Goal: Task Accomplishment & Management: Complete application form

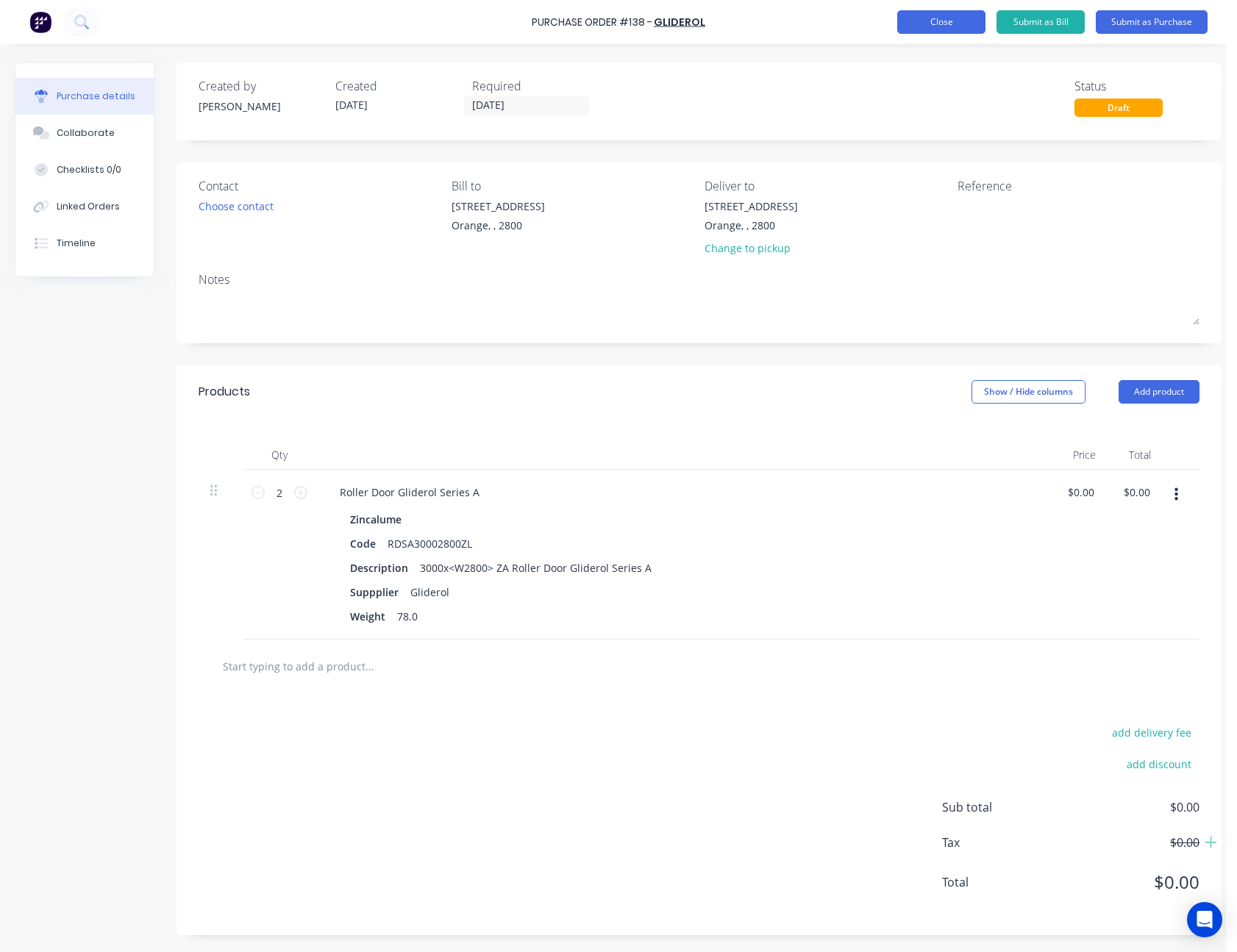
click at [954, 25] on button "Close" at bounding box center [941, 22] width 88 height 24
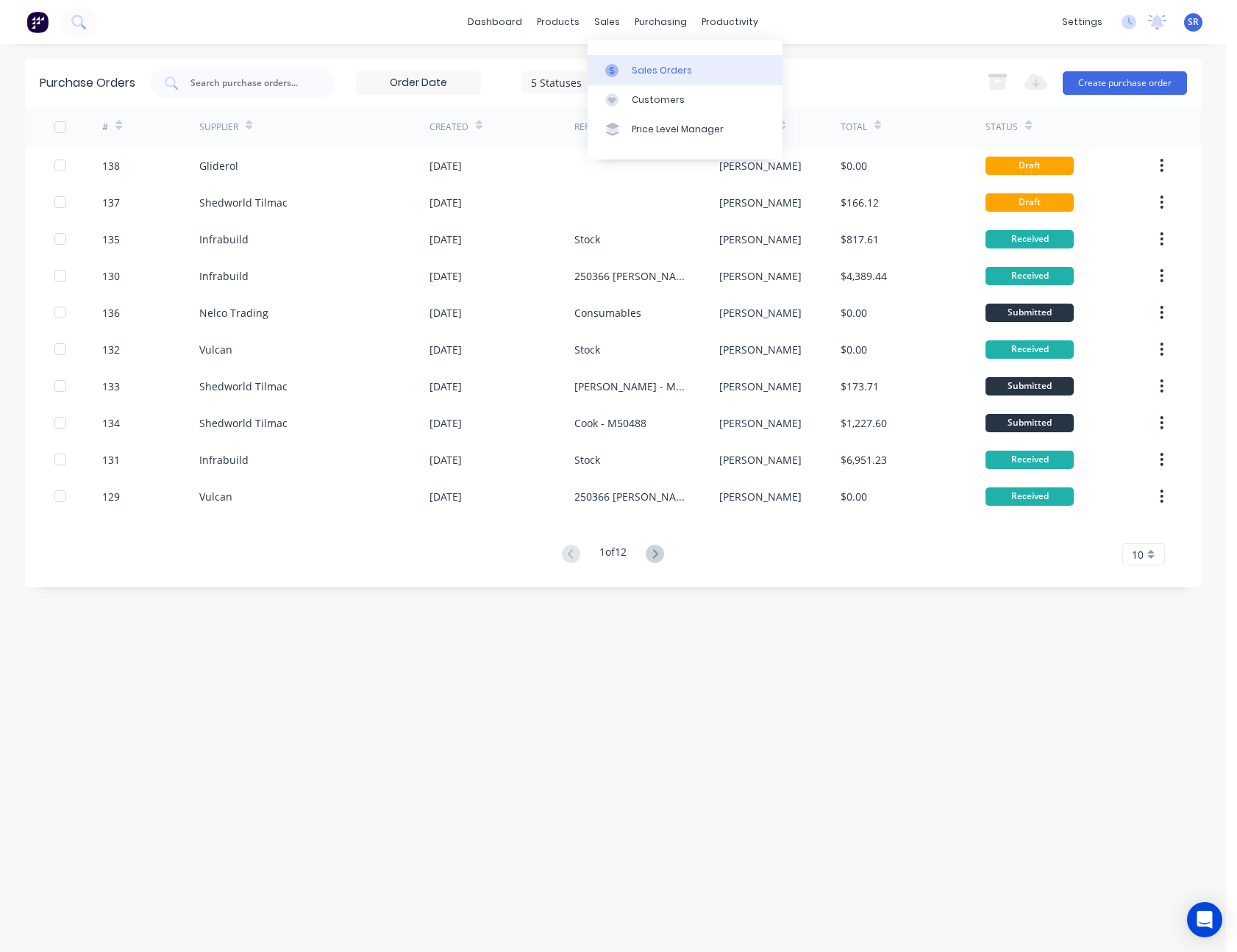
click at [620, 73] on div at bounding box center [617, 71] width 22 height 14
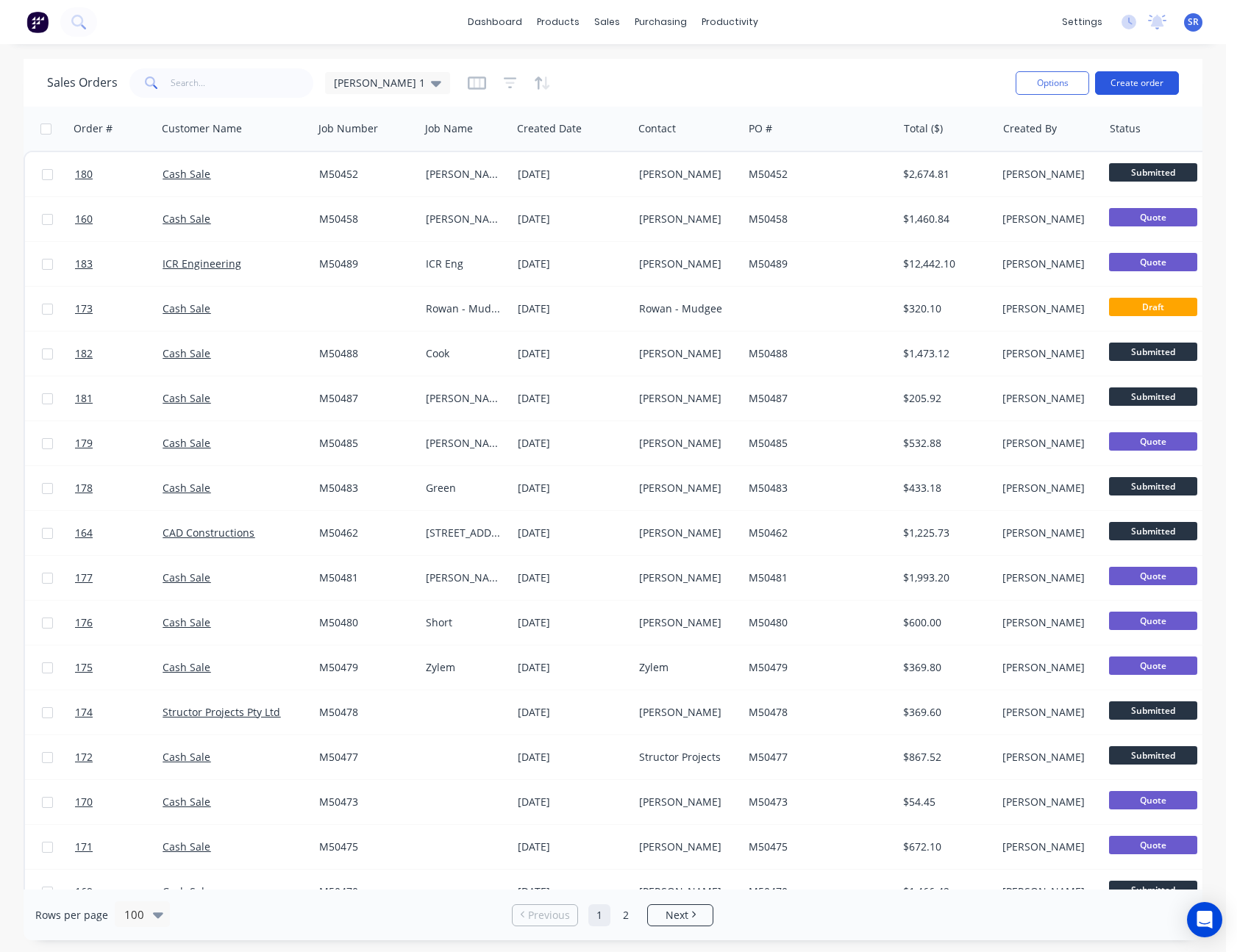
click at [1145, 81] on button "Create order" at bounding box center [1137, 83] width 84 height 24
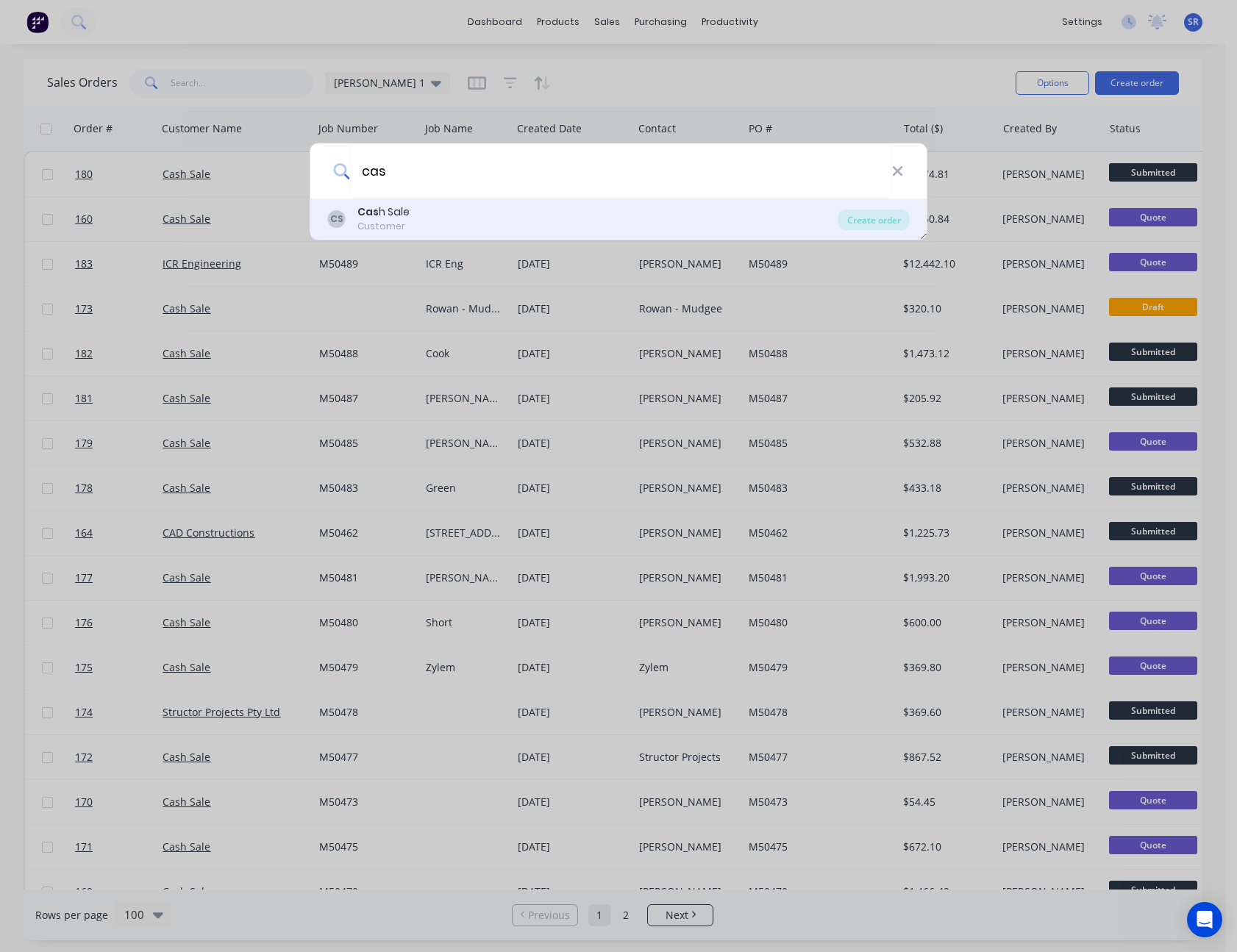
type input "cas"
click at [413, 212] on div "CS Cas h Sale Customer" at bounding box center [583, 219] width 511 height 29
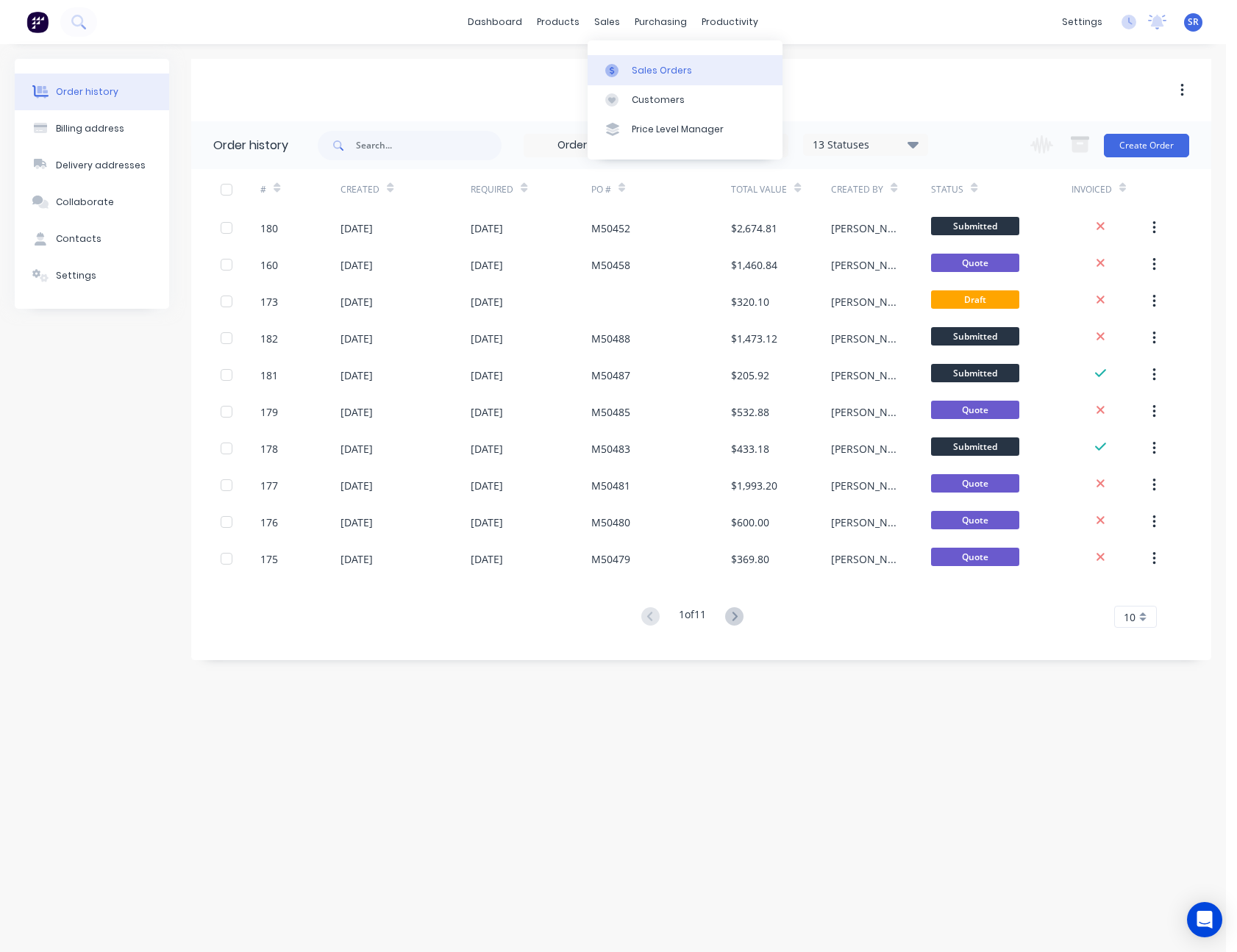
click at [674, 70] on div "Sales Orders" at bounding box center [662, 71] width 60 height 14
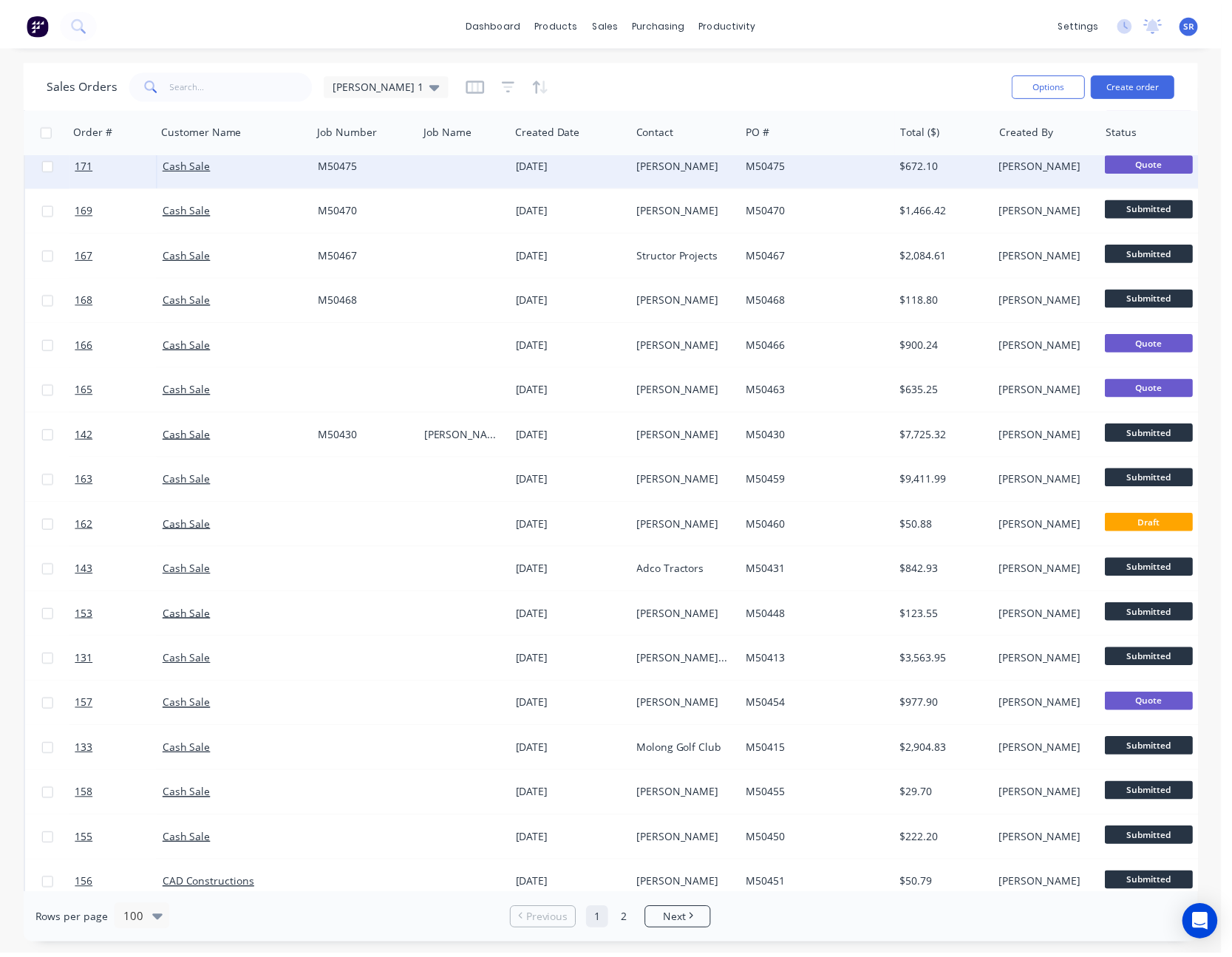
scroll to position [813, 0]
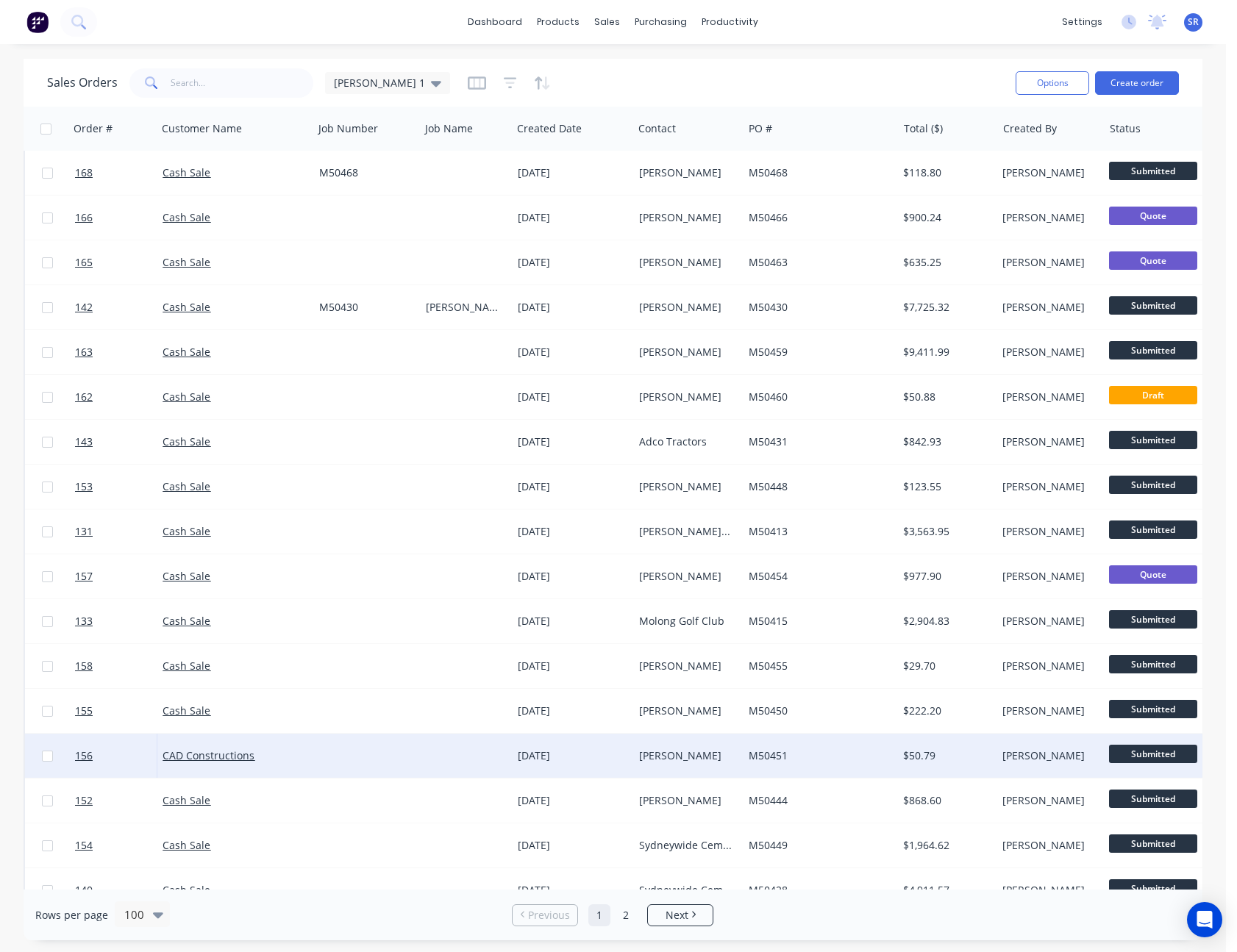
click at [559, 750] on div "[DATE]" at bounding box center [572, 756] width 109 height 14
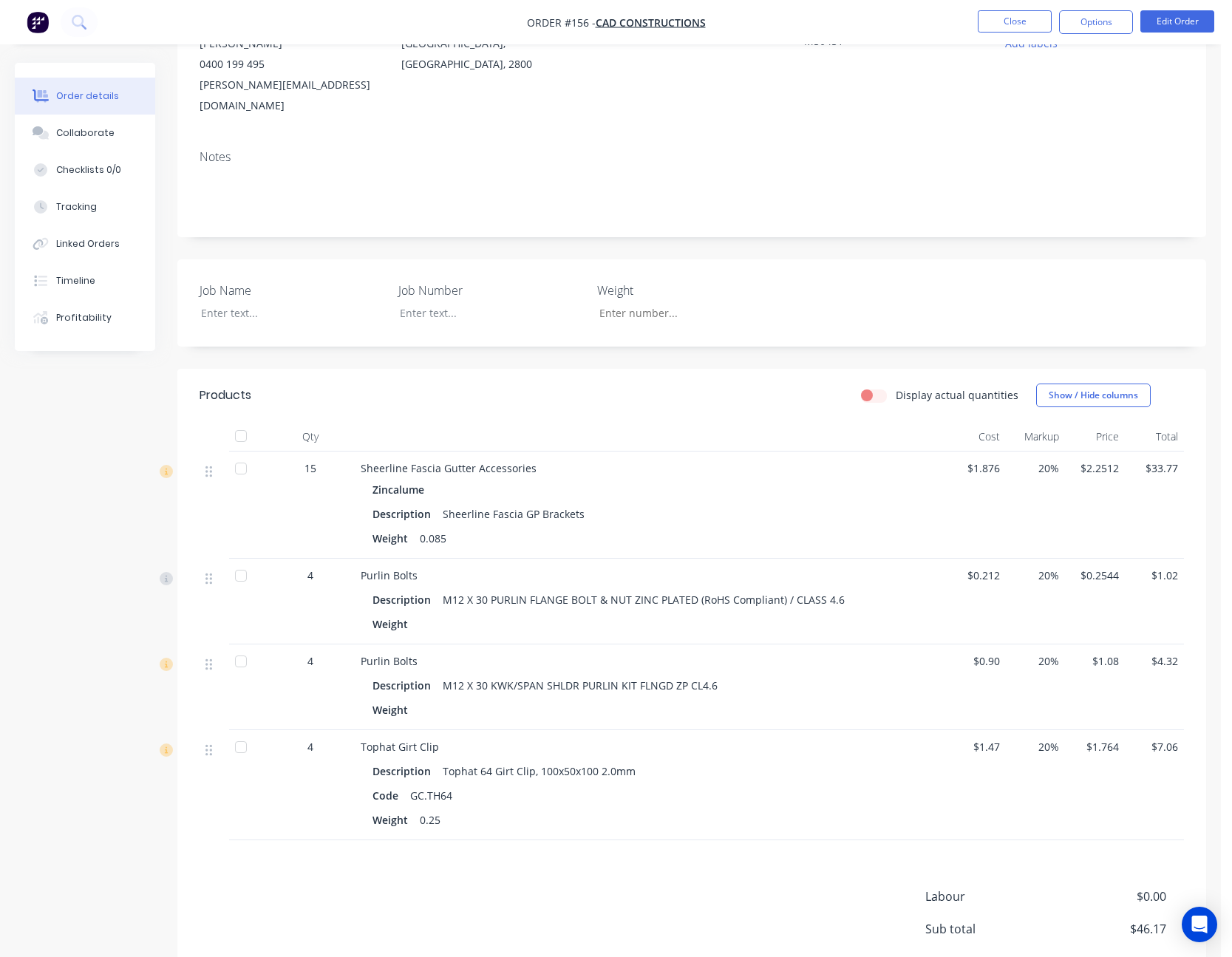
scroll to position [221, 0]
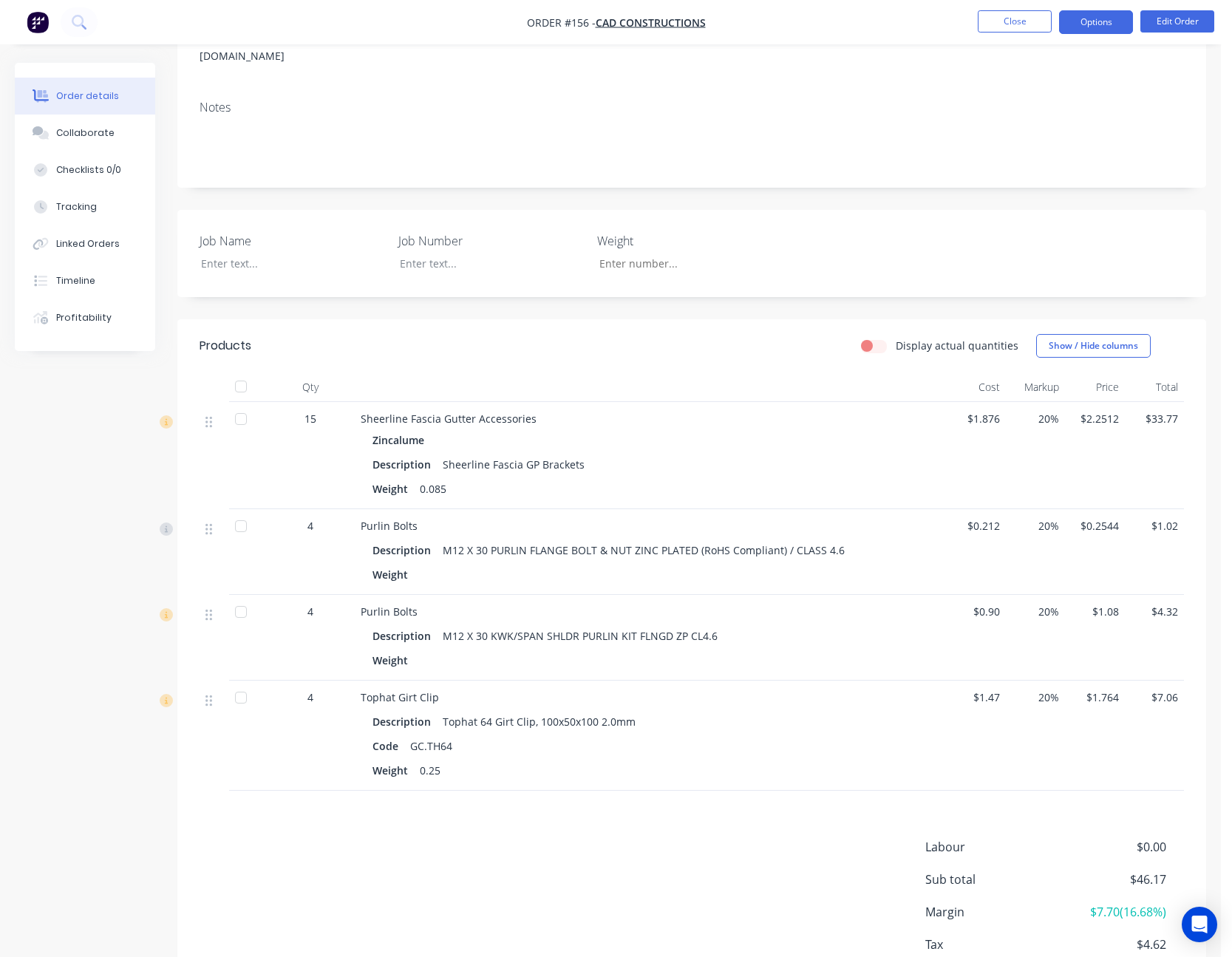
click at [1107, 14] on button "Options" at bounding box center [1096, 22] width 74 height 24
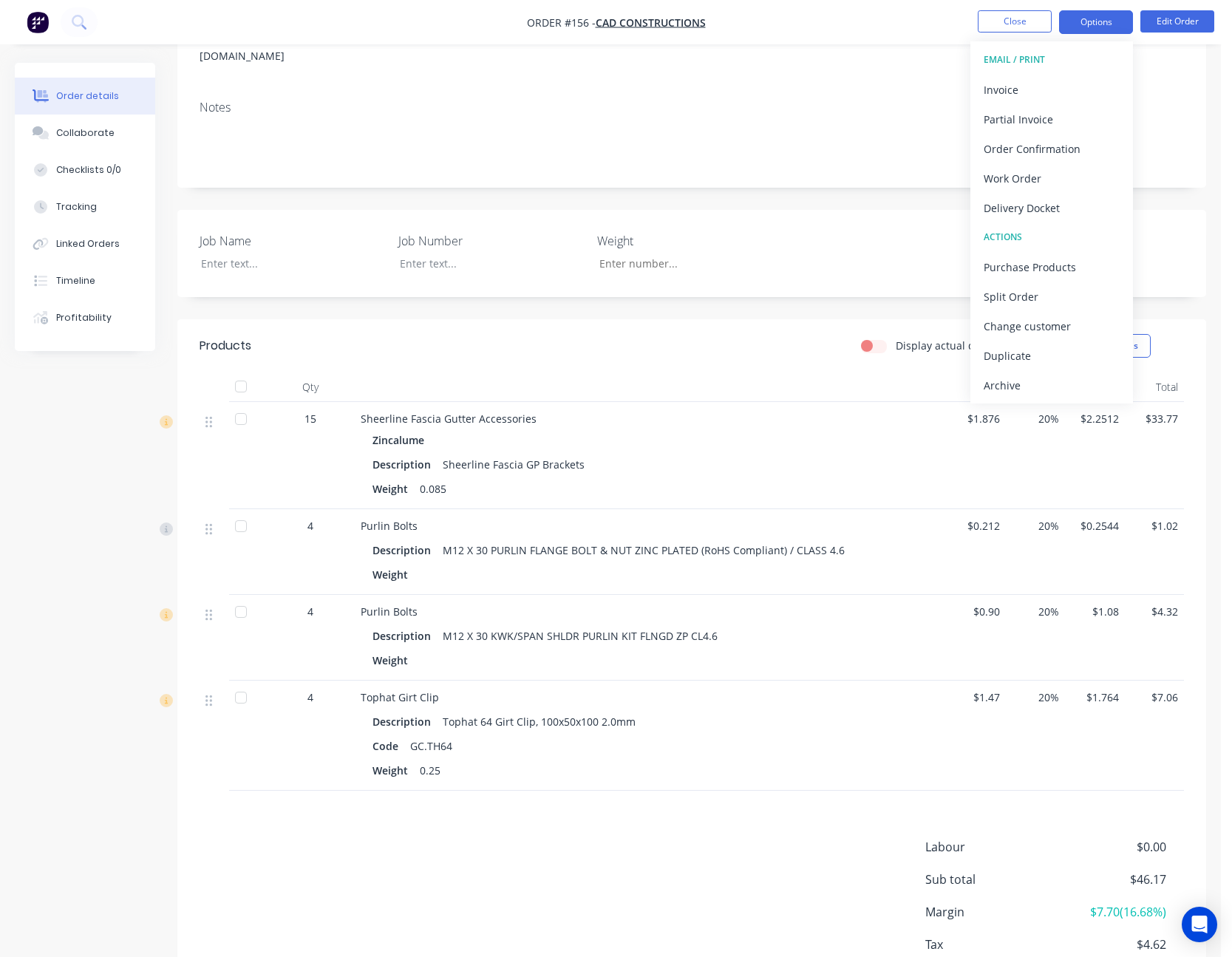
click at [1117, 24] on button "Options" at bounding box center [1096, 22] width 74 height 24
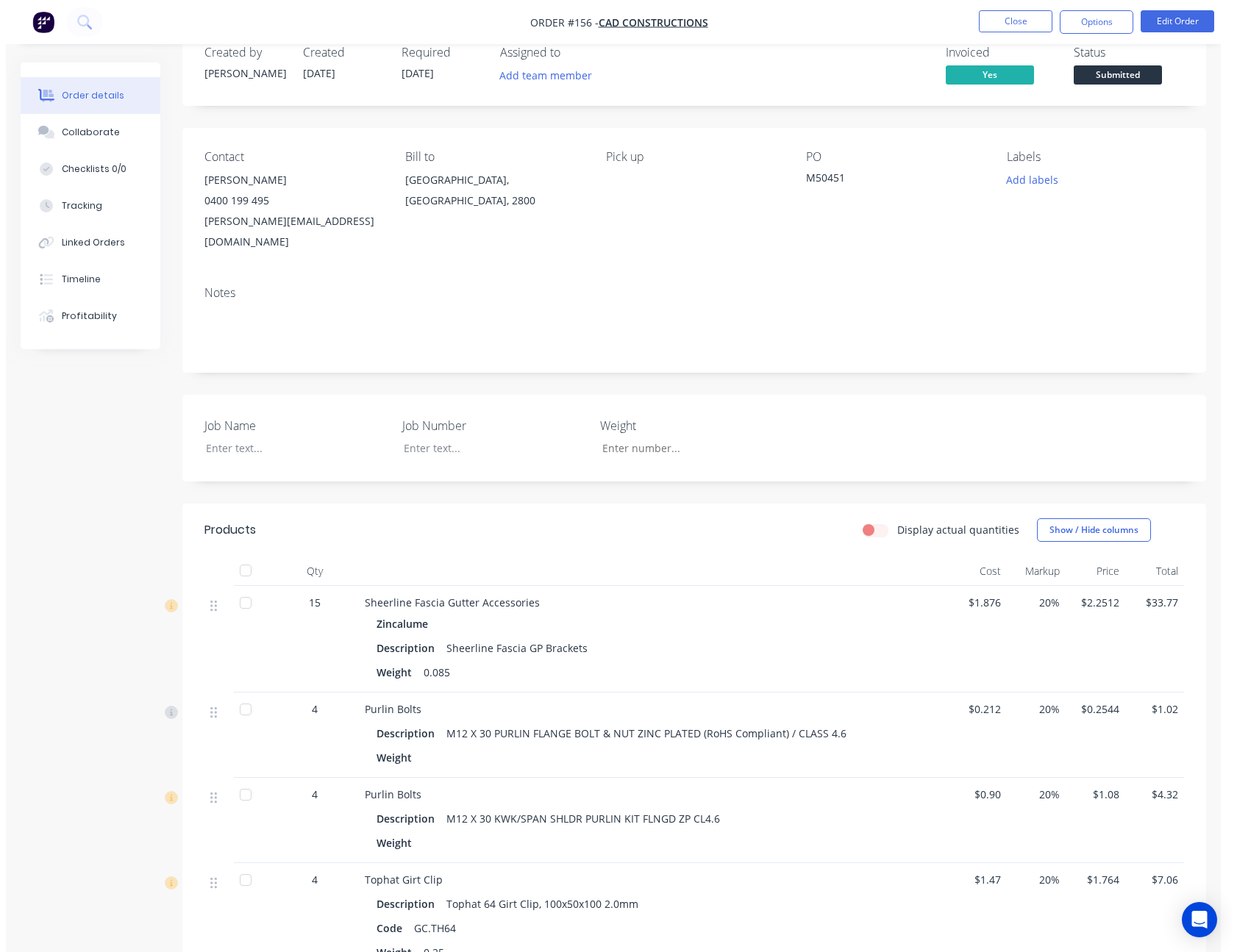
scroll to position [0, 0]
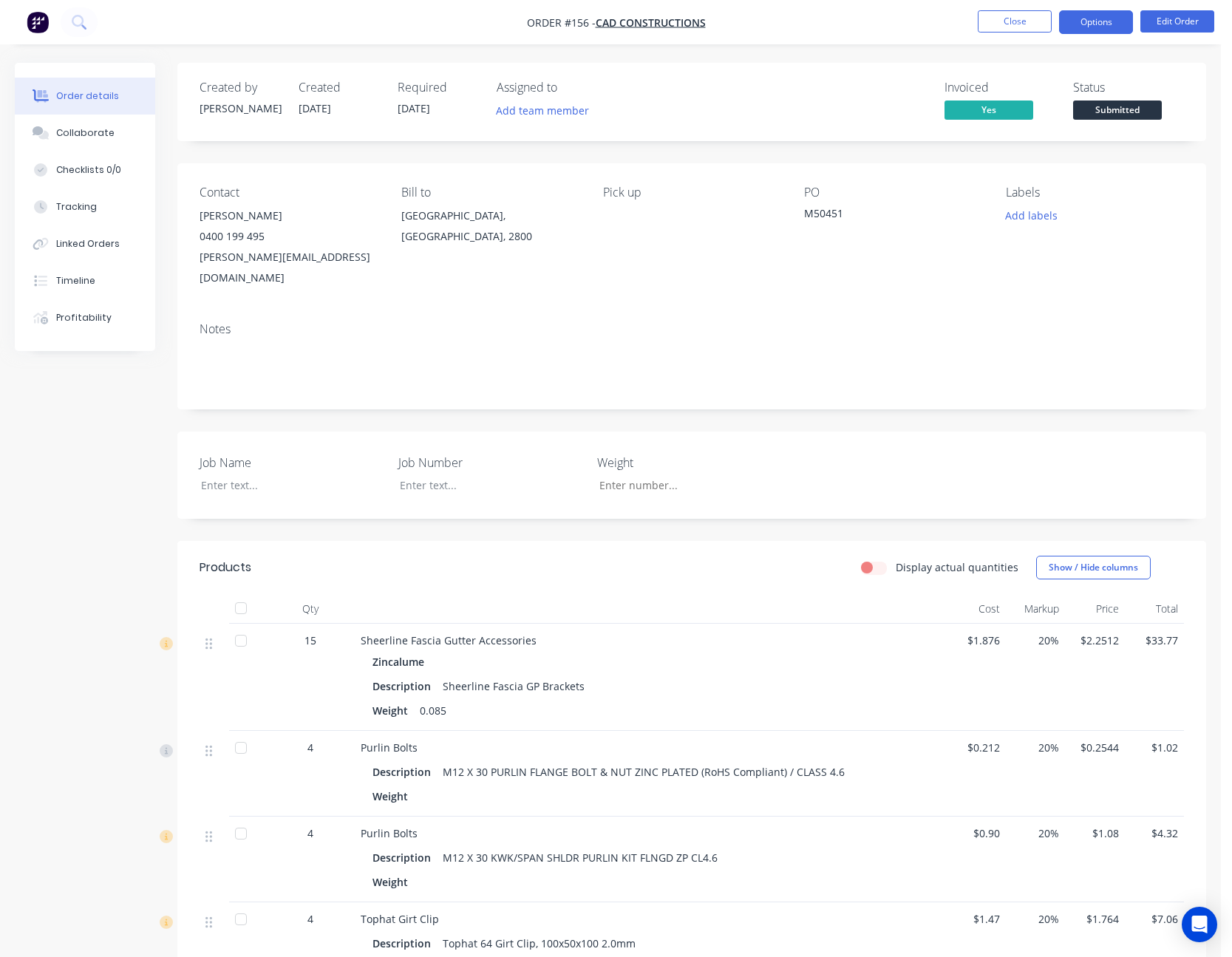
click at [1108, 29] on button "Options" at bounding box center [1096, 22] width 74 height 24
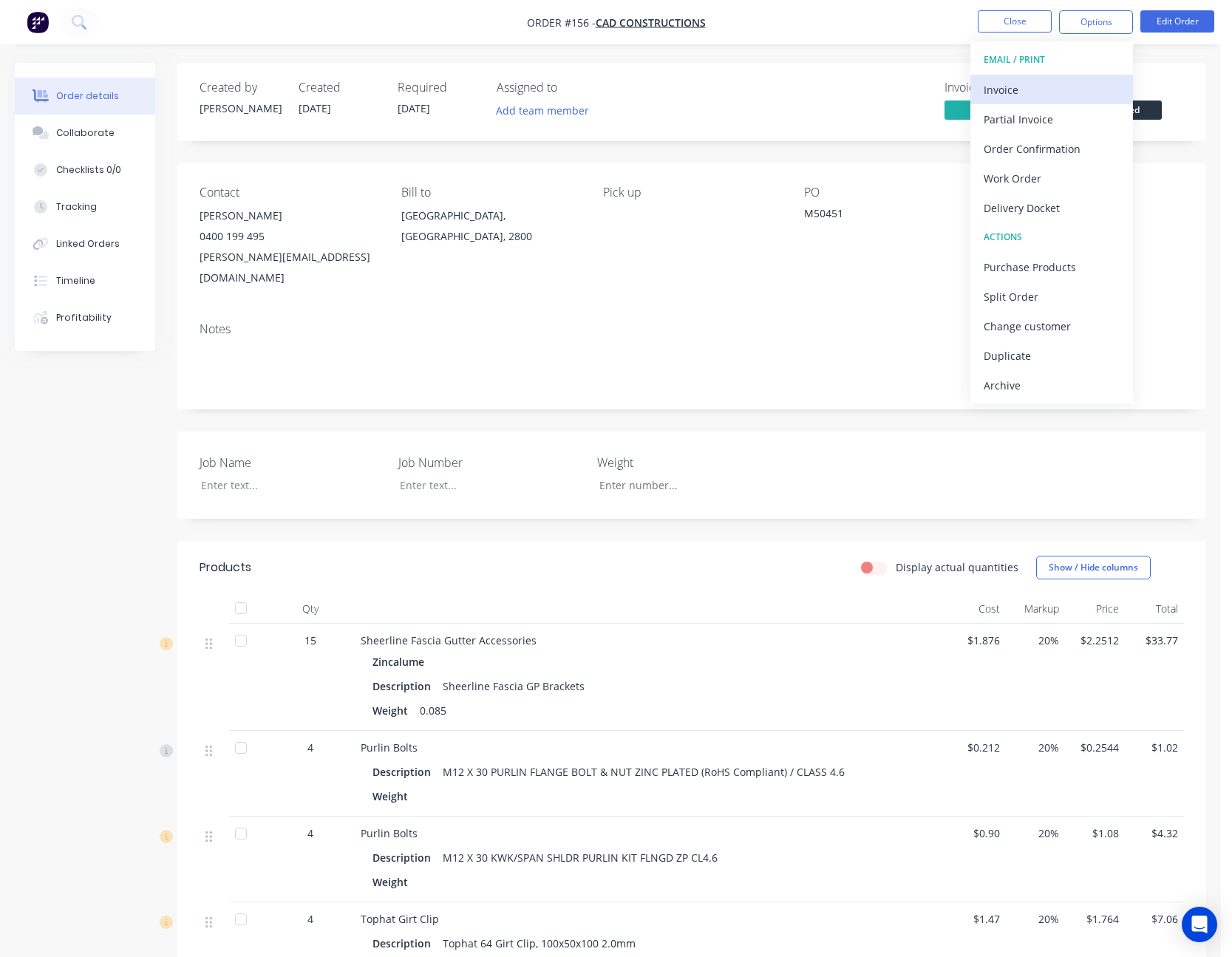
click at [1078, 77] on button "Invoice" at bounding box center [1051, 89] width 163 height 30
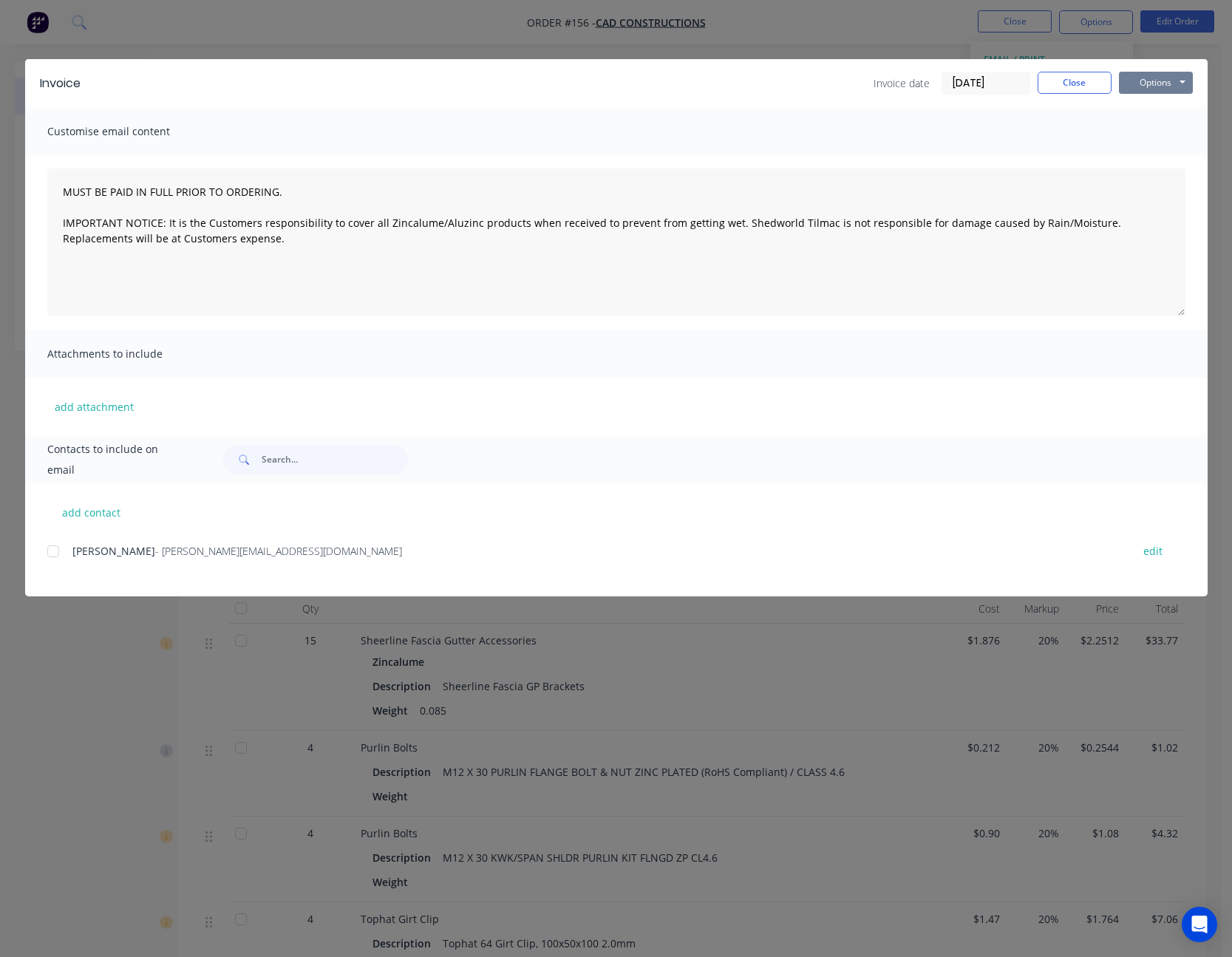
click at [1149, 81] on button "Options" at bounding box center [1155, 83] width 74 height 22
click at [54, 550] on div at bounding box center [53, 551] width 30 height 30
click at [1153, 83] on button "Options" at bounding box center [1155, 83] width 74 height 22
click at [1163, 158] on button "Email" at bounding box center [1166, 158] width 95 height 25
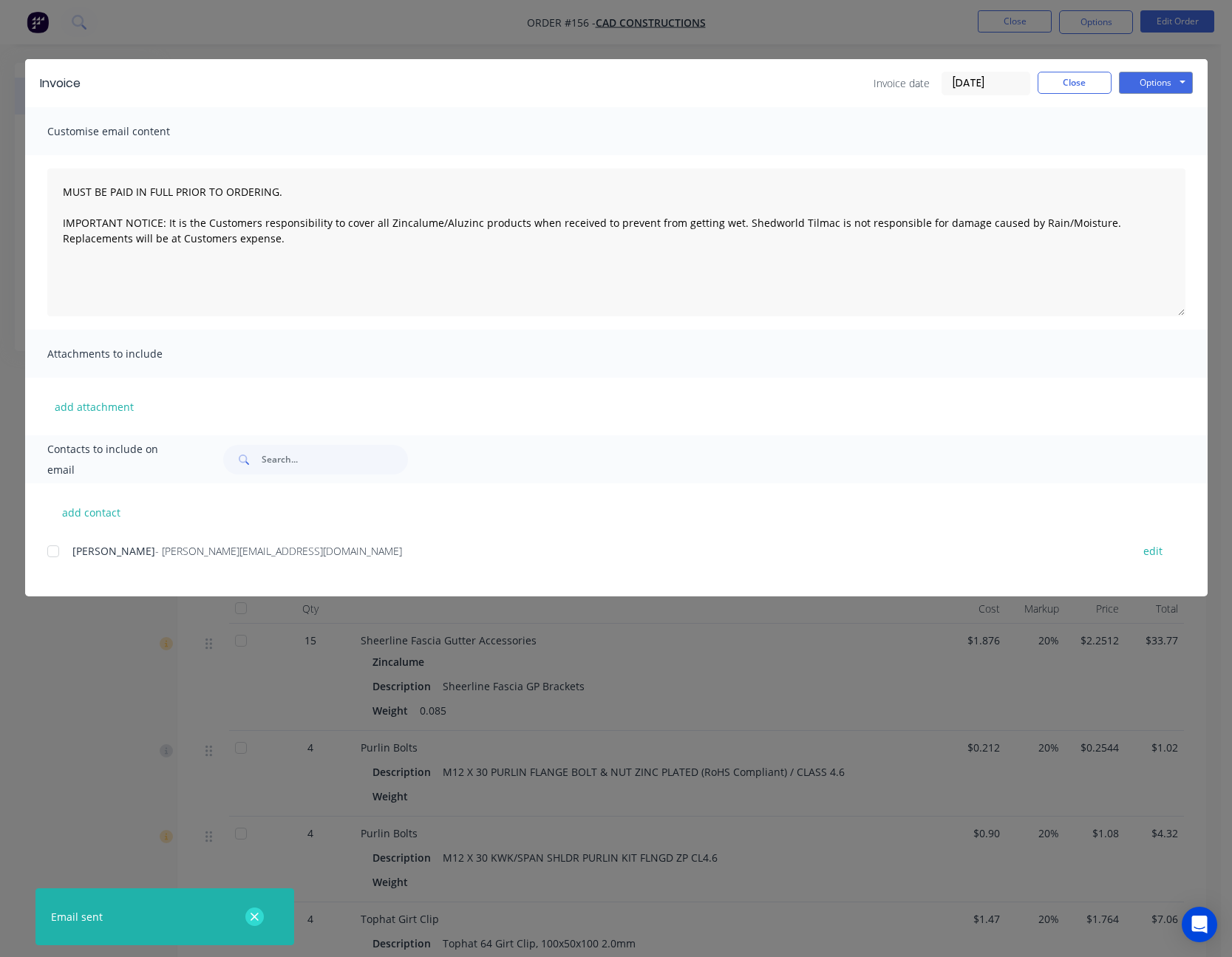
click at [260, 917] on icon "button" at bounding box center [254, 918] width 9 height 14
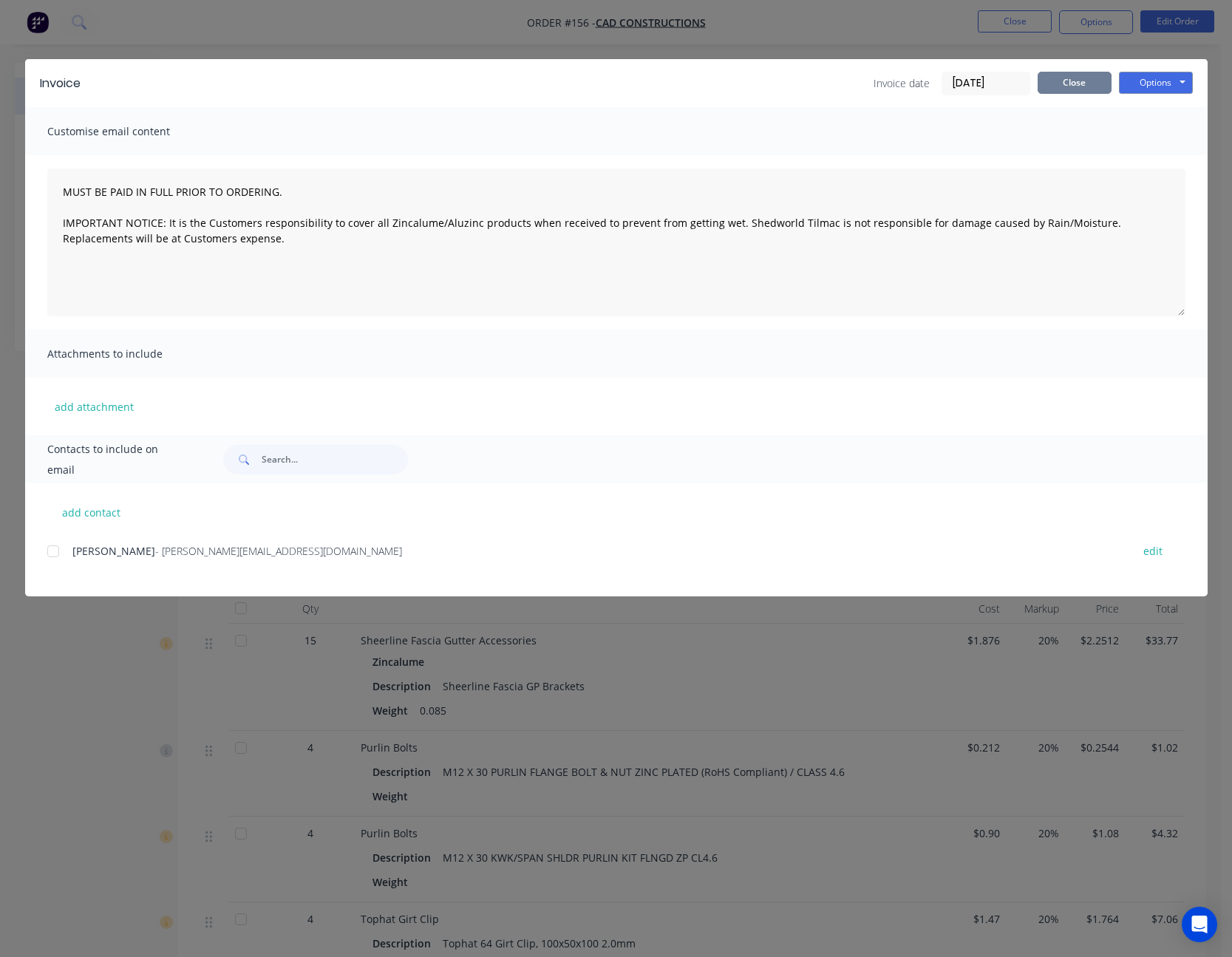
click at [1086, 87] on button "Close" at bounding box center [1074, 83] width 74 height 22
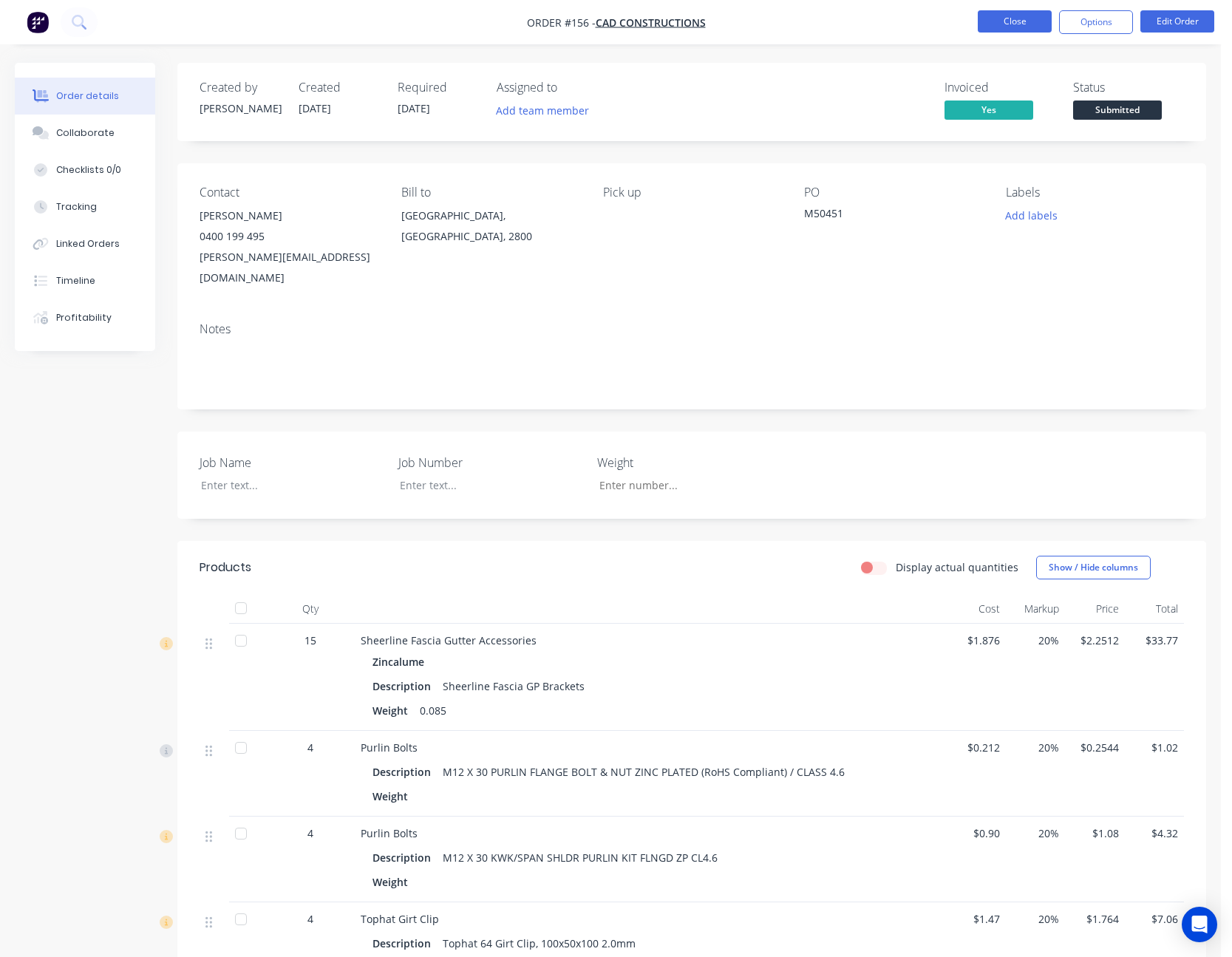
click at [1019, 14] on button "Close" at bounding box center [1015, 21] width 74 height 22
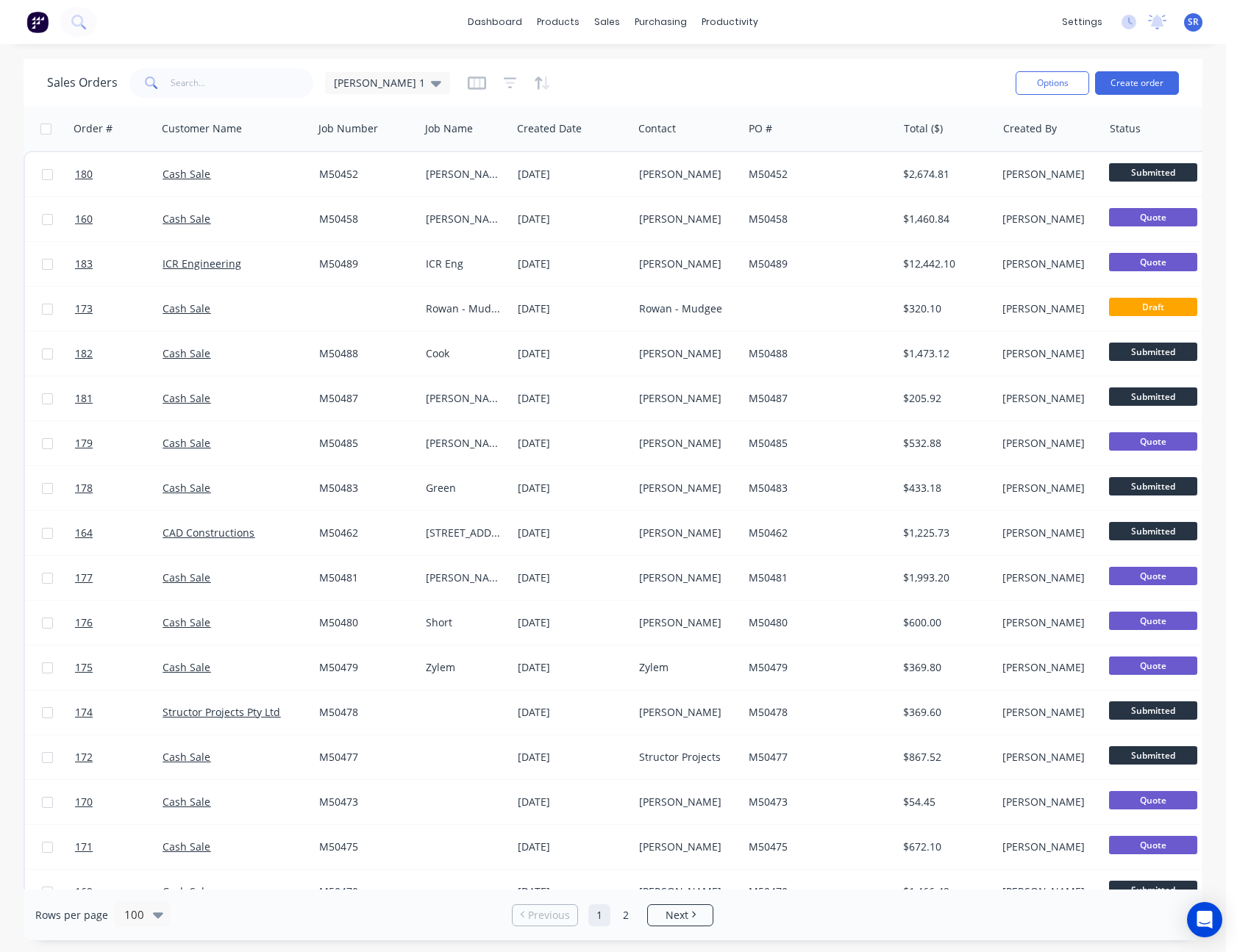
click at [651, 71] on div "Sales Orders [PERSON_NAME] 1" at bounding box center [526, 82] width 957 height 36
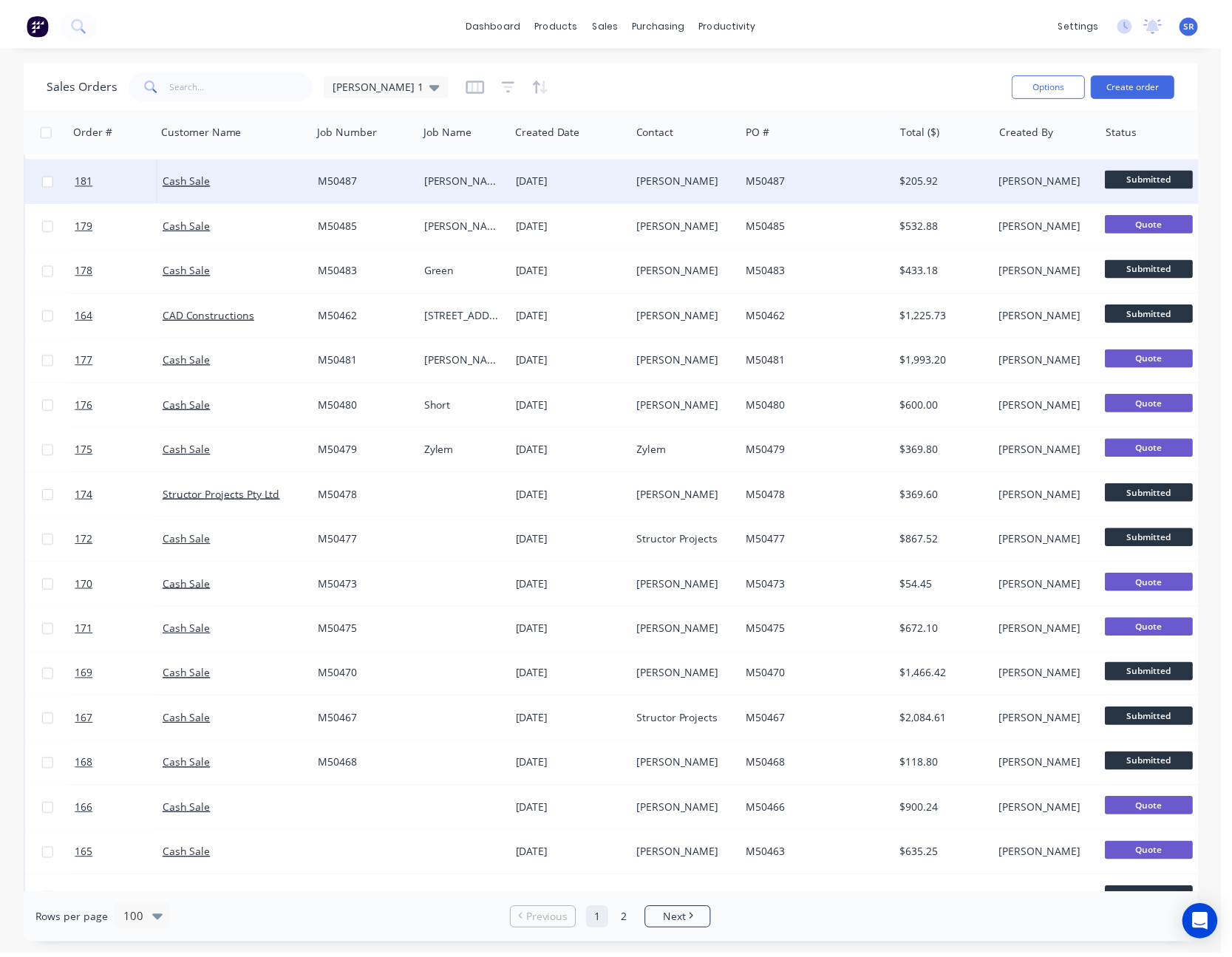
scroll to position [444, 0]
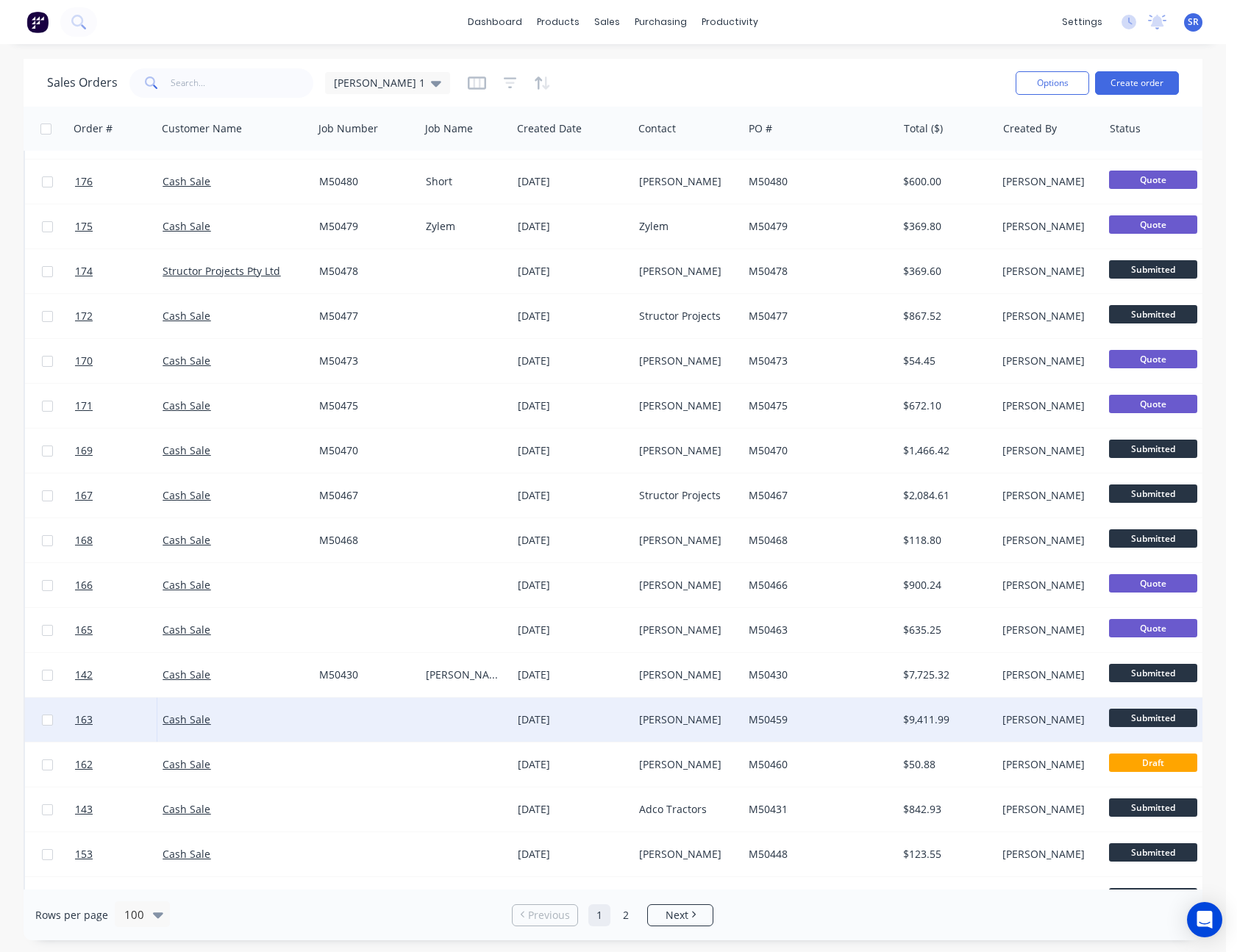
click at [706, 728] on div "[PERSON_NAME]" at bounding box center [688, 720] width 109 height 44
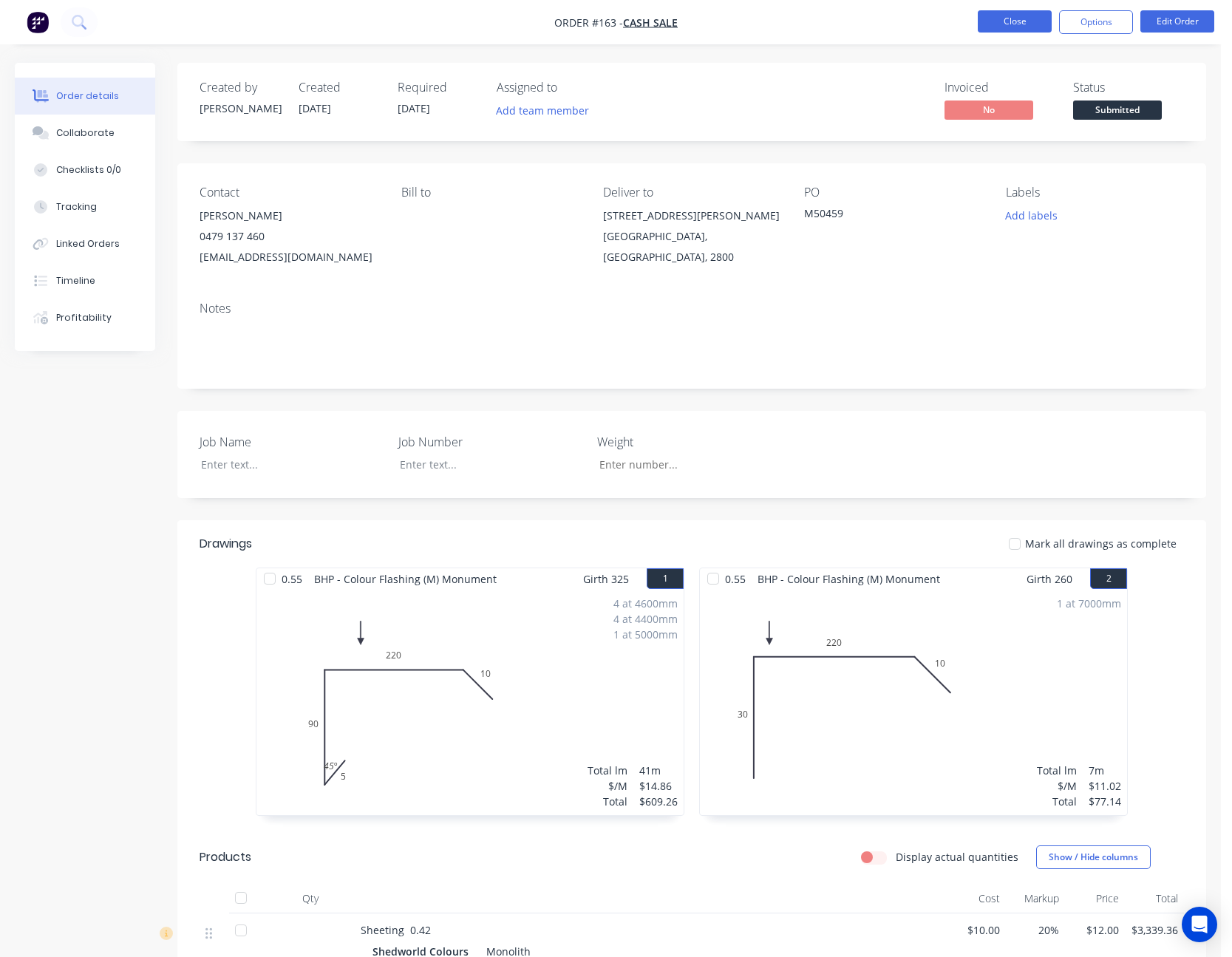
click at [1011, 27] on button "Close" at bounding box center [1015, 21] width 74 height 22
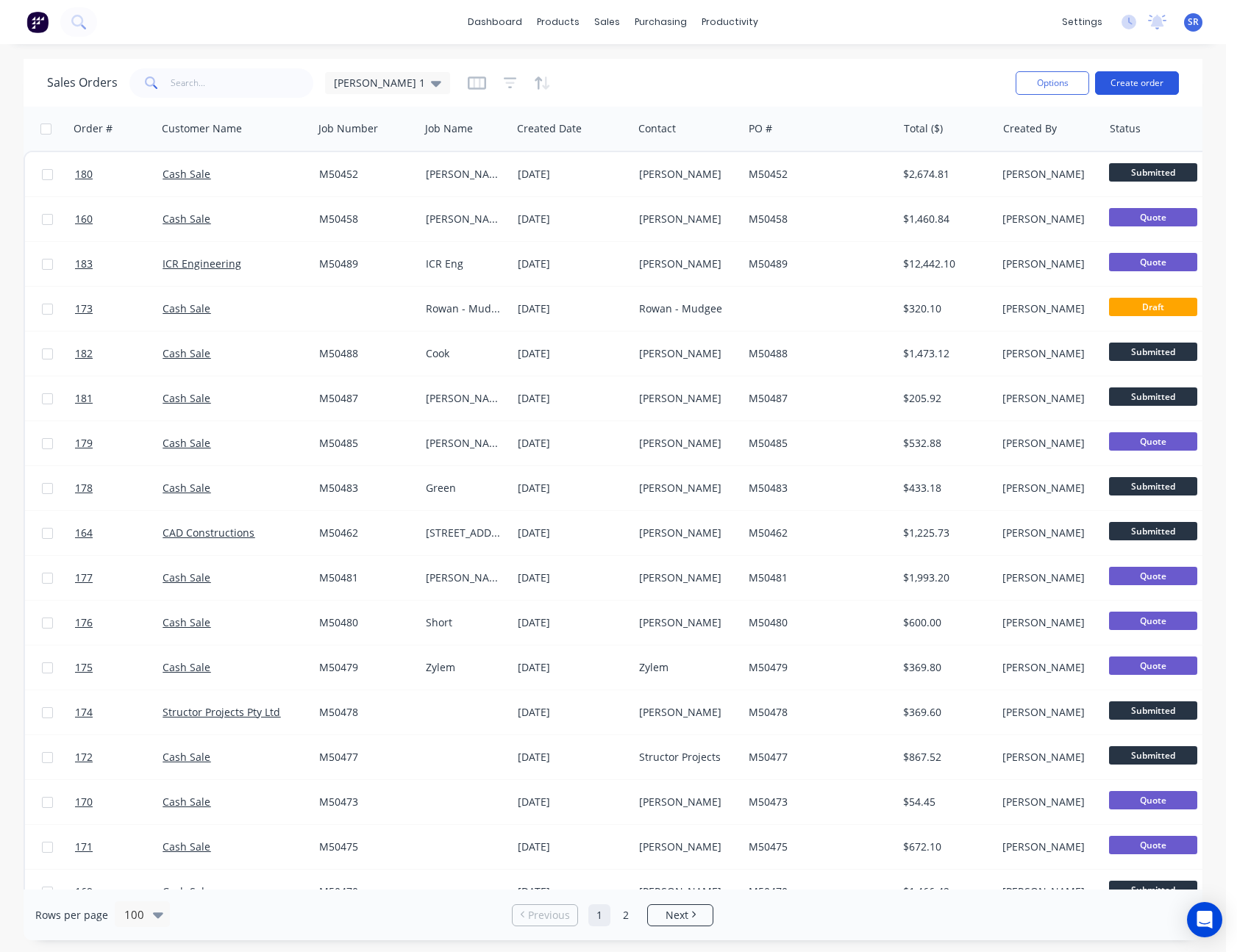
click at [1157, 80] on button "Create order" at bounding box center [1137, 83] width 84 height 24
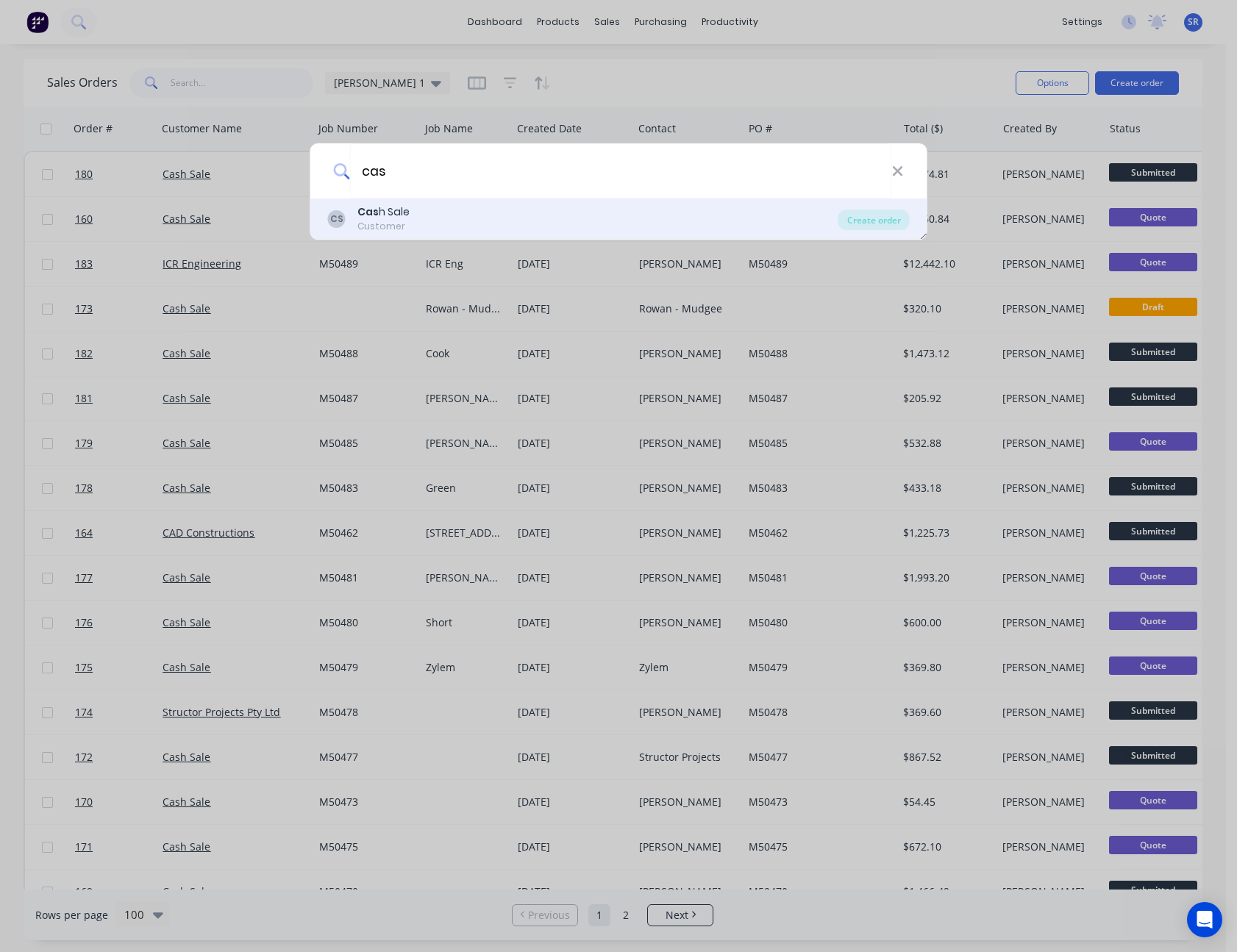
type input "cas"
click at [419, 219] on div "CS Cas h Sale Customer" at bounding box center [583, 219] width 511 height 29
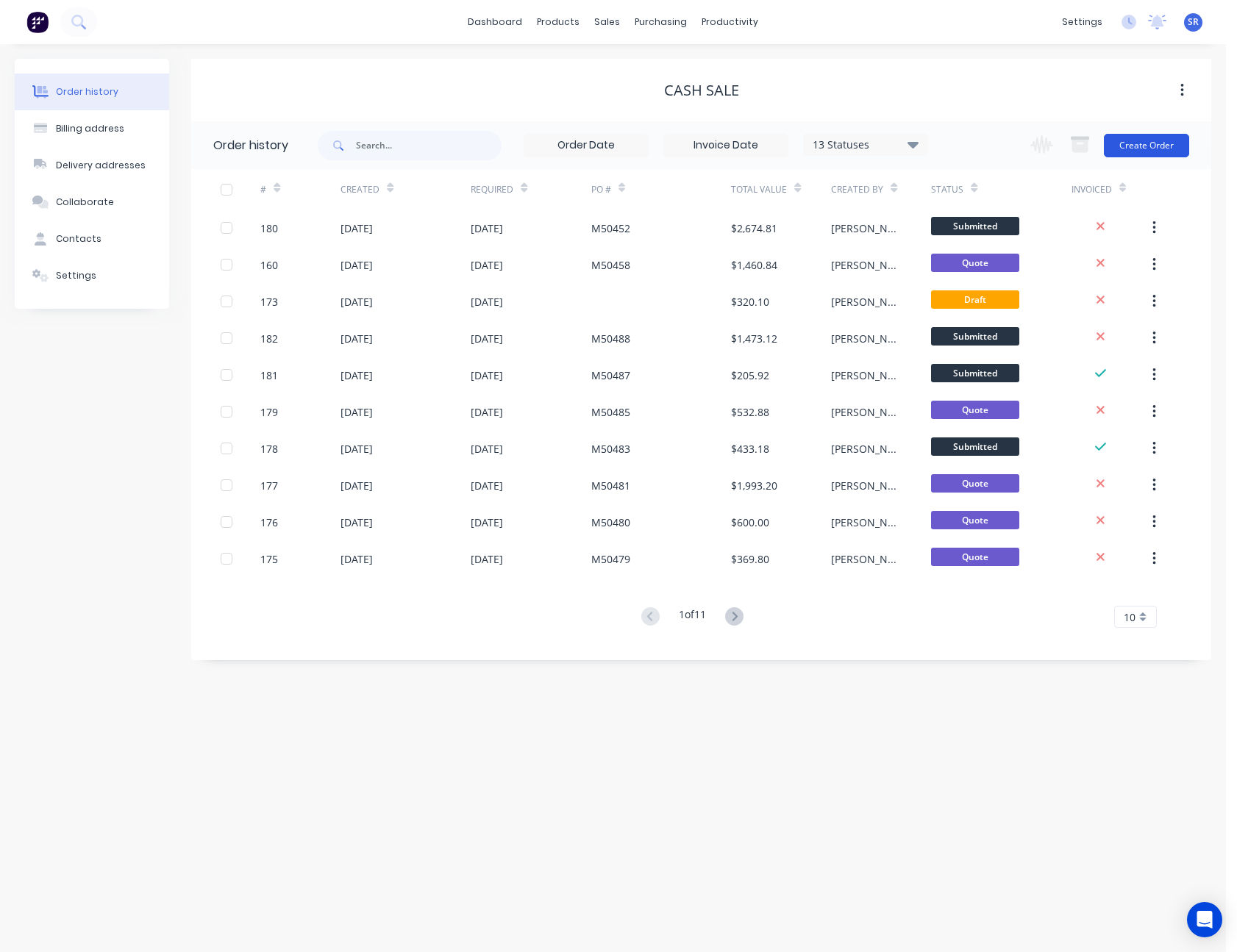
click at [1141, 141] on button "Create Order" at bounding box center [1146, 146] width 86 height 24
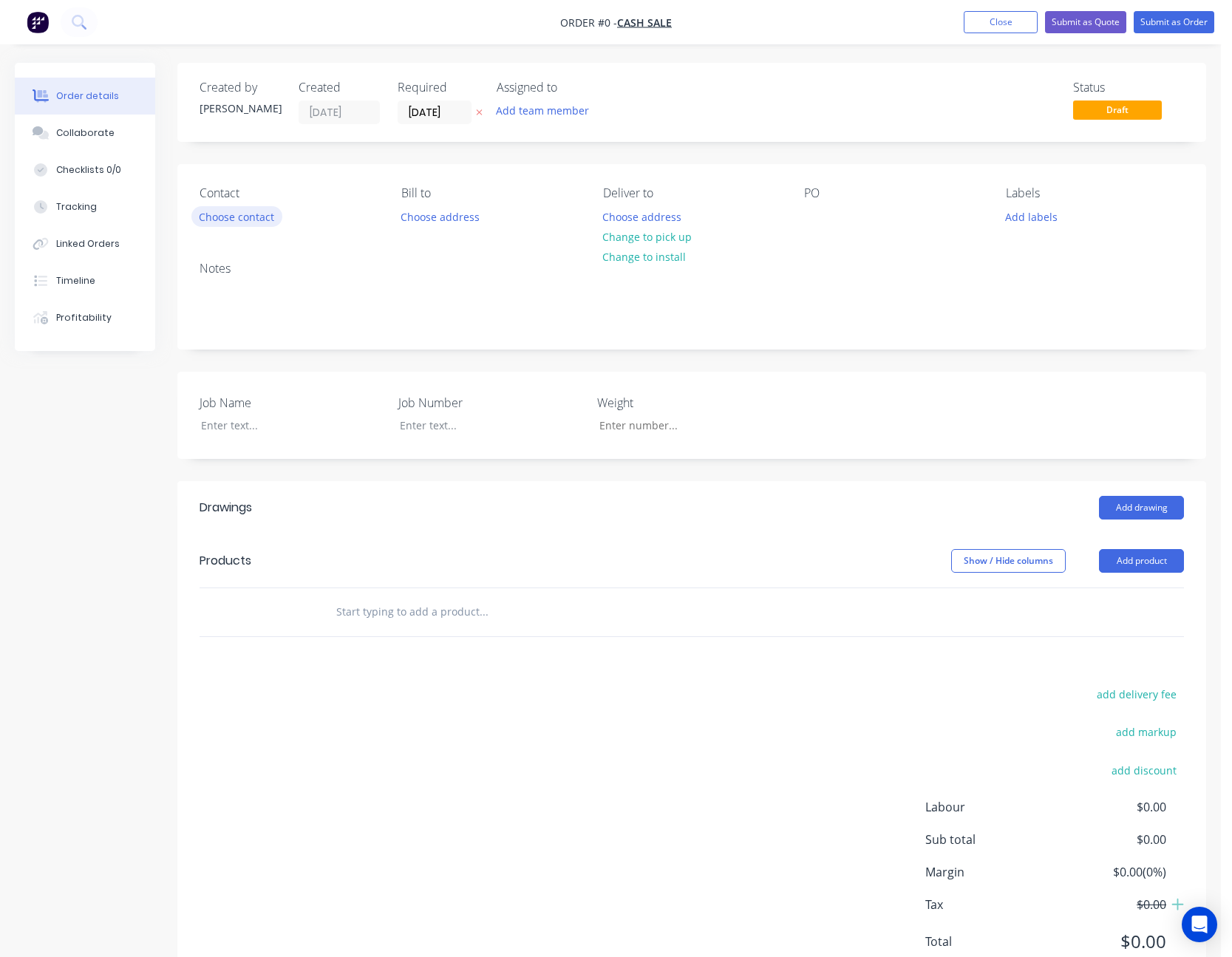
click at [225, 210] on button "Choose contact" at bounding box center [237, 215] width 91 height 20
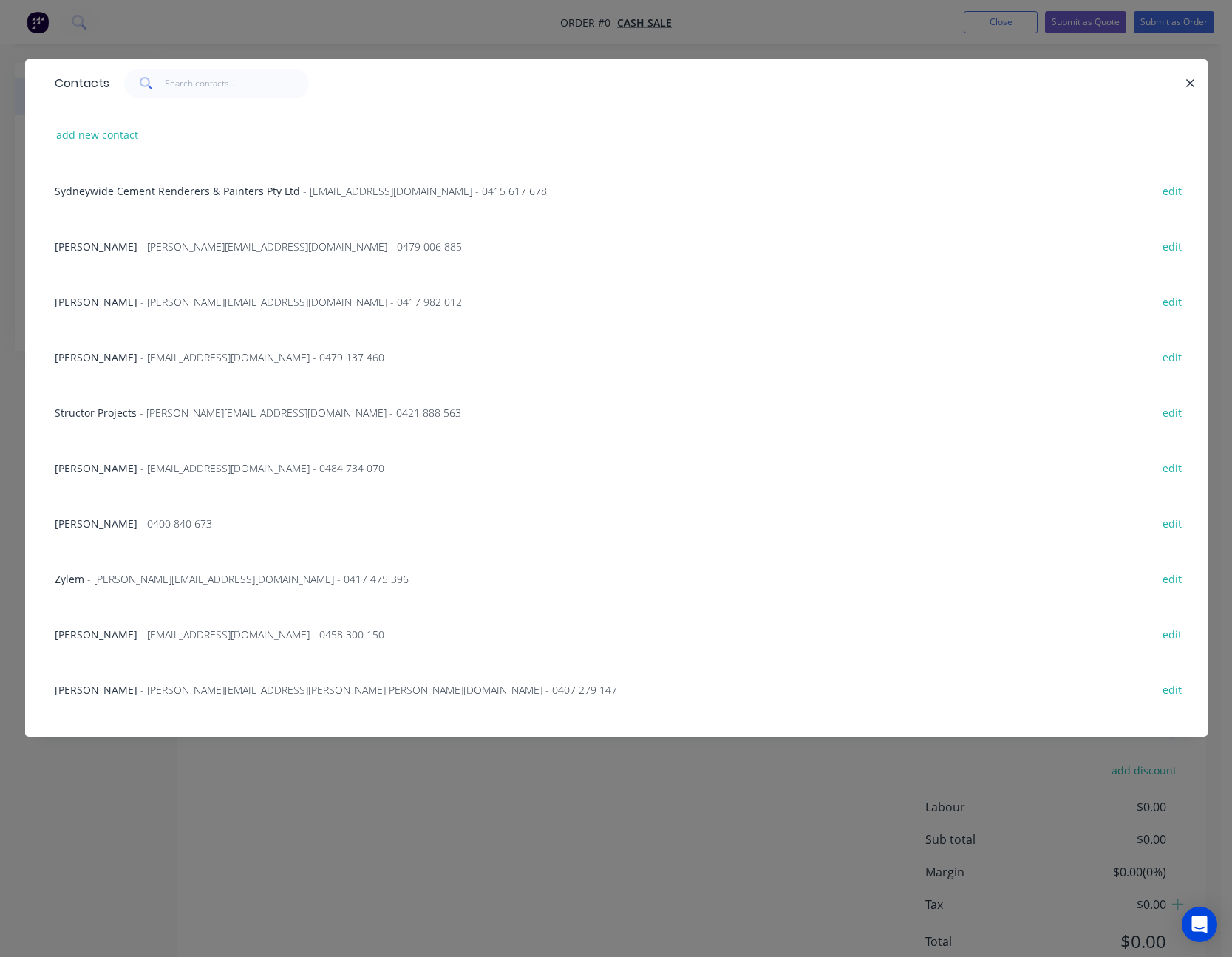
scroll to position [923, 0]
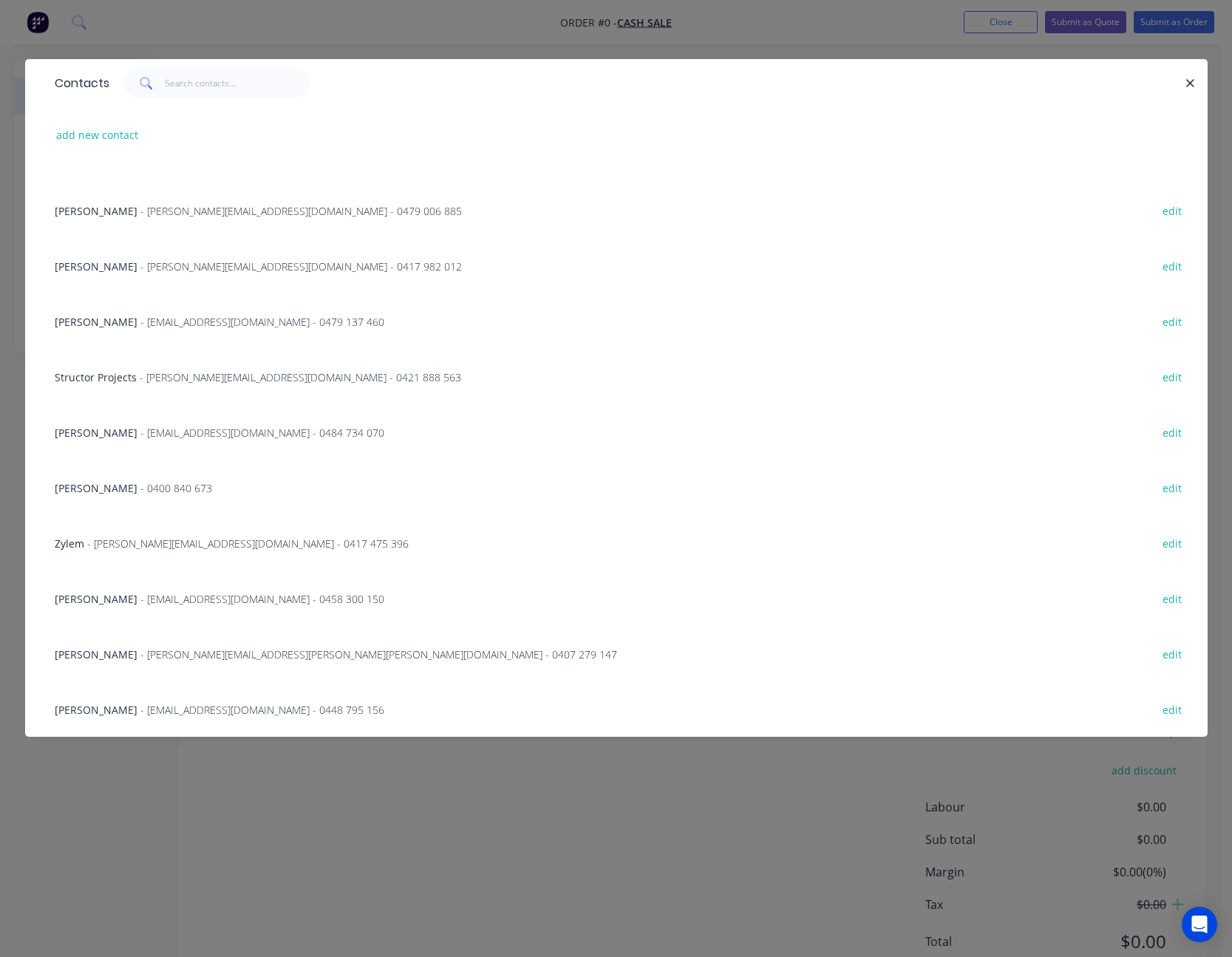
click at [100, 319] on span "[PERSON_NAME]" at bounding box center [95, 322] width 83 height 14
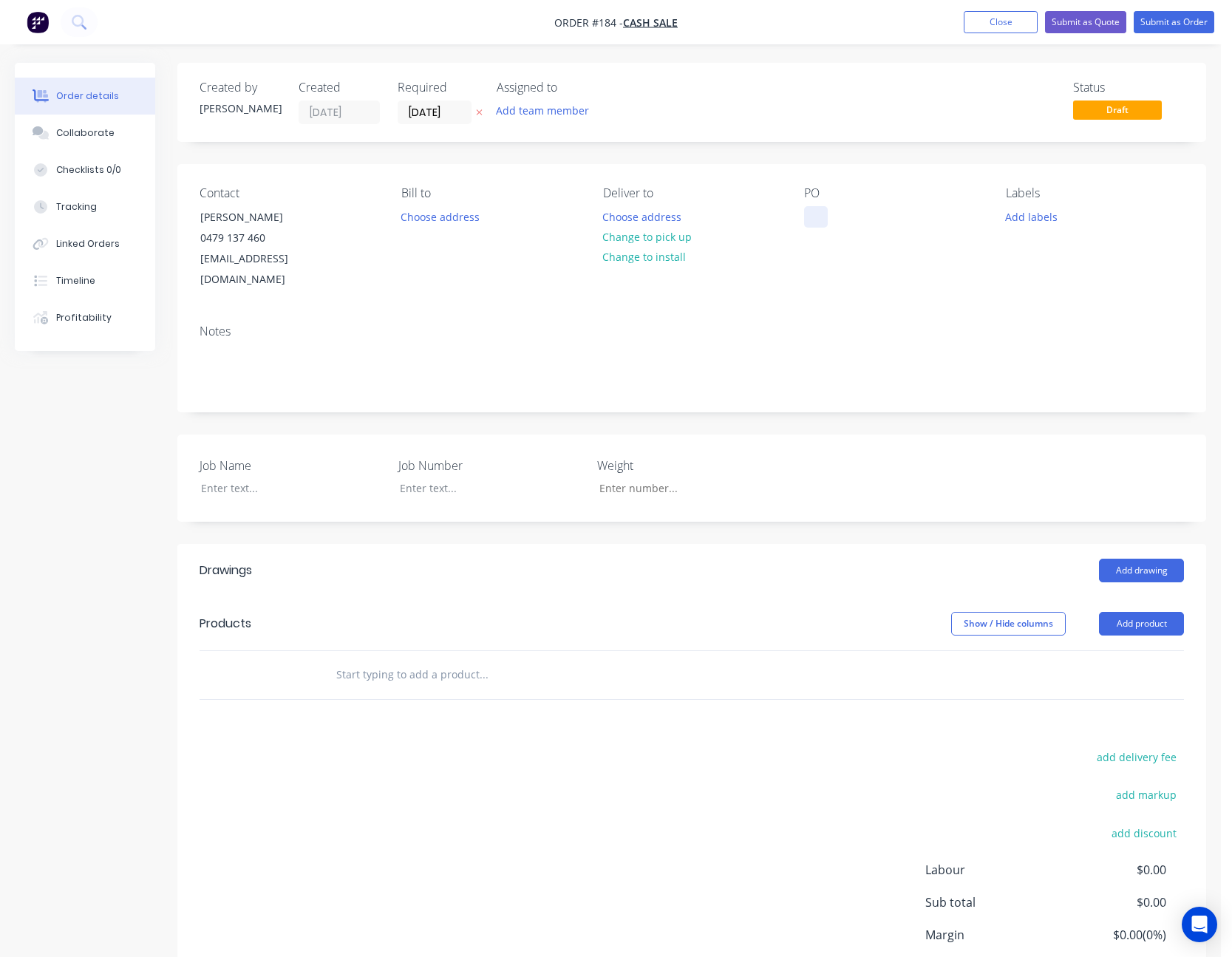
click at [828, 216] on div at bounding box center [817, 216] width 24 height 21
click at [857, 275] on div "Contact [PERSON_NAME] [PHONE_NUMBER] [EMAIL_ADDRESS][DOMAIN_NAME] [PERSON_NAME]…" at bounding box center [691, 238] width 1029 height 149
click at [1144, 612] on button "Add product" at bounding box center [1142, 624] width 85 height 24
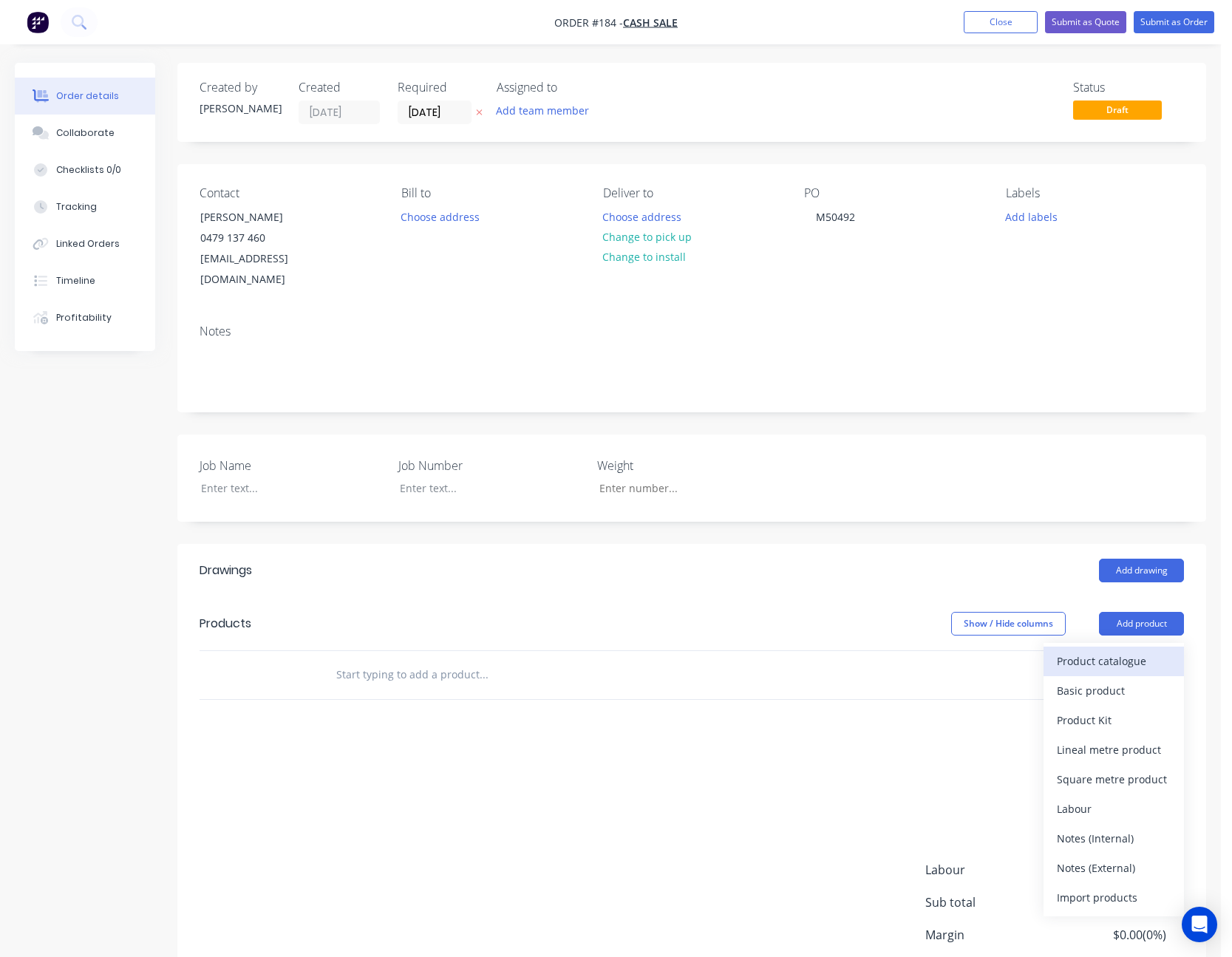
click at [1136, 650] on div "Product catalogue" at bounding box center [1115, 661] width 114 height 21
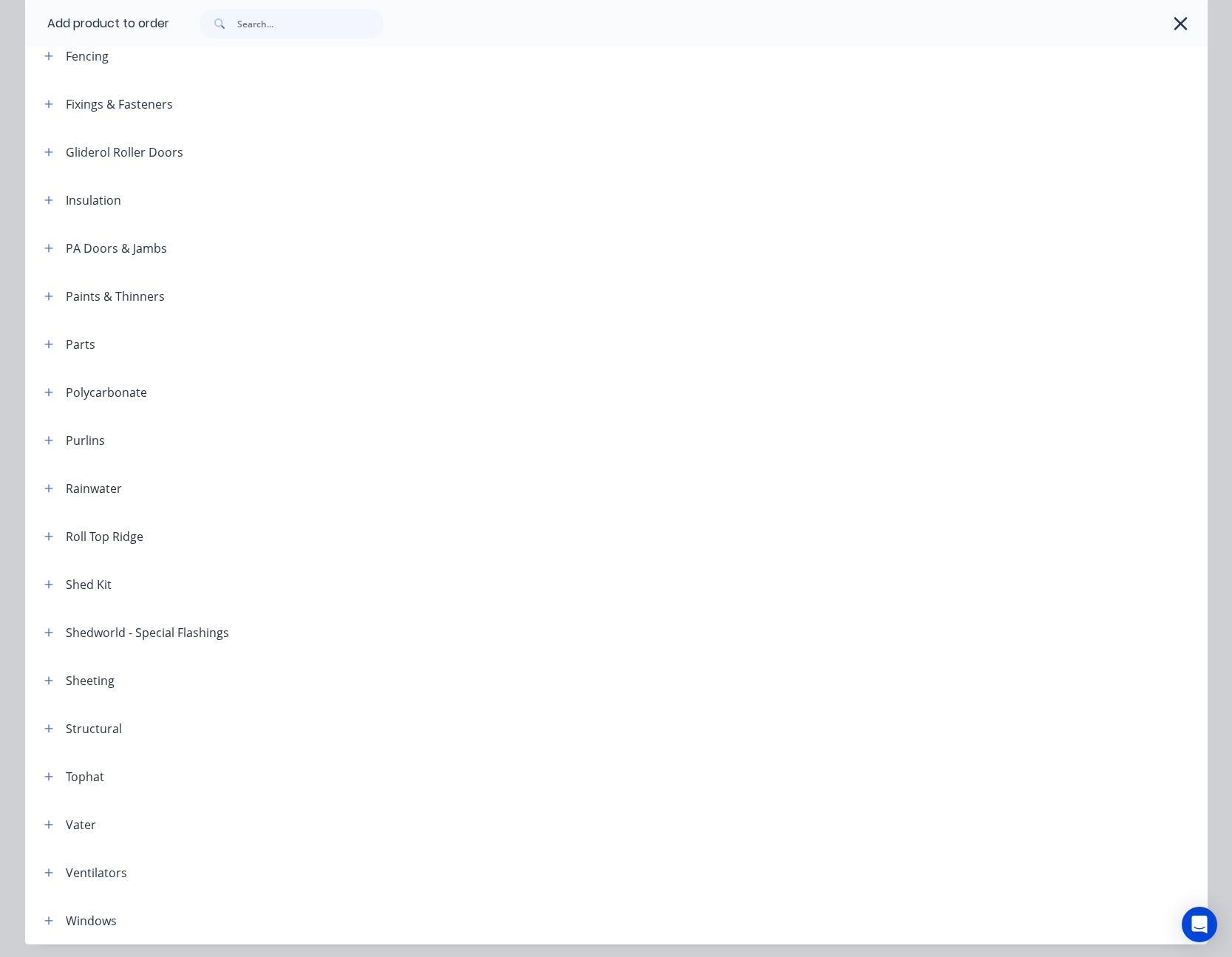
scroll to position [519, 0]
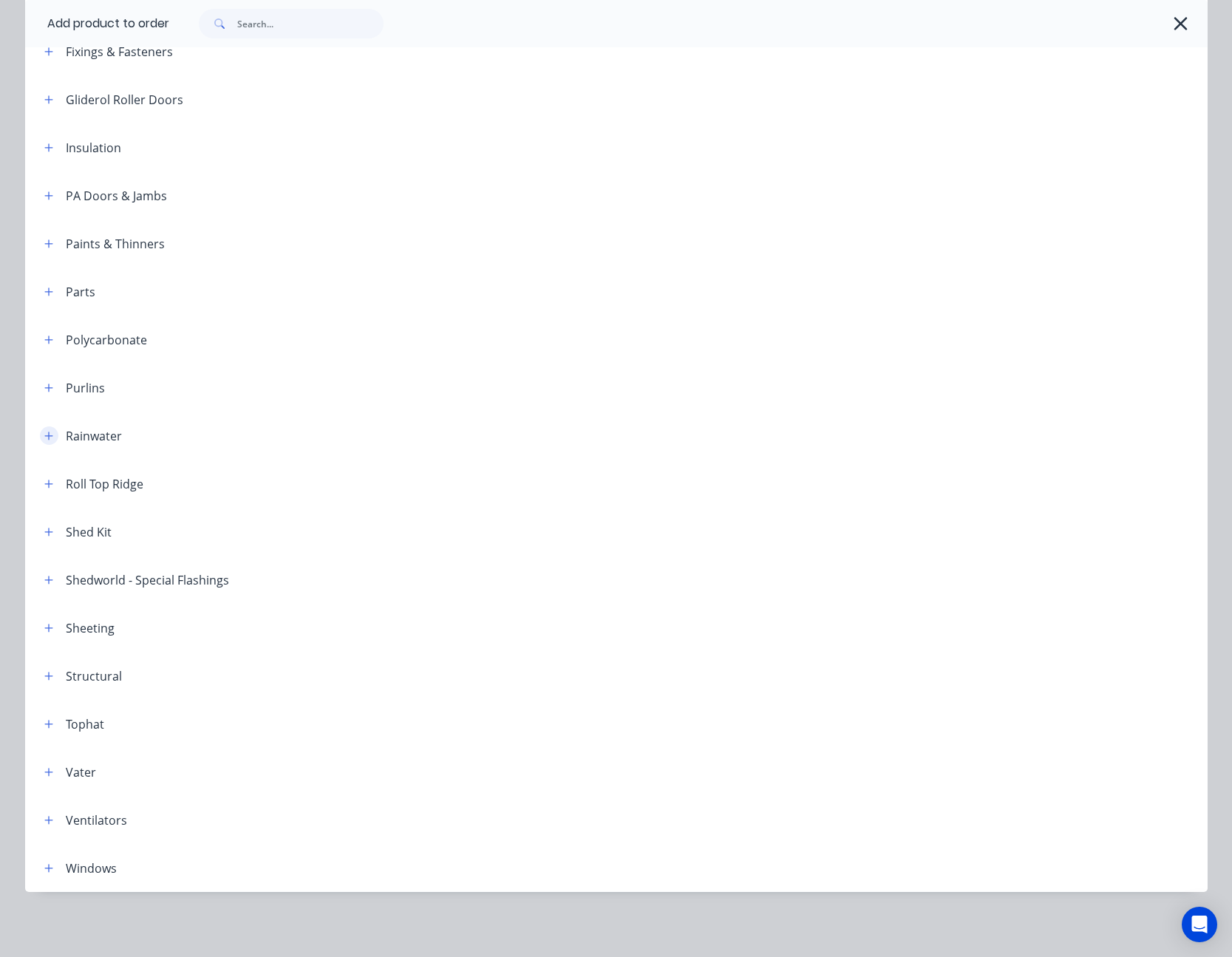
click at [44, 437] on icon "button" at bounding box center [49, 436] width 9 height 9
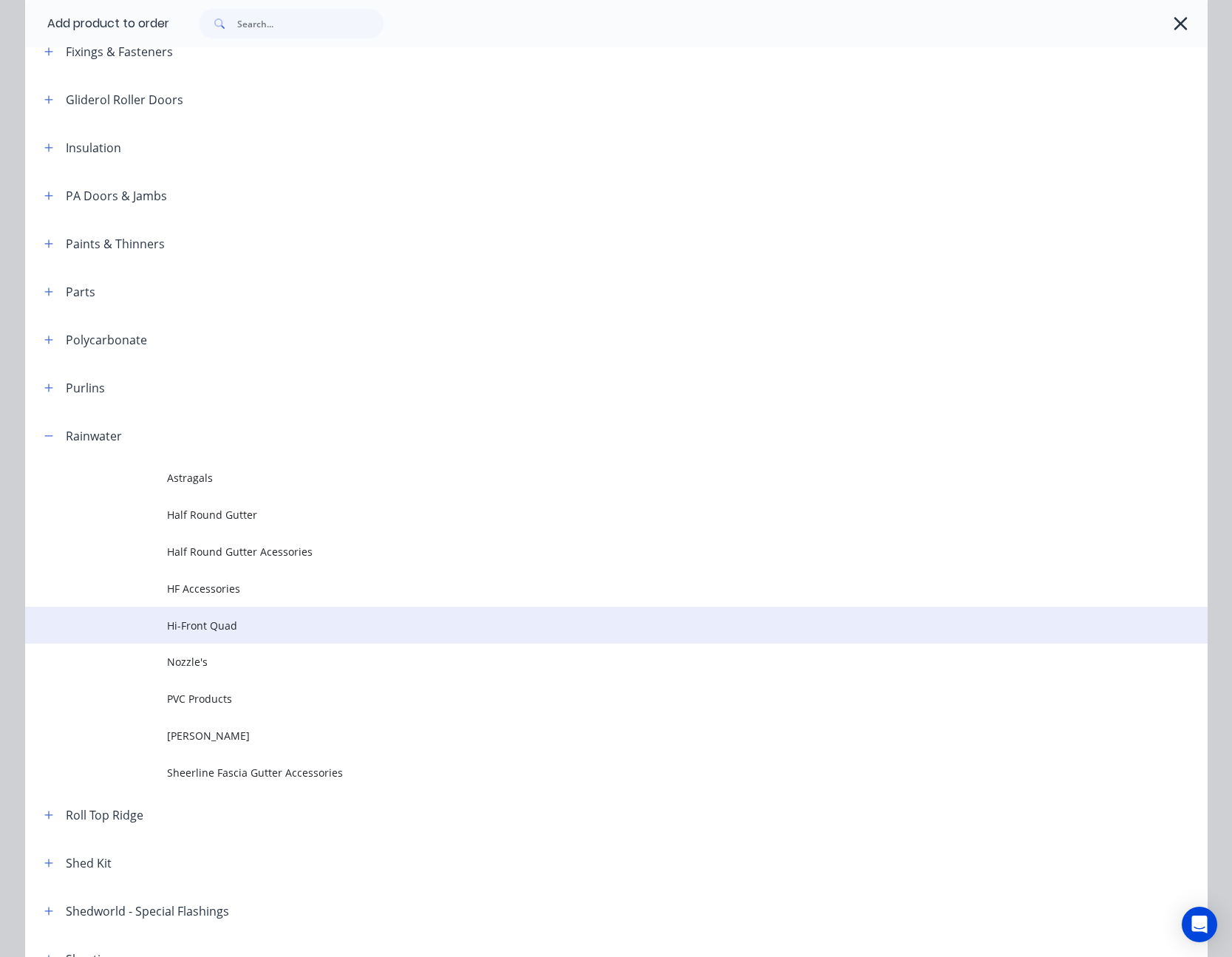
click at [204, 620] on span "Hi-Front Quad" at bounding box center [583, 626] width 833 height 15
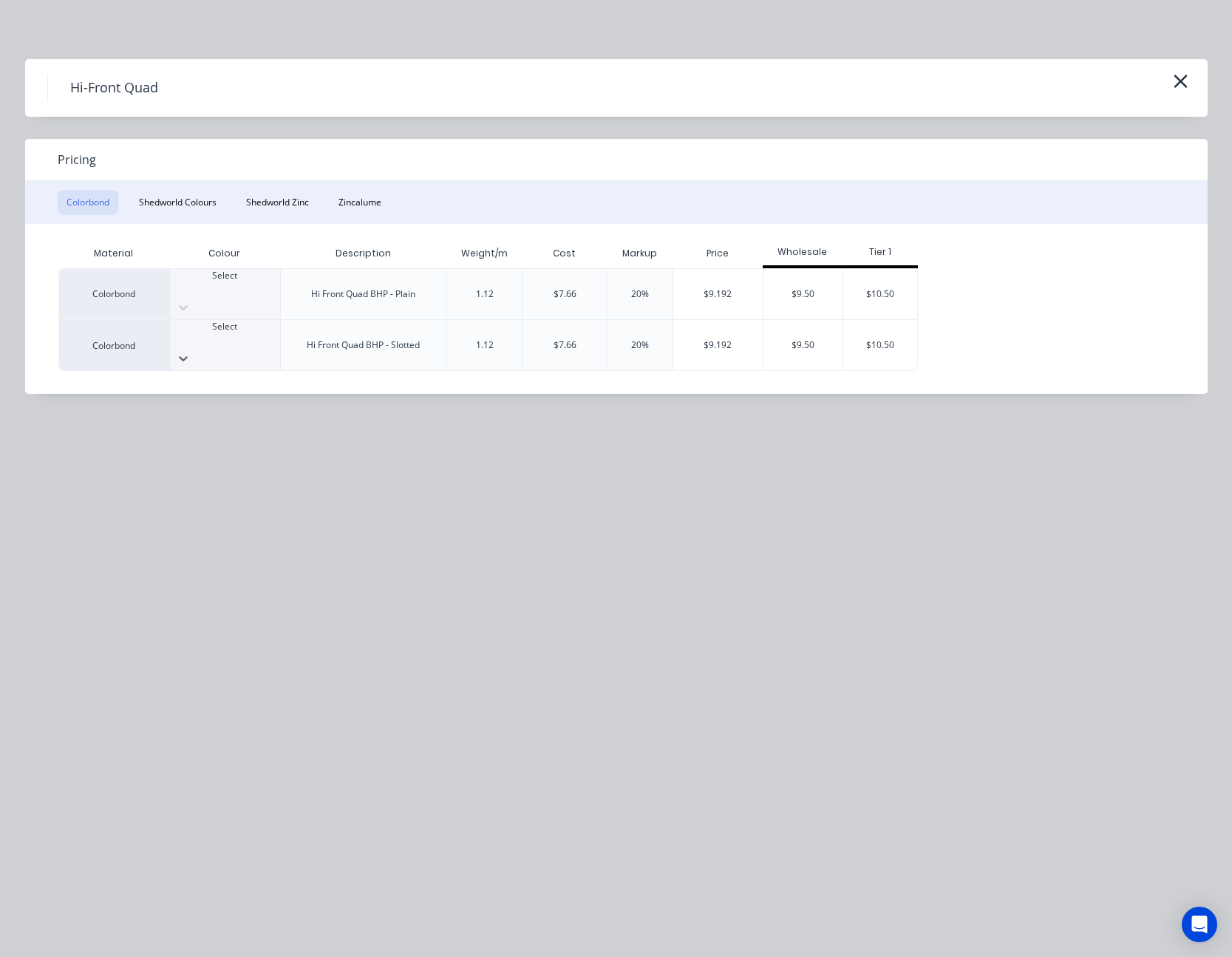
drag, startPoint x: 272, startPoint y: 334, endPoint x: 263, endPoint y: 377, distance: 43.9
click at [272, 347] on div at bounding box center [225, 358] width 110 height 24
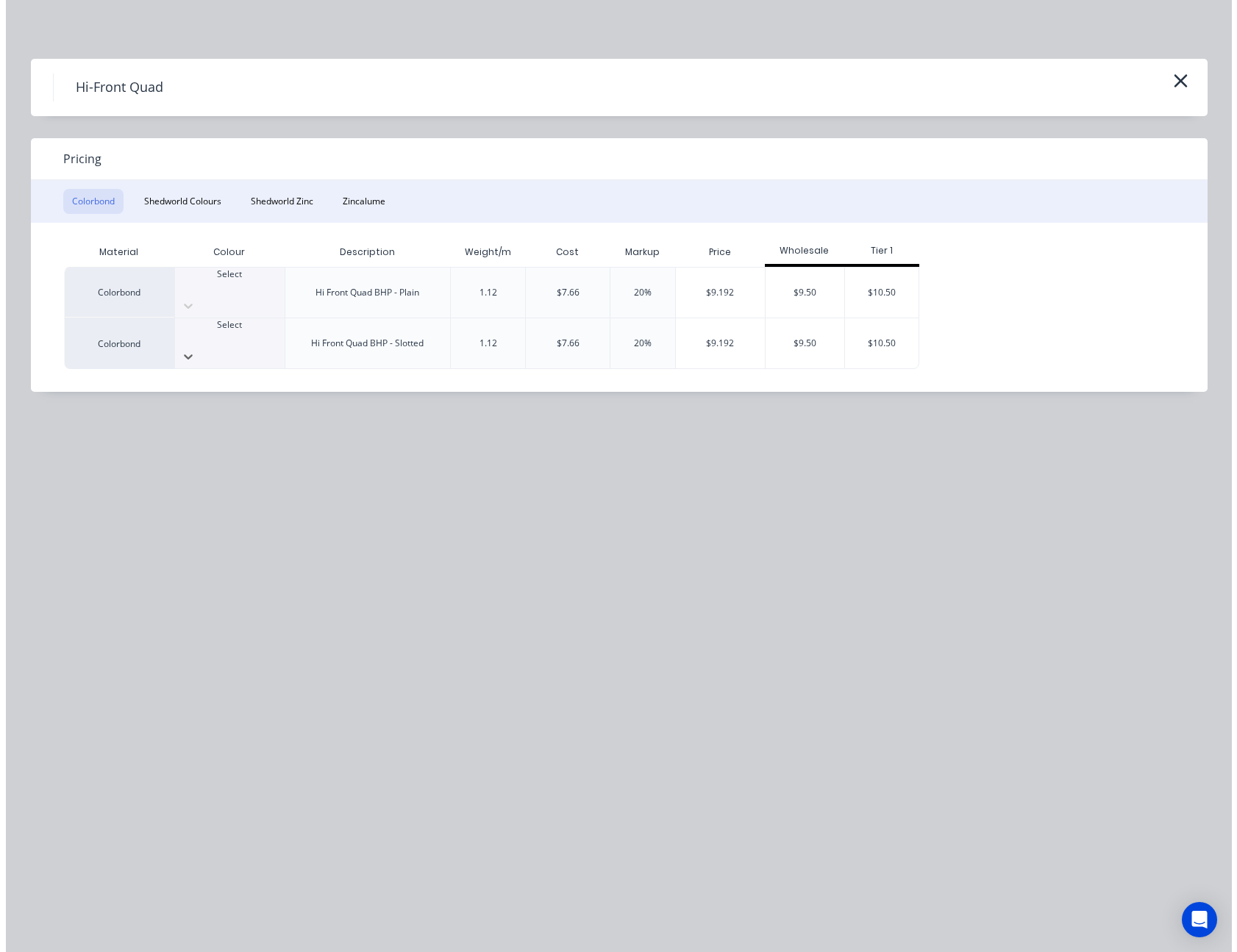
scroll to position [147, 0]
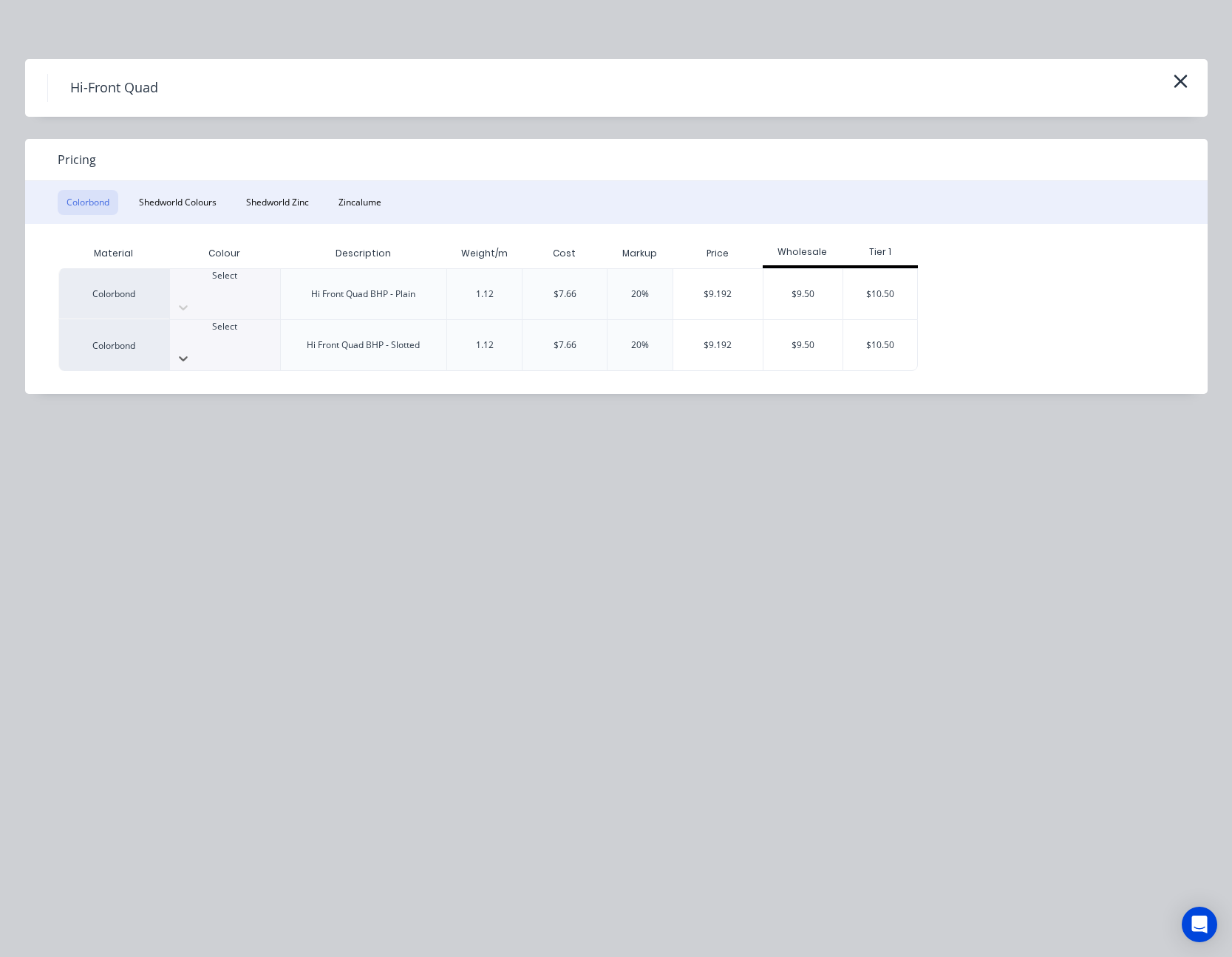
click at [695, 327] on div "$9.192" at bounding box center [718, 345] width 89 height 50
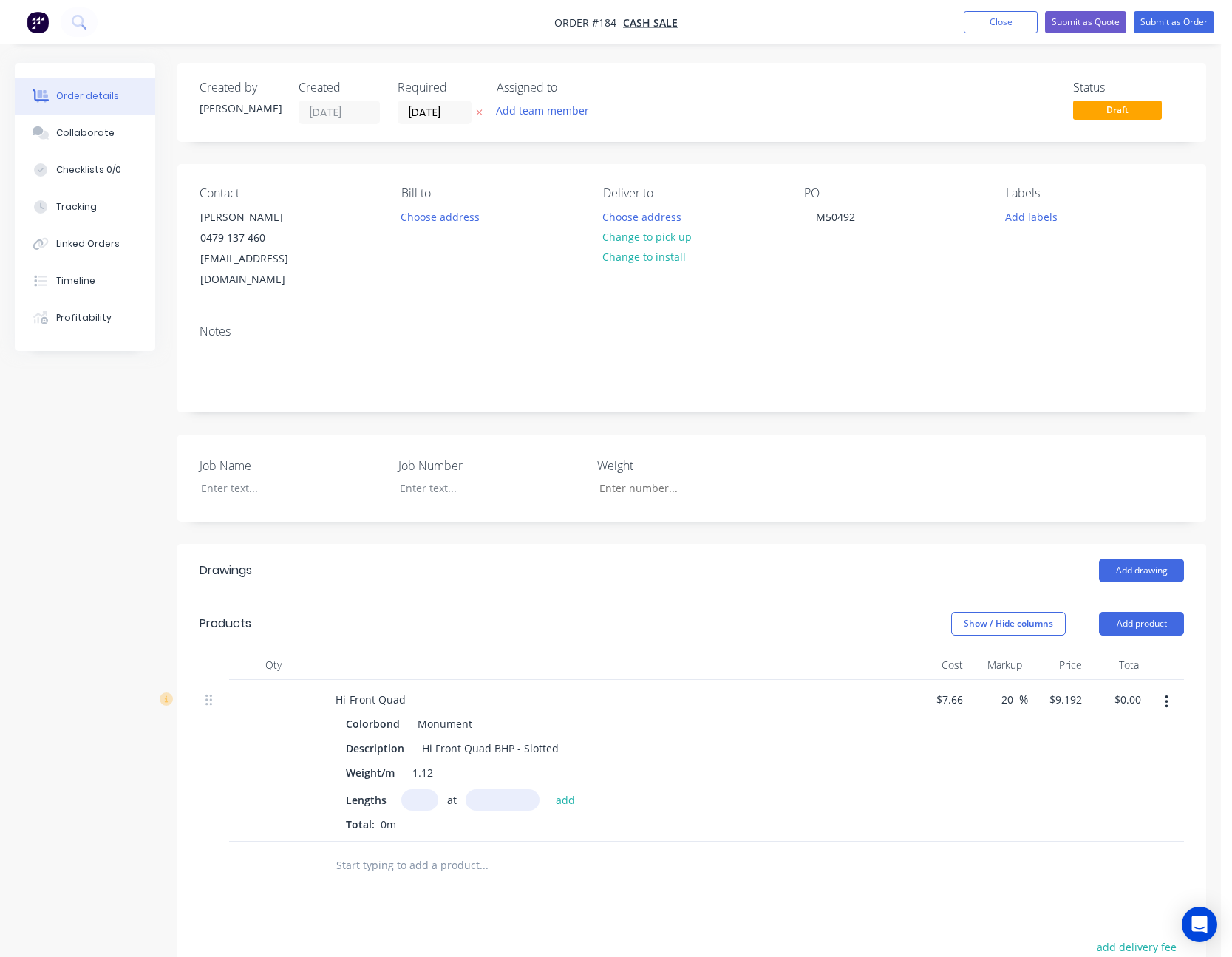
click at [419, 789] on input "text" at bounding box center [419, 799] width 37 height 21
type input "1"
type input "4000"
click at [548, 789] on button "add" at bounding box center [565, 799] width 35 height 20
type input "$36.77"
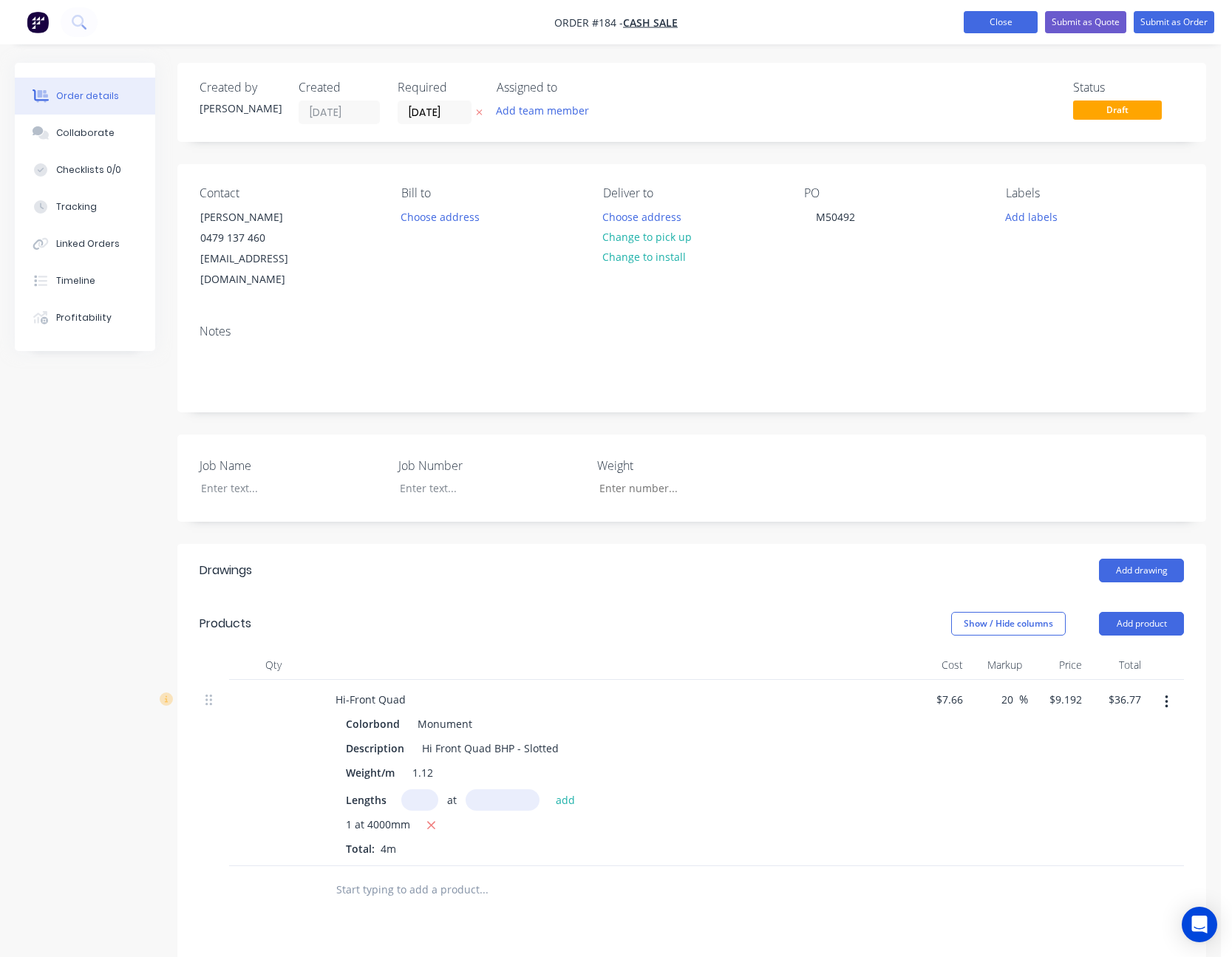
click at [1010, 21] on button "Close" at bounding box center [1000, 22] width 74 height 22
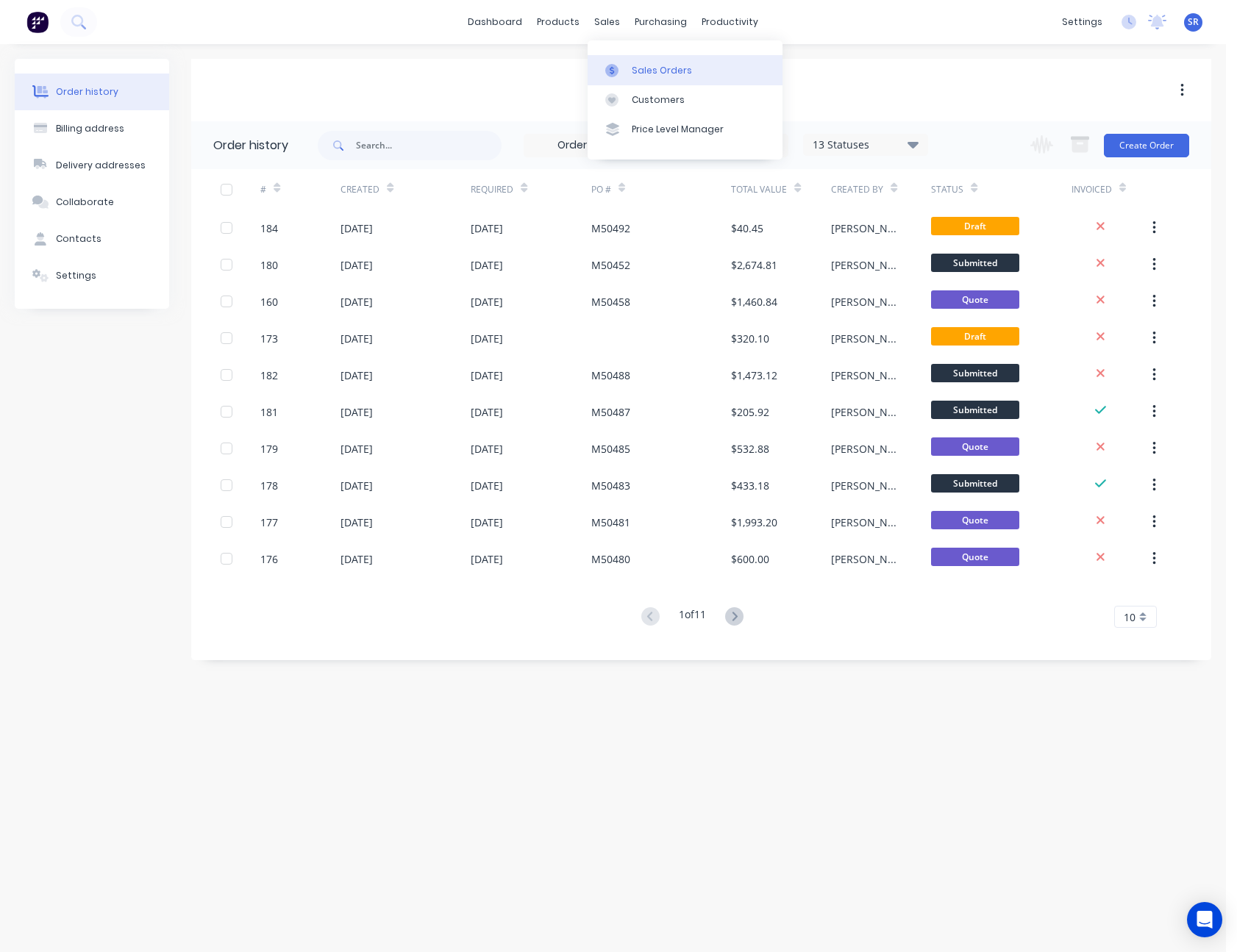
click at [635, 65] on div "Sales Orders" at bounding box center [662, 71] width 60 height 14
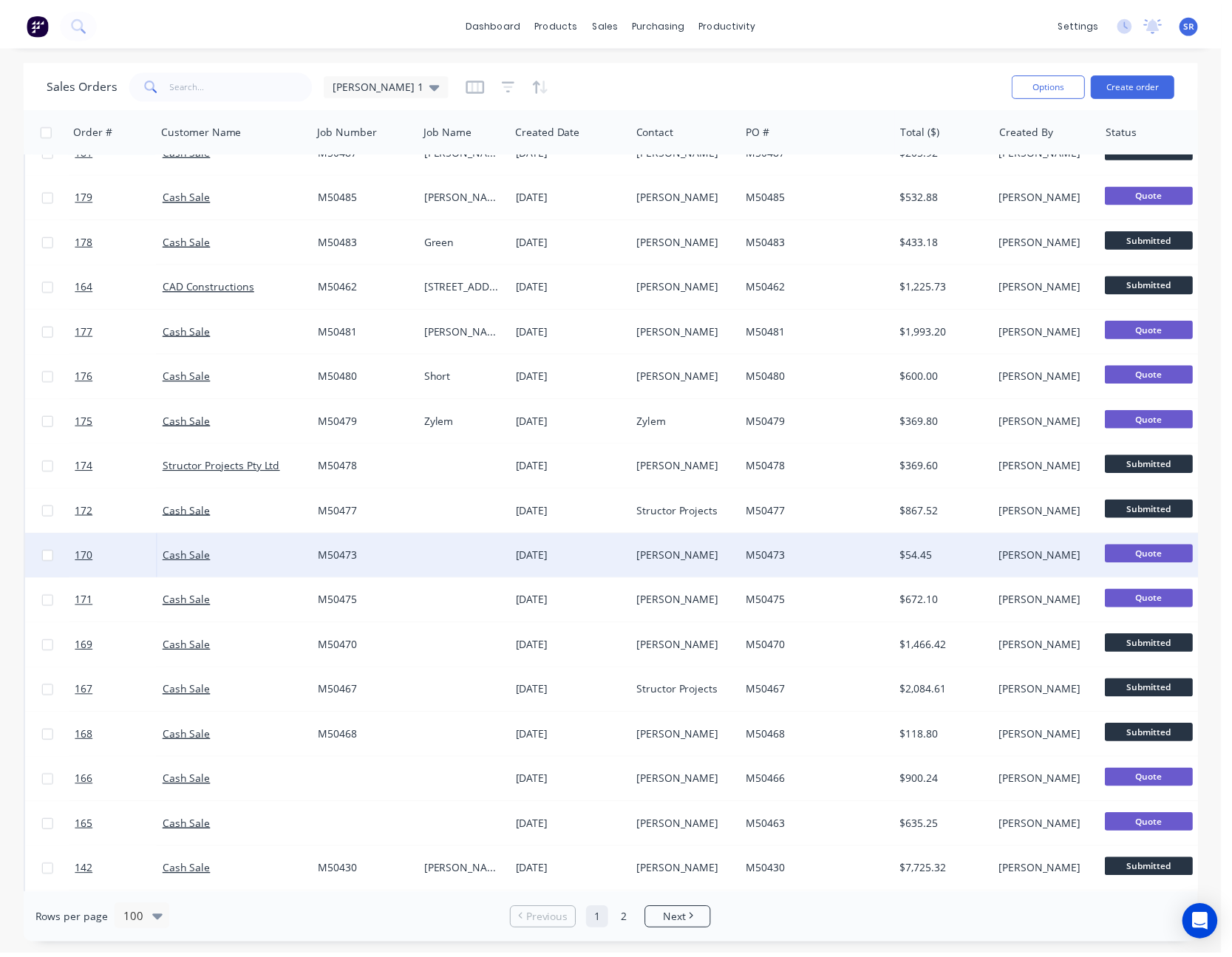
scroll to position [518, 0]
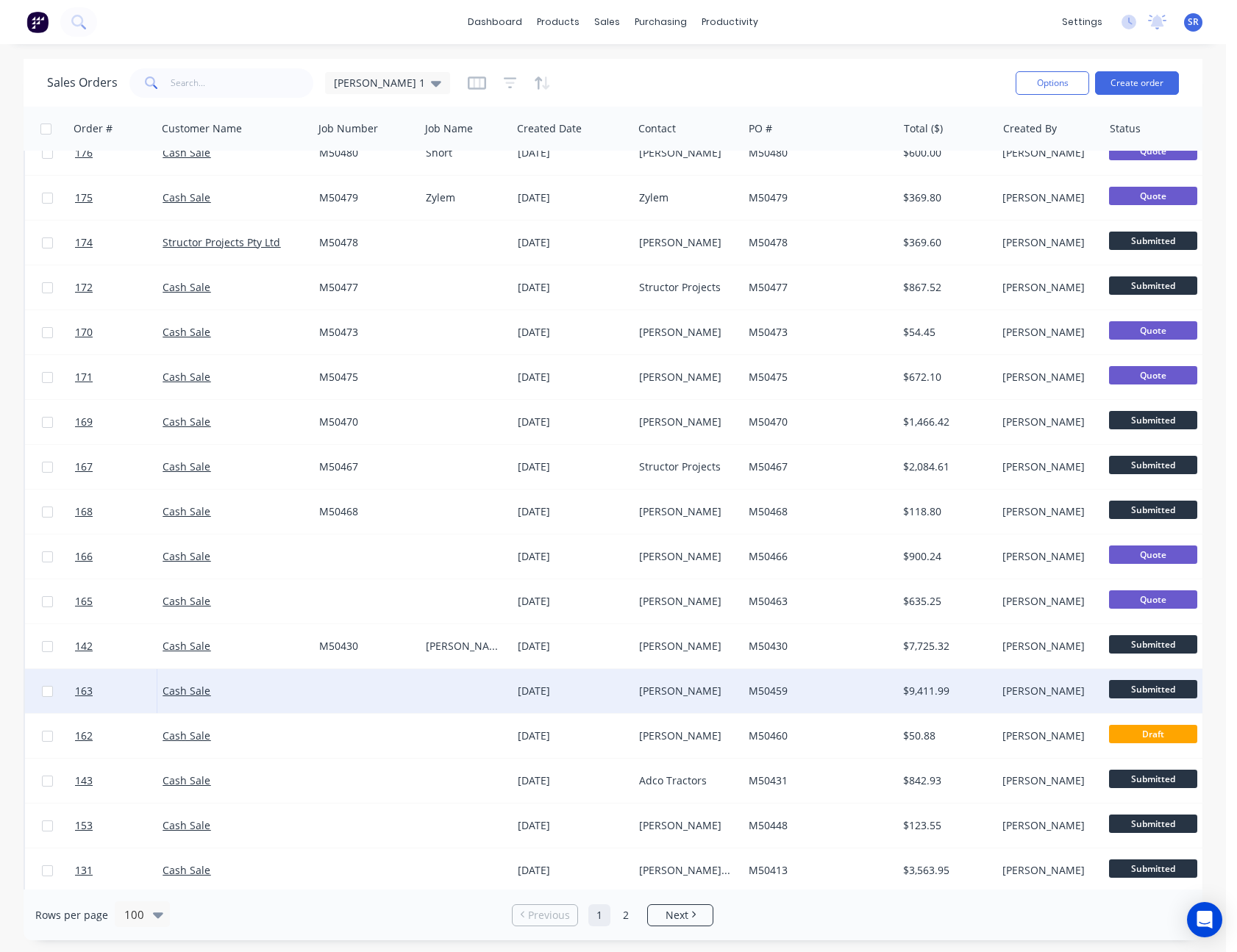
click at [668, 690] on div "[PERSON_NAME]" at bounding box center [685, 690] width 93 height 14
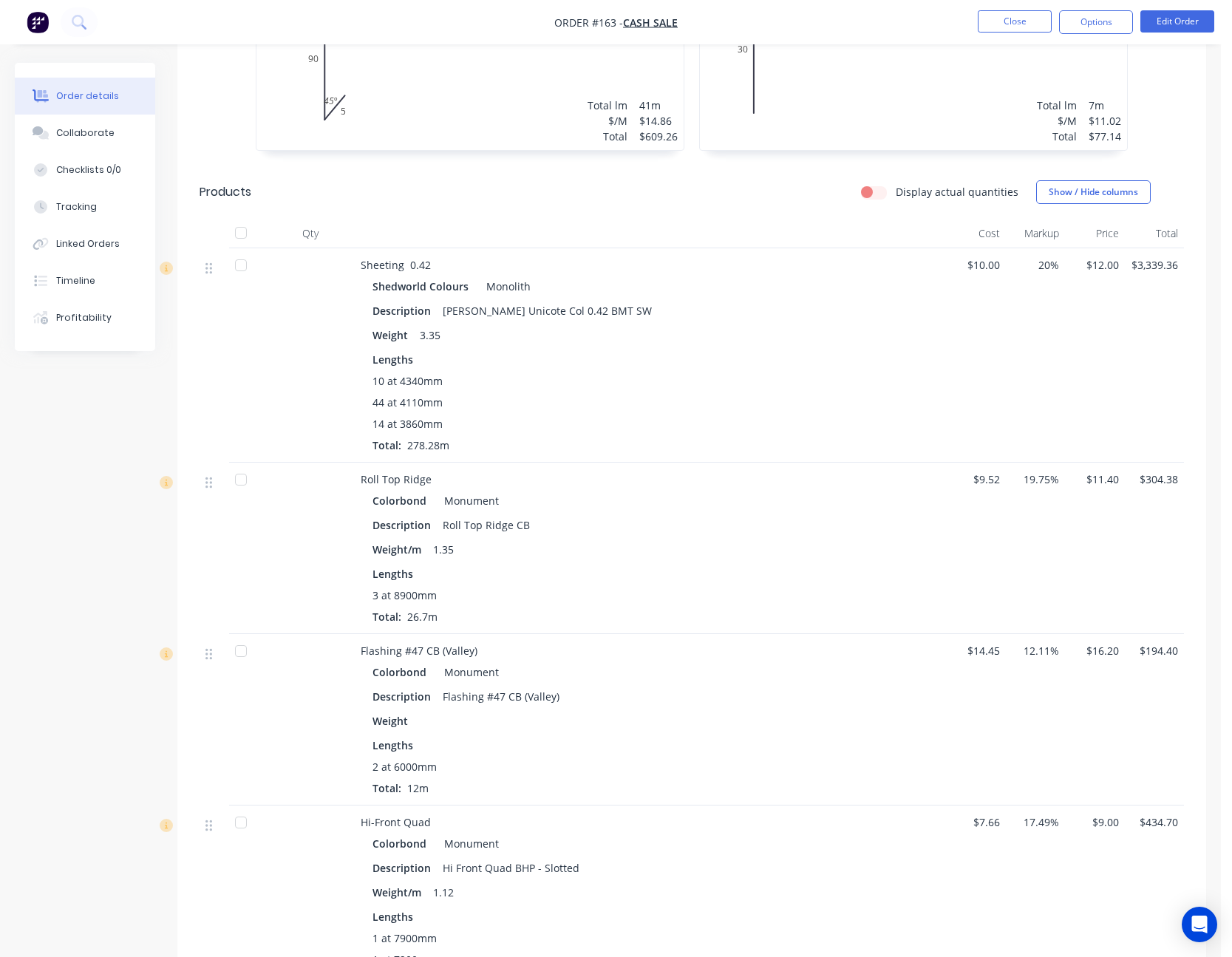
scroll to position [887, 0]
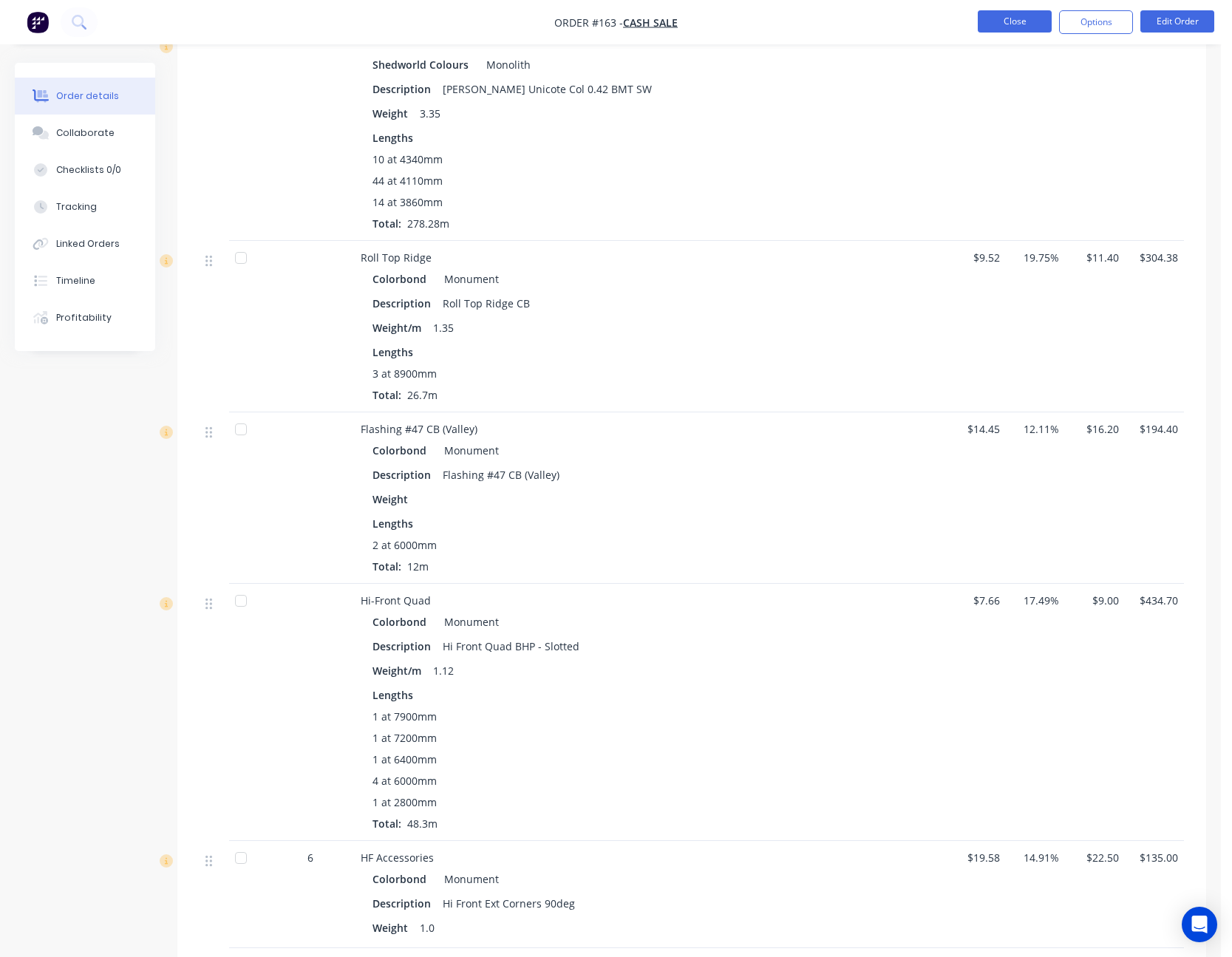
click at [1025, 27] on button "Close" at bounding box center [1015, 21] width 74 height 22
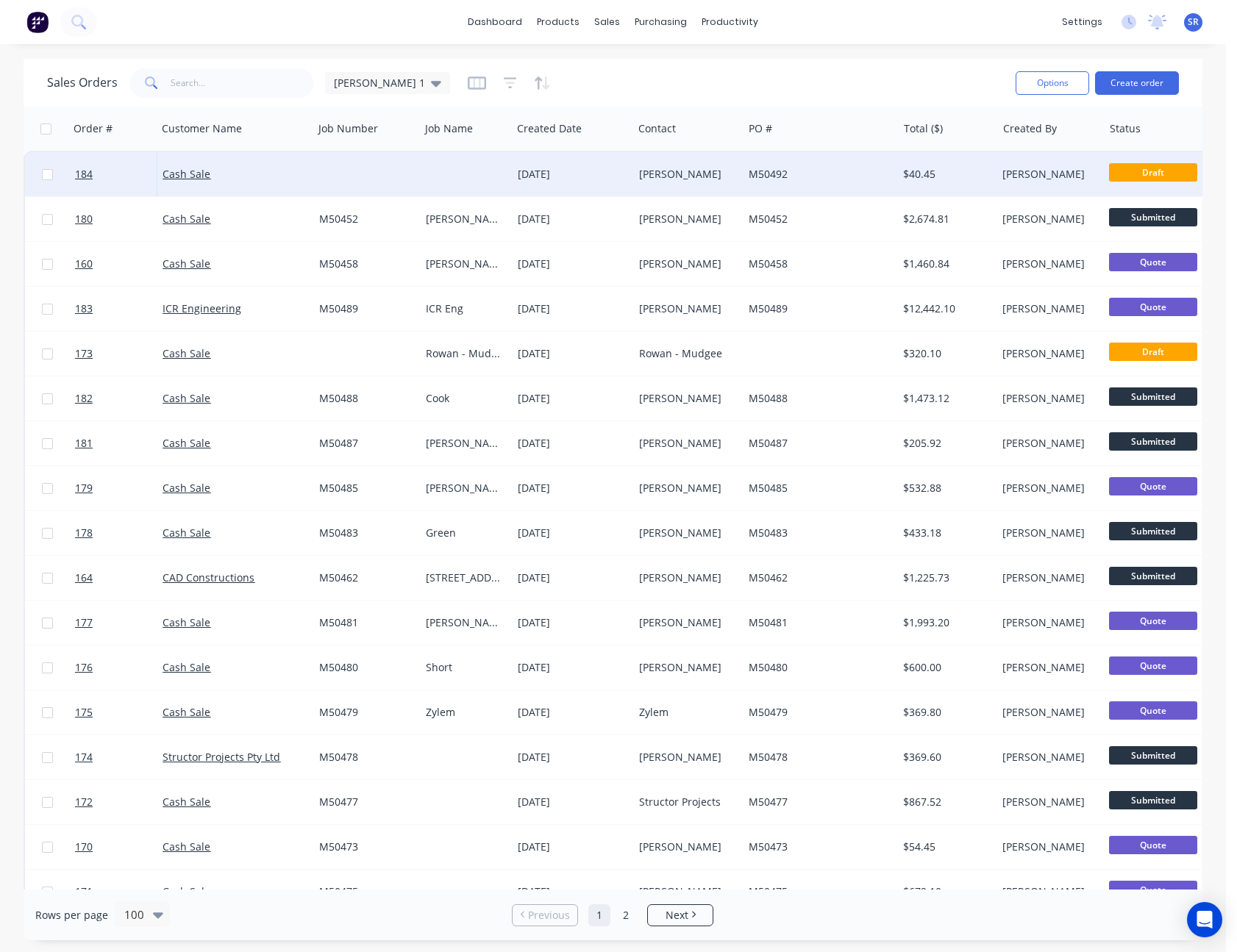
click at [707, 164] on div "[PERSON_NAME]" at bounding box center [688, 174] width 109 height 44
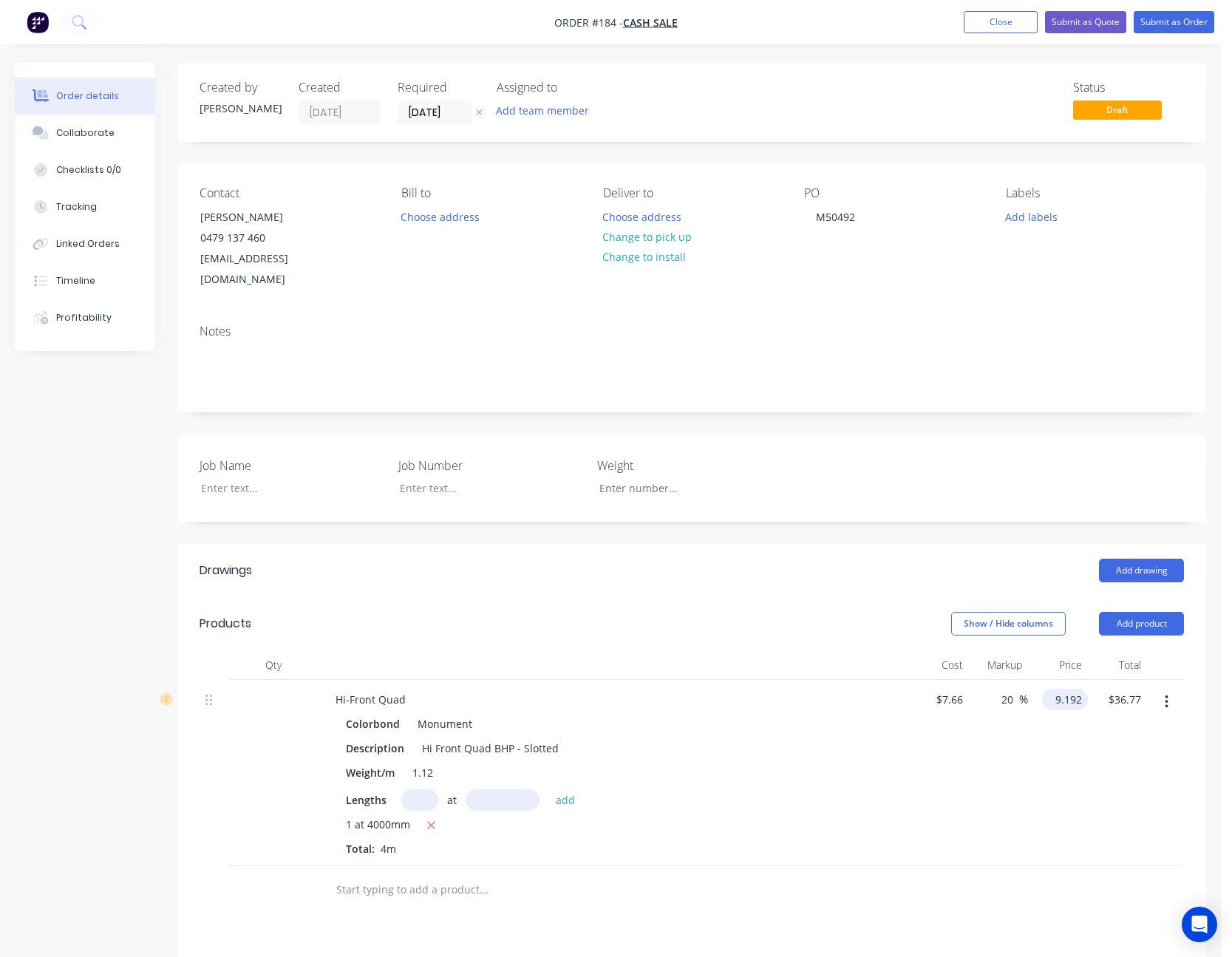
click at [1059, 689] on input "9.192" at bounding box center [1068, 699] width 40 height 21
type input "9"
type input "17.49"
type input "$9.00"
type input "$36.00"
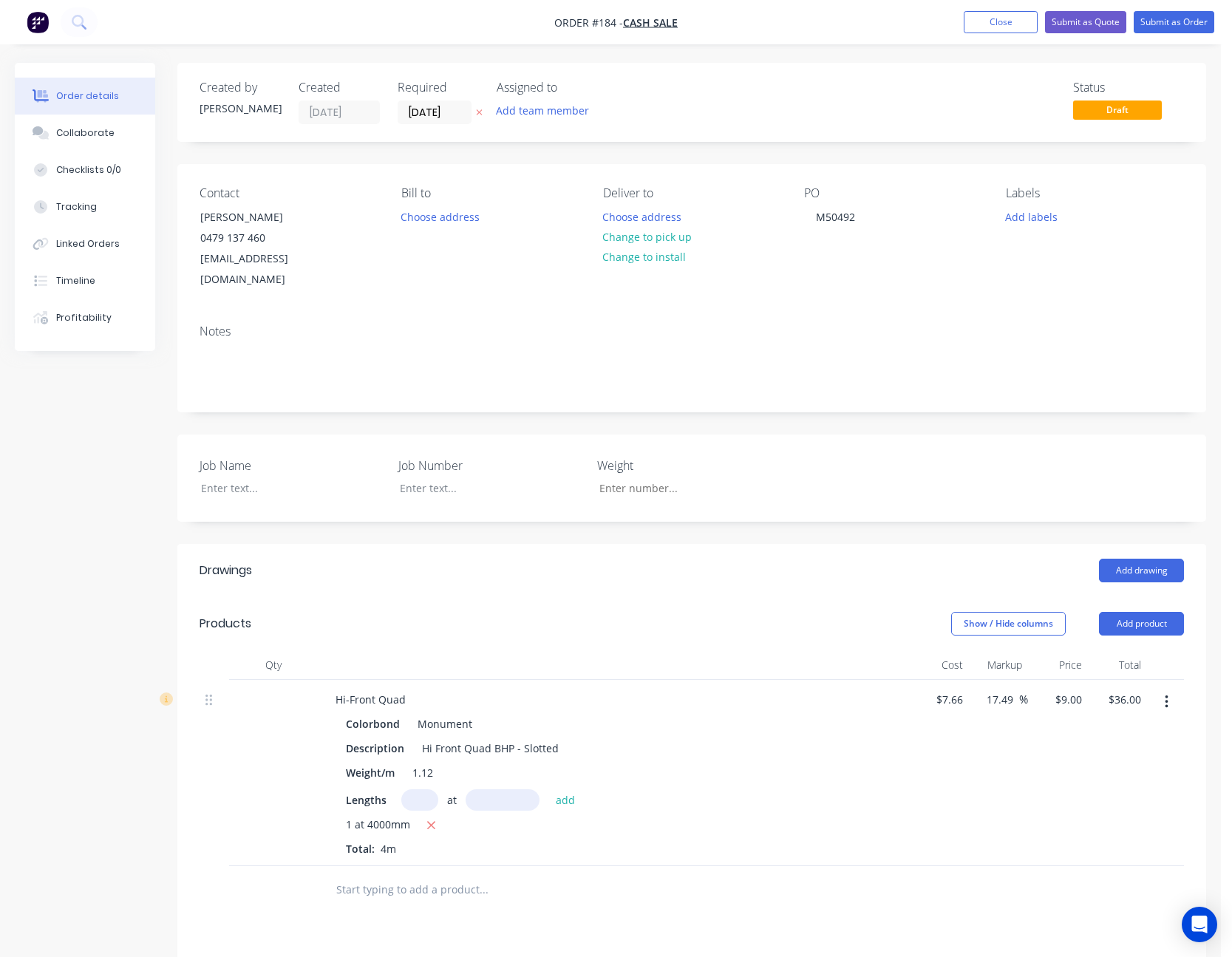
click at [1077, 767] on div "$9.00 $9.00" at bounding box center [1058, 773] width 60 height 186
click at [249, 478] on div at bounding box center [281, 488] width 185 height 21
click at [1084, 324] on div "Notes" at bounding box center [691, 331] width 984 height 14
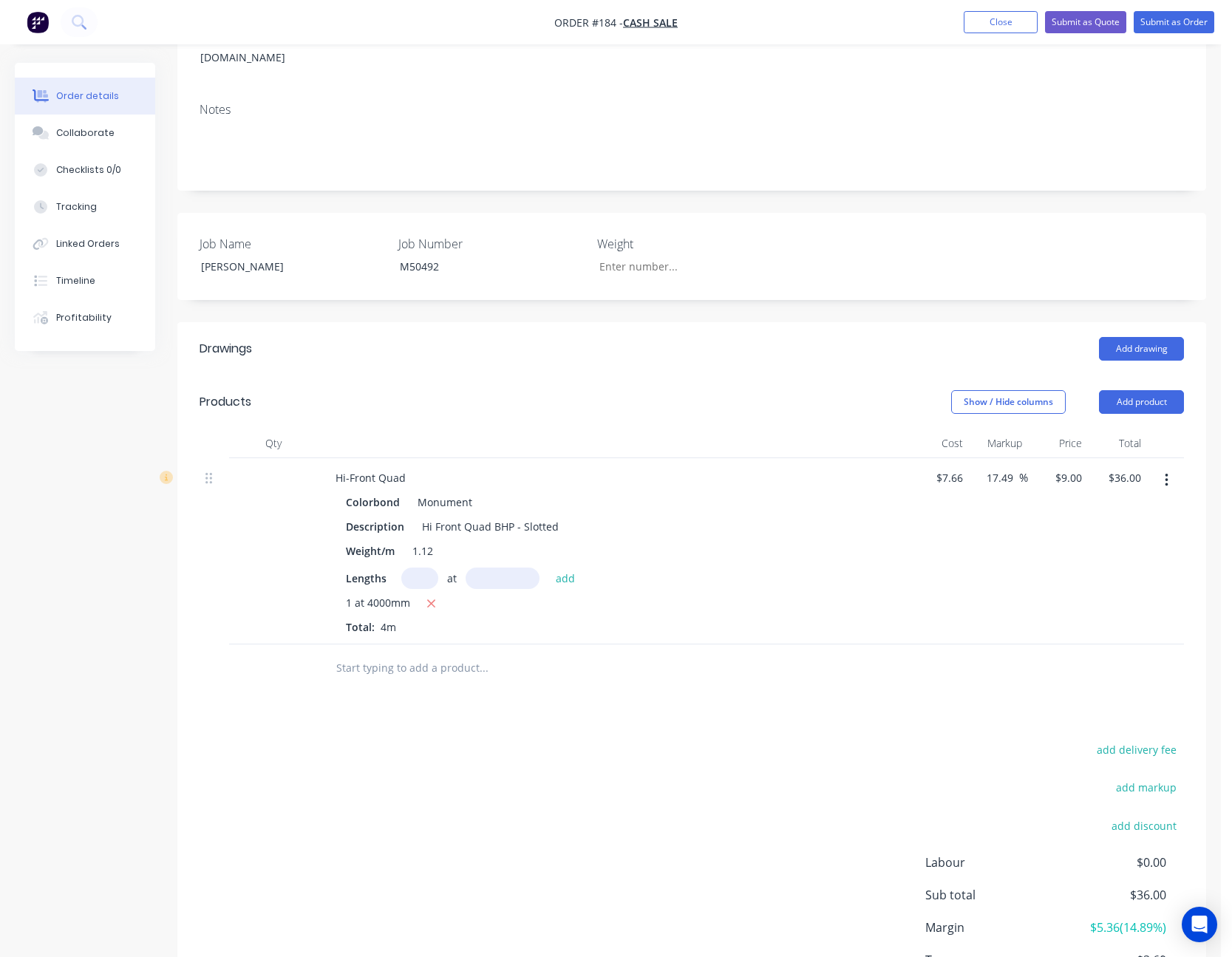
scroll to position [313, 0]
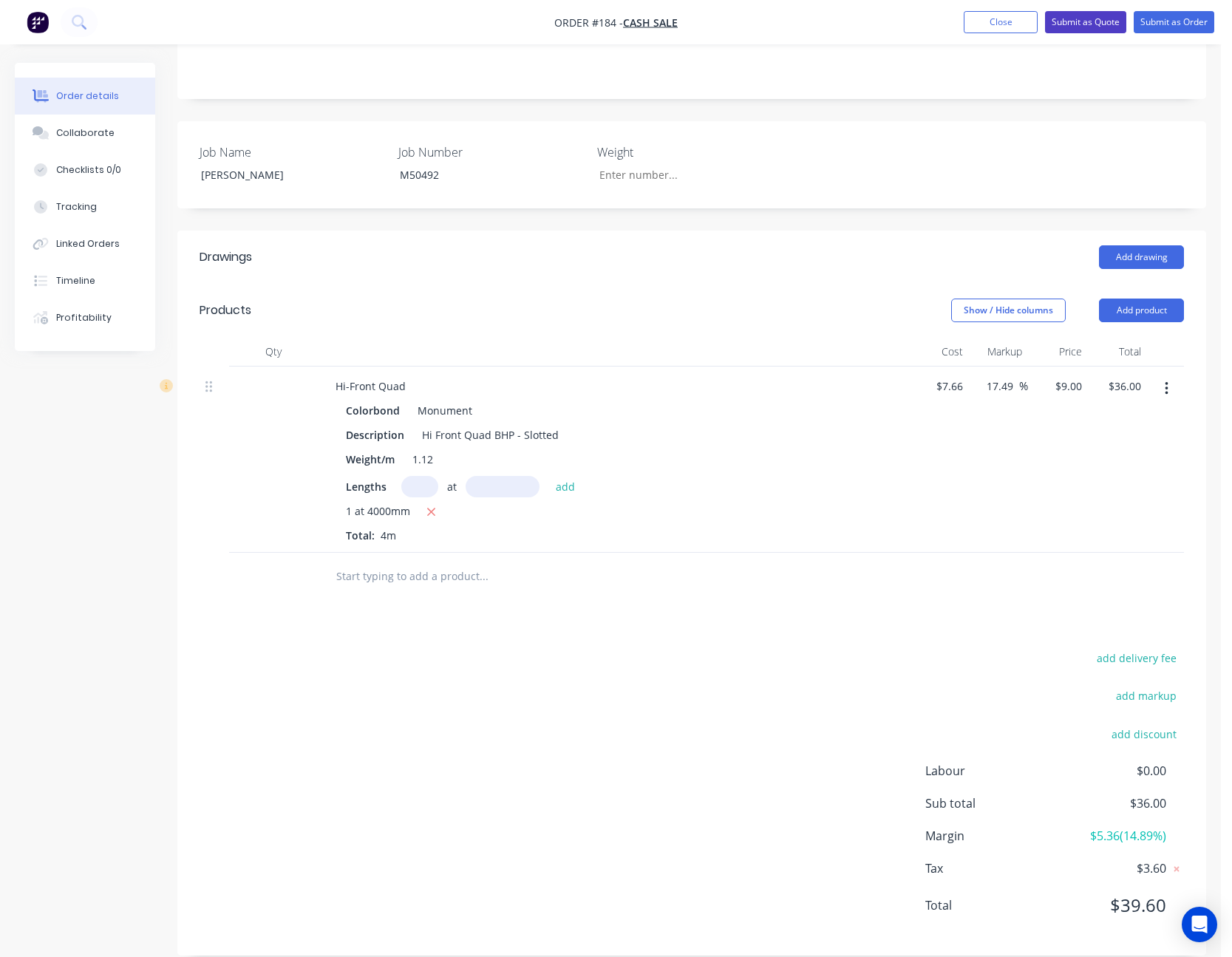
click at [1102, 26] on button "Submit as Quote" at bounding box center [1086, 22] width 82 height 22
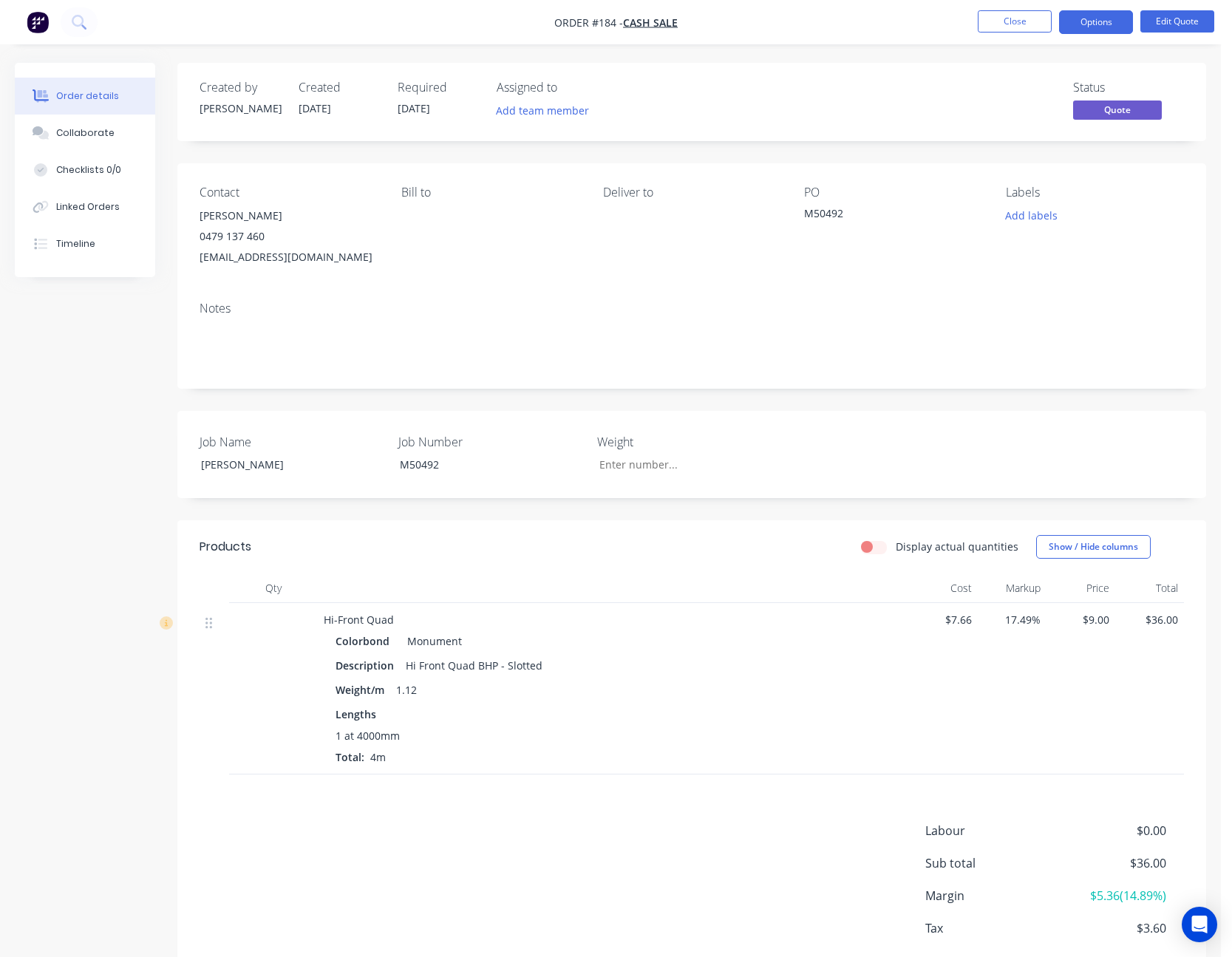
click at [1102, 26] on button "Options" at bounding box center [1096, 22] width 74 height 24
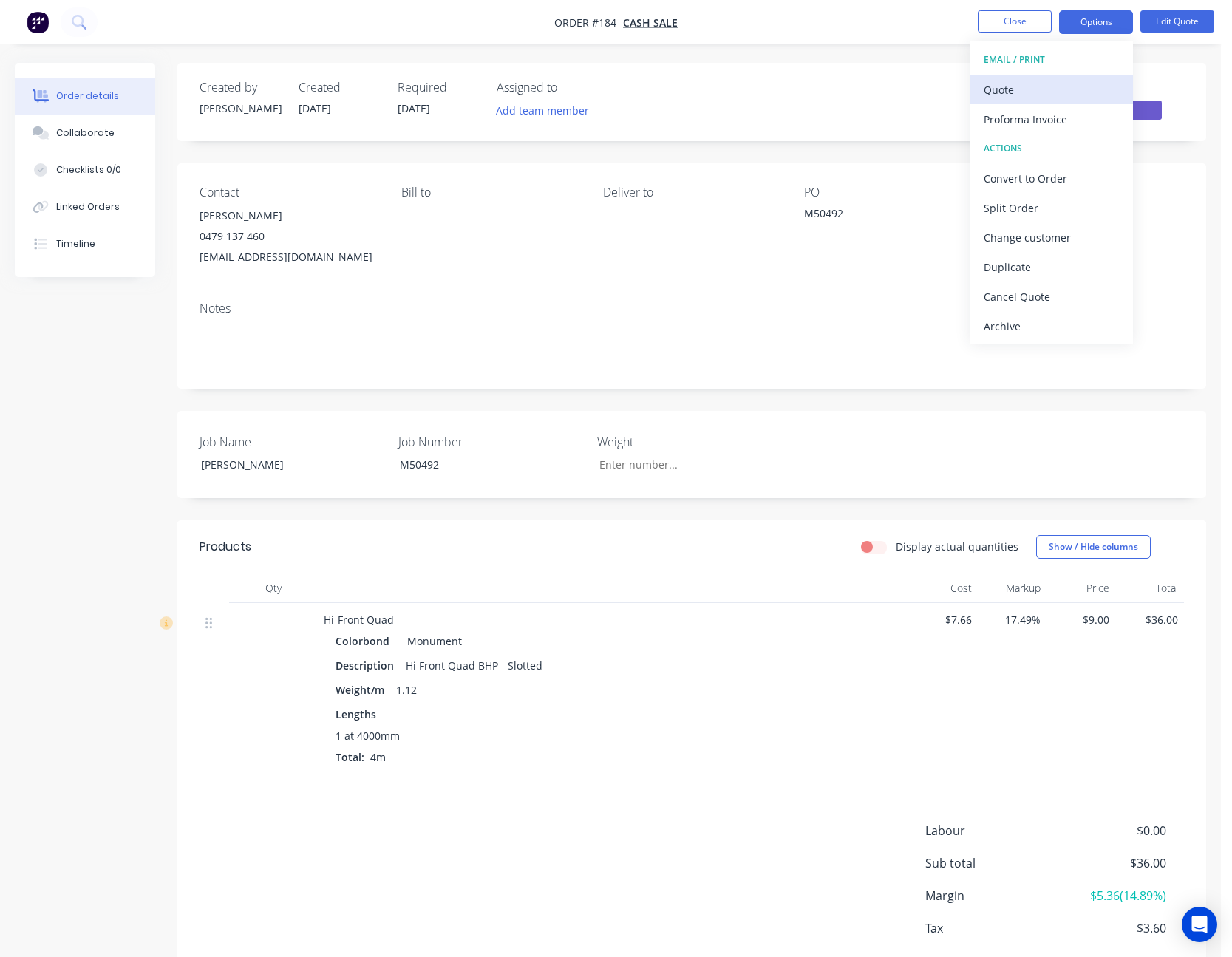
click at [1051, 80] on div "Quote" at bounding box center [1052, 89] width 136 height 21
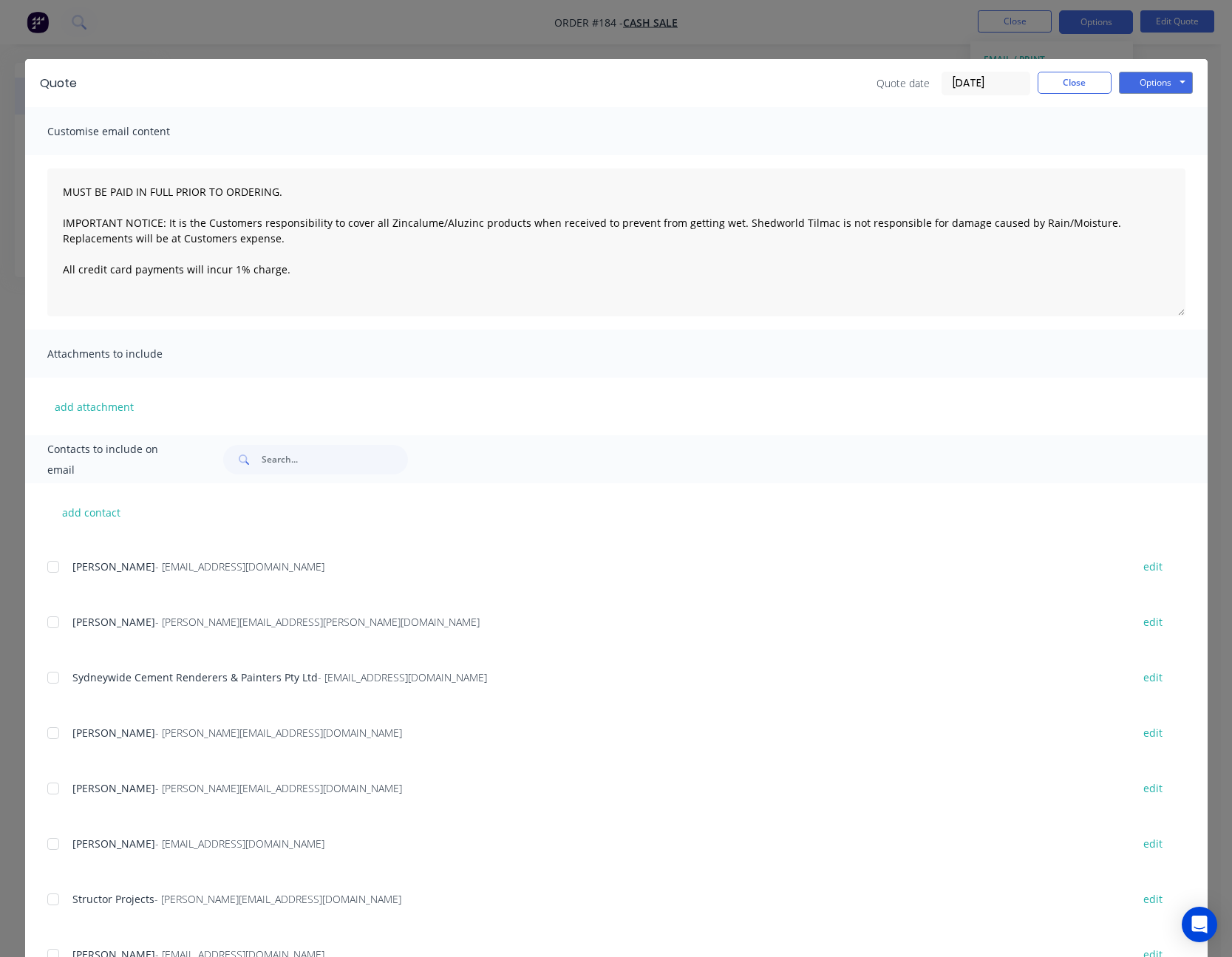
scroll to position [813, 0]
click at [48, 797] on div at bounding box center [53, 792] width 30 height 30
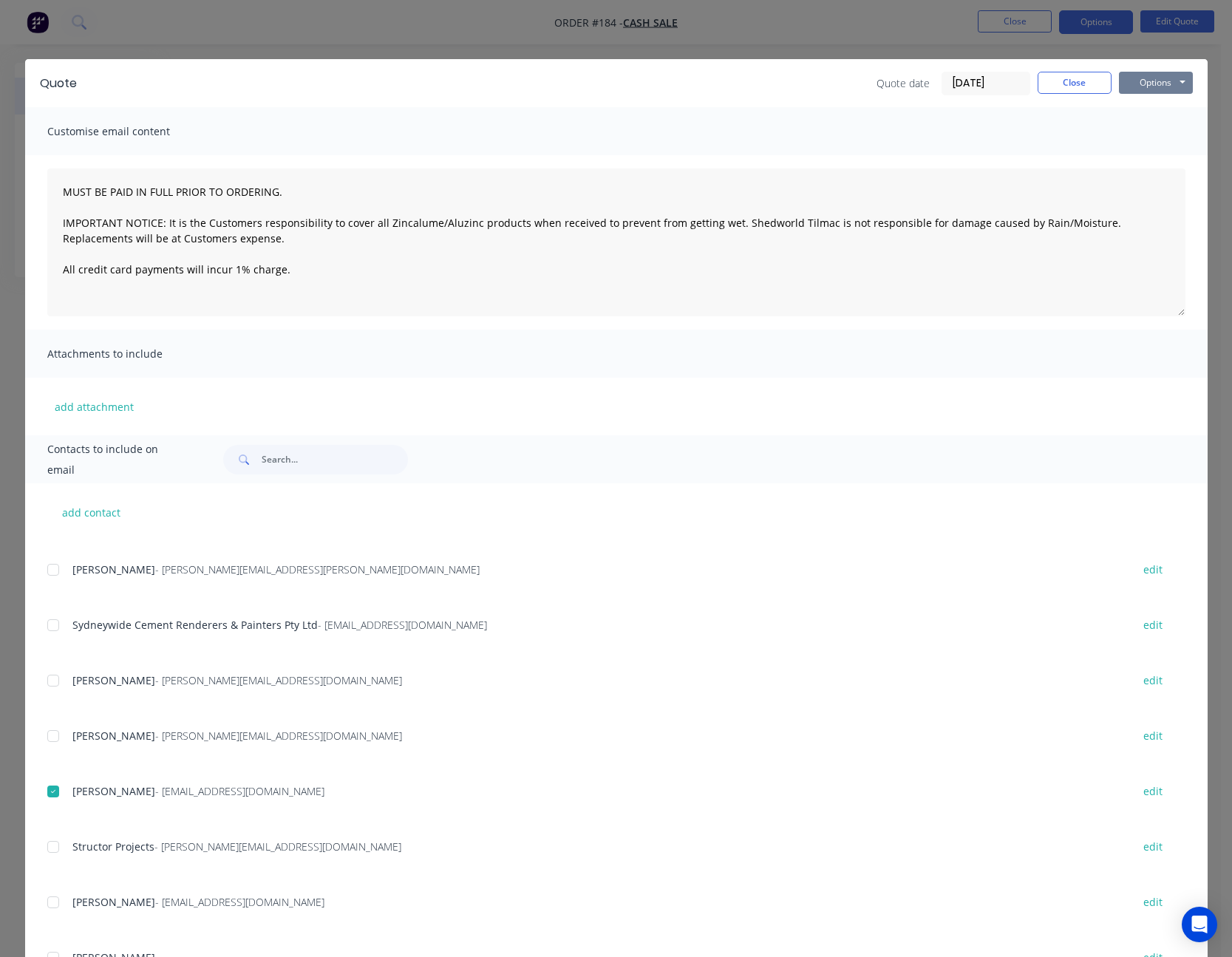
click at [1130, 86] on button "Options" at bounding box center [1155, 83] width 74 height 22
click at [1149, 154] on button "Email" at bounding box center [1166, 158] width 95 height 25
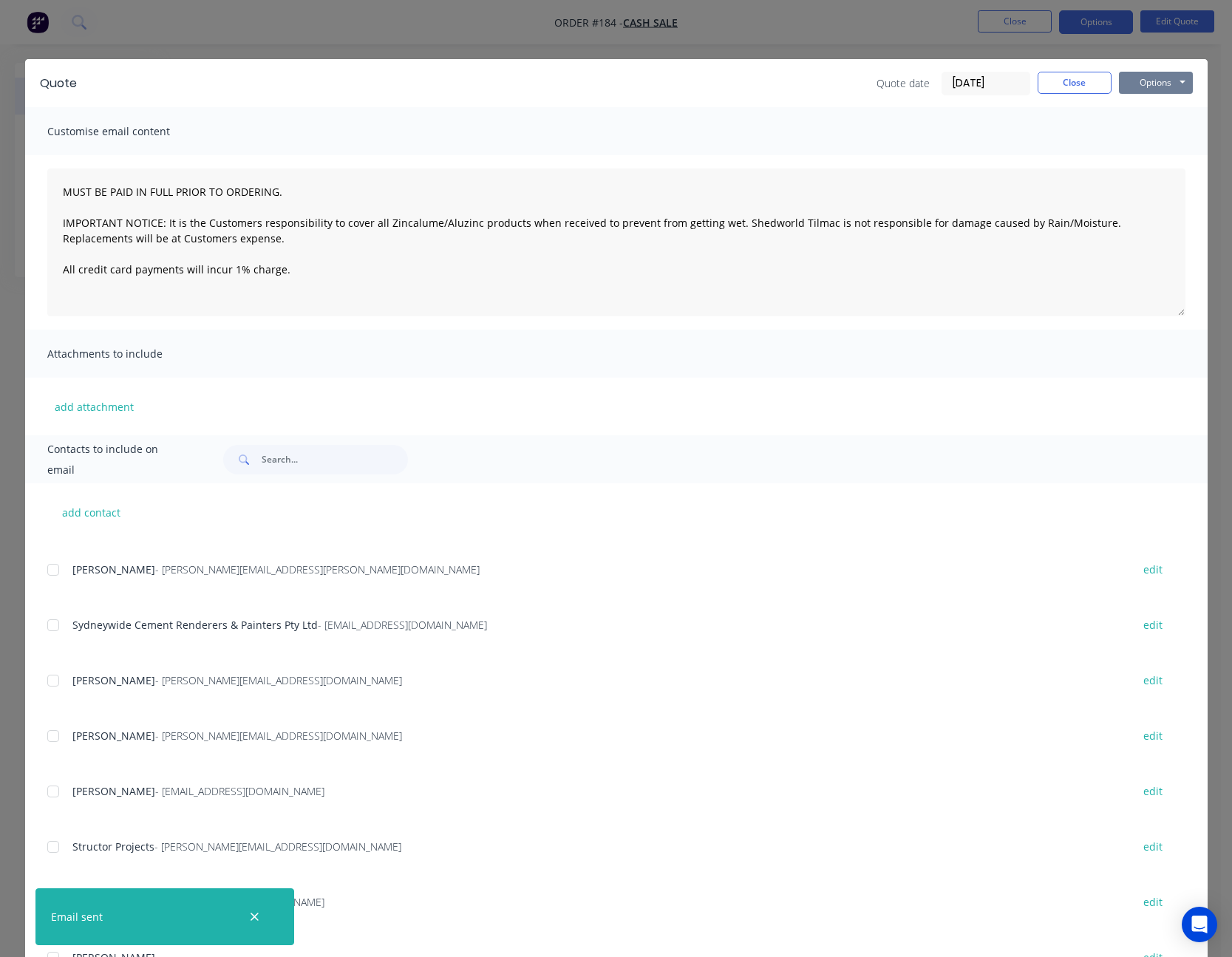
click at [1131, 89] on button "Options" at bounding box center [1155, 83] width 74 height 22
click at [1153, 134] on button "Print" at bounding box center [1166, 133] width 95 height 25
click at [1071, 84] on button "Close" at bounding box center [1074, 83] width 74 height 22
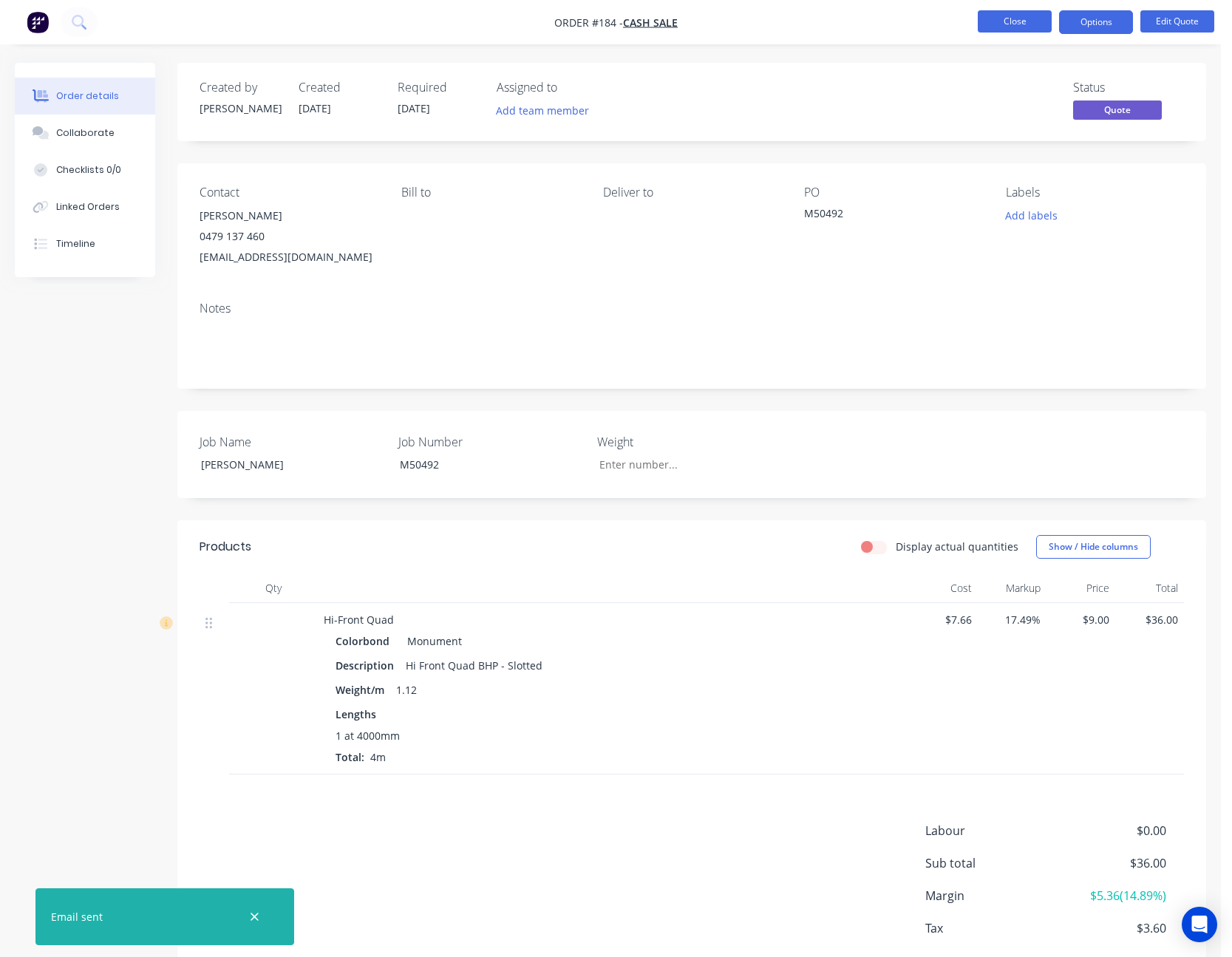
click at [1023, 21] on button "Close" at bounding box center [1015, 21] width 74 height 22
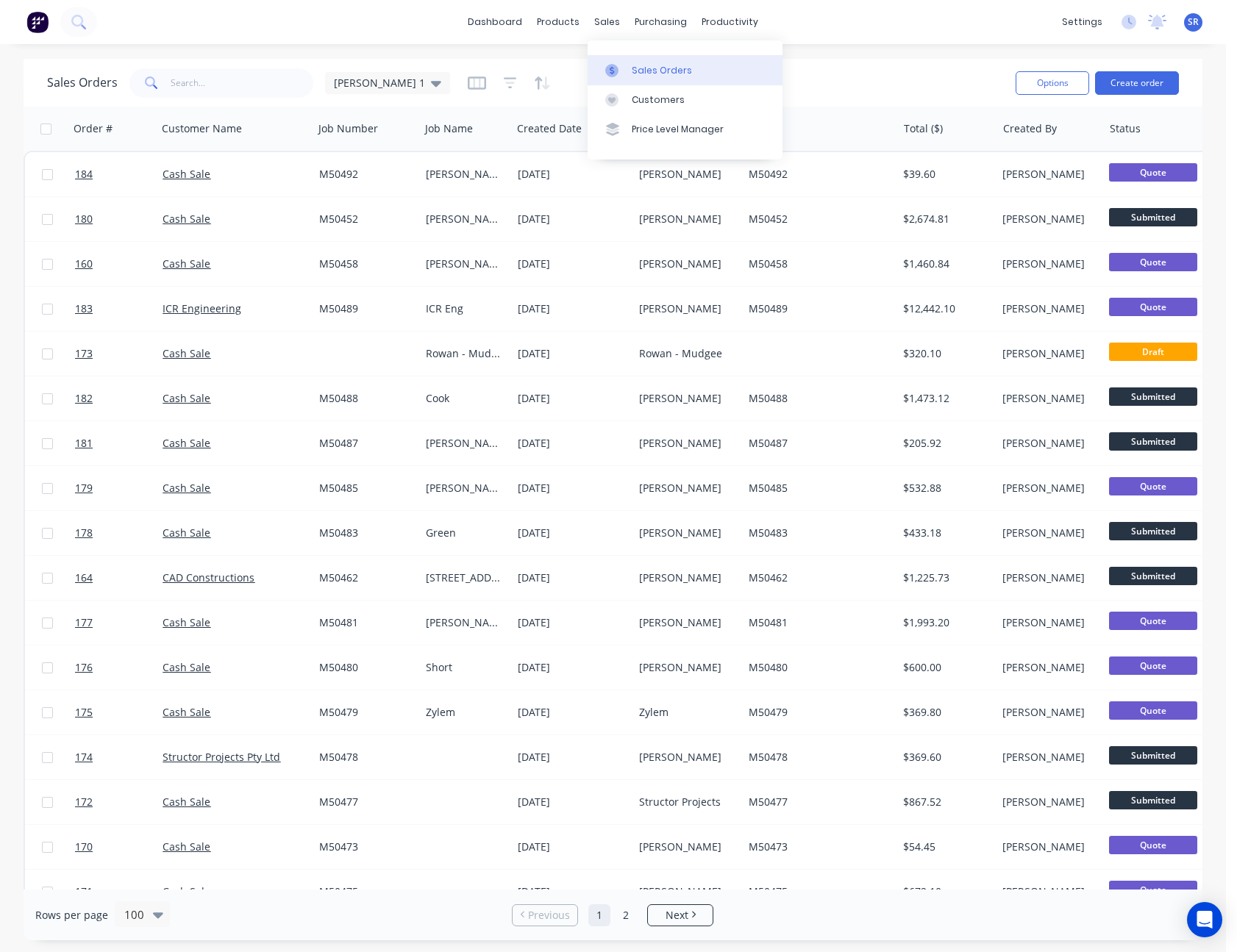
click at [632, 64] on div "Sales Orders" at bounding box center [662, 71] width 60 height 14
click at [692, 68] on div "Purchase Orders" at bounding box center [708, 71] width 78 height 14
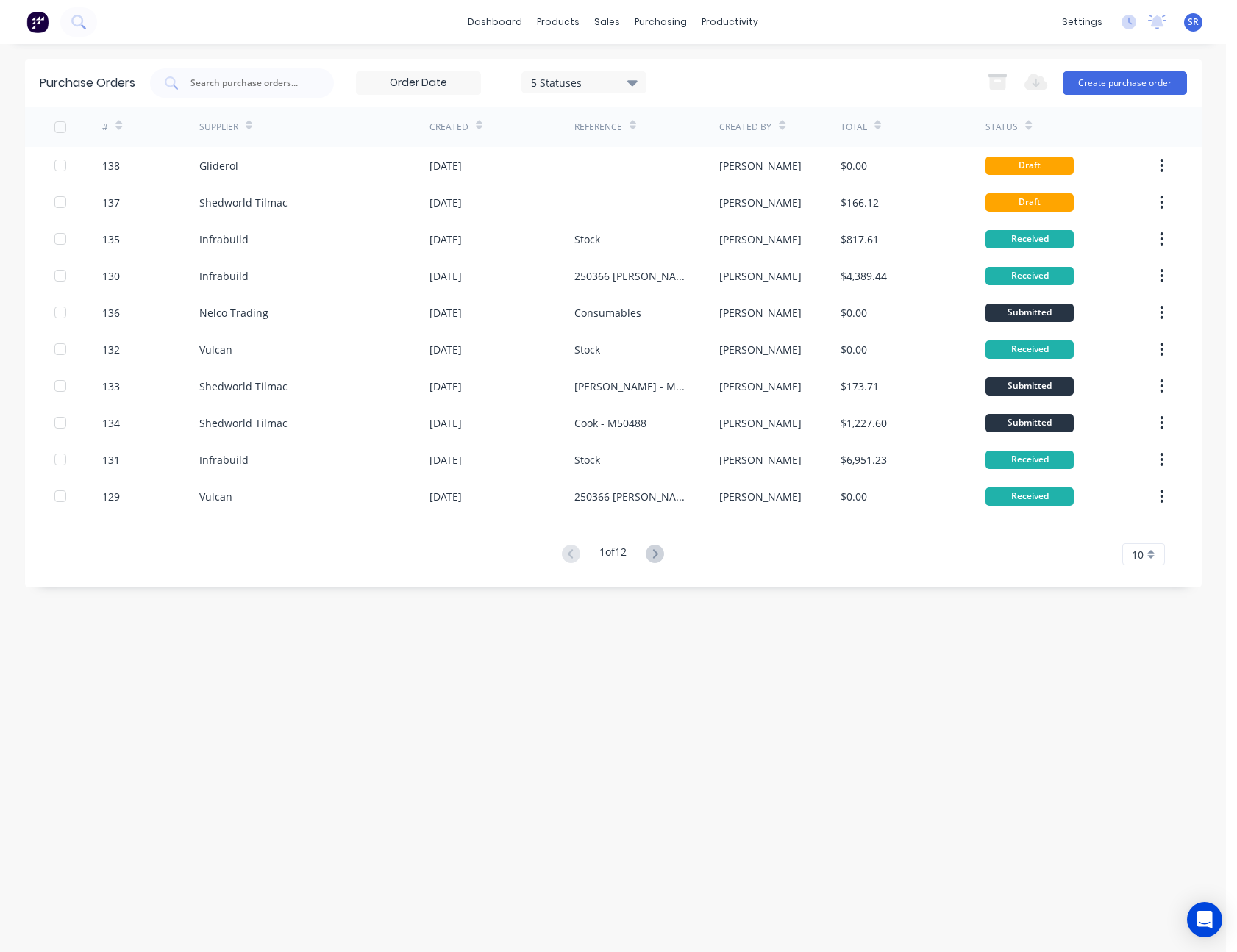
click at [1142, 551] on span "10" at bounding box center [1138, 555] width 12 height 15
click at [1149, 740] on div "35" at bounding box center [1144, 737] width 42 height 25
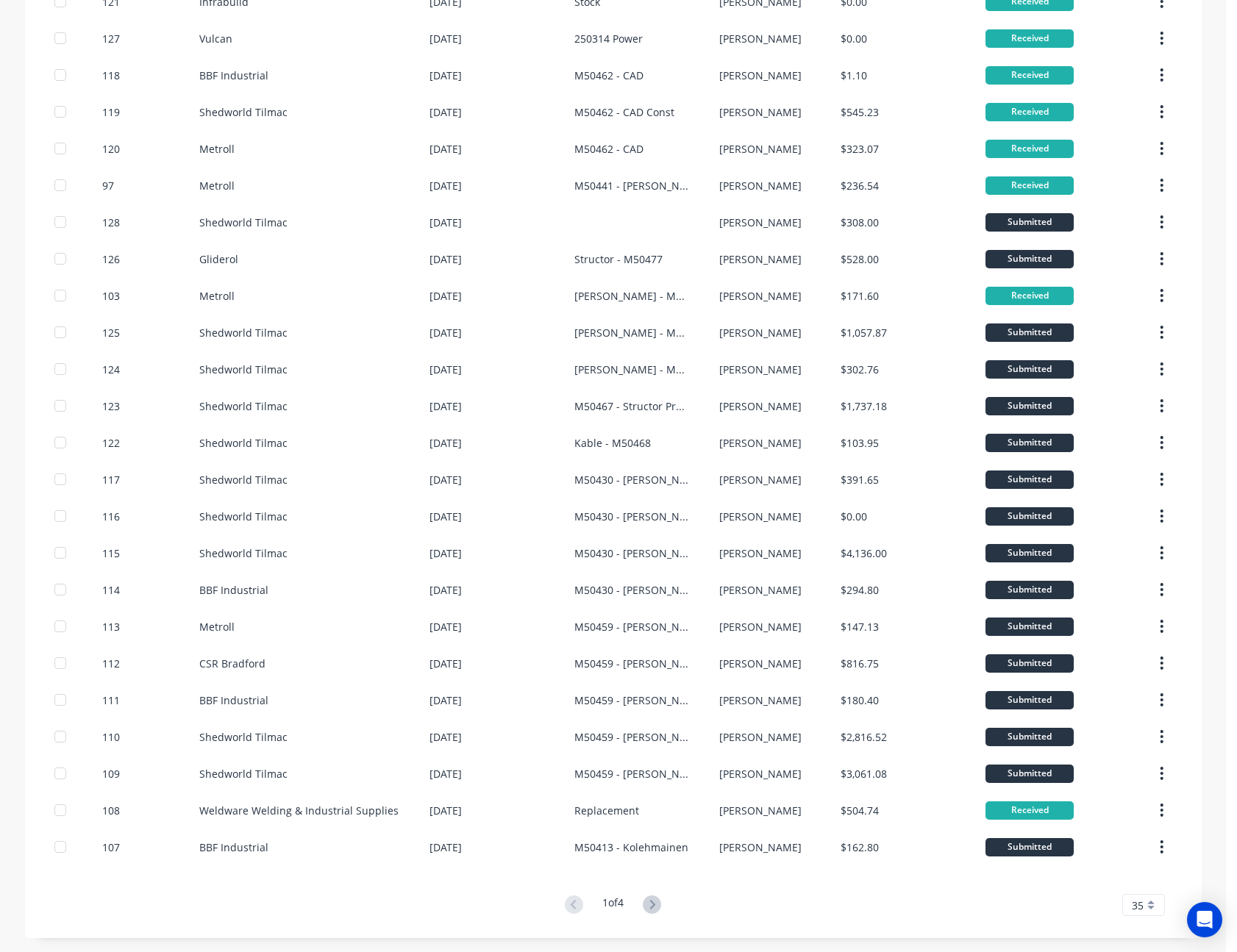
scroll to position [569, 0]
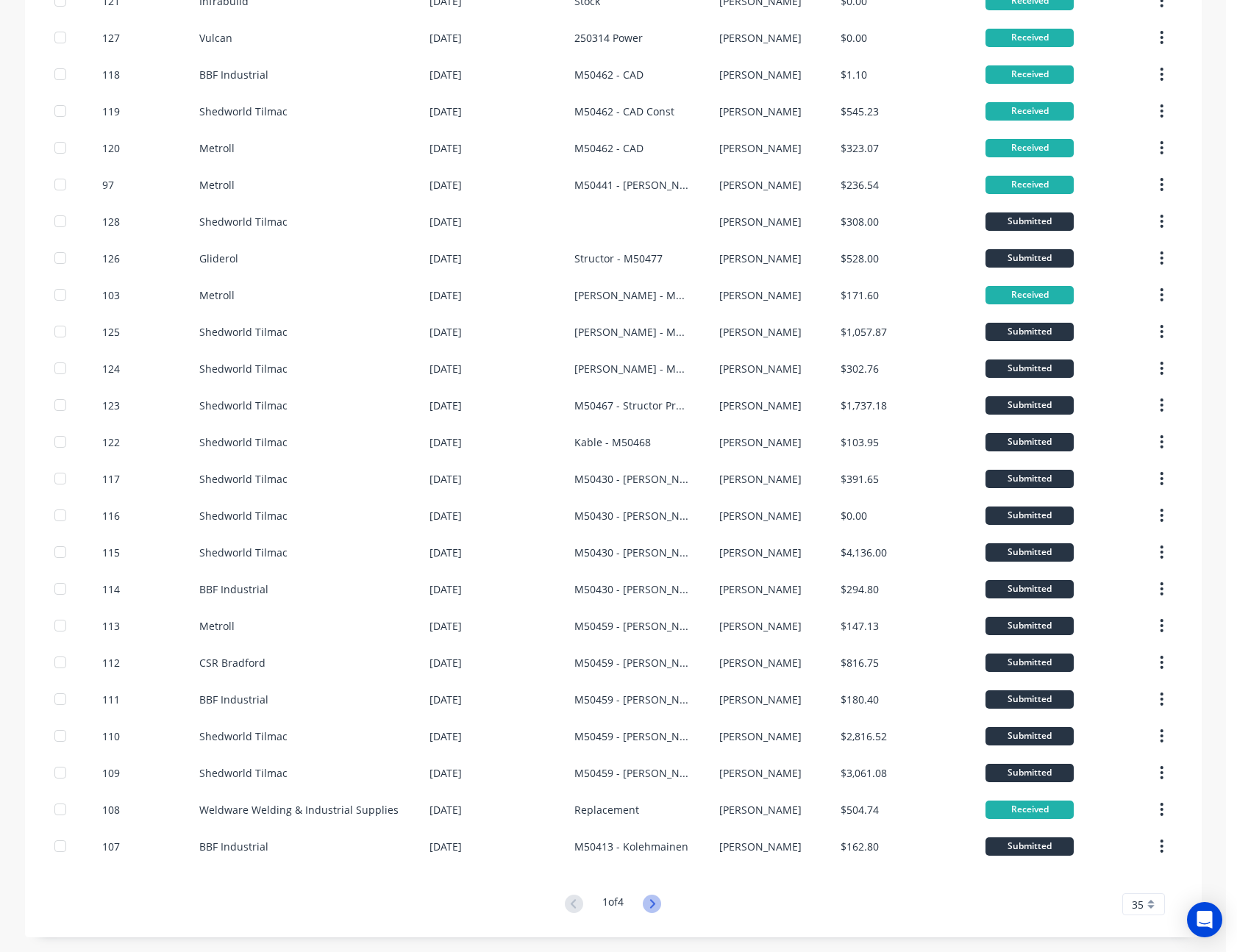
click at [652, 905] on icon at bounding box center [653, 904] width 5 height 8
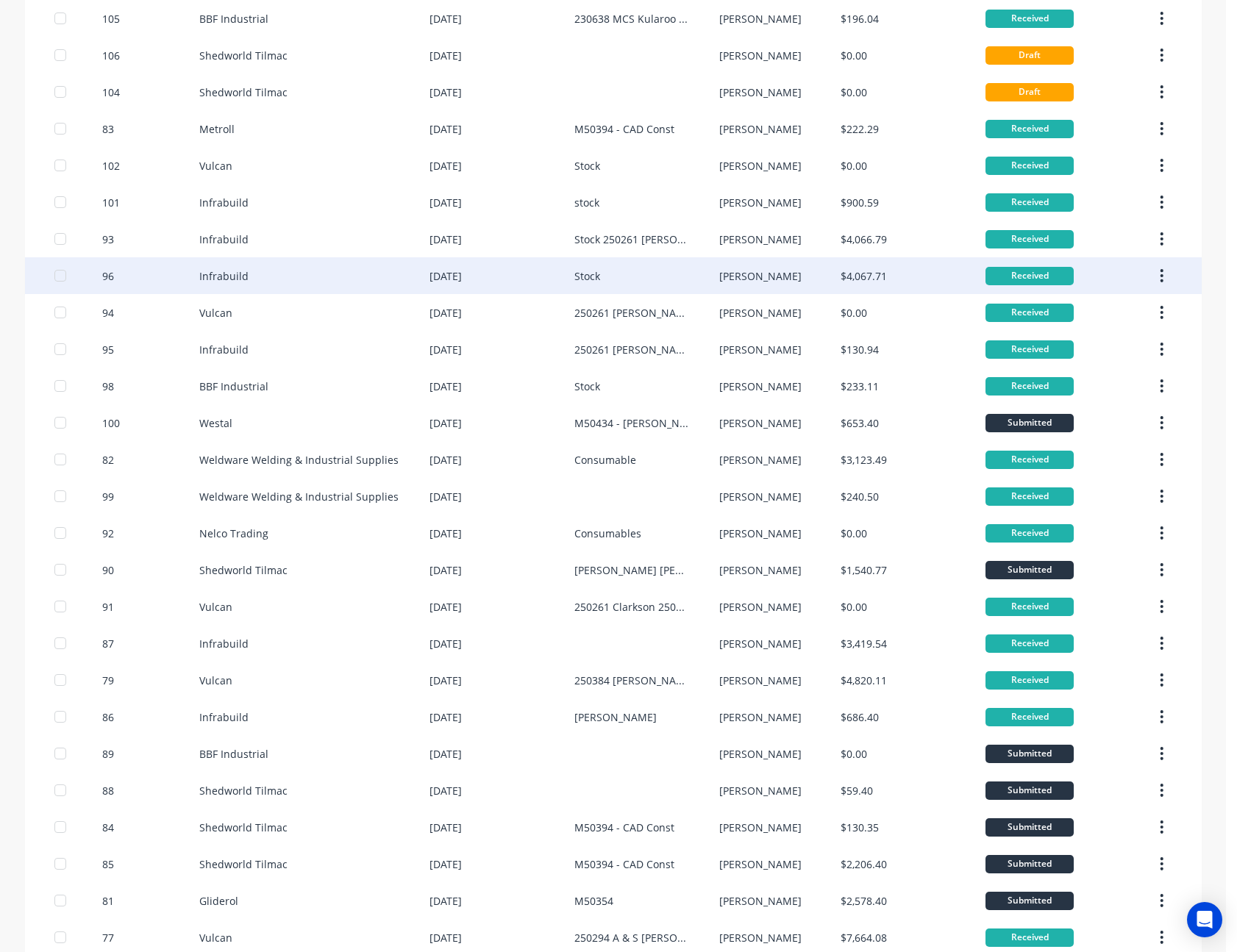
scroll to position [294, 0]
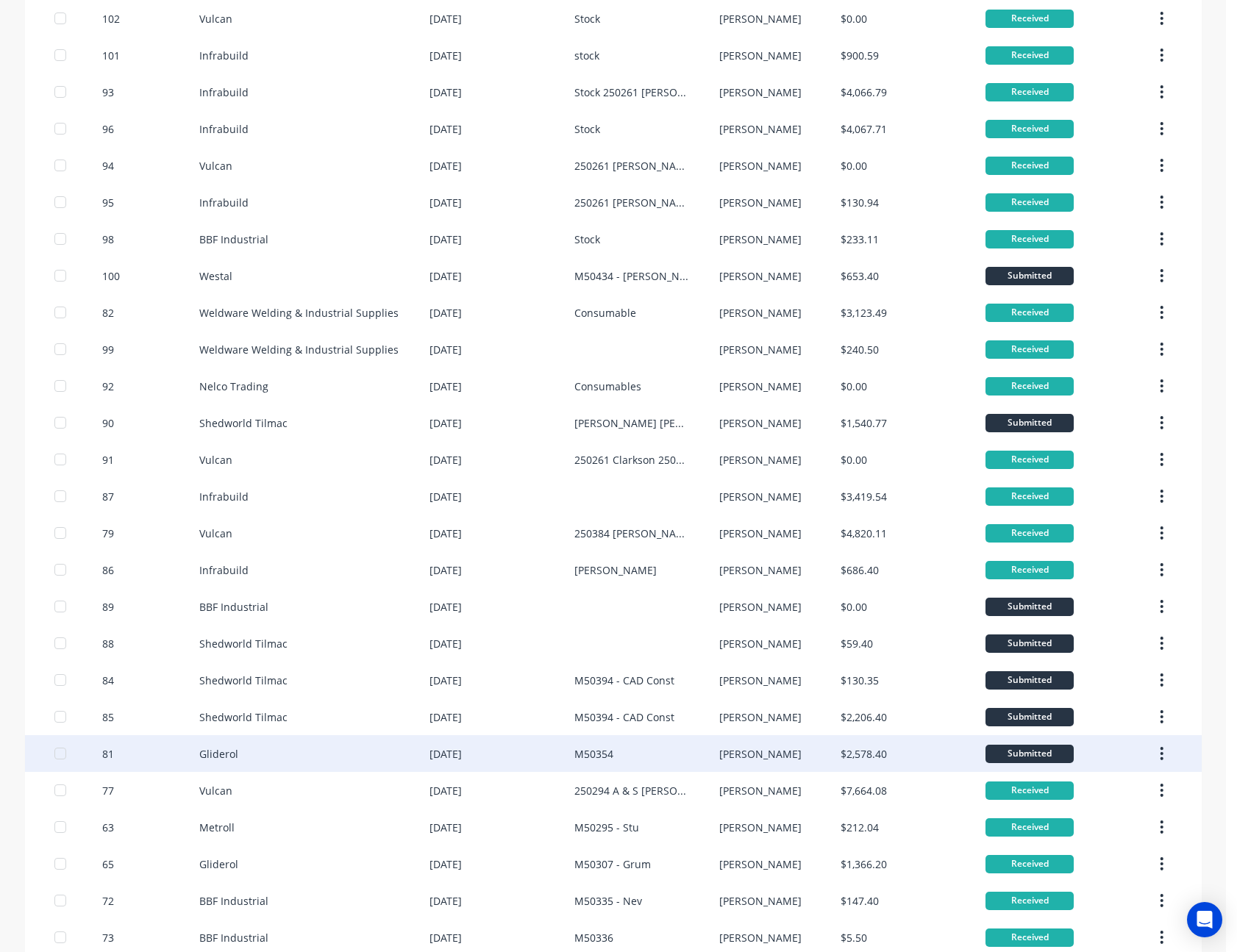
click at [782, 750] on div "[PERSON_NAME]" at bounding box center [779, 753] width 121 height 36
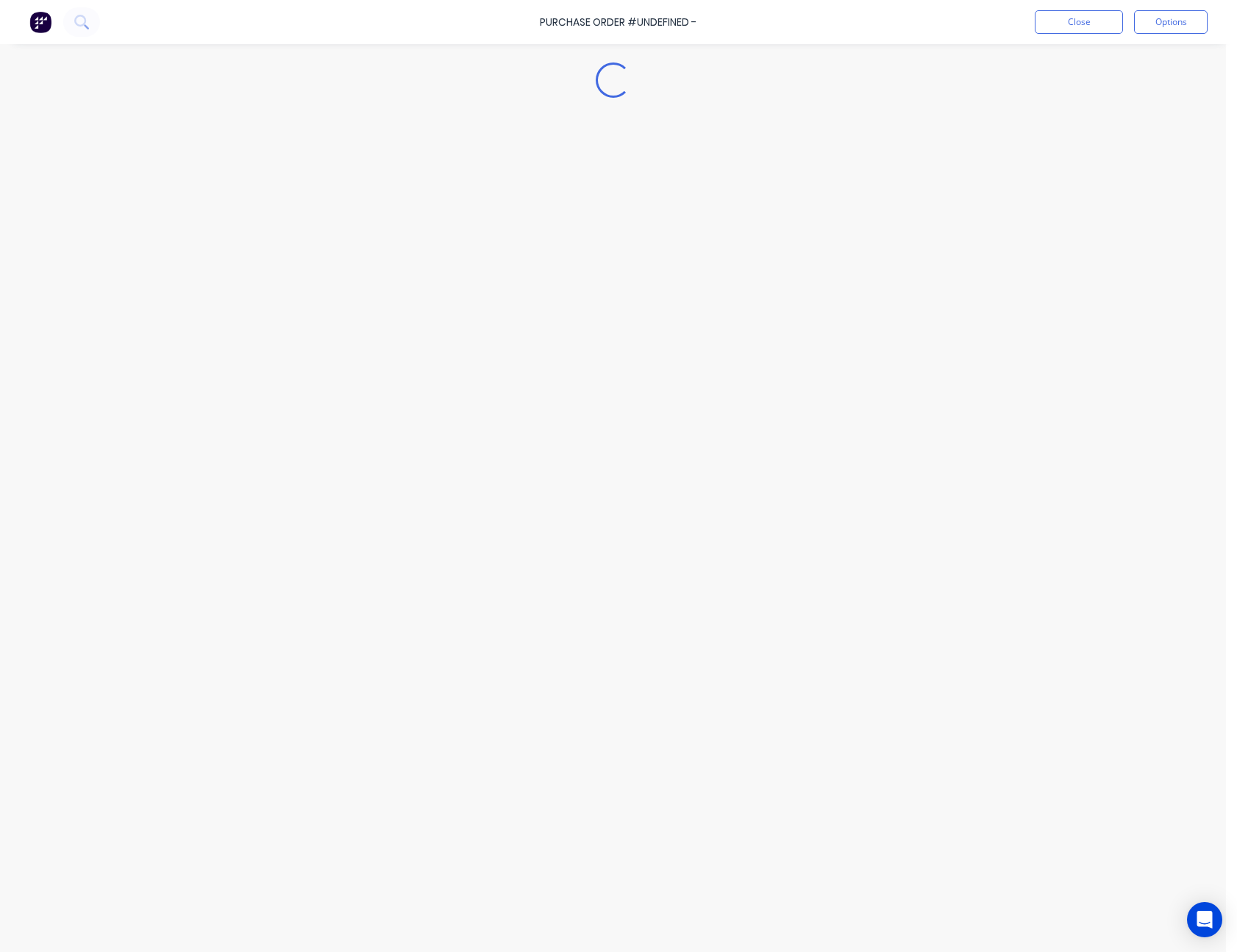
type textarea "x"
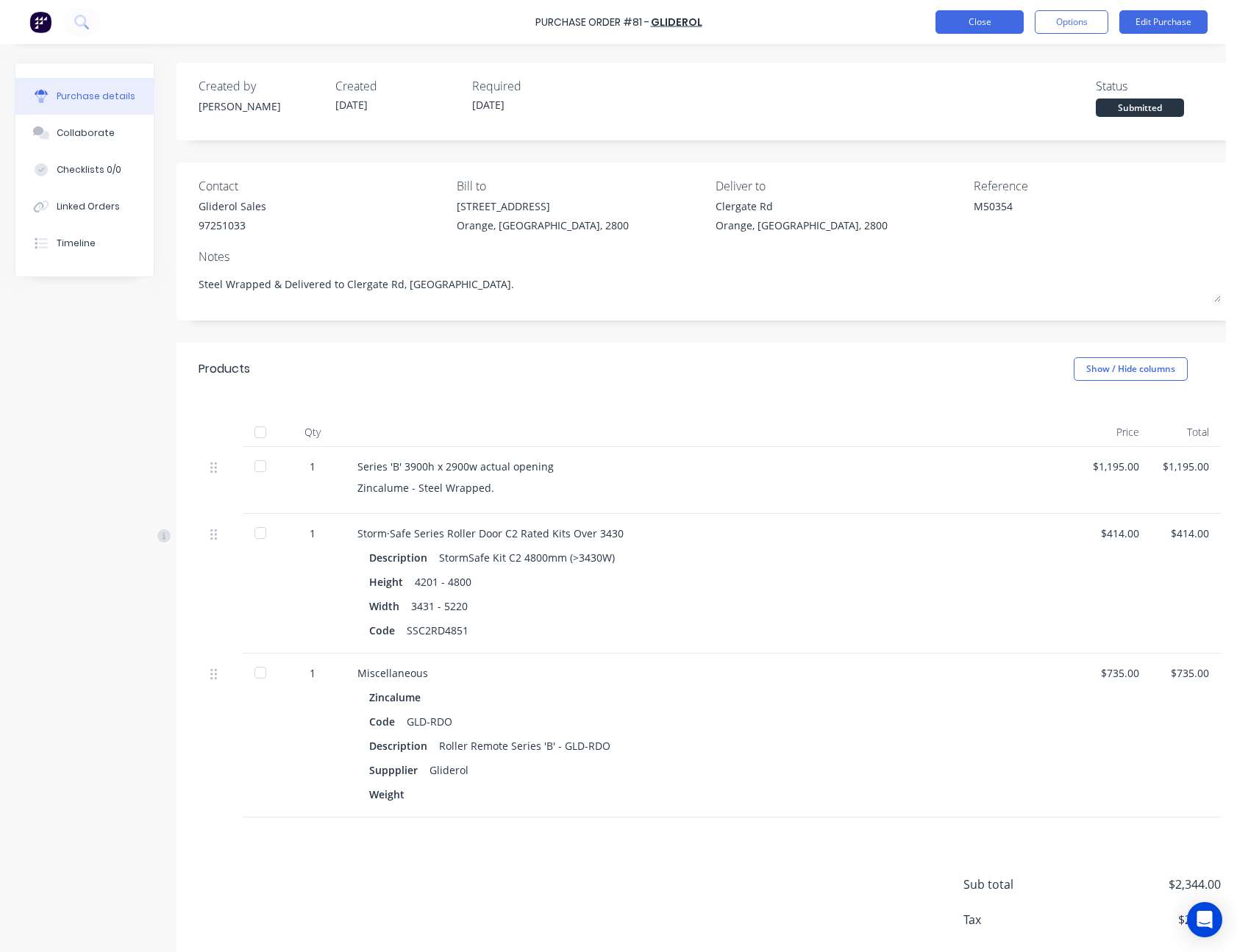
click at [978, 21] on button "Close" at bounding box center [979, 22] width 88 height 24
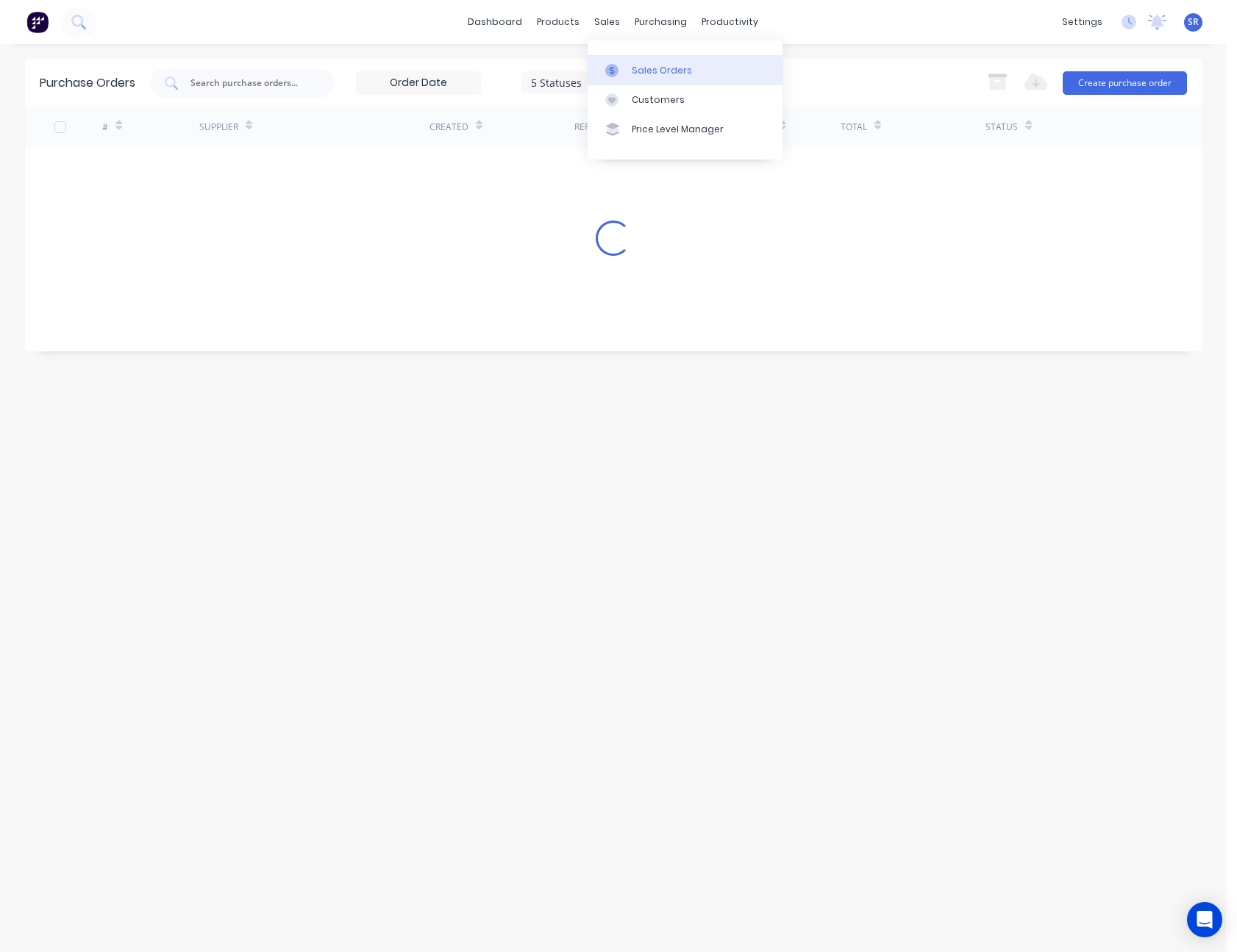
click at [632, 70] on div "Sales Orders" at bounding box center [662, 71] width 60 height 14
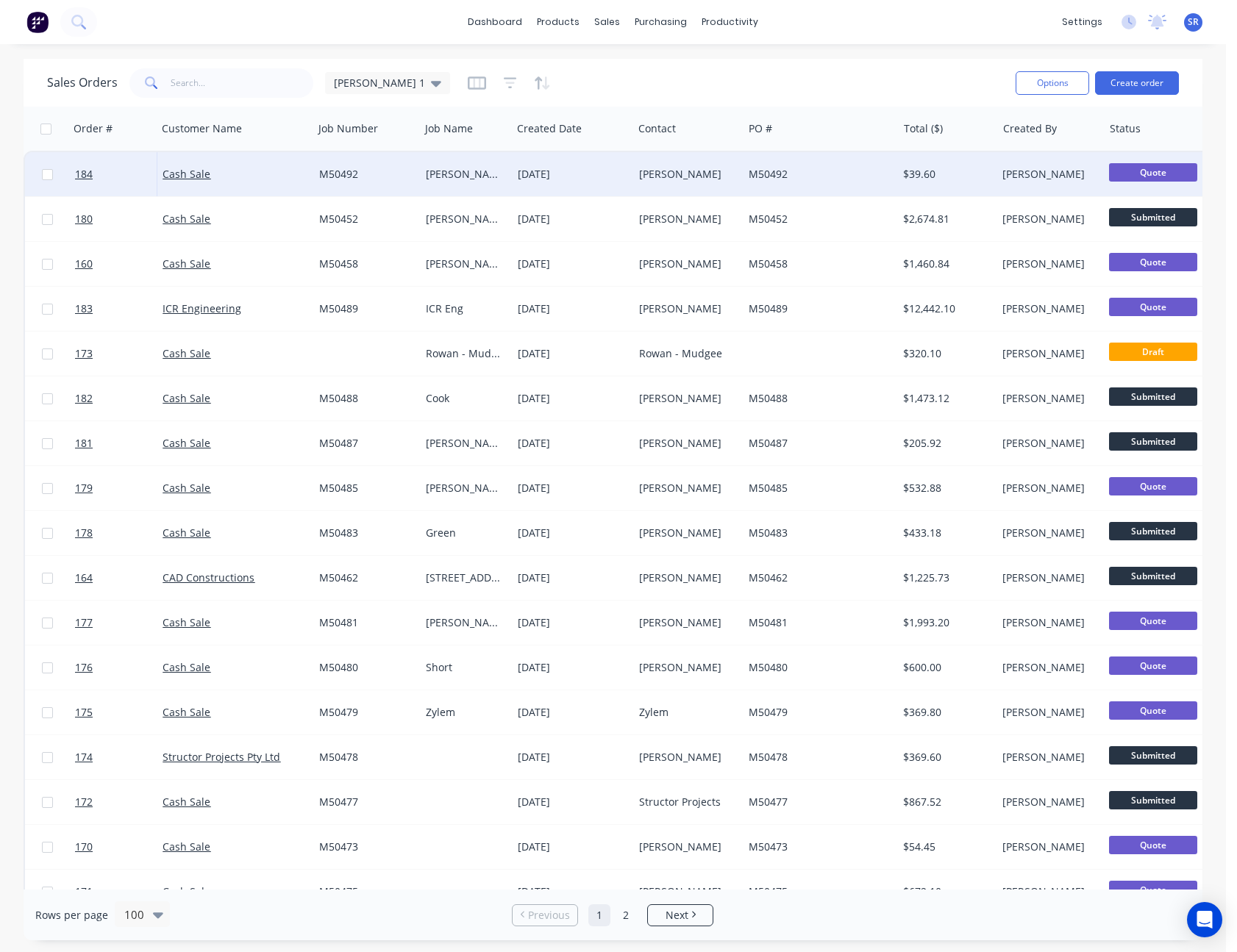
click at [733, 165] on div "[PERSON_NAME]" at bounding box center [688, 174] width 109 height 44
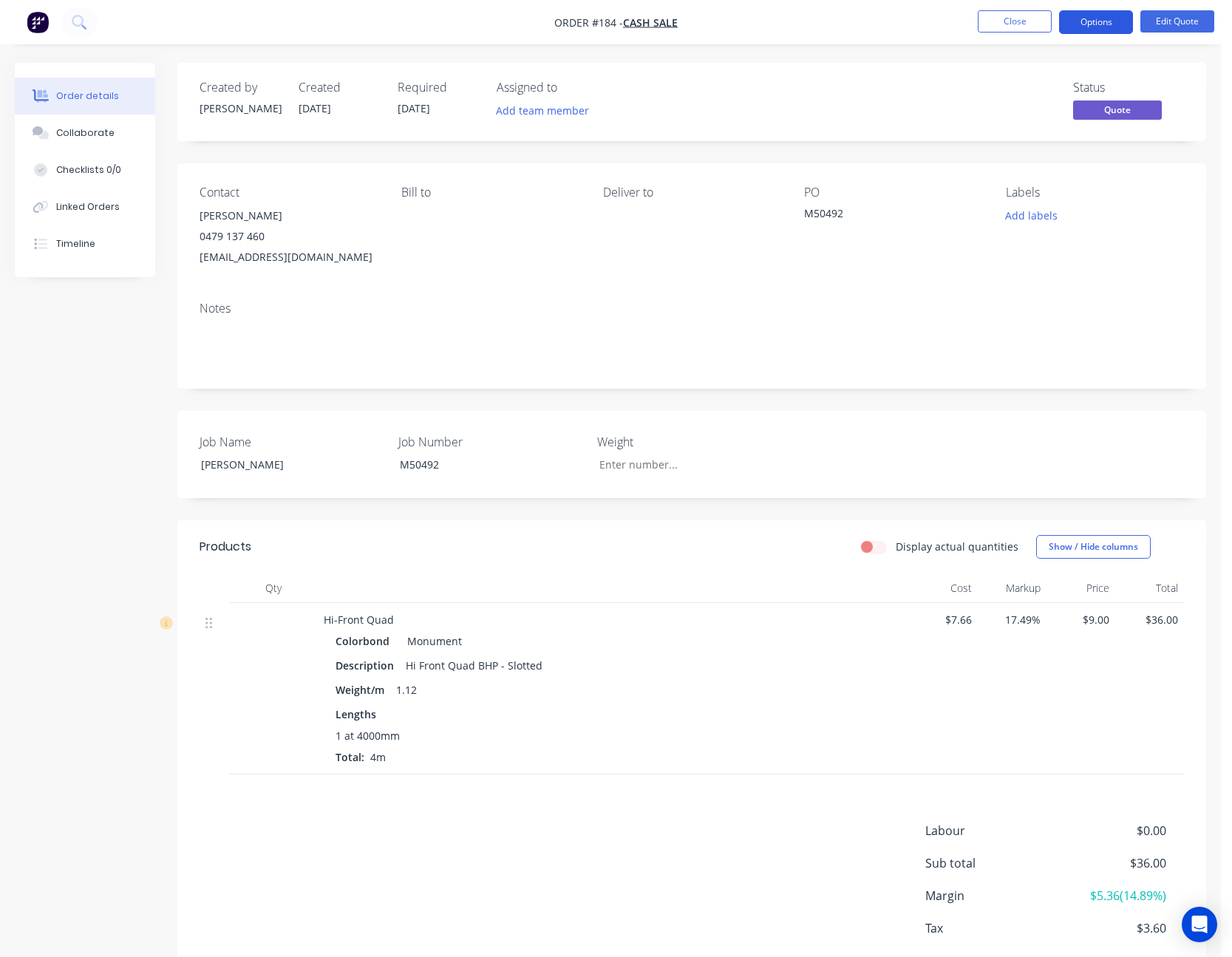
click at [1114, 18] on button "Options" at bounding box center [1096, 22] width 74 height 24
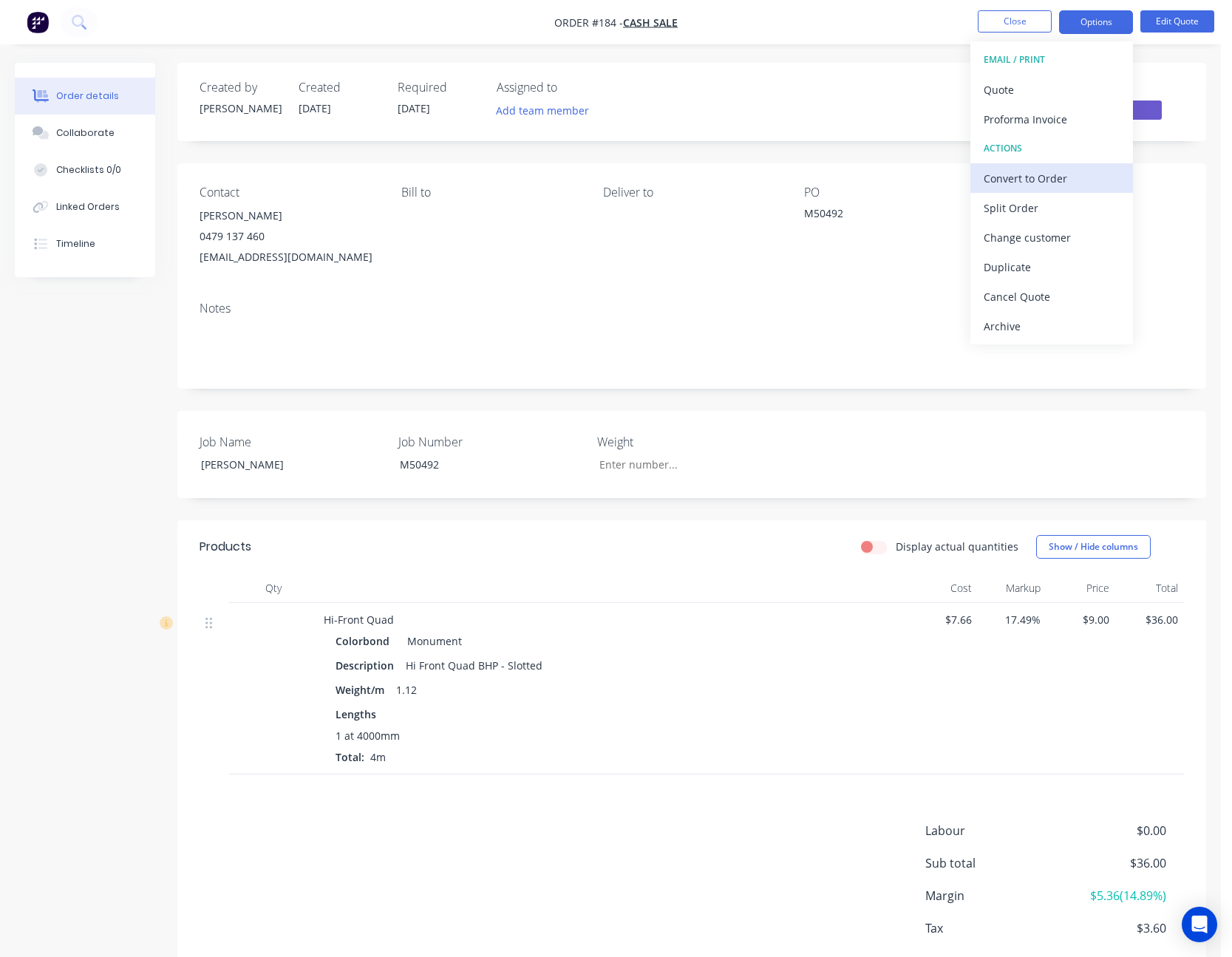
click at [1057, 171] on div "Convert to Order" at bounding box center [1052, 178] width 136 height 21
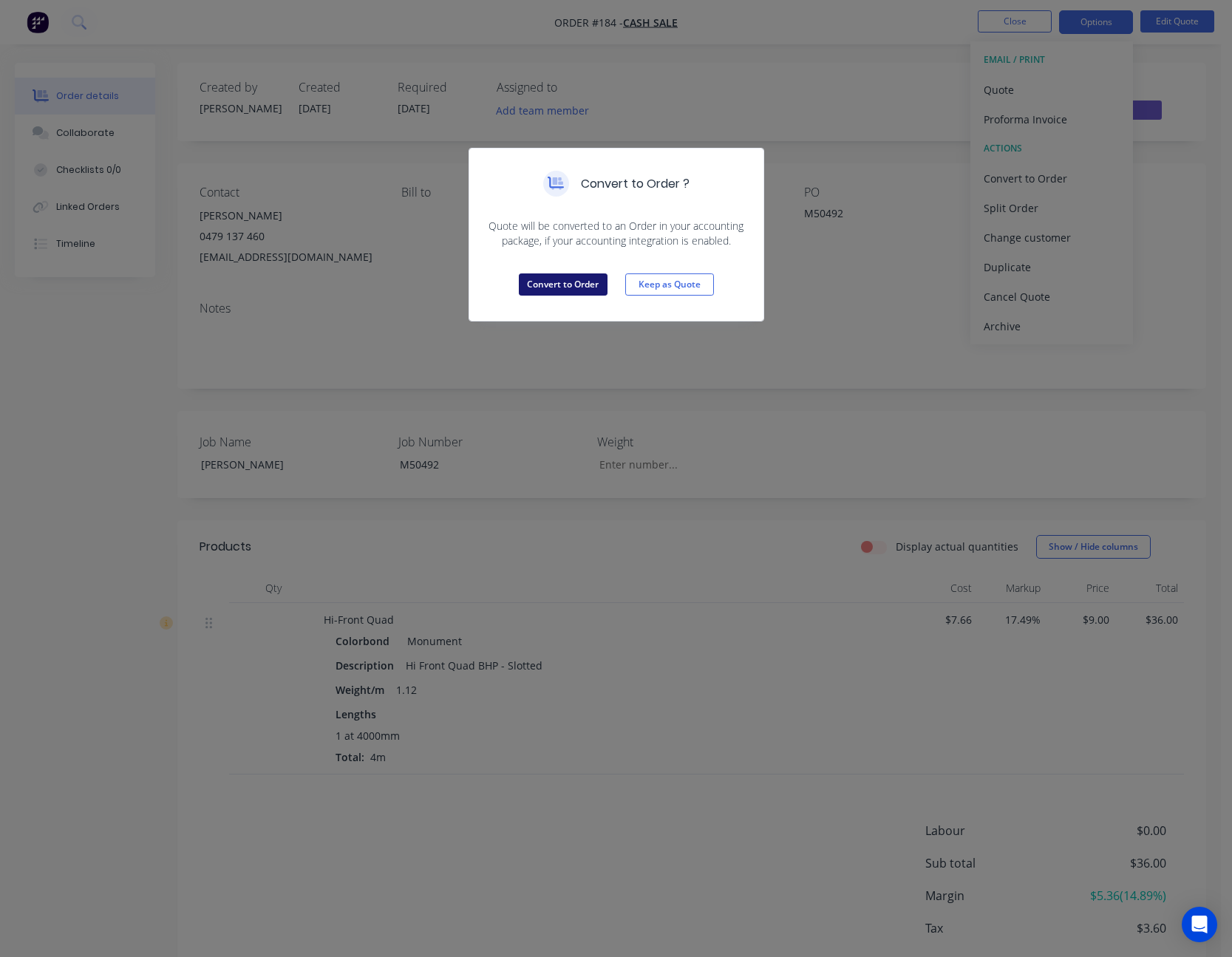
click at [553, 277] on button "Convert to Order" at bounding box center [563, 284] width 89 height 22
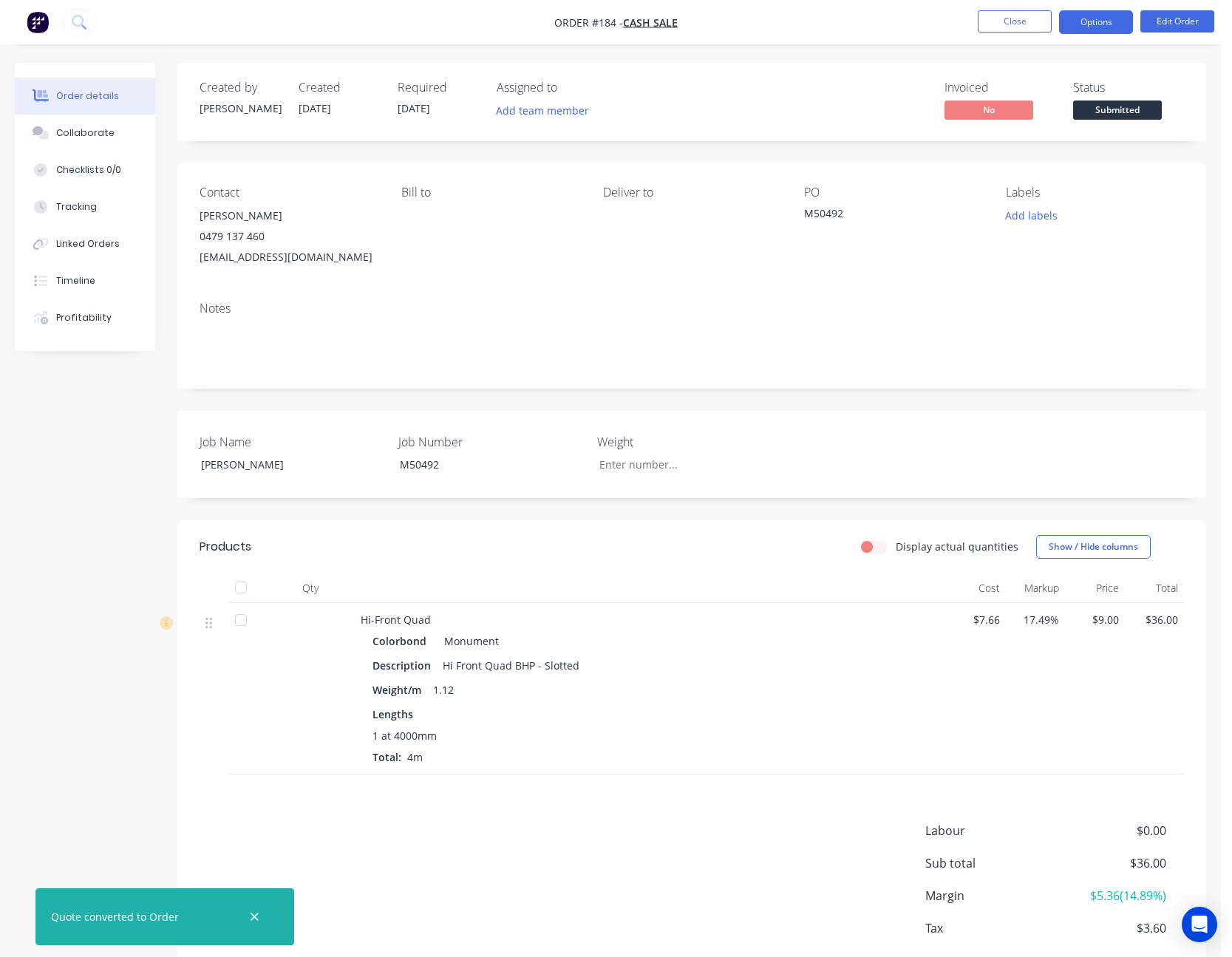
click at [1089, 12] on button "Options" at bounding box center [1096, 22] width 74 height 24
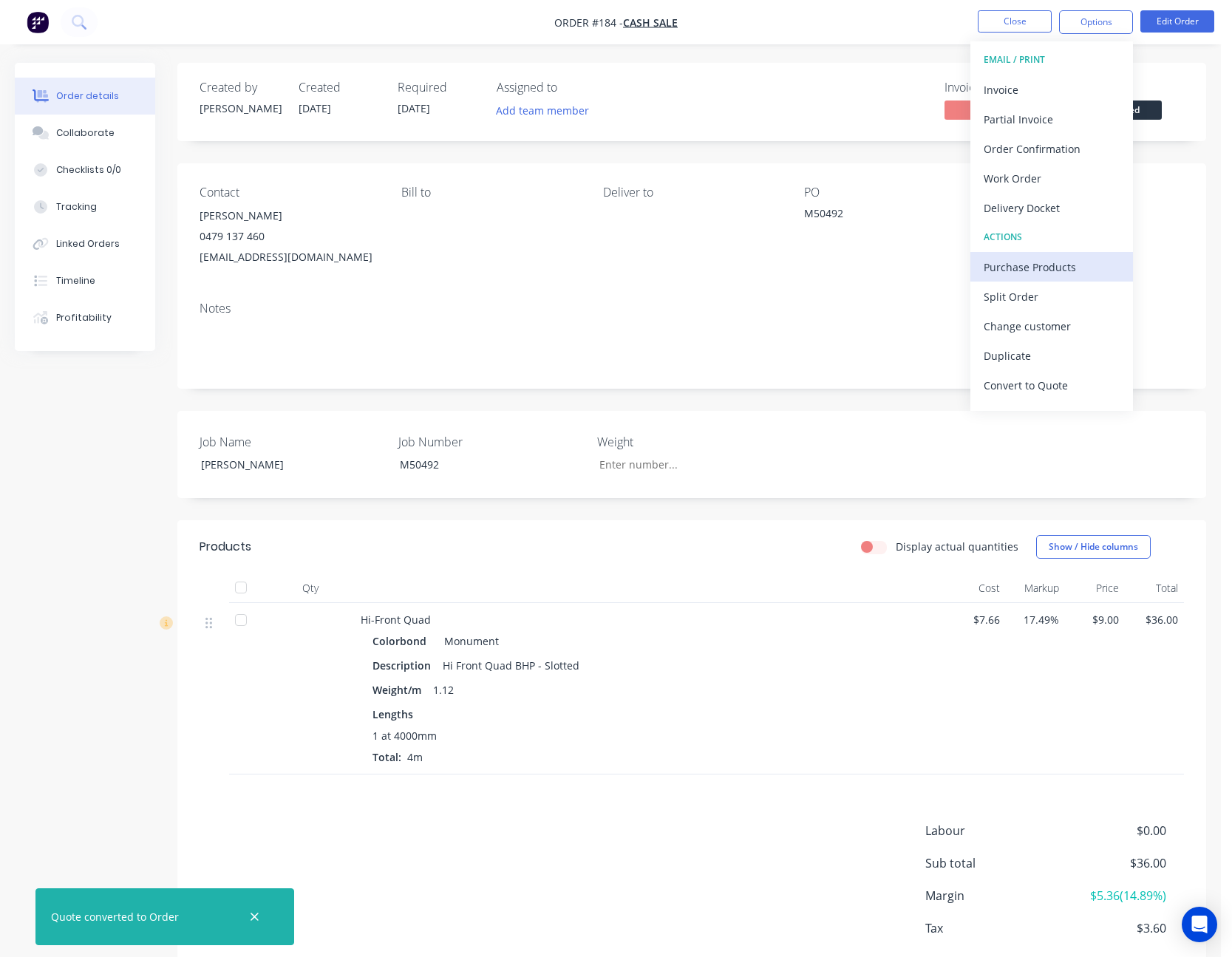
click at [1052, 261] on div "Purchase Products" at bounding box center [1052, 266] width 136 height 21
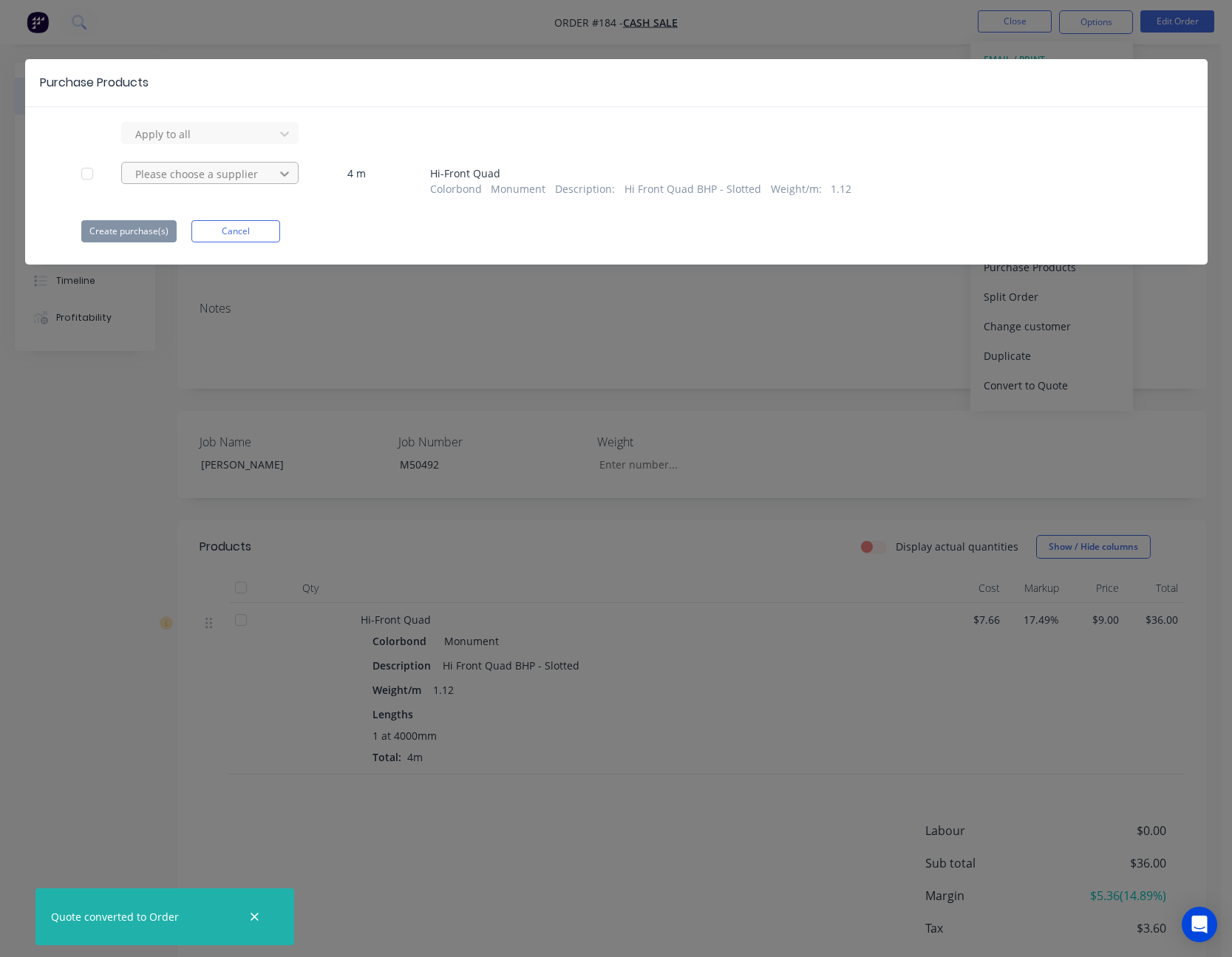
click at [285, 165] on div at bounding box center [284, 174] width 26 height 24
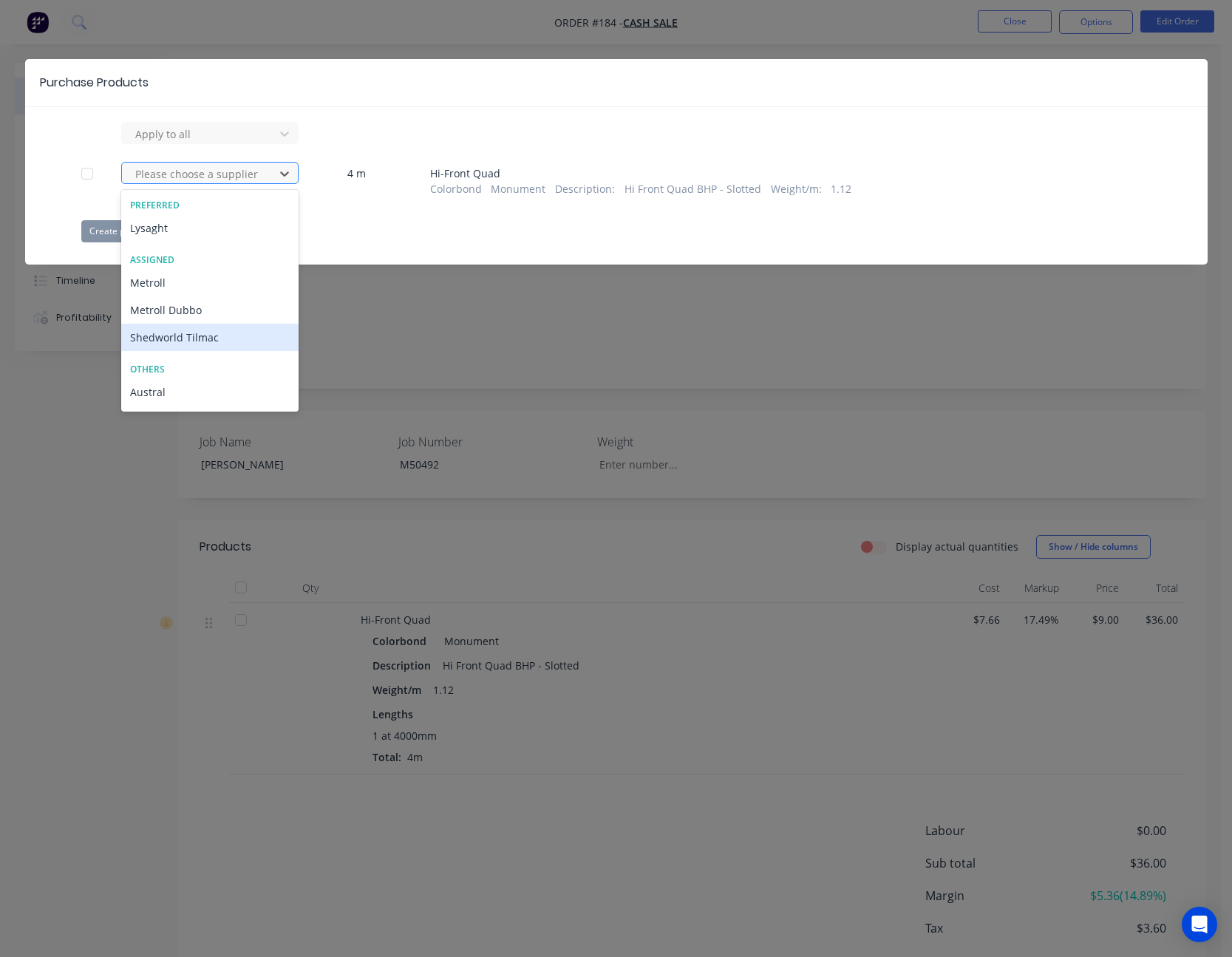
click at [205, 334] on div "Shedworld Tilmac" at bounding box center [209, 337] width 177 height 27
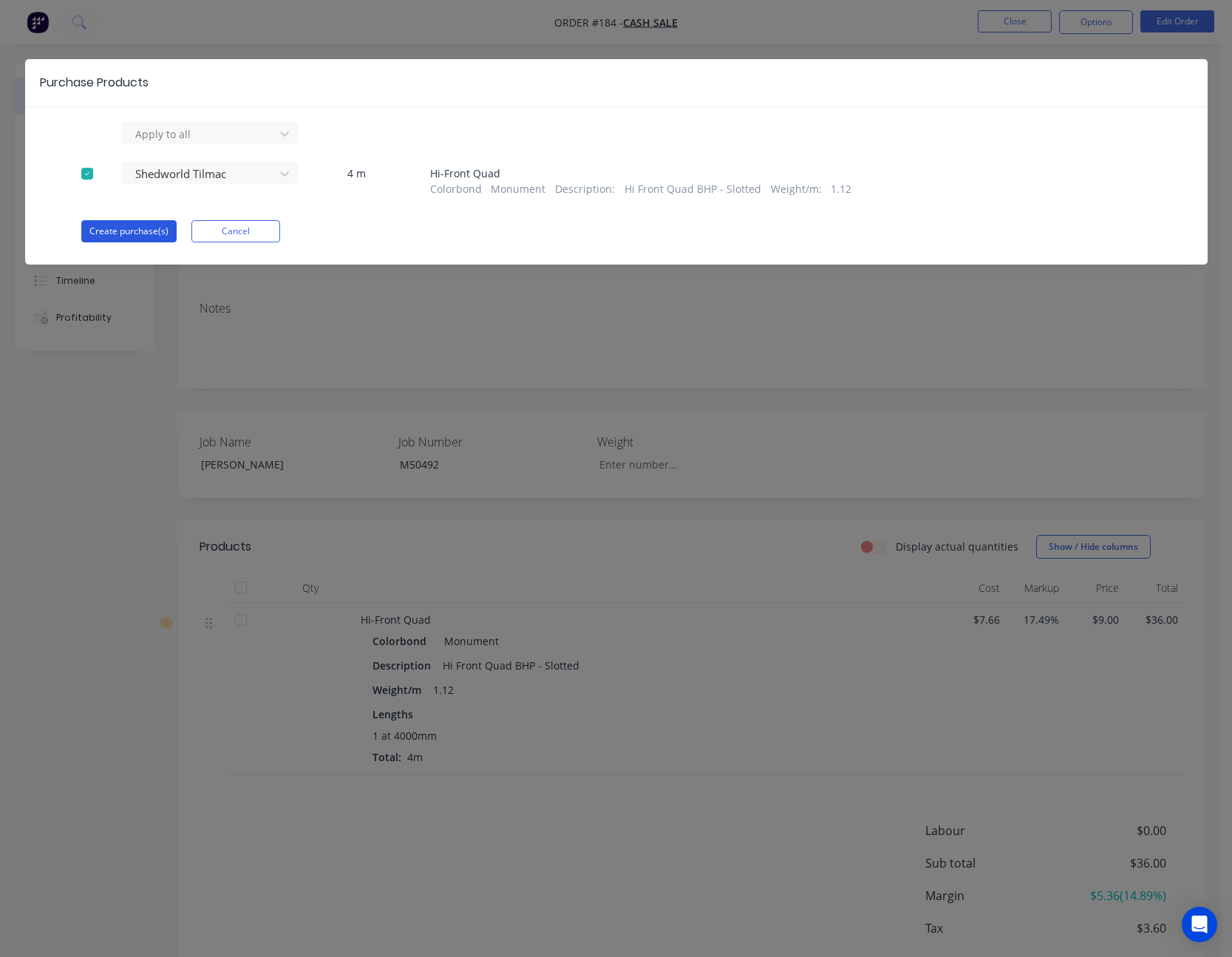
click at [140, 227] on button "Create purchase(s)" at bounding box center [129, 232] width 95 height 22
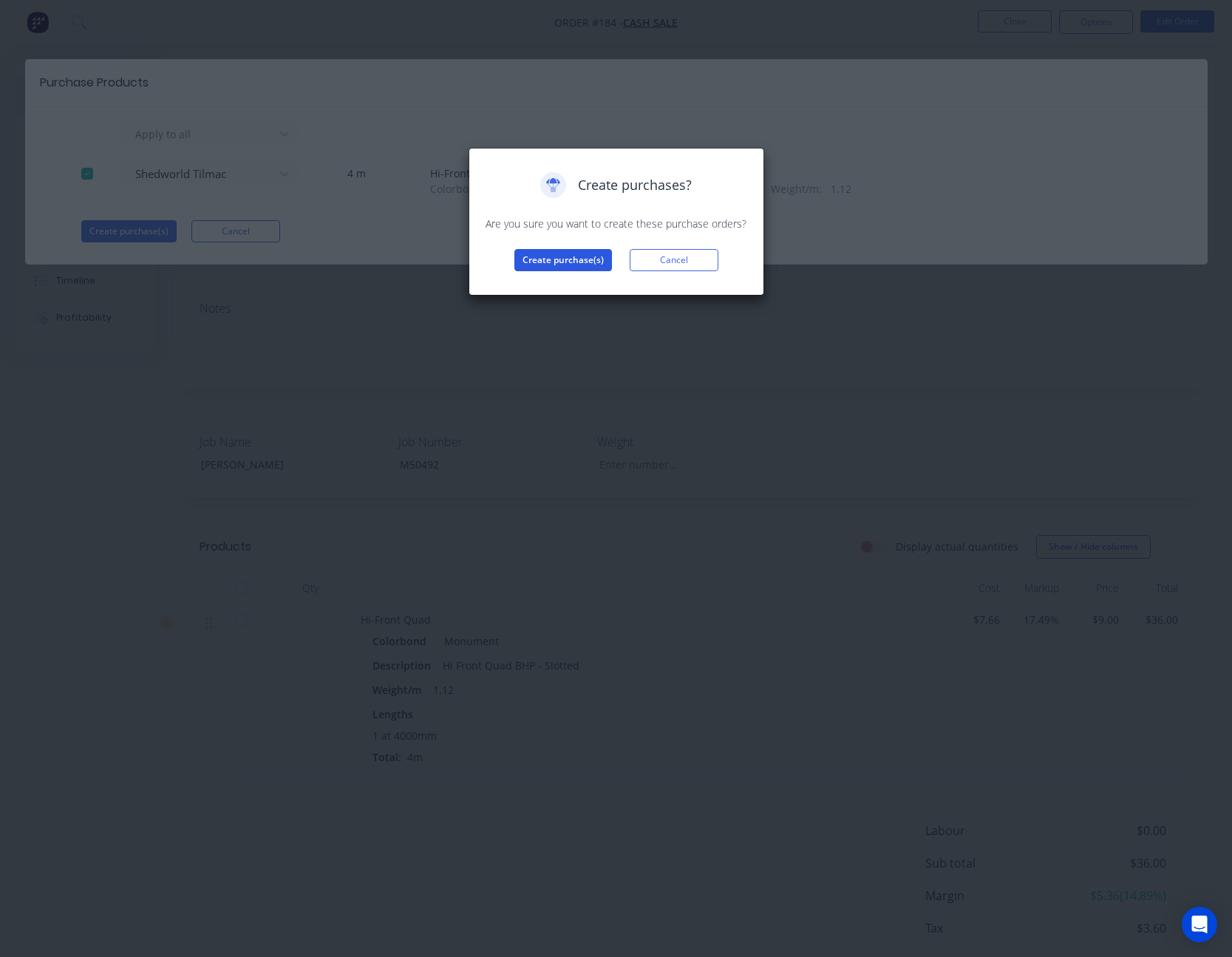
click at [583, 267] on button "Create purchase(s)" at bounding box center [563, 261] width 98 height 22
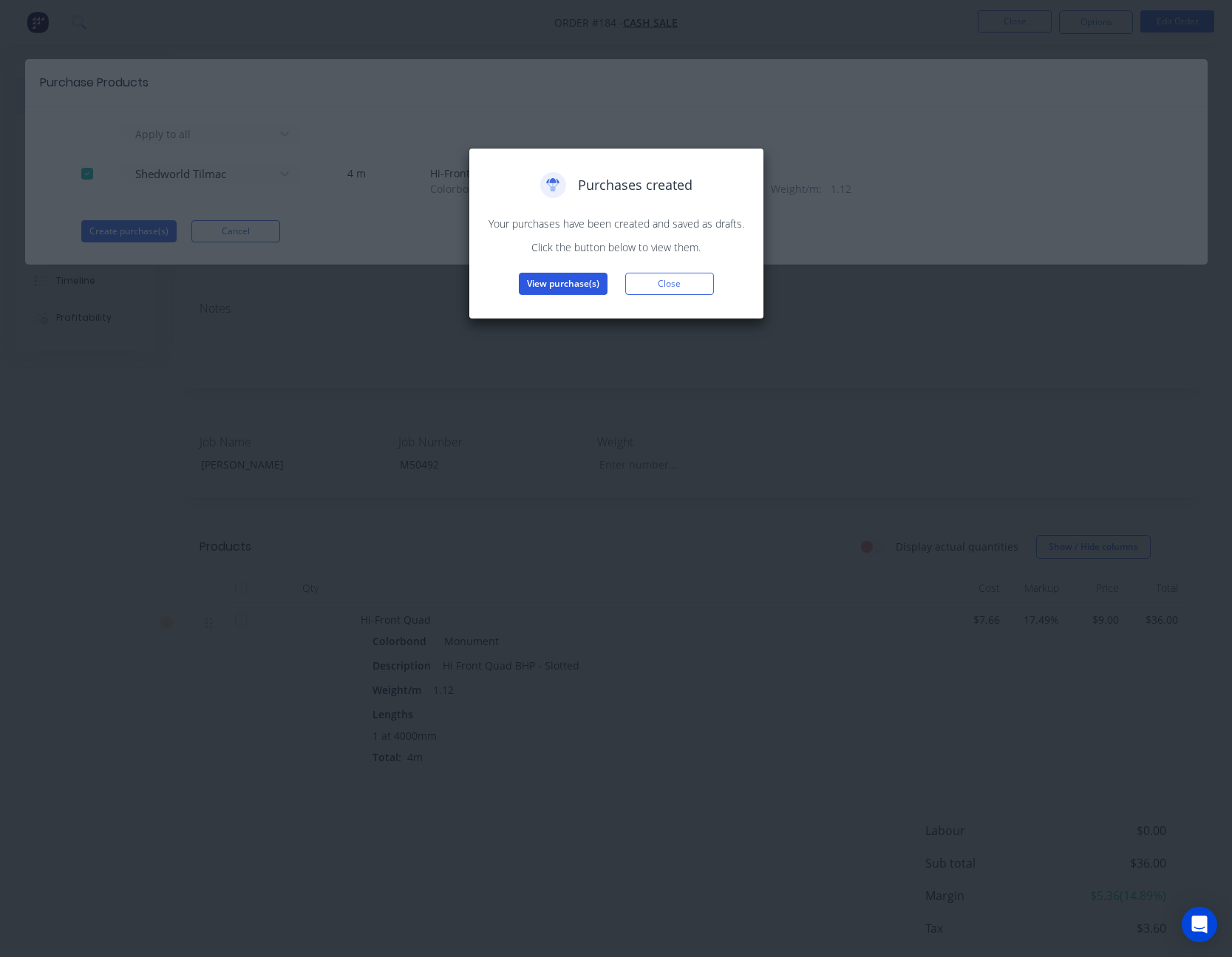
click at [576, 278] on button "View purchase(s)" at bounding box center [563, 284] width 89 height 22
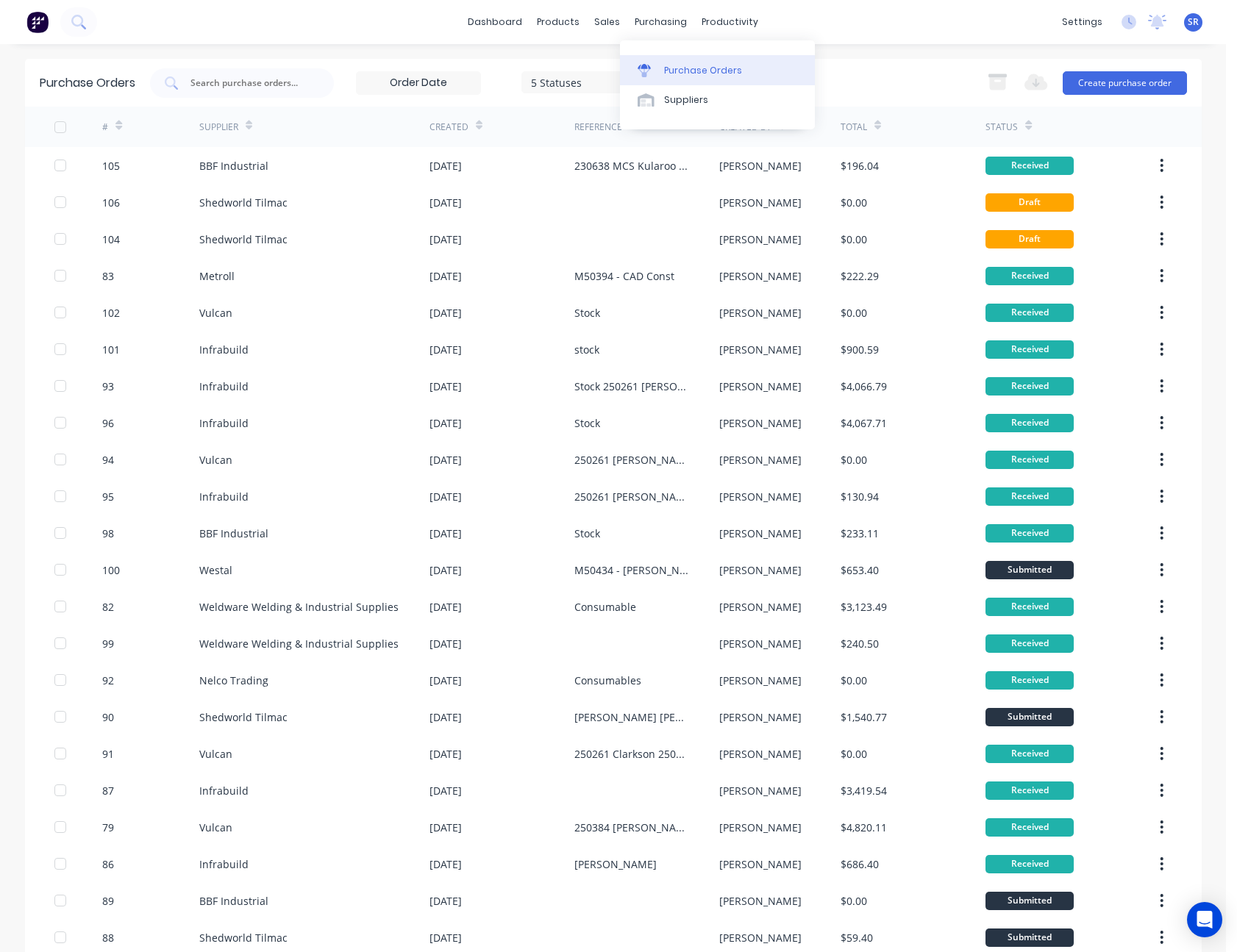
click at [694, 64] on div "Purchase Orders" at bounding box center [703, 71] width 78 height 14
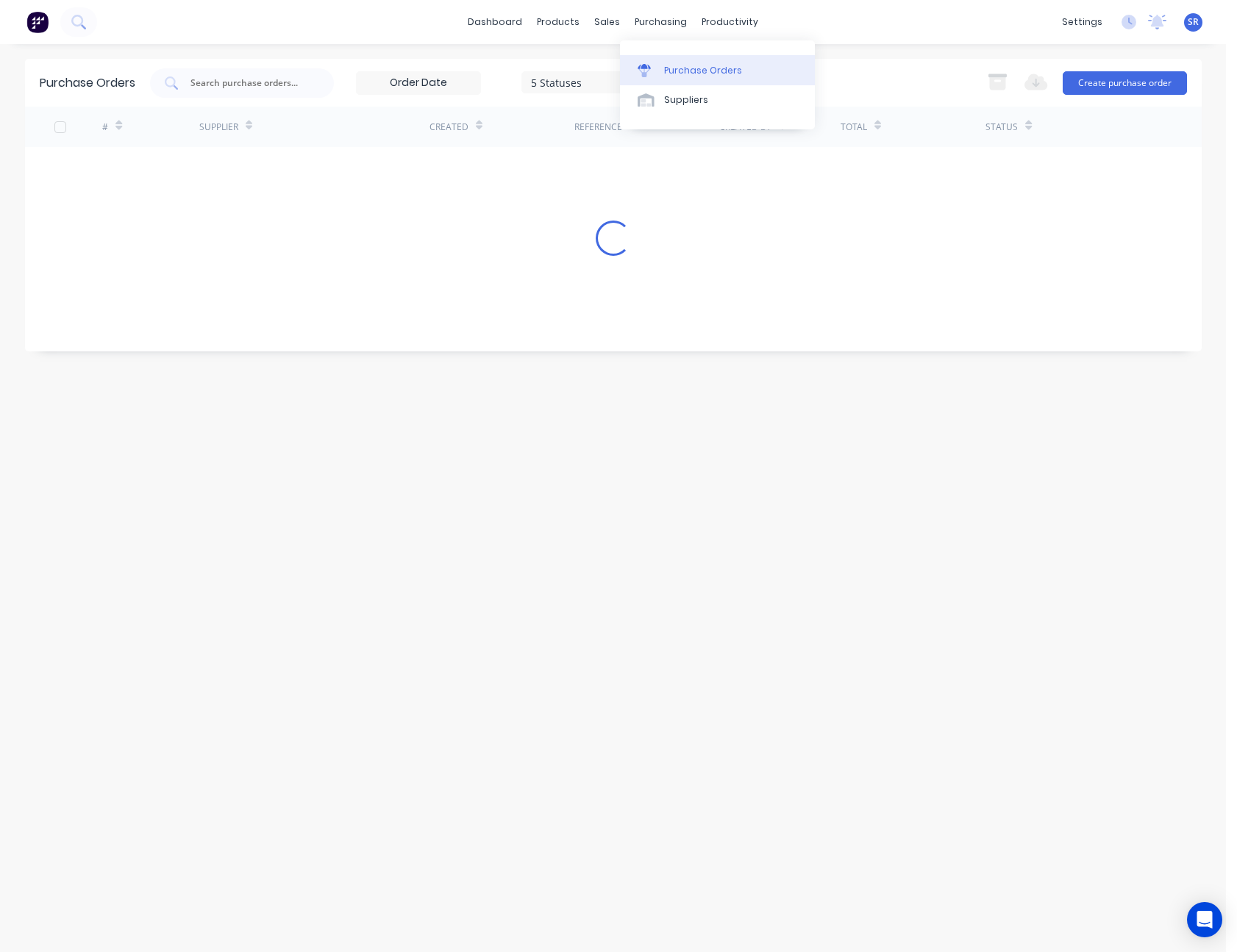
click at [906, 65] on div "Purchase Orders 5 Statuses 5 Statuses Export to Excel (XLSX) Create purchase or…" at bounding box center [613, 82] width 1177 height 47
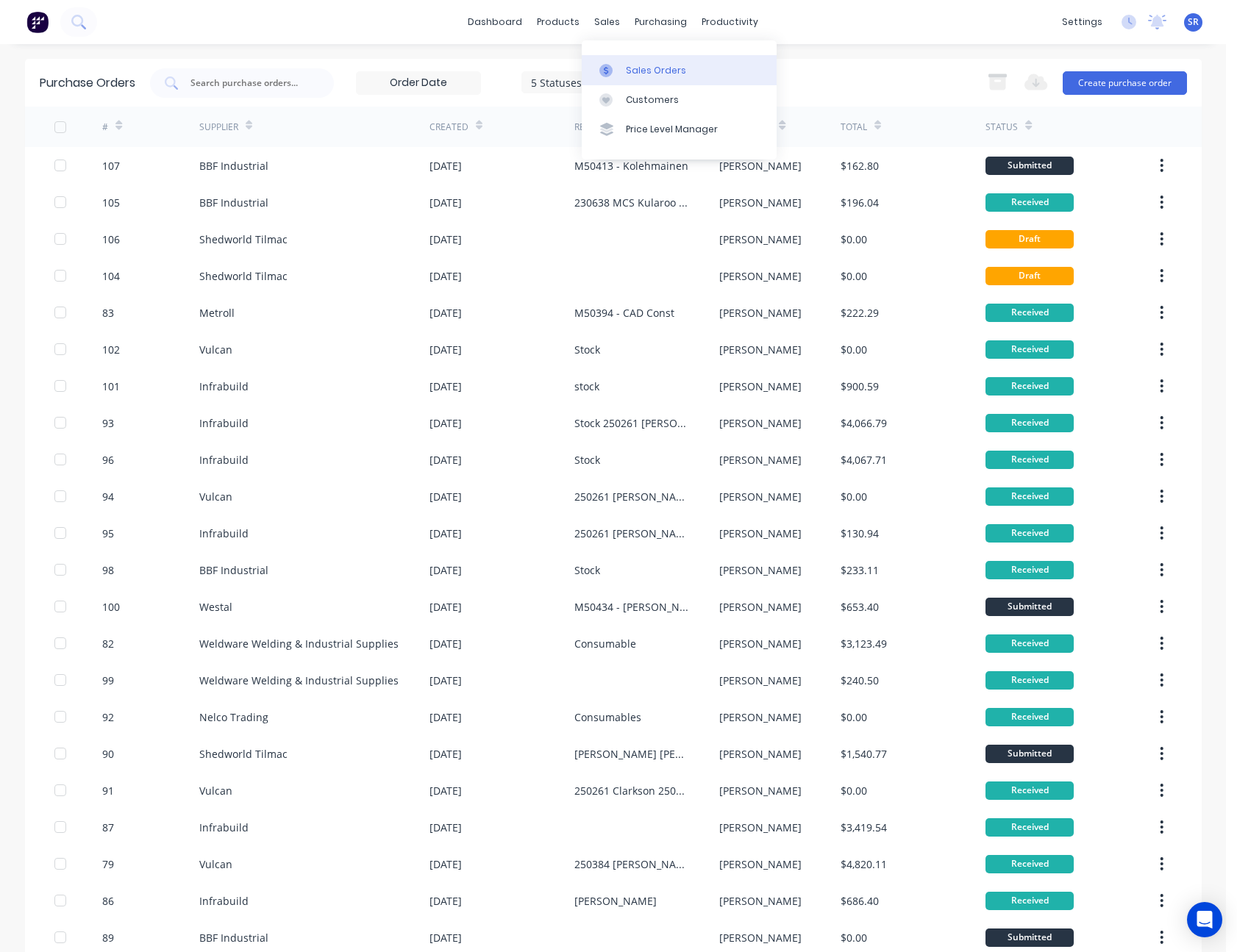
click at [633, 75] on div "Sales Orders" at bounding box center [656, 71] width 60 height 14
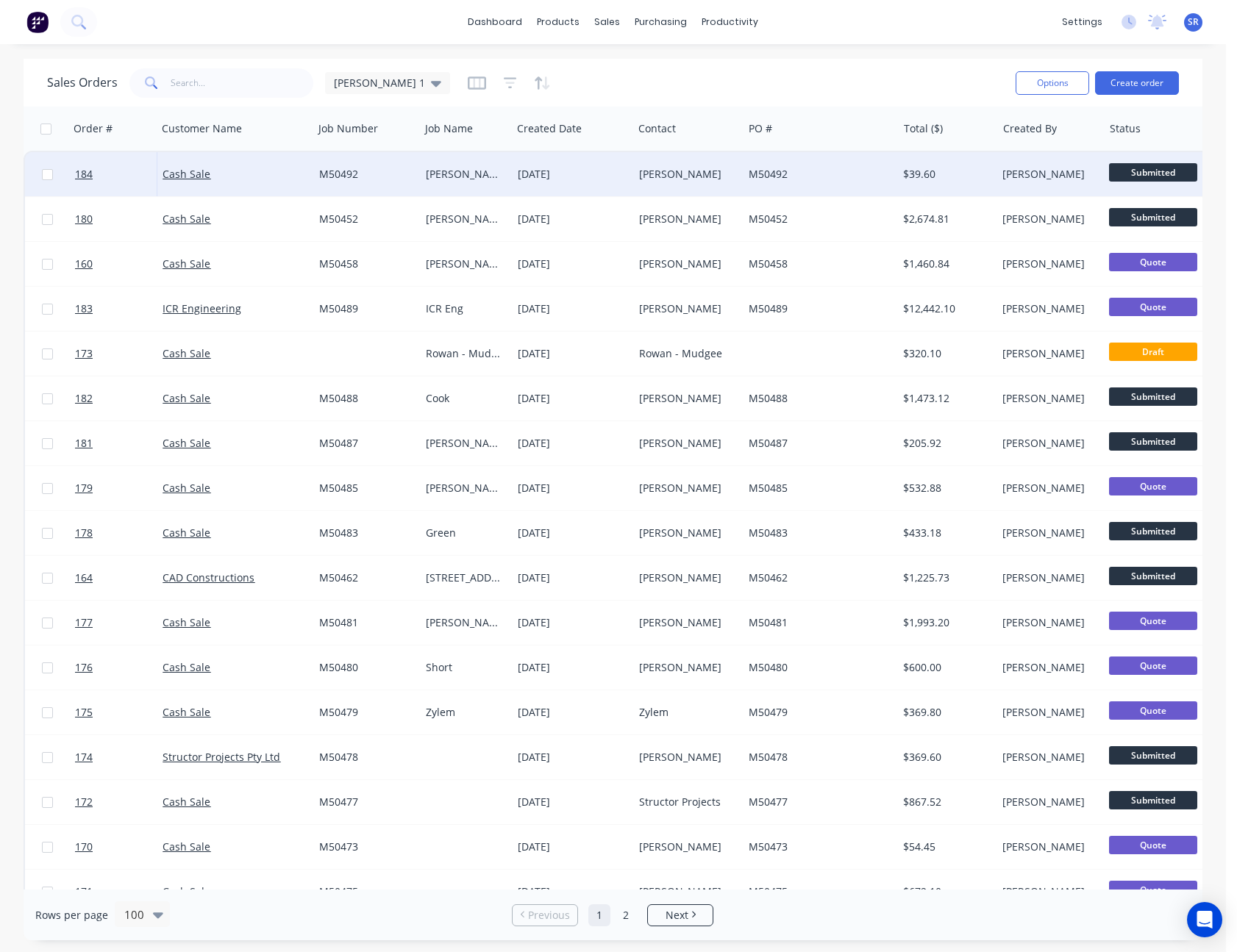
click at [706, 165] on div "[PERSON_NAME]" at bounding box center [688, 174] width 109 height 44
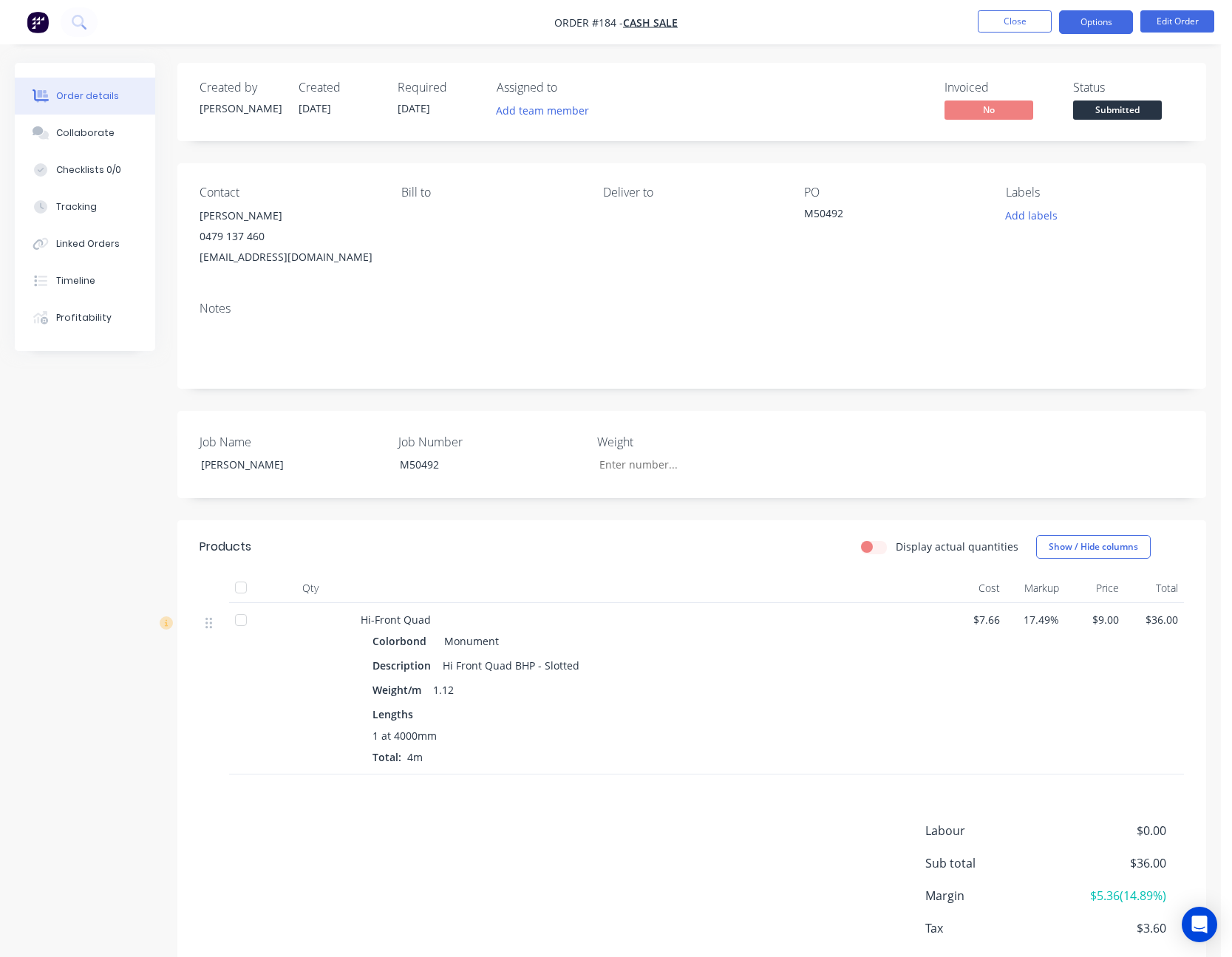
click at [1072, 25] on button "Options" at bounding box center [1096, 22] width 74 height 24
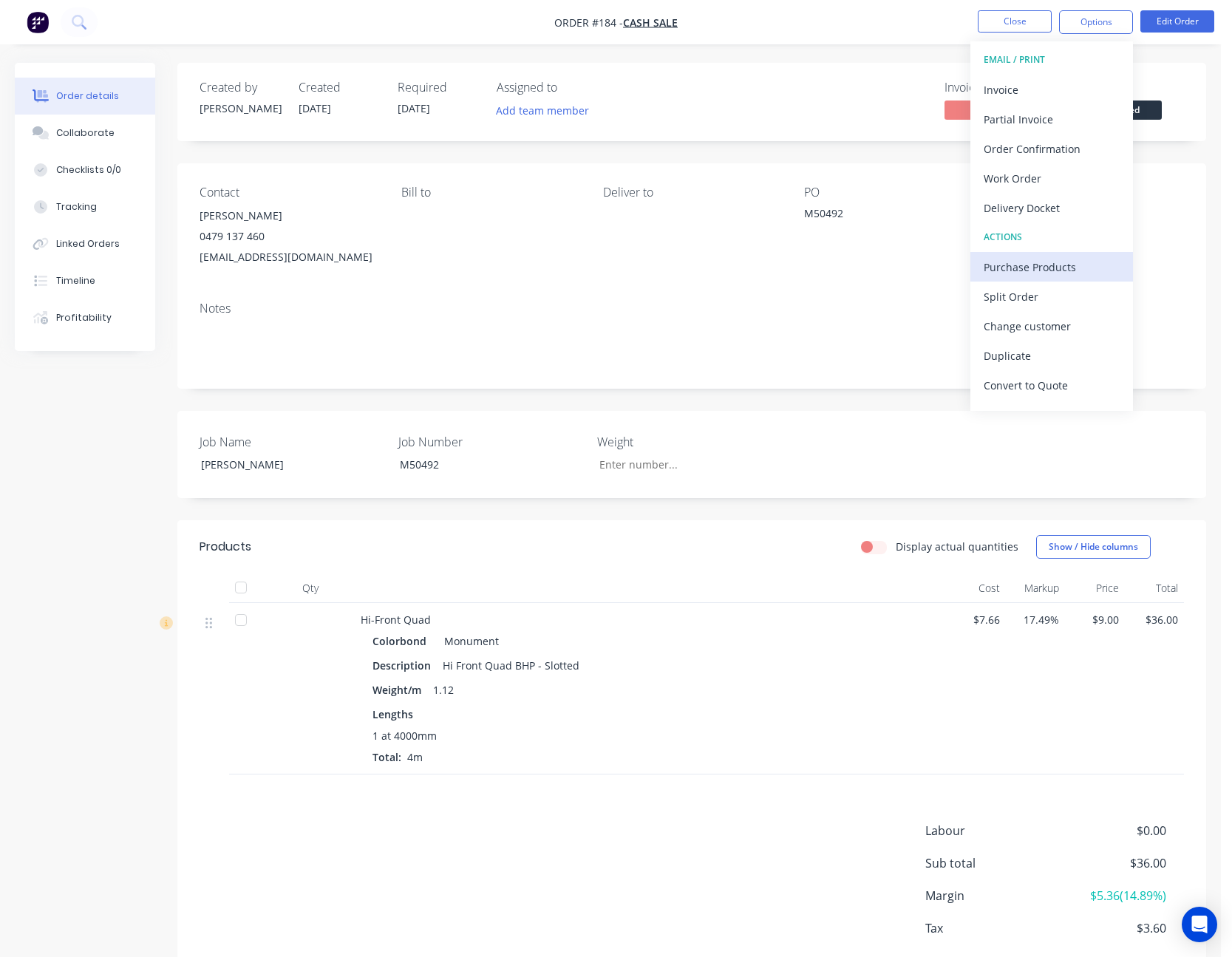
click at [1050, 259] on div "Purchase Products" at bounding box center [1052, 266] width 136 height 21
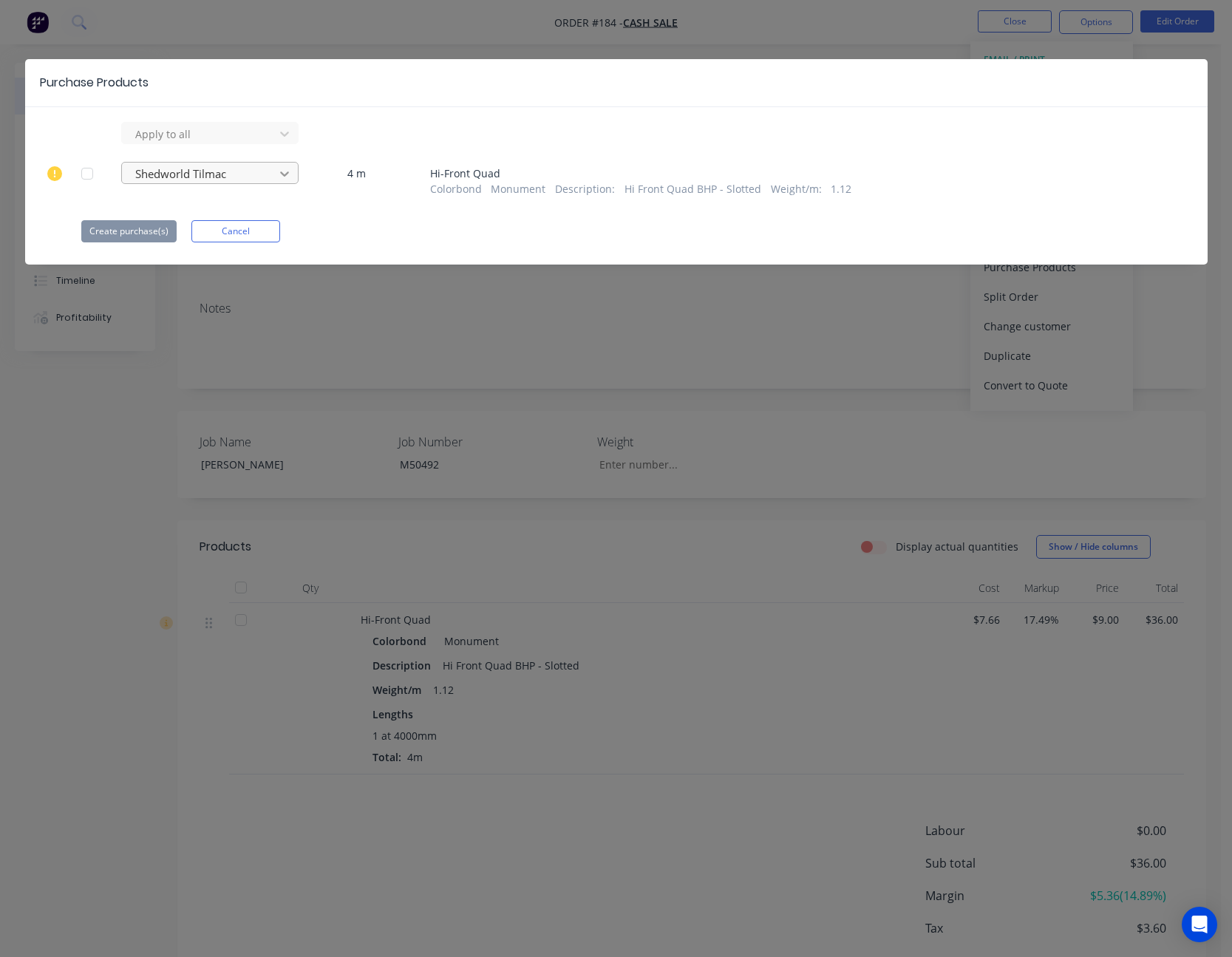
click at [280, 179] on icon at bounding box center [284, 173] width 14 height 14
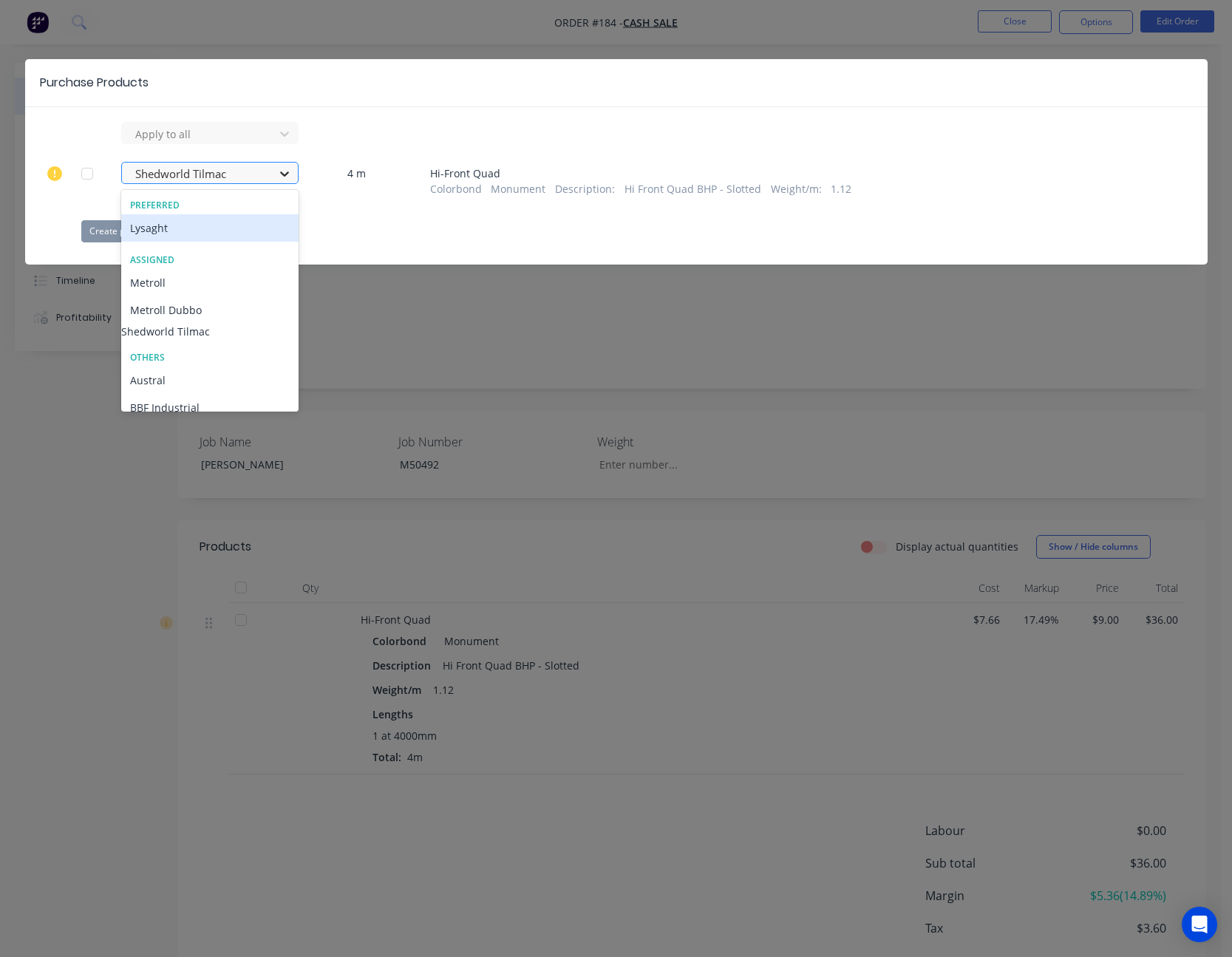
click at [280, 179] on icon at bounding box center [284, 173] width 14 height 14
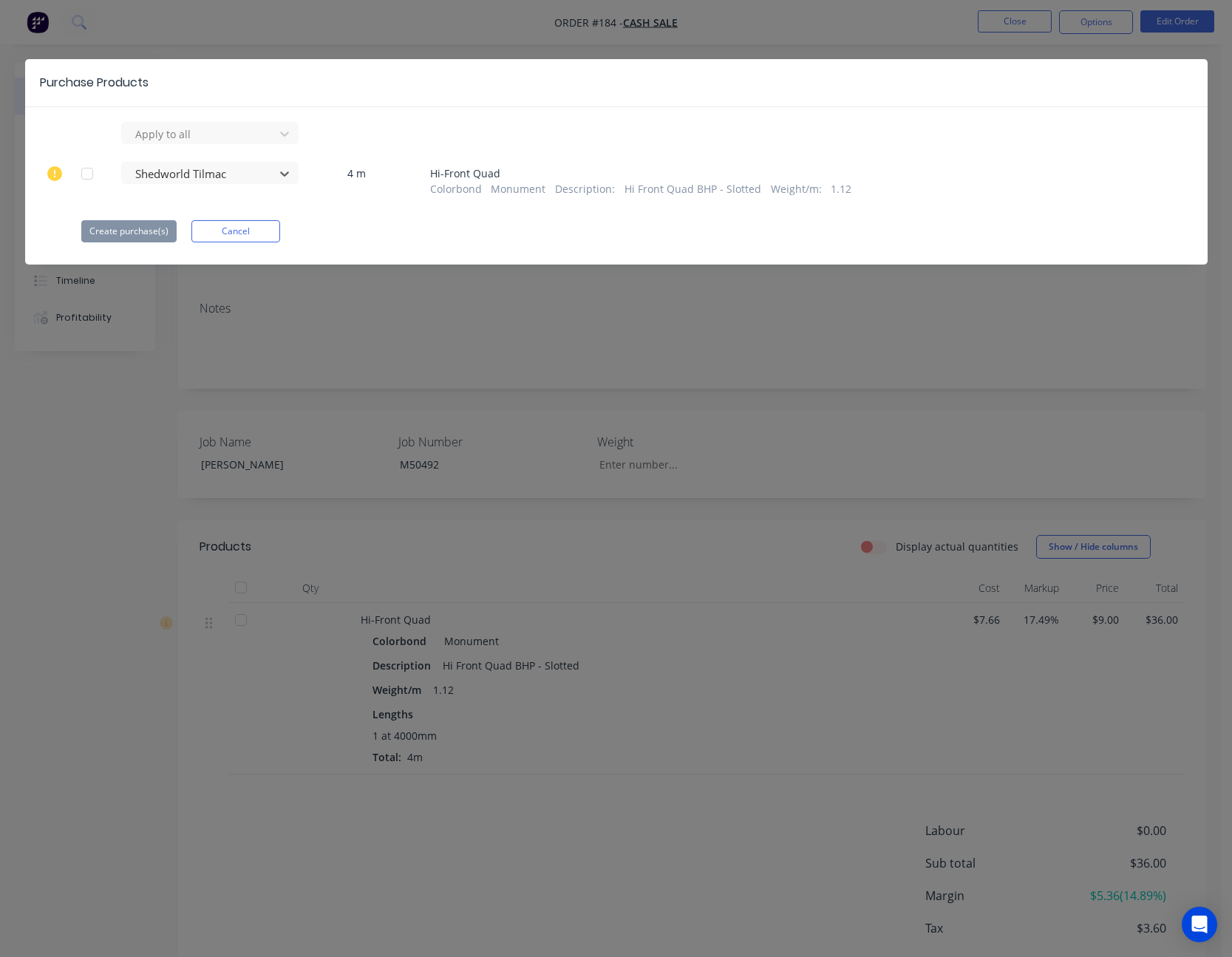
click at [93, 175] on div at bounding box center [87, 174] width 30 height 30
click at [123, 227] on button "Create purchase(s)" at bounding box center [129, 232] width 95 height 22
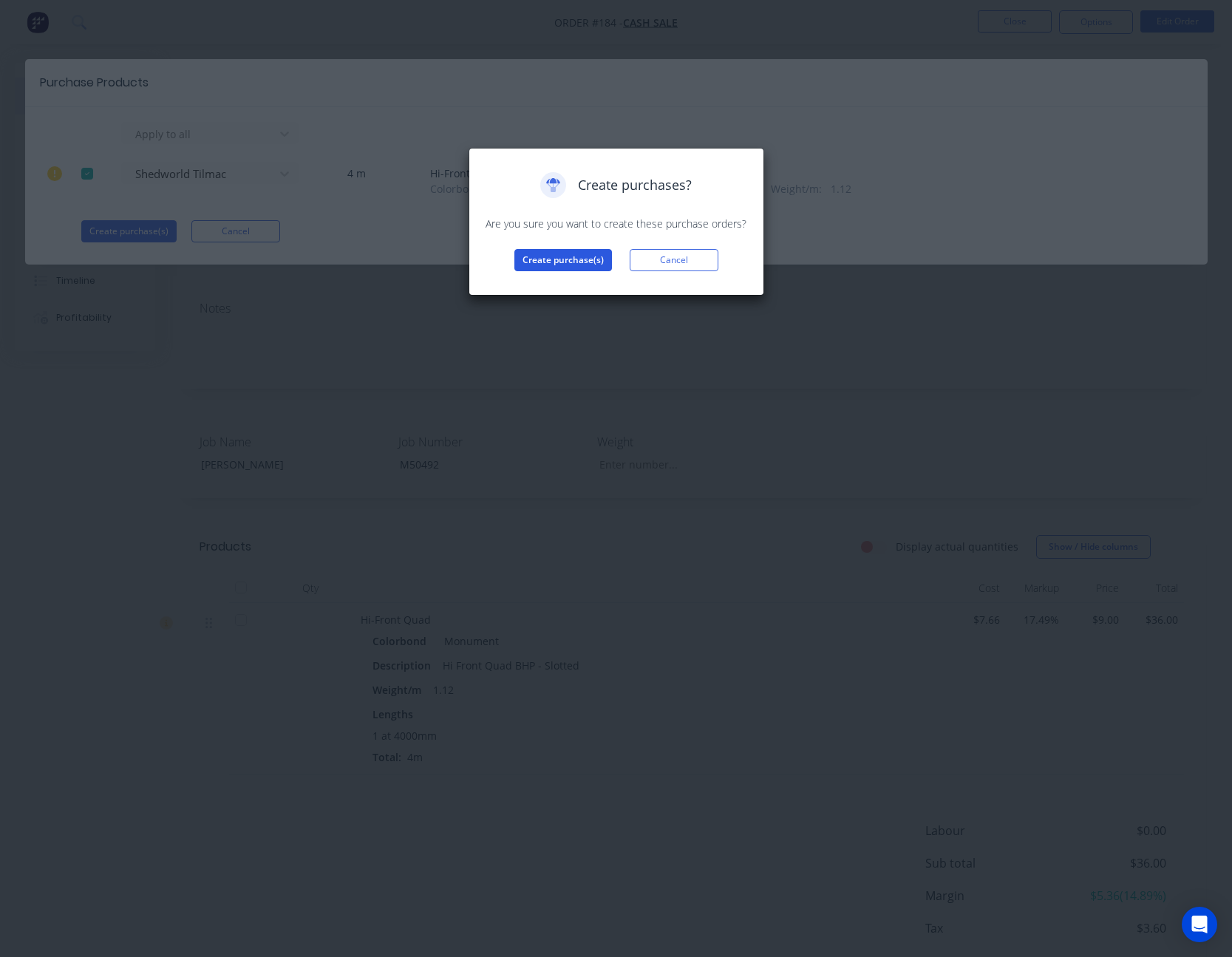
click at [572, 260] on button "Create purchase(s)" at bounding box center [563, 261] width 98 height 22
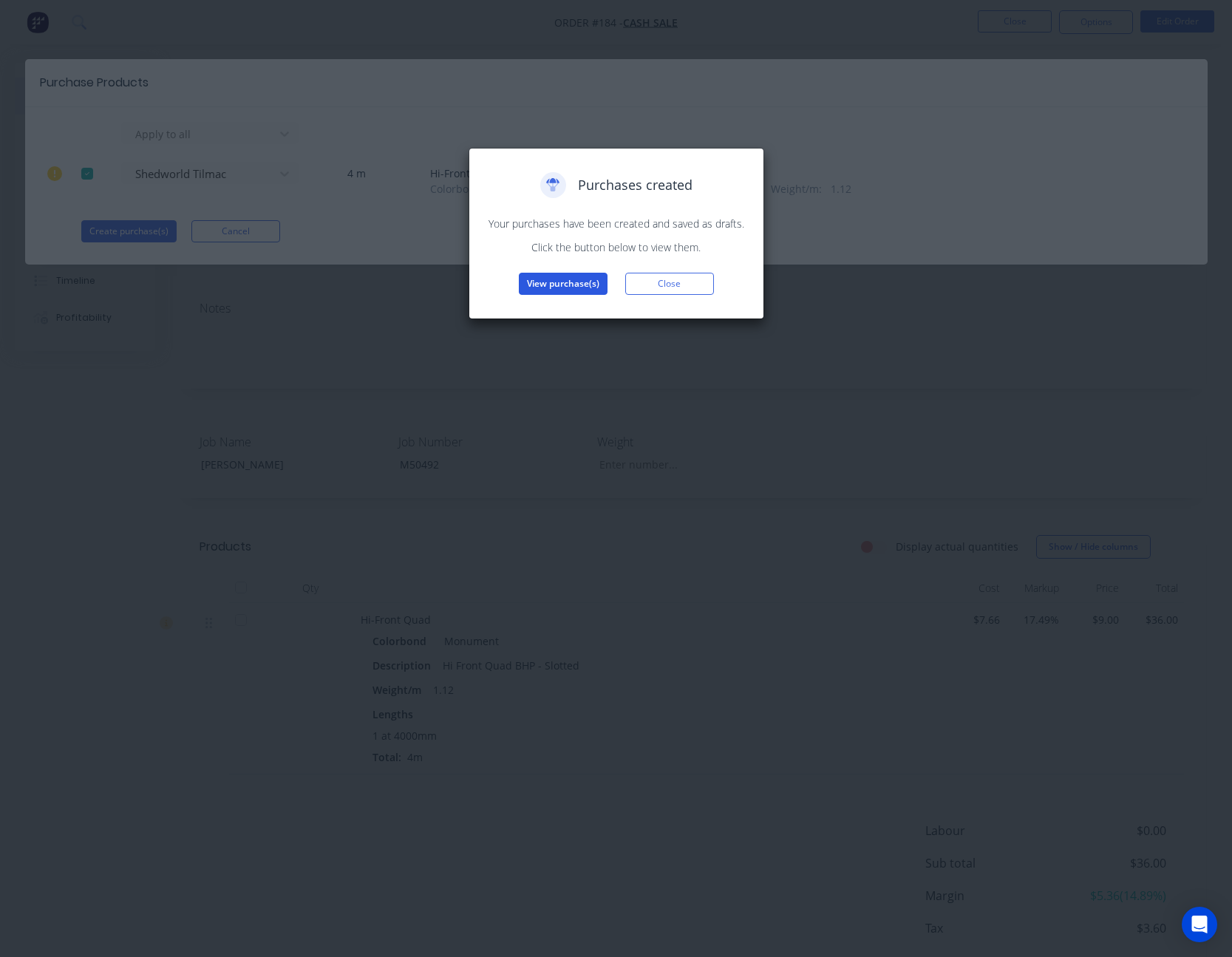
click at [551, 283] on button "View purchase(s)" at bounding box center [563, 284] width 89 height 22
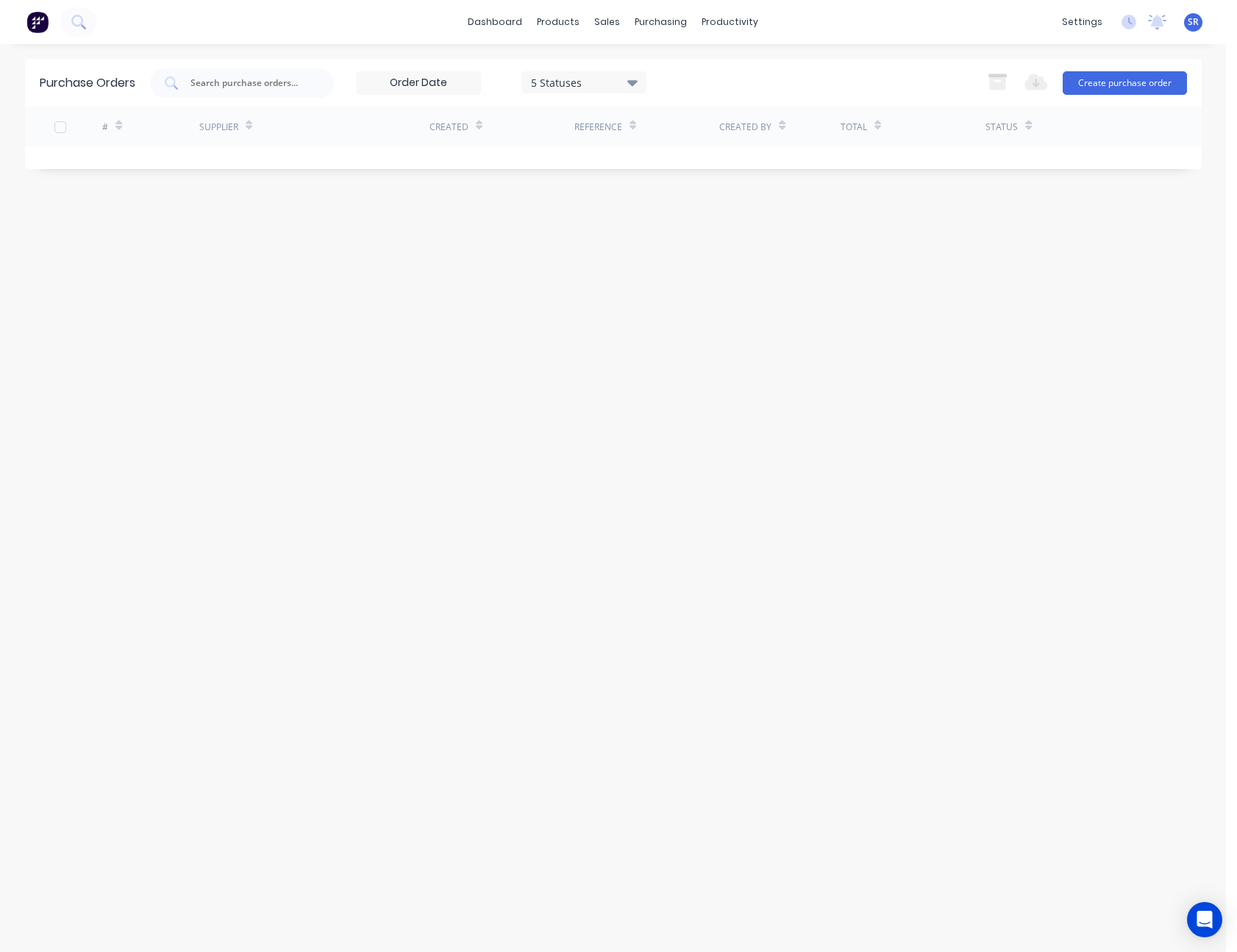
click at [655, 196] on div "Purchase Orders 5 Statuses 5 Statuses Export to Excel (XLSX) Create purchase or…" at bounding box center [613, 498] width 1177 height 879
click at [656, 194] on div "Purchase Orders 5 Statuses 5 Statuses Export to Excel (XLSX) Create purchase or…" at bounding box center [613, 498] width 1177 height 879
click at [660, 178] on div "Purchase Orders 5 Statuses 5 Statuses Export to Excel (XLSX) Create purchase or…" at bounding box center [613, 498] width 1177 height 879
click at [1129, 78] on button "Create purchase order" at bounding box center [1125, 83] width 125 height 24
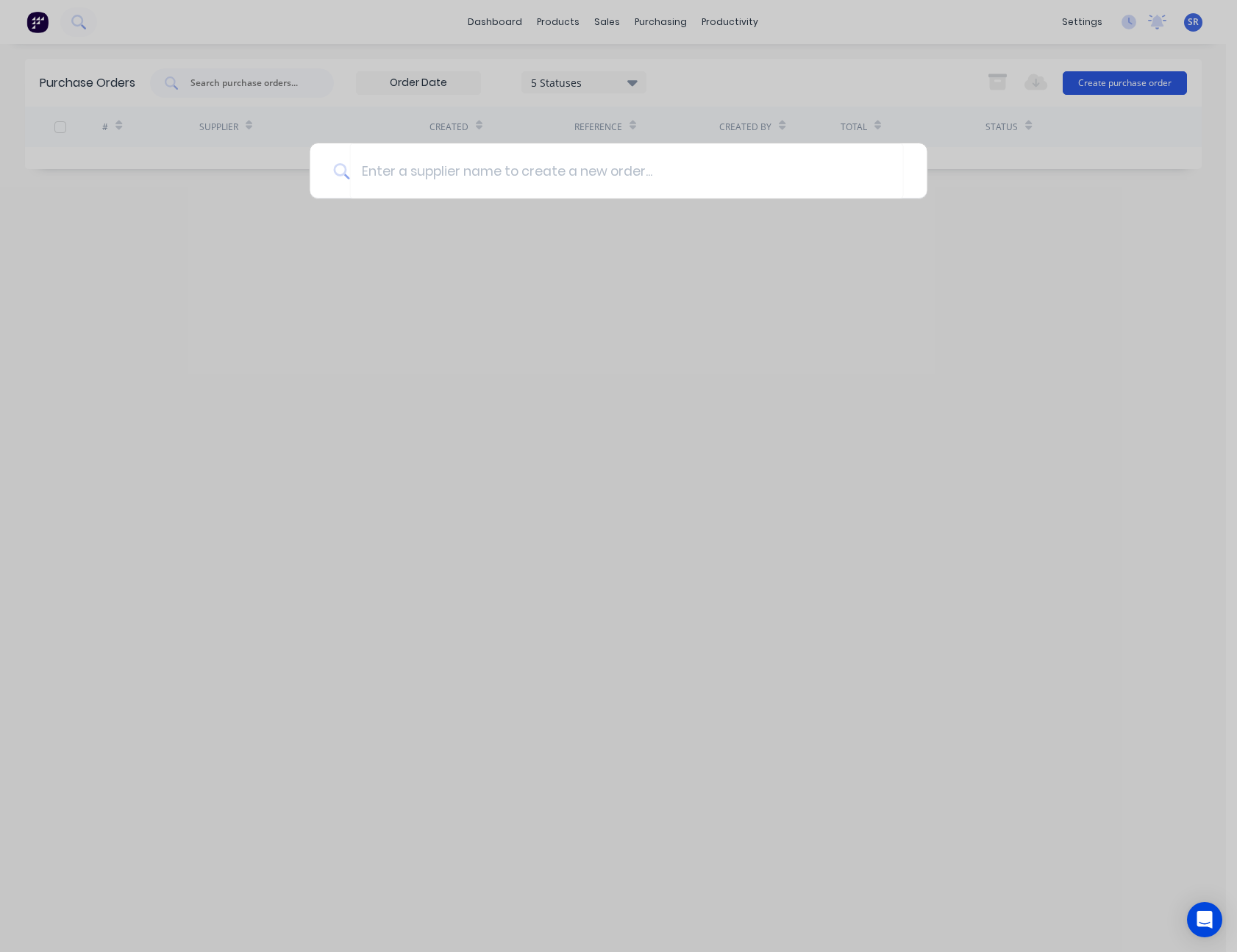
click at [1129, 78] on div at bounding box center [618, 476] width 1237 height 952
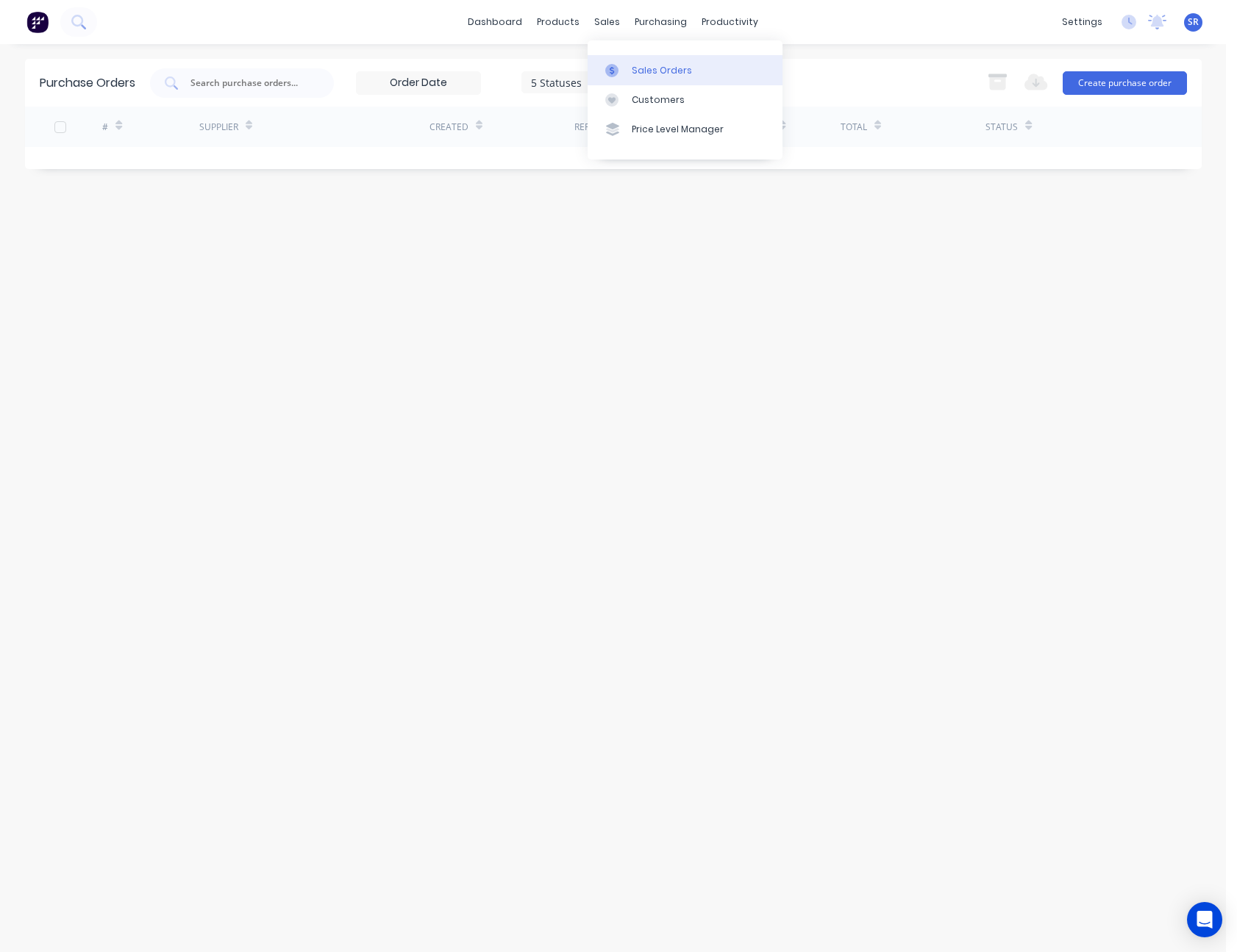
click at [640, 64] on div "Sales Orders" at bounding box center [662, 71] width 60 height 14
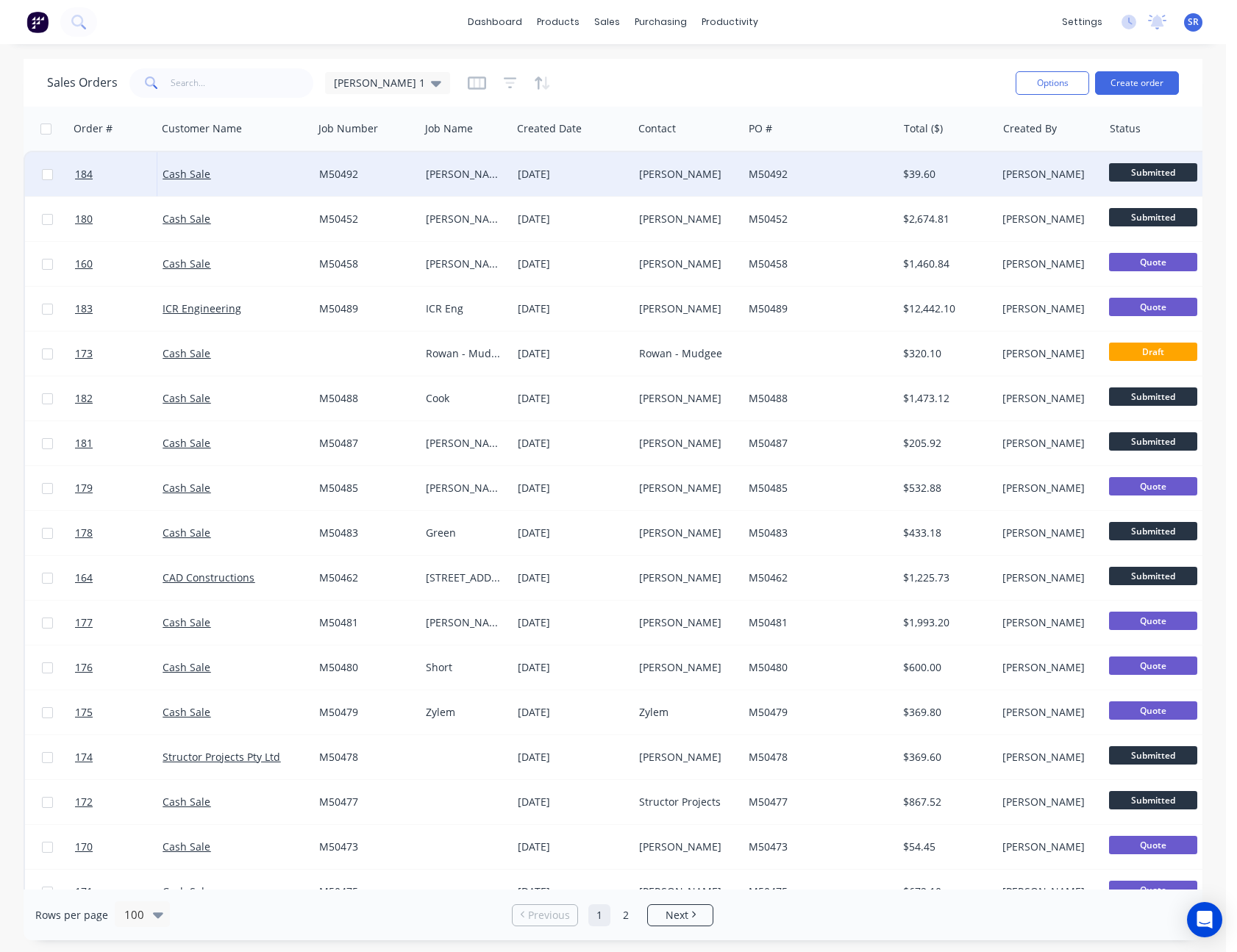
click at [807, 171] on div "M50492" at bounding box center [817, 174] width 136 height 14
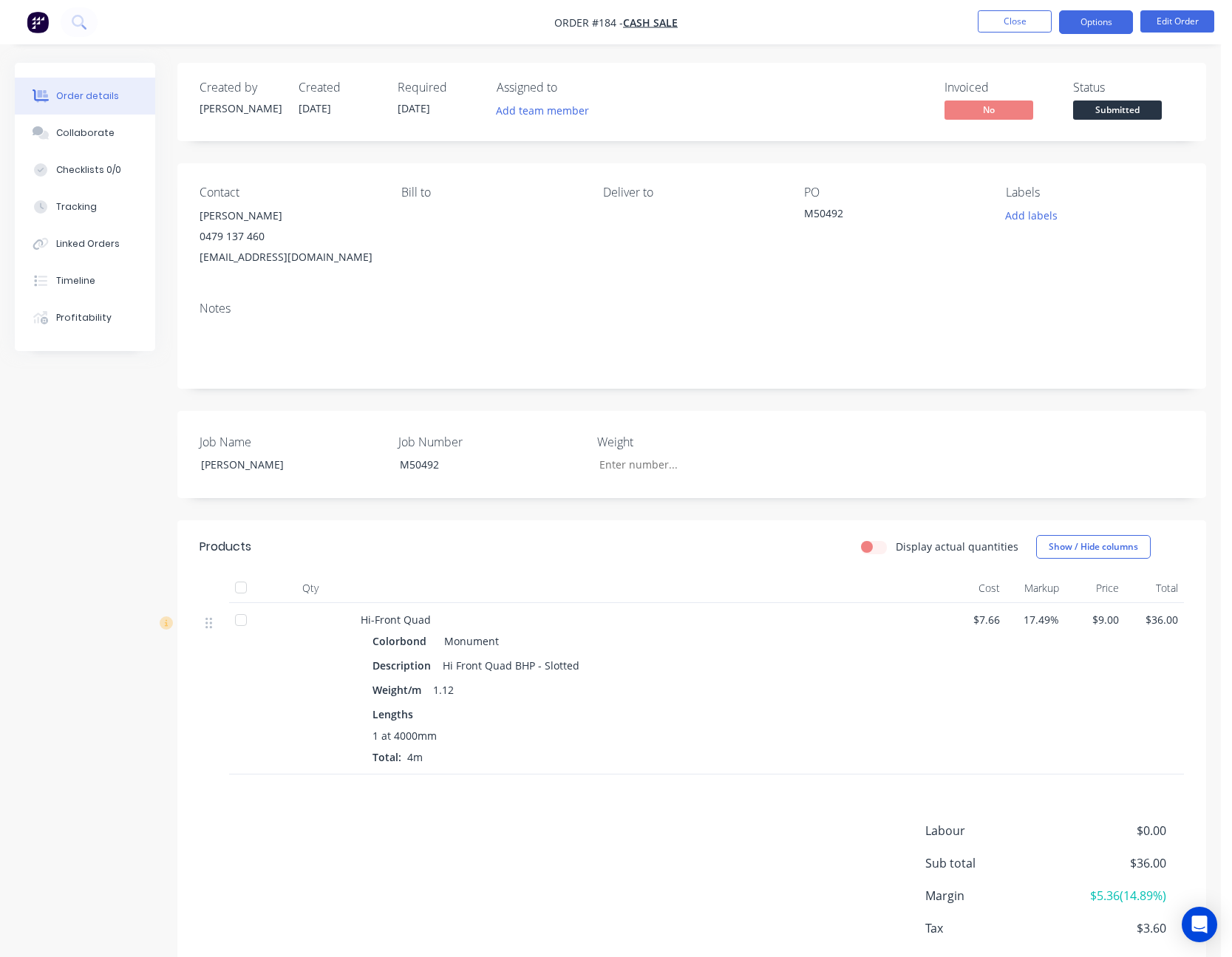
click at [1108, 24] on button "Options" at bounding box center [1096, 22] width 74 height 24
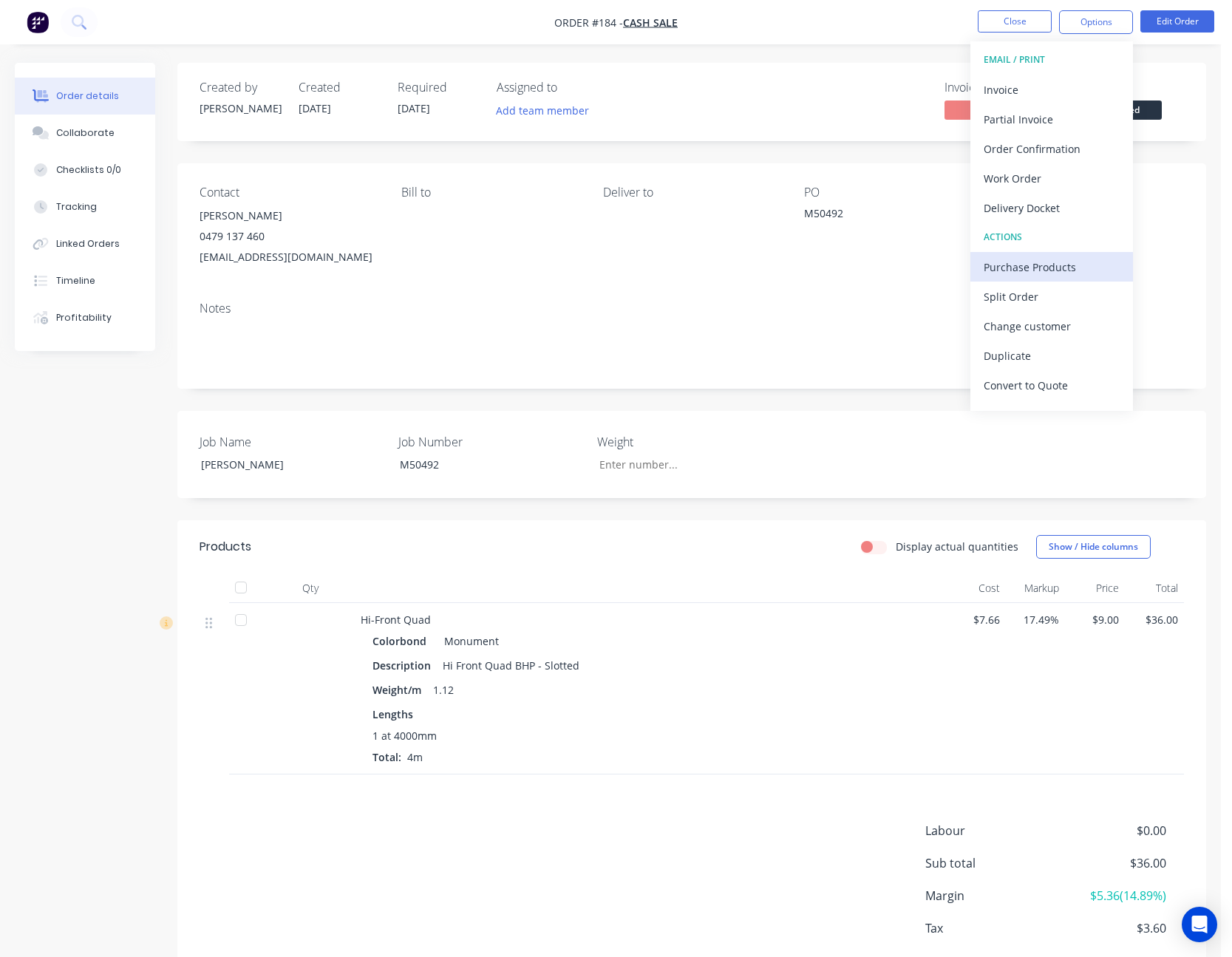
click at [1051, 258] on div "Purchase Products" at bounding box center [1052, 266] width 136 height 21
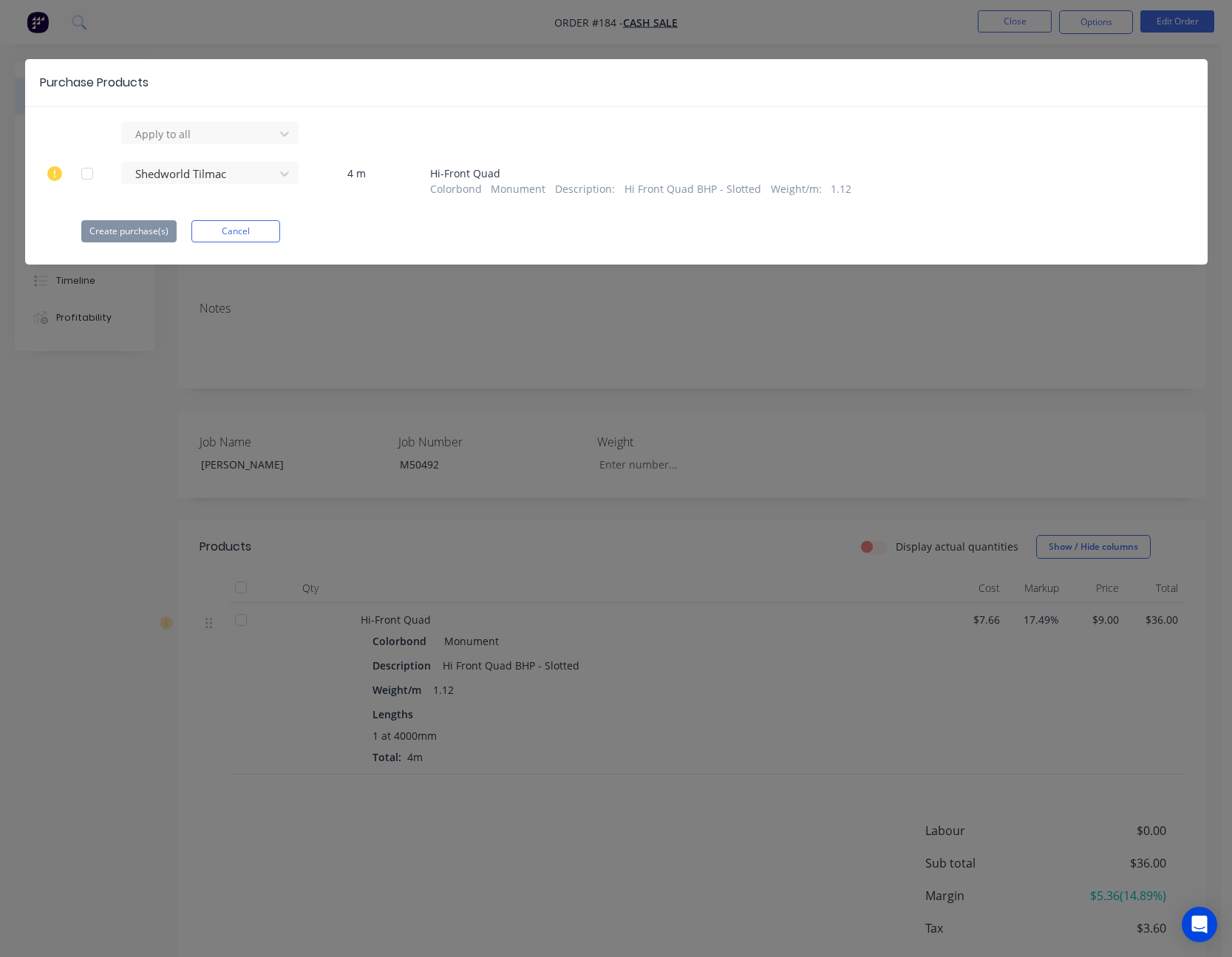
click at [86, 181] on div at bounding box center [87, 174] width 30 height 30
click at [58, 175] on icon at bounding box center [54, 173] width 14 height 14
click at [317, 213] on div "Apply to all Shedworld Tilmac 4 m Hi-Front Quad Colorbond Monument Description …" at bounding box center [616, 182] width 1183 height 121
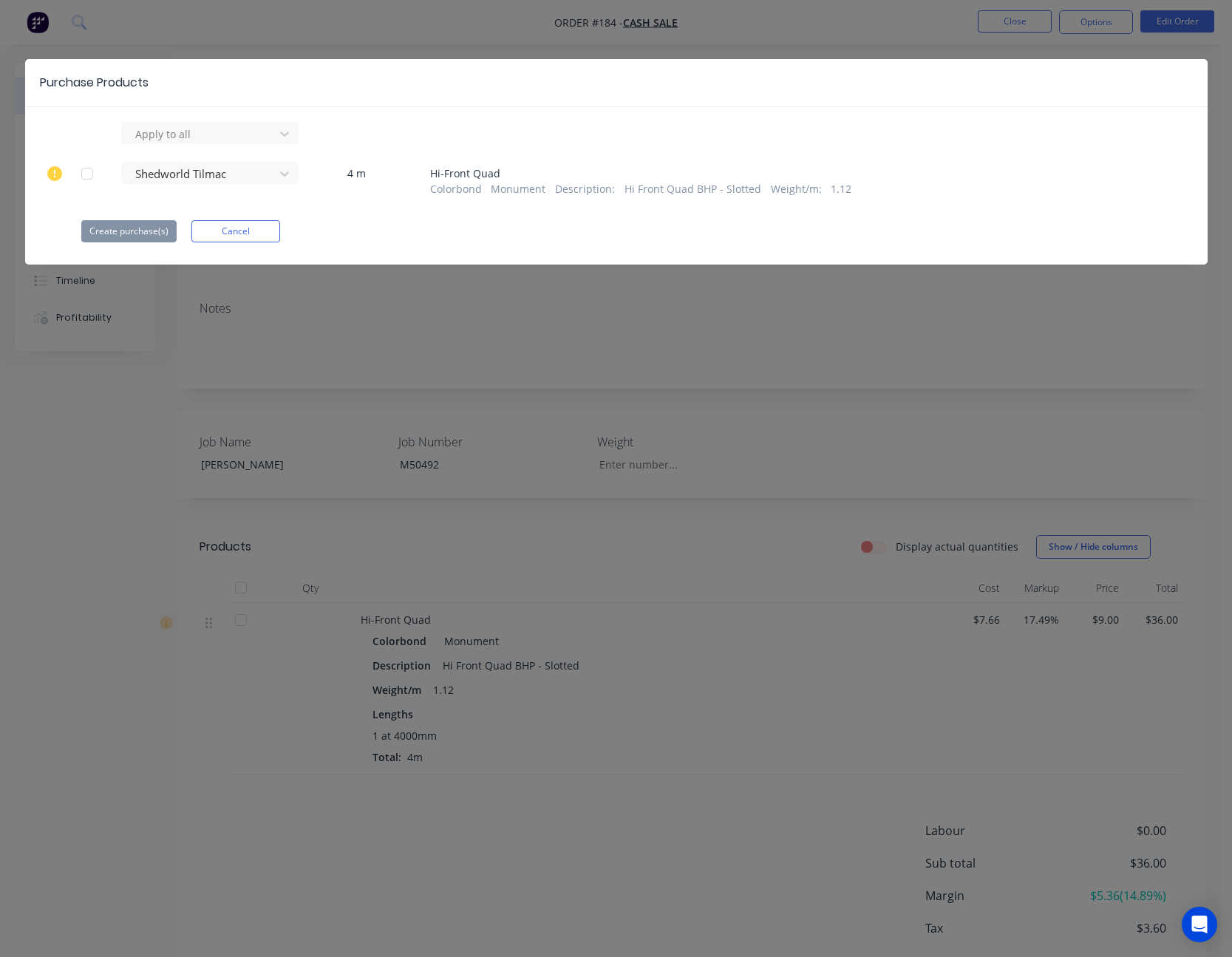
click at [873, 29] on div "Purchase Products Apply to all Shedworld Tilmac 4 m Hi-Front Quad Colorbond Mon…" at bounding box center [616, 478] width 1232 height 957
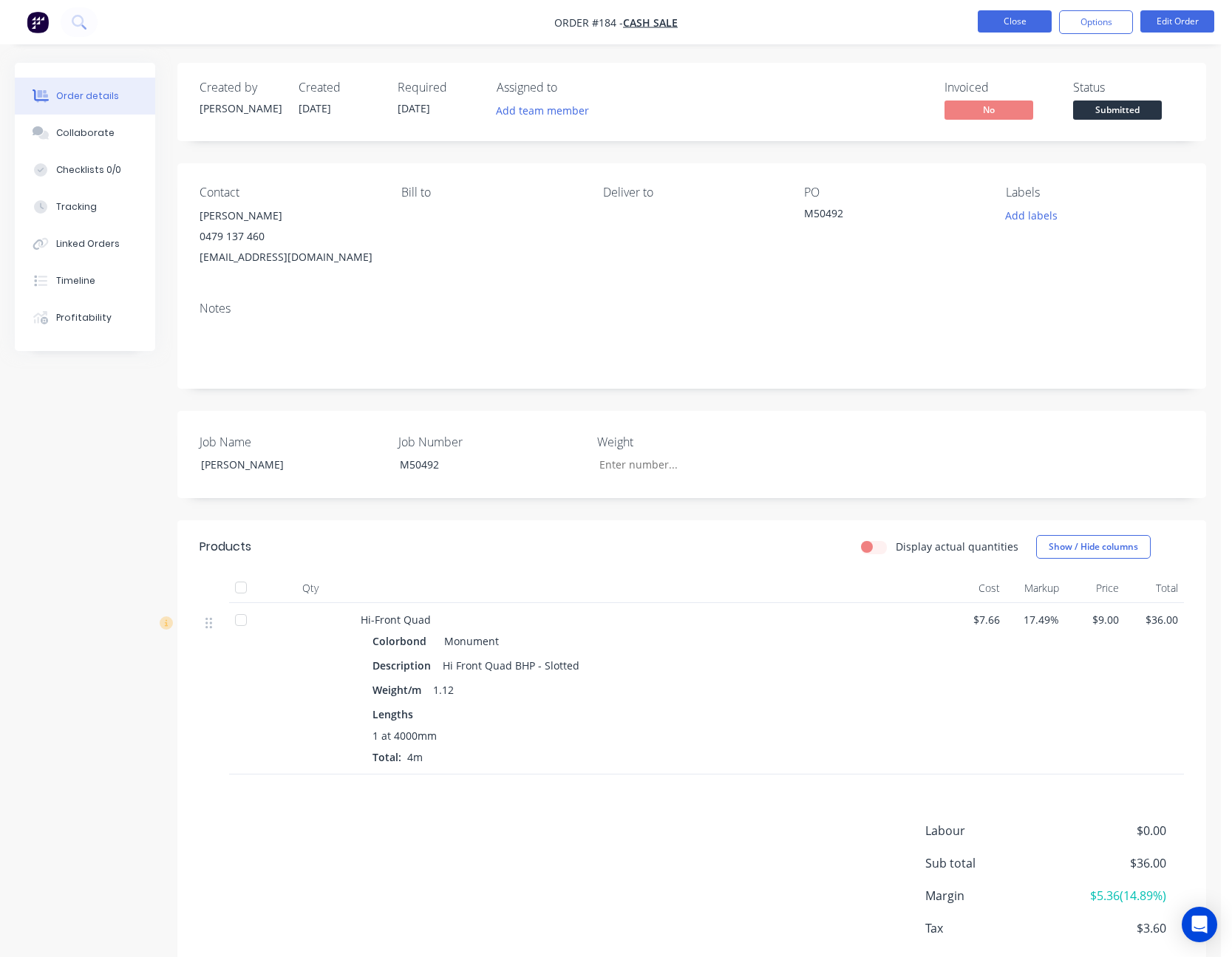
click at [1020, 26] on button "Close" at bounding box center [1015, 21] width 74 height 22
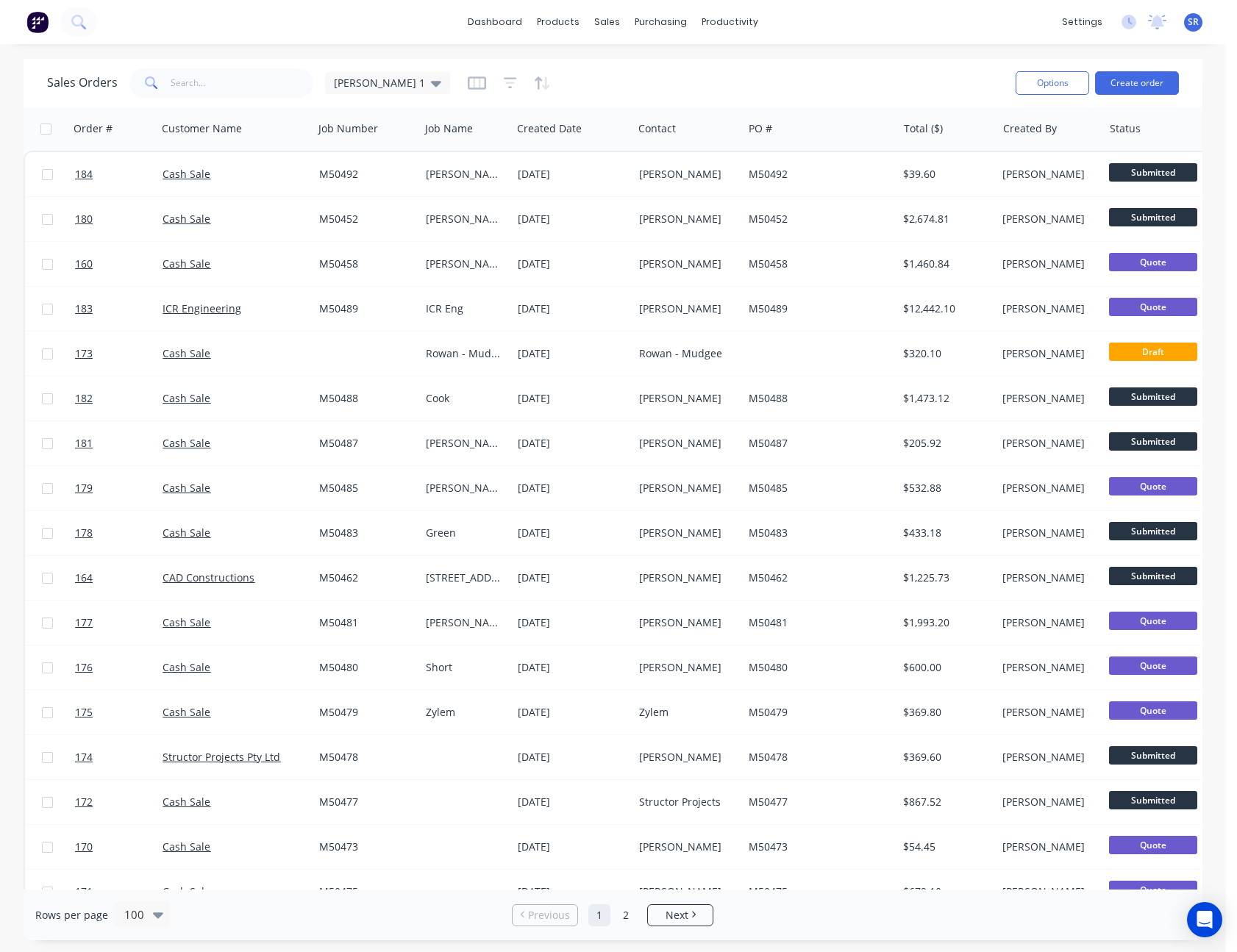
click at [1186, 27] on div "SR Global Steel Enterprises Pty L... [PERSON_NAME] Administrator Profile Sign o…" at bounding box center [1194, 23] width 19 height 19
click at [1191, 20] on span "SR" at bounding box center [1193, 22] width 11 height 14
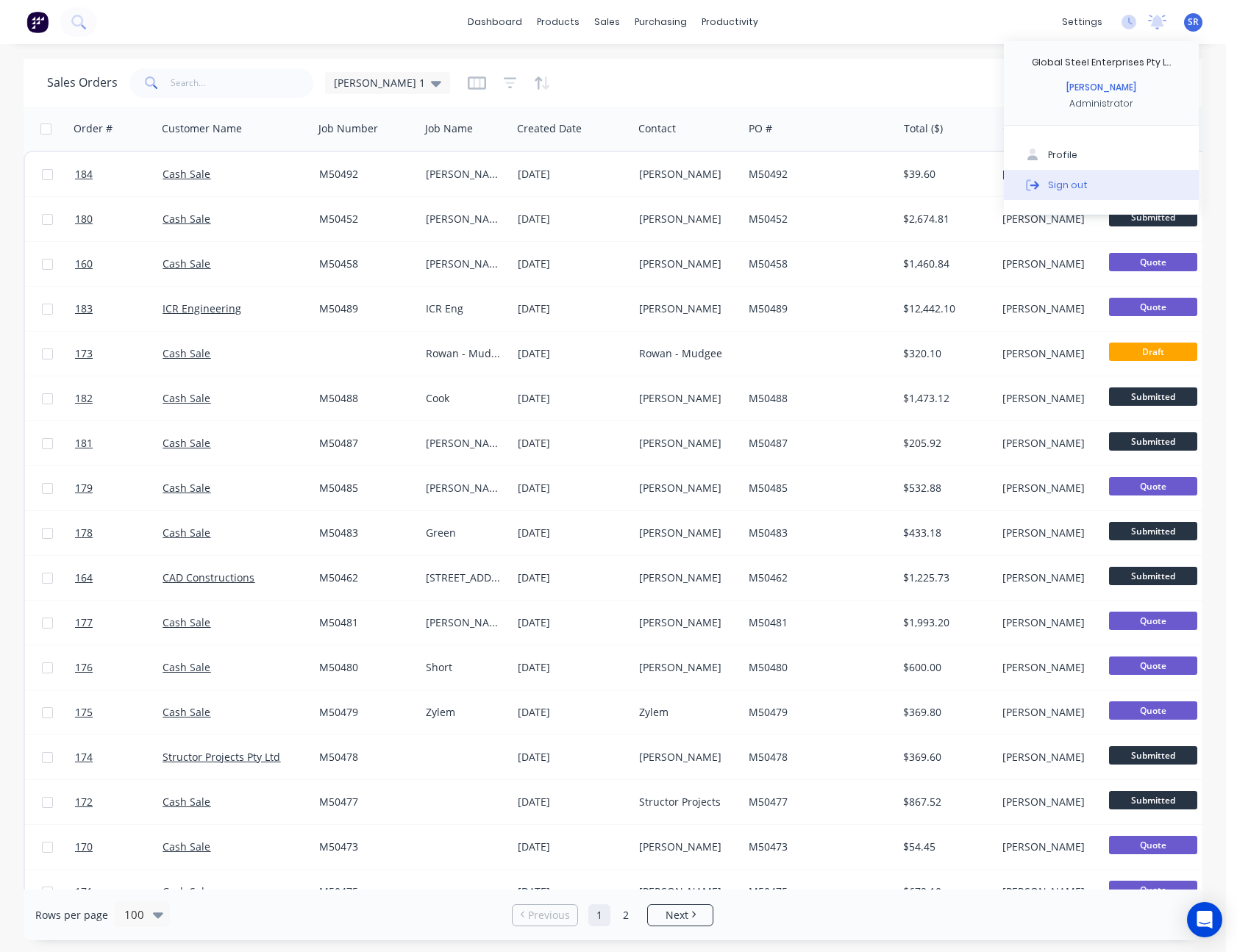
click at [1114, 181] on button "Sign out" at bounding box center [1101, 185] width 195 height 30
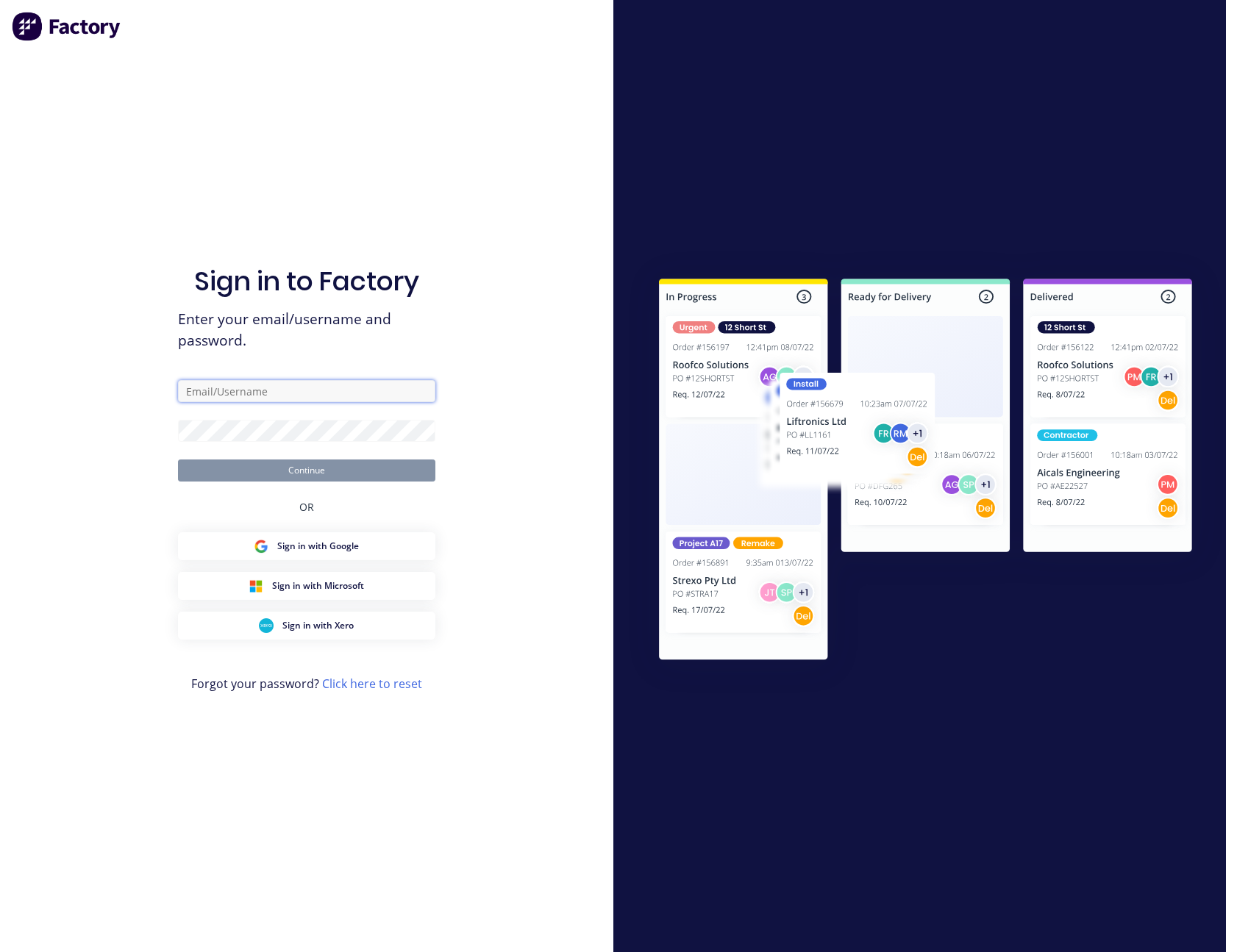
click at [314, 388] on input "text" at bounding box center [307, 391] width 258 height 22
type input "[PERSON_NAME][EMAIL_ADDRESS][PERSON_NAME][DOMAIN_NAME]"
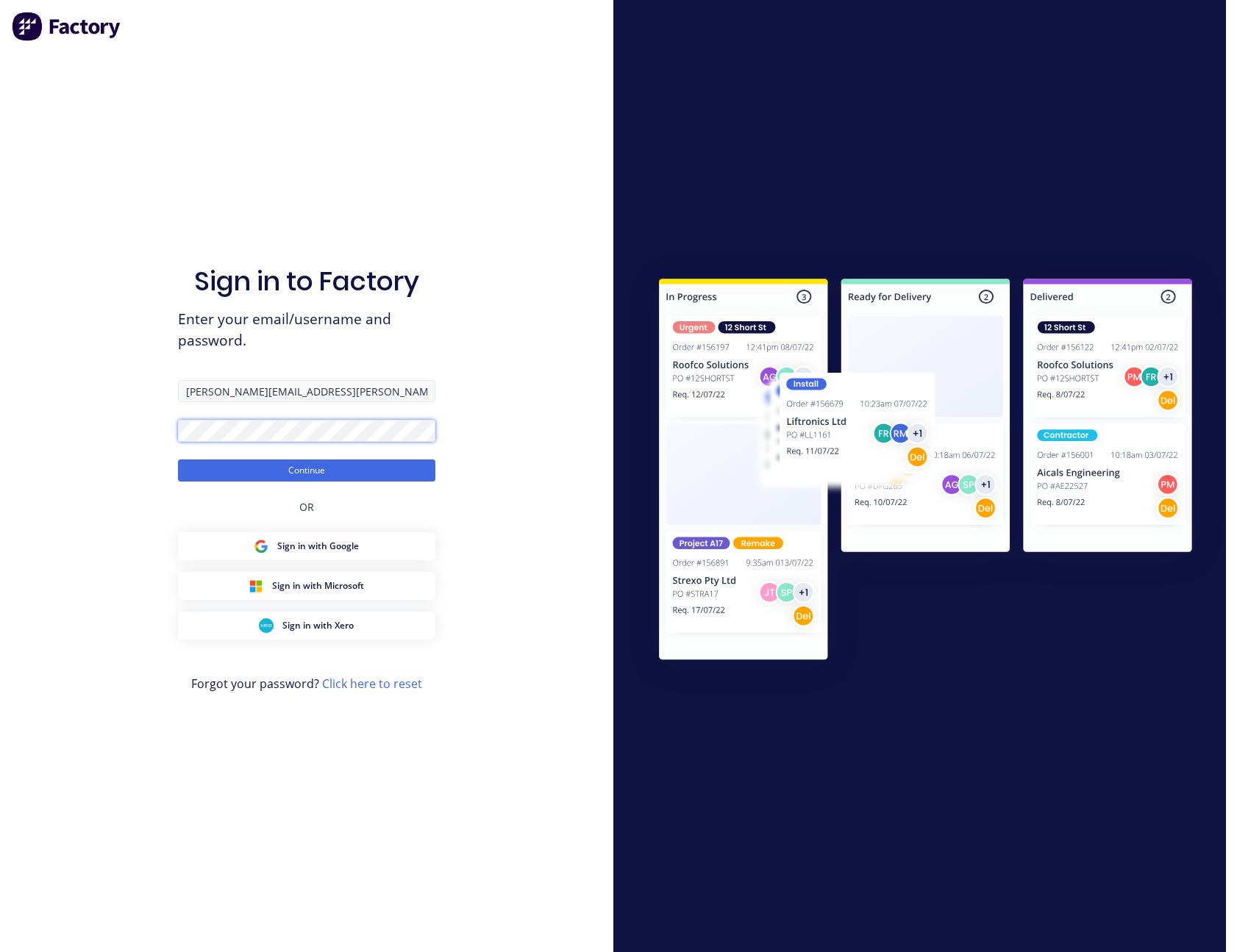
click at [178, 460] on button "Continue" at bounding box center [307, 471] width 258 height 22
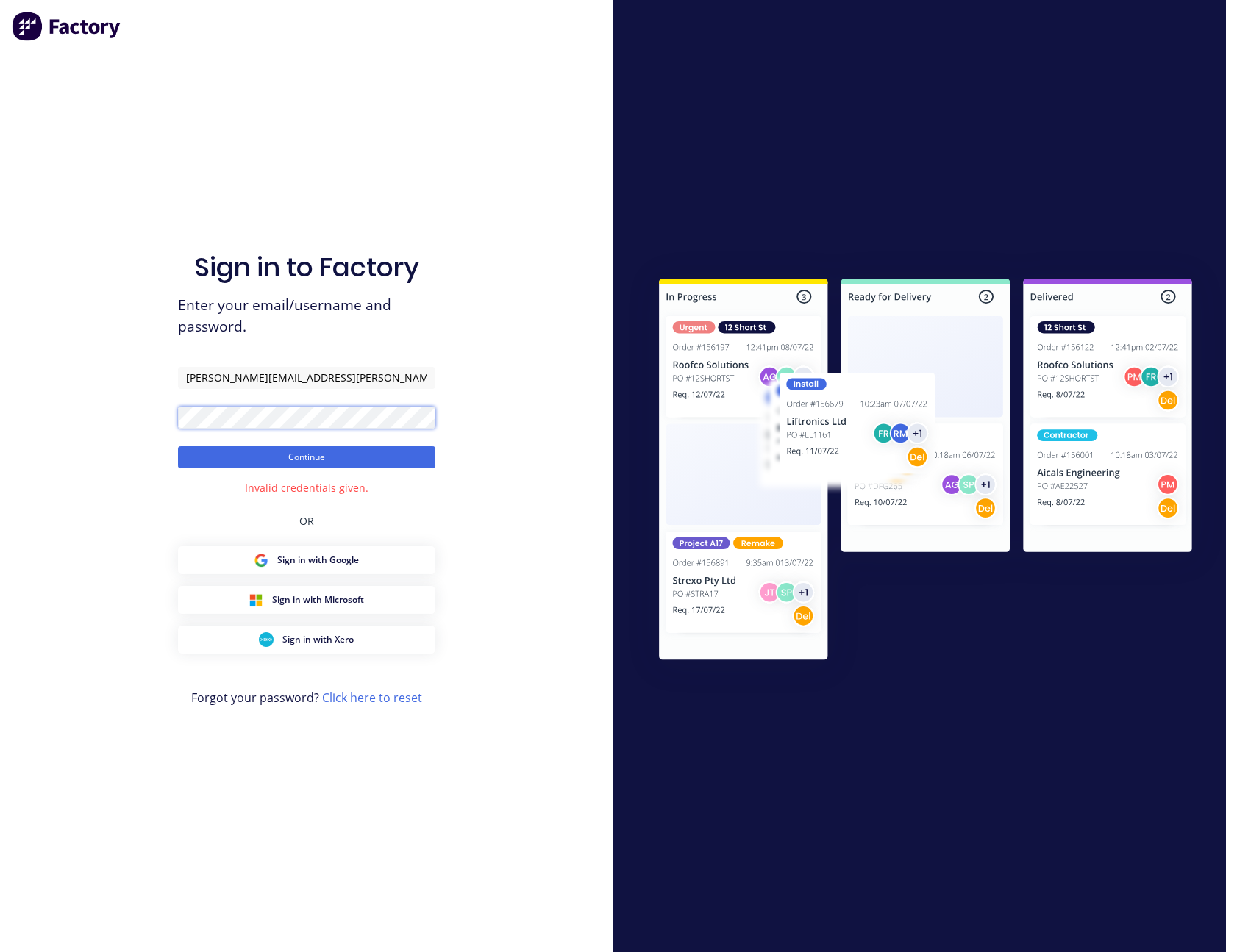
click at [178, 446] on button "Continue" at bounding box center [307, 457] width 258 height 22
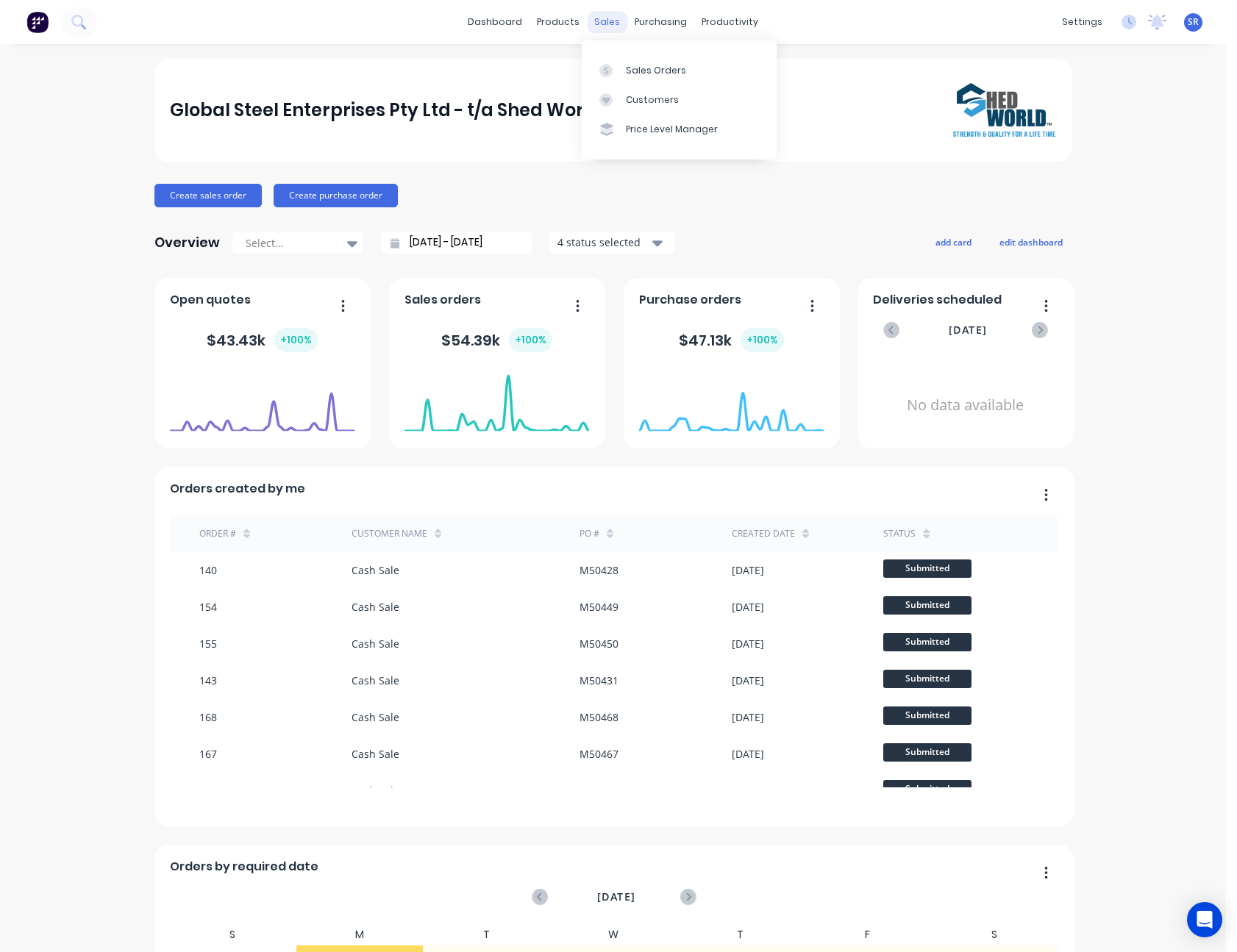
click at [607, 16] on div "sales" at bounding box center [607, 22] width 41 height 22
click at [640, 64] on div "Sales Orders" at bounding box center [656, 71] width 60 height 14
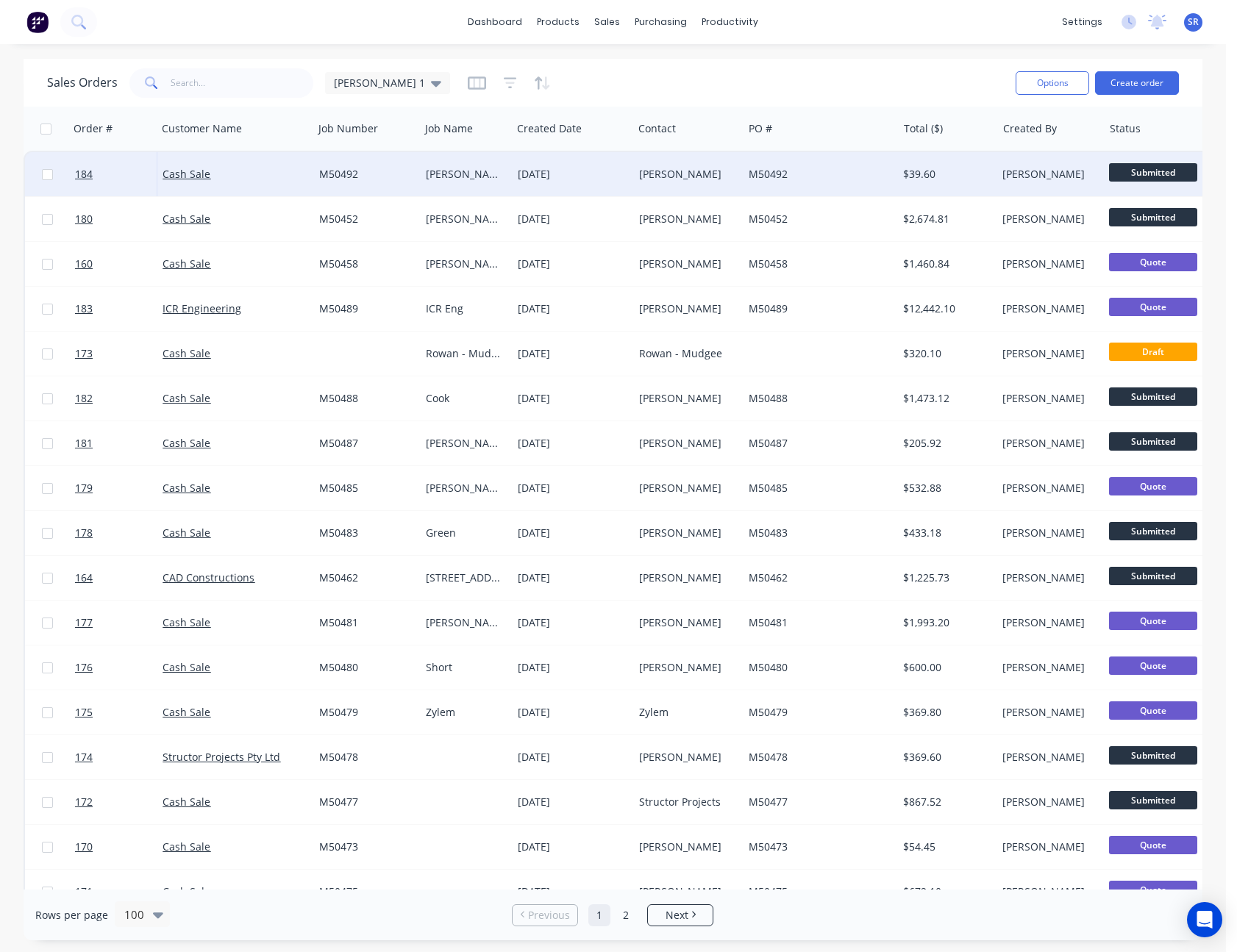
click at [593, 170] on div "[DATE]" at bounding box center [572, 174] width 109 height 14
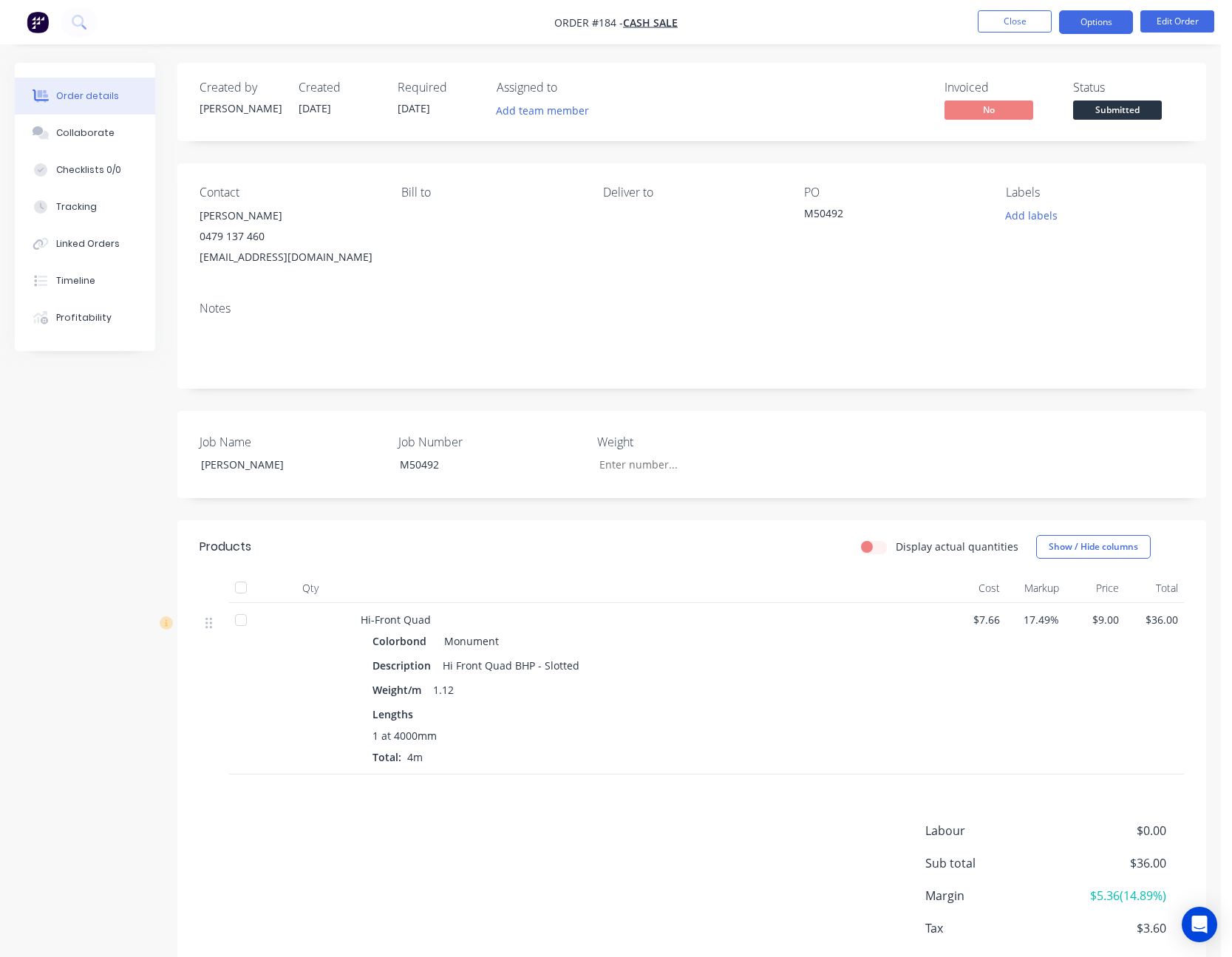
click at [1090, 29] on button "Options" at bounding box center [1096, 22] width 74 height 24
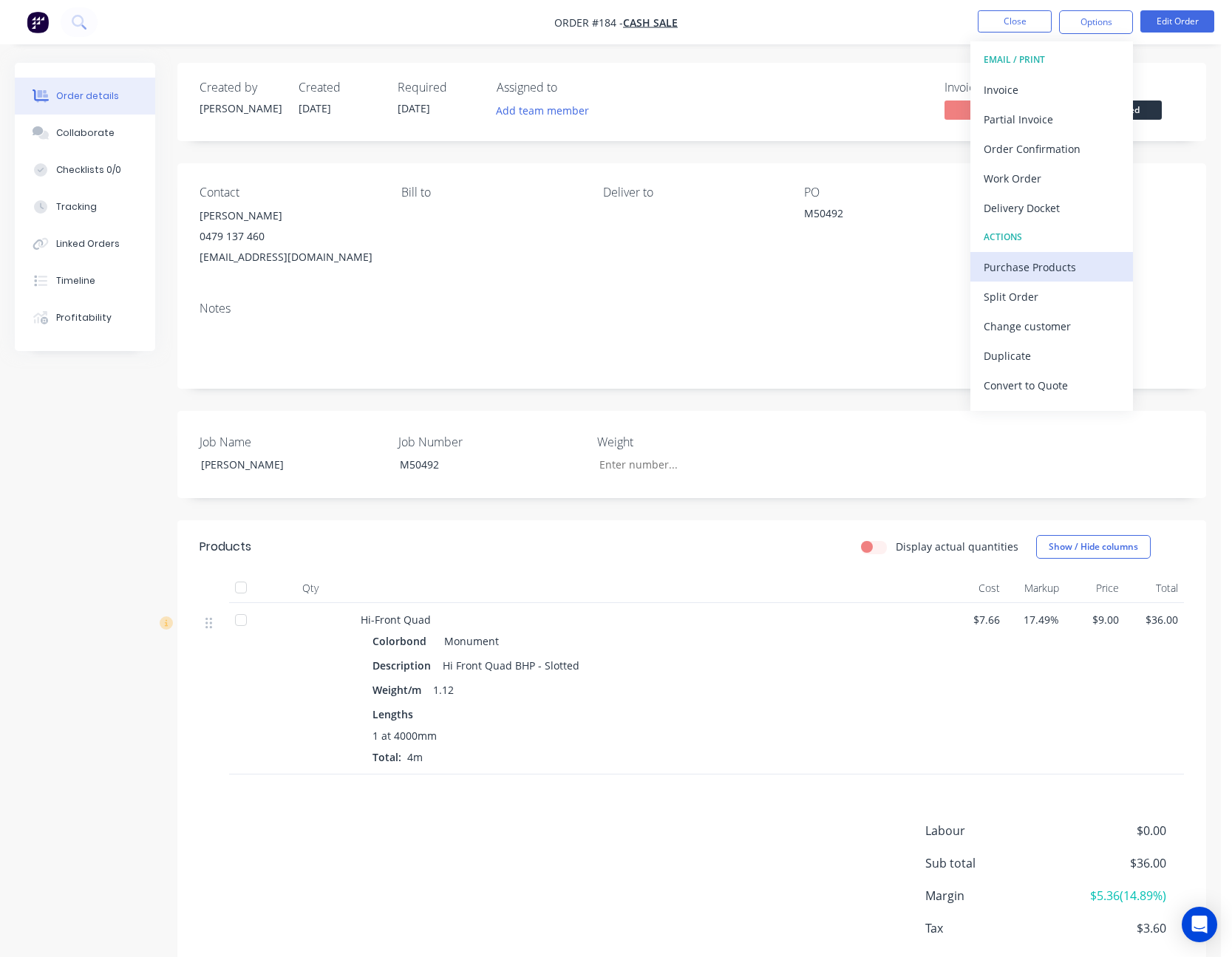
click at [1056, 263] on div "Purchase Products" at bounding box center [1052, 266] width 136 height 21
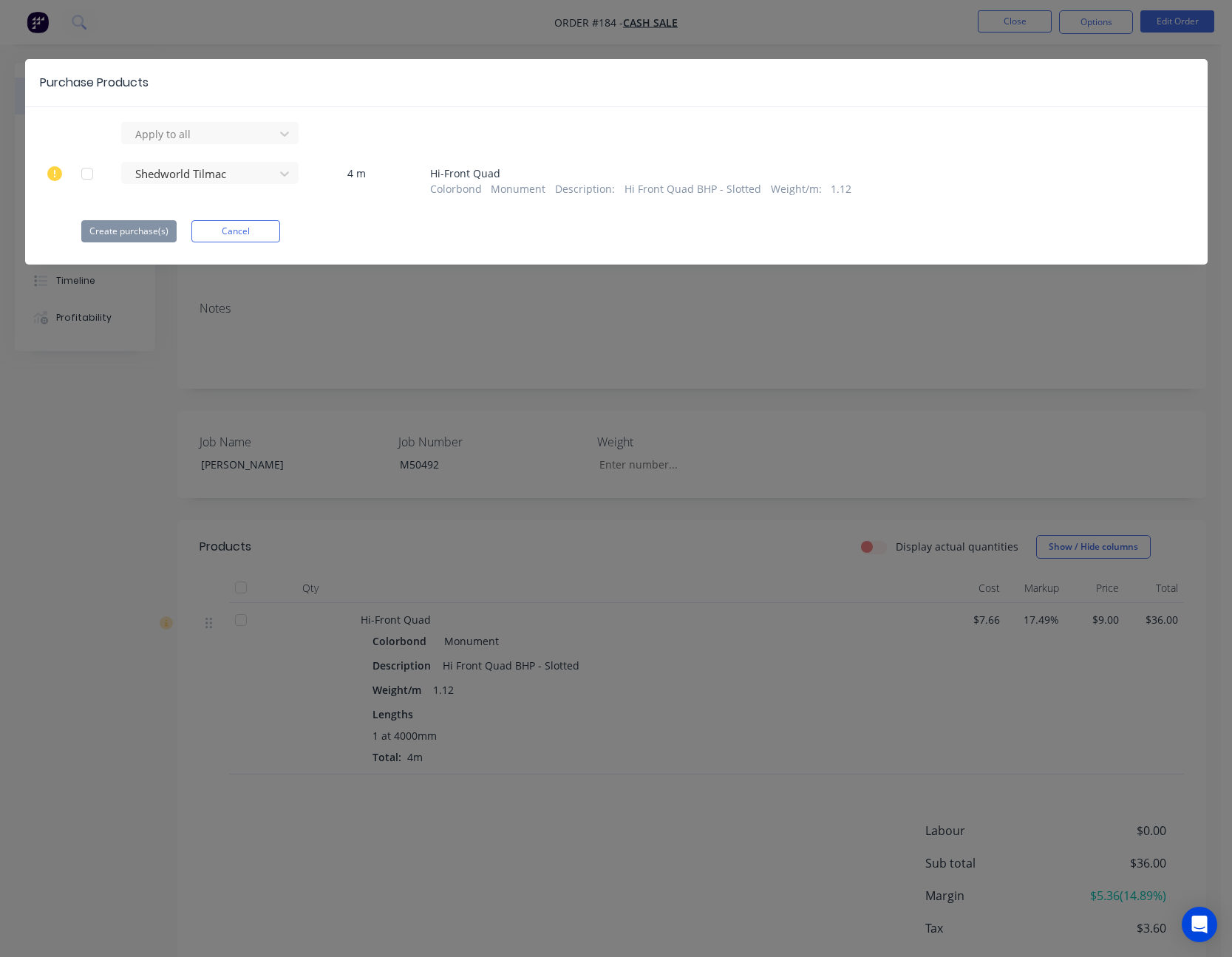
click at [87, 176] on div at bounding box center [87, 174] width 30 height 30
click at [123, 231] on button "Create purchase(s)" at bounding box center [129, 232] width 95 height 22
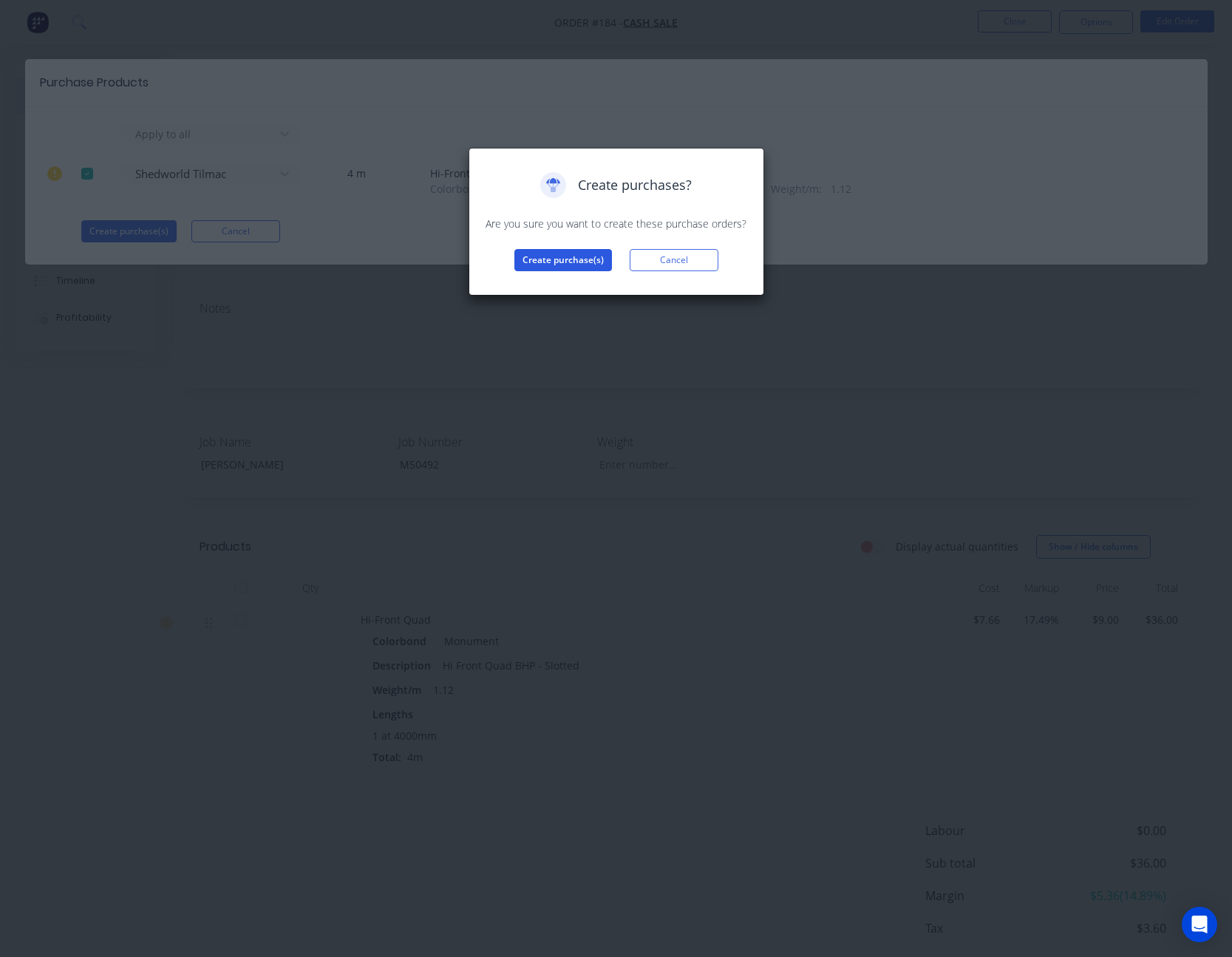
click at [571, 266] on button "Create purchase(s)" at bounding box center [563, 261] width 98 height 22
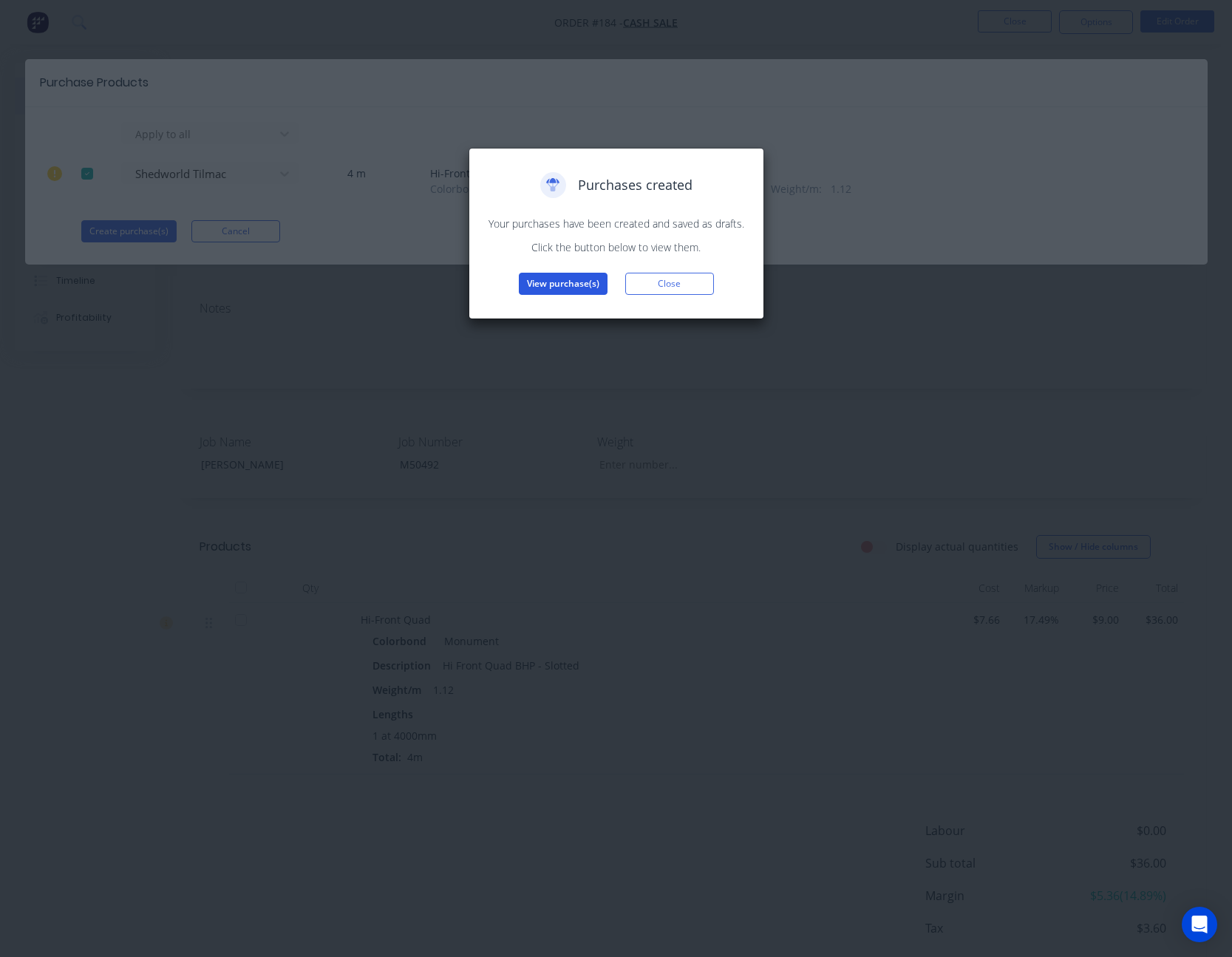
drag, startPoint x: 571, startPoint y: 272, endPoint x: 571, endPoint y: 281, distance: 9.0
click at [571, 276] on div "Purchases created Your purchases have been created and saved as drafts. Click t…" at bounding box center [616, 233] width 265 height 123
click at [571, 282] on button "View purchase(s)" at bounding box center [563, 284] width 89 height 22
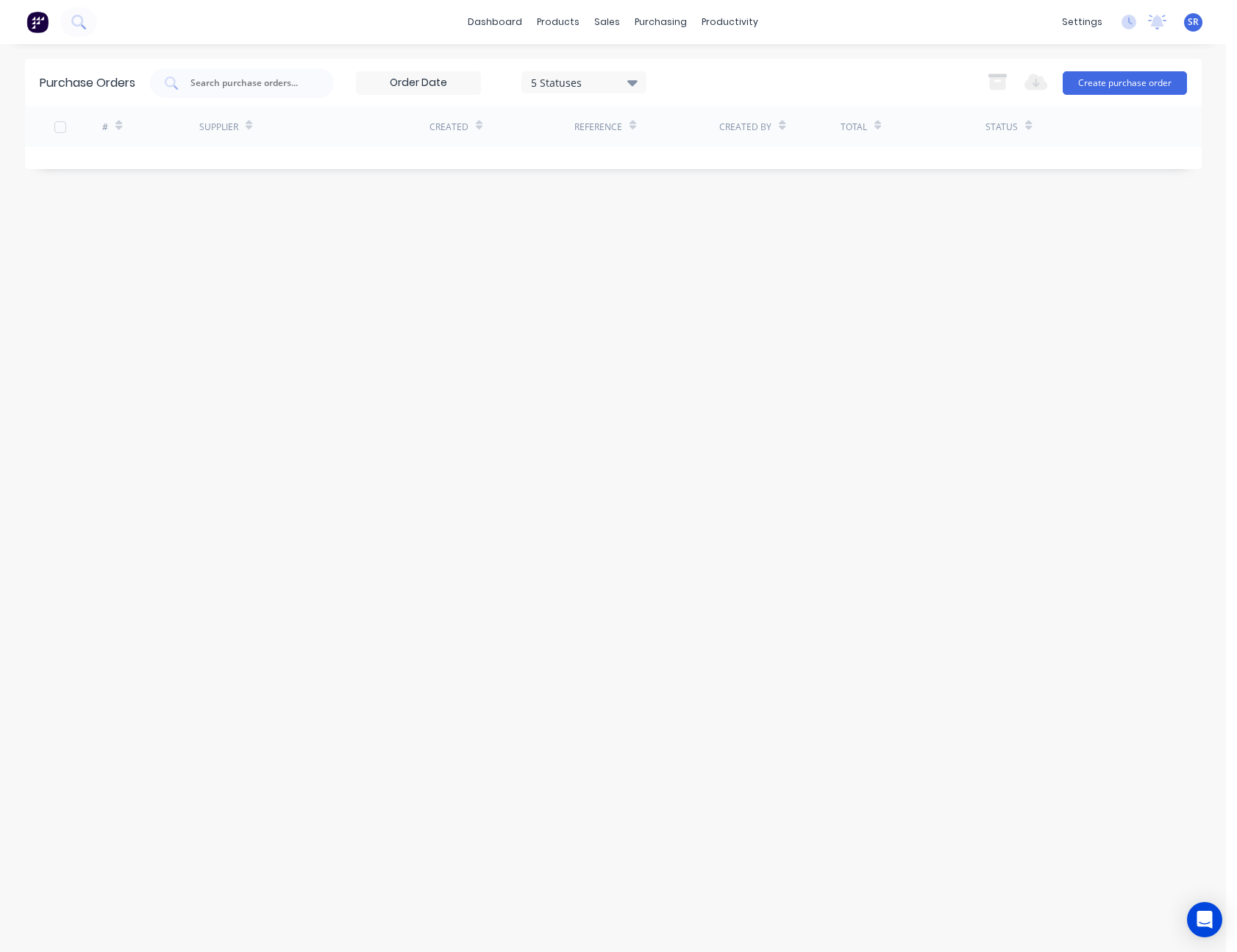
click at [624, 86] on div "5 Statuses" at bounding box center [584, 82] width 105 height 15
click at [463, 84] on input at bounding box center [419, 83] width 124 height 22
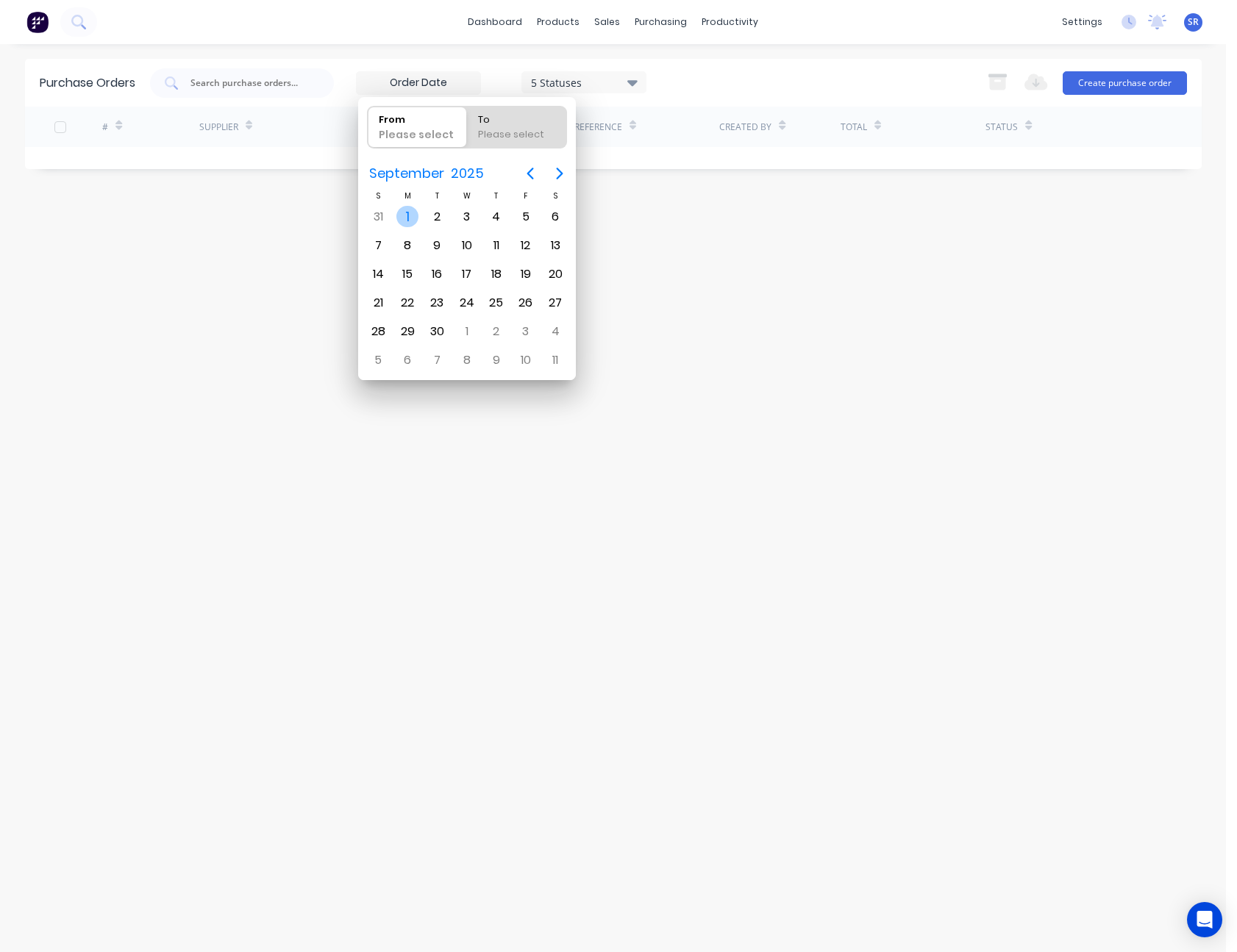
click at [408, 217] on div "1" at bounding box center [408, 217] width 22 height 22
type input "[DATE]"
radio input "false"
radio input "true"
click at [574, 185] on div "[DATE]" at bounding box center [467, 174] width 218 height 32
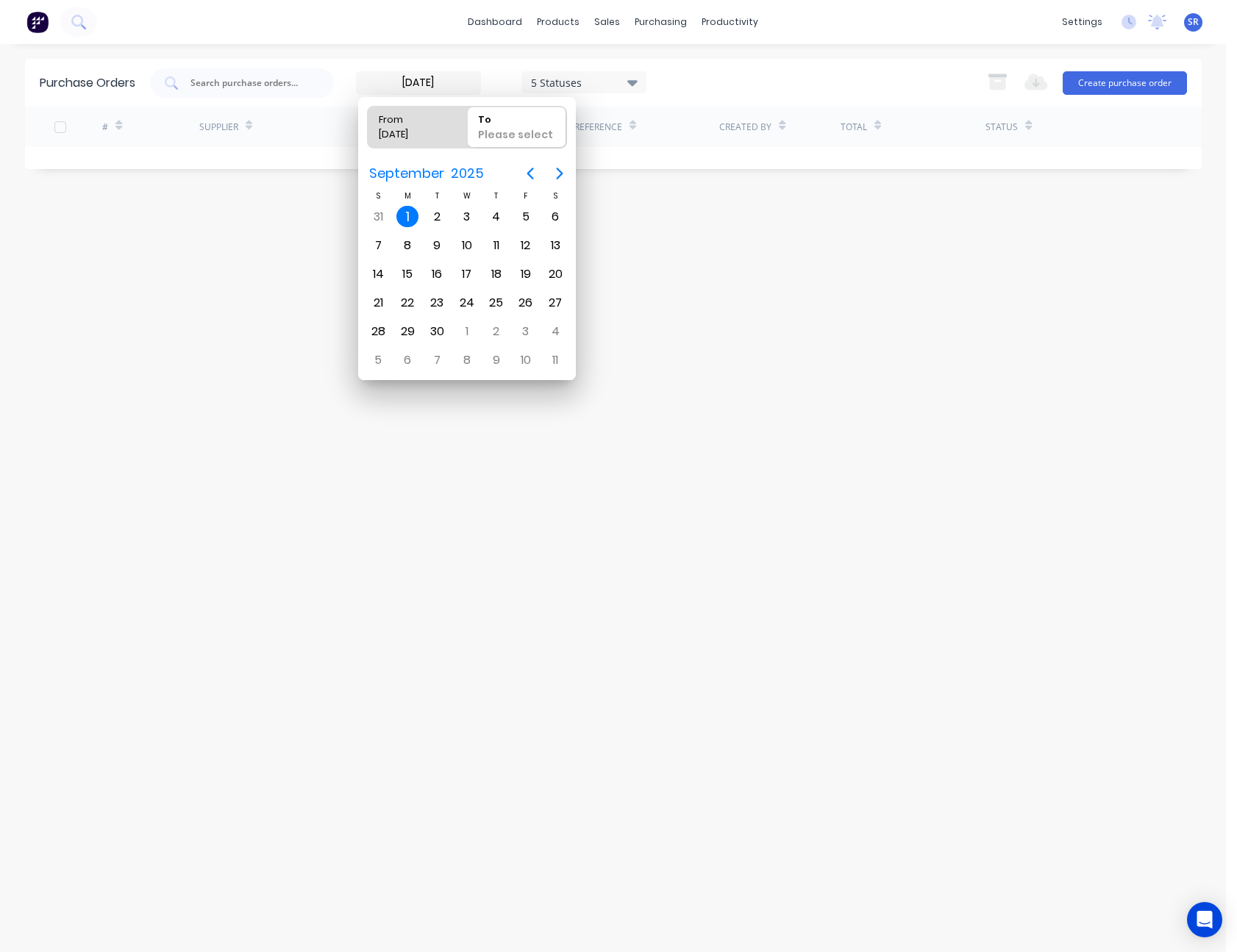
click at [530, 130] on div "Please select" at bounding box center [517, 137] width 90 height 20
click at [468, 130] on input "To Please select" at bounding box center [467, 127] width 1 height 42
click at [403, 215] on div "1" at bounding box center [408, 217] width 22 height 22
type input "[DATE] - [DATE]"
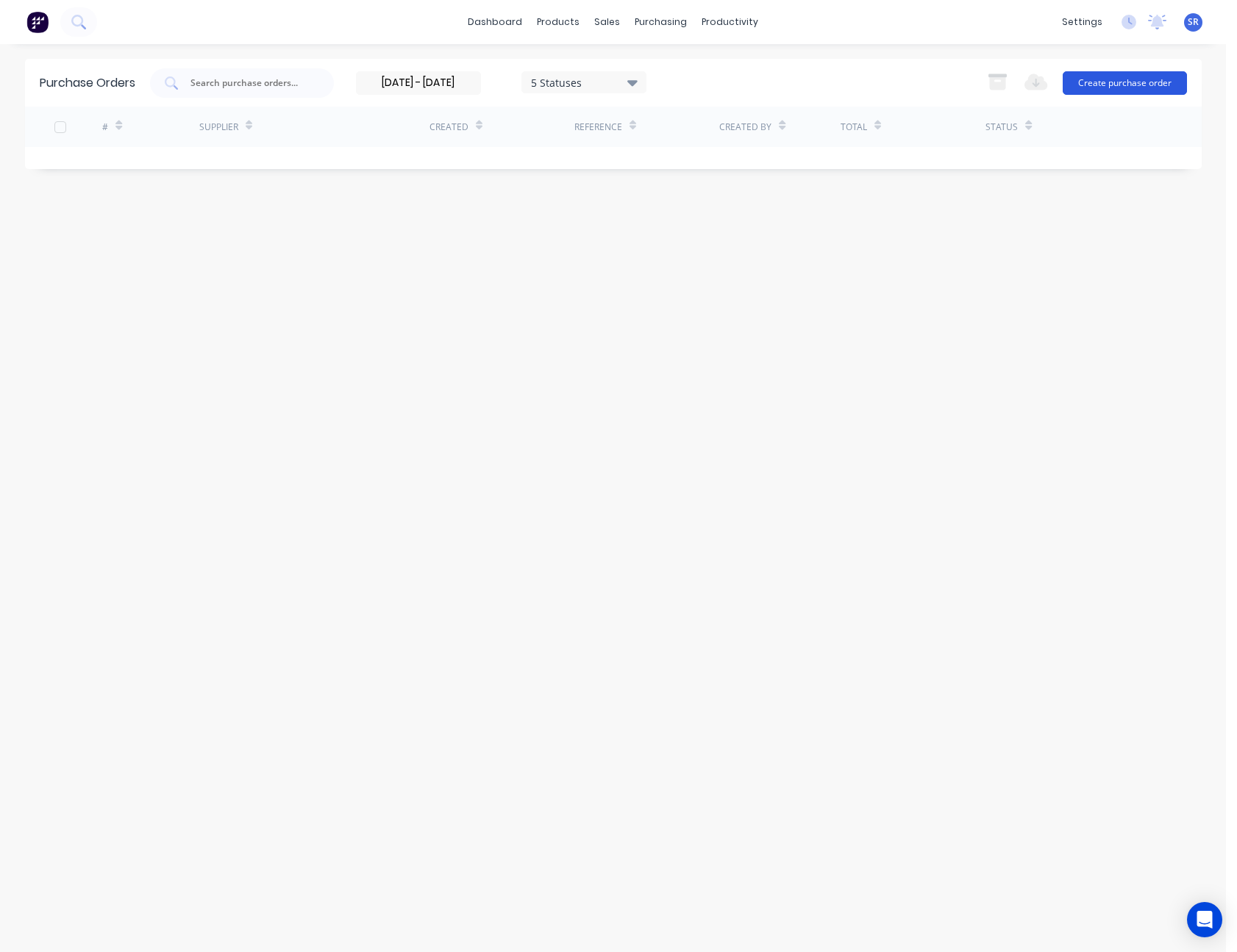
click at [1131, 88] on button "Create purchase order" at bounding box center [1125, 83] width 125 height 24
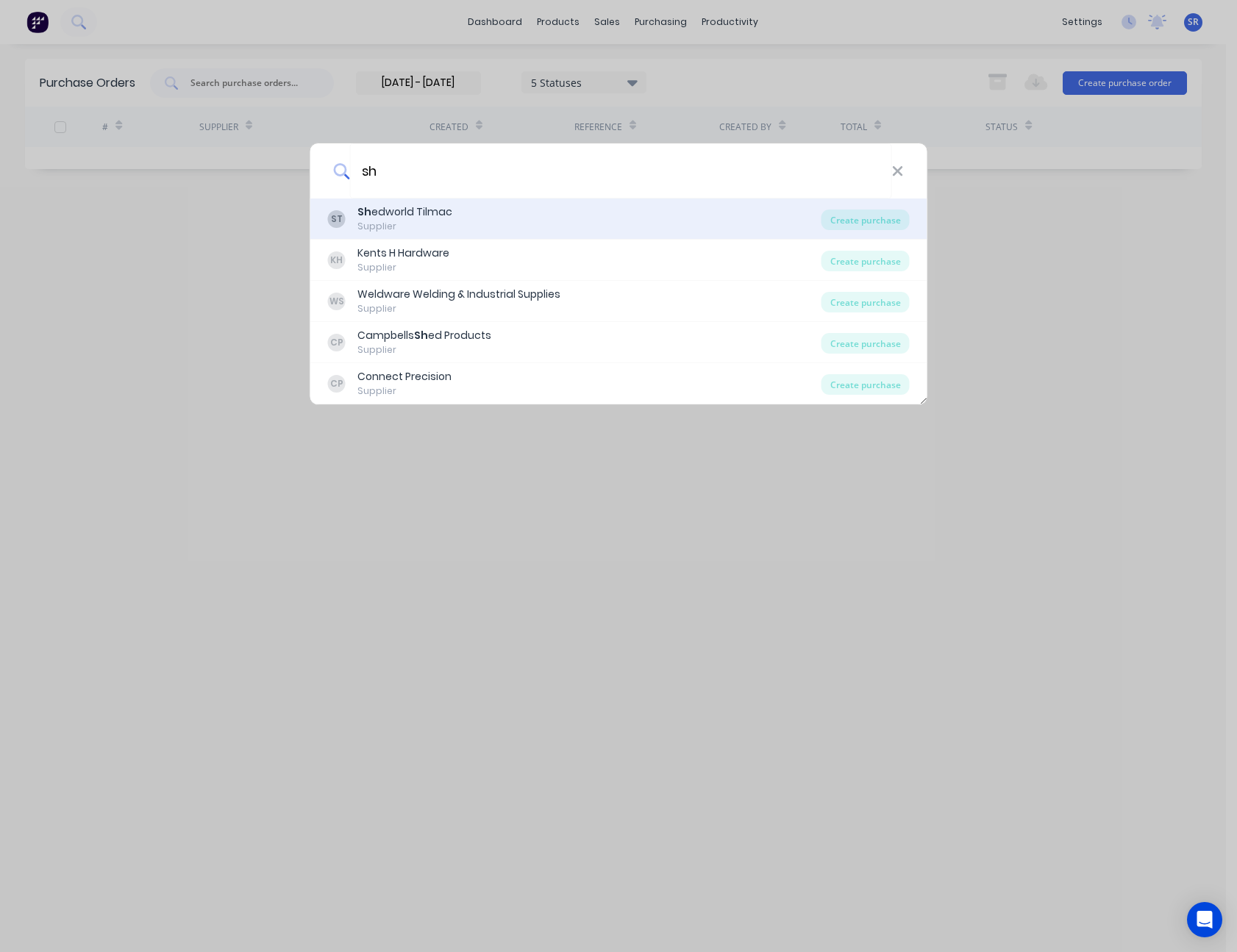
type input "sh"
click at [646, 208] on div "ST Sh edworld Tilmac Supplier" at bounding box center [574, 219] width 494 height 29
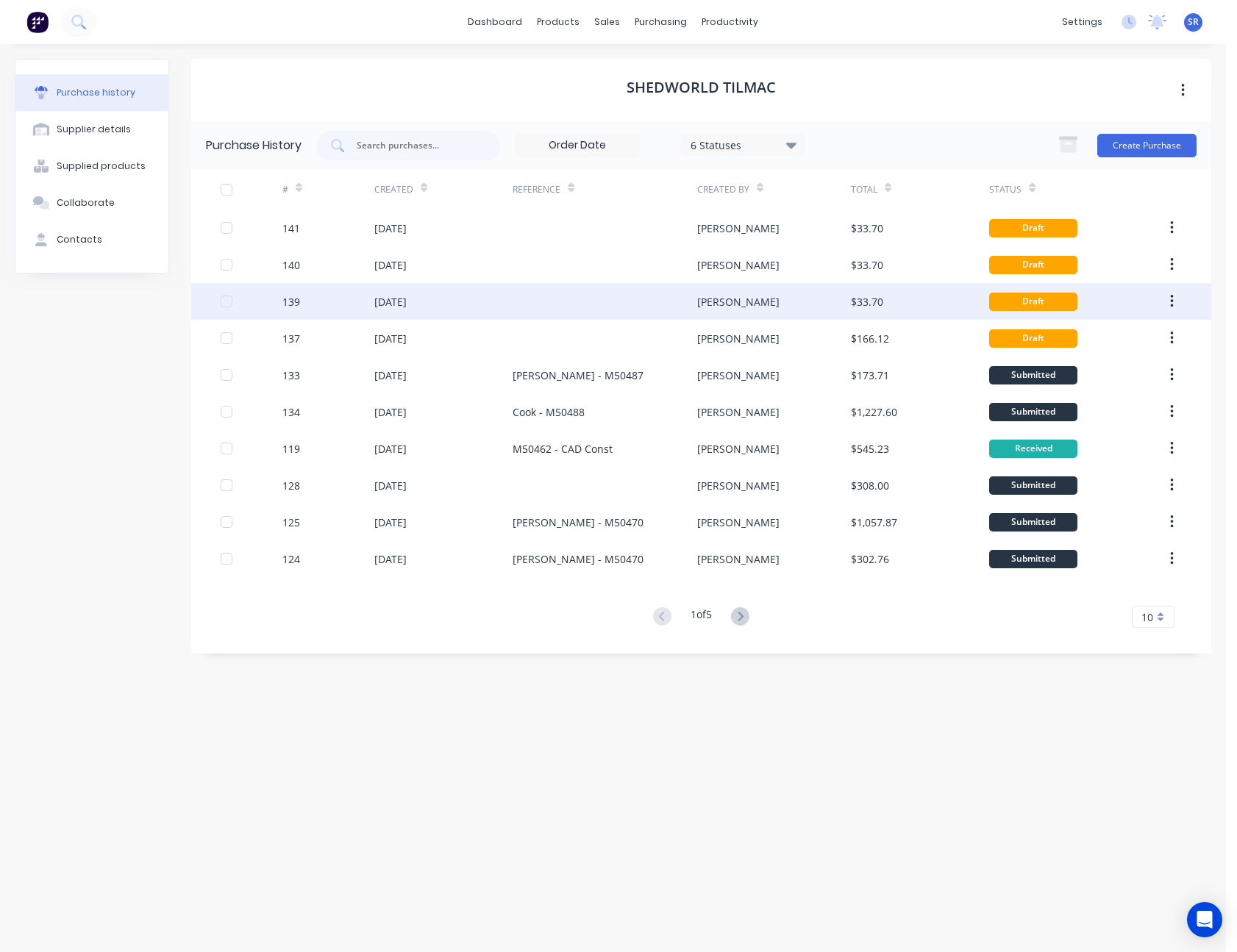
click at [757, 287] on div "[PERSON_NAME]" at bounding box center [774, 301] width 153 height 36
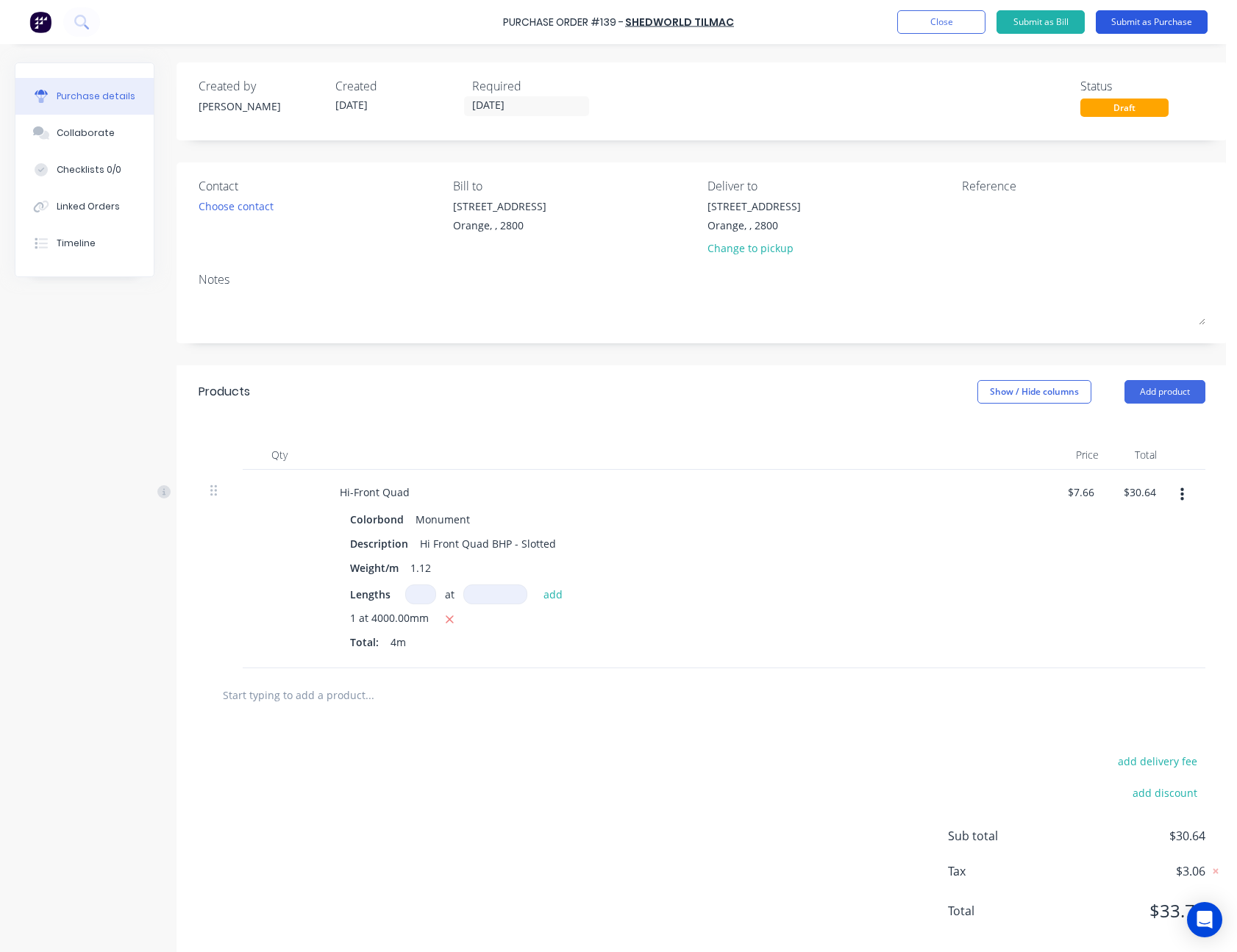
click at [1135, 25] on button "Submit as Purchase" at bounding box center [1152, 22] width 112 height 24
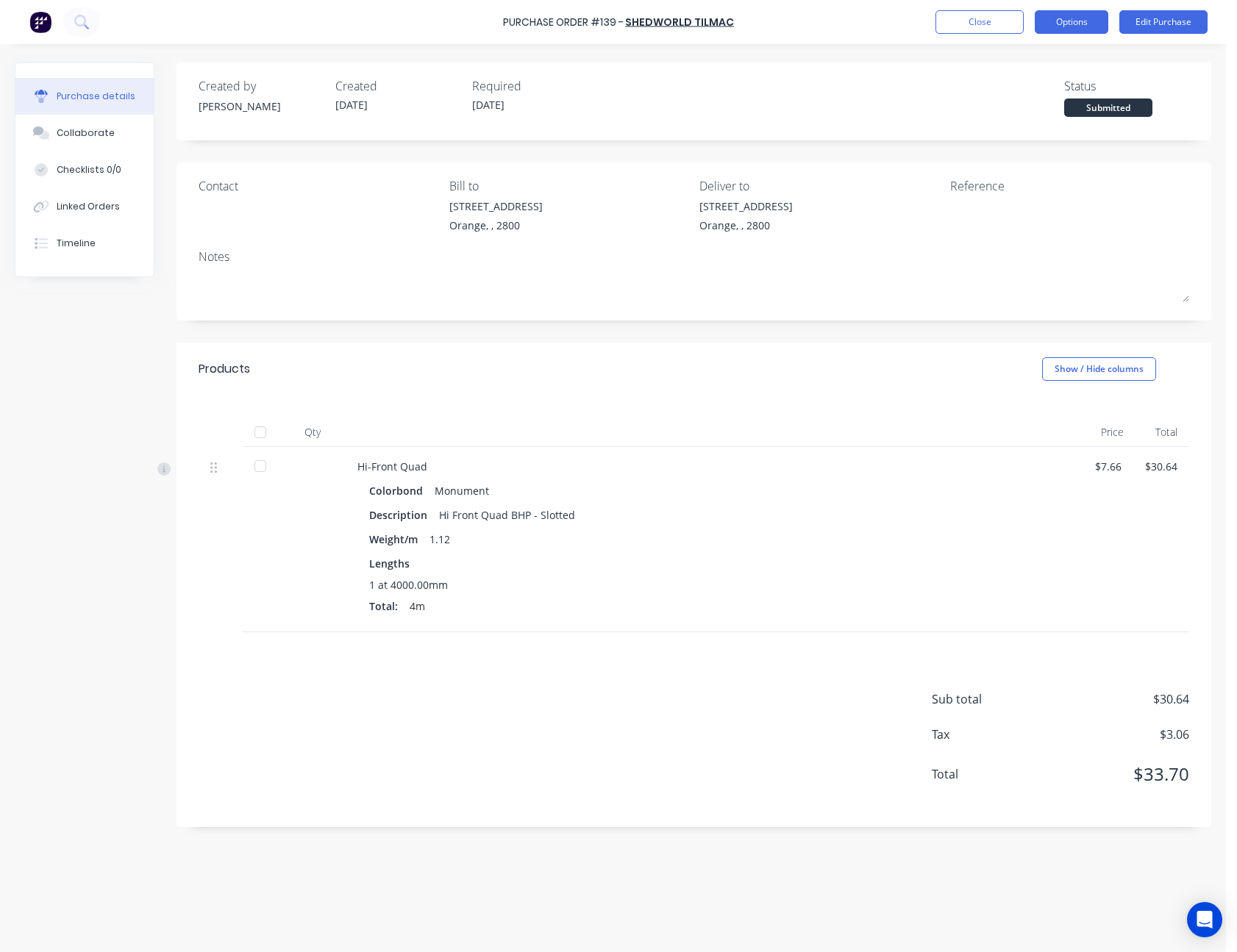
click at [1052, 21] on button "Options" at bounding box center [1072, 22] width 74 height 24
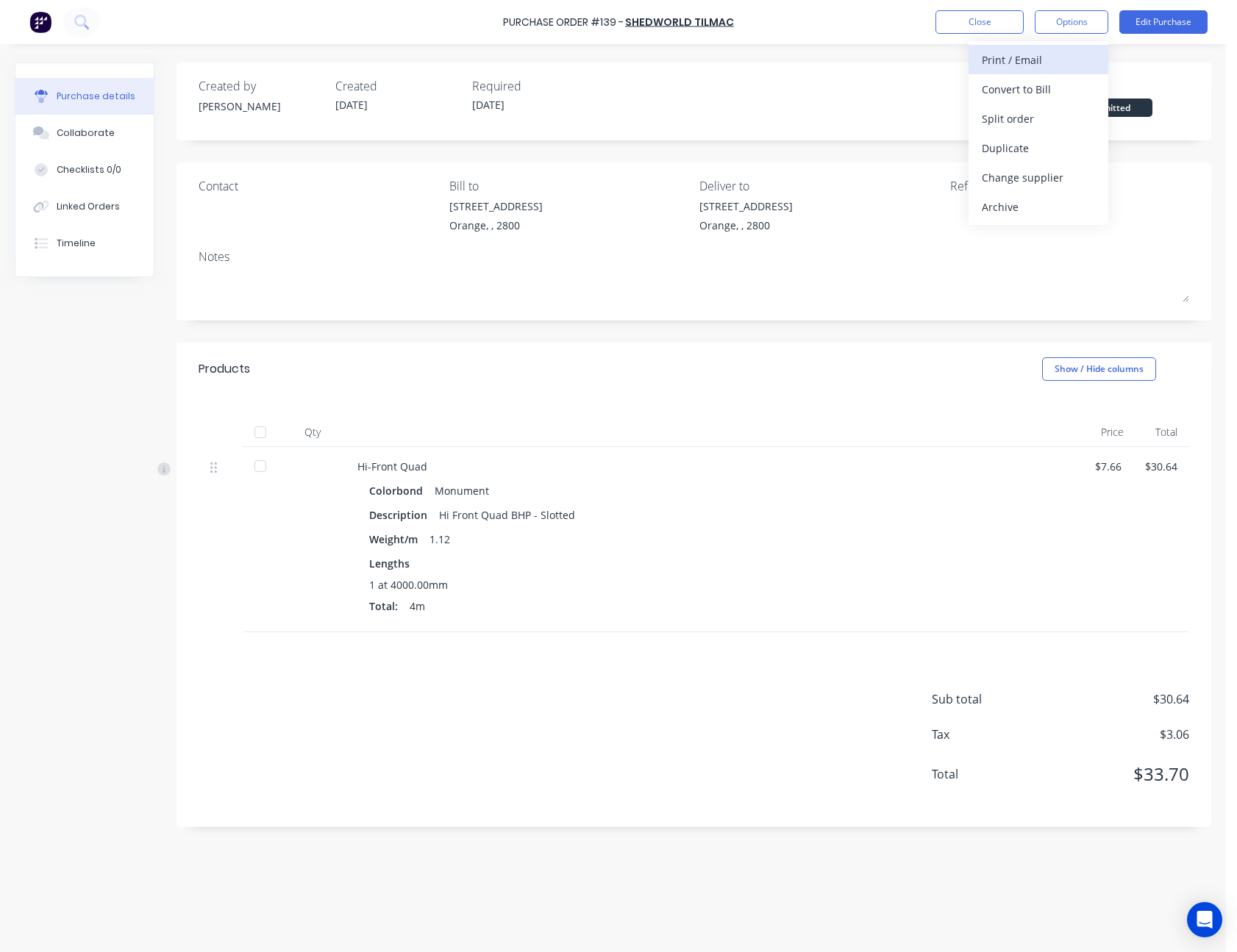
click at [1043, 52] on div "Print / Email" at bounding box center [1039, 59] width 114 height 21
click at [1040, 117] on div "Without pricing" at bounding box center [1039, 119] width 114 height 21
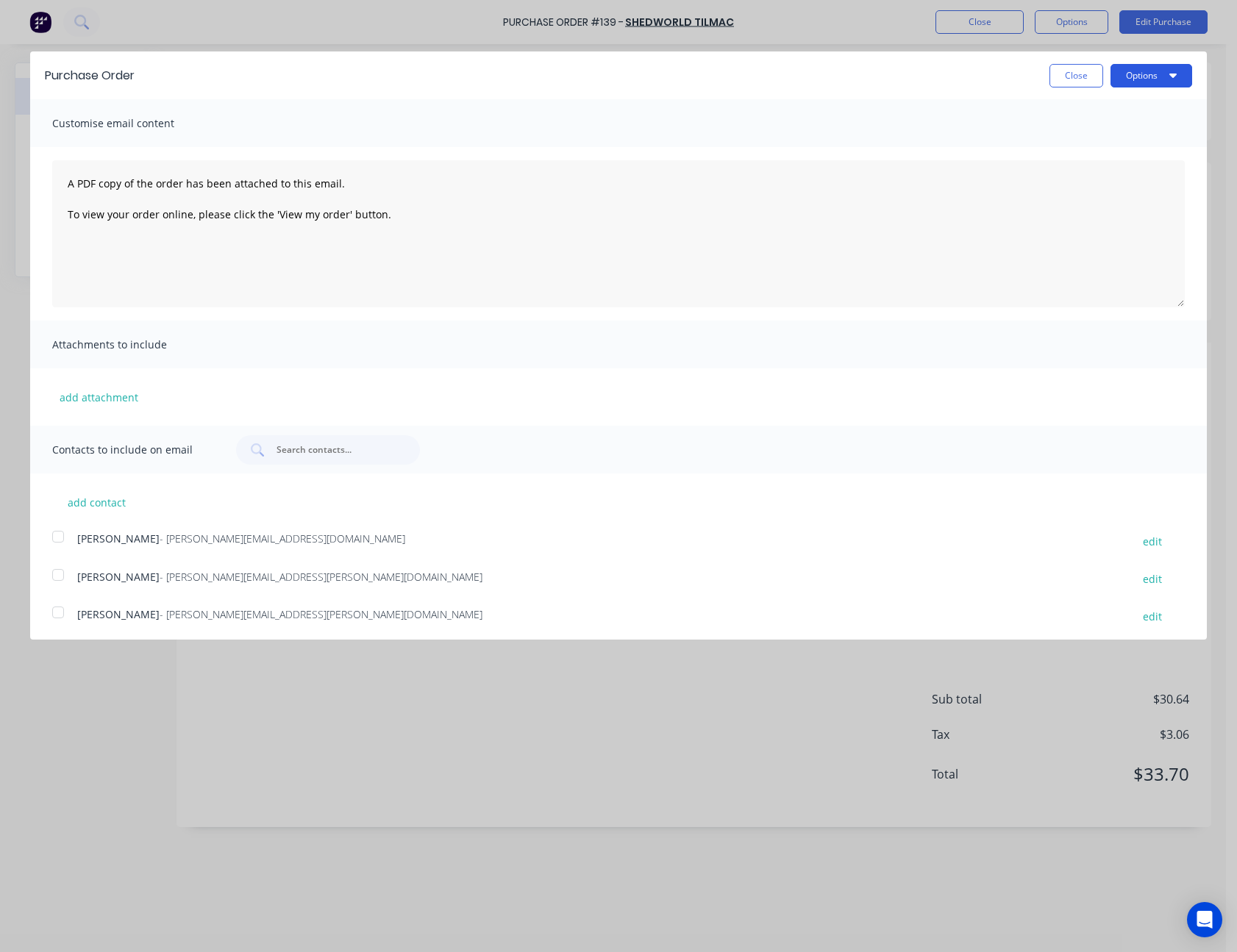
click at [1151, 73] on button "Options" at bounding box center [1151, 76] width 81 height 24
click at [1130, 120] on div "Print" at bounding box center [1123, 113] width 114 height 21
click at [1050, 72] on button "Close" at bounding box center [1076, 76] width 53 height 24
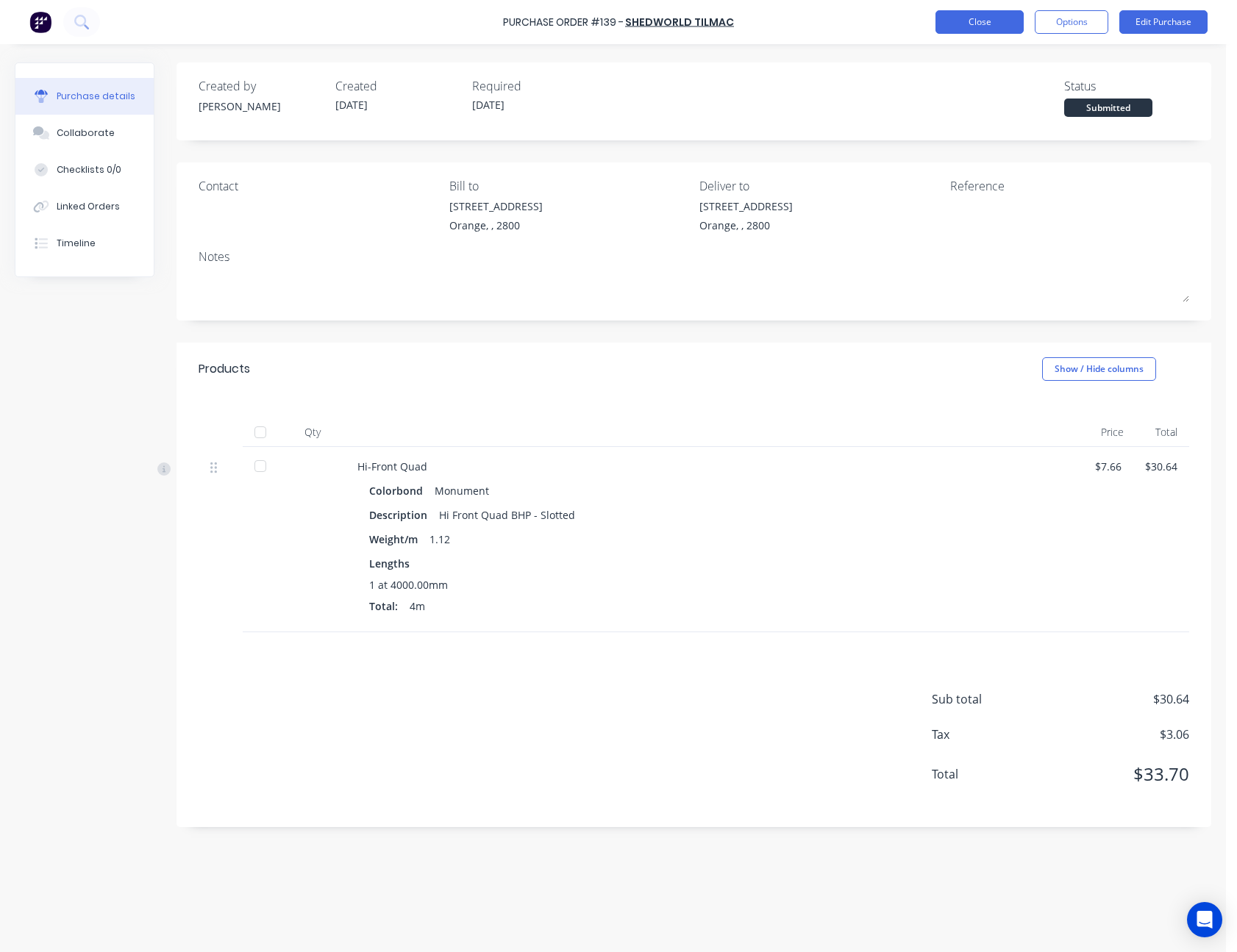
click at [979, 18] on button "Close" at bounding box center [979, 22] width 88 height 24
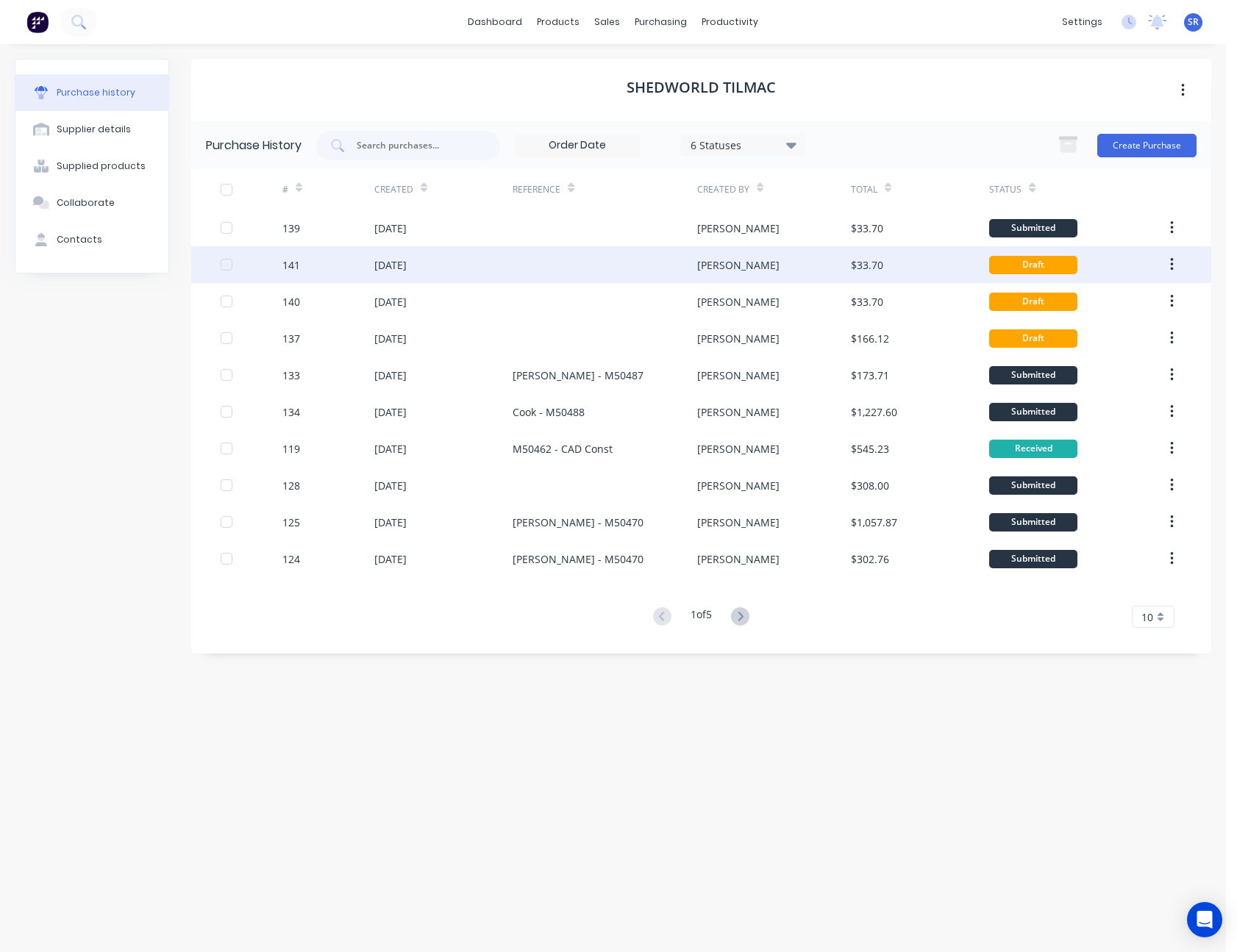
click at [231, 263] on div at bounding box center [226, 264] width 30 height 30
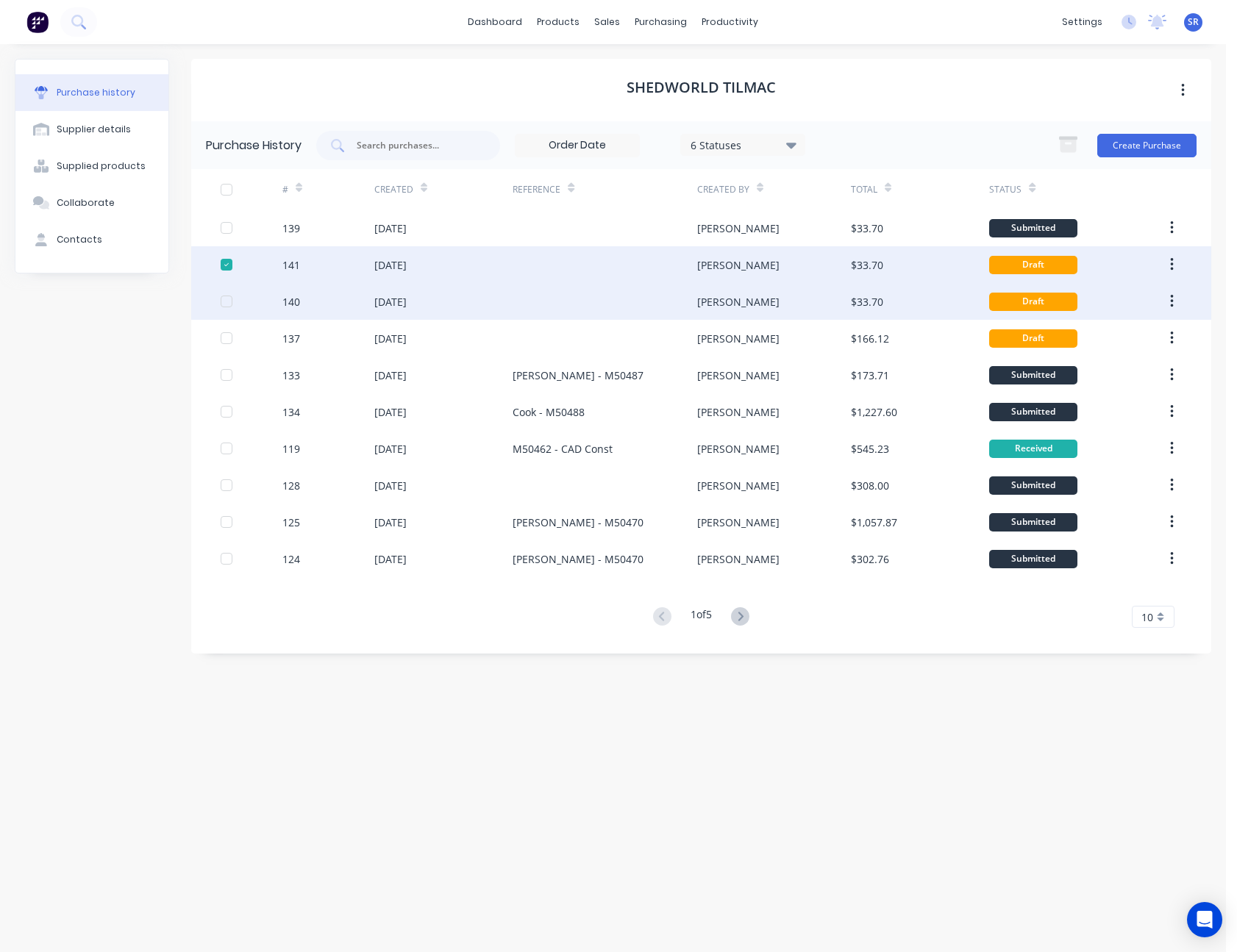
click at [228, 302] on div at bounding box center [226, 302] width 30 height 30
click at [1171, 265] on icon "button" at bounding box center [1171, 265] width 3 height 14
click at [1126, 268] on div "Draft" at bounding box center [1074, 264] width 169 height 36
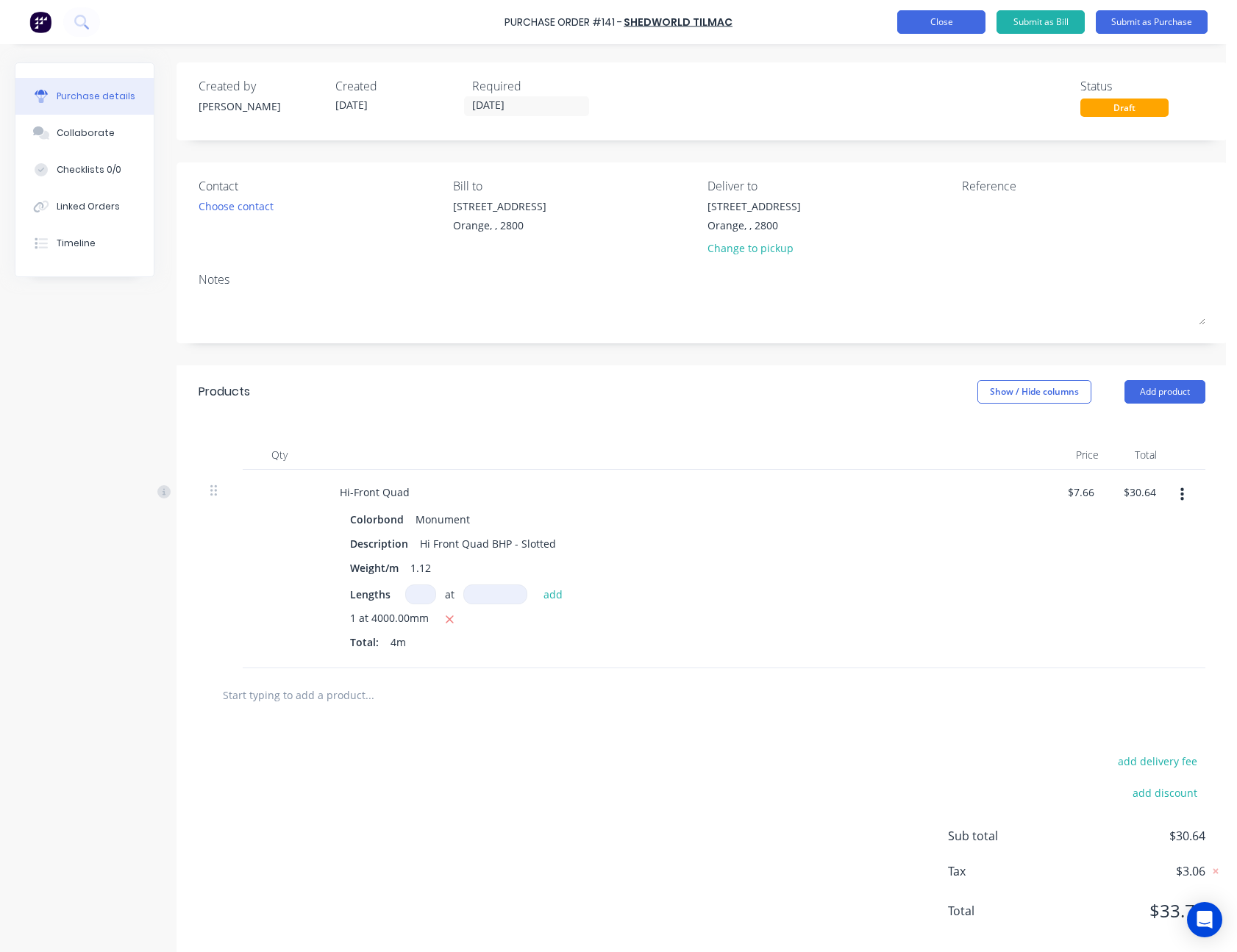
click at [958, 25] on button "Close" at bounding box center [941, 22] width 88 height 24
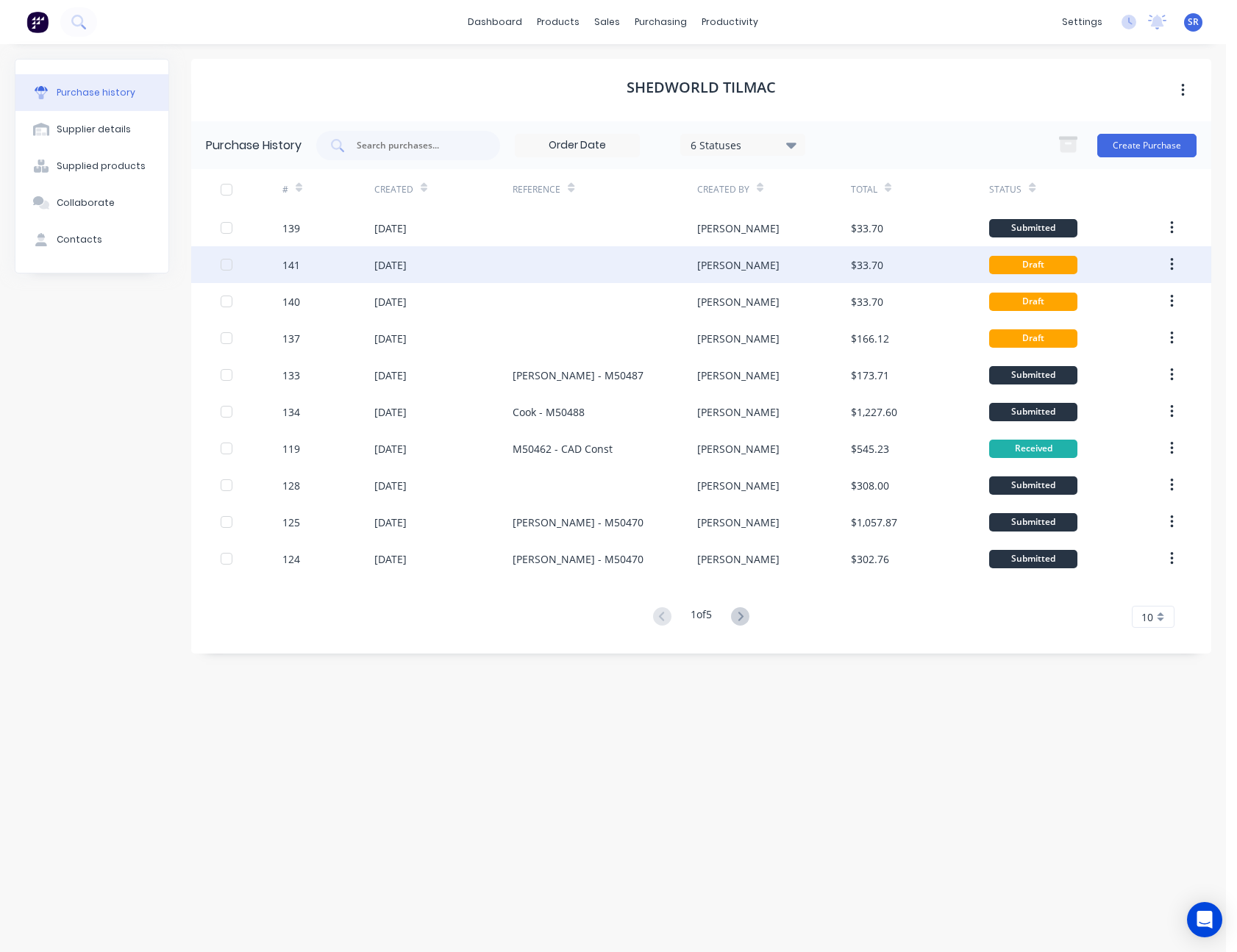
click at [230, 267] on div at bounding box center [226, 264] width 30 height 30
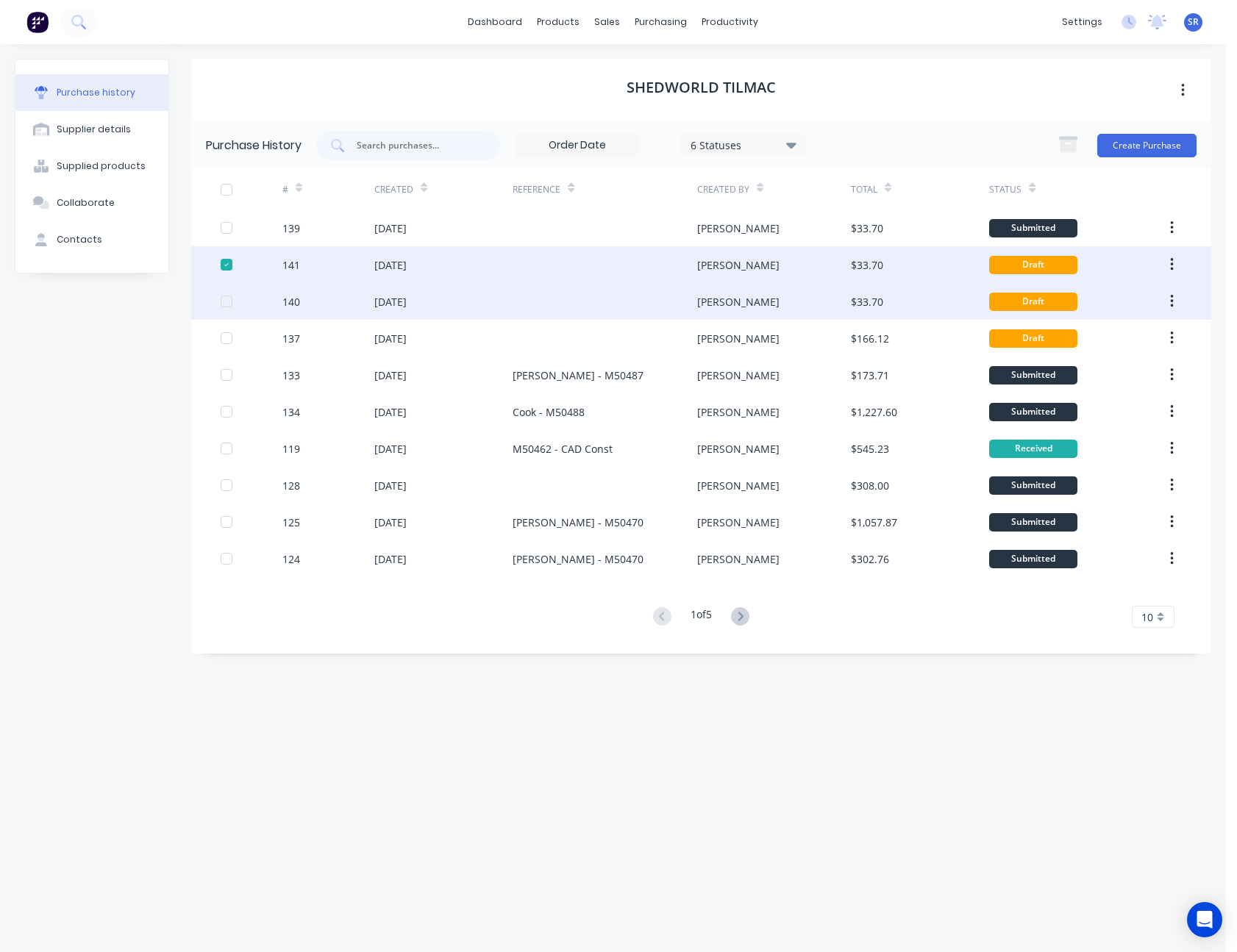
click at [229, 301] on div at bounding box center [226, 302] width 30 height 30
click at [231, 298] on div at bounding box center [226, 302] width 30 height 30
click at [231, 264] on div at bounding box center [226, 264] width 30 height 30
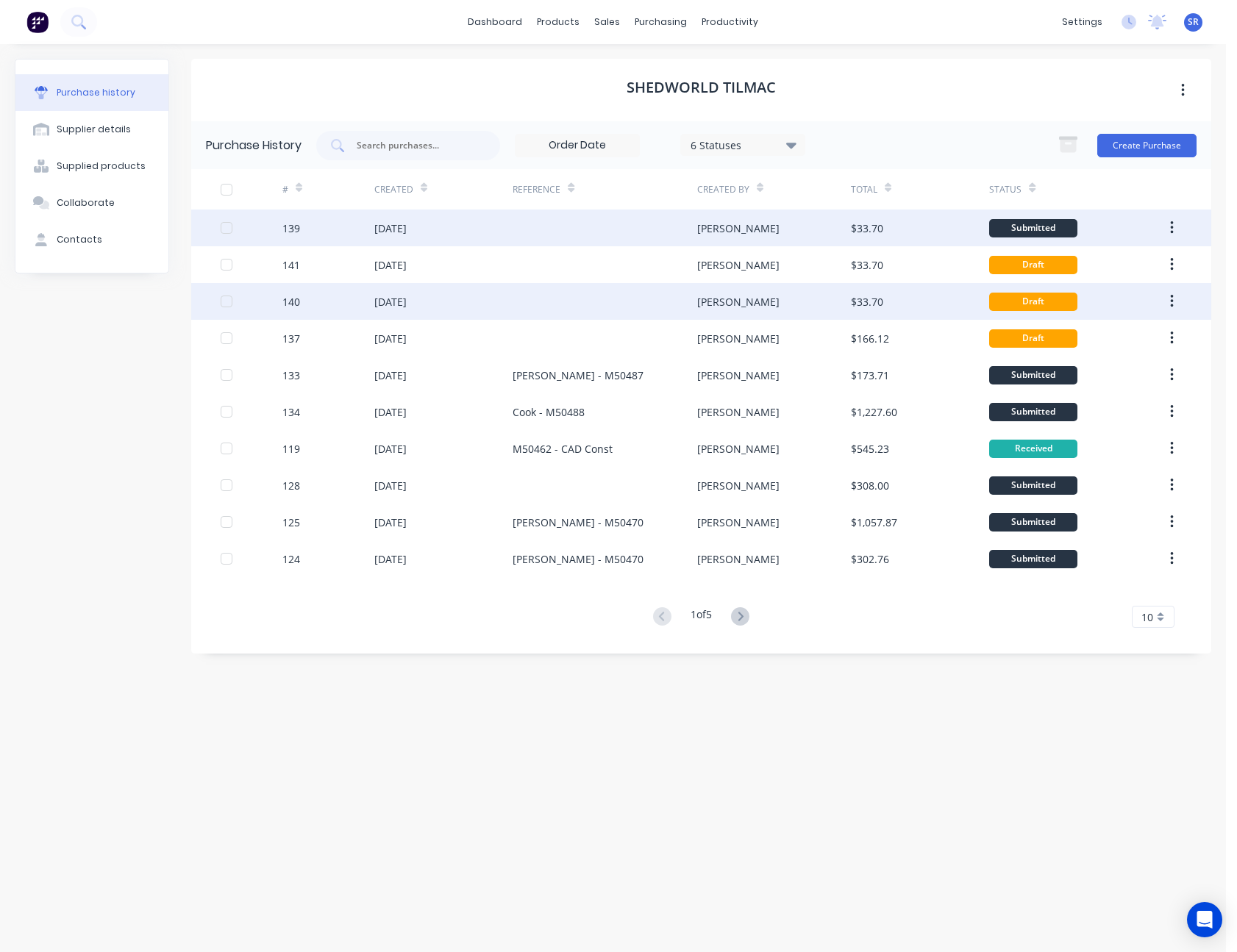
click at [612, 231] on div at bounding box center [605, 227] width 185 height 36
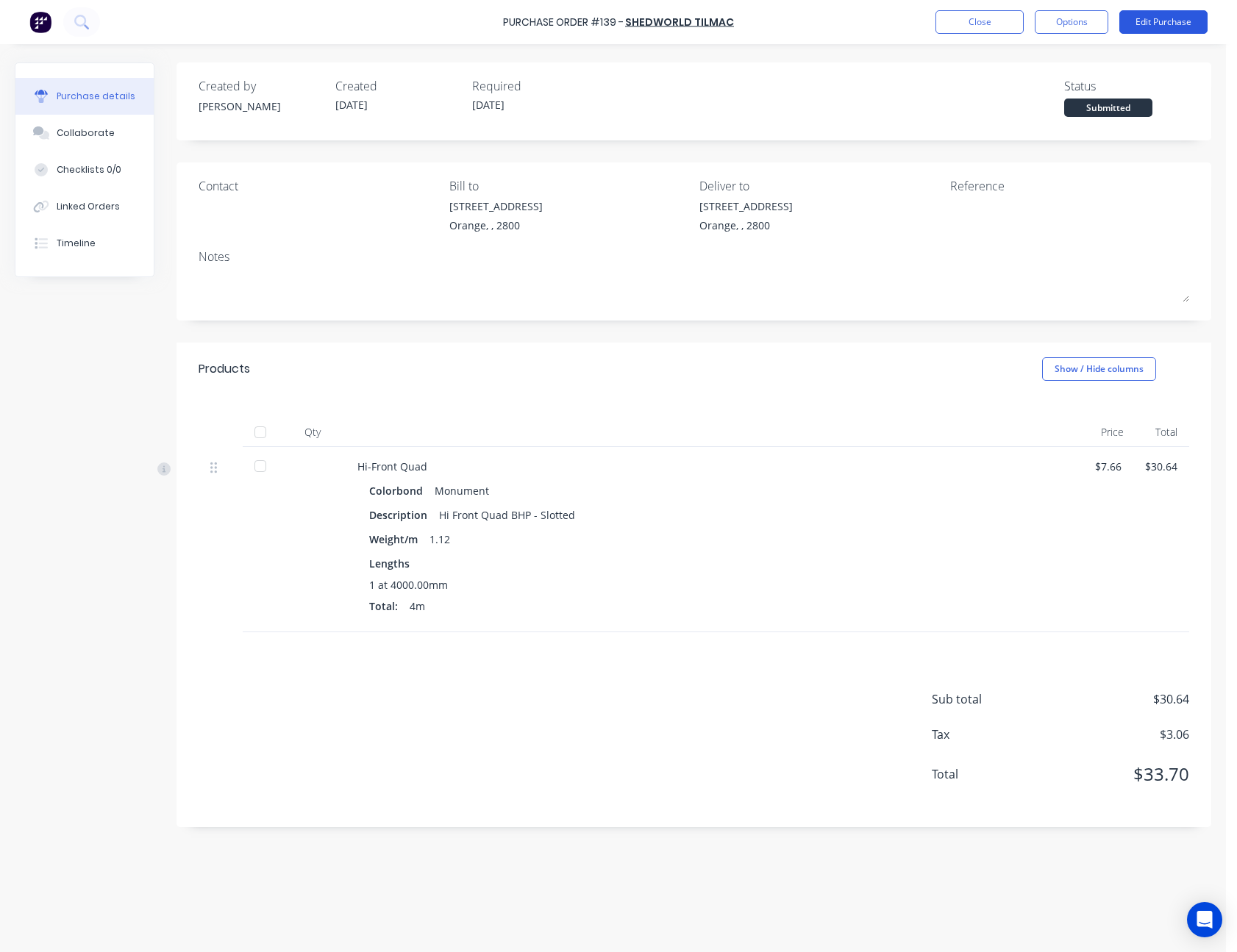
click at [1164, 19] on button "Edit Purchase" at bounding box center [1163, 22] width 88 height 24
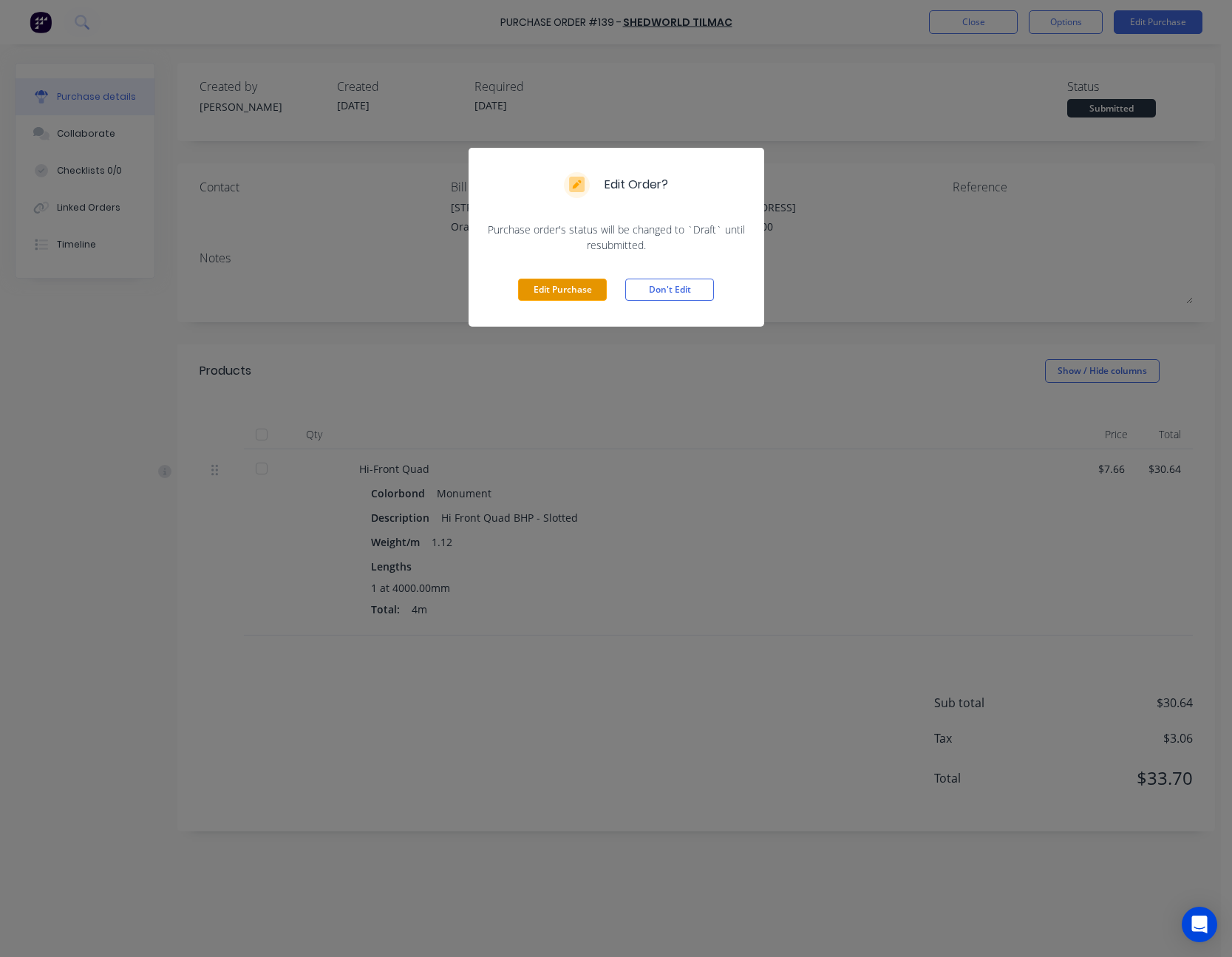
click at [582, 289] on button "Edit Purchase" at bounding box center [563, 289] width 89 height 22
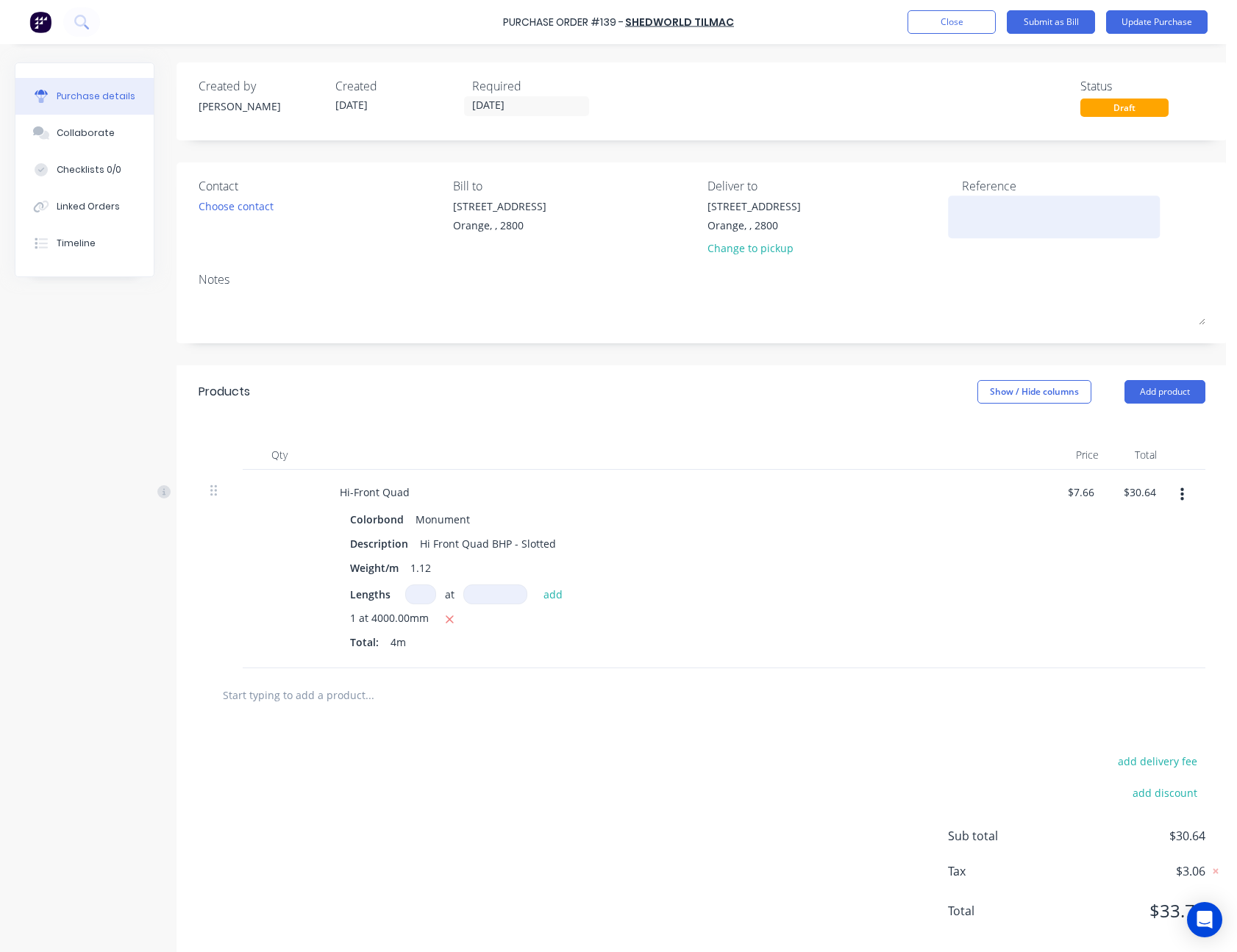
click at [996, 210] on textarea at bounding box center [1054, 214] width 184 height 33
type textarea "M50492 - Ll"
type textarea "x"
type textarea "M50492 - Llo"
type textarea "x"
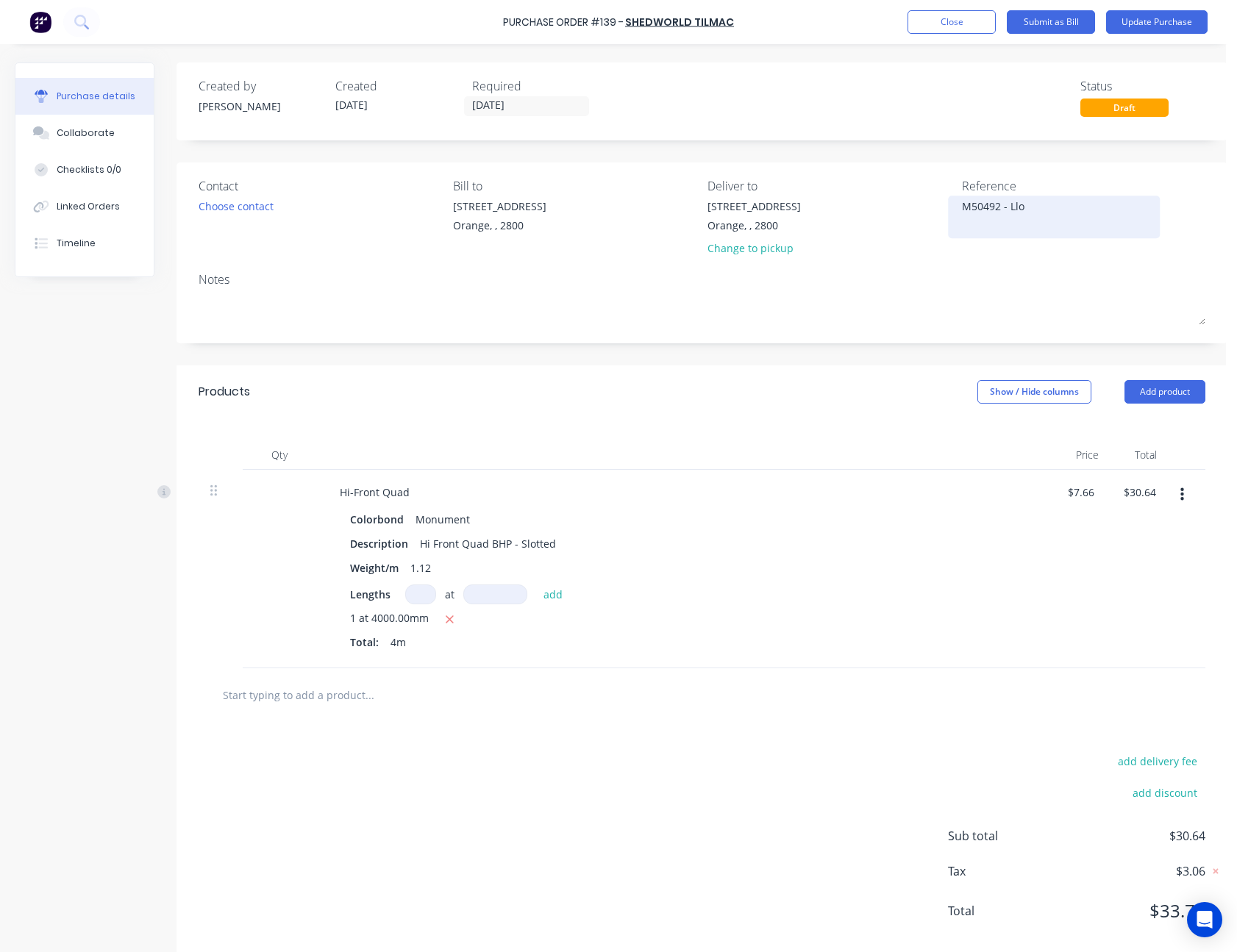
type textarea "M50492 - Lloy"
type textarea "x"
type textarea "M50492 - [PERSON_NAME]"
type textarea "x"
type textarea "M50492 - [PERSON_NAME]"
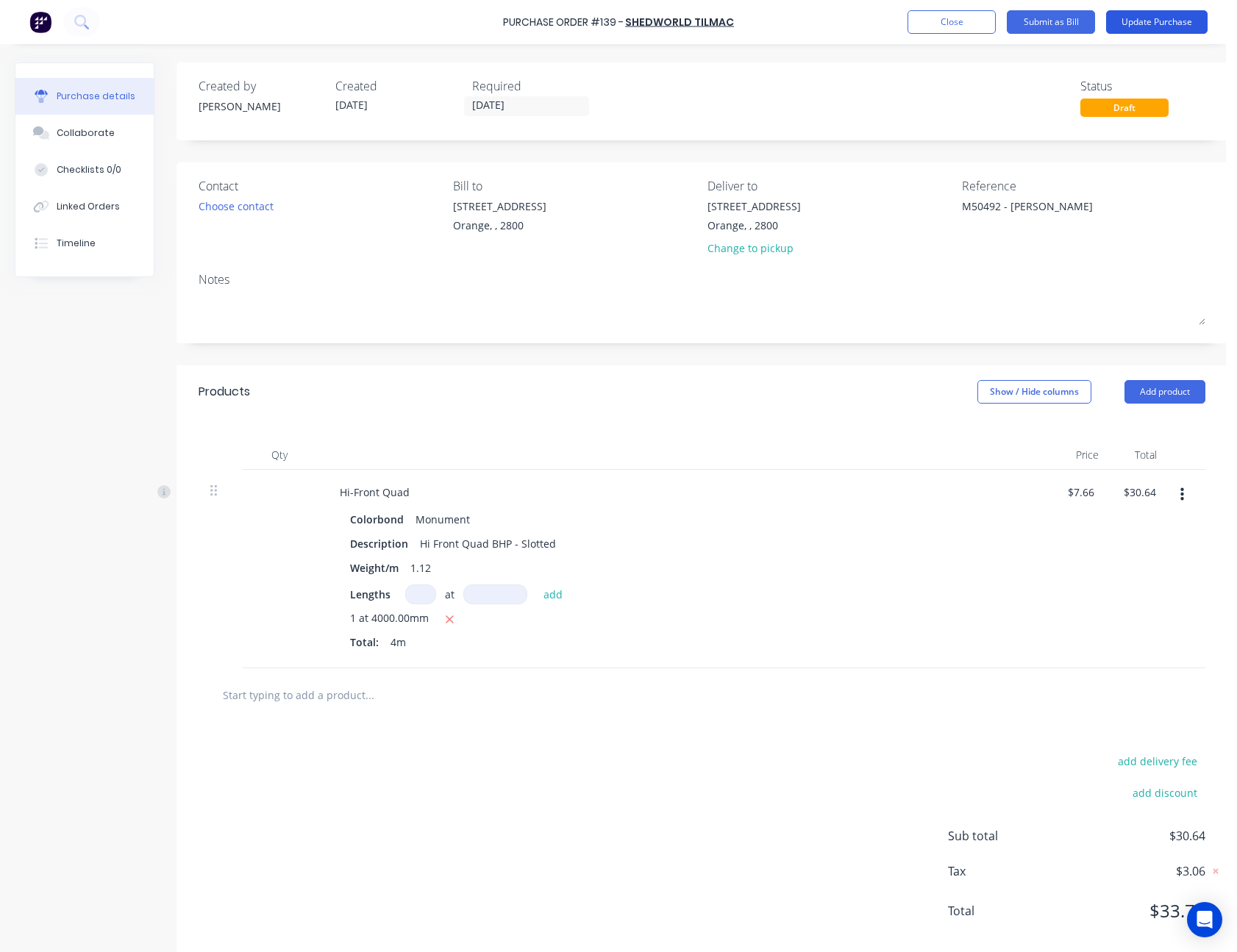
click at [1177, 24] on button "Update Purchase" at bounding box center [1157, 22] width 102 height 24
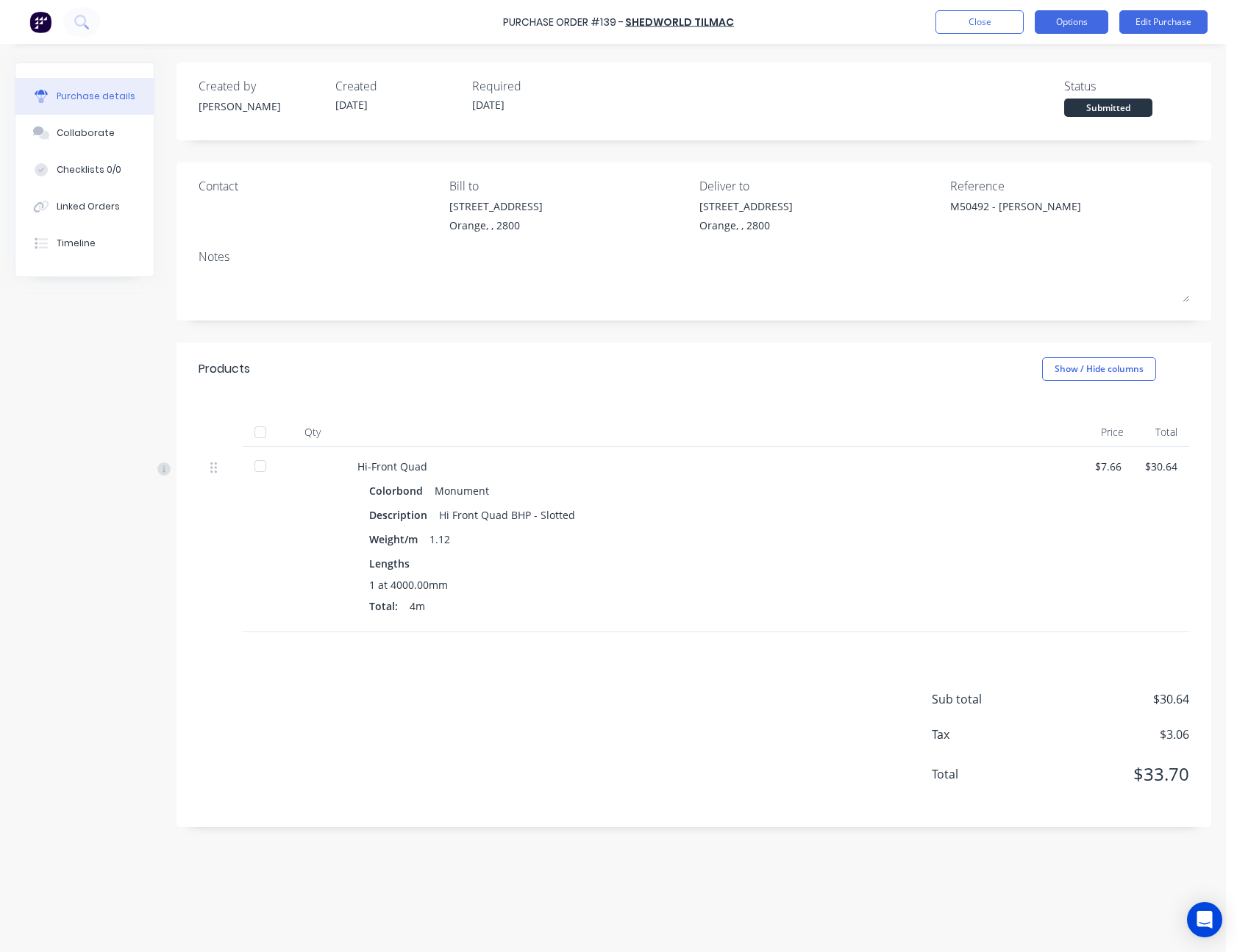
click at [1083, 19] on button "Options" at bounding box center [1072, 22] width 74 height 24
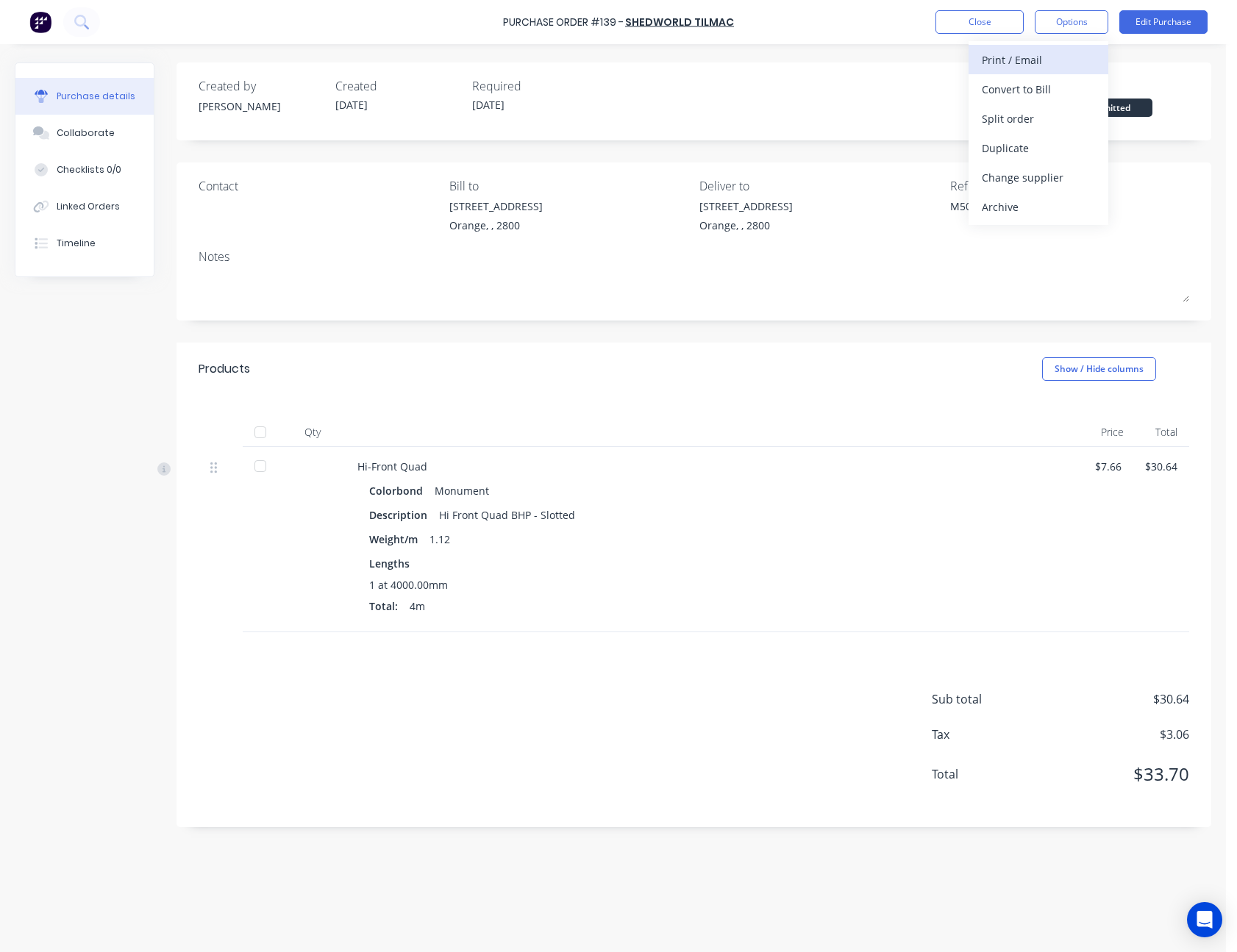
click at [1067, 56] on div "Print / Email" at bounding box center [1039, 59] width 114 height 21
click at [1057, 116] on div "Without pricing" at bounding box center [1039, 119] width 114 height 21
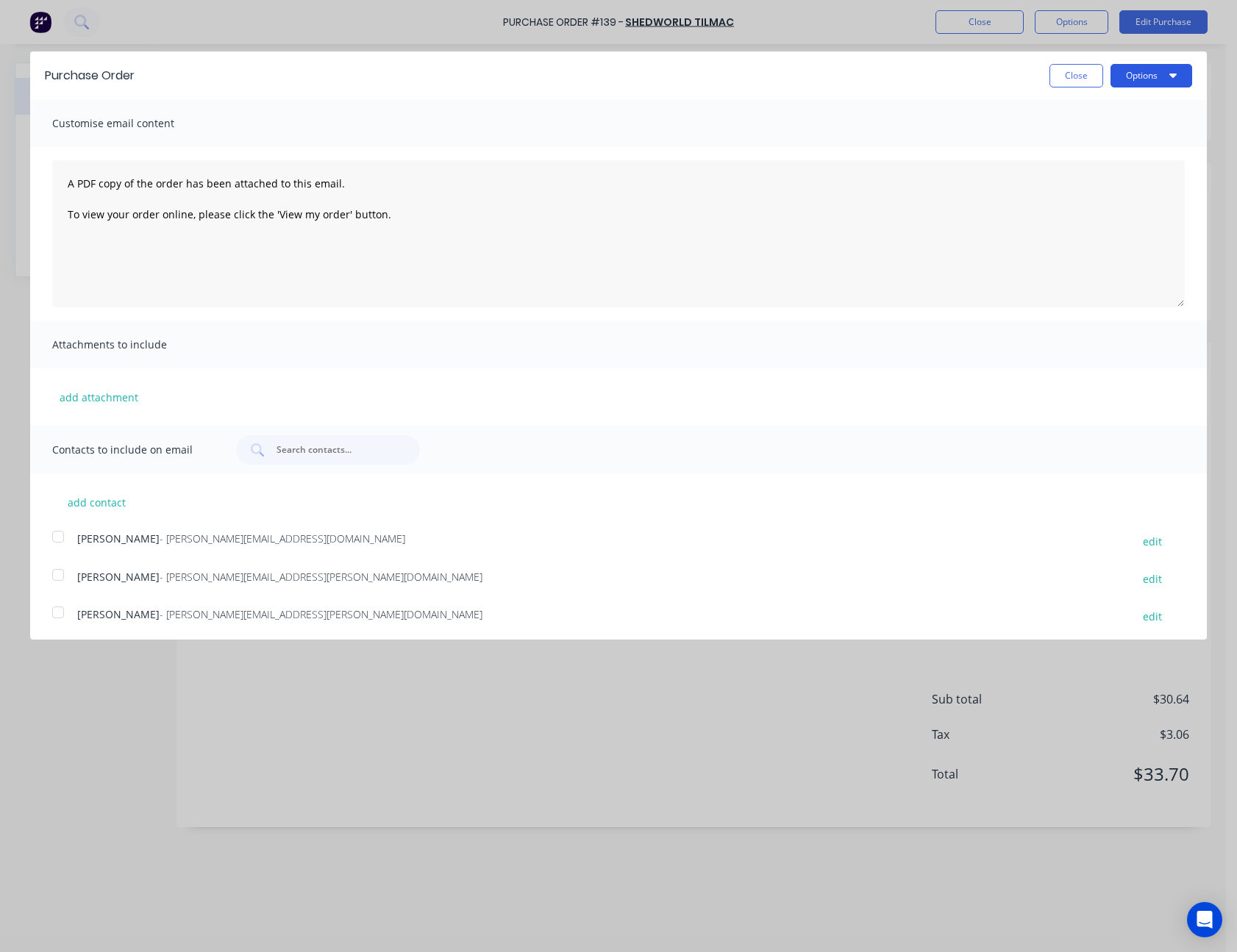
click at [1148, 79] on button "Options" at bounding box center [1151, 76] width 81 height 24
click at [1113, 114] on div "Print" at bounding box center [1123, 113] width 114 height 21
click at [1062, 75] on button "Close" at bounding box center [1076, 76] width 53 height 24
type textarea "x"
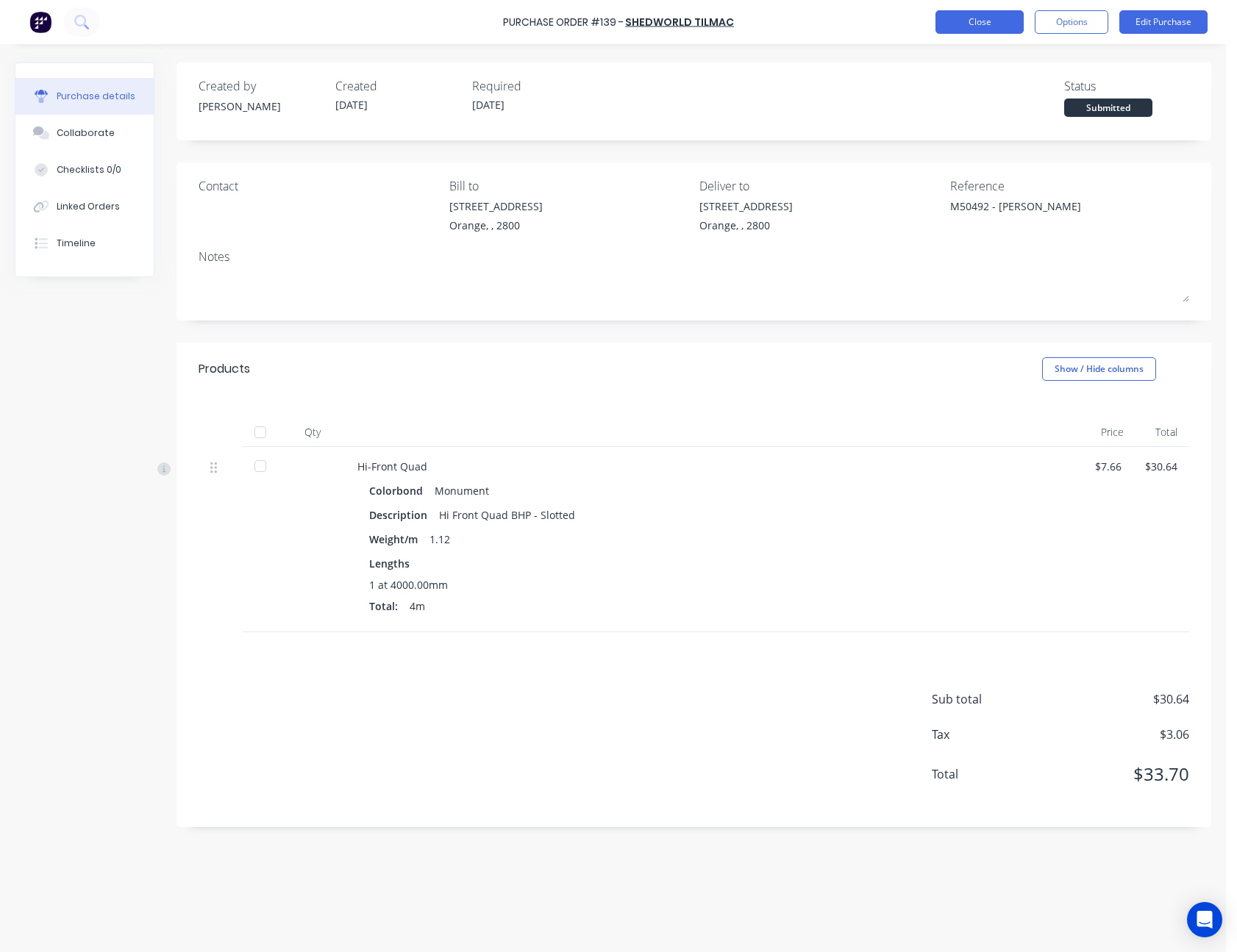
click at [959, 20] on button "Close" at bounding box center [979, 22] width 88 height 24
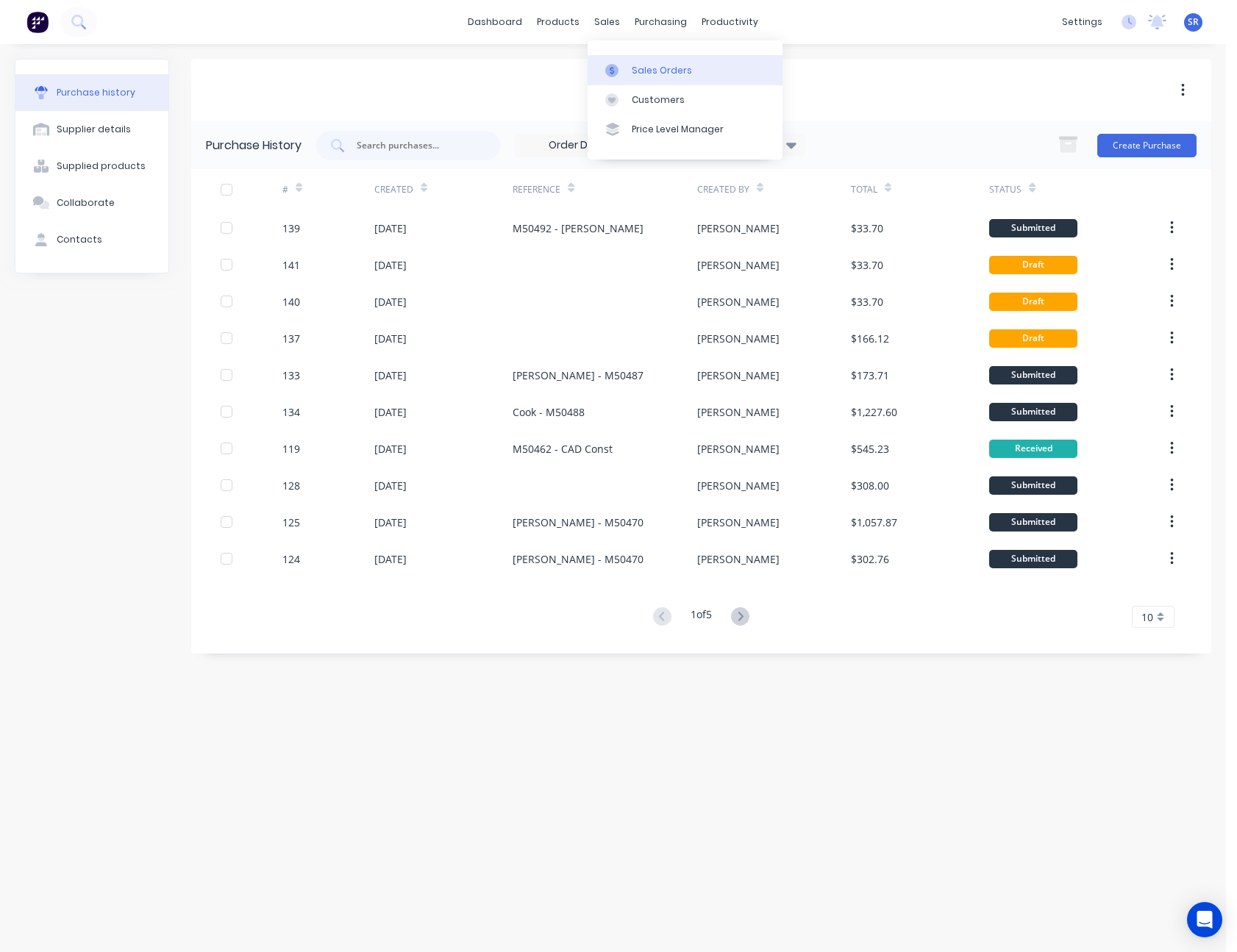
click at [657, 65] on div "Sales Orders" at bounding box center [662, 71] width 60 height 14
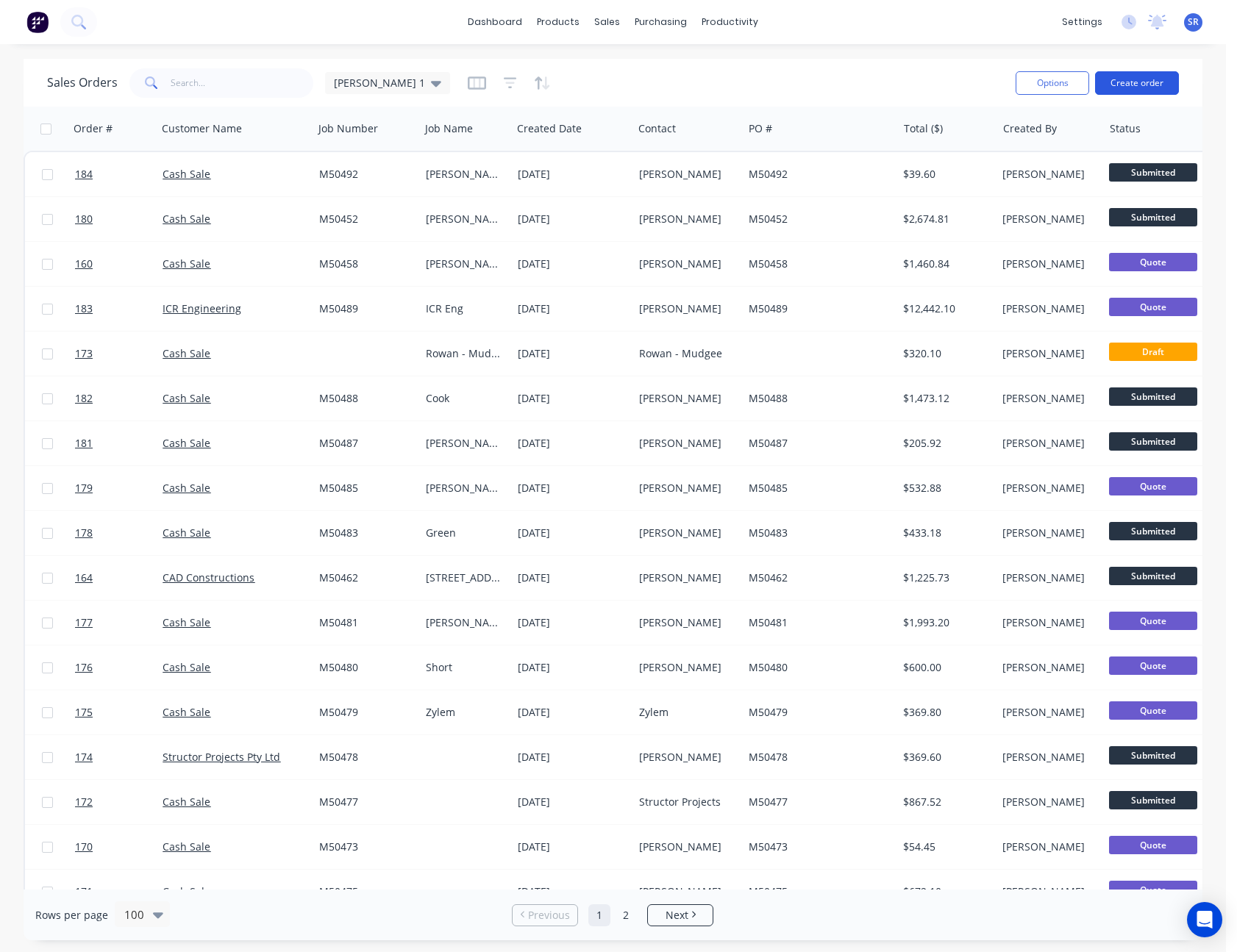
click at [1134, 88] on button "Create order" at bounding box center [1137, 83] width 84 height 24
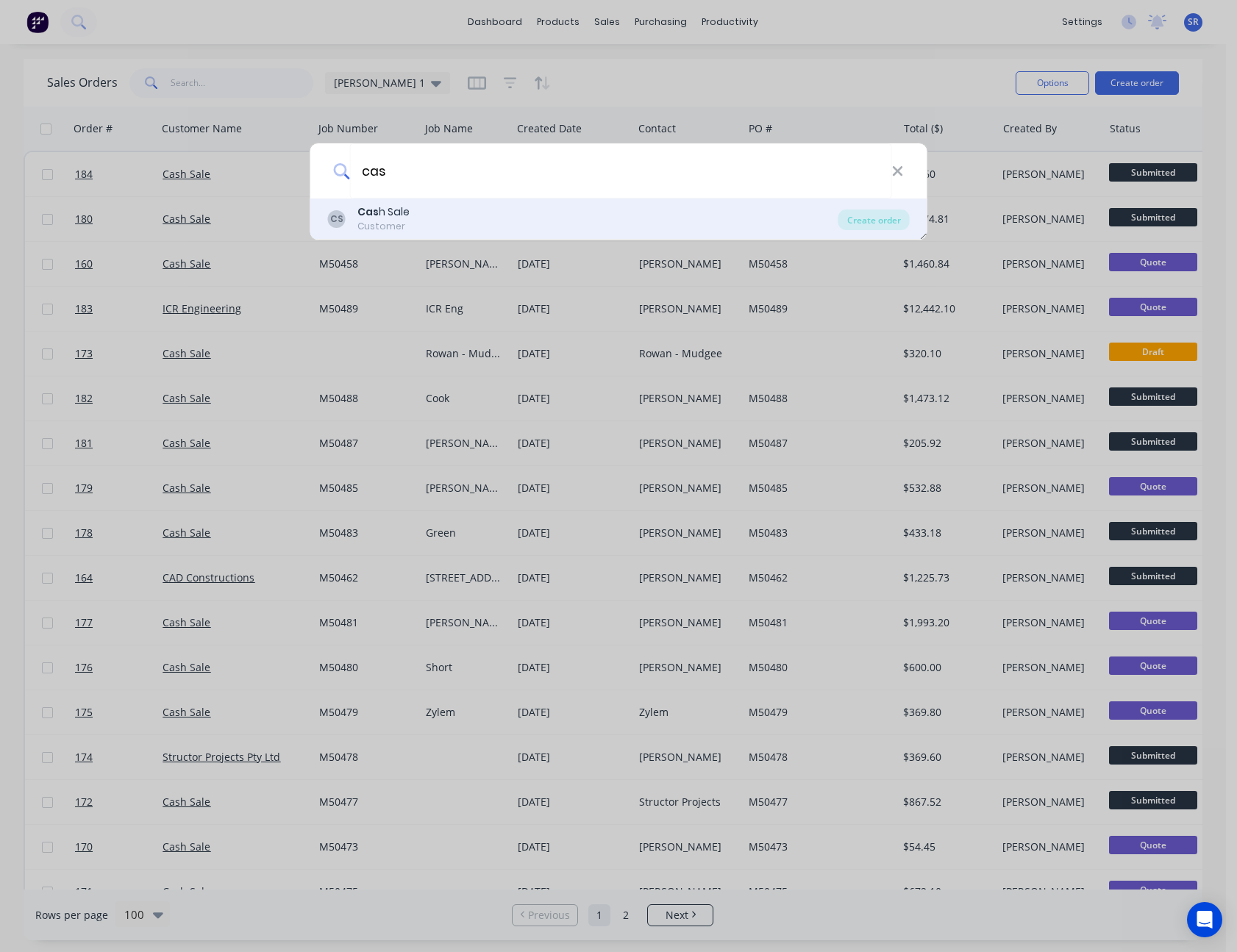
type input "cas"
click at [414, 221] on div "CS Cas h Sale Customer" at bounding box center [583, 219] width 511 height 29
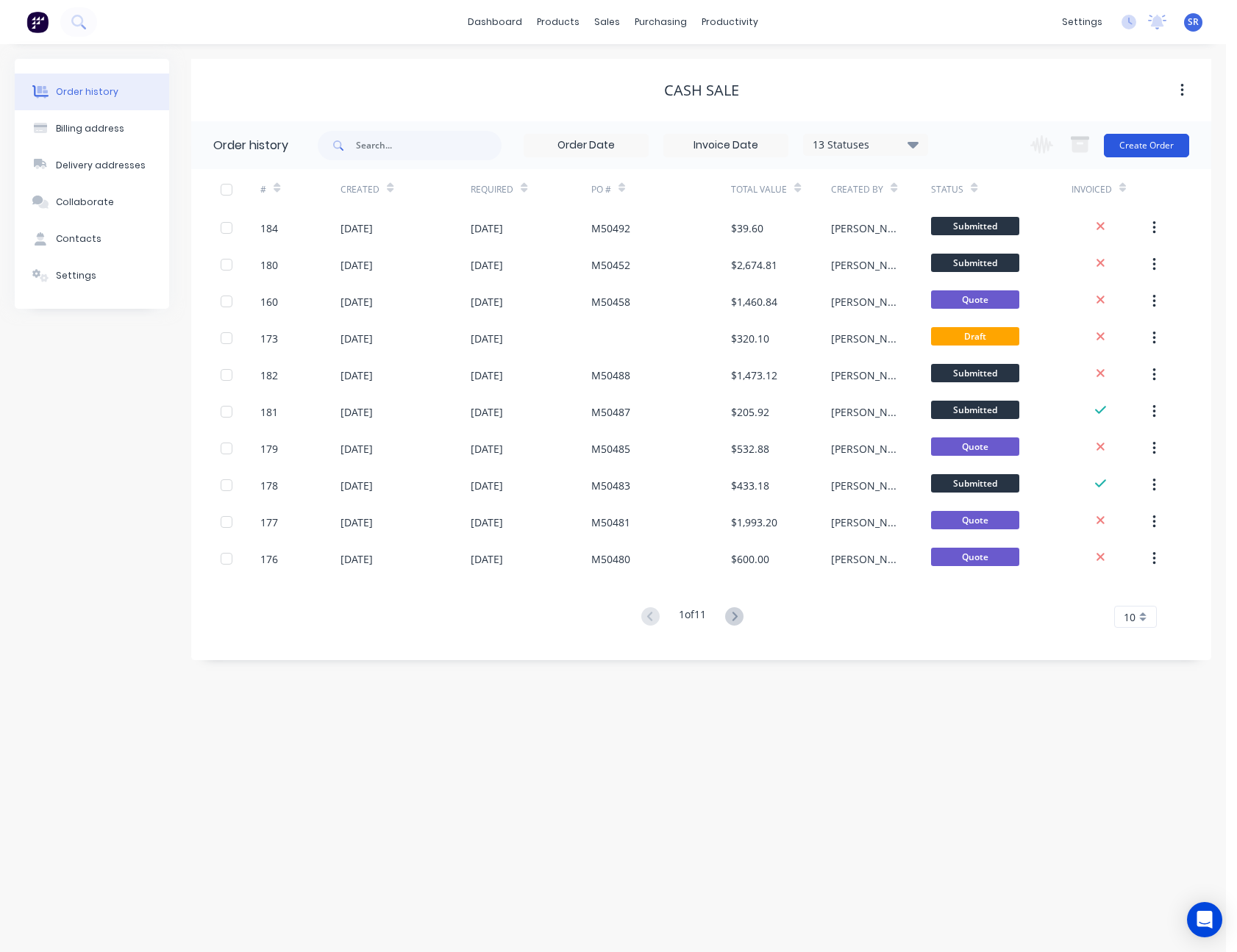
click at [1153, 142] on button "Create Order" at bounding box center [1146, 146] width 86 height 24
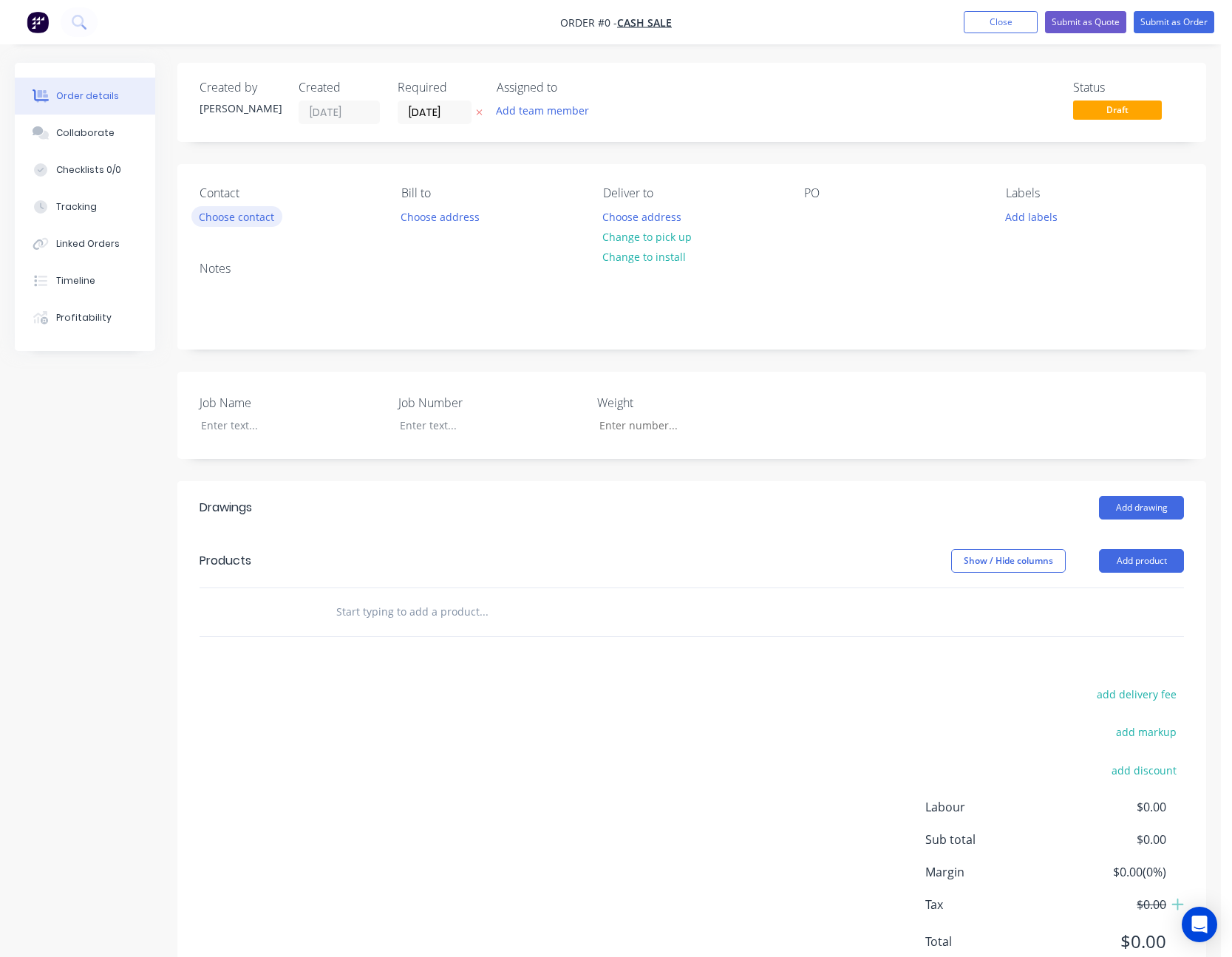
click at [228, 218] on button "Choose contact" at bounding box center [237, 215] width 91 height 20
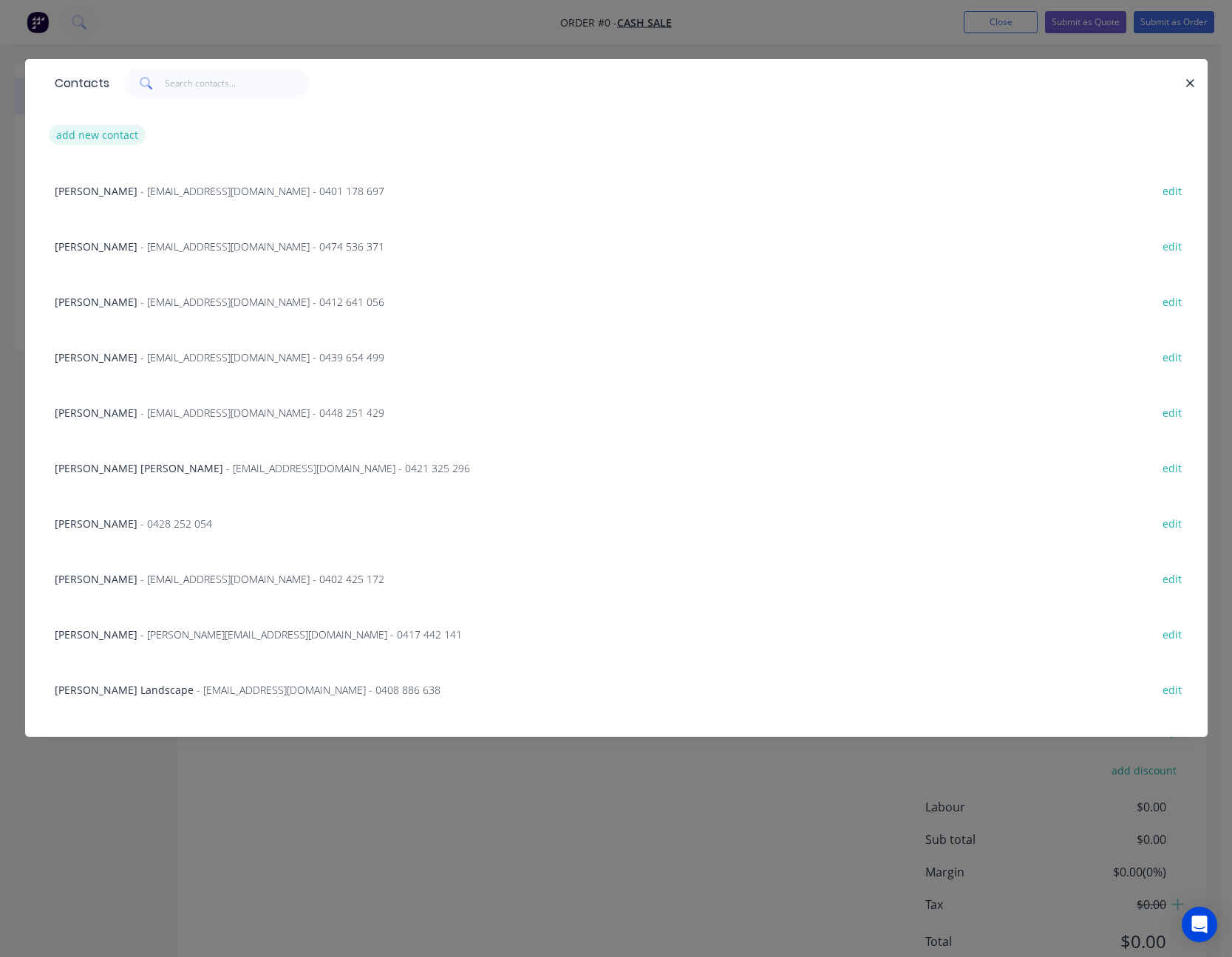
click at [106, 133] on button "add new contact" at bounding box center [97, 135] width 98 height 20
select select "AU"
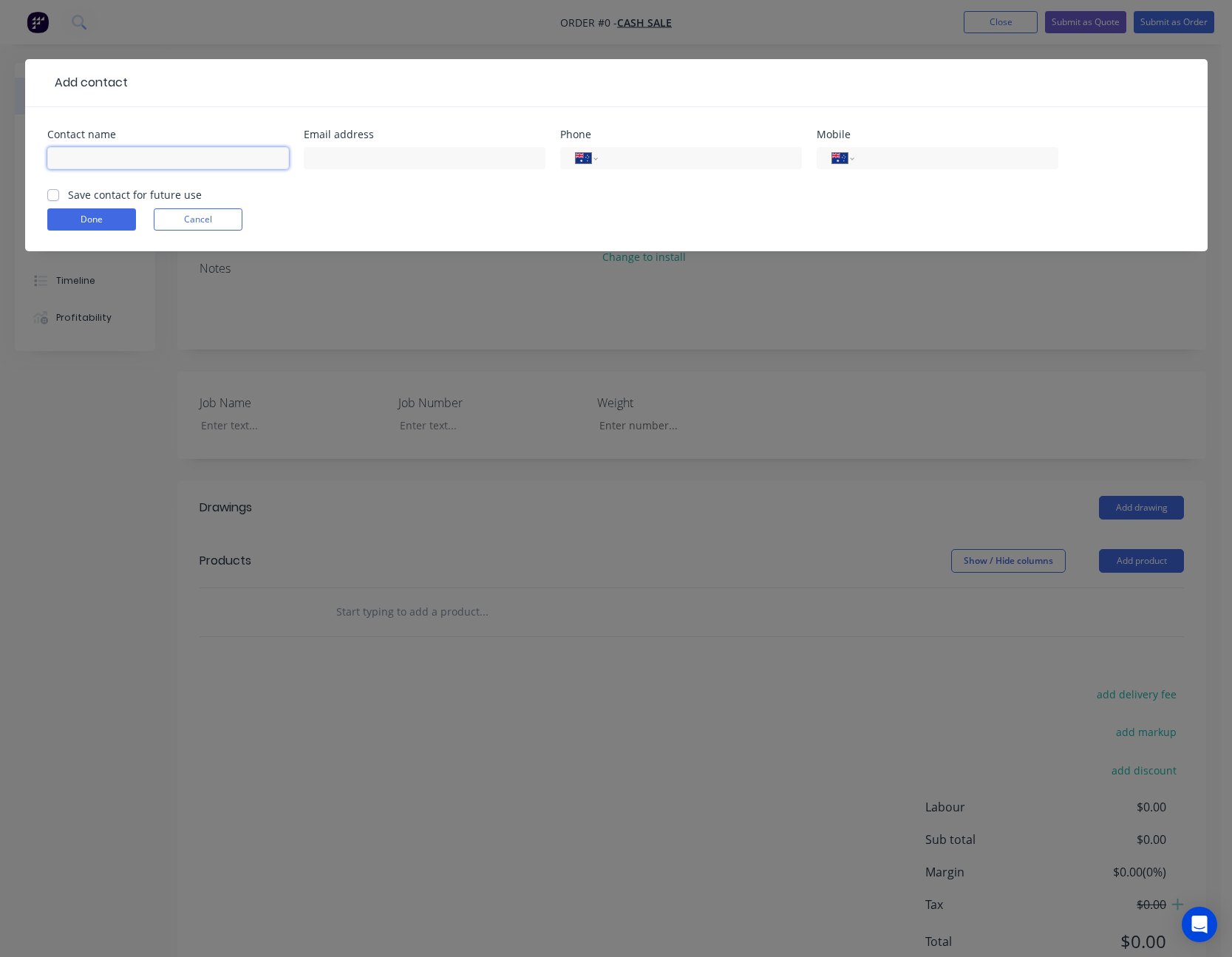
click at [109, 158] on input "text" at bounding box center [169, 158] width 242 height 22
type input "[PERSON_NAME]"
type input "[PERSON_NAME][EMAIL_ADDRESS][DOMAIN_NAME]"
type input "0418 921 455"
click at [68, 194] on label "Save contact for future use" at bounding box center [135, 195] width 134 height 15
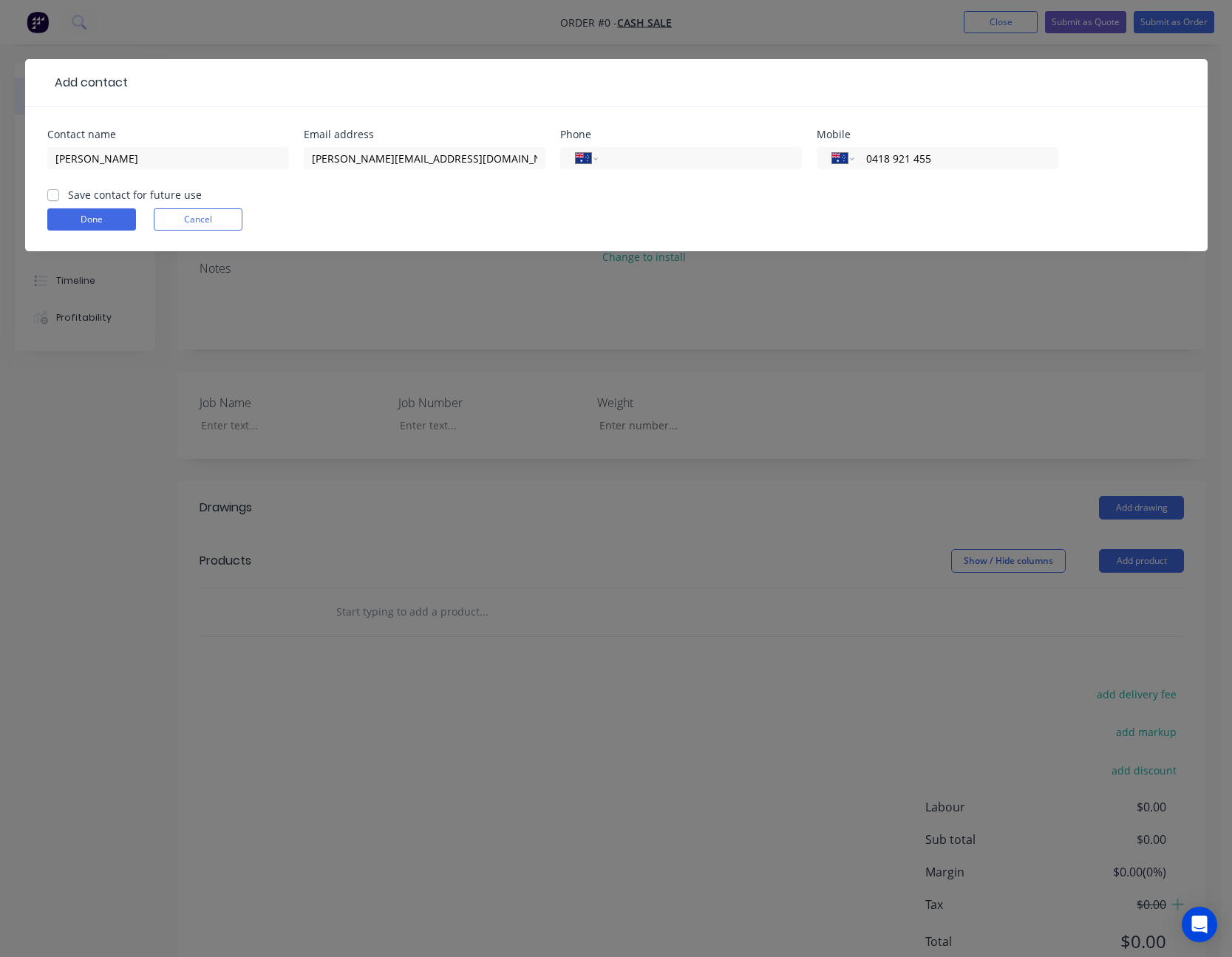
click at [51, 194] on input "Save contact for future use" at bounding box center [54, 194] width 12 height 14
checkbox input "true"
click at [71, 216] on button "Done" at bounding box center [92, 220] width 89 height 22
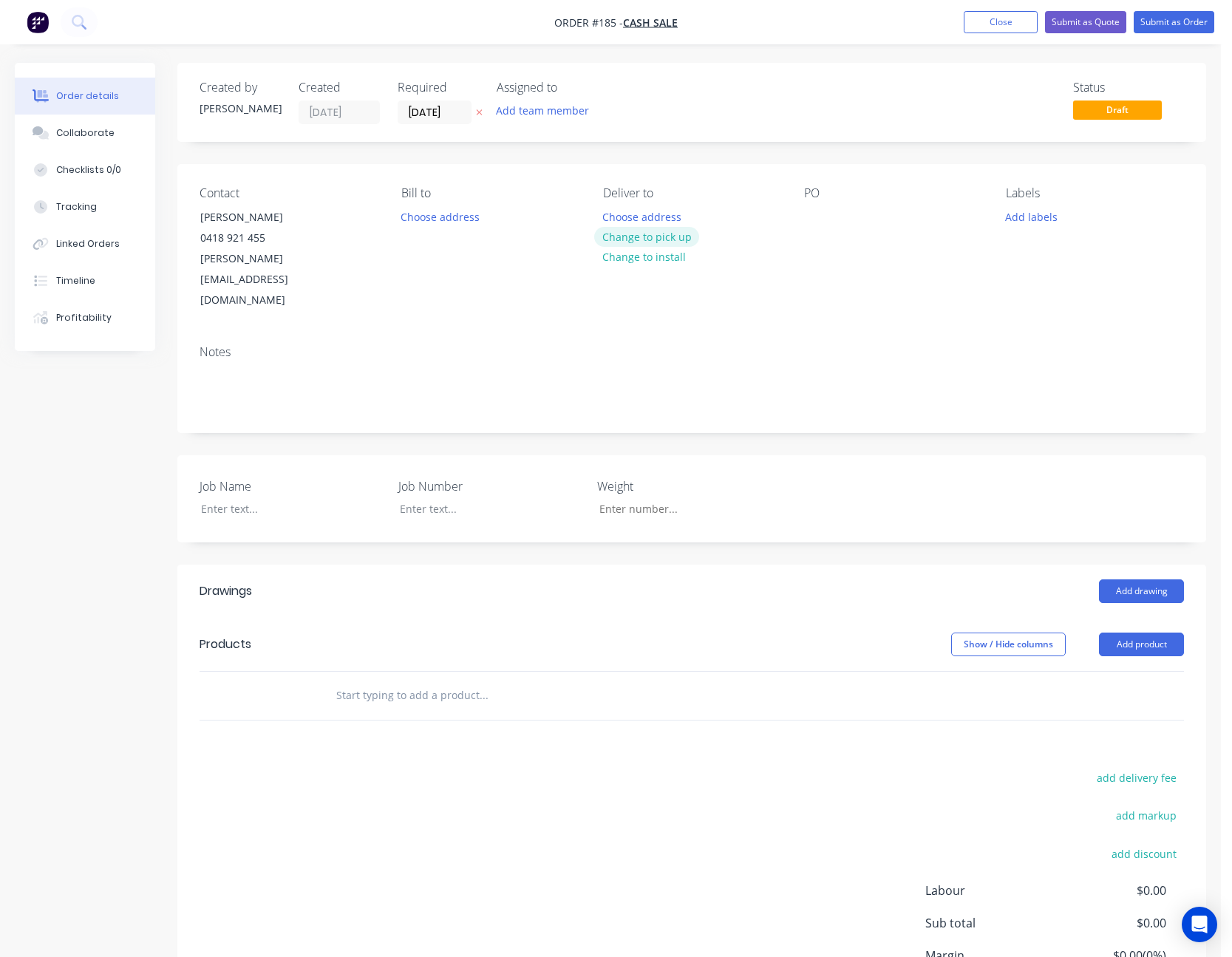
click at [653, 240] on button "Change to pick up" at bounding box center [646, 237] width 105 height 20
click at [654, 242] on button "Change to delivery" at bounding box center [648, 237] width 108 height 20
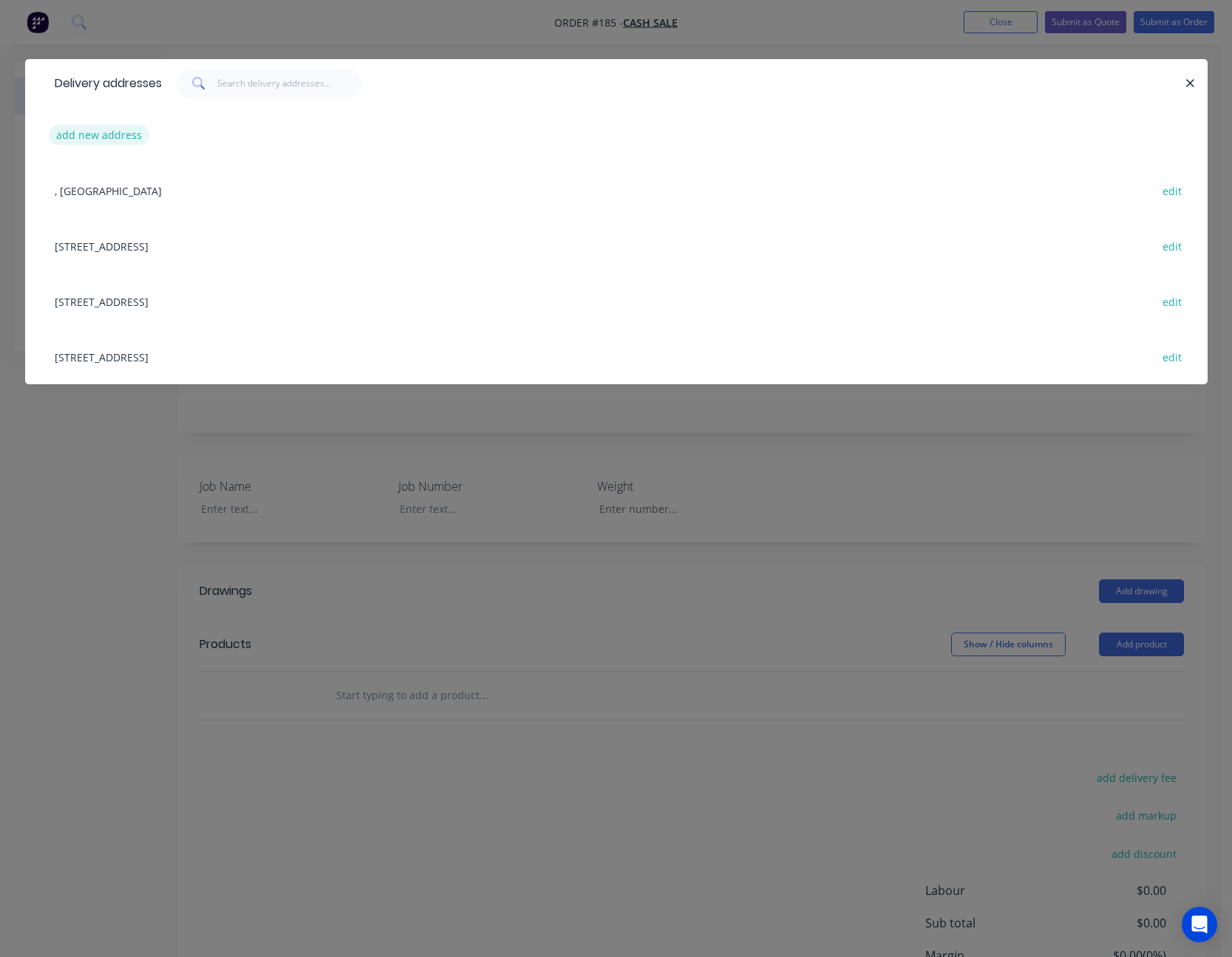
click at [109, 135] on button "add new address" at bounding box center [99, 135] width 101 height 20
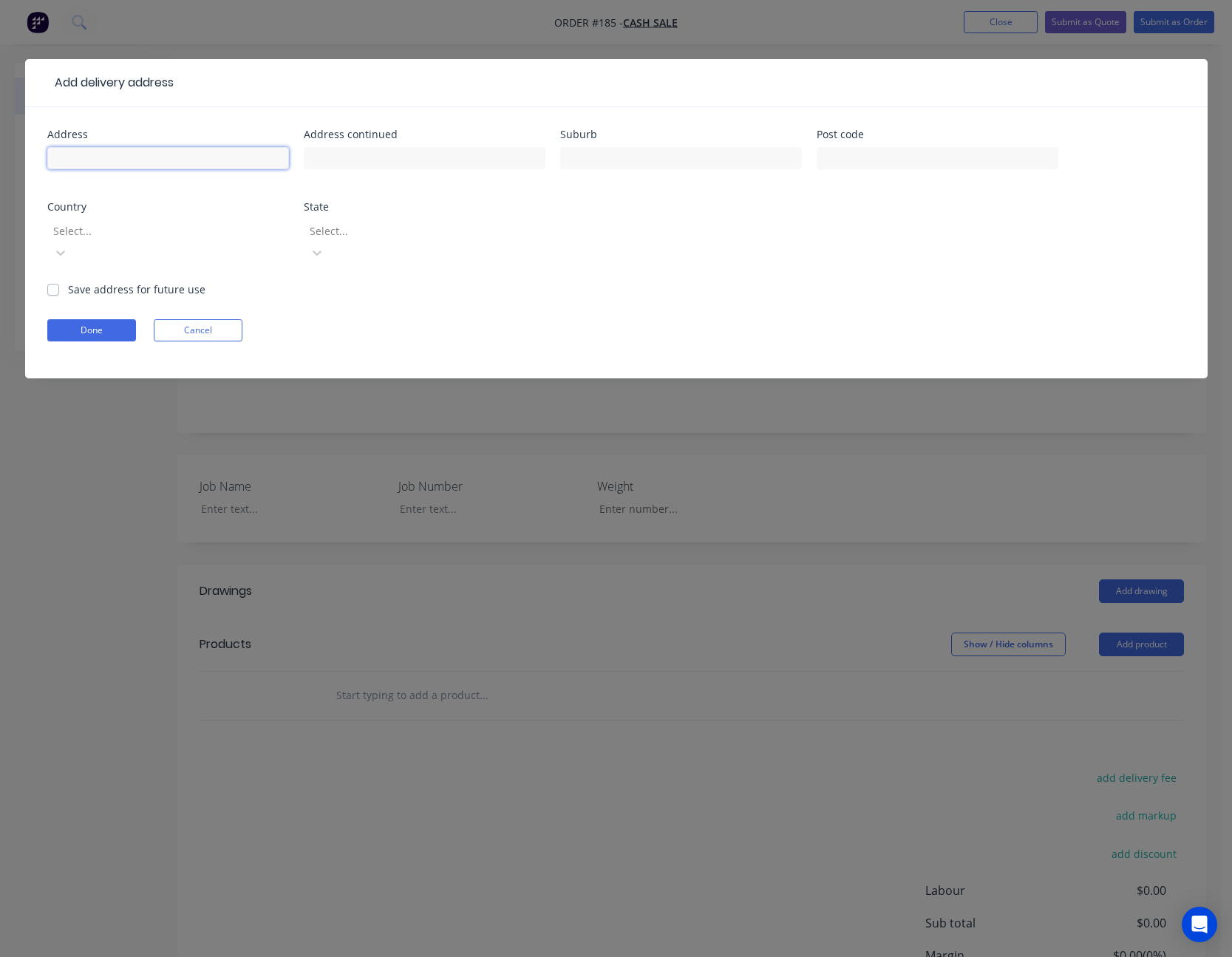
click at [115, 154] on input "text" at bounding box center [169, 158] width 242 height 22
type input "[STREET_ADDRESS][PERSON_NAME]"
type input "The Rocks"
type input "2795"
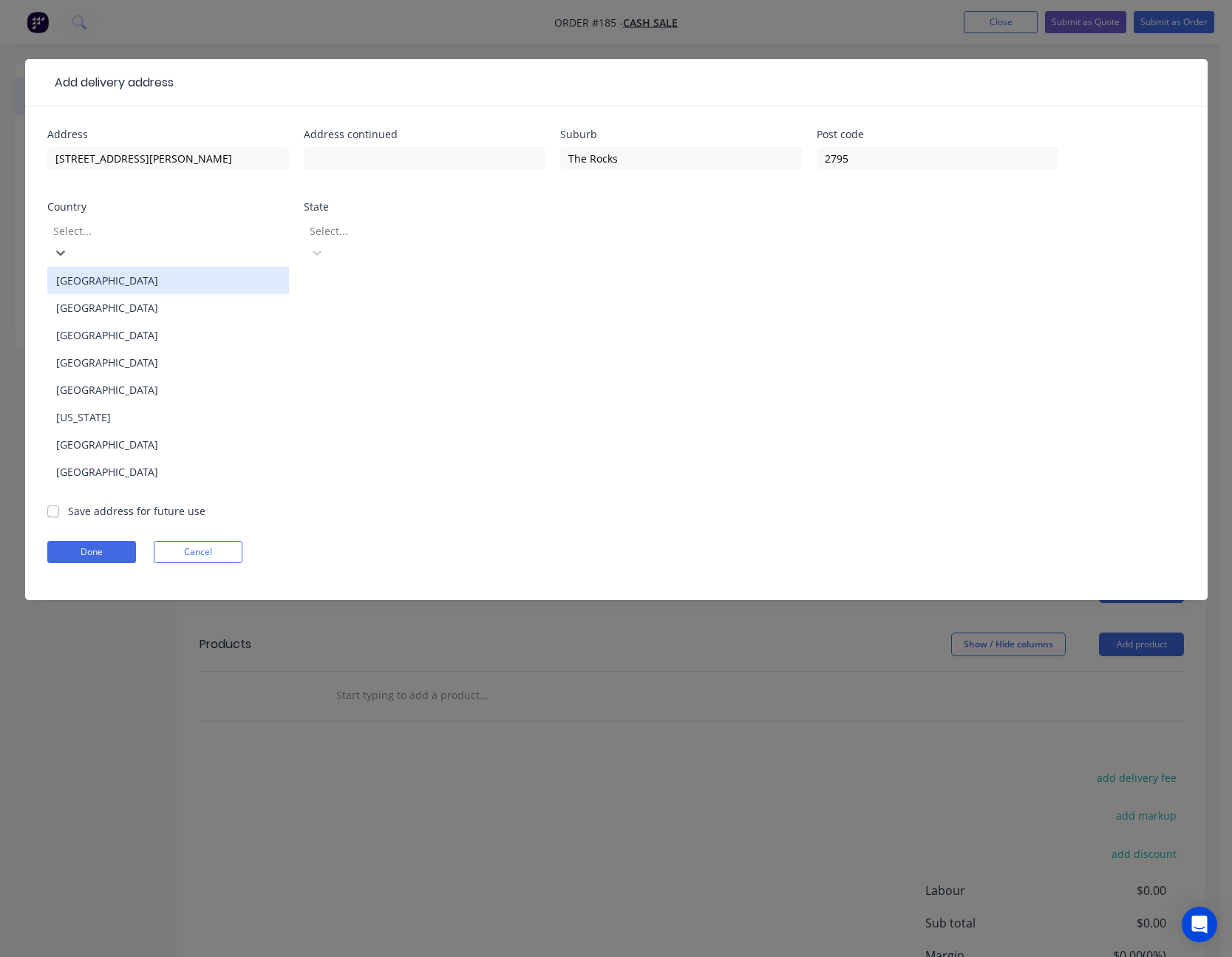
click at [147, 230] on div at bounding box center [158, 231] width 213 height 19
click at [142, 266] on div "[GEOGRAPHIC_DATA]" at bounding box center [169, 280] width 242 height 27
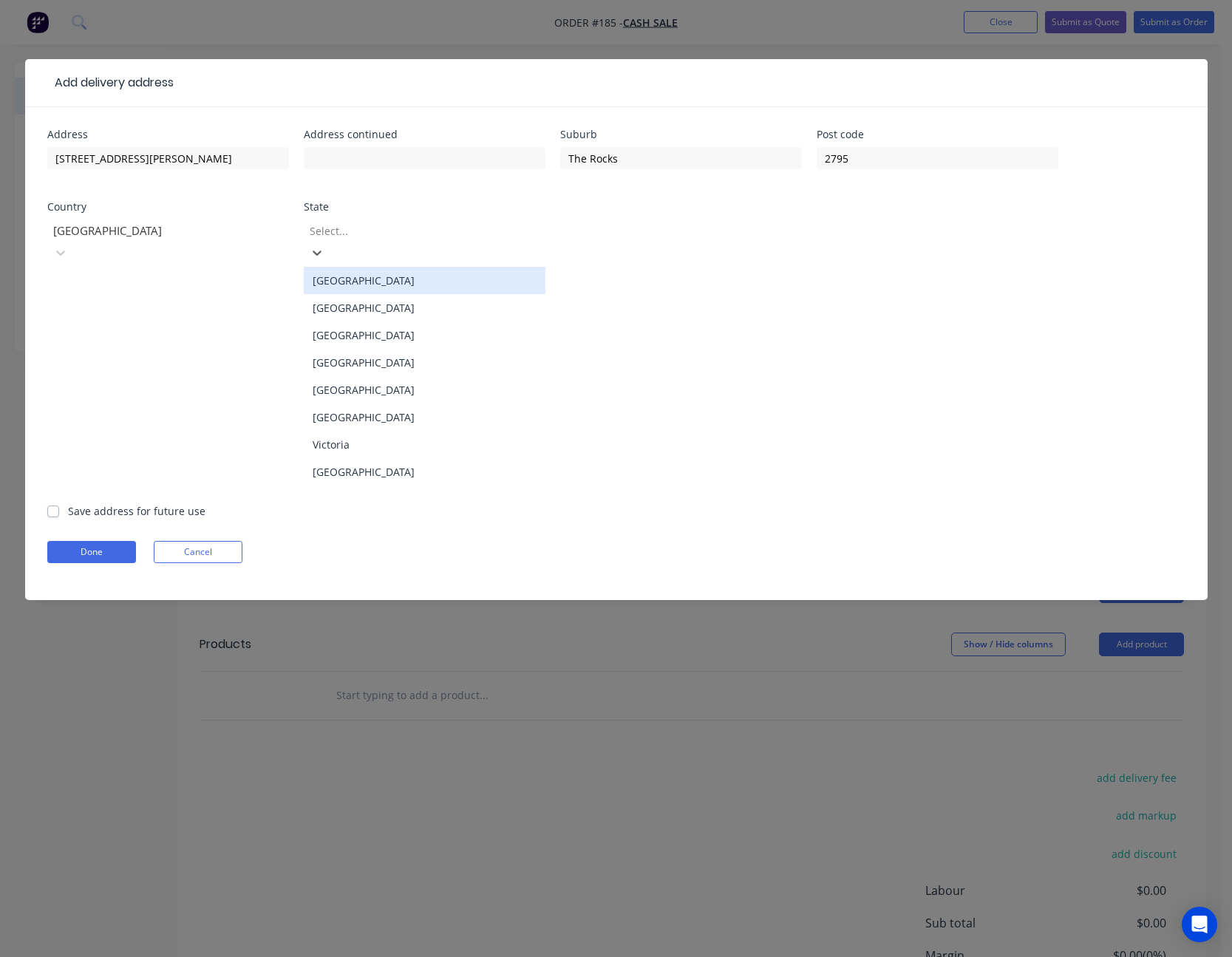
click at [375, 228] on div at bounding box center [415, 231] width 213 height 19
click at [381, 295] on div "[GEOGRAPHIC_DATA]" at bounding box center [425, 308] width 242 height 27
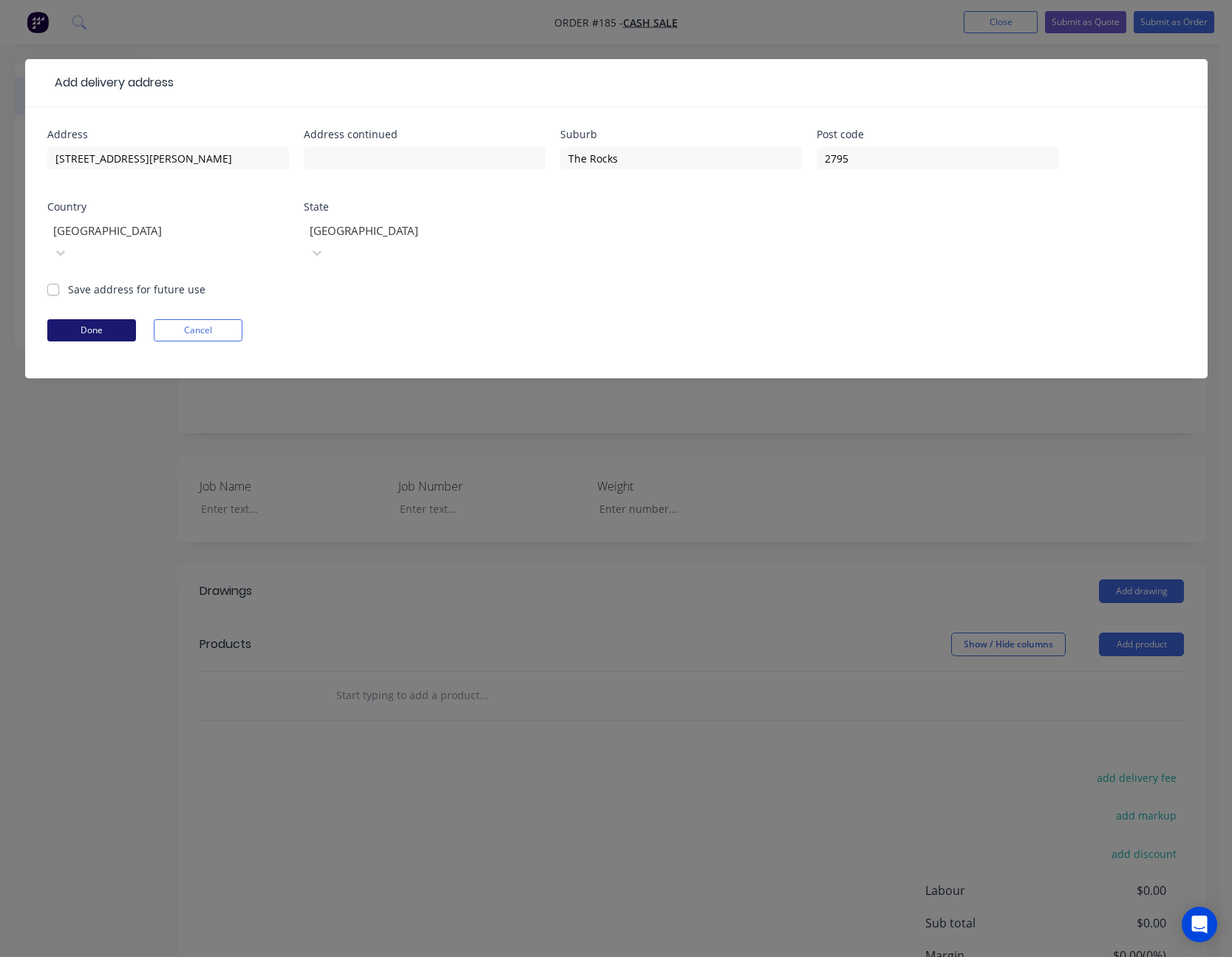
click at [83, 319] on button "Done" at bounding box center [92, 330] width 89 height 22
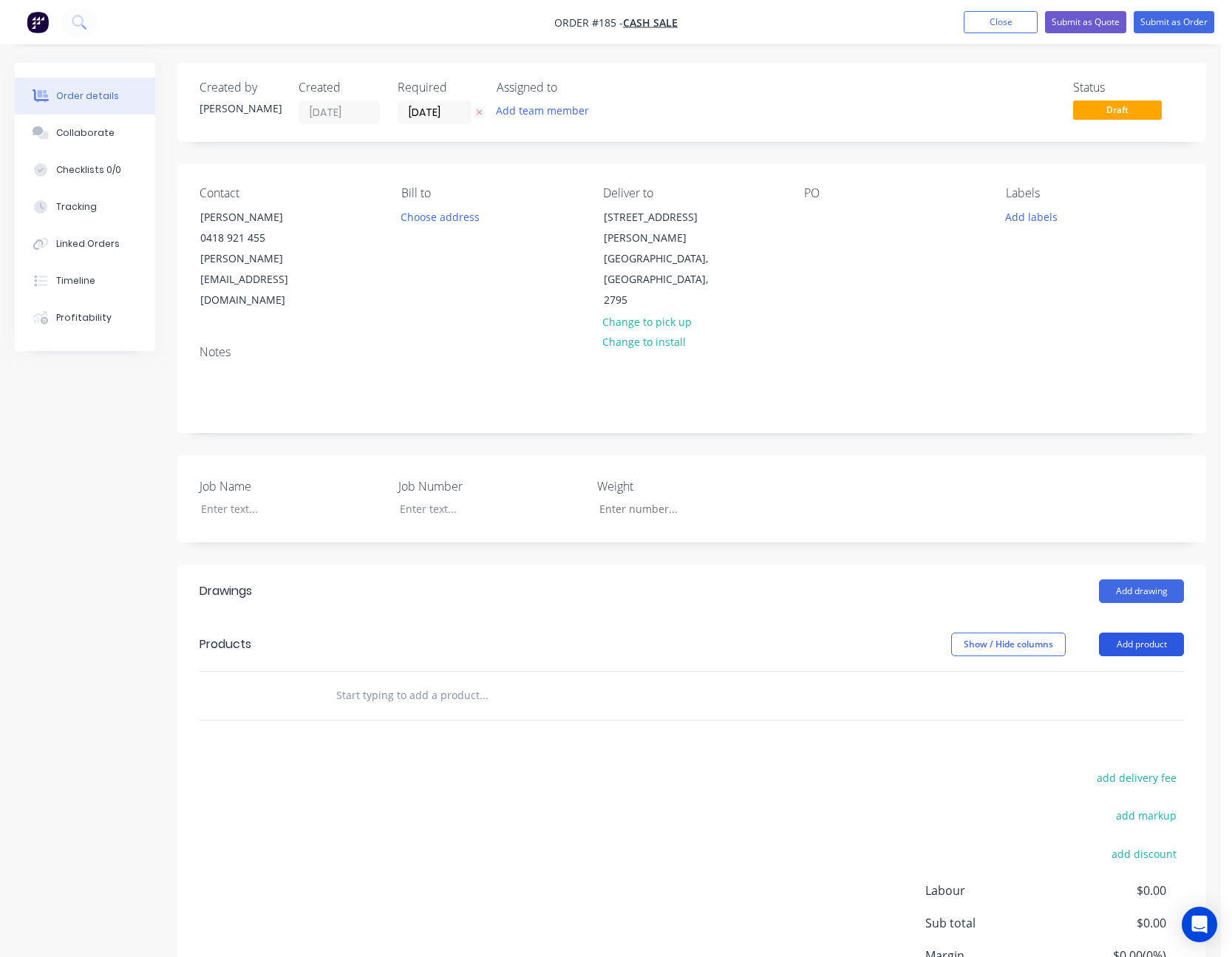
click at [1151, 633] on button "Add product" at bounding box center [1142, 645] width 85 height 24
click at [818, 214] on div at bounding box center [817, 216] width 24 height 21
click at [851, 272] on div "Contact [PERSON_NAME] [PHONE_NUMBER] [PERSON_NAME][EMAIL_ADDRESS][DOMAIN_NAME] …" at bounding box center [691, 249] width 1029 height 169
click at [215, 498] on div at bounding box center [281, 508] width 185 height 21
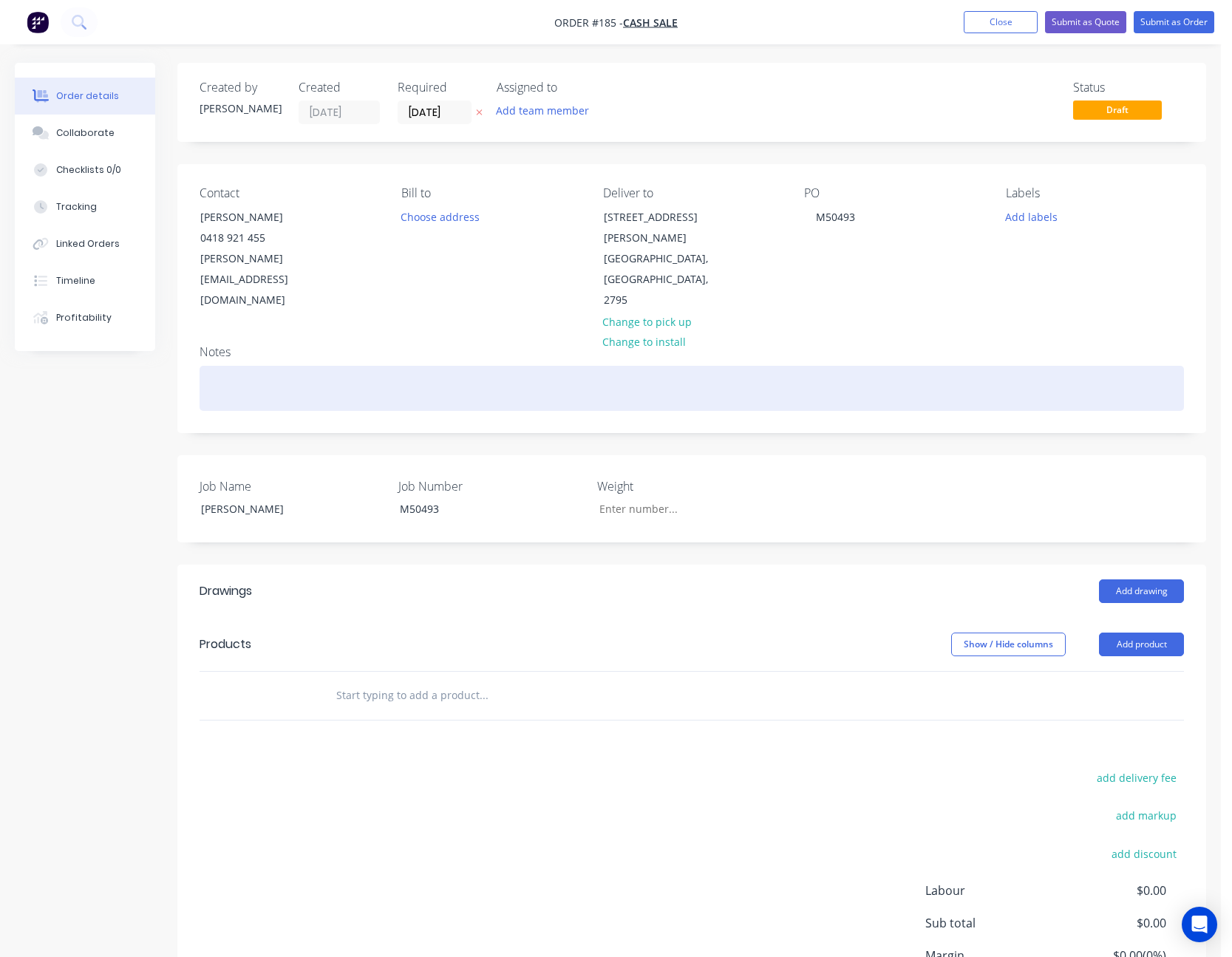
click at [907, 368] on div at bounding box center [691, 388] width 984 height 45
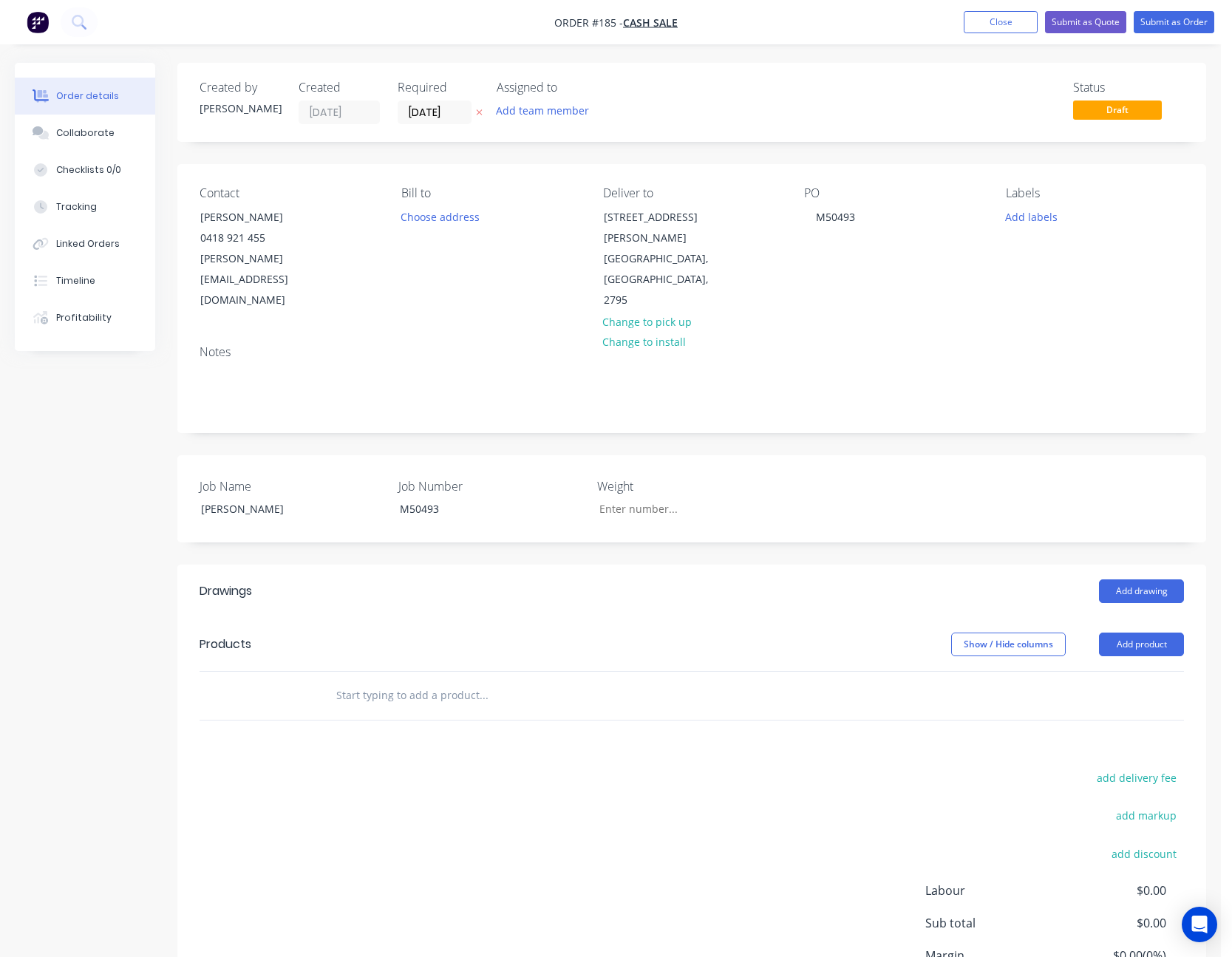
click at [920, 382] on div "Notes" at bounding box center [691, 383] width 1029 height 99
click at [1147, 633] on button "Add product" at bounding box center [1142, 645] width 85 height 24
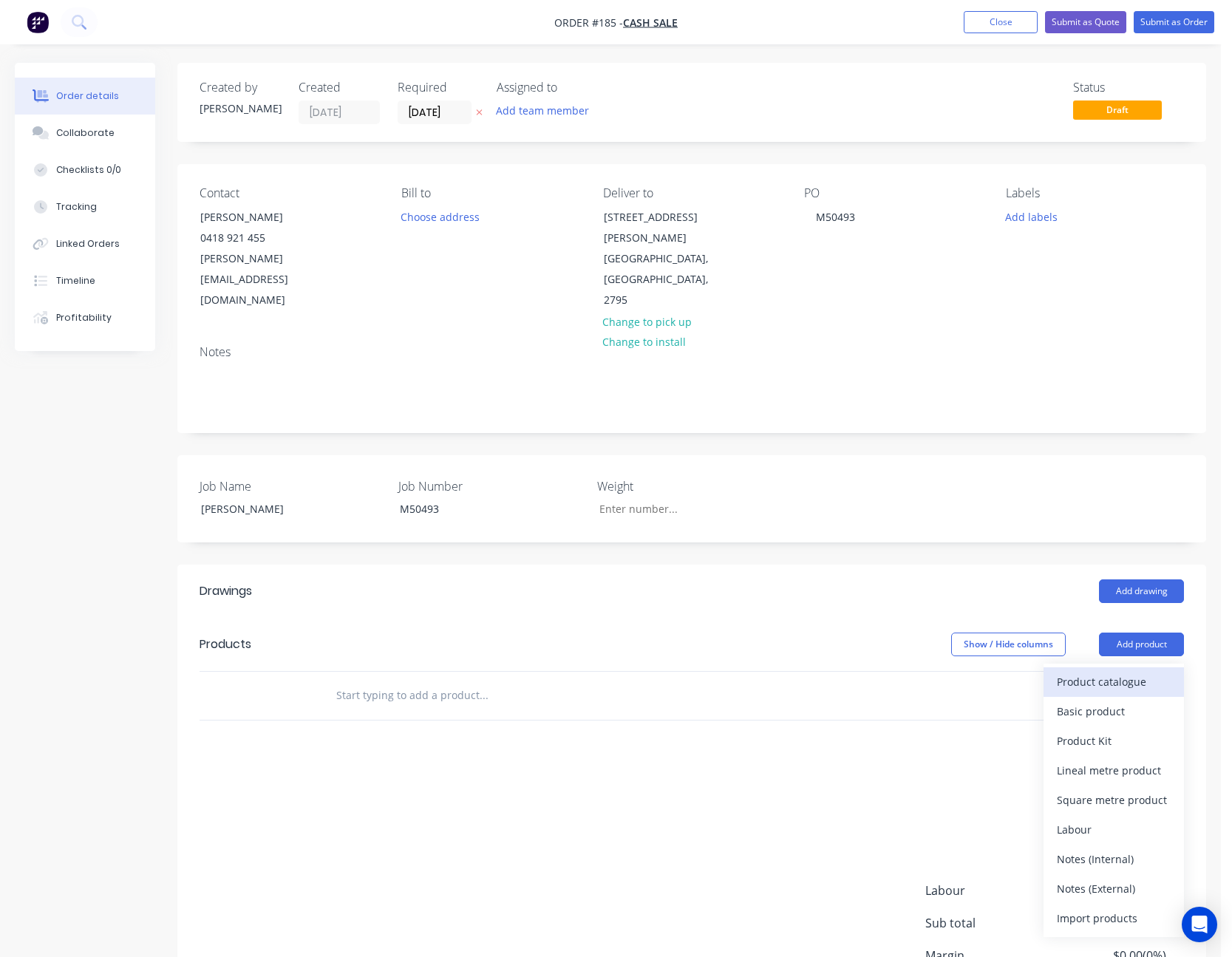
click at [1105, 671] on div "Product catalogue" at bounding box center [1115, 681] width 114 height 21
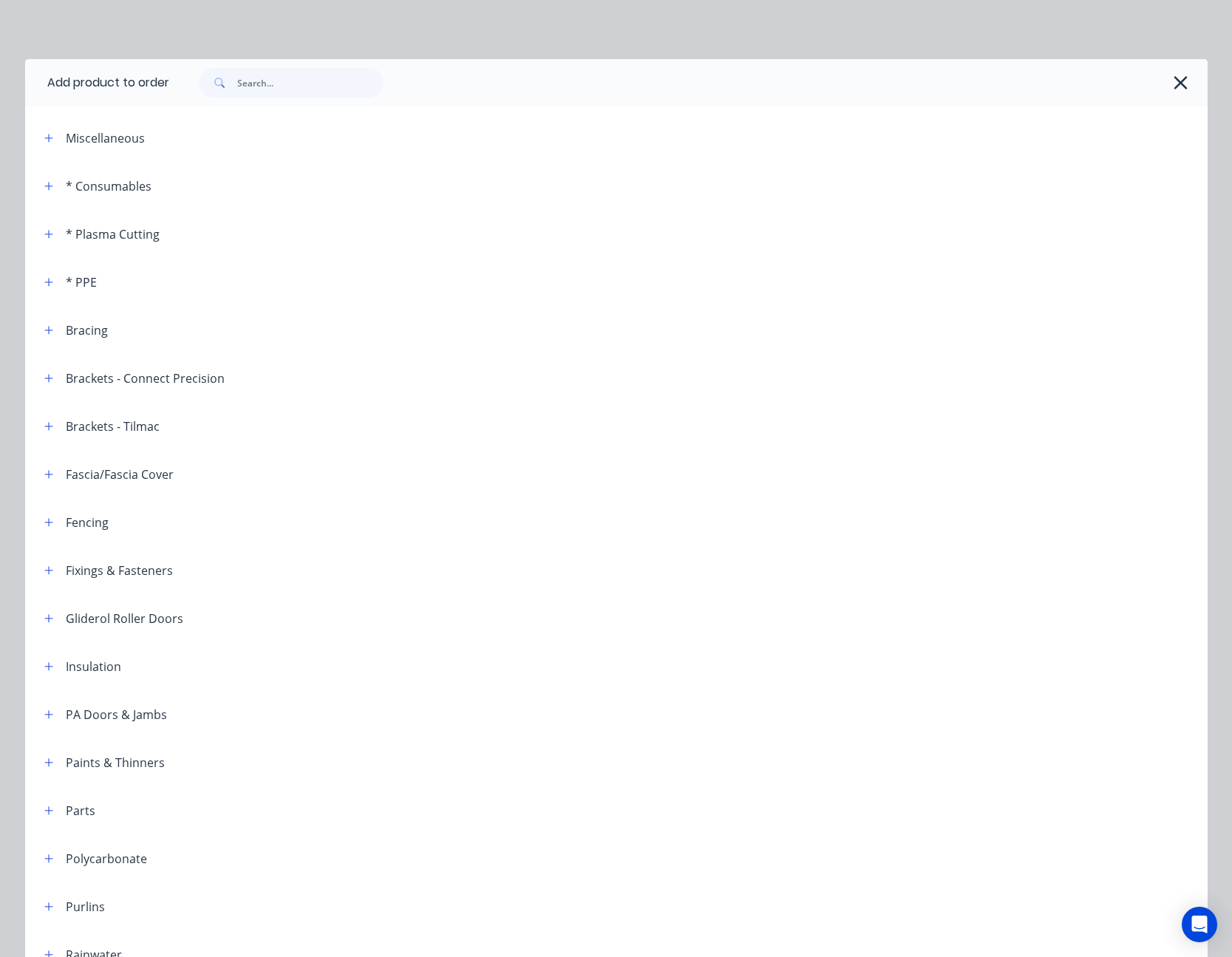
scroll to position [295, 0]
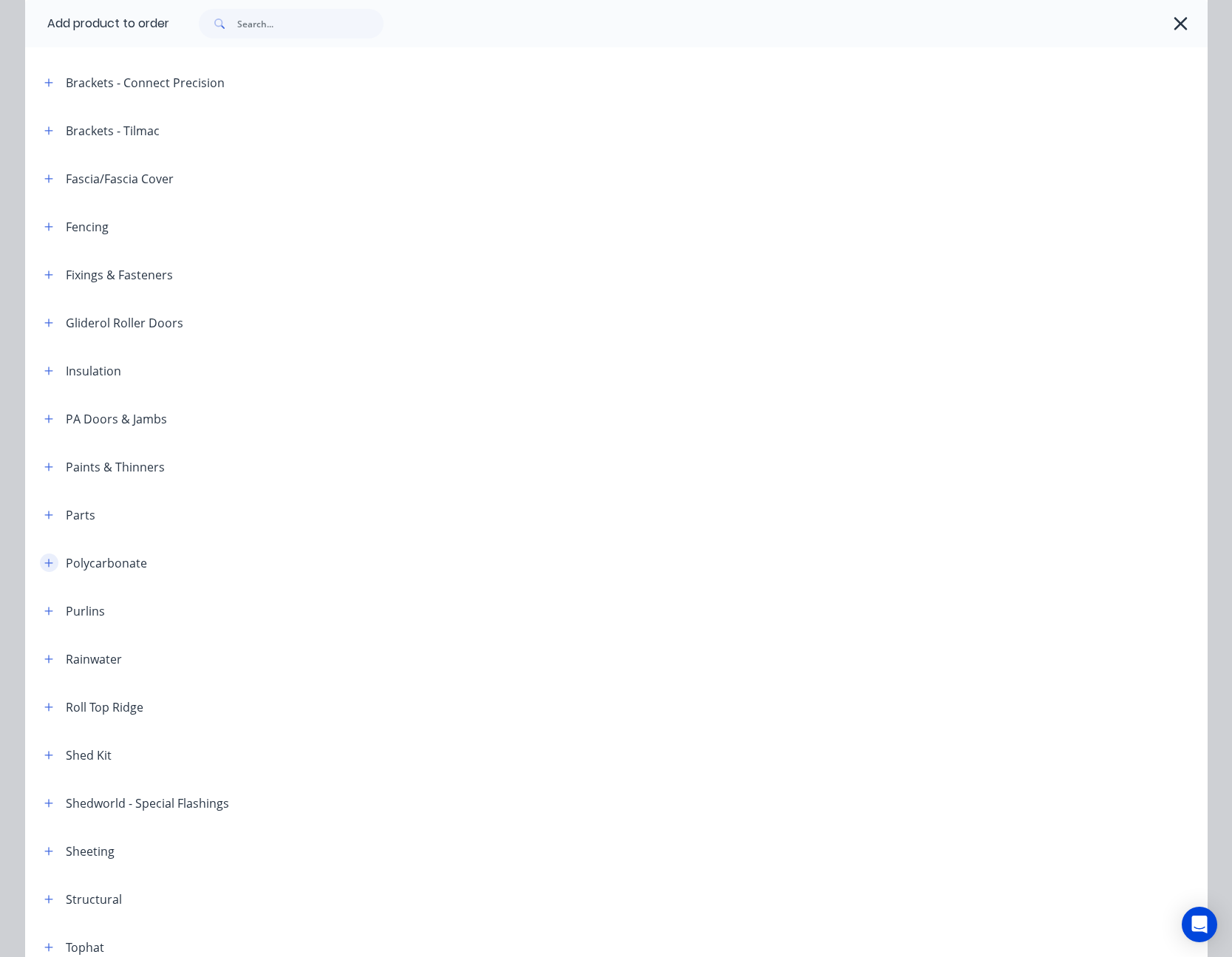
click at [48, 561] on icon "button" at bounding box center [49, 564] width 9 height 10
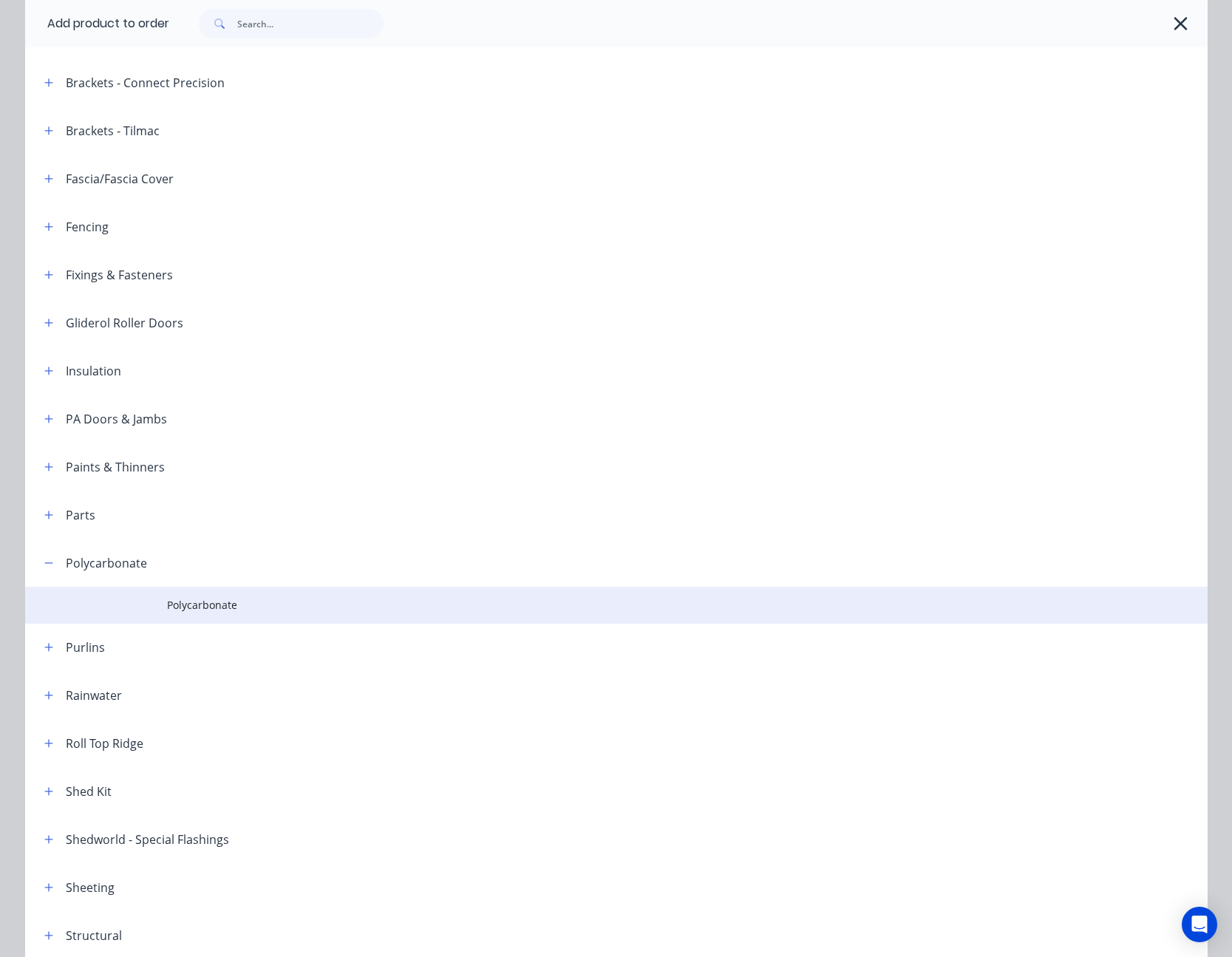
click at [203, 603] on span "Polycarbonate" at bounding box center [583, 605] width 833 height 15
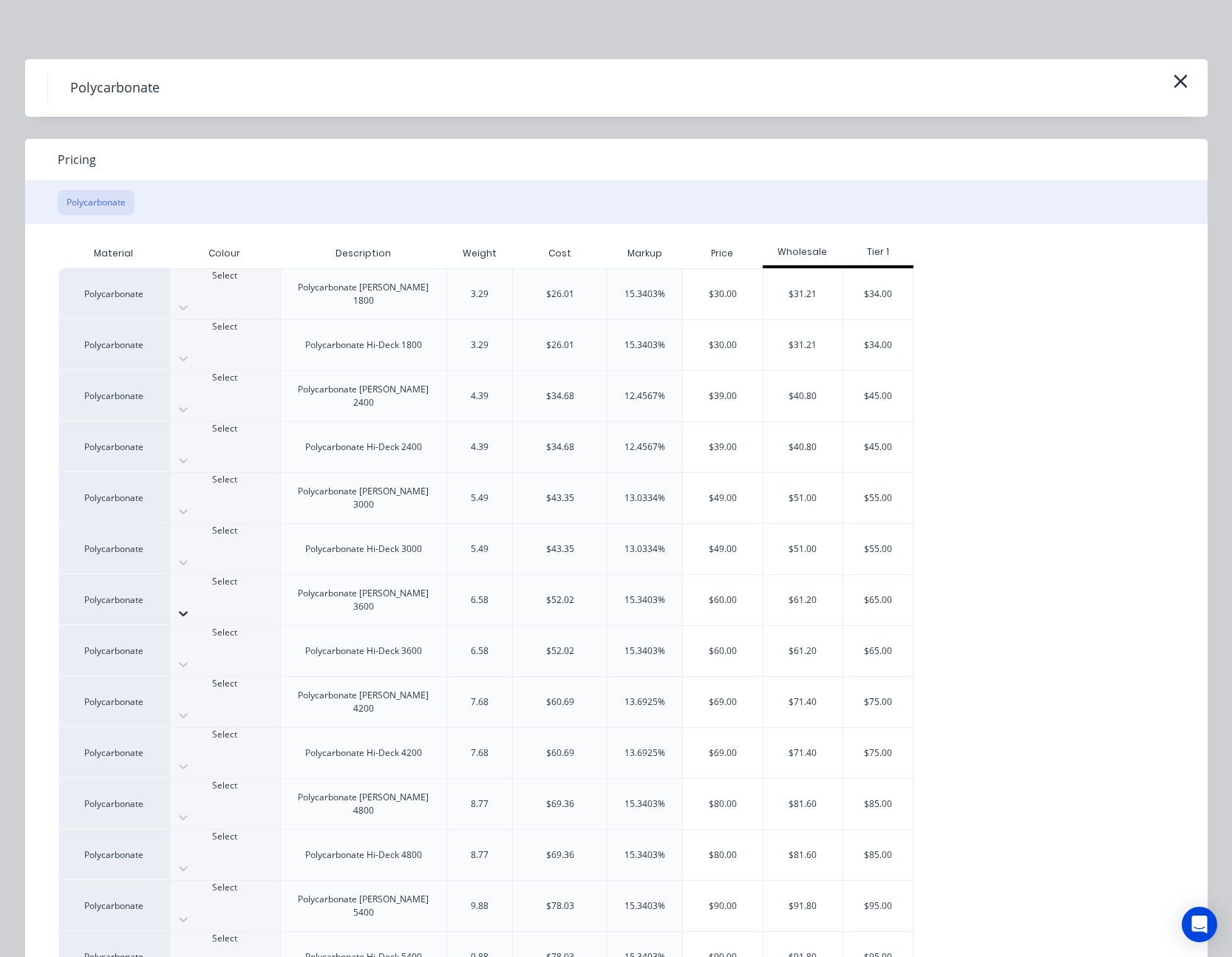
click at [191, 606] on icon at bounding box center [183, 613] width 14 height 14
click at [698, 575] on div "$60.00" at bounding box center [723, 599] width 80 height 50
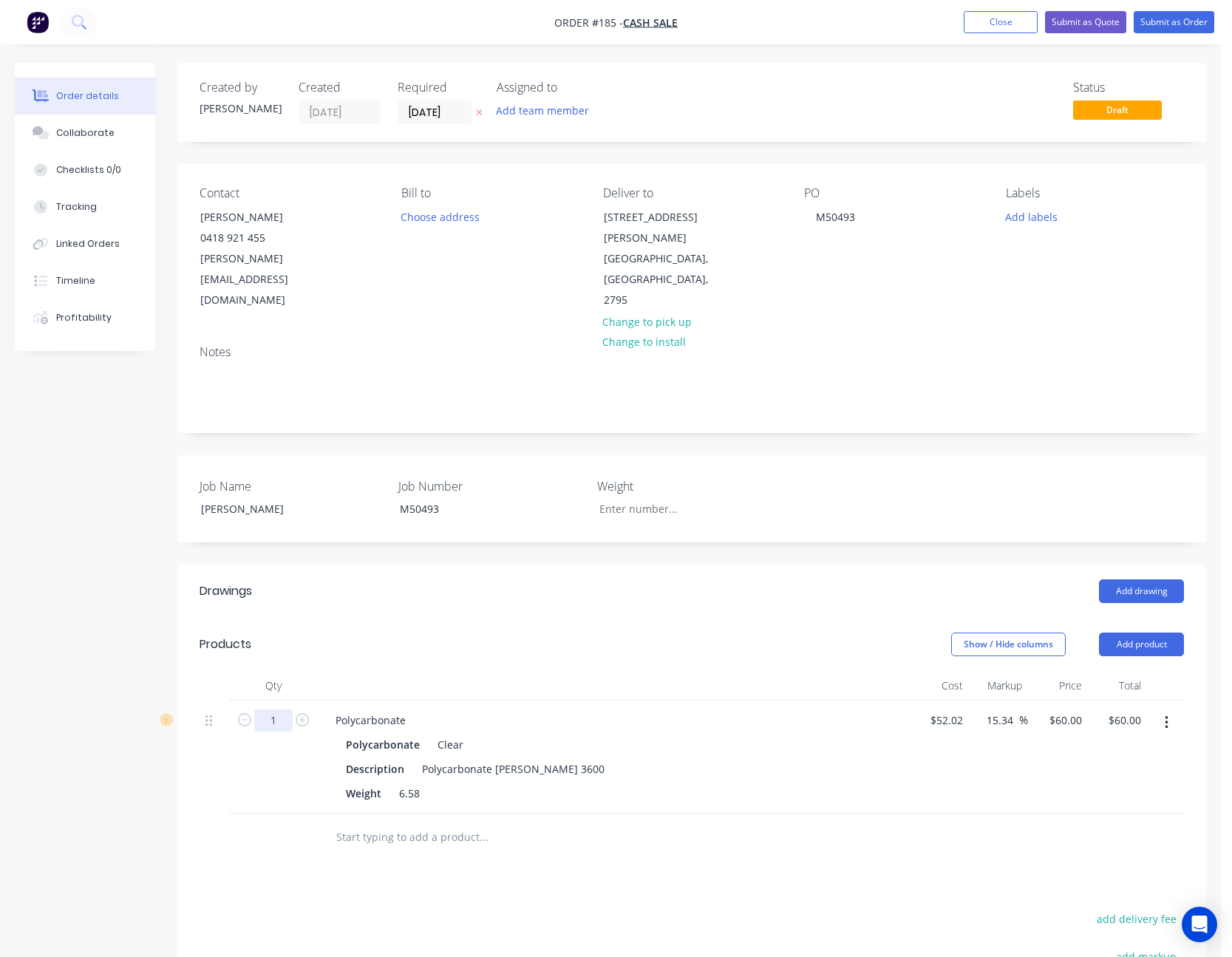
click at [261, 709] on input "1" at bounding box center [273, 720] width 38 height 22
type input "22"
type input "$1,320.00"
click at [272, 750] on div "22" at bounding box center [273, 757] width 89 height 113
click at [1142, 633] on button "Add product" at bounding box center [1142, 645] width 85 height 24
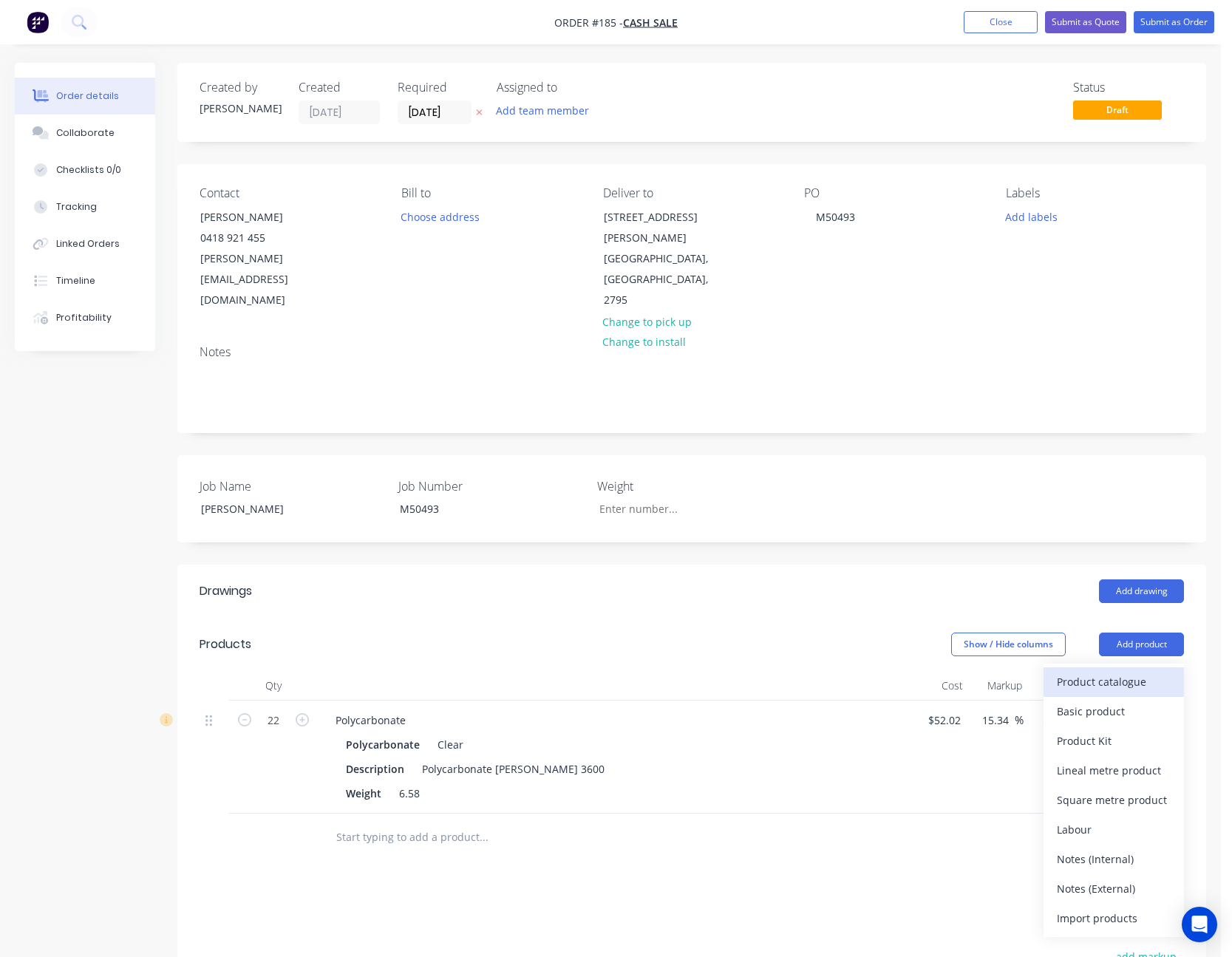
click at [1128, 671] on div "Product catalogue" at bounding box center [1115, 681] width 114 height 21
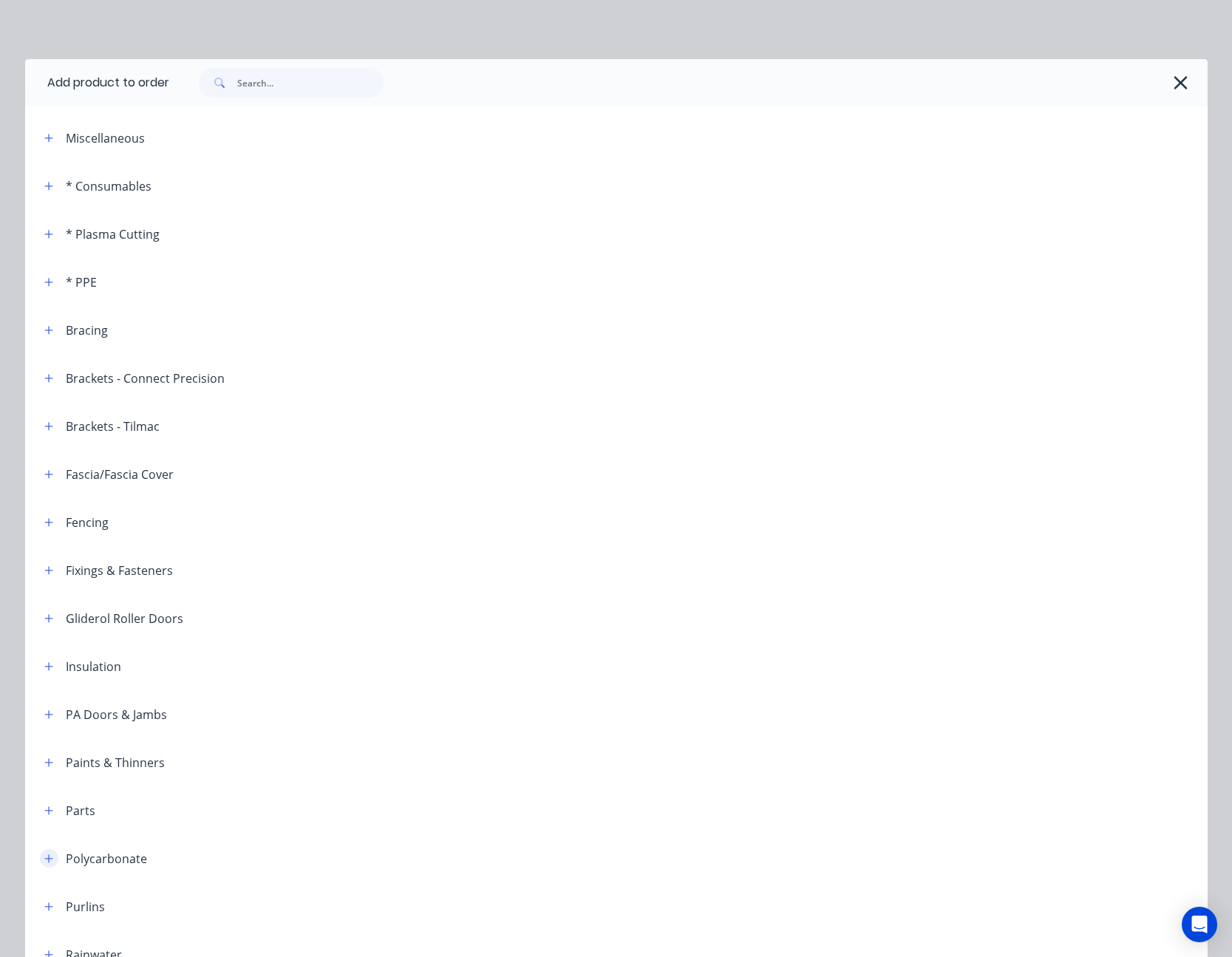
click at [44, 856] on icon "button" at bounding box center [49, 859] width 9 height 10
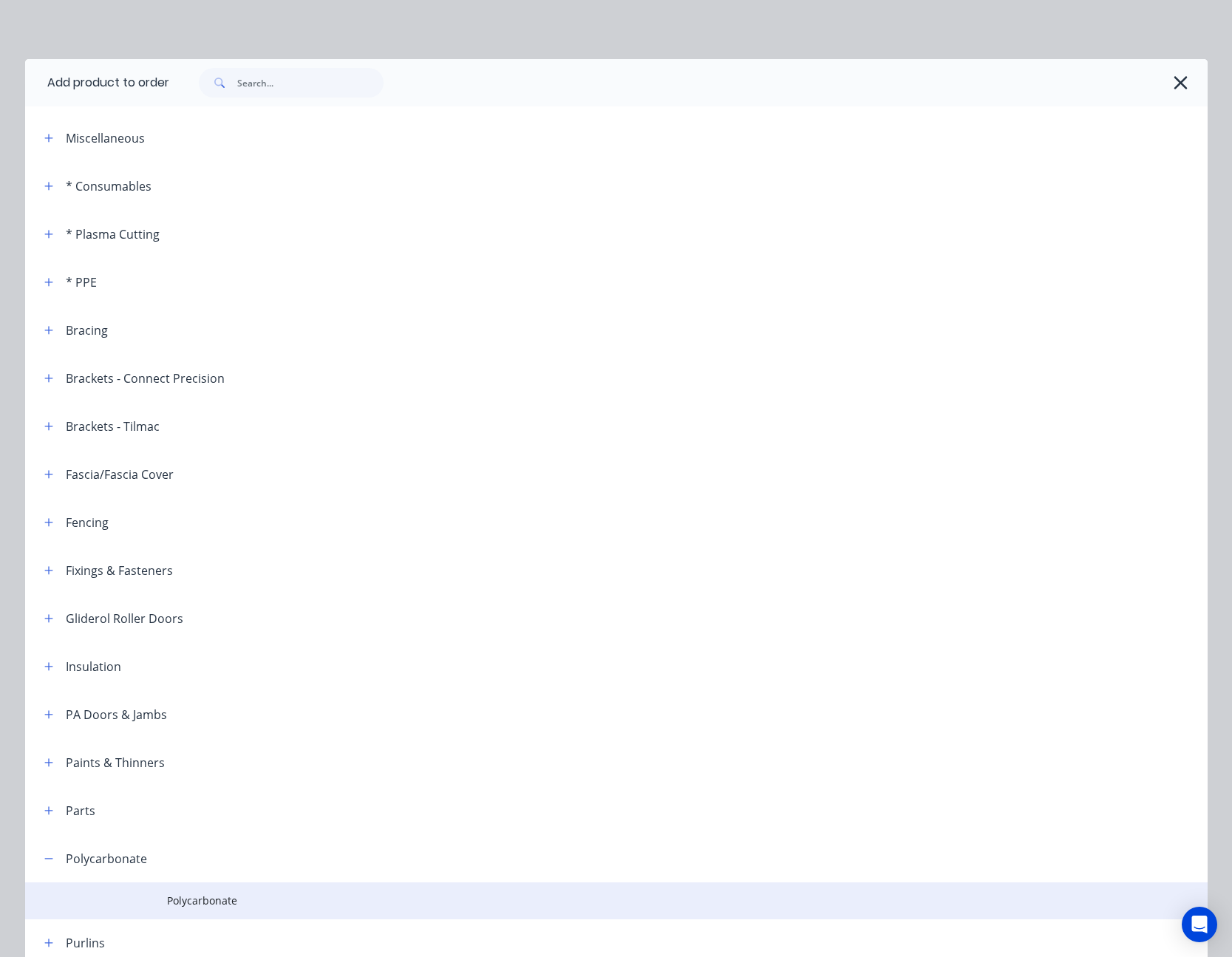
click at [187, 903] on span "Polycarbonate" at bounding box center [583, 901] width 833 height 15
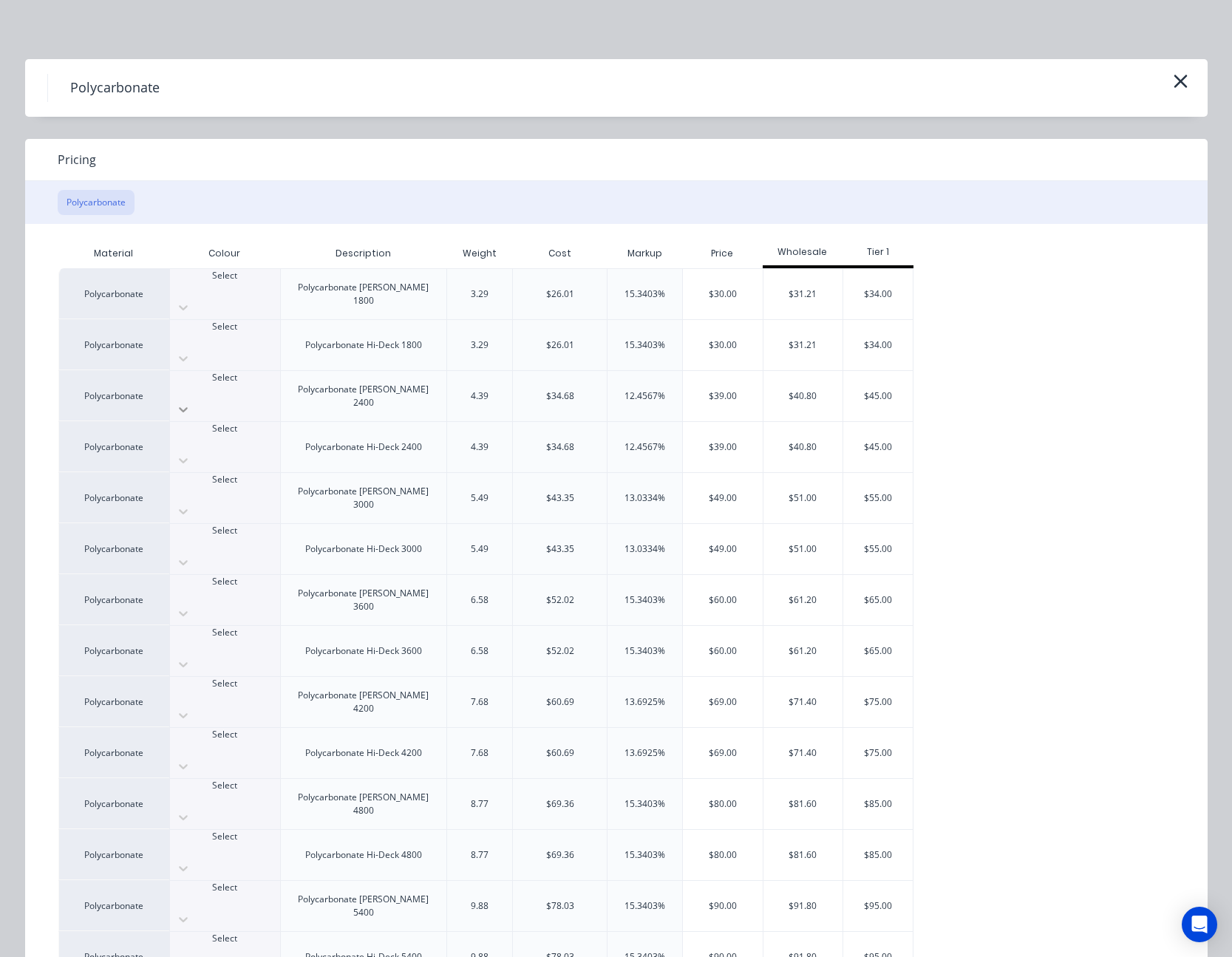
click at [191, 402] on icon at bounding box center [183, 409] width 14 height 14
click at [706, 371] on div "$39.00" at bounding box center [723, 396] width 80 height 50
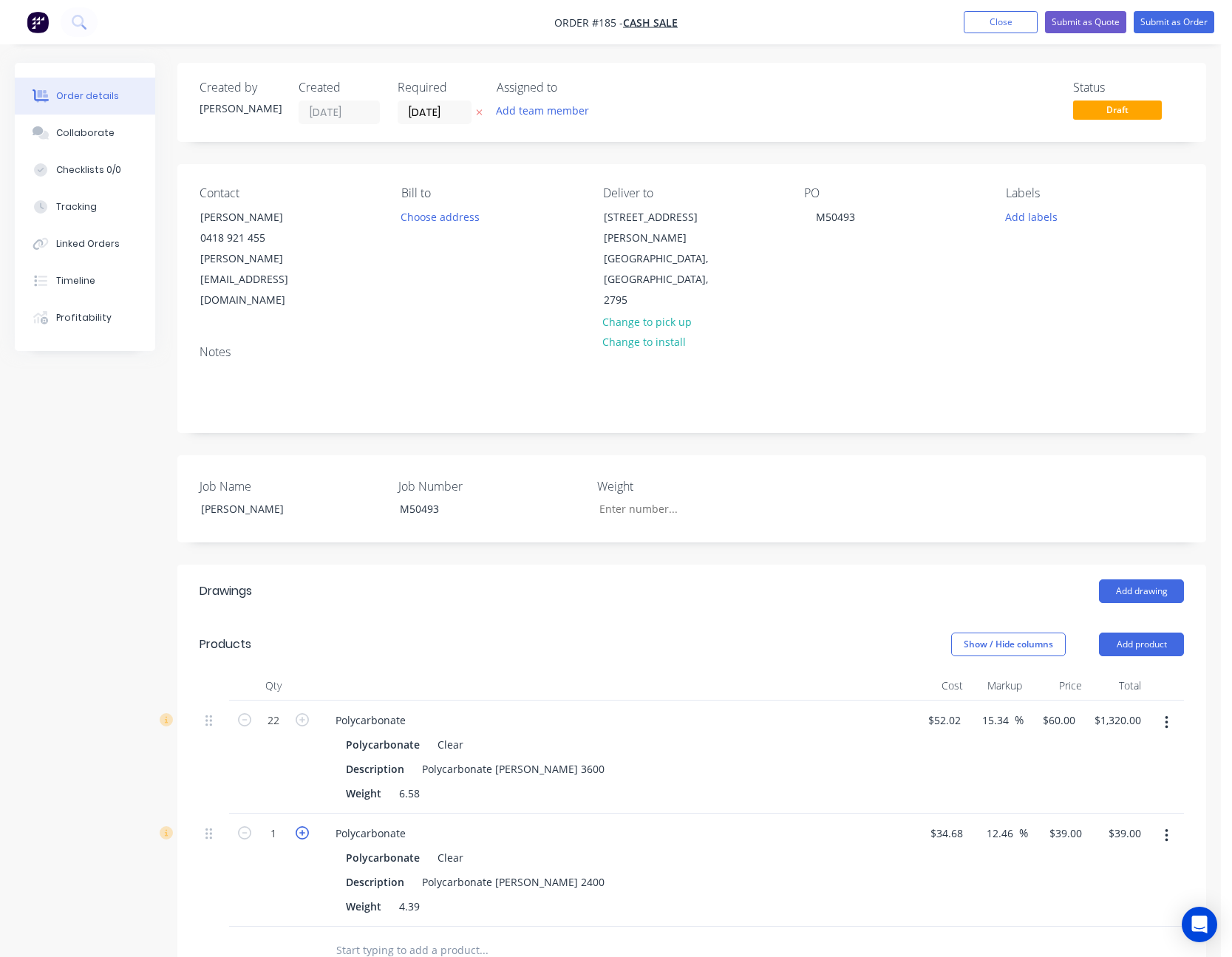
click at [298, 827] on icon "button" at bounding box center [302, 834] width 14 height 14
type input "2"
type input "$78.00"
click at [1144, 633] on button "Add product" at bounding box center [1142, 645] width 85 height 24
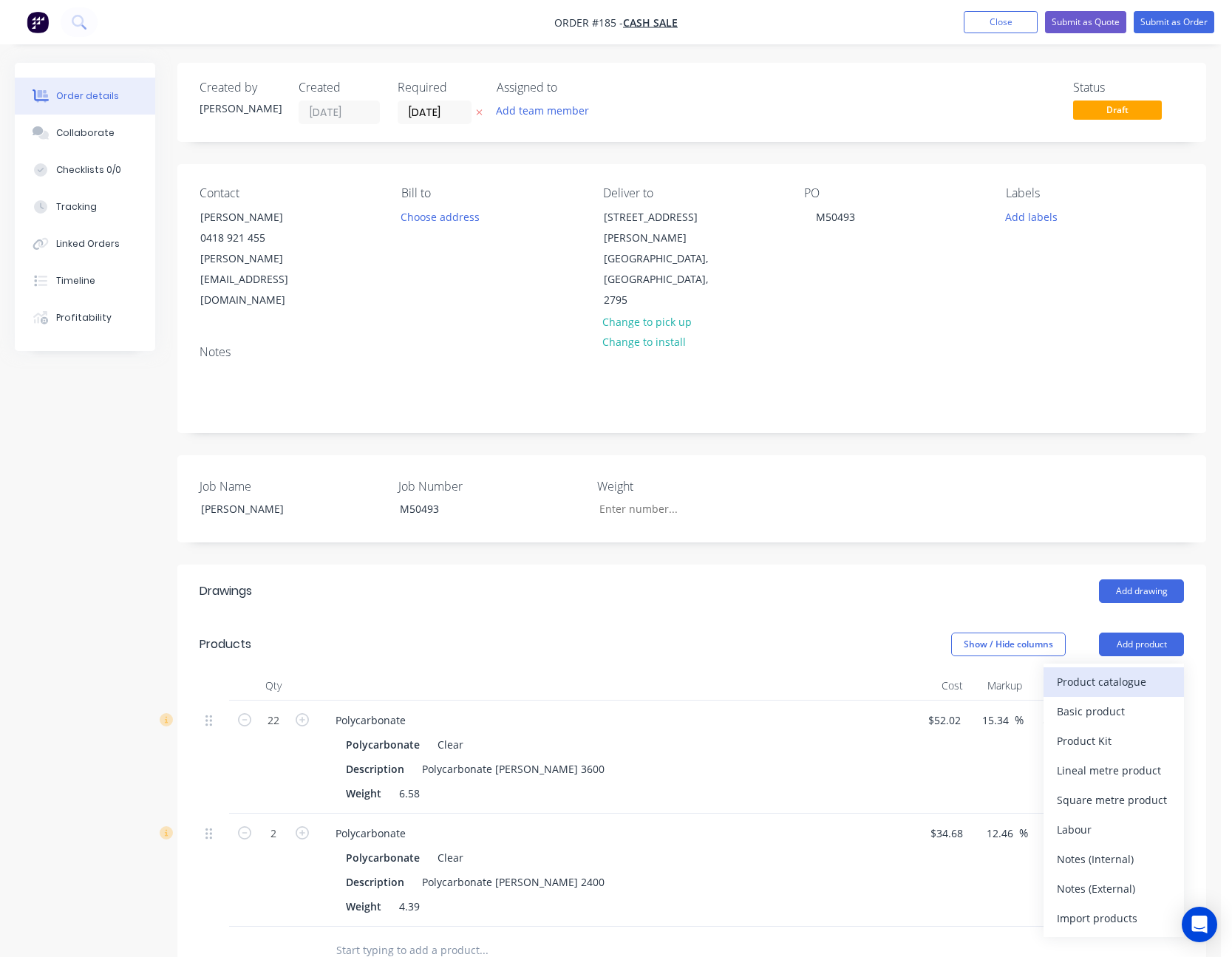
click at [1145, 668] on button "Product catalogue" at bounding box center [1114, 682] width 140 height 30
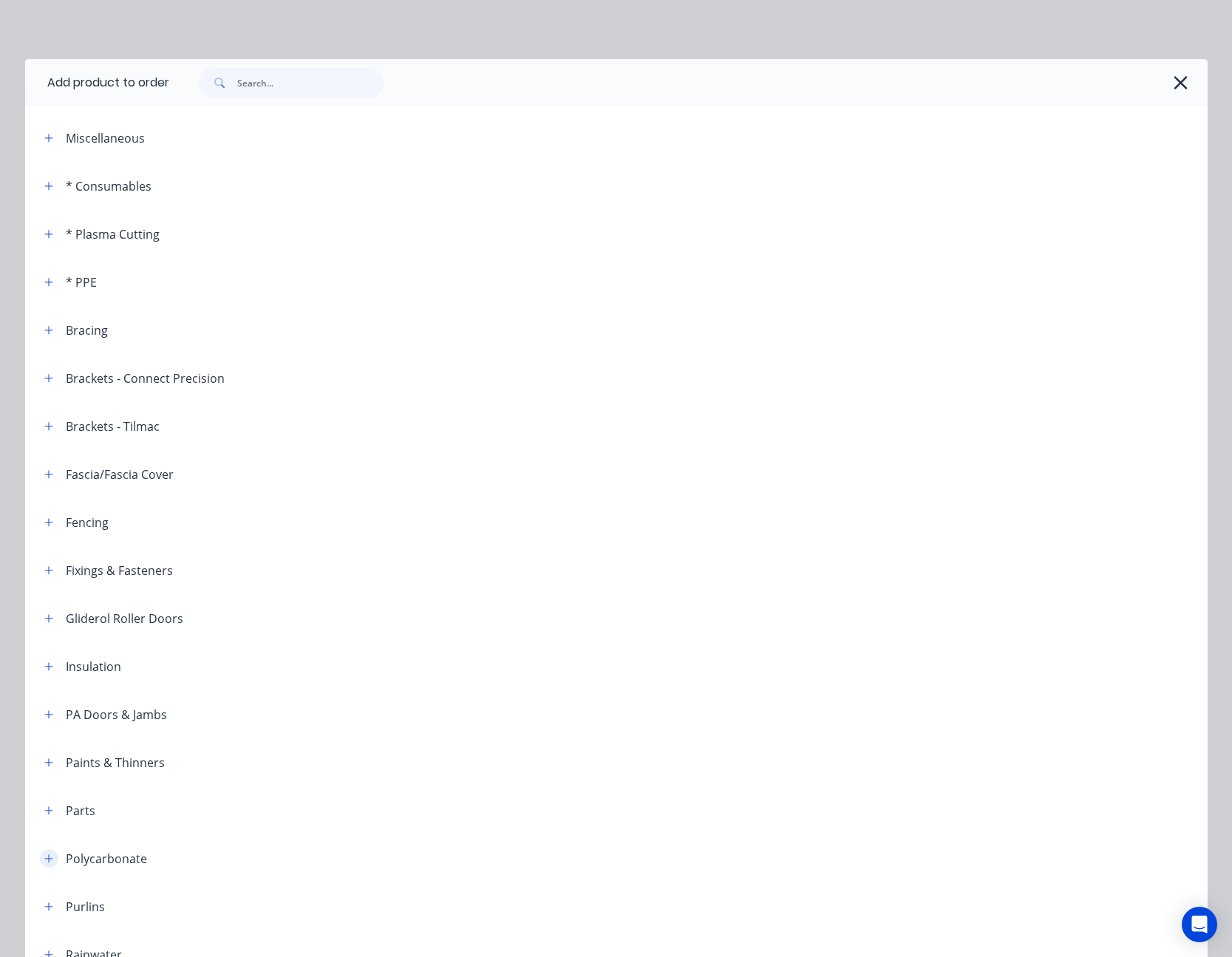
click at [44, 860] on icon "button" at bounding box center [49, 859] width 9 height 9
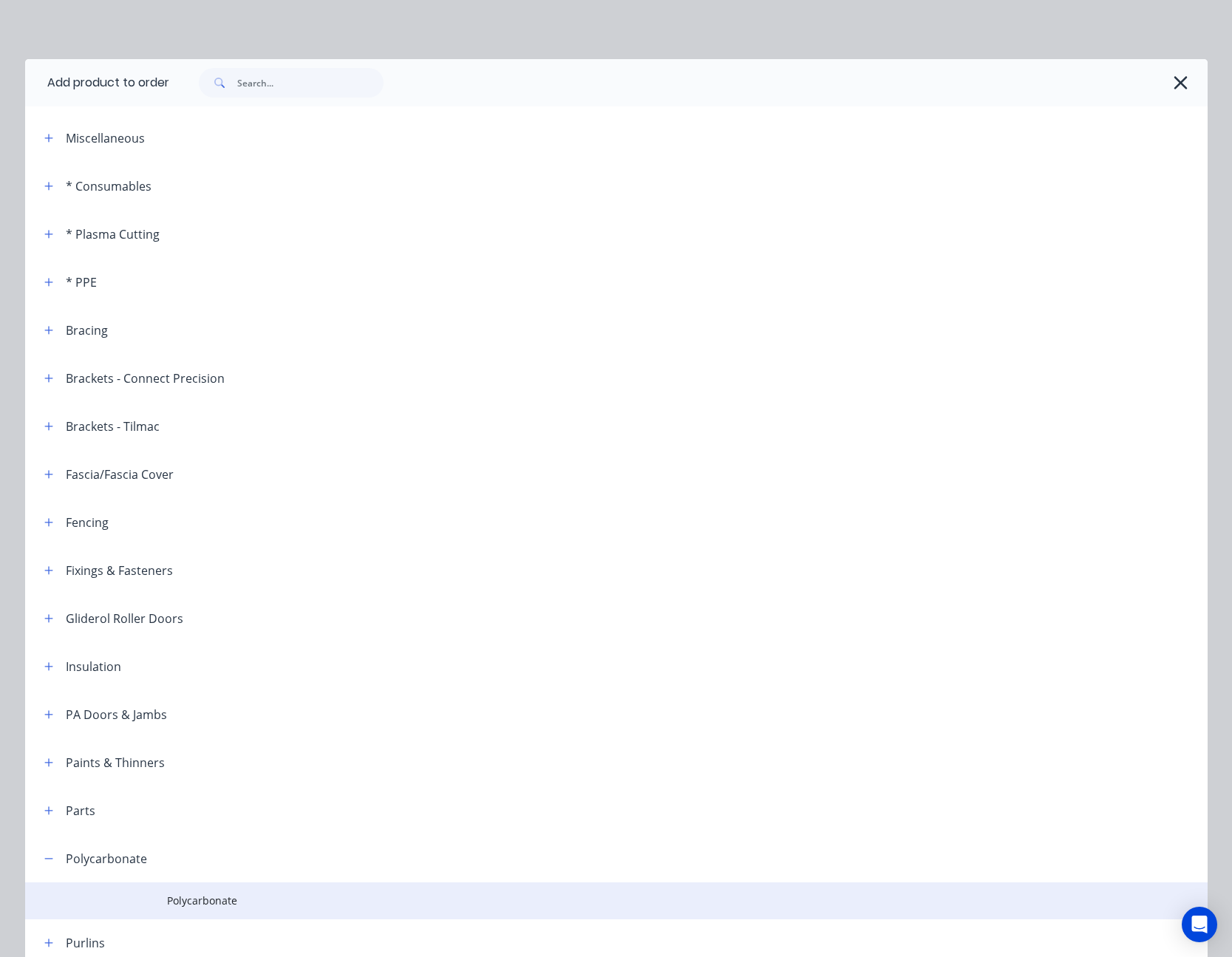
click at [167, 897] on span "Polycarbonate" at bounding box center [583, 901] width 833 height 15
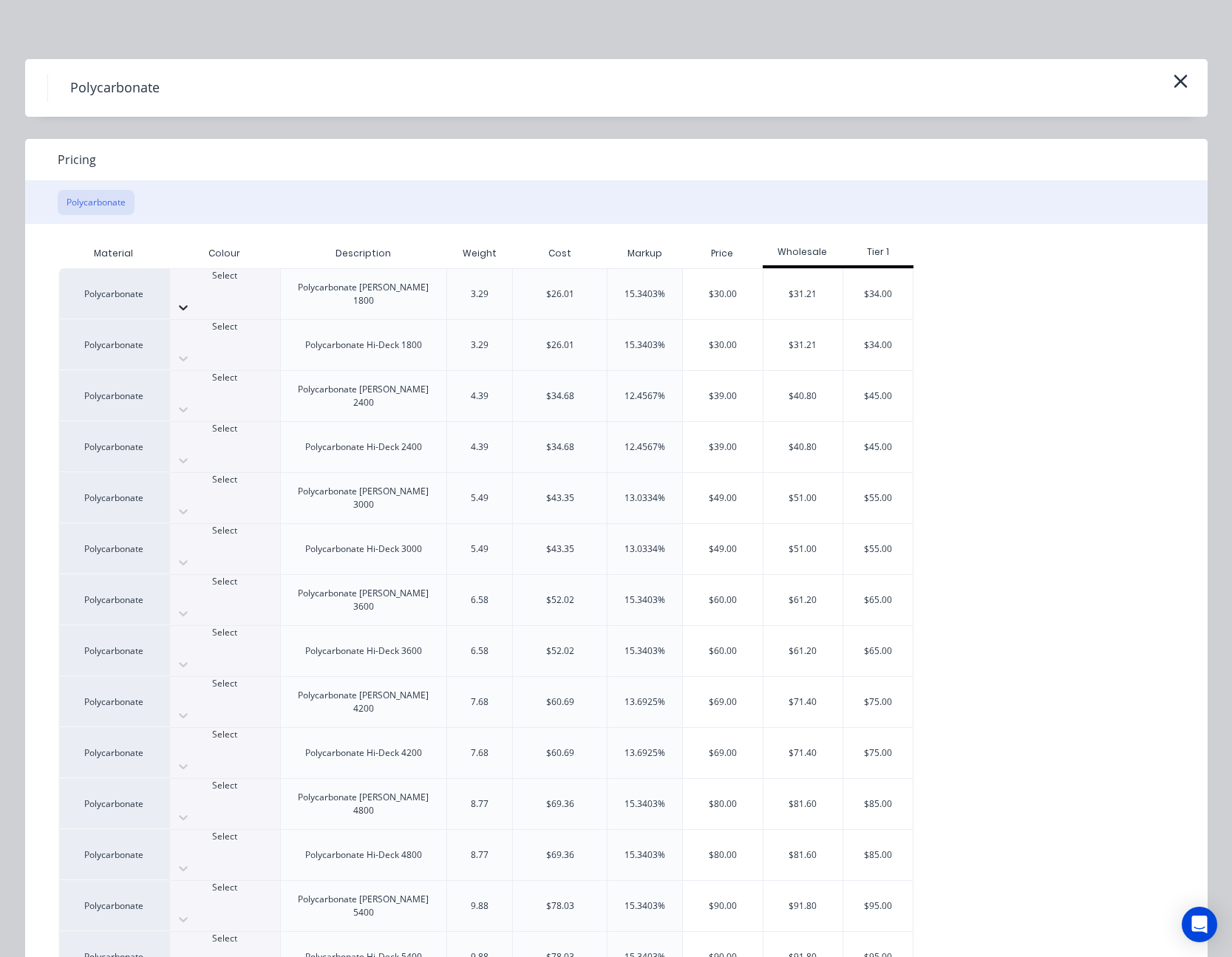
click at [191, 300] on icon at bounding box center [183, 307] width 14 height 14
click at [702, 294] on div "$30.00" at bounding box center [723, 294] width 80 height 50
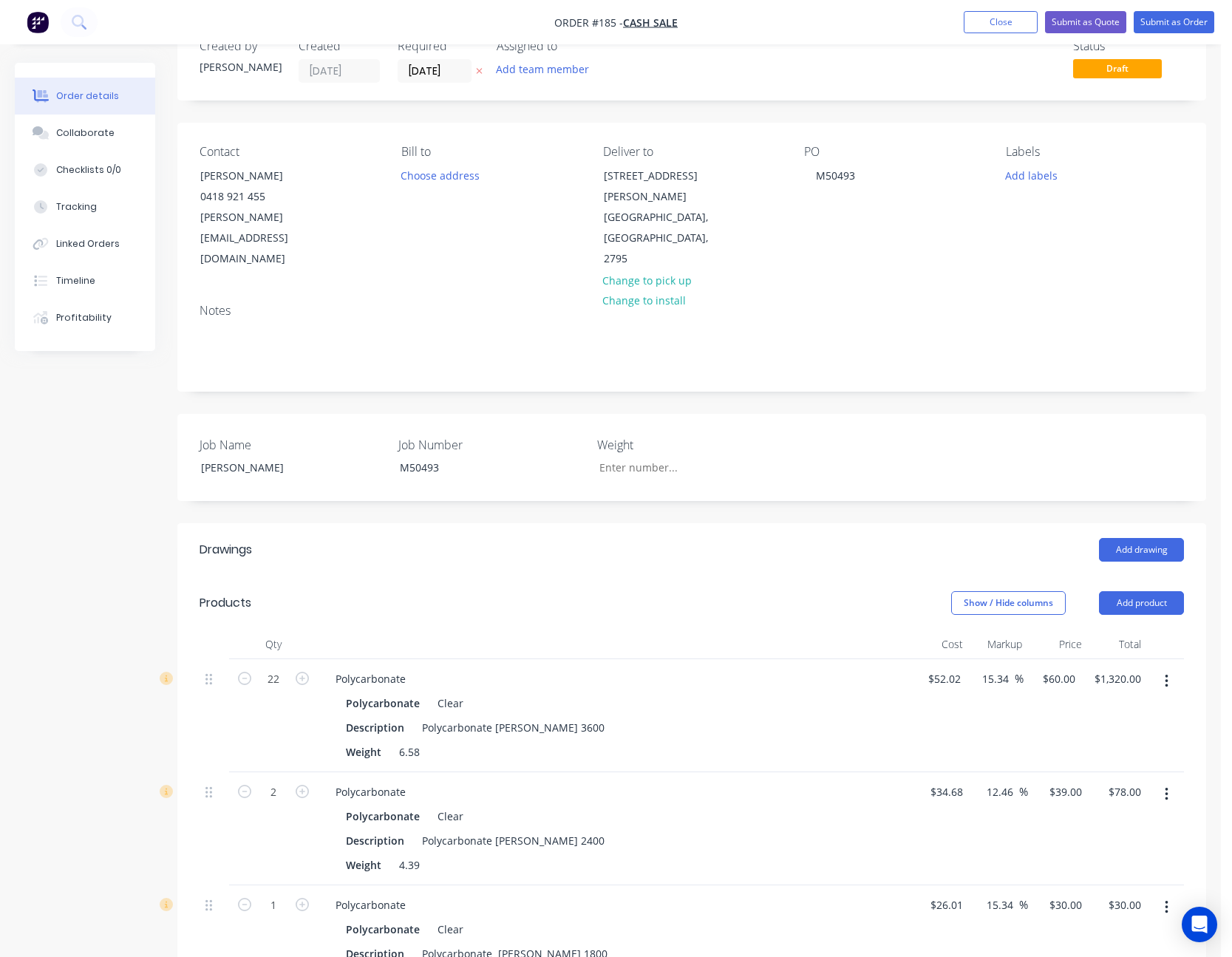
scroll to position [74, 0]
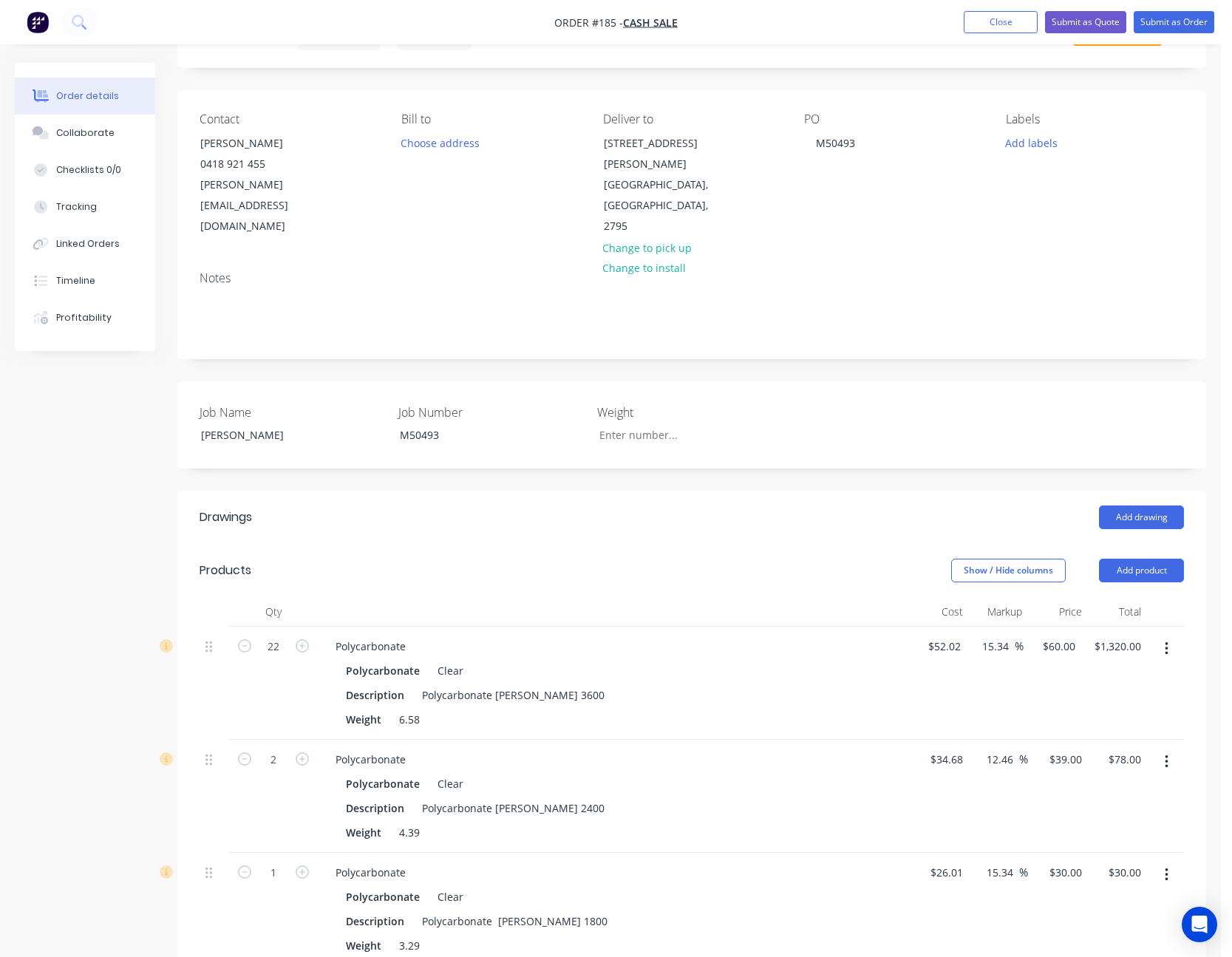
click at [310, 863] on button "button" at bounding box center [302, 871] width 20 height 15
type input "2"
type input "$60.00"
click at [244, 866] on icon "button" at bounding box center [245, 873] width 14 height 14
type input "1"
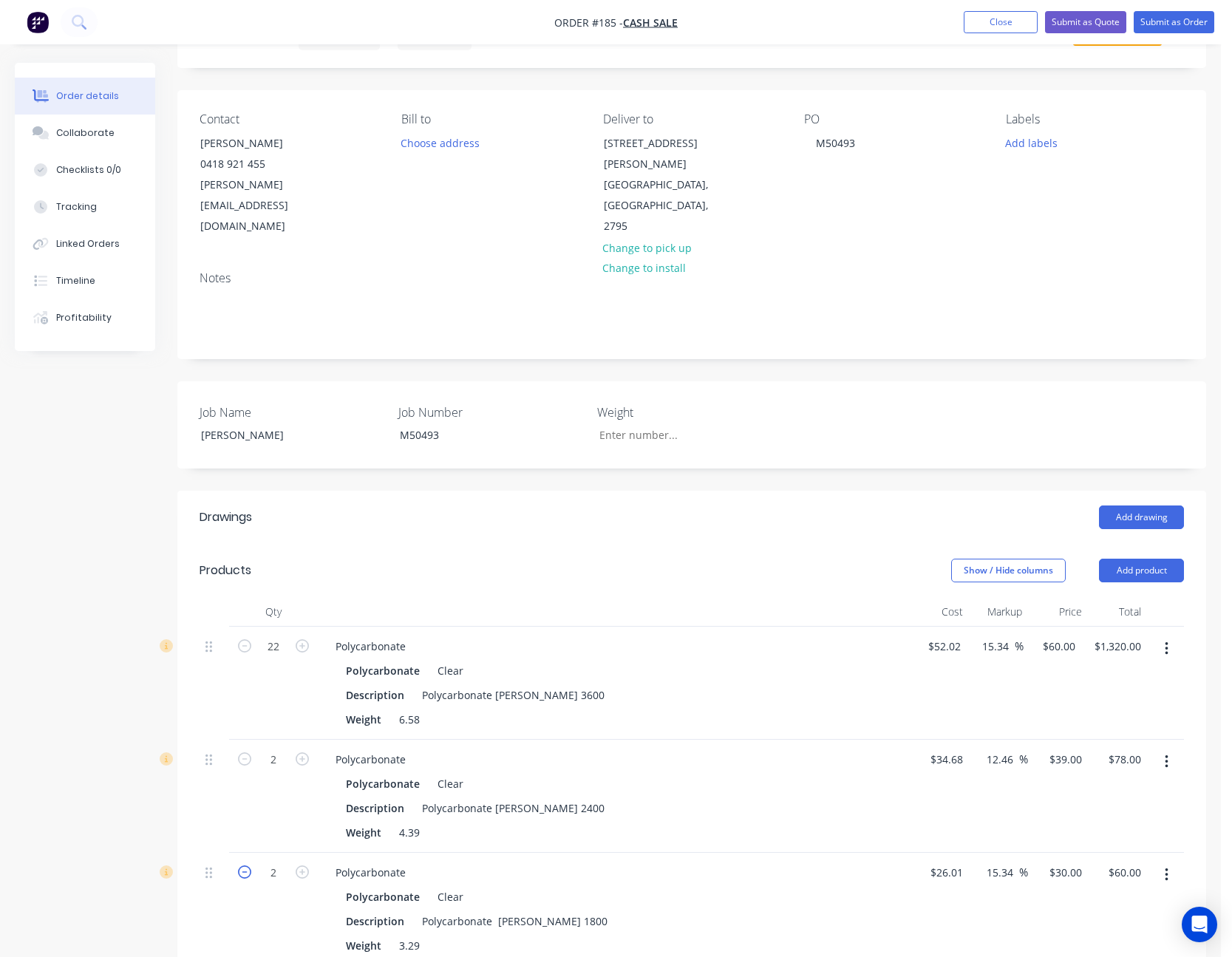
type input "$30.00"
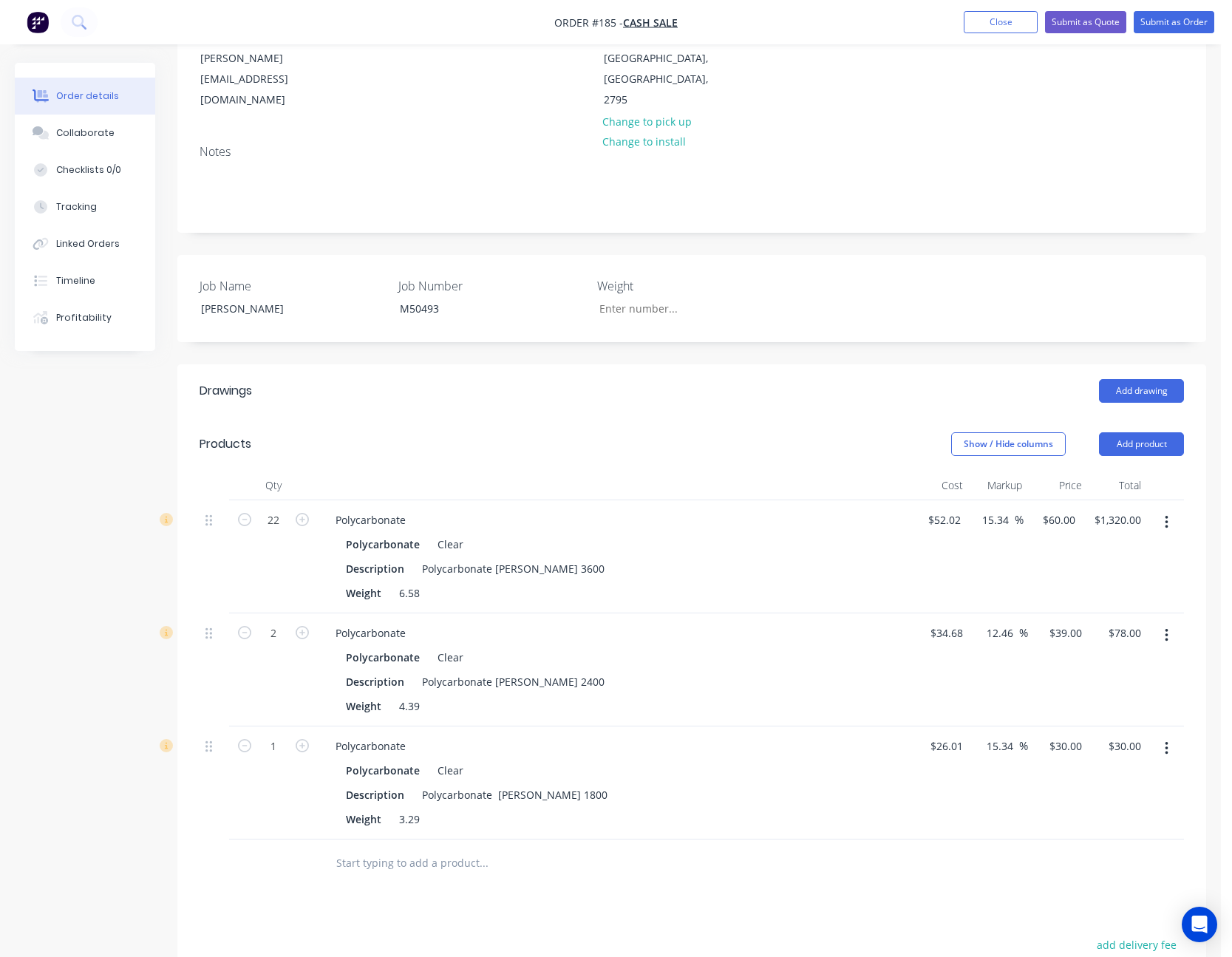
scroll to position [295, 0]
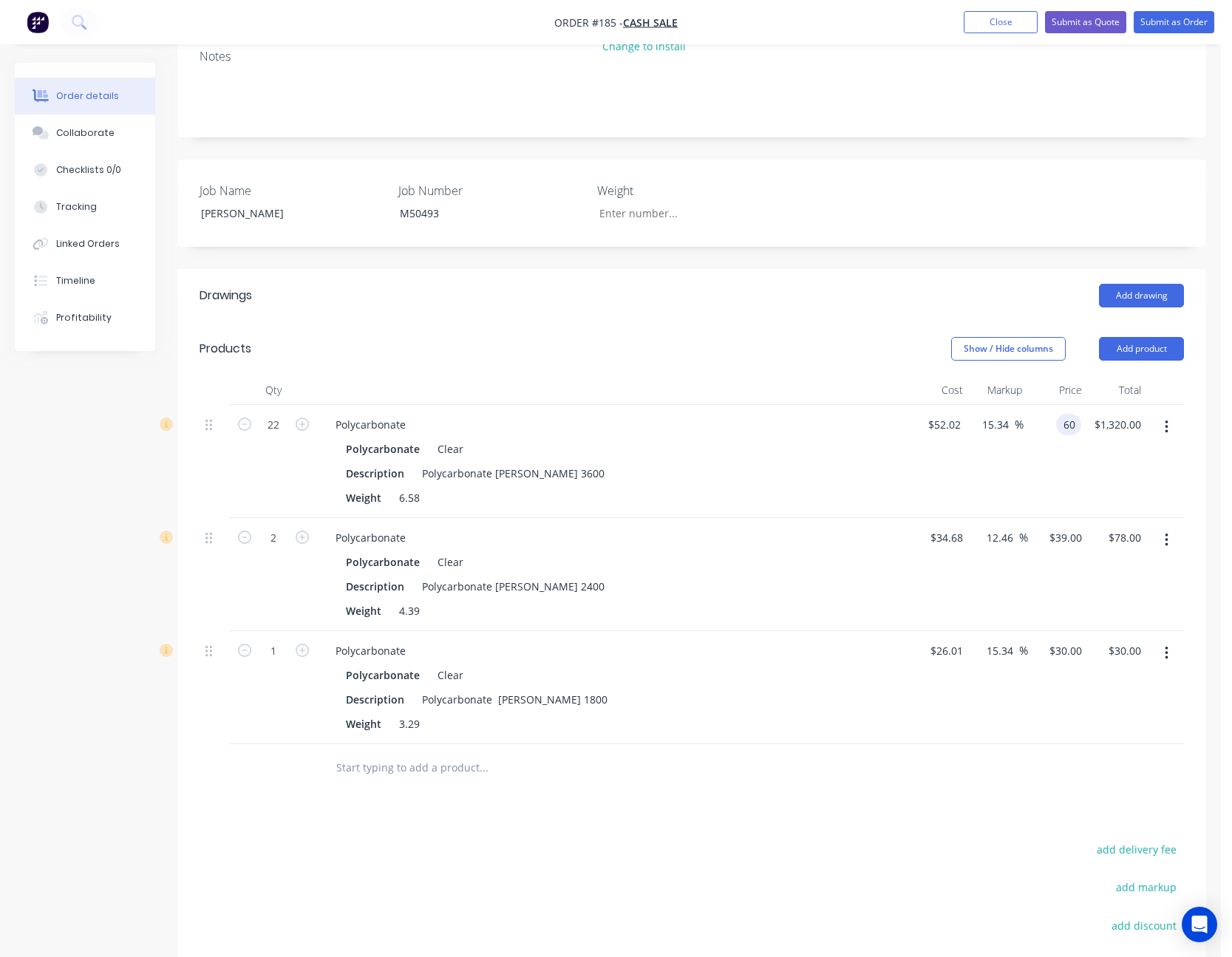
click at [1059, 414] on div "60 60" at bounding box center [1069, 424] width 26 height 21
type input "71.28"
type input "37.02"
type input "$71.28"
type input "$1,568.16"
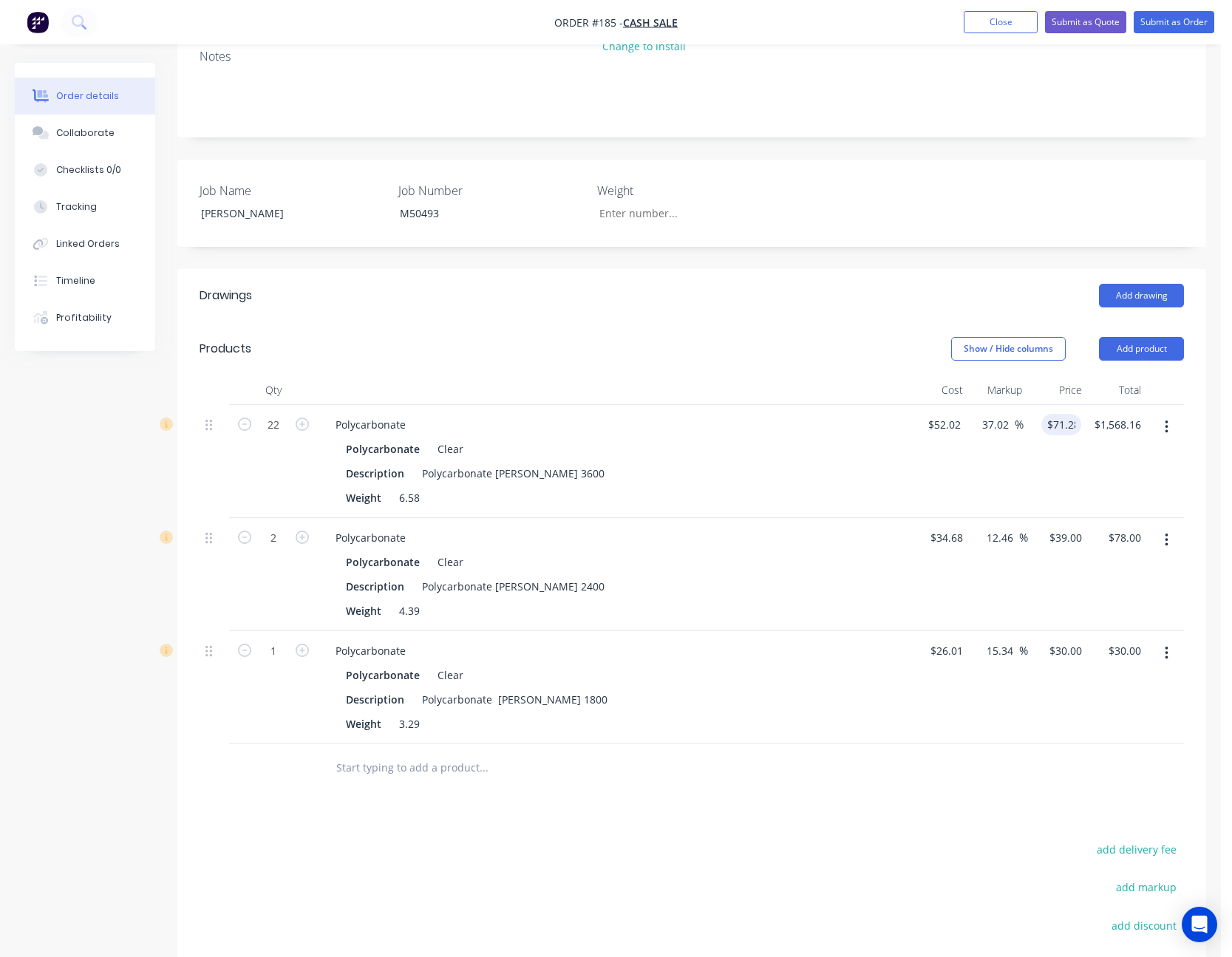
click at [1111, 452] on div "$1,568.16 $1,320.00" at bounding box center [1114, 461] width 66 height 113
click at [1065, 527] on div "39 $39.00" at bounding box center [1065, 537] width 46 height 21
type input "47.52"
type input "37.02"
type input "$47.52"
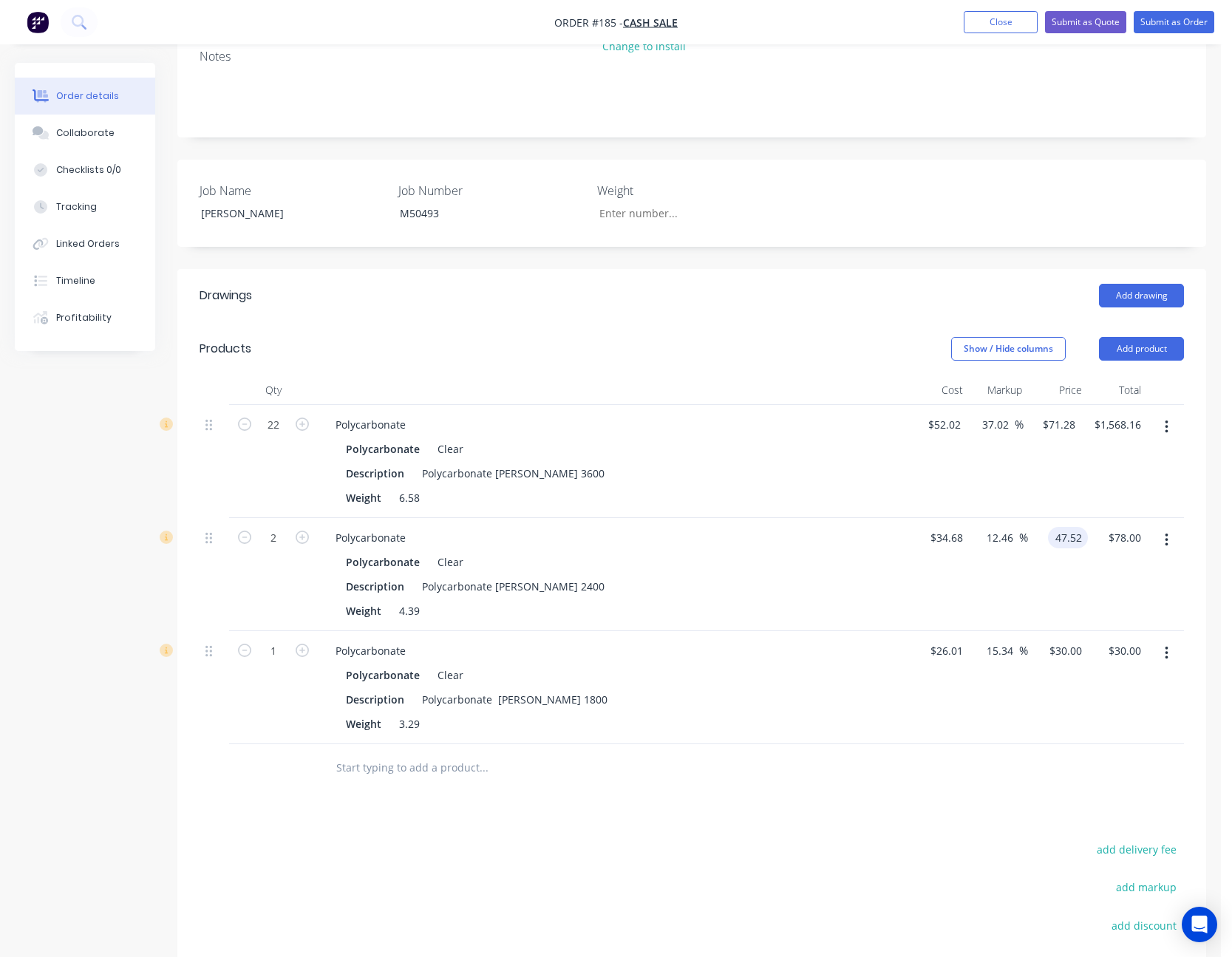
type input "$95.04"
click at [1061, 531] on div "$47.52 $47.52" at bounding box center [1058, 575] width 60 height 113
click at [1063, 640] on div "30 30" at bounding box center [1076, 650] width 26 height 21
type input "35.64"
type input "37.02"
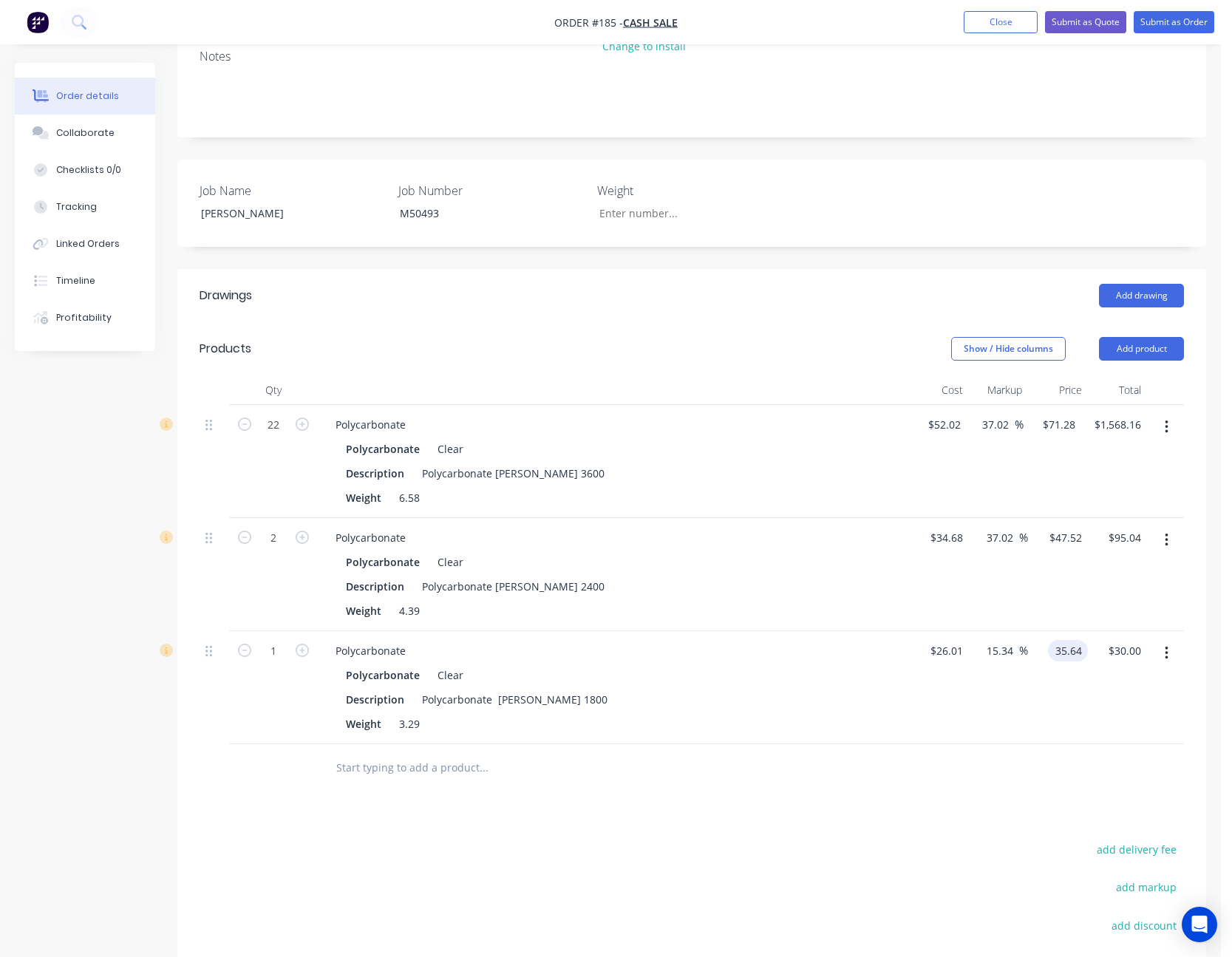
type input "$35.64"
click at [1122, 744] on div at bounding box center [691, 768] width 984 height 48
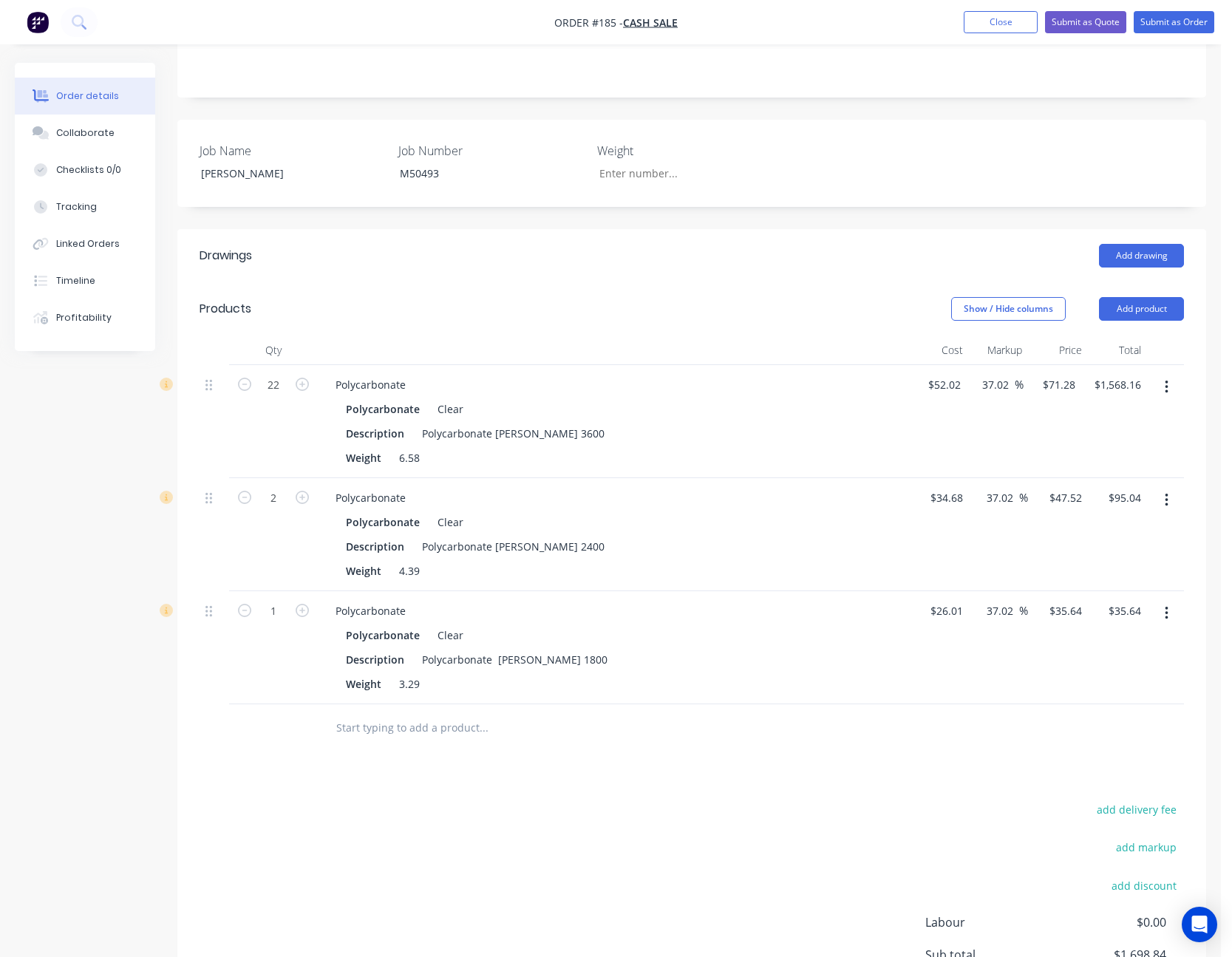
scroll to position [370, 0]
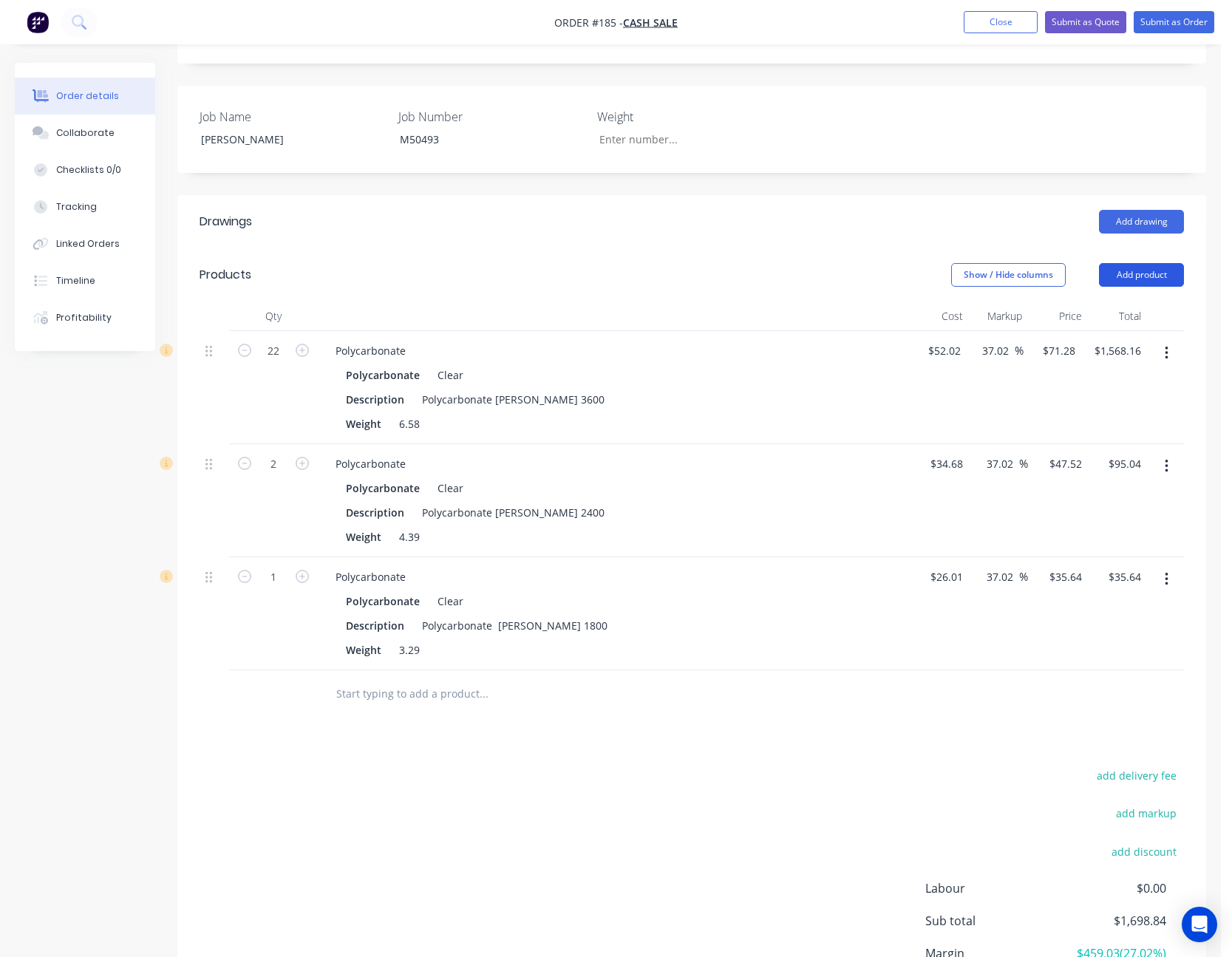
click at [1158, 263] on button "Add product" at bounding box center [1142, 275] width 85 height 24
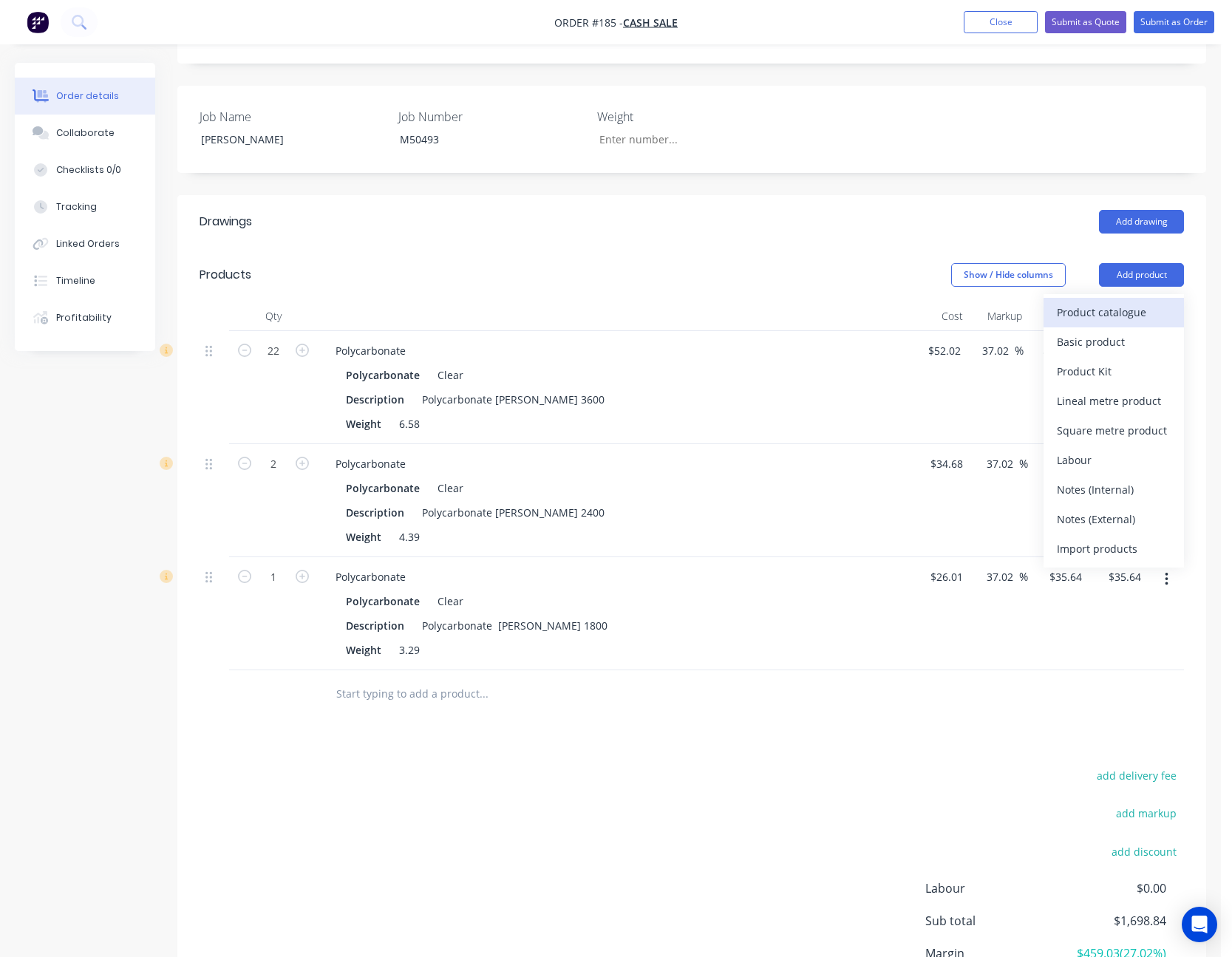
click at [1142, 301] on div "Product catalogue" at bounding box center [1115, 312] width 114 height 21
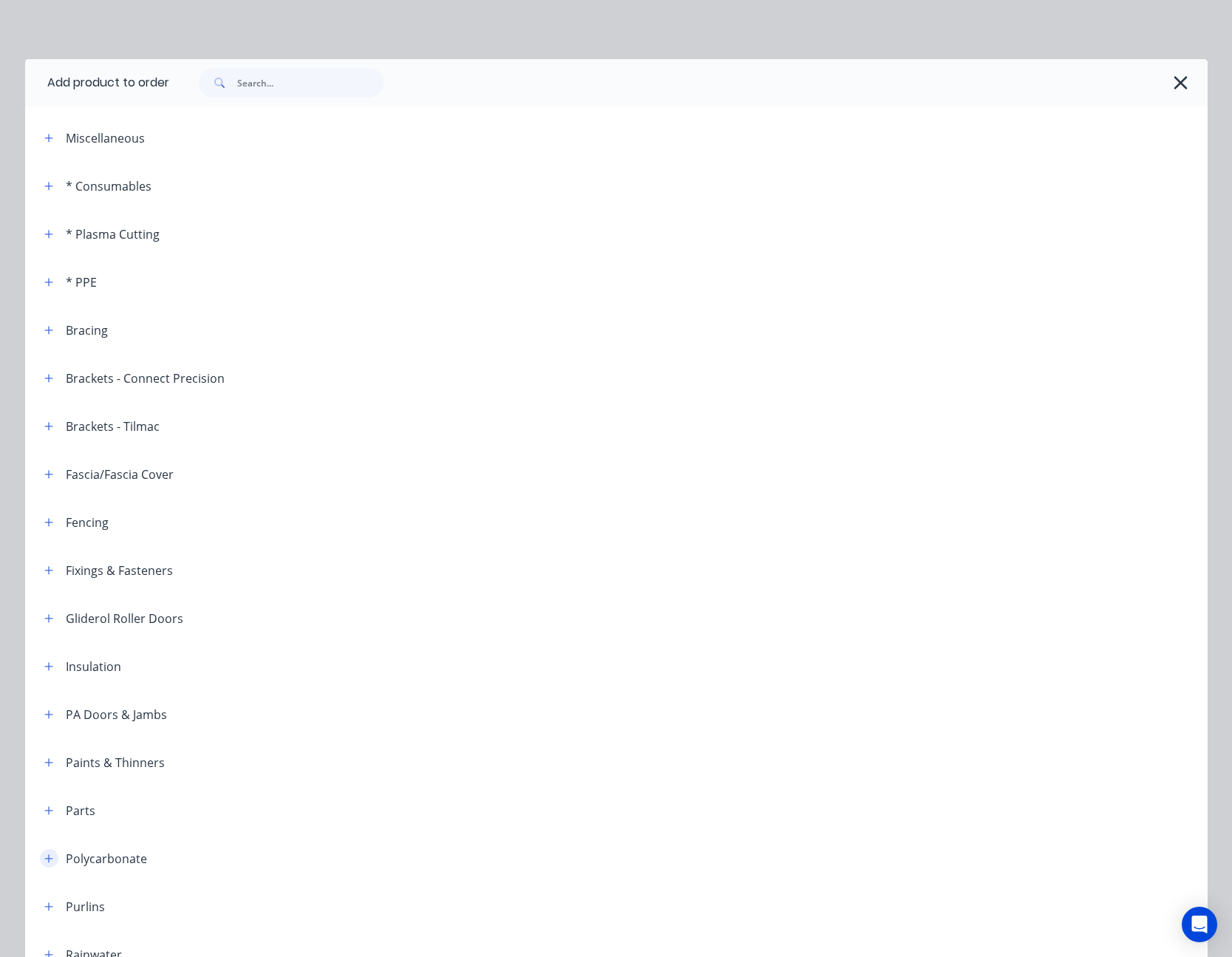
click at [45, 857] on icon "button" at bounding box center [49, 859] width 9 height 10
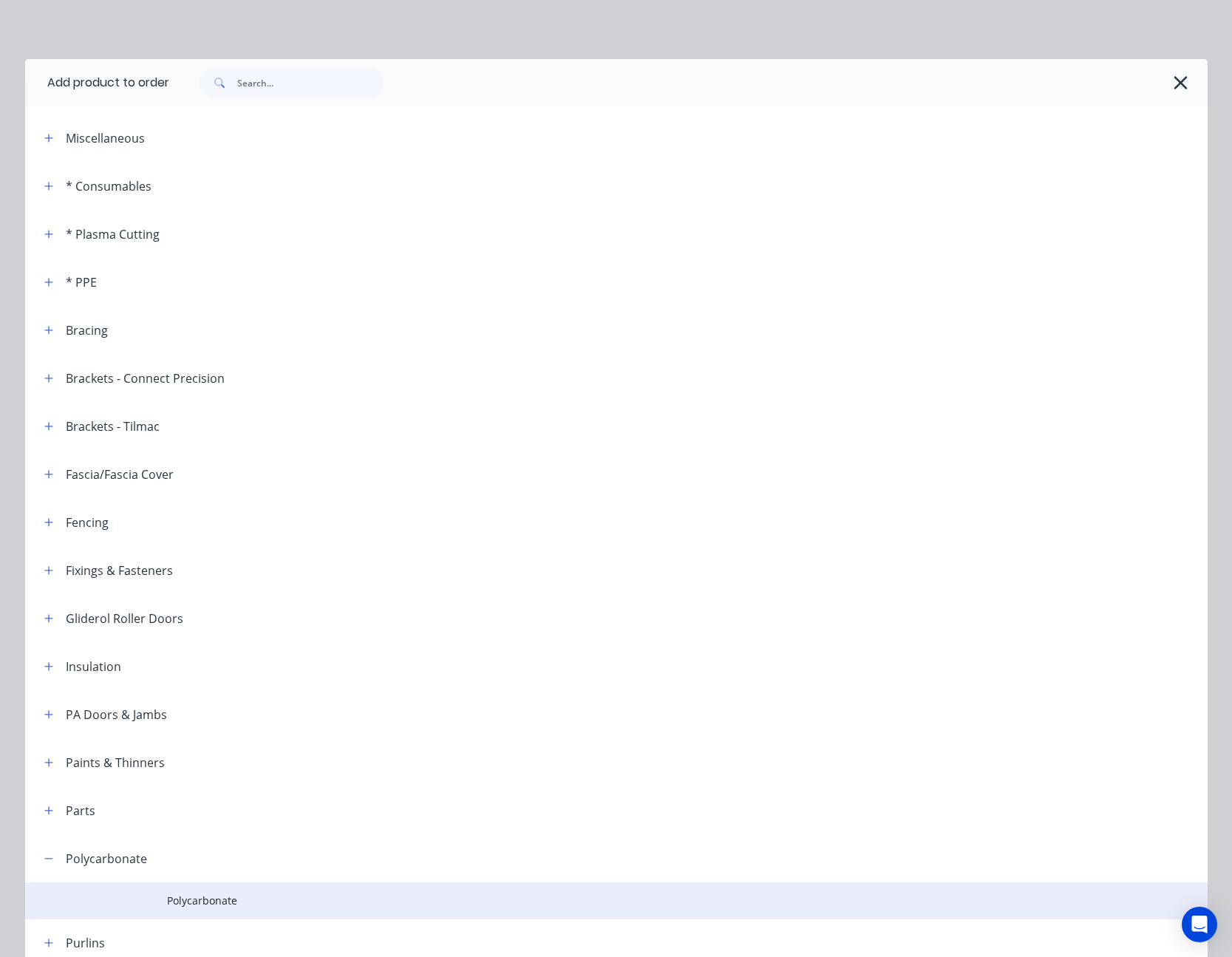
click at [151, 894] on td at bounding box center [96, 901] width 142 height 37
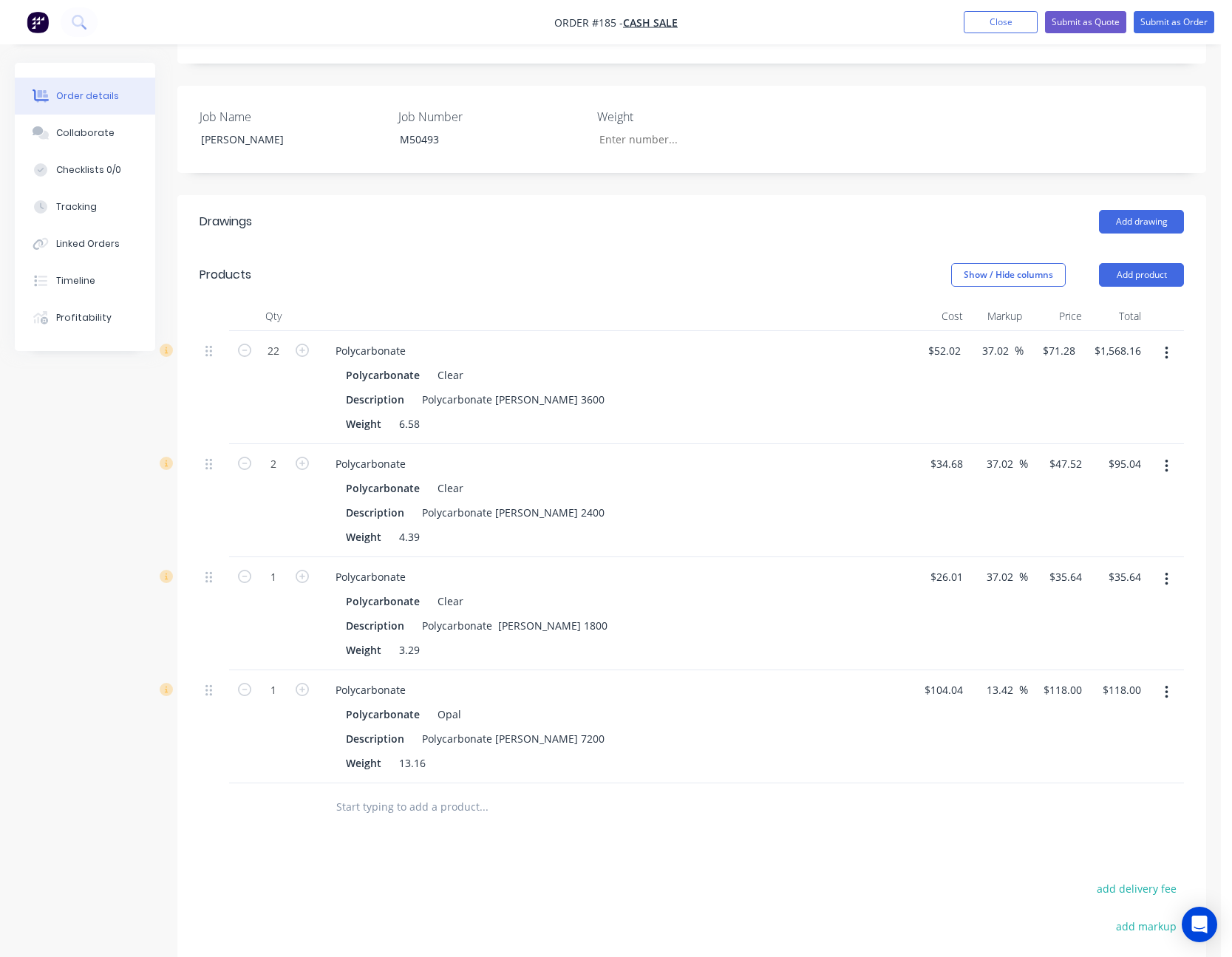
scroll to position [518, 0]
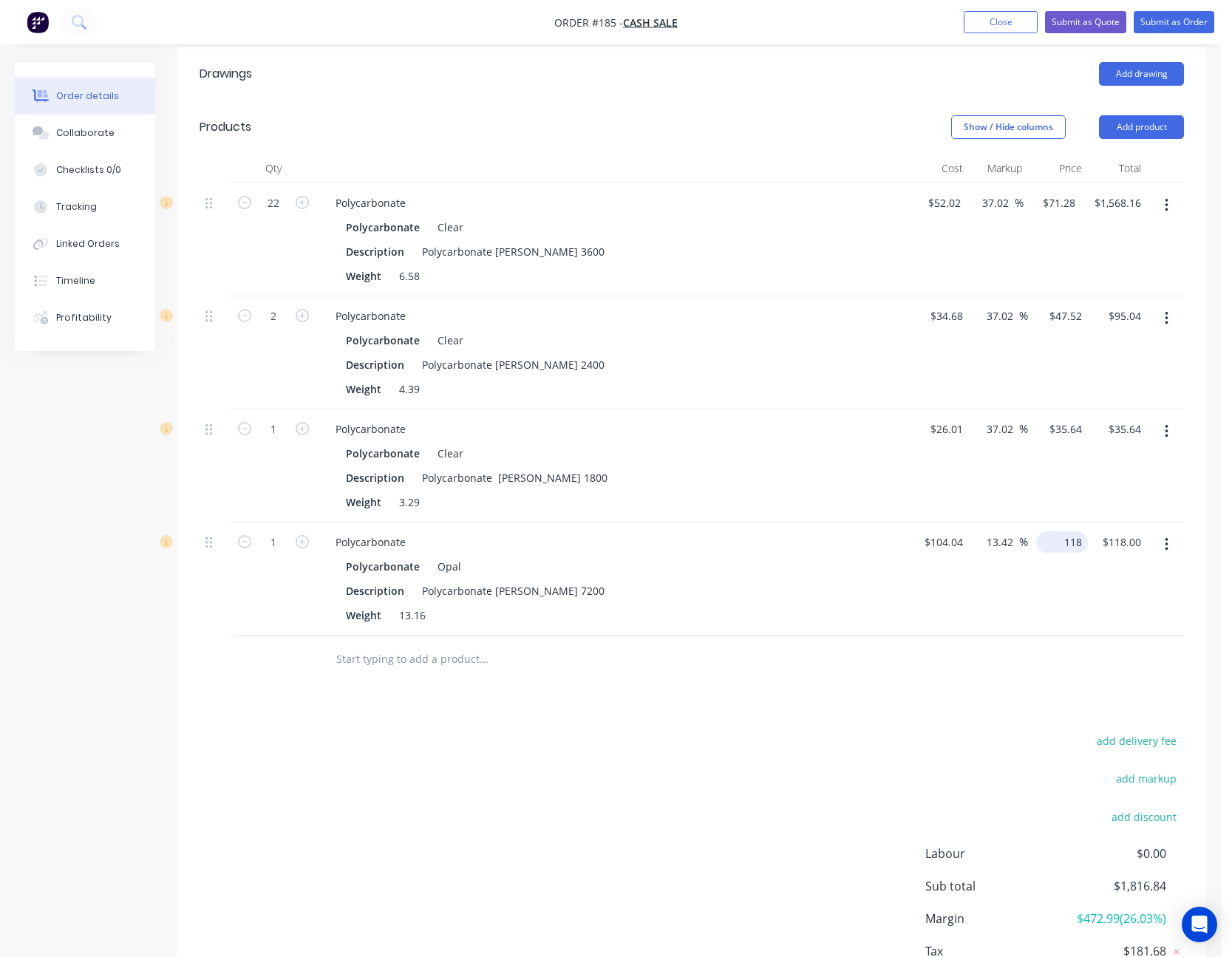
click at [1058, 531] on div "118 $118.00" at bounding box center [1062, 542] width 52 height 21
type input "142.56"
type input "37.02"
type input "$142.56"
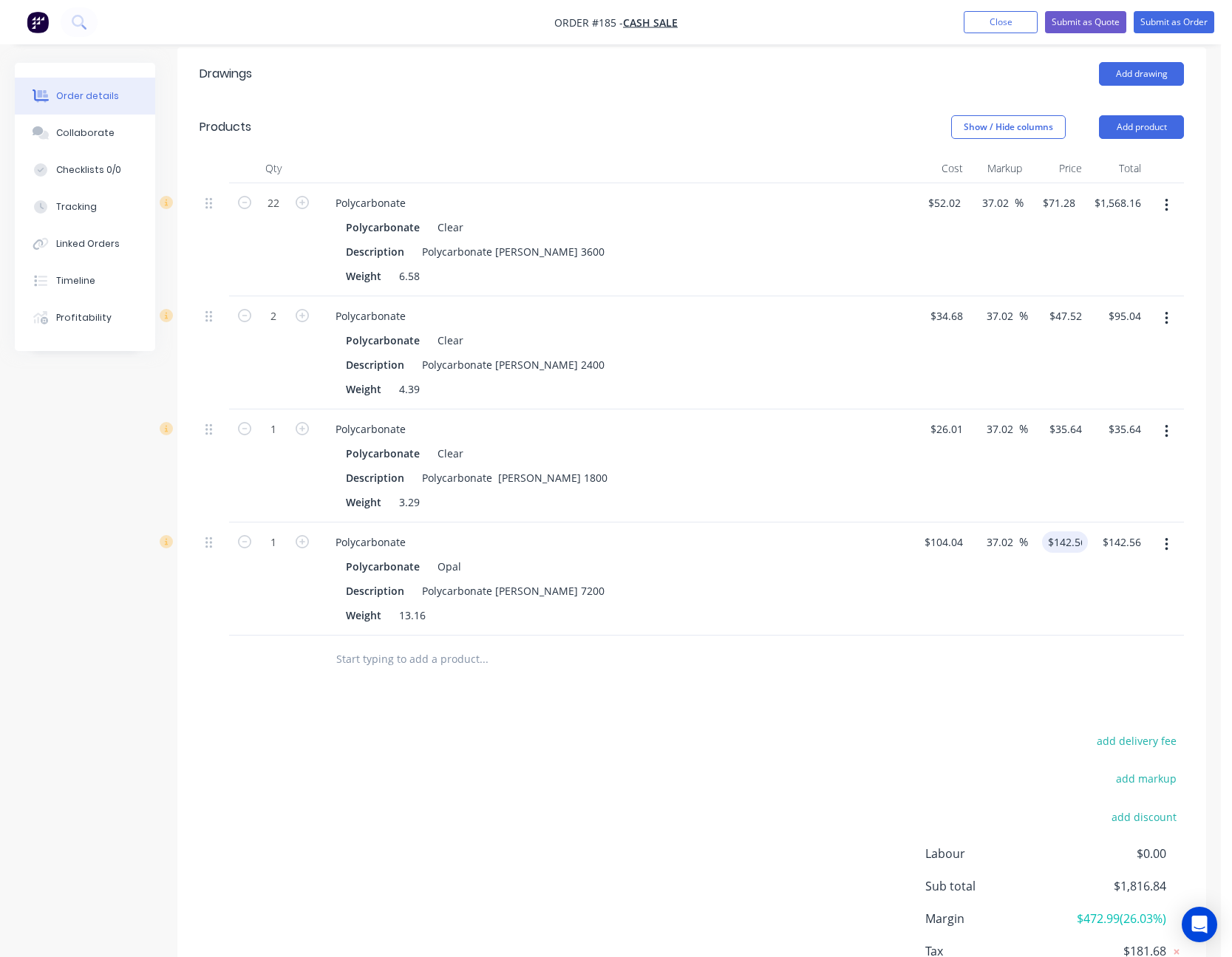
click at [1051, 551] on div "$142.56 142.56" at bounding box center [1058, 579] width 60 height 113
click at [303, 536] on icon "button" at bounding box center [302, 542] width 14 height 14
type input "2"
type input "$285.12"
click at [303, 536] on icon "button" at bounding box center [302, 542] width 14 height 14
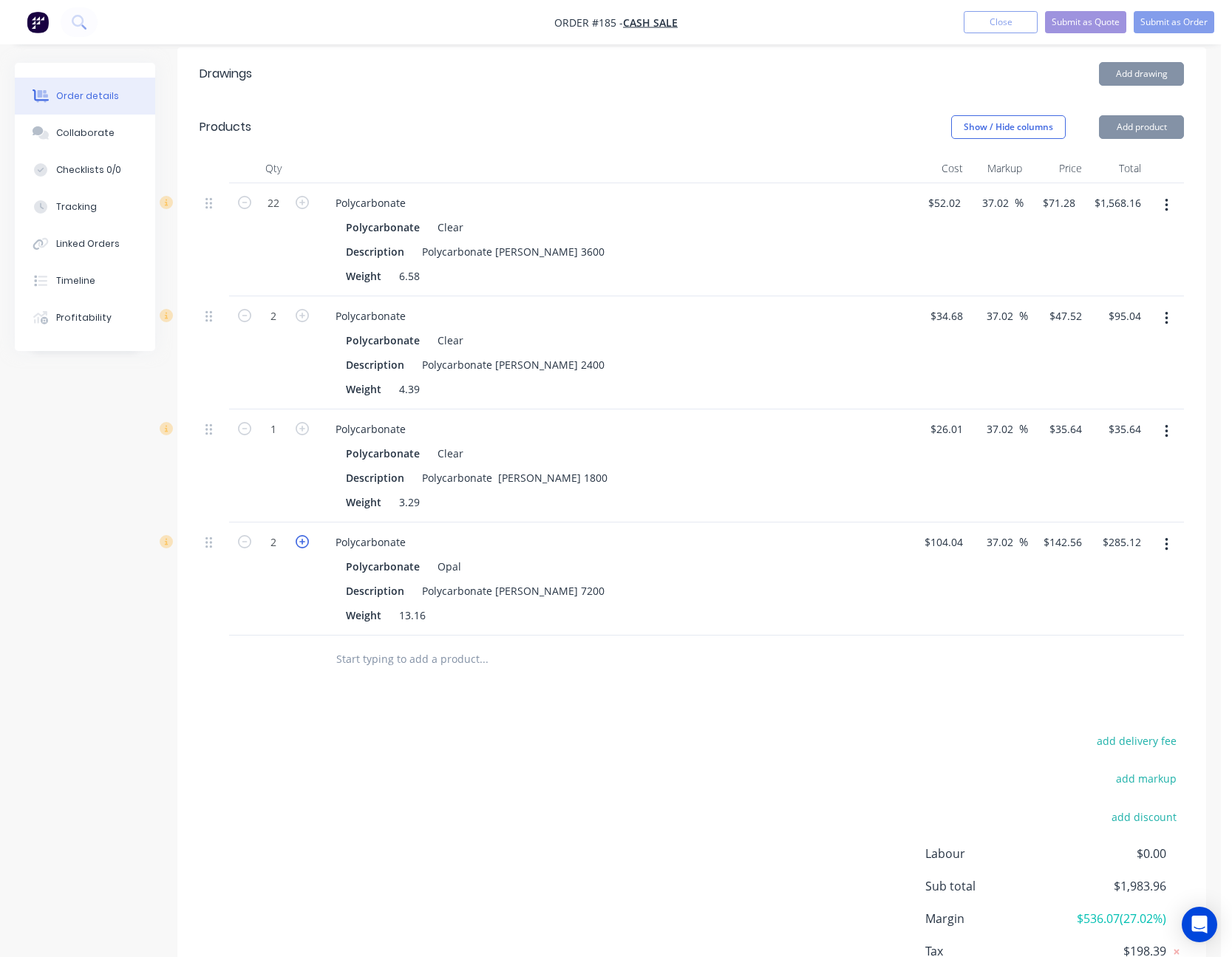
type input "3"
type input "$427.68"
click at [1162, 115] on button "Add product" at bounding box center [1142, 127] width 85 height 24
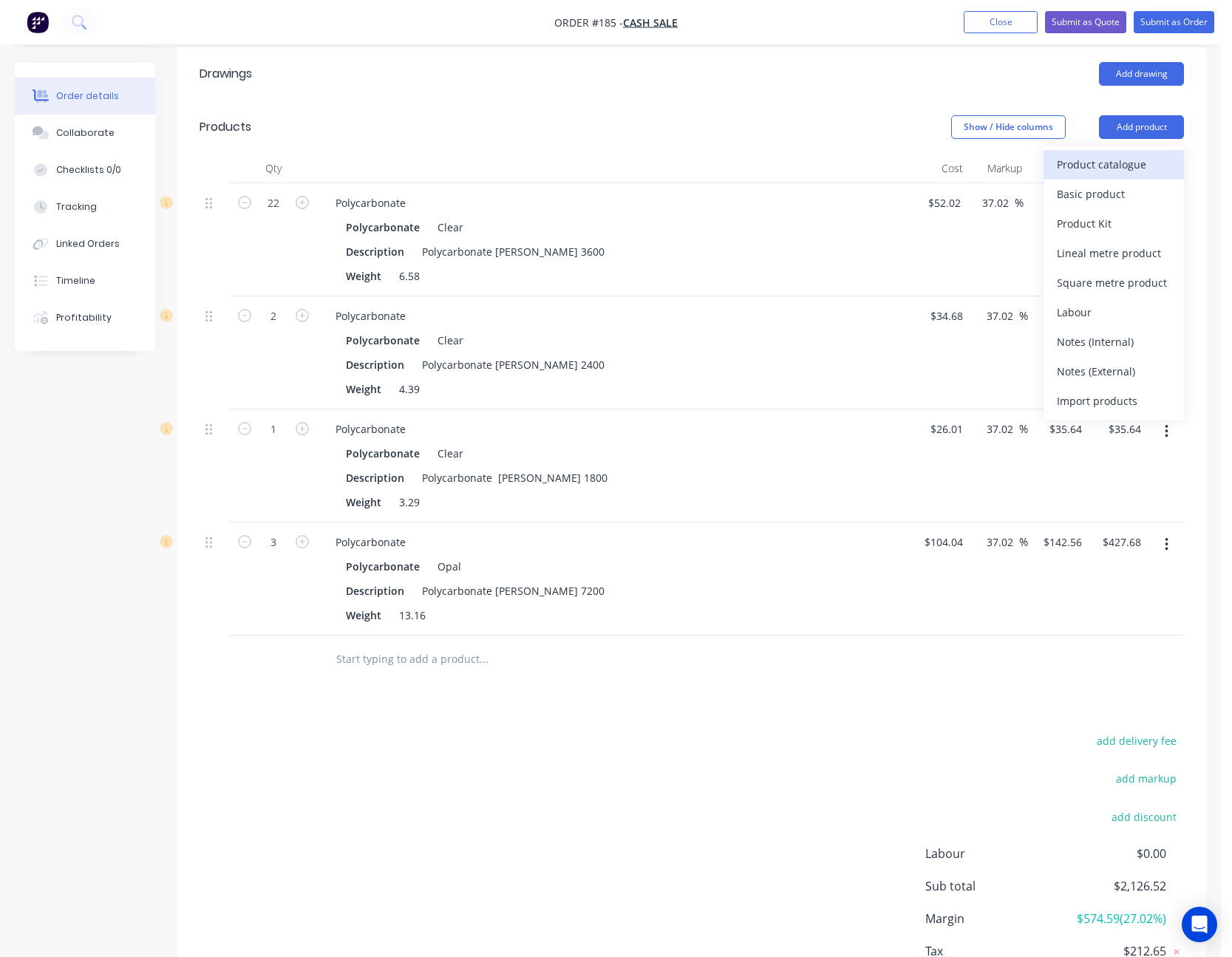
click at [1131, 154] on div "Product catalogue" at bounding box center [1115, 164] width 114 height 21
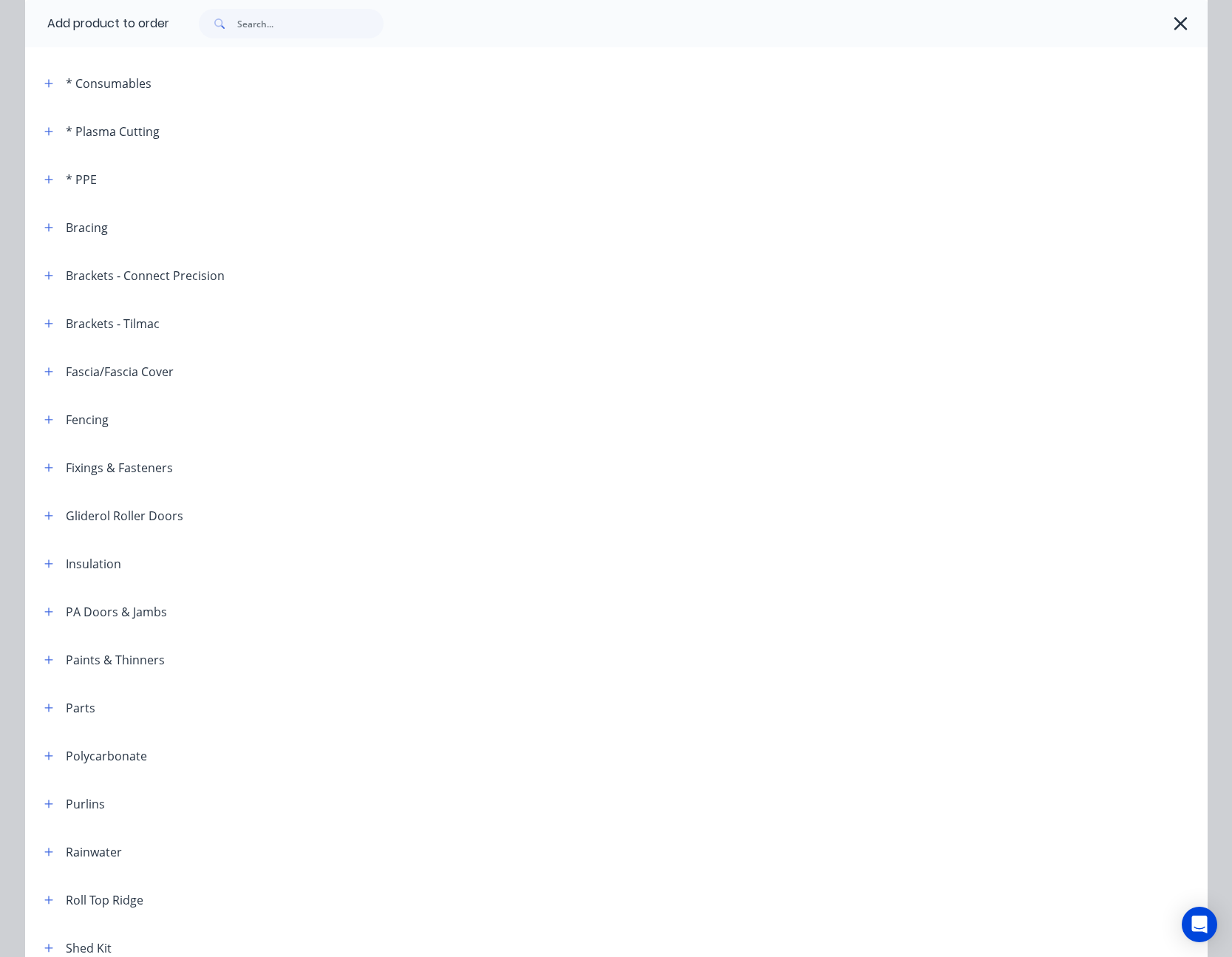
scroll to position [221, 0]
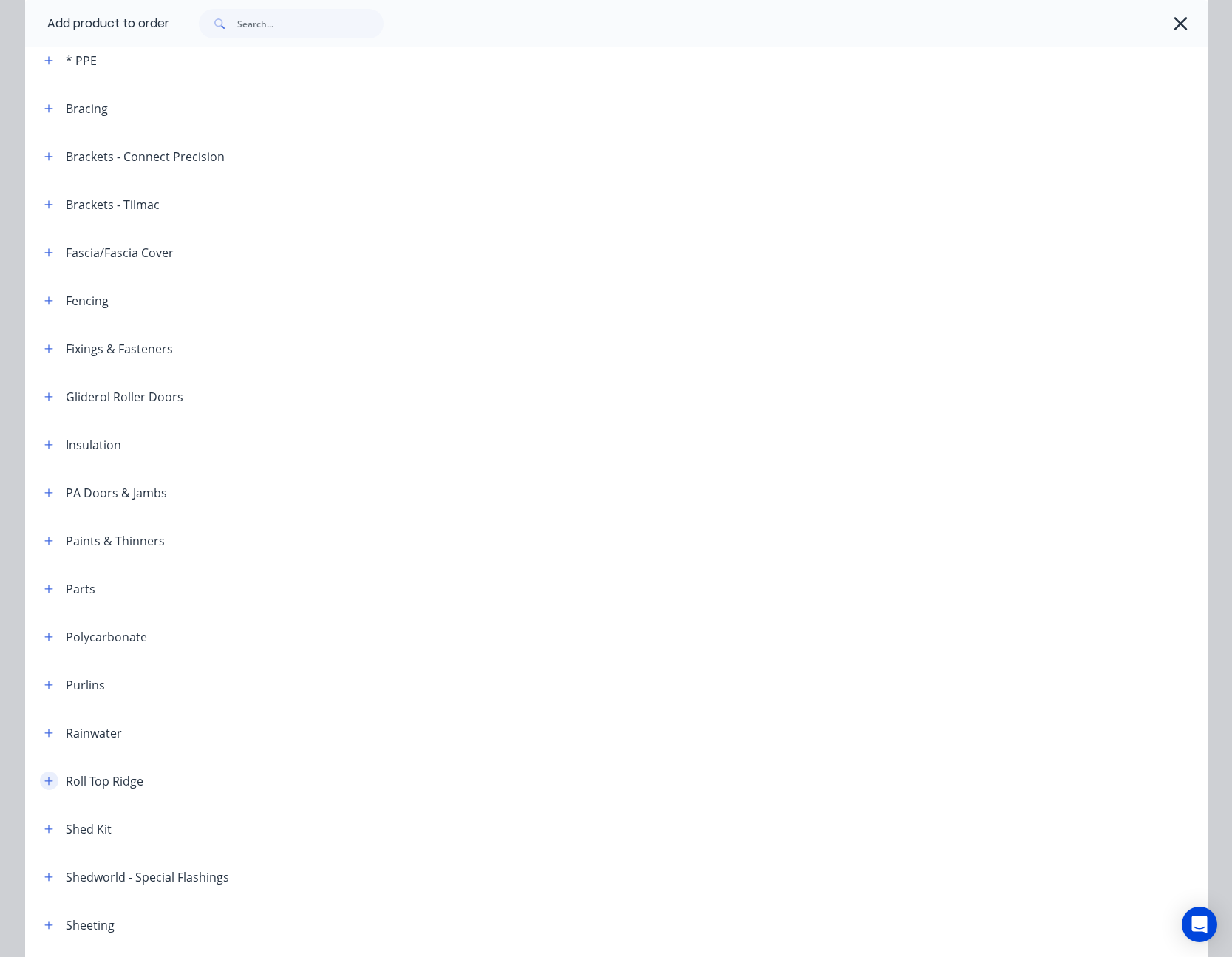
click at [40, 782] on button "button" at bounding box center [49, 781] width 19 height 19
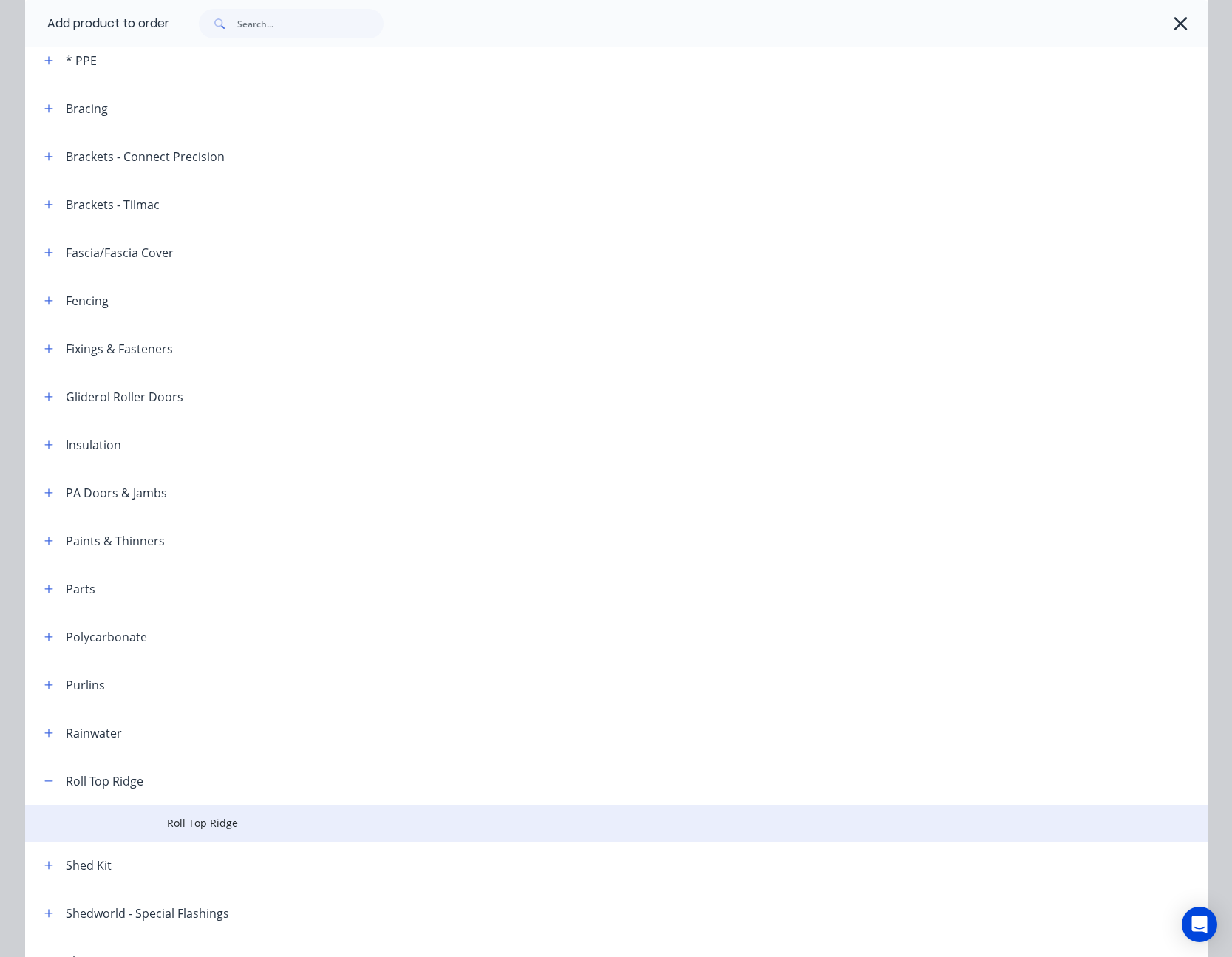
click at [189, 827] on span "Roll Top Ridge" at bounding box center [583, 823] width 833 height 15
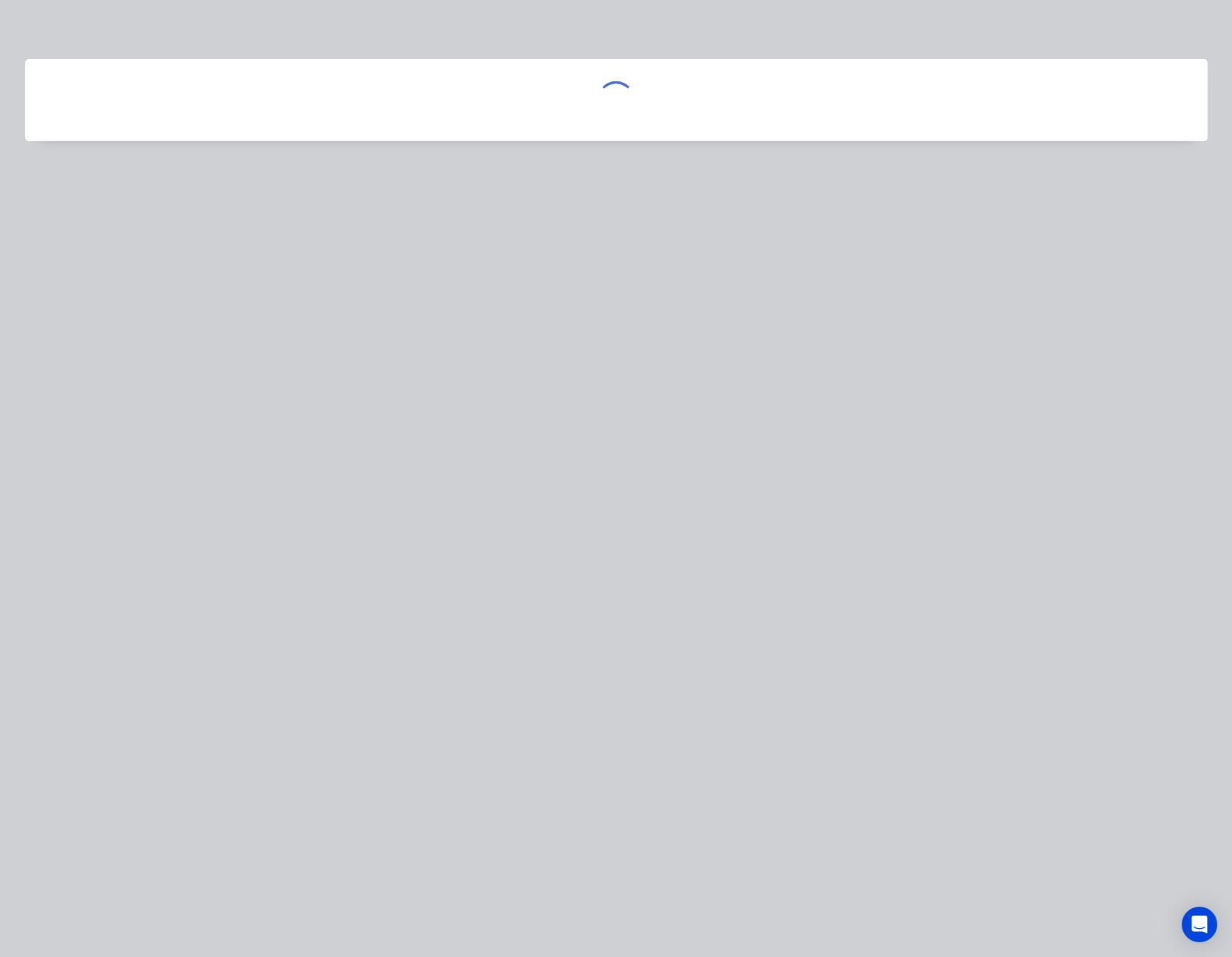
scroll to position [0, 0]
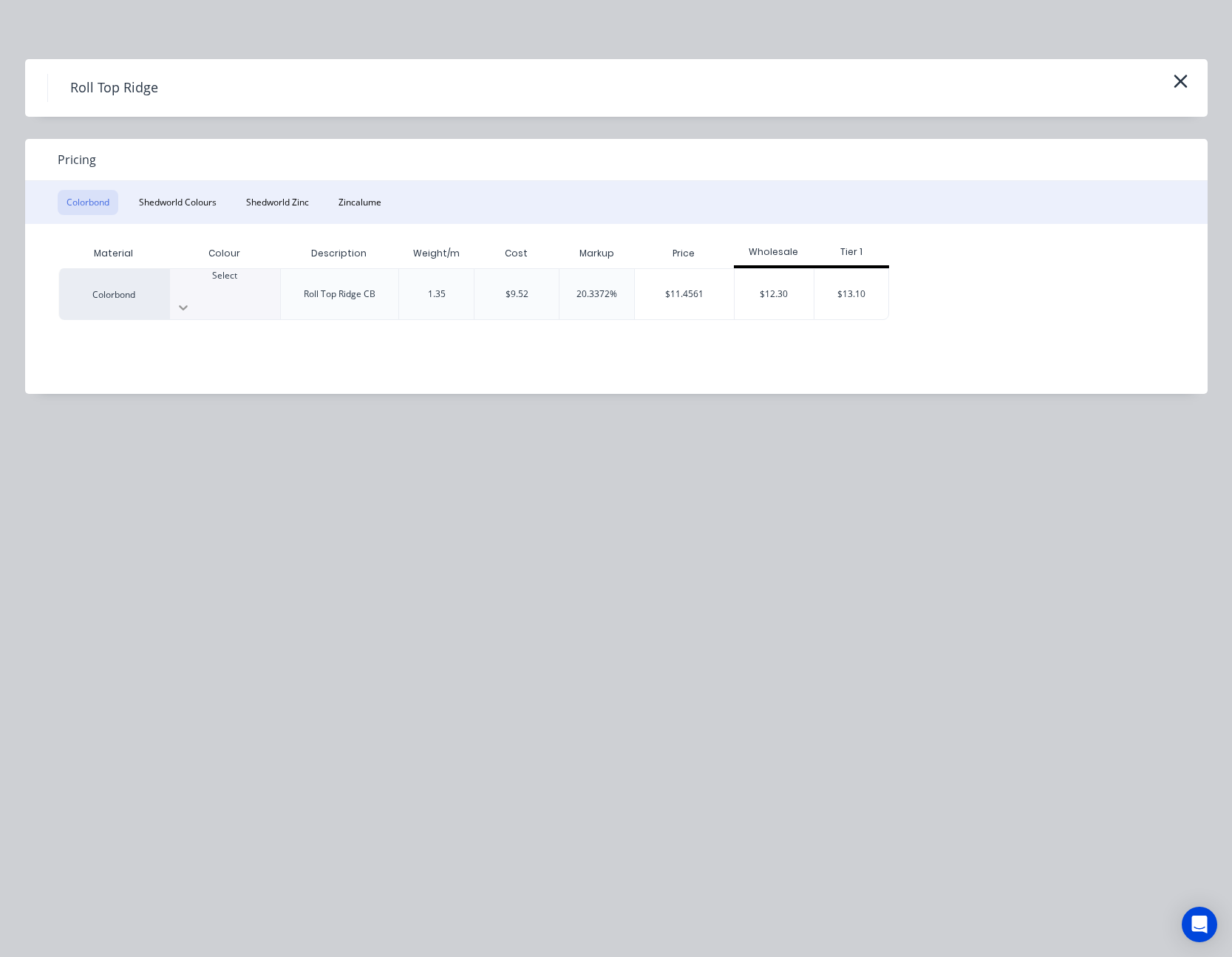
click at [191, 300] on icon at bounding box center [183, 307] width 14 height 14
click at [689, 284] on div "$11.4561" at bounding box center [685, 294] width 99 height 50
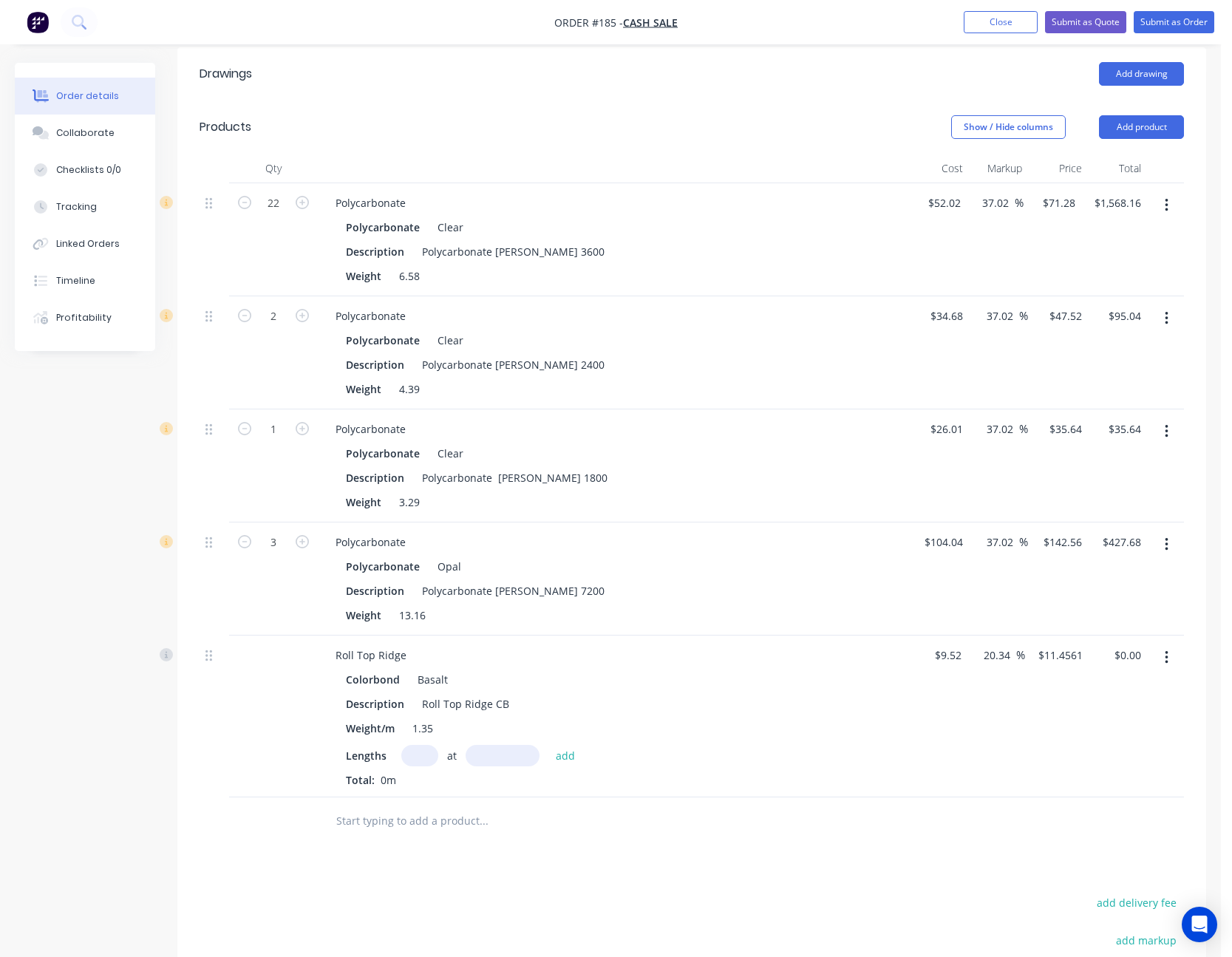
click at [407, 745] on input "text" at bounding box center [419, 755] width 37 height 21
type input "1"
type input "8500"
click at [548, 745] on button "add" at bounding box center [565, 754] width 35 height 20
type input "$97.38"
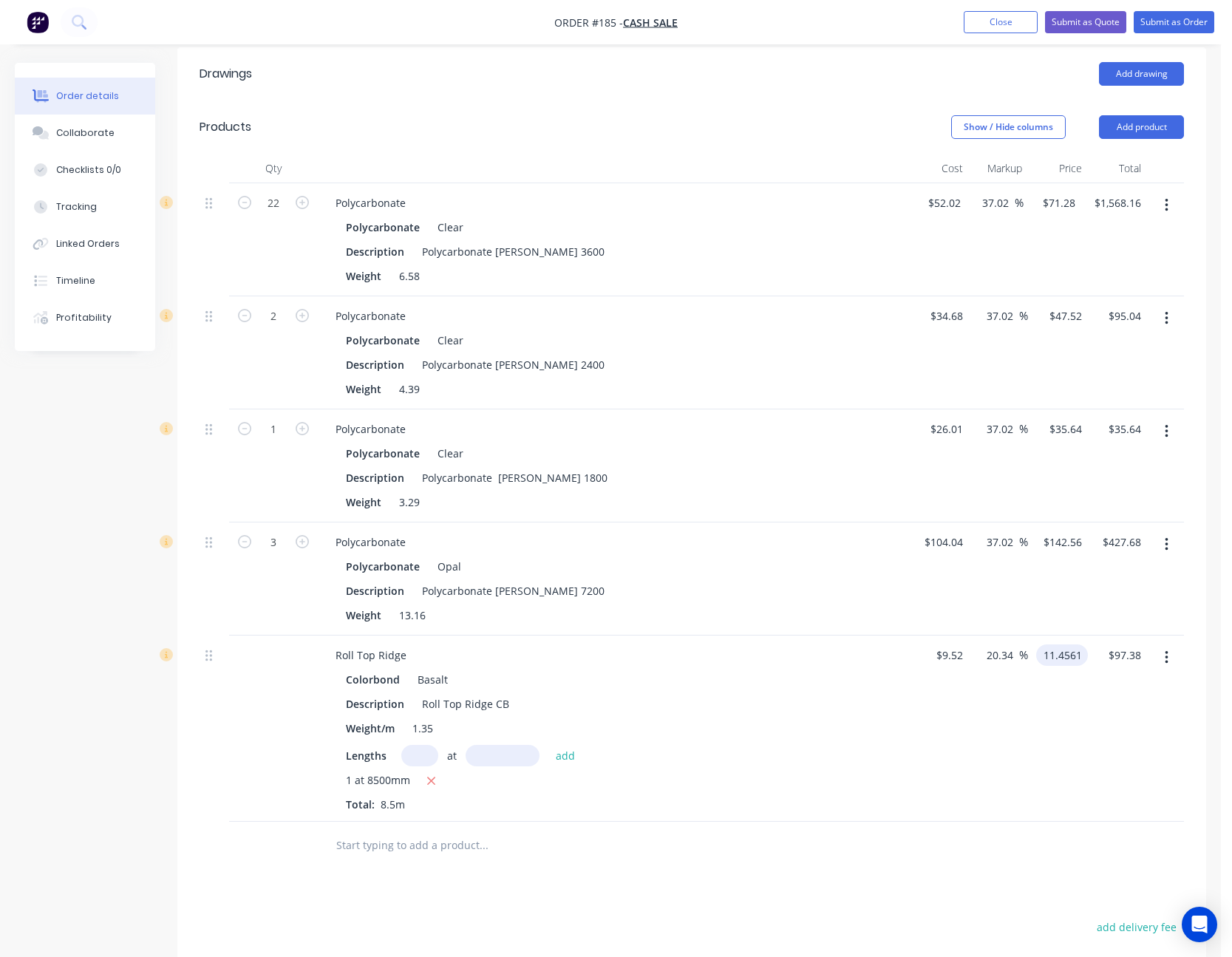
click at [1065, 645] on input "11.4561" at bounding box center [1065, 655] width 46 height 21
type input "12.50"
type input "31.3"
type input "$12.50"
type input "$106.25"
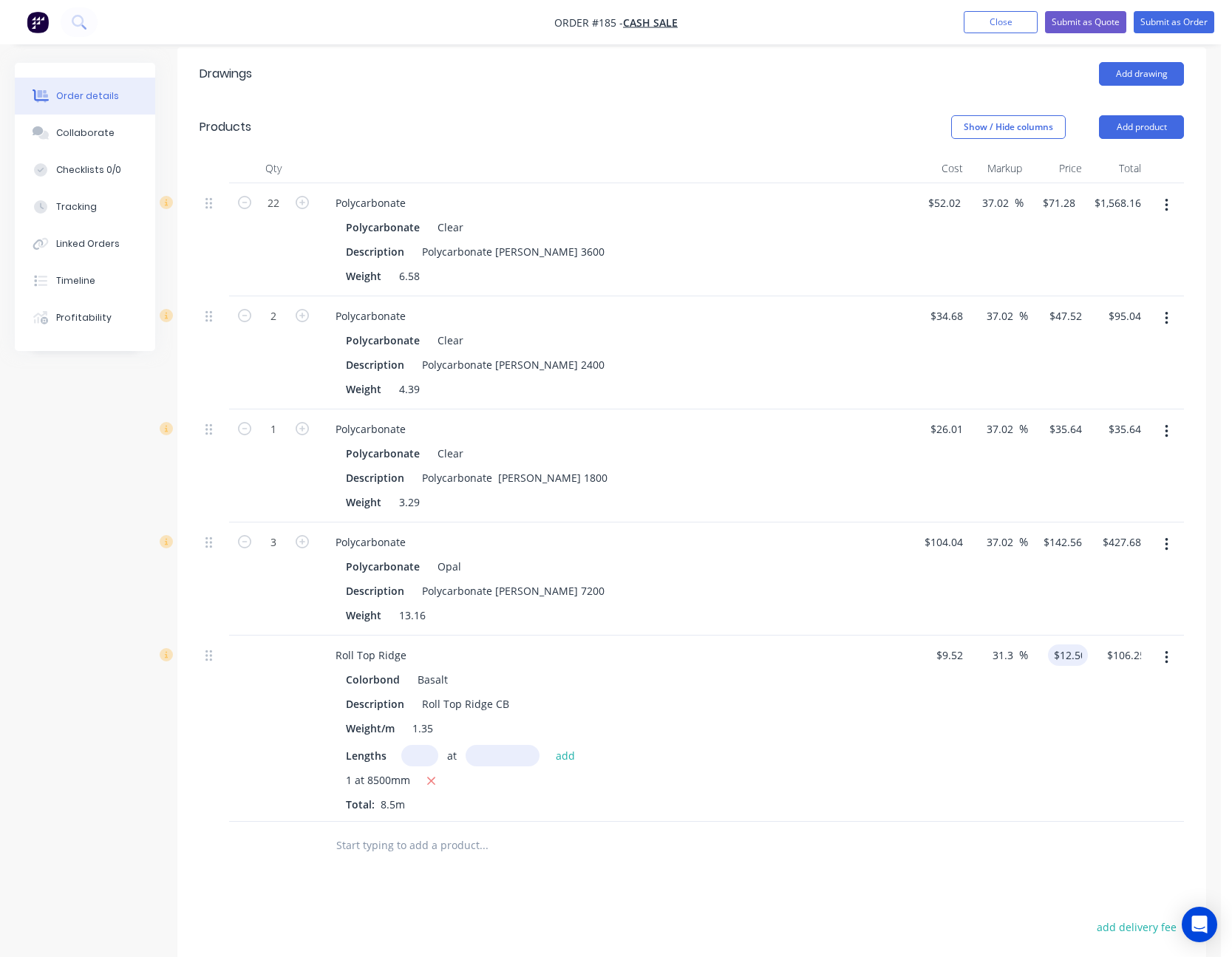
click at [1074, 716] on div "$12.50 12.50" at bounding box center [1058, 729] width 60 height 186
click at [1147, 115] on button "Add product" at bounding box center [1142, 127] width 85 height 24
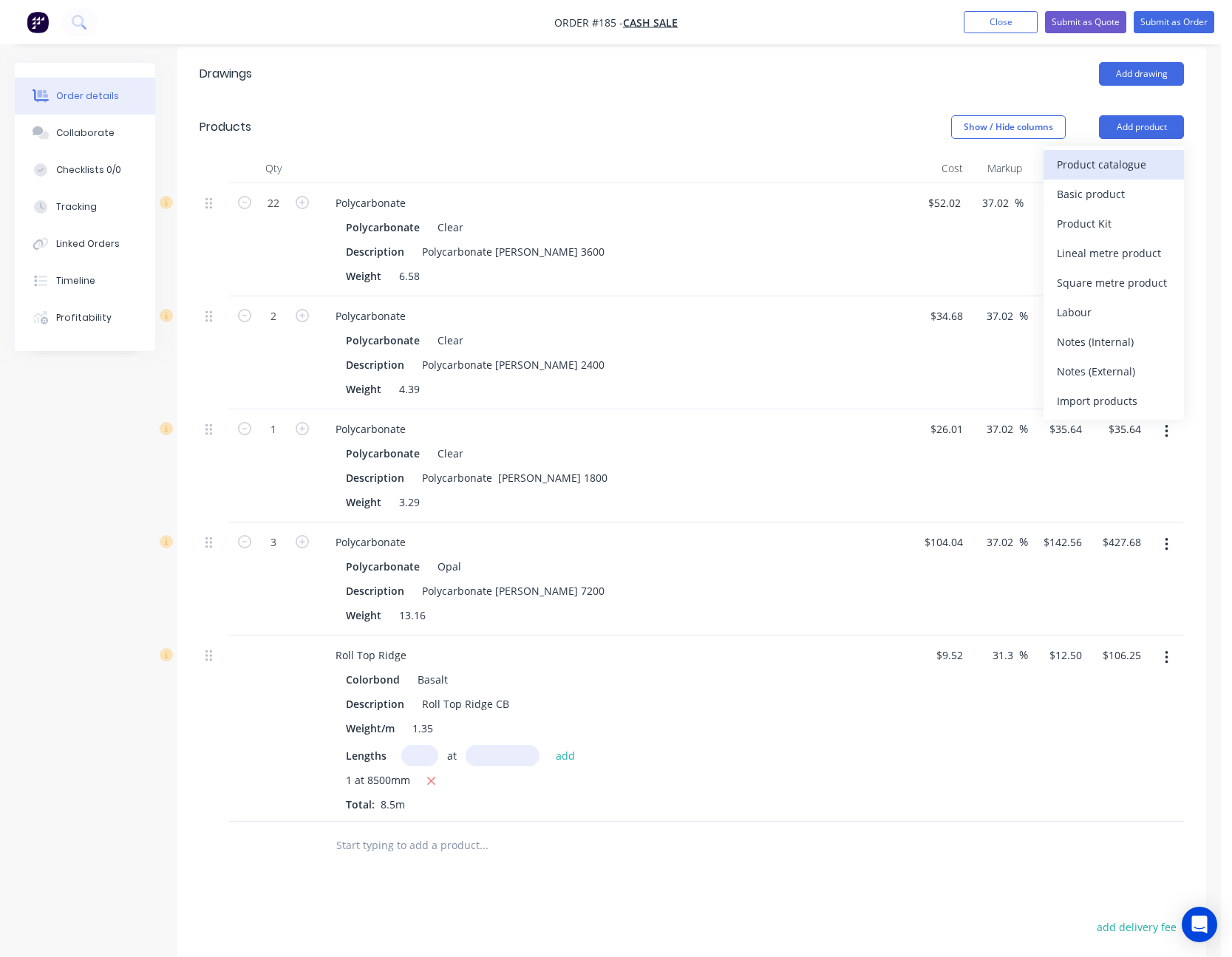
click at [1120, 154] on div "Product catalogue" at bounding box center [1115, 164] width 114 height 21
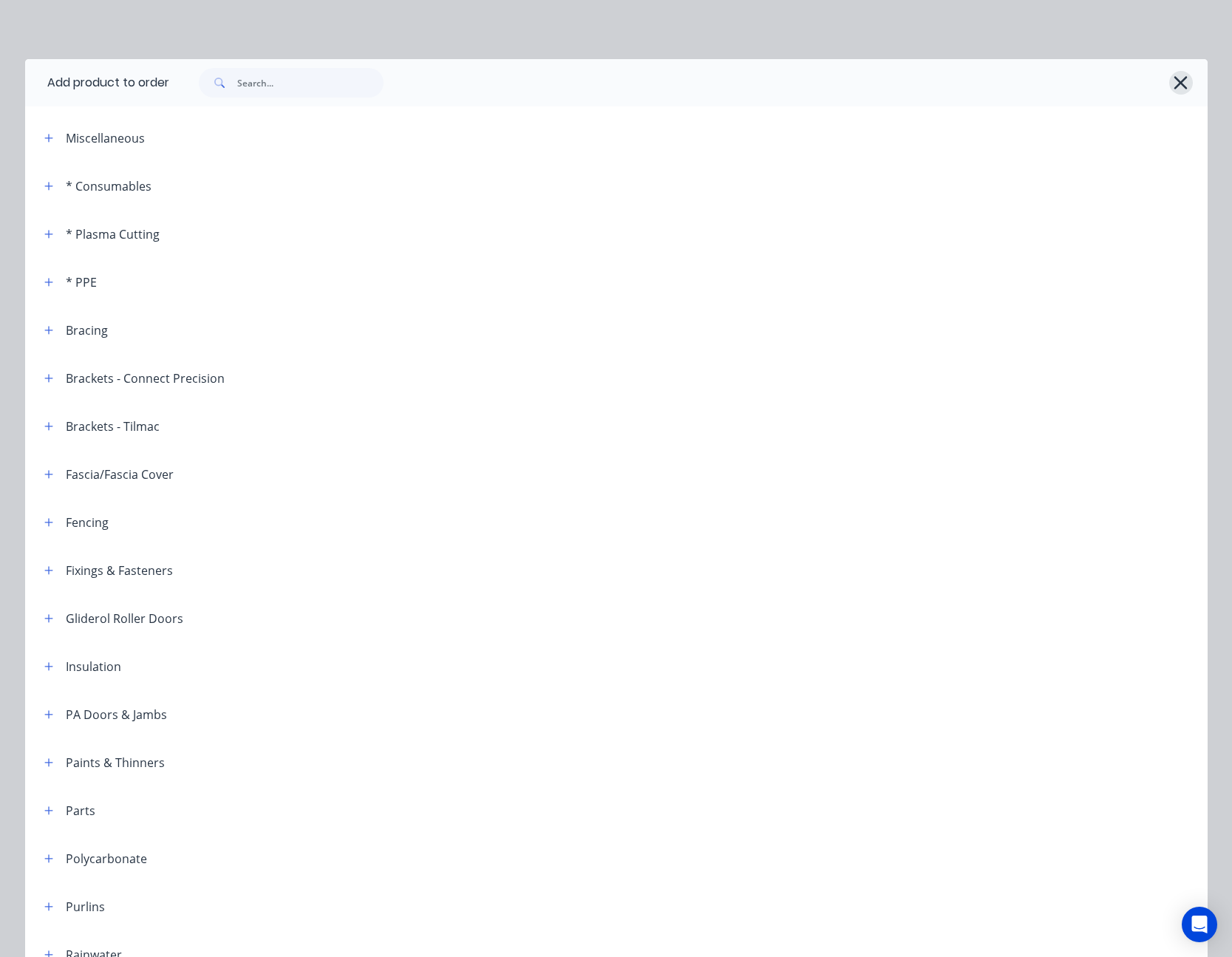
click at [1184, 79] on button "button" at bounding box center [1182, 83] width 24 height 24
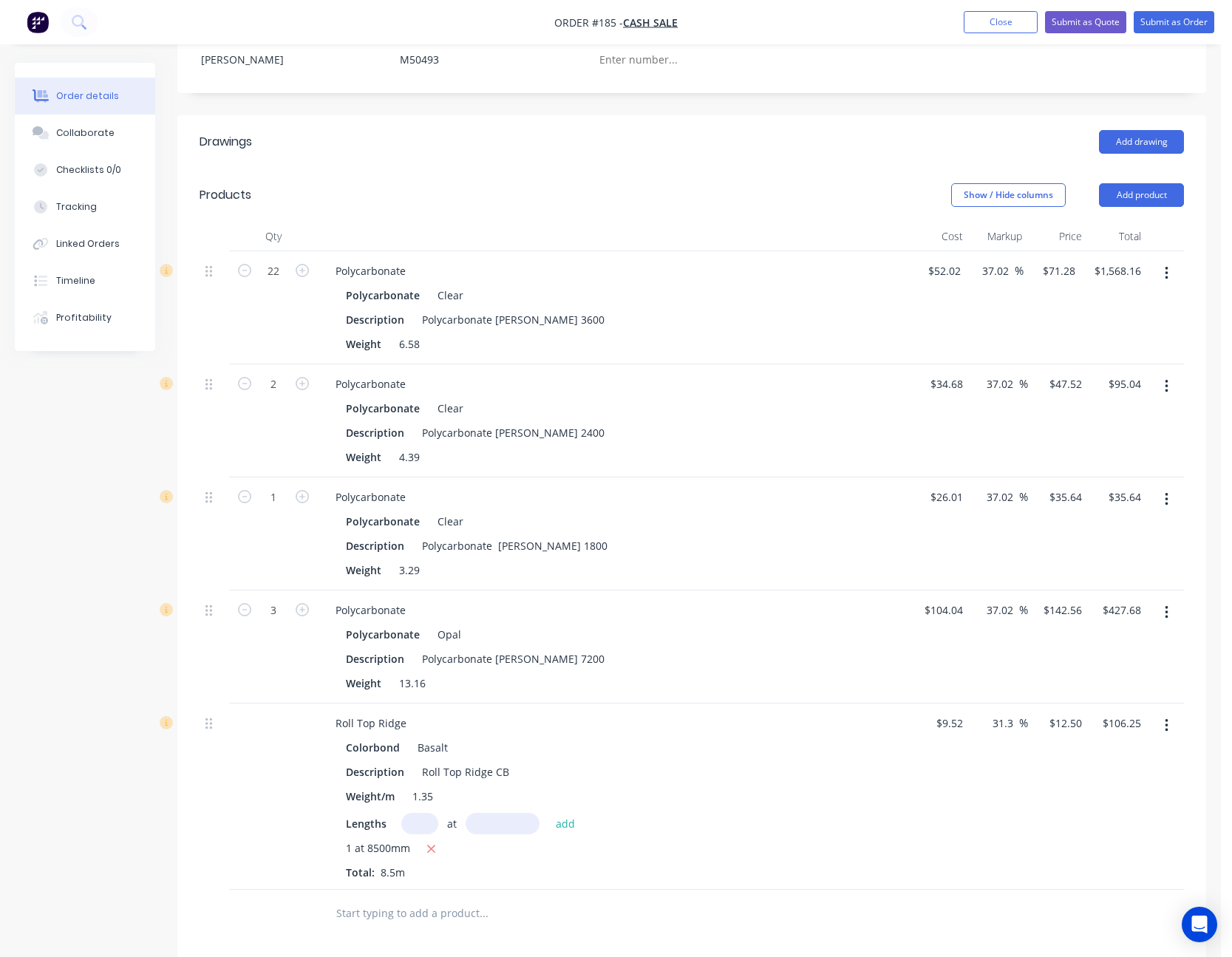
scroll to position [370, 0]
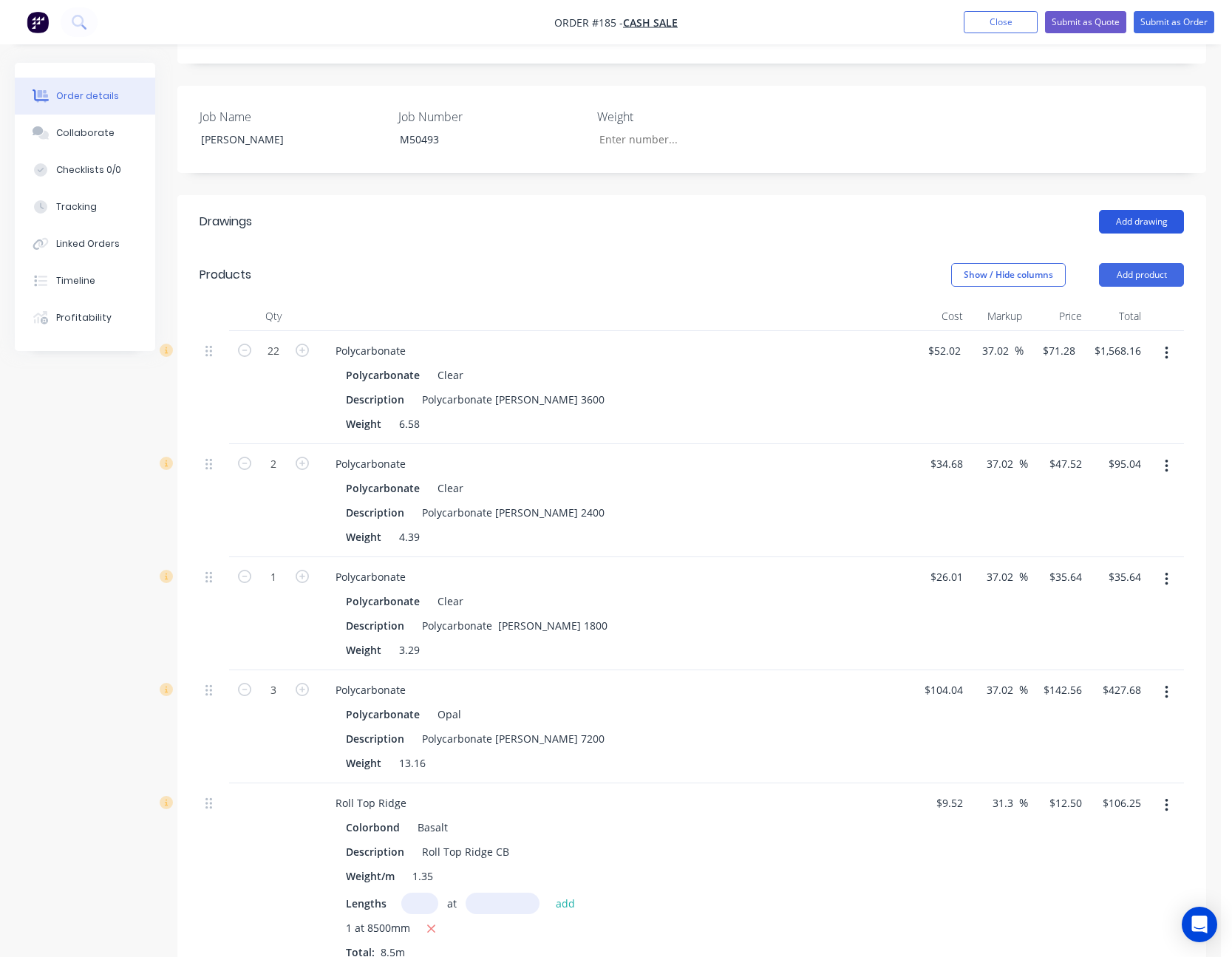
click at [1147, 210] on button "Add drawing" at bounding box center [1142, 222] width 85 height 24
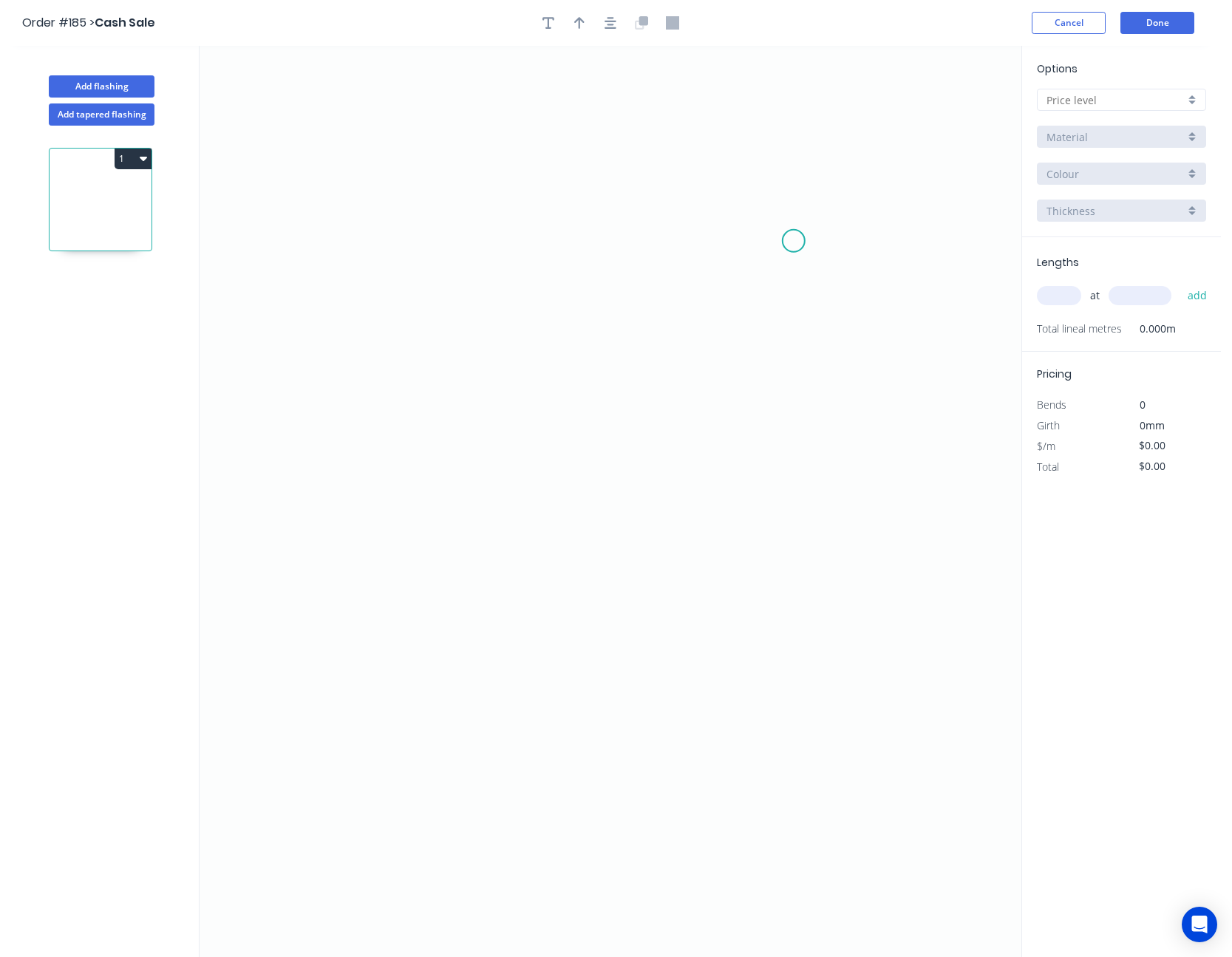
click at [794, 241] on icon "0" at bounding box center [610, 501] width 822 height 912
click at [749, 195] on icon "0" at bounding box center [610, 501] width 822 height 912
click at [346, 205] on icon "0 ?" at bounding box center [610, 501] width 822 height 912
click at [347, 487] on icon "0 ? ?" at bounding box center [610, 501] width 822 height 912
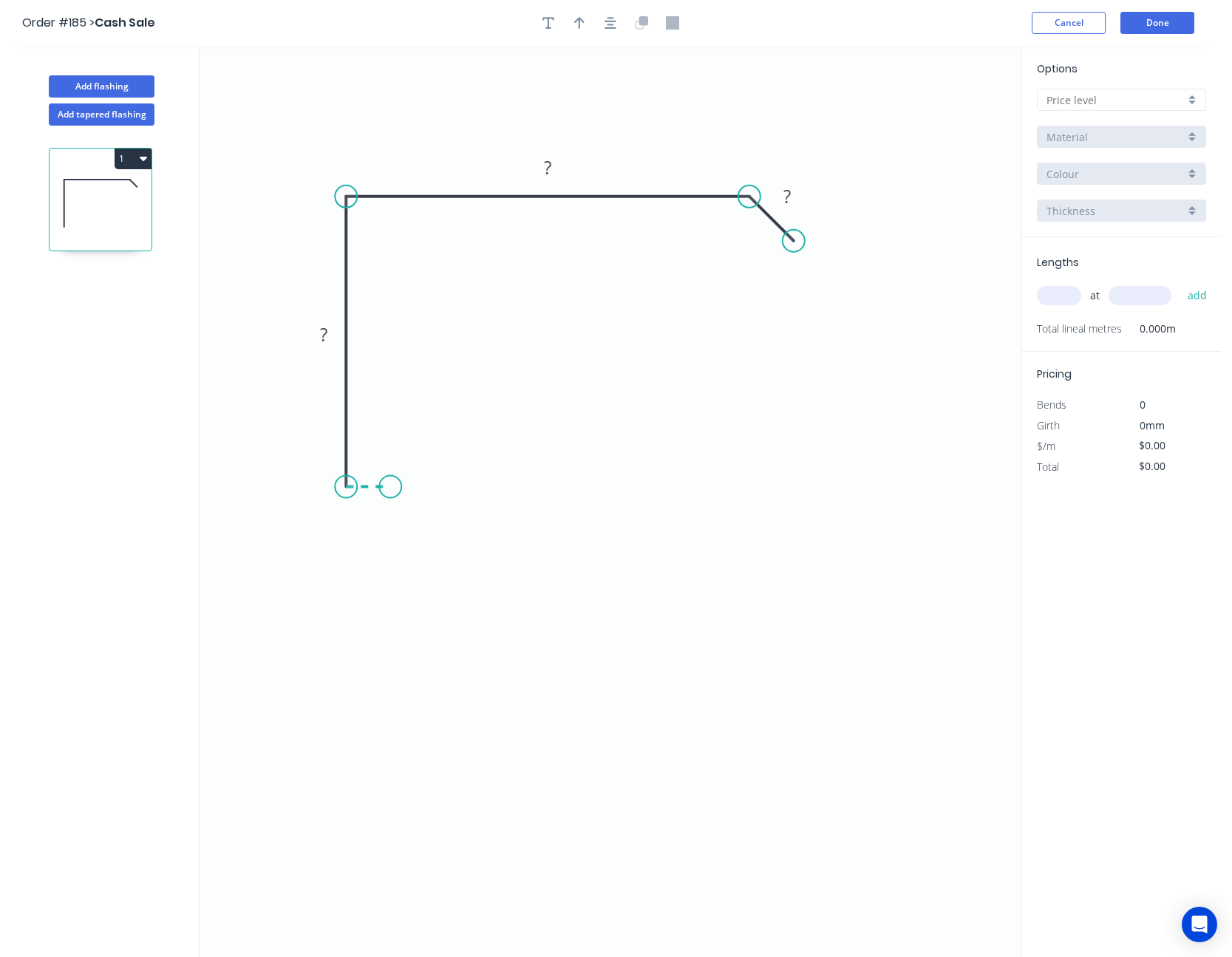
click at [390, 486] on icon "0 ? ? ?" at bounding box center [610, 501] width 822 height 912
click at [425, 460] on icon "0 ? ? ? ?" at bounding box center [610, 501] width 822 height 912
click at [425, 460] on circle at bounding box center [425, 460] width 22 height 22
click at [425, 461] on circle at bounding box center [425, 460] width 22 height 22
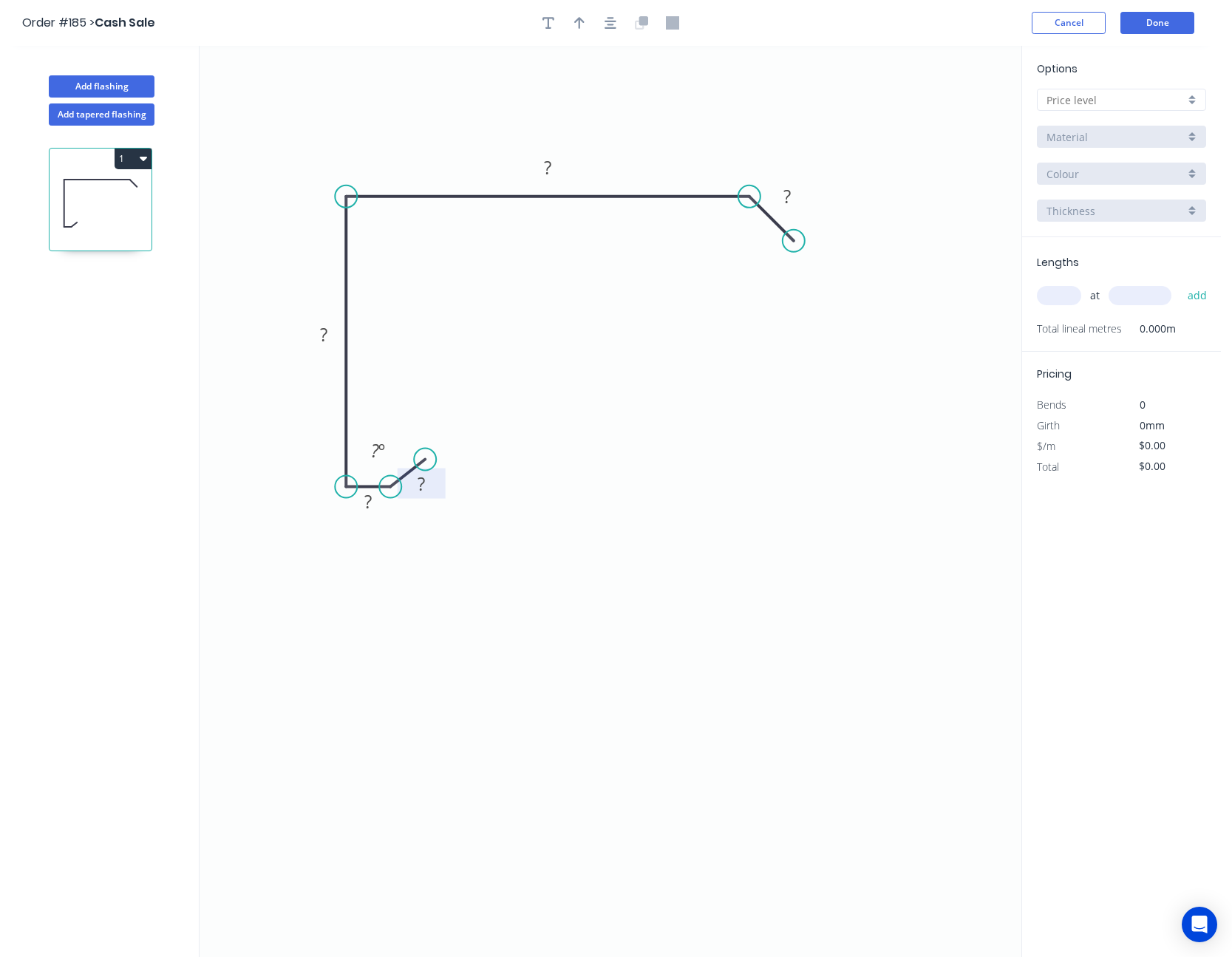
click at [423, 482] on tspan "?" at bounding box center [421, 484] width 8 height 25
click at [370, 501] on tspan "?" at bounding box center [368, 501] width 8 height 25
click at [1103, 98] on input "text" at bounding box center [1115, 100] width 138 height 15
click at [1097, 126] on div "A" at bounding box center [1121, 128] width 168 height 26
type input "A"
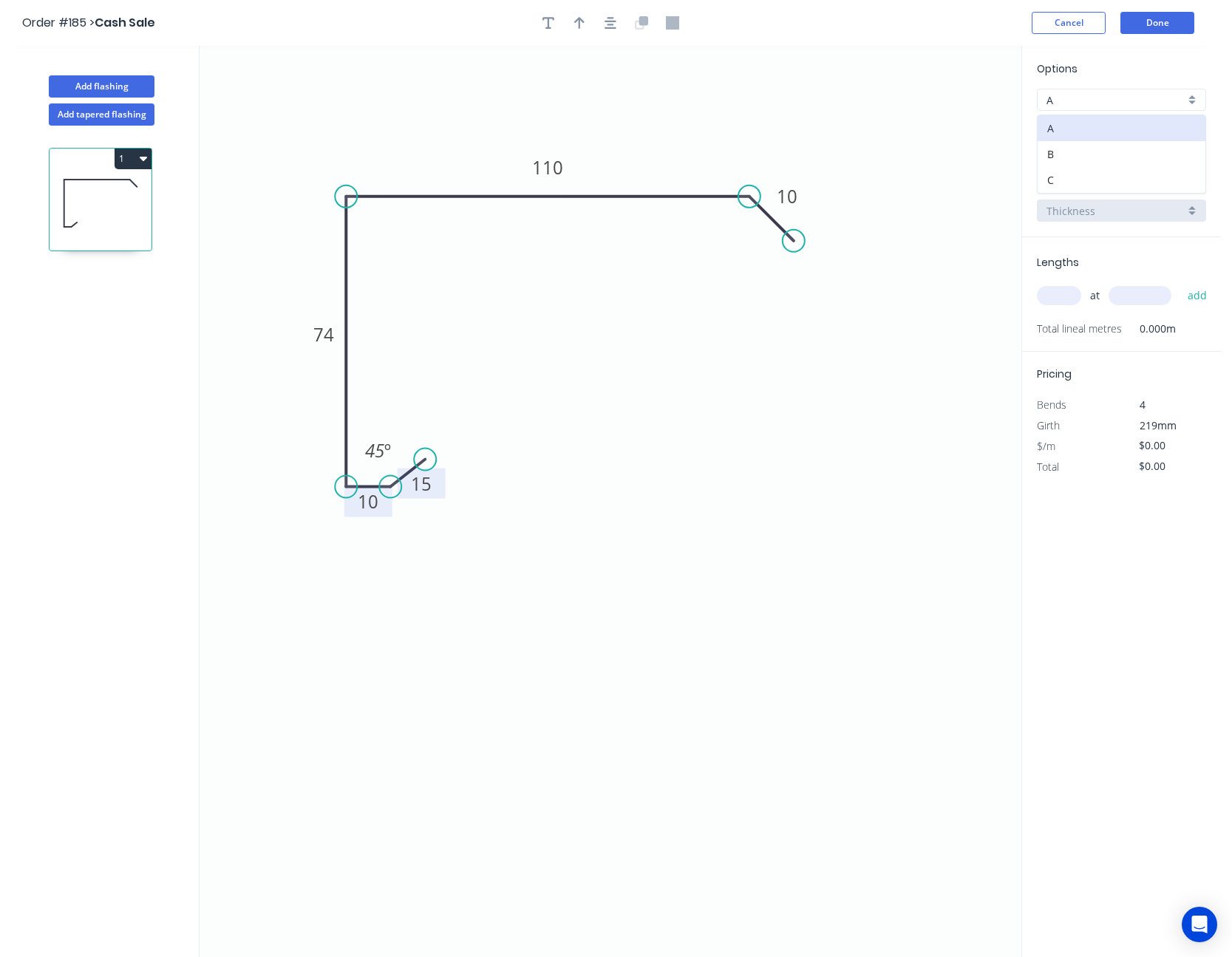
type input "$12.02"
click at [1074, 297] on input "text" at bounding box center [1059, 295] width 44 height 20
type input "2"
type input "3700"
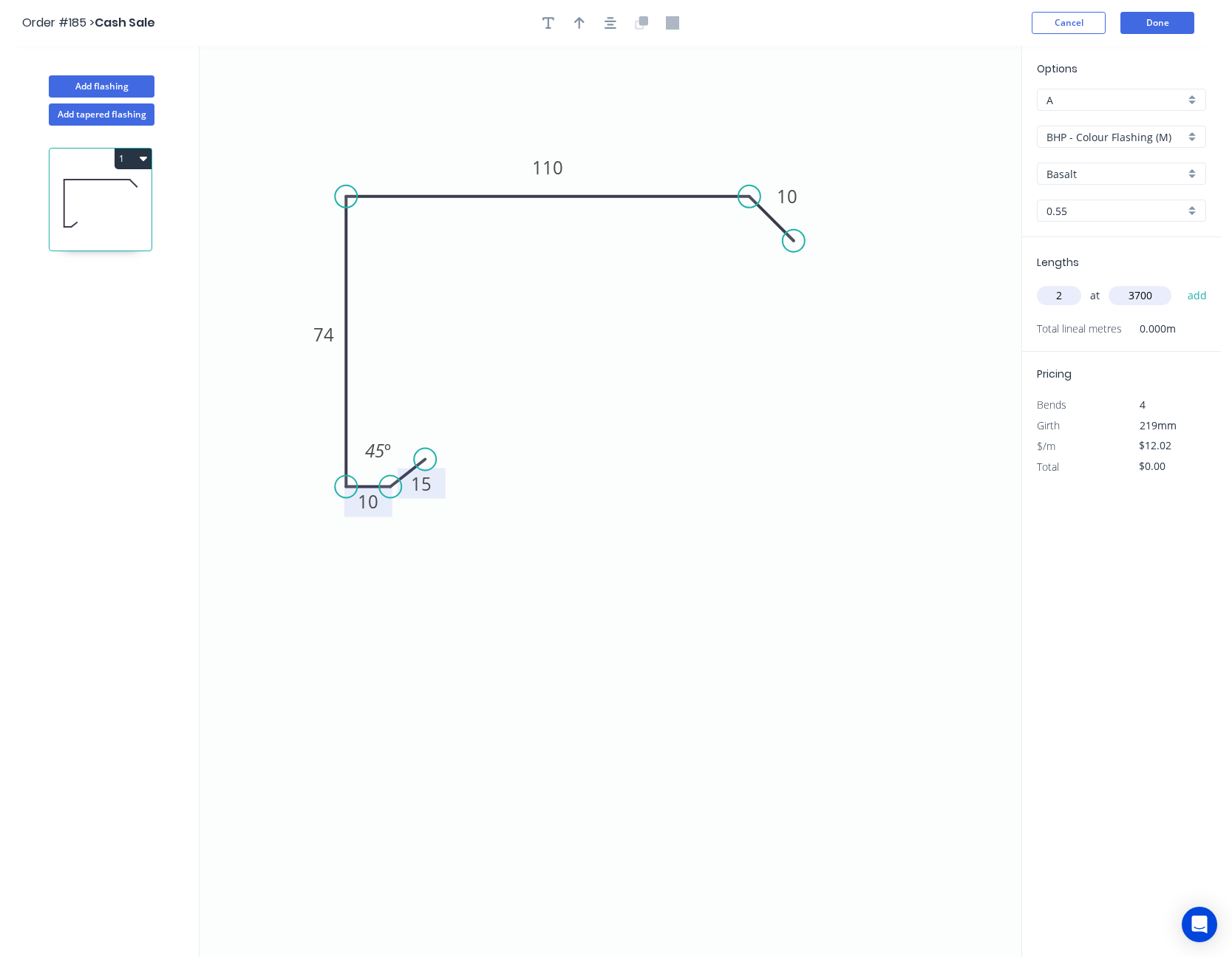
click at [1181, 284] on button "add" at bounding box center [1198, 296] width 35 height 26
type input "$88.95"
click at [587, 19] on button "button" at bounding box center [580, 23] width 22 height 22
drag, startPoint x: 943, startPoint y: 115, endPoint x: 347, endPoint y: 135, distance: 596.3
click at [347, 135] on icon at bounding box center [347, 117] width 14 height 48
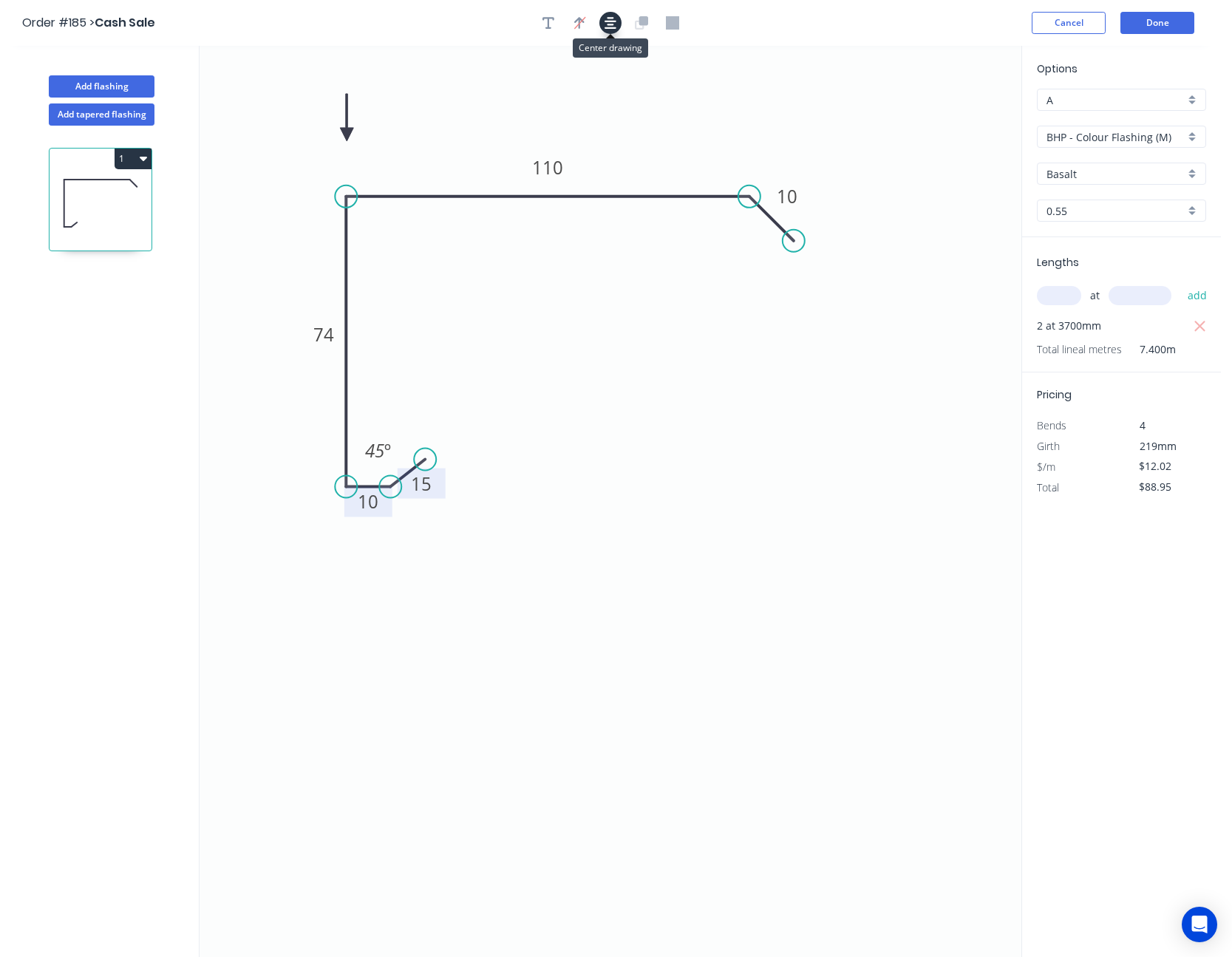
click at [616, 23] on button "button" at bounding box center [610, 23] width 22 height 22
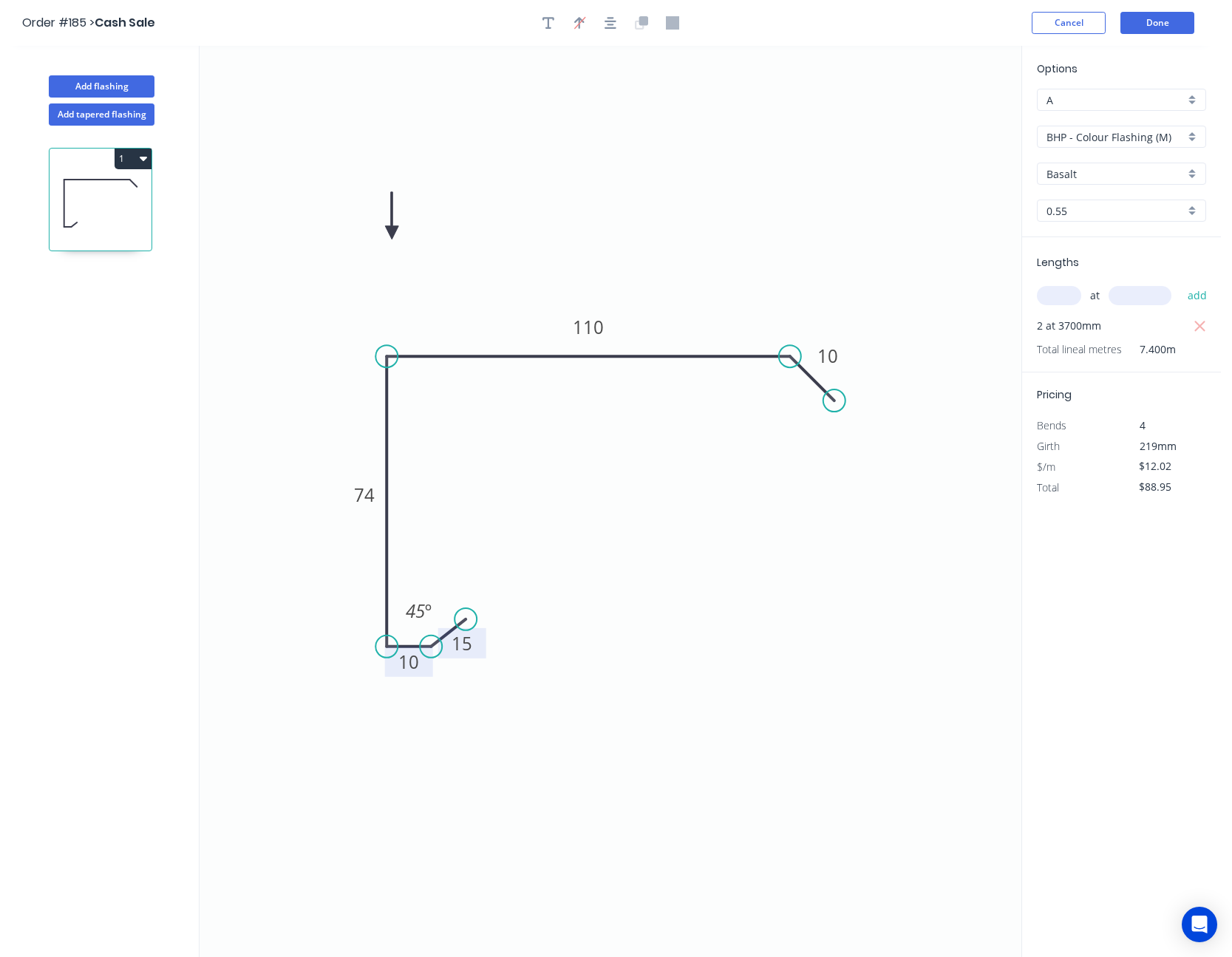
drag, startPoint x: 352, startPoint y: 128, endPoint x: 415, endPoint y: 263, distance: 149.0
click at [398, 239] on icon at bounding box center [392, 216] width 14 height 48
click at [415, 261] on icon at bounding box center [415, 246] width 14 height 48
click at [415, 261] on icon at bounding box center [427, 251] width 43 height 43
click at [415, 261] on icon at bounding box center [432, 263] width 48 height 14
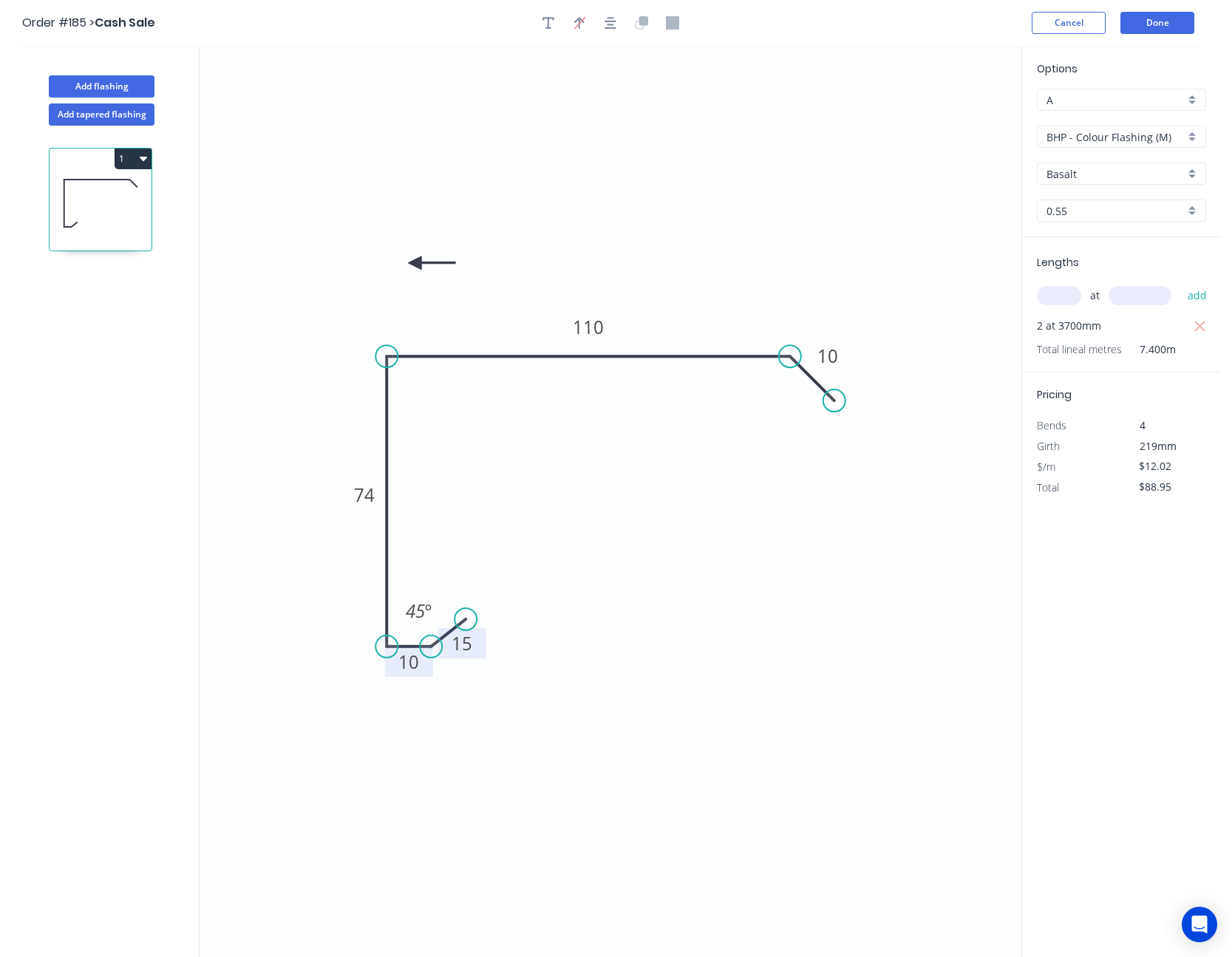
click at [415, 261] on icon at bounding box center [432, 263] width 48 height 14
click at [415, 261] on icon at bounding box center [415, 280] width 14 height 48
click at [415, 261] on icon at bounding box center [403, 275] width 43 height 43
click at [415, 261] on icon at bounding box center [398, 263] width 48 height 14
drag, startPoint x: 415, startPoint y: 261, endPoint x: 393, endPoint y: 292, distance: 38.0
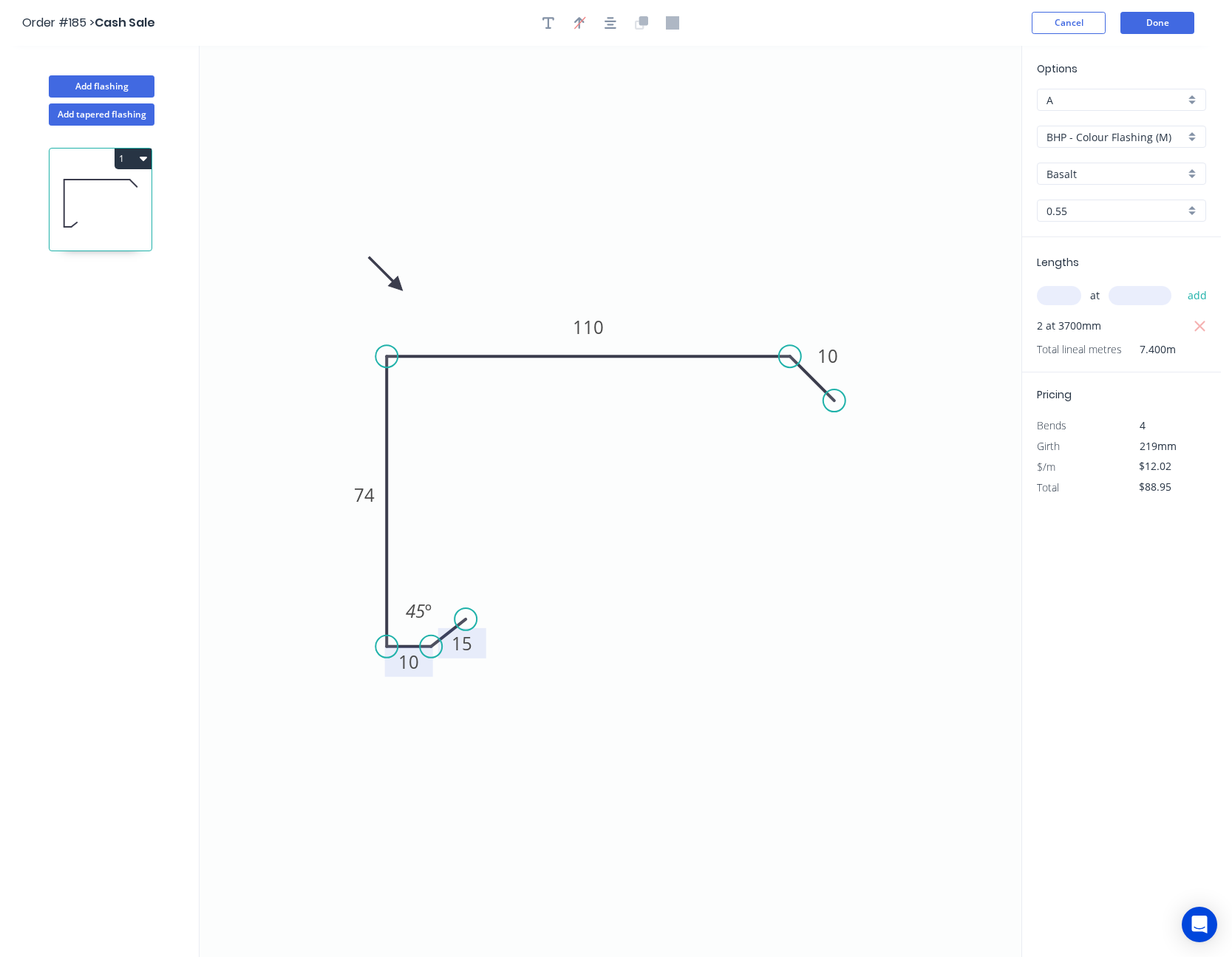
click at [394, 289] on icon at bounding box center [386, 274] width 43 height 43
click at [1166, 24] on button "Done" at bounding box center [1157, 23] width 74 height 22
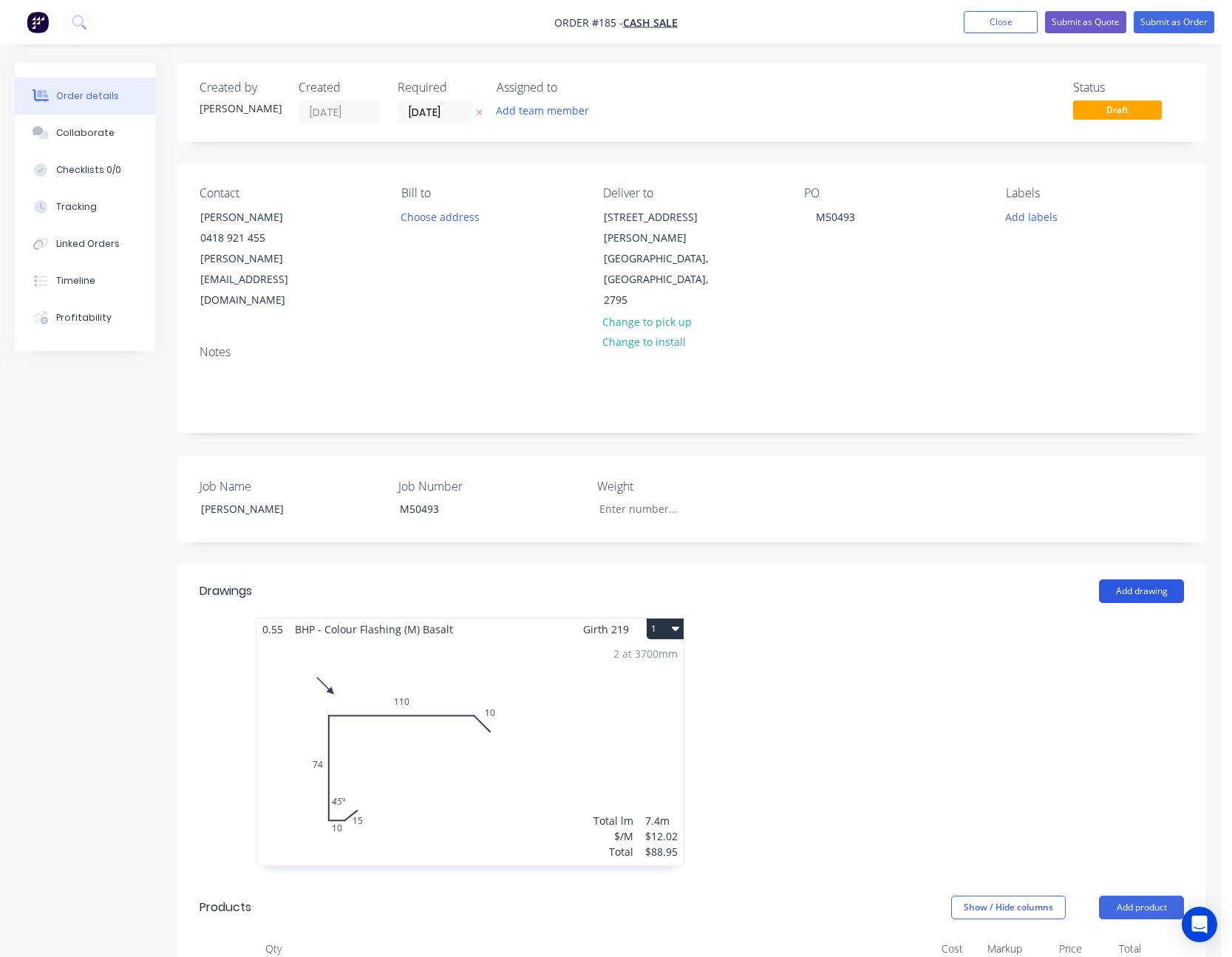
click at [1138, 580] on button "Add drawing" at bounding box center [1142, 592] width 85 height 24
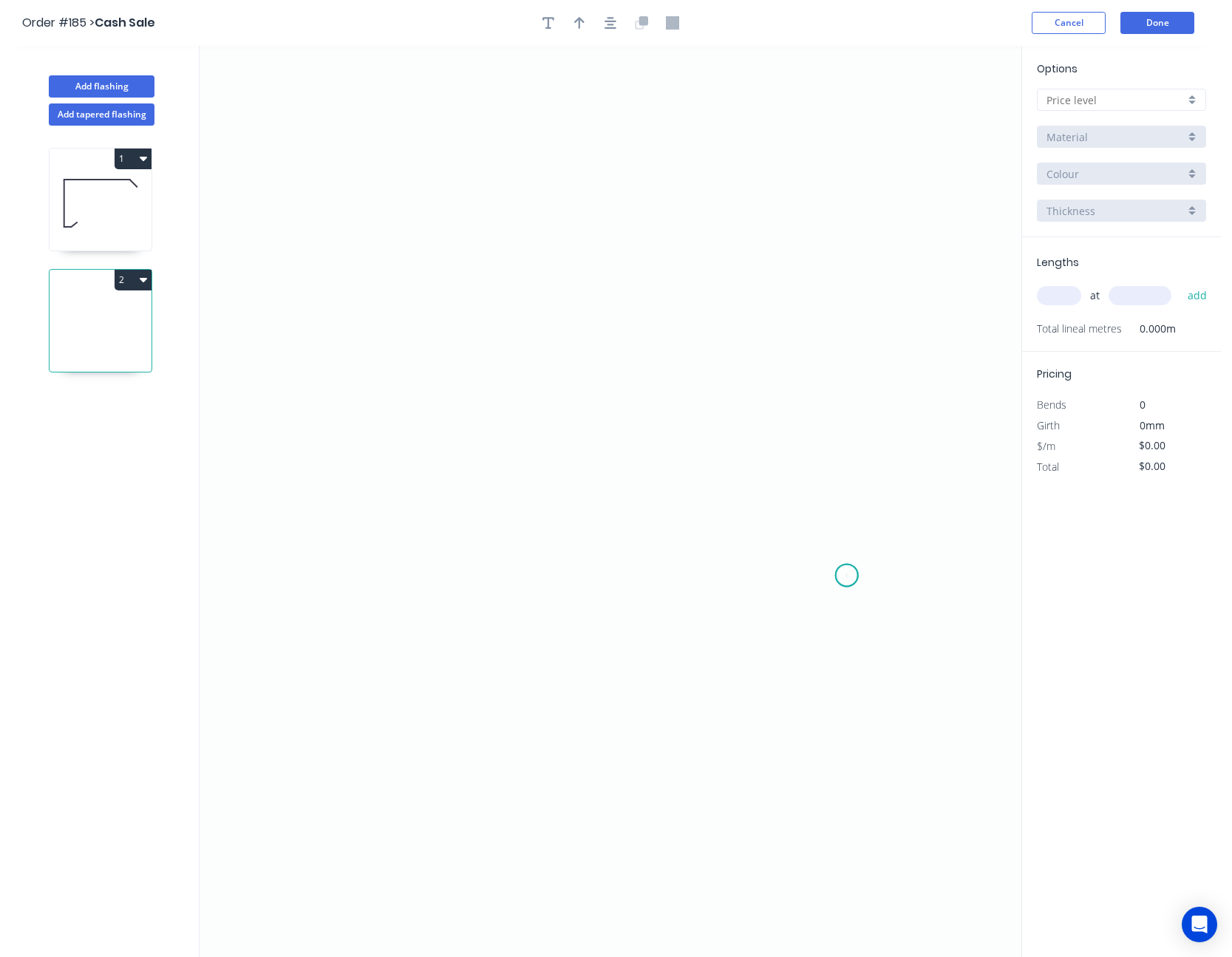
click at [847, 576] on icon "0" at bounding box center [610, 501] width 822 height 912
click at [782, 542] on icon "0" at bounding box center [610, 501] width 822 height 912
click at [418, 547] on icon "0 ?" at bounding box center [610, 501] width 822 height 912
click at [418, 135] on icon at bounding box center [418, 338] width 0 height 406
click at [419, 135] on circle at bounding box center [418, 135] width 22 height 22
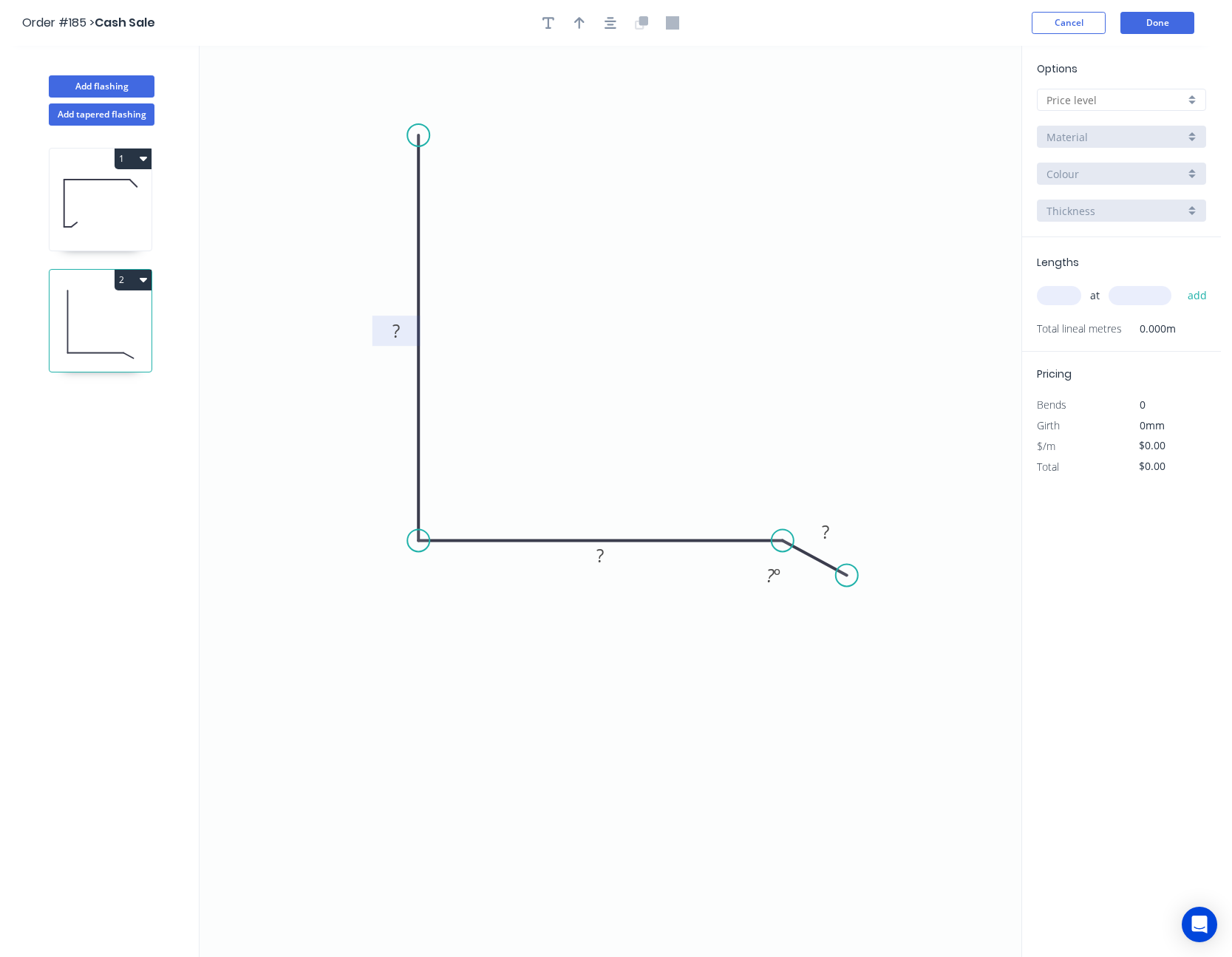
click at [398, 330] on tspan "?" at bounding box center [396, 330] width 8 height 25
type input "$11.02"
click at [1097, 100] on input "text" at bounding box center [1115, 100] width 138 height 15
click at [1103, 126] on div "A" at bounding box center [1121, 128] width 168 height 26
type input "A"
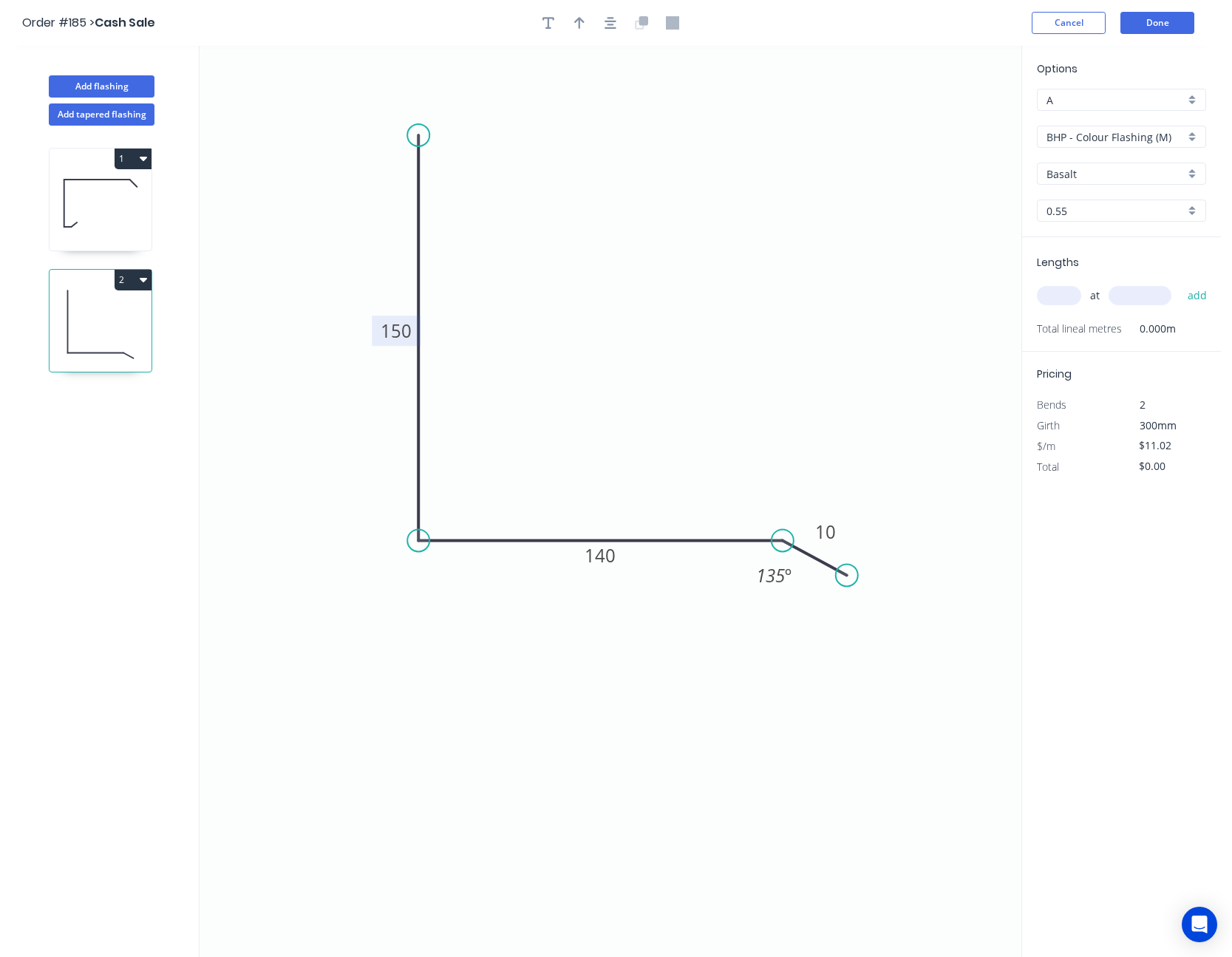
click at [1069, 300] on input "text" at bounding box center [1059, 295] width 44 height 20
type input "2"
type input "3700"
click at [1181, 284] on button "add" at bounding box center [1198, 296] width 35 height 26
type input "$81.55"
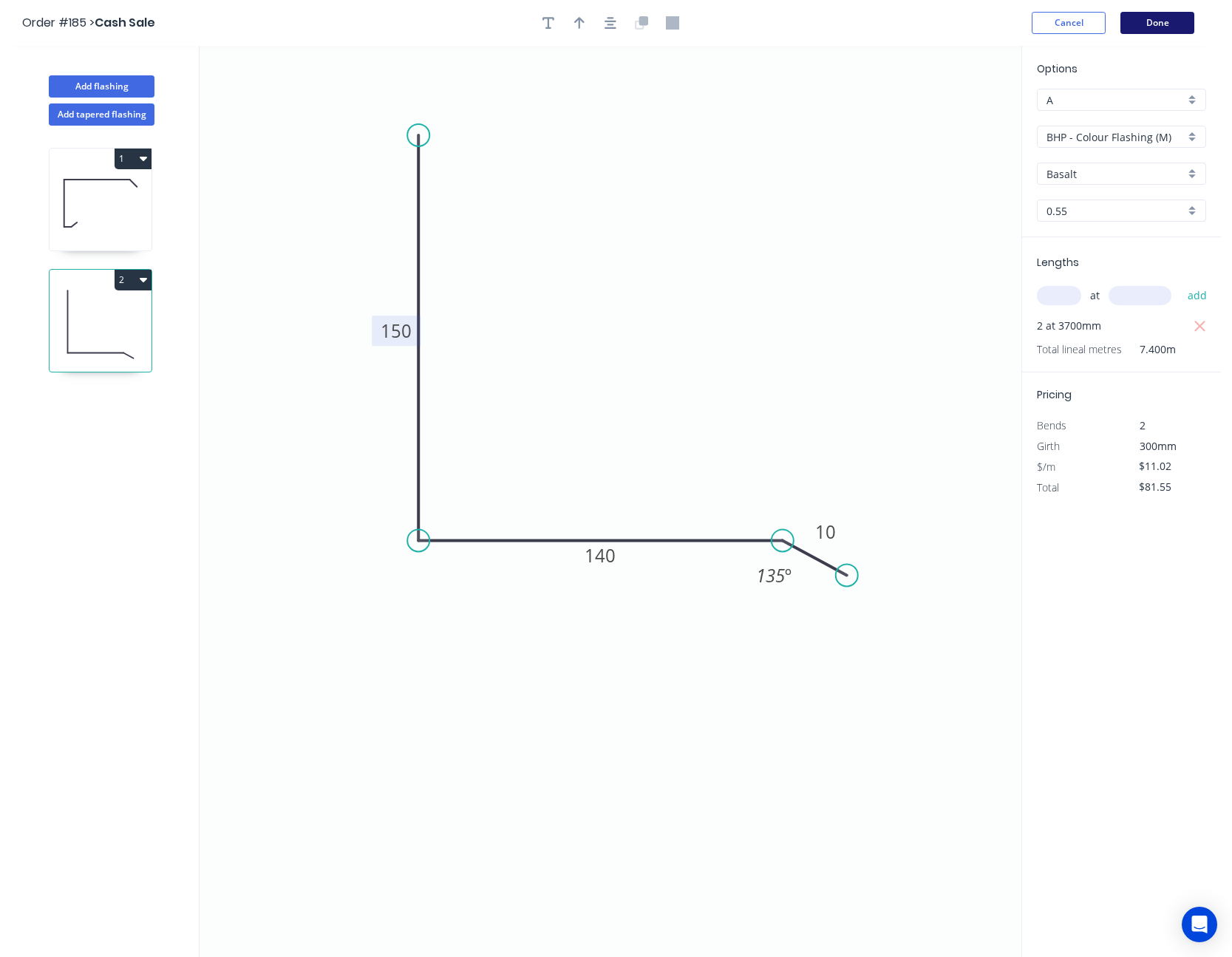
click at [1172, 23] on button "Done" at bounding box center [1157, 23] width 74 height 22
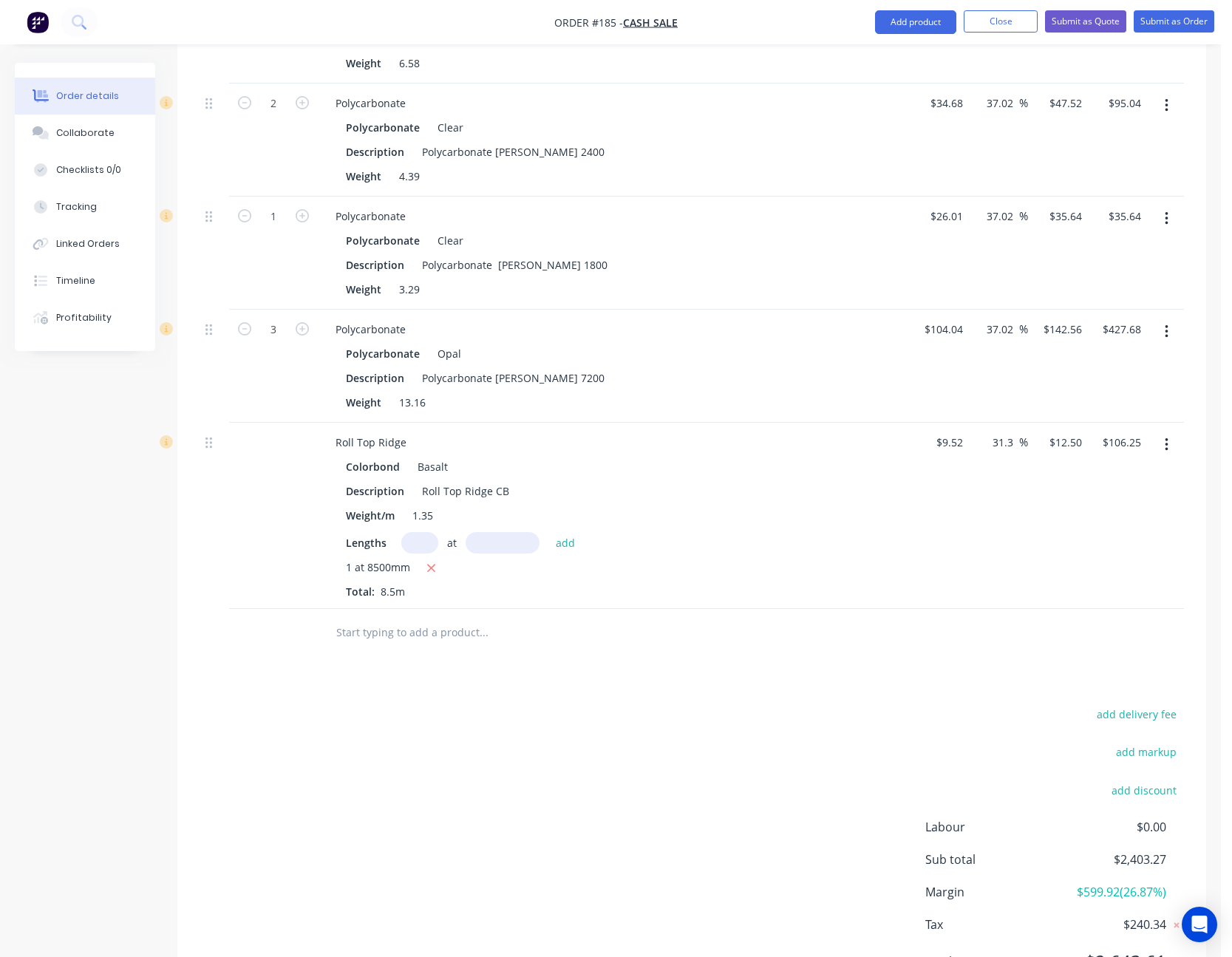
scroll to position [1029, 0]
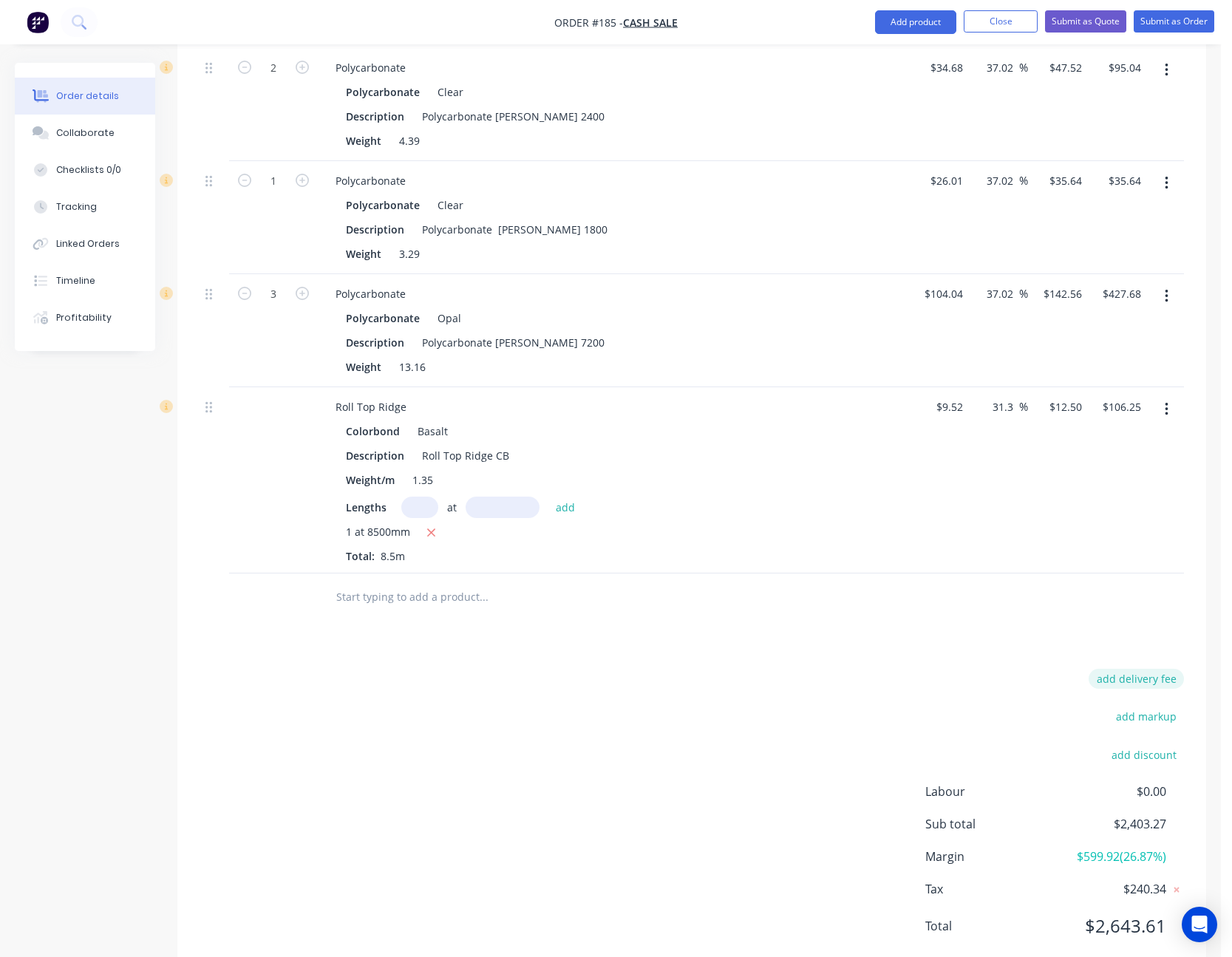
click at [1155, 669] on button "add delivery fee" at bounding box center [1137, 679] width 95 height 20
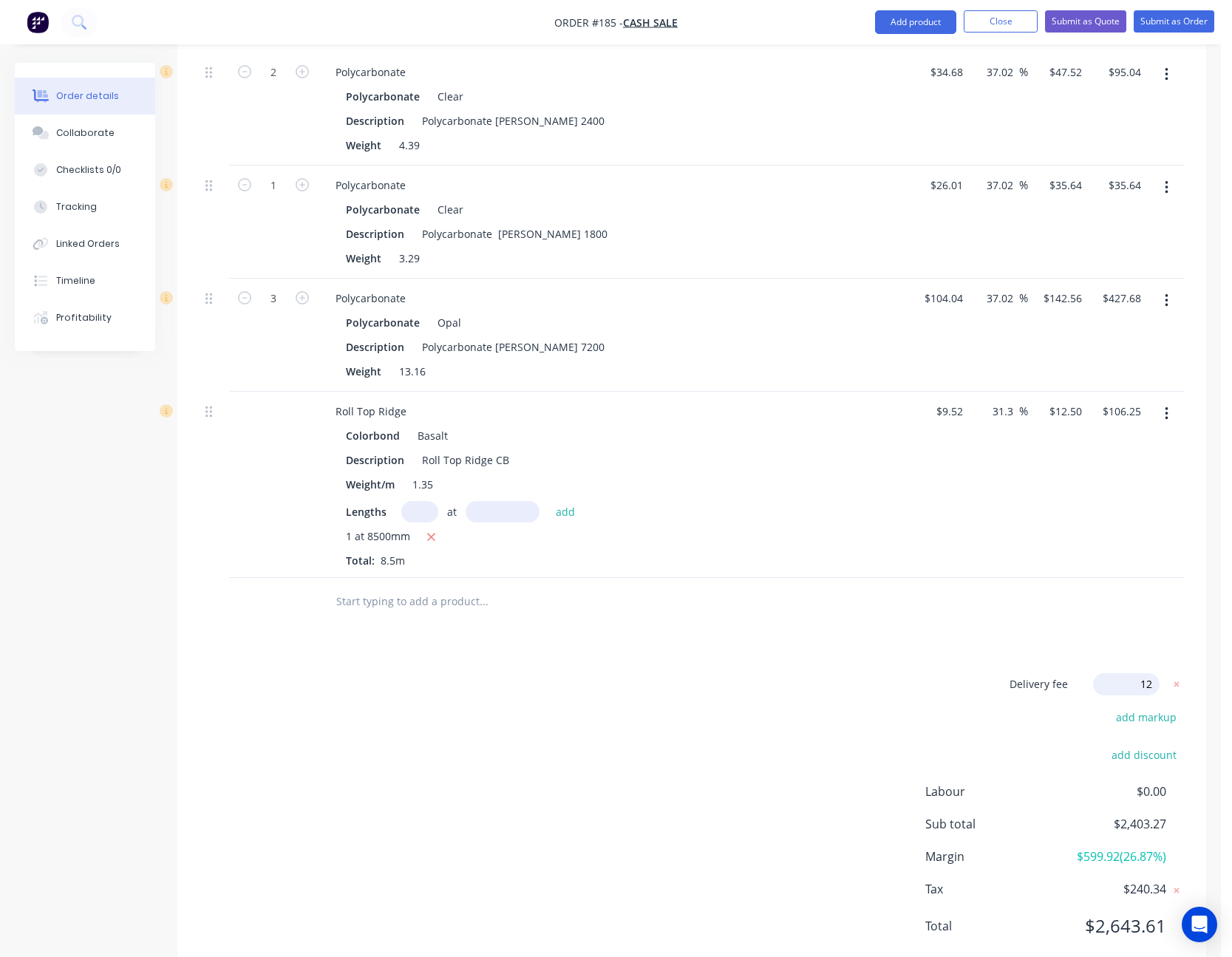
type input "125"
click input "submit" at bounding box center [0, 0] width 0 height 0
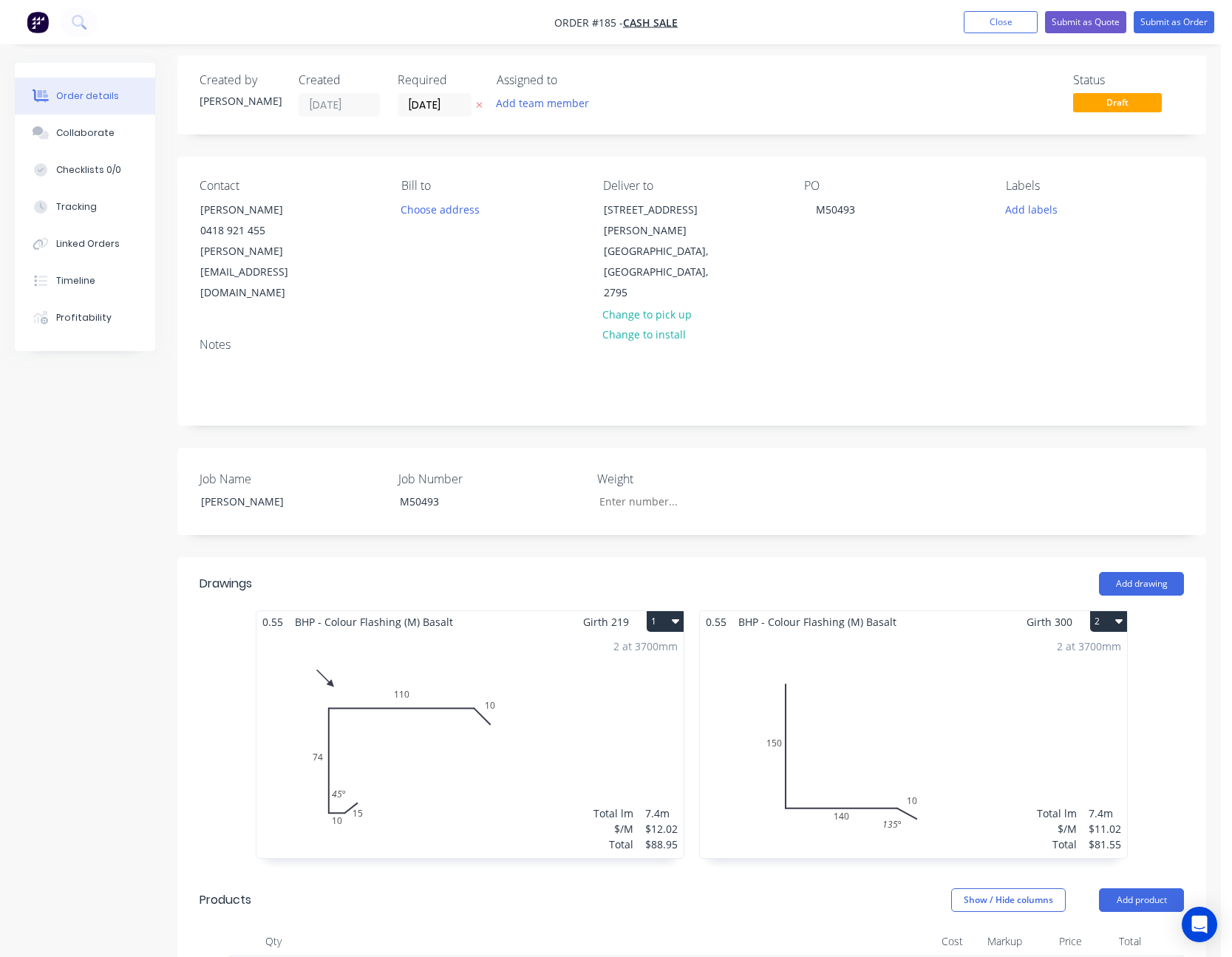
scroll to position [0, 0]
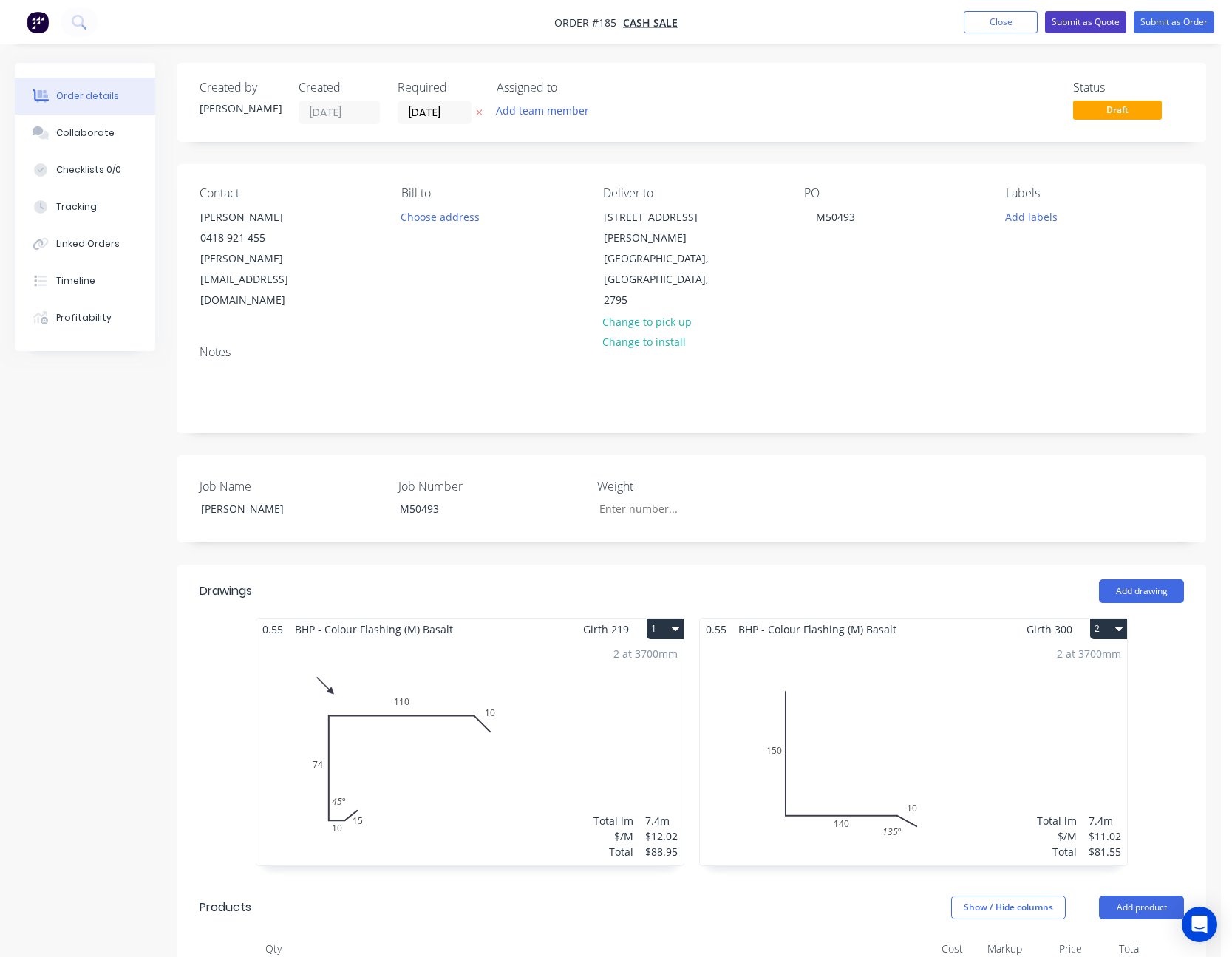
click at [1103, 16] on button "Submit as Quote" at bounding box center [1086, 22] width 82 height 22
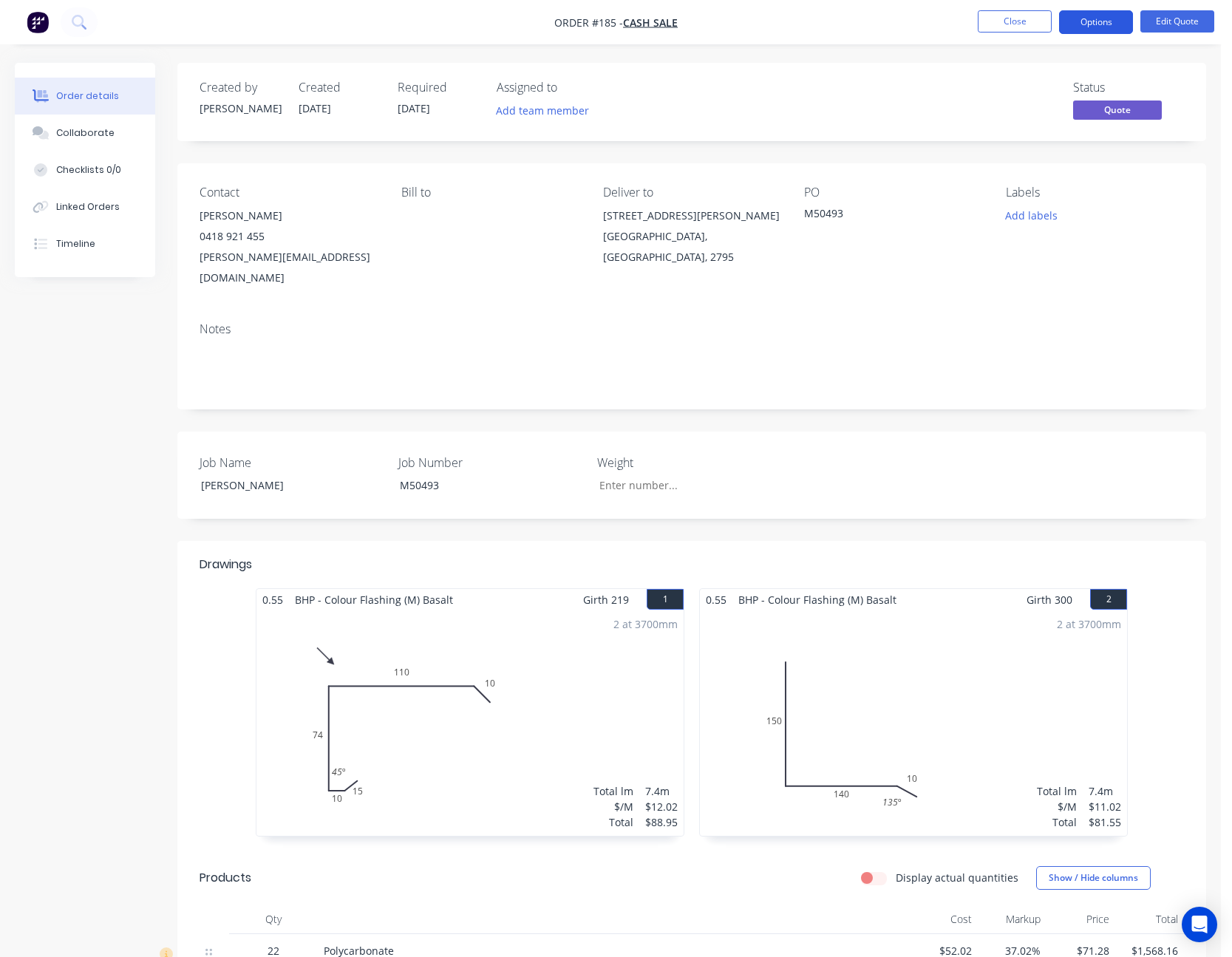
click at [1103, 28] on button "Options" at bounding box center [1096, 22] width 74 height 24
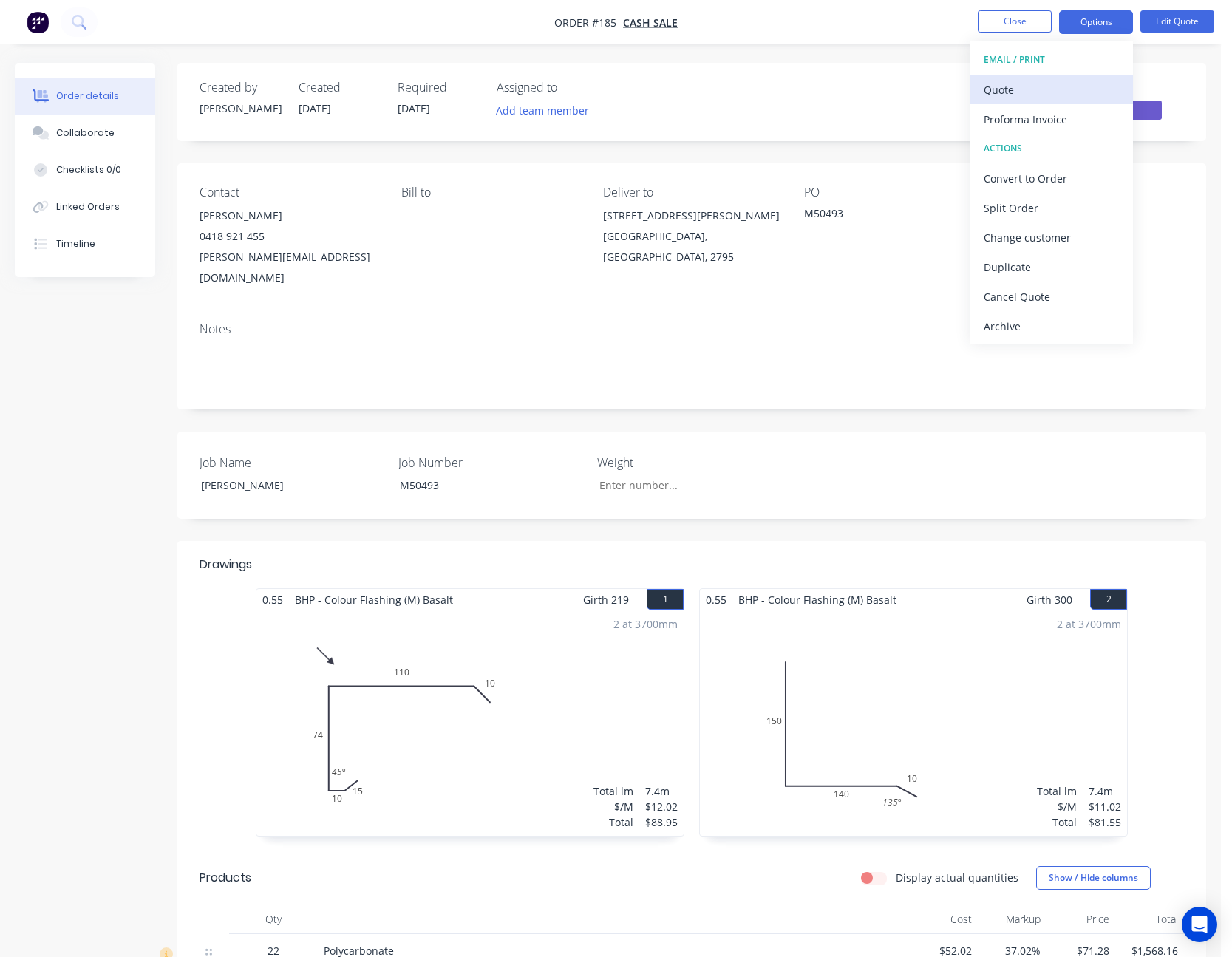
click at [1076, 83] on div "Quote" at bounding box center [1052, 89] width 136 height 21
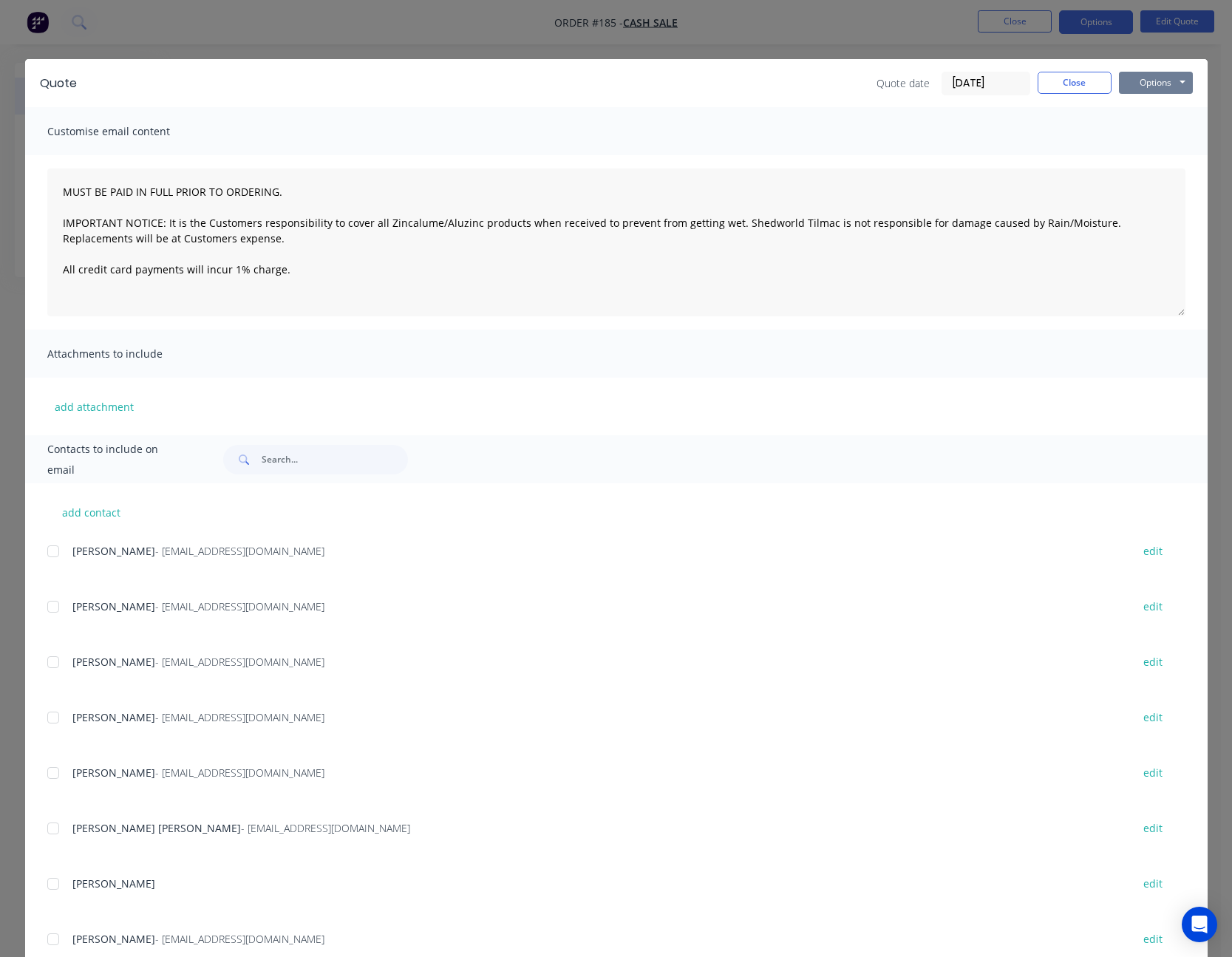
click at [1154, 75] on button "Options" at bounding box center [1155, 83] width 74 height 22
click at [1147, 128] on button "Print" at bounding box center [1166, 133] width 95 height 25
click at [1080, 87] on button "Close" at bounding box center [1074, 83] width 74 height 22
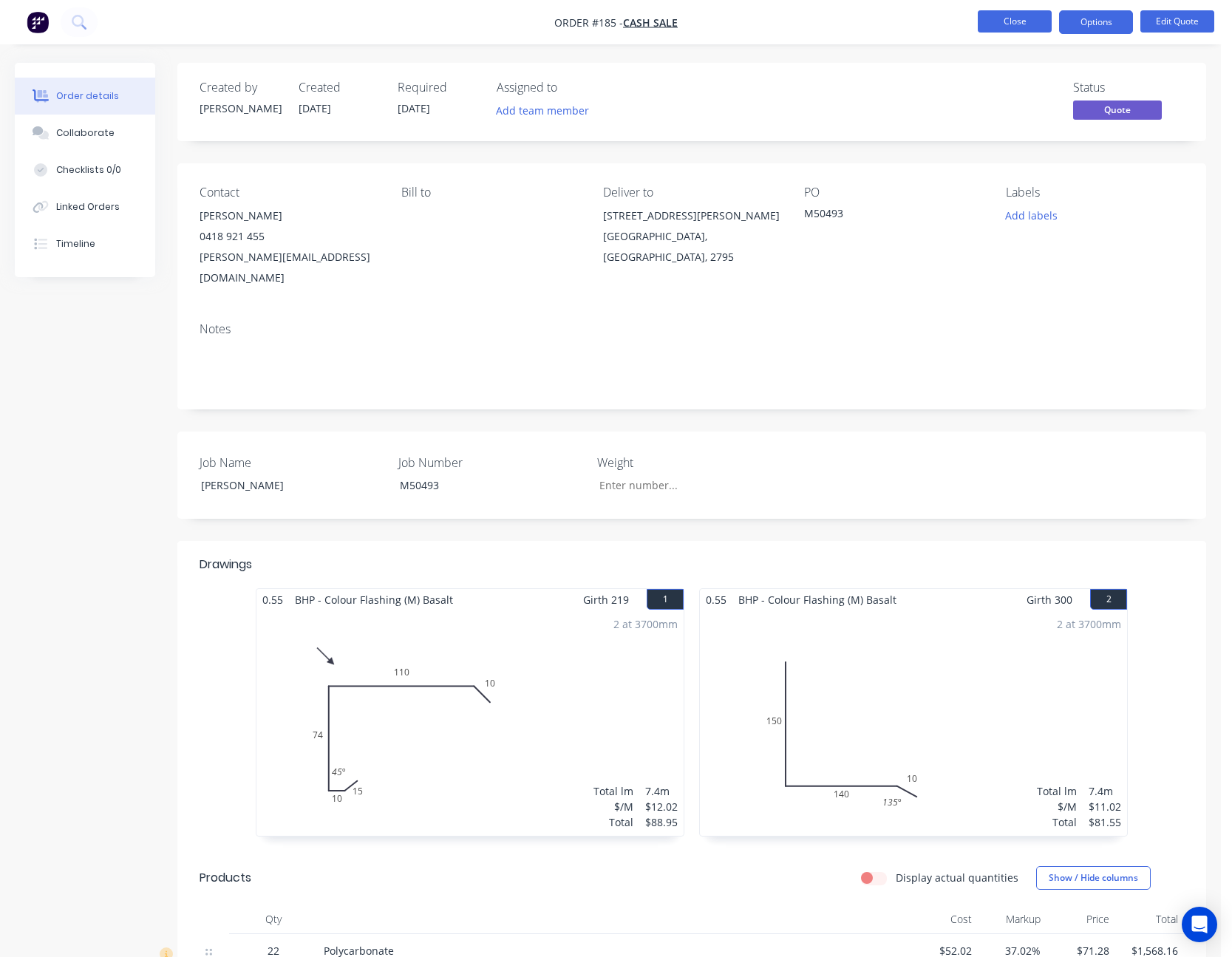
click at [1030, 18] on button "Close" at bounding box center [1015, 21] width 74 height 22
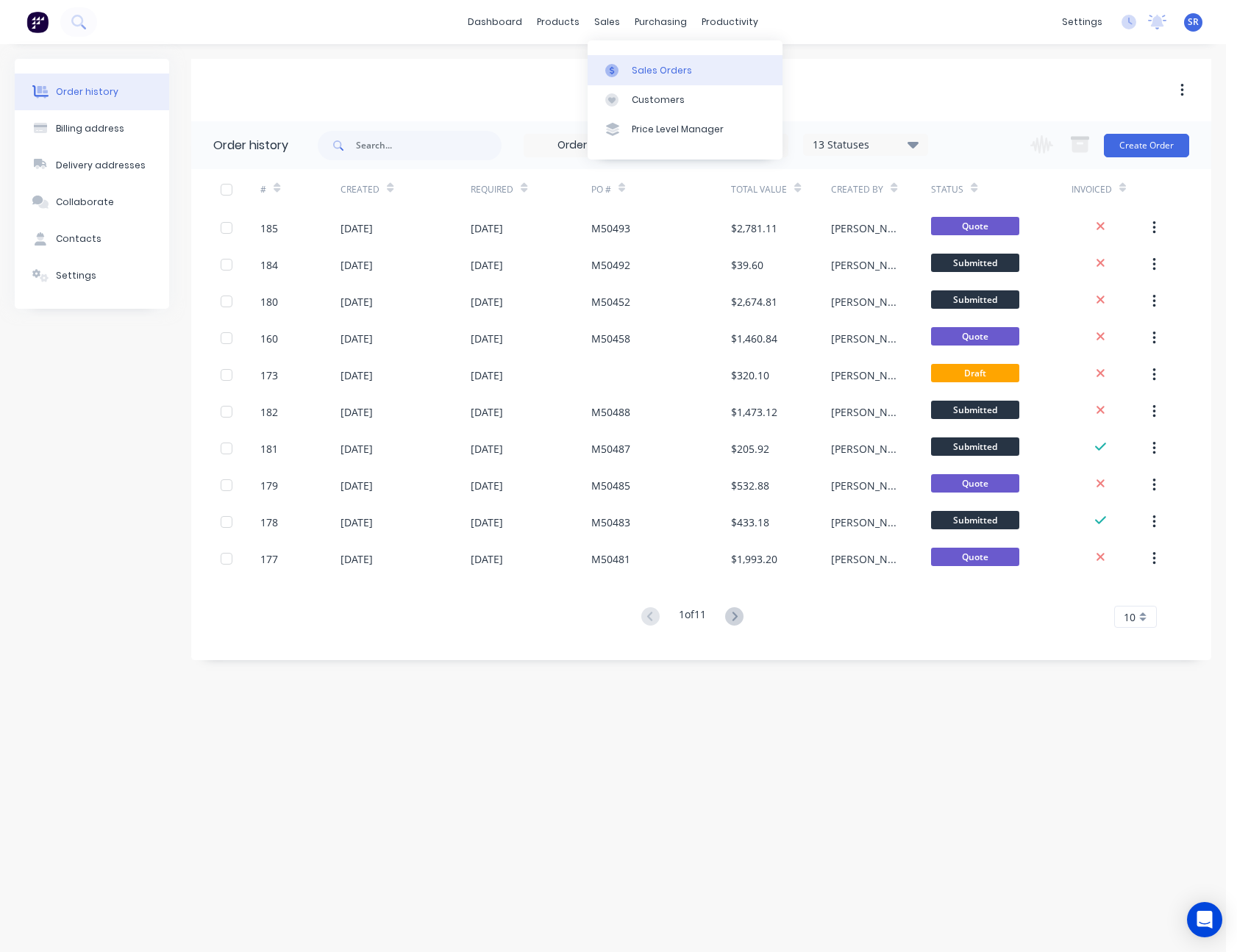
click at [638, 64] on div "Sales Orders" at bounding box center [662, 71] width 60 height 14
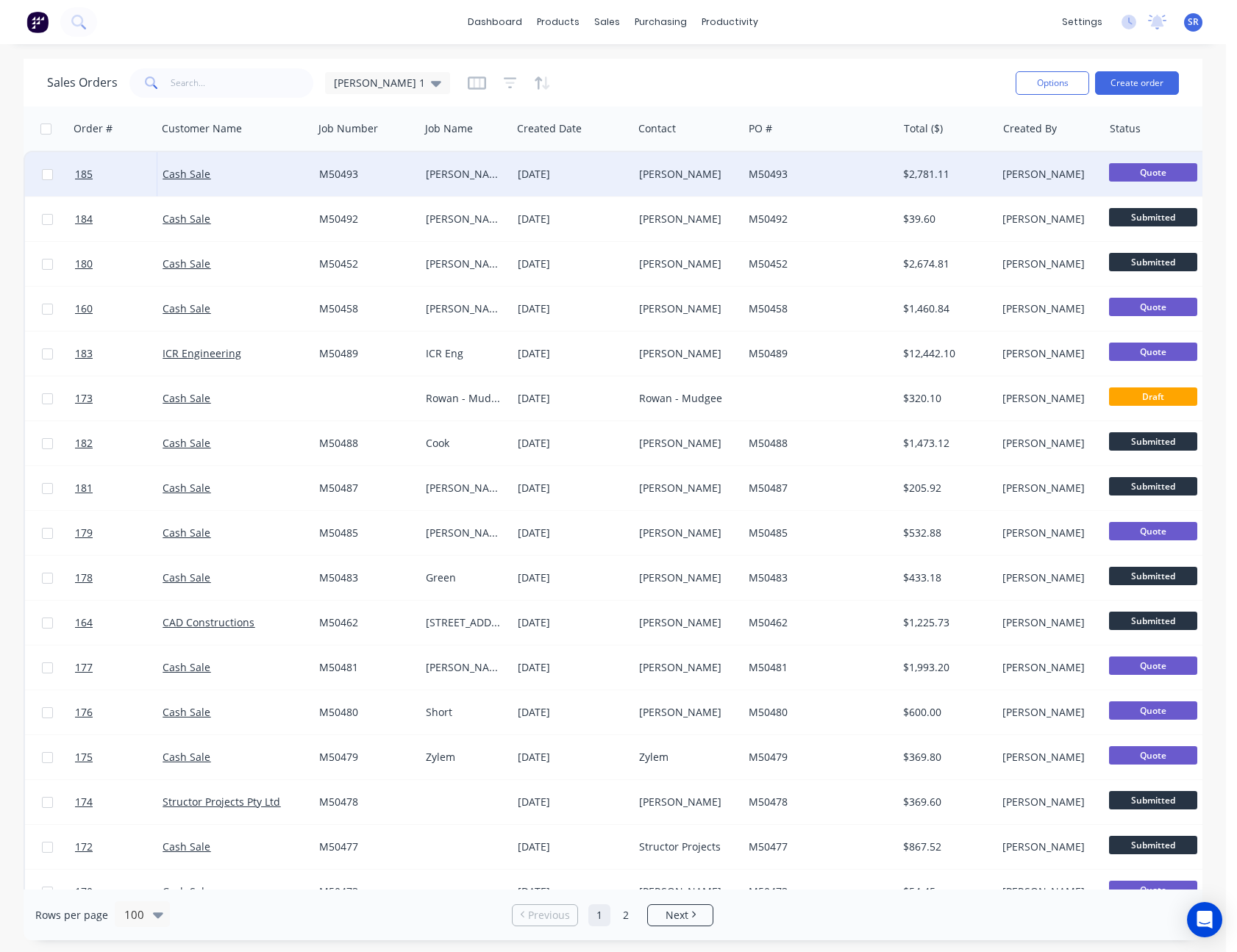
click at [782, 163] on div "M50493" at bounding box center [820, 174] width 154 height 44
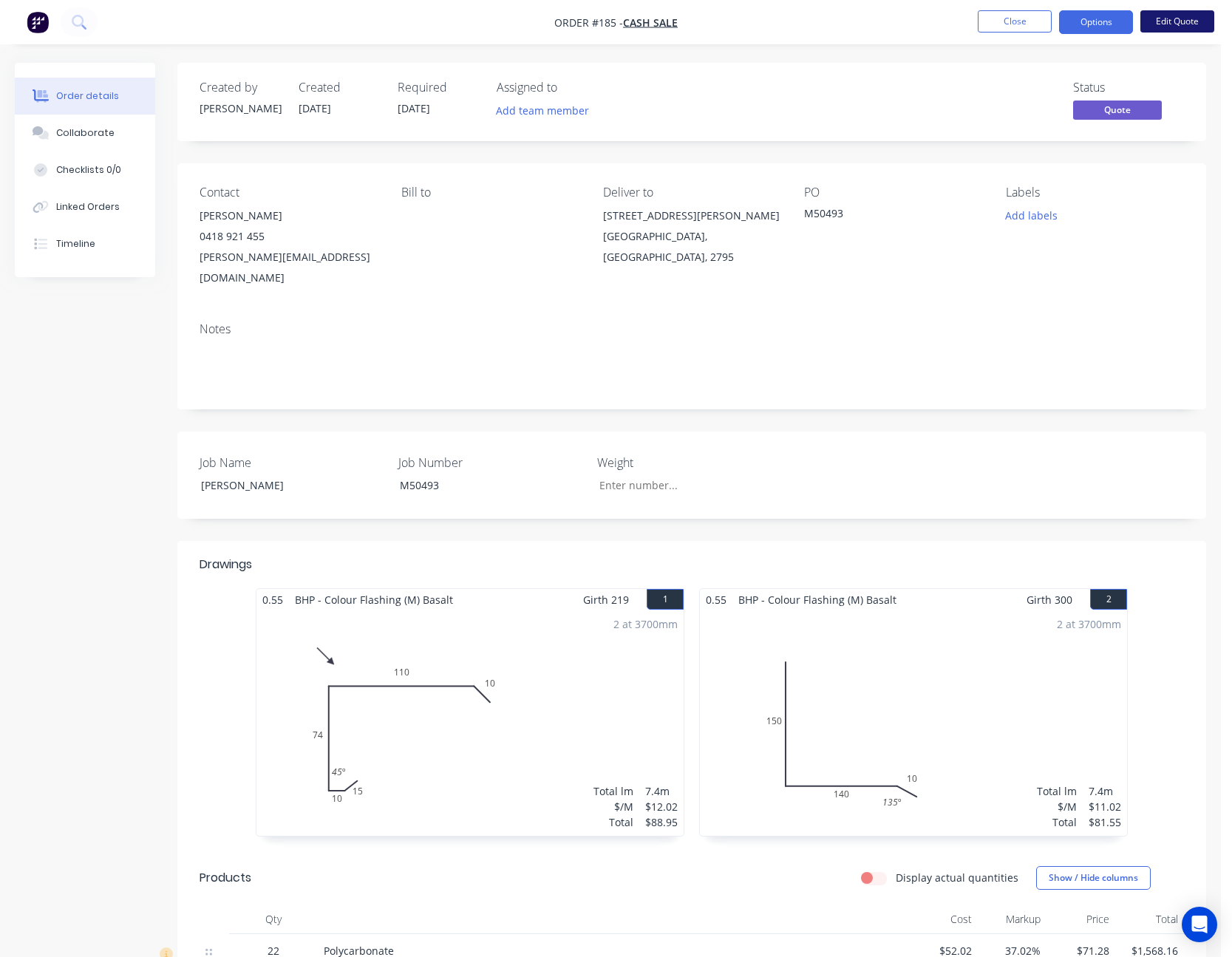
click at [1178, 20] on button "Edit Quote" at bounding box center [1178, 21] width 74 height 22
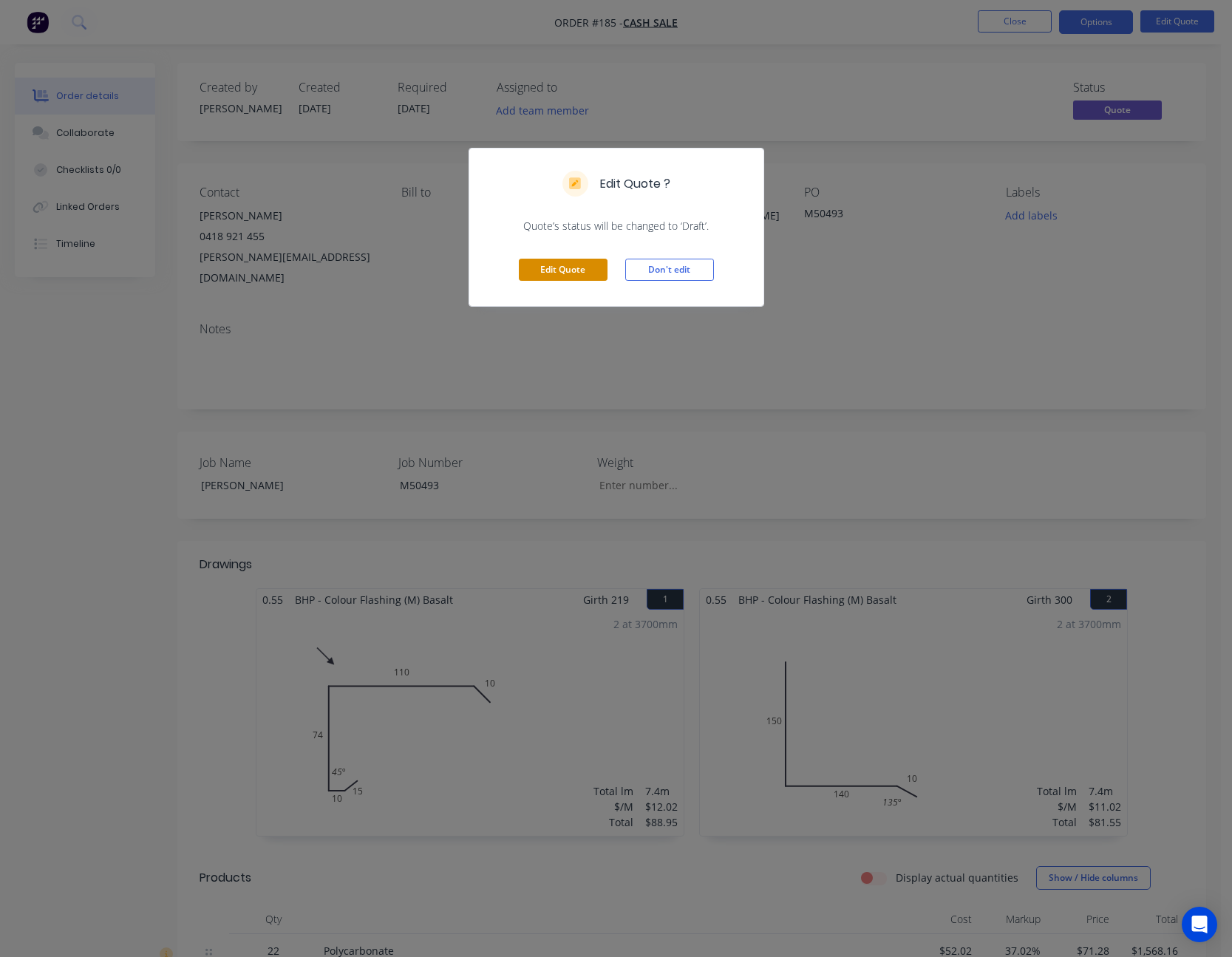
click at [575, 274] on button "Edit Quote" at bounding box center [563, 270] width 89 height 22
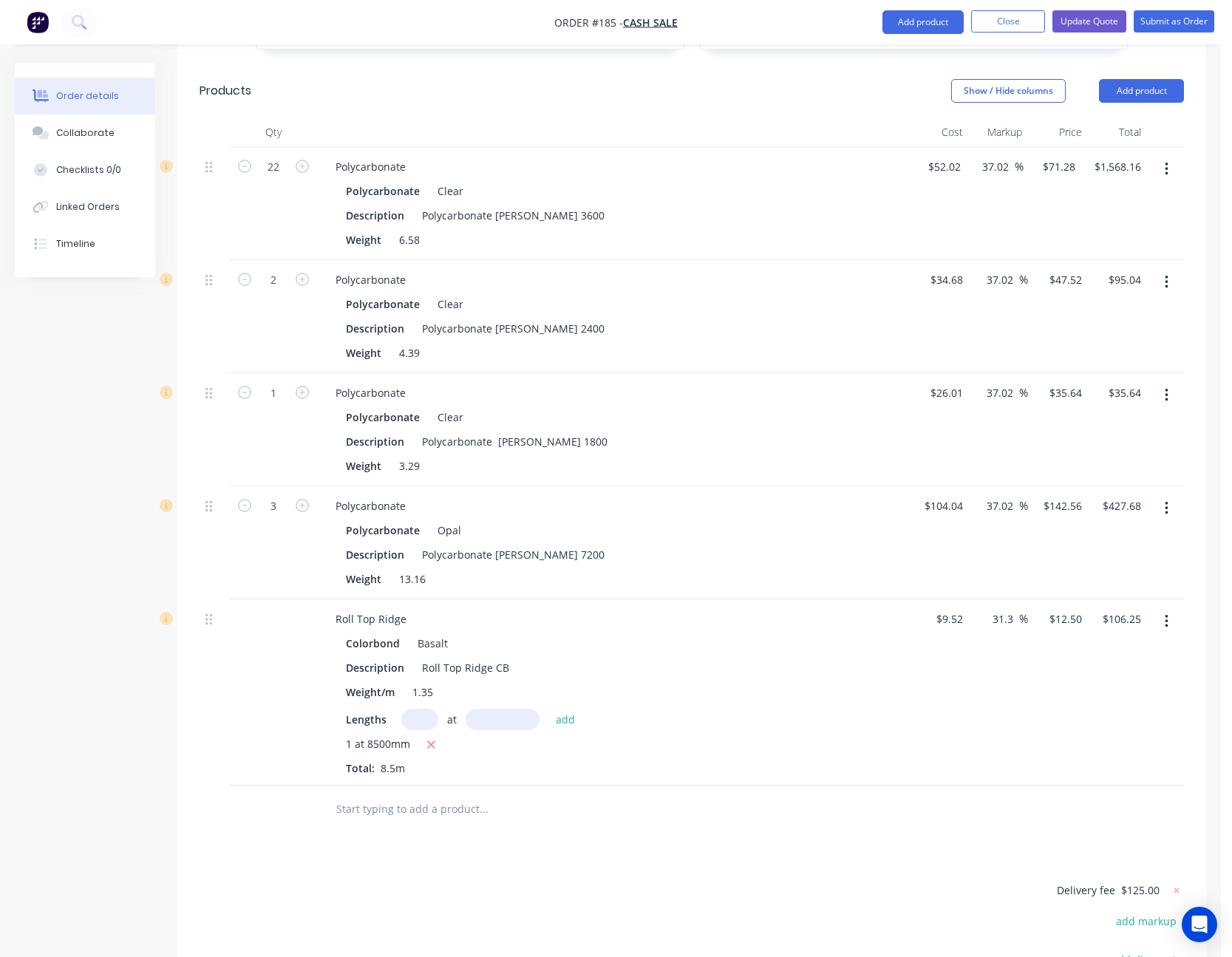
scroll to position [592, 0]
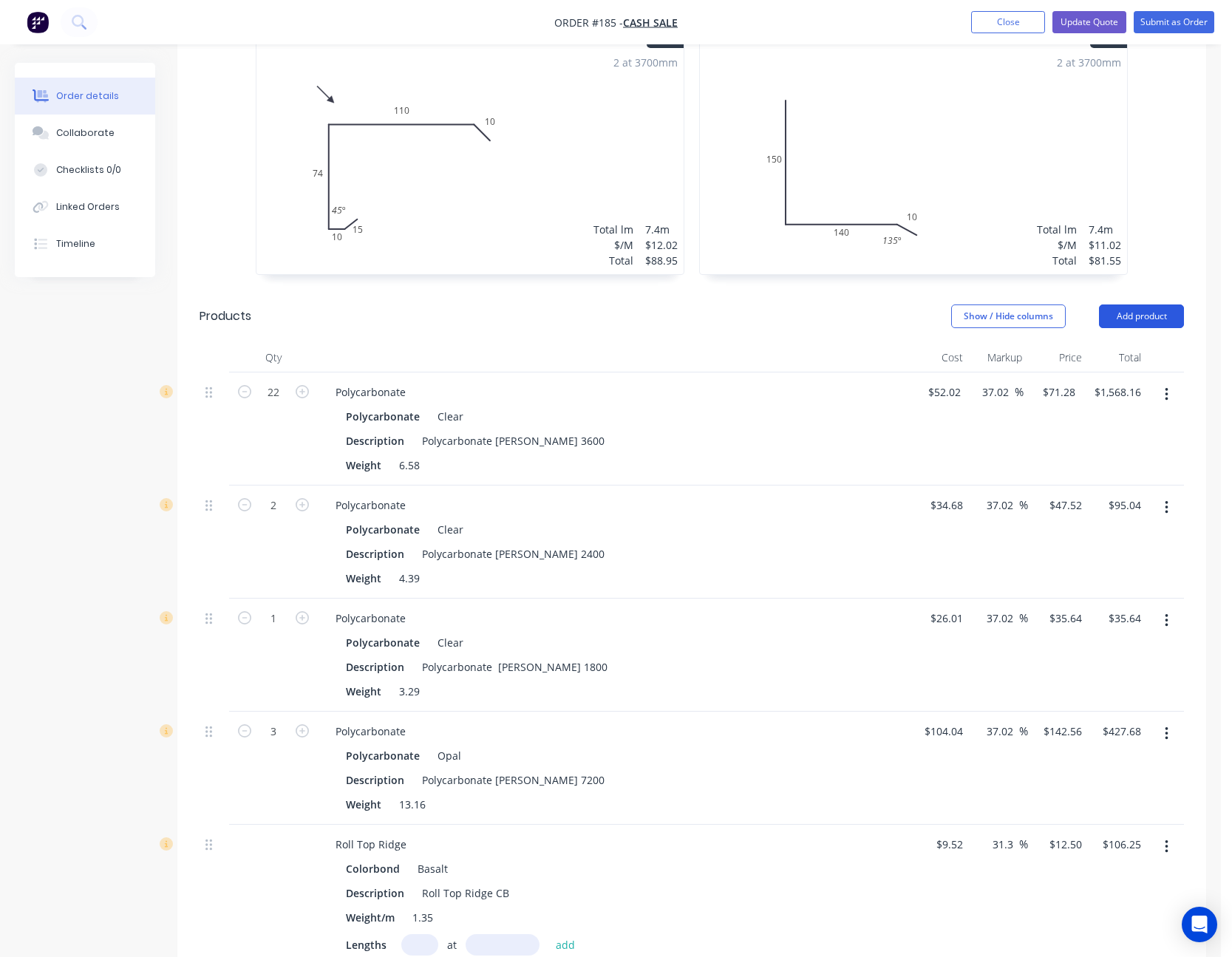
click at [1137, 305] on button "Add product" at bounding box center [1142, 317] width 85 height 24
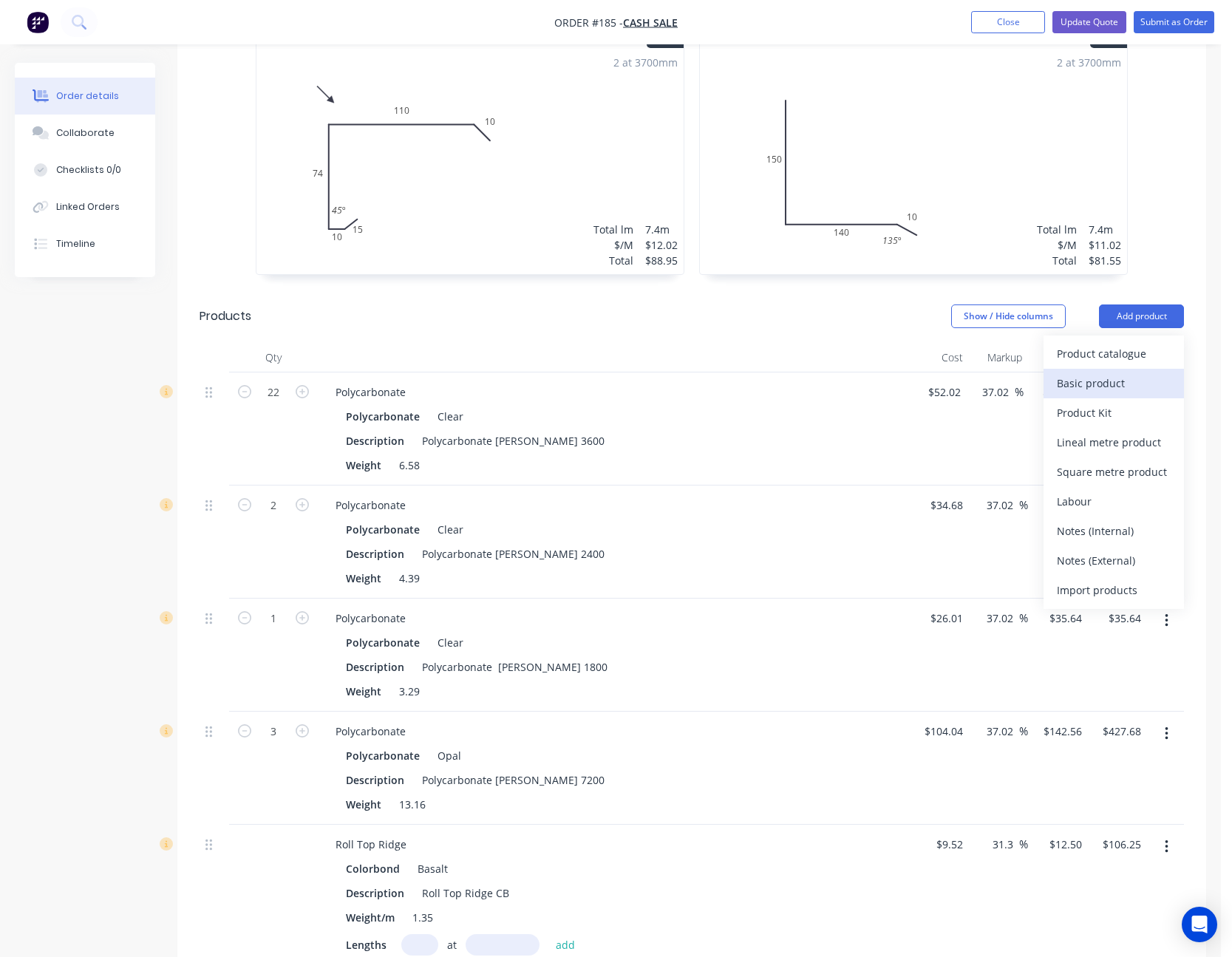
click at [1123, 373] on div "Basic product" at bounding box center [1115, 383] width 114 height 21
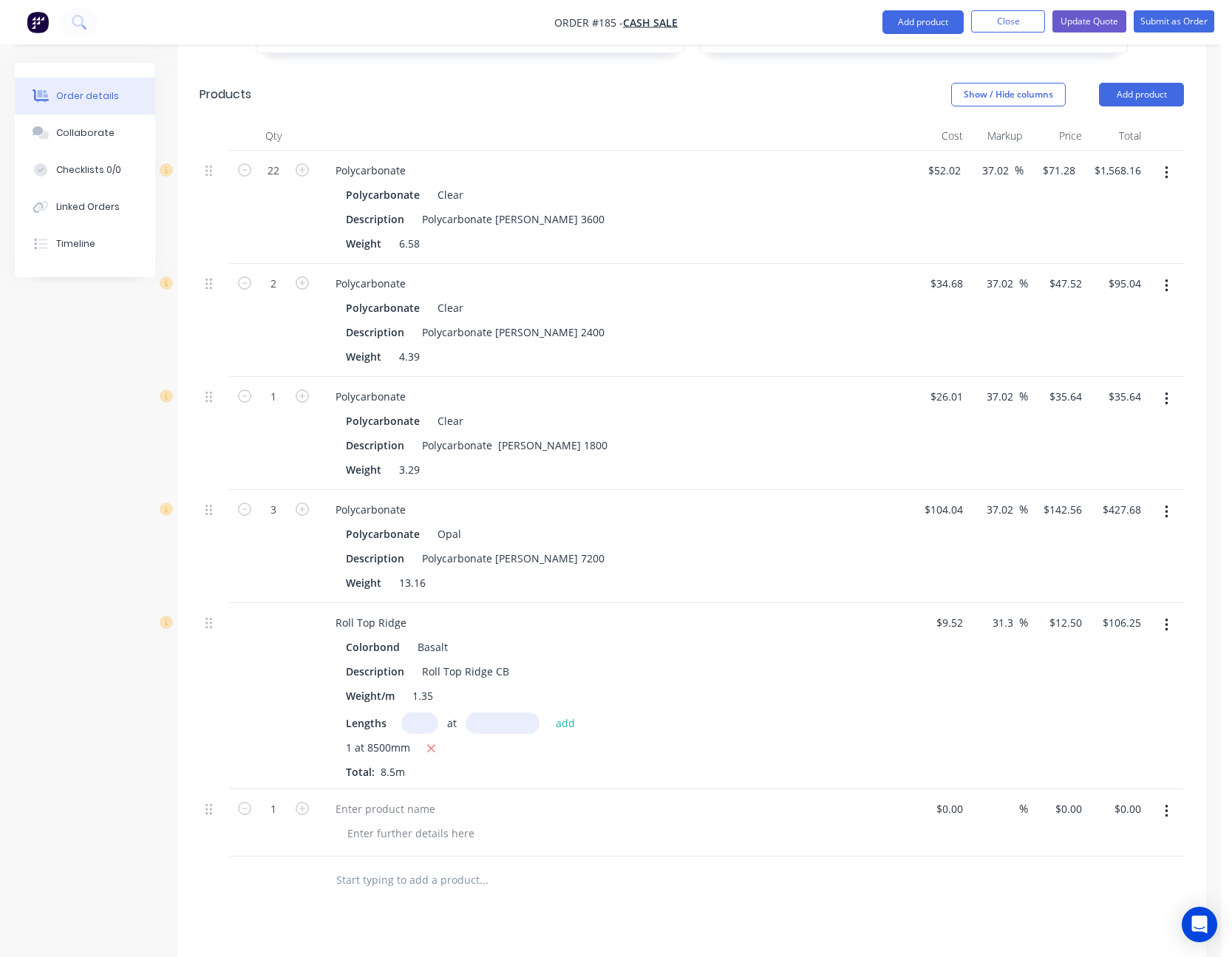
scroll to position [887, 0]
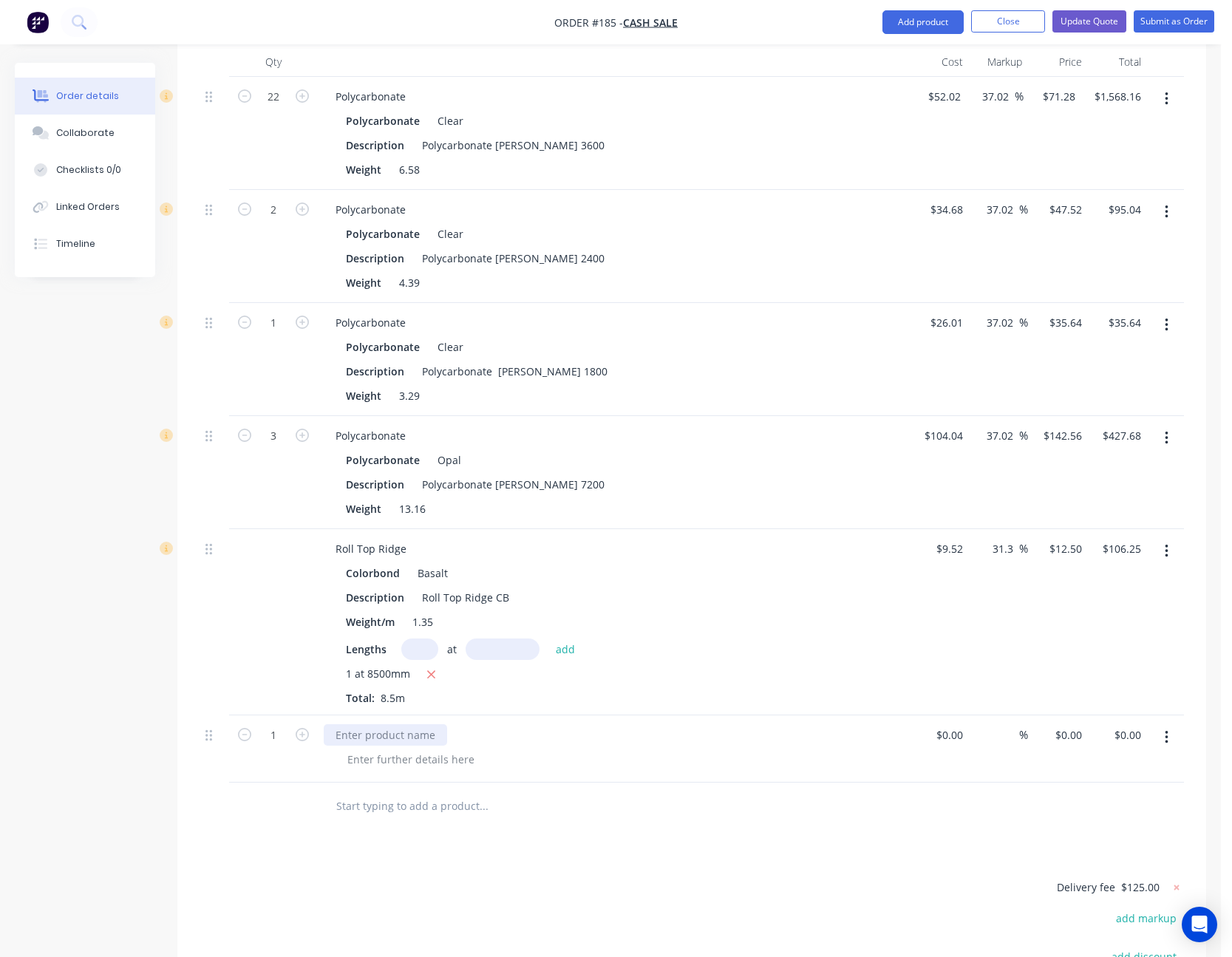
click at [361, 725] on div at bounding box center [385, 735] width 123 height 21
click at [374, 749] on div at bounding box center [410, 759] width 151 height 21
type input "$0.00"
type input "$108.00"
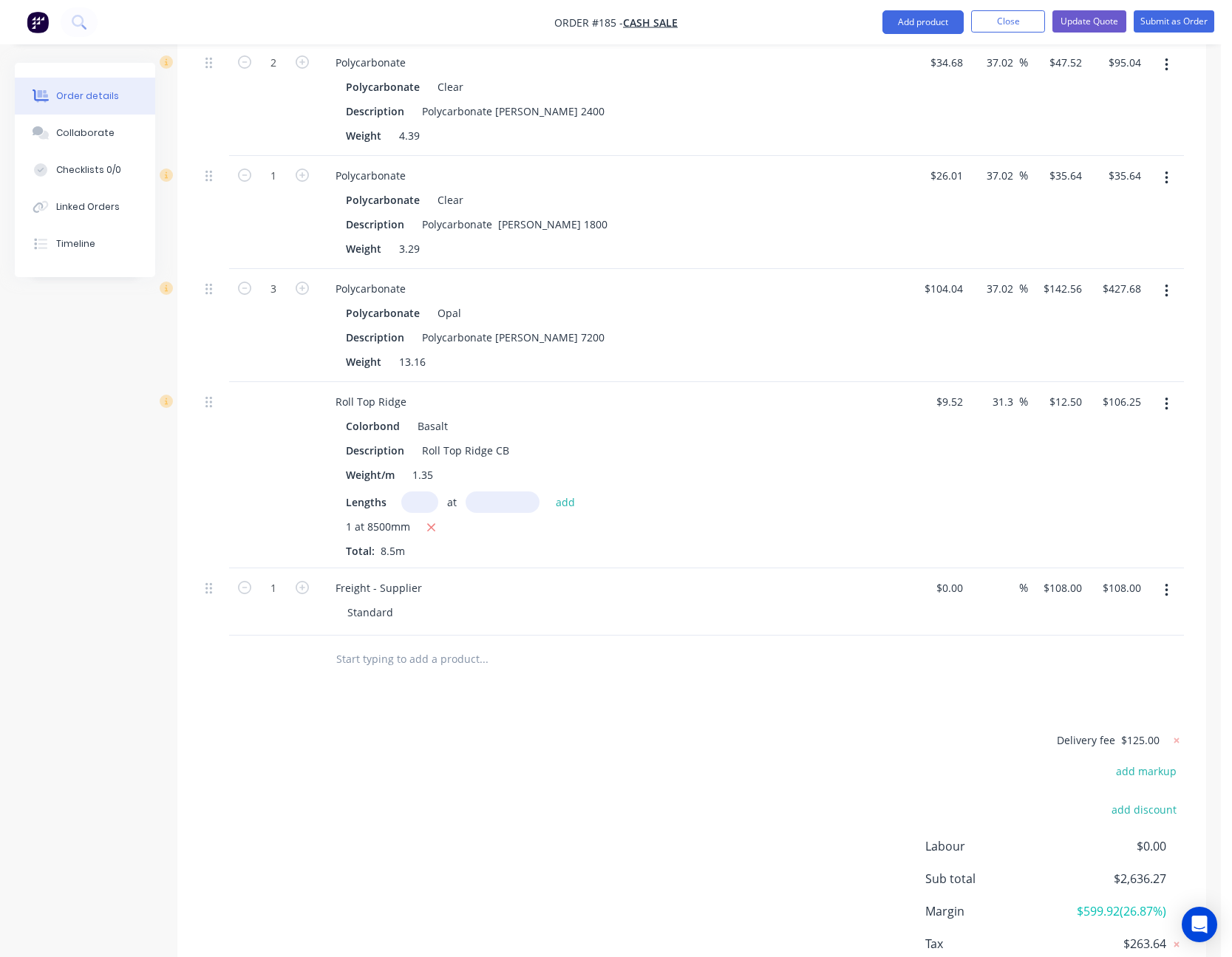
scroll to position [1089, 0]
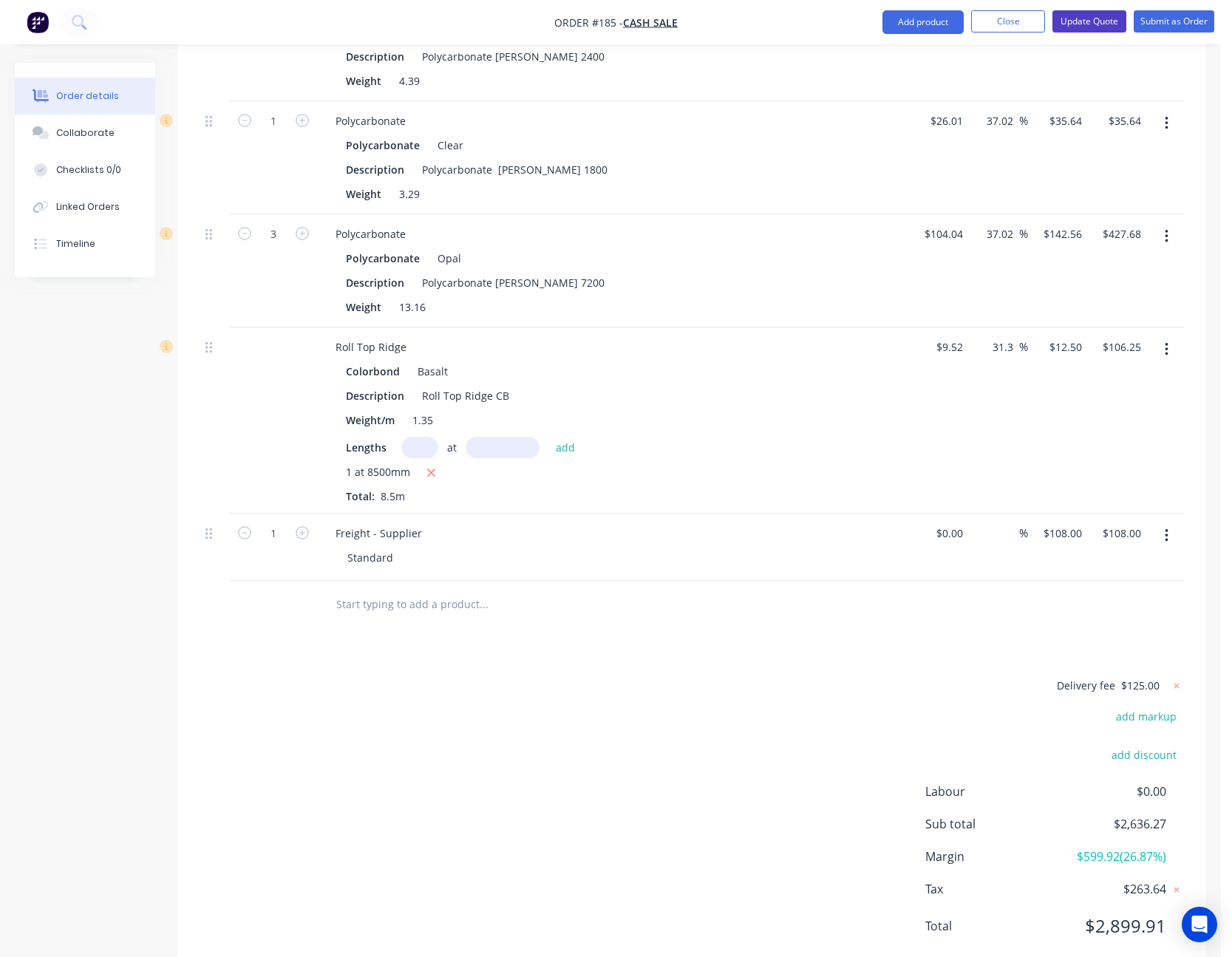
click at [1105, 25] on button "Update Quote" at bounding box center [1089, 21] width 74 height 22
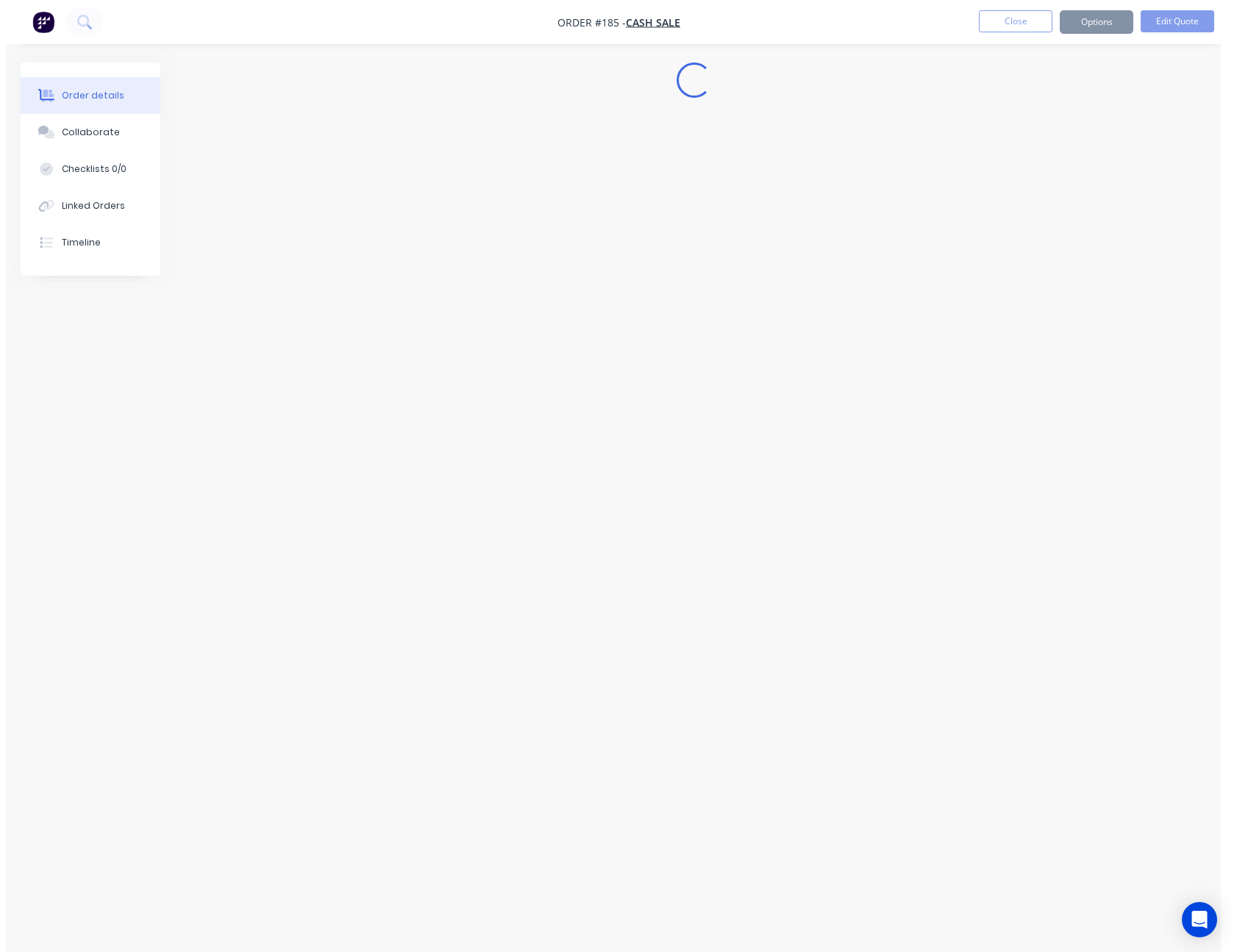
scroll to position [0, 0]
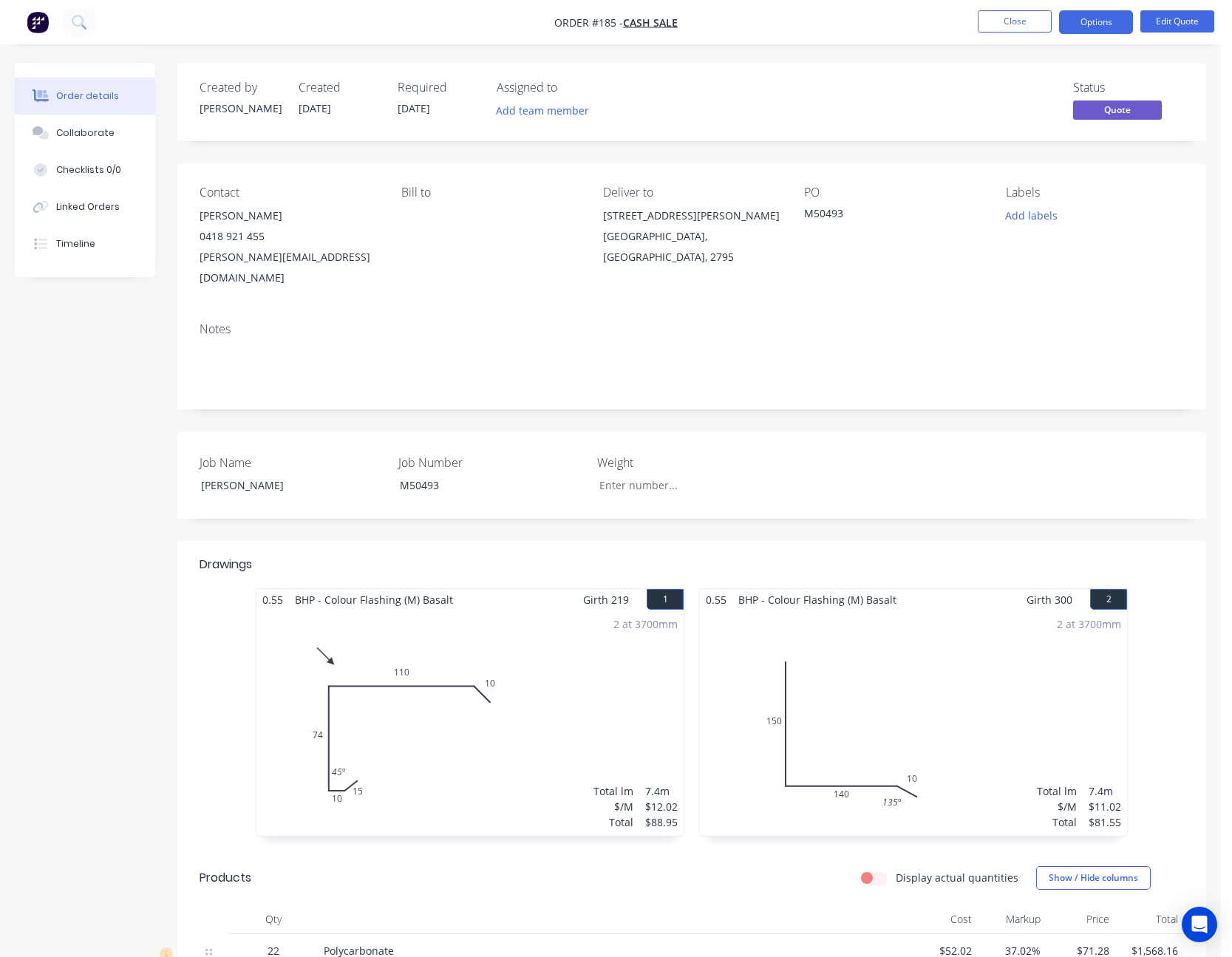
click at [1105, 25] on button "Options" at bounding box center [1096, 22] width 74 height 24
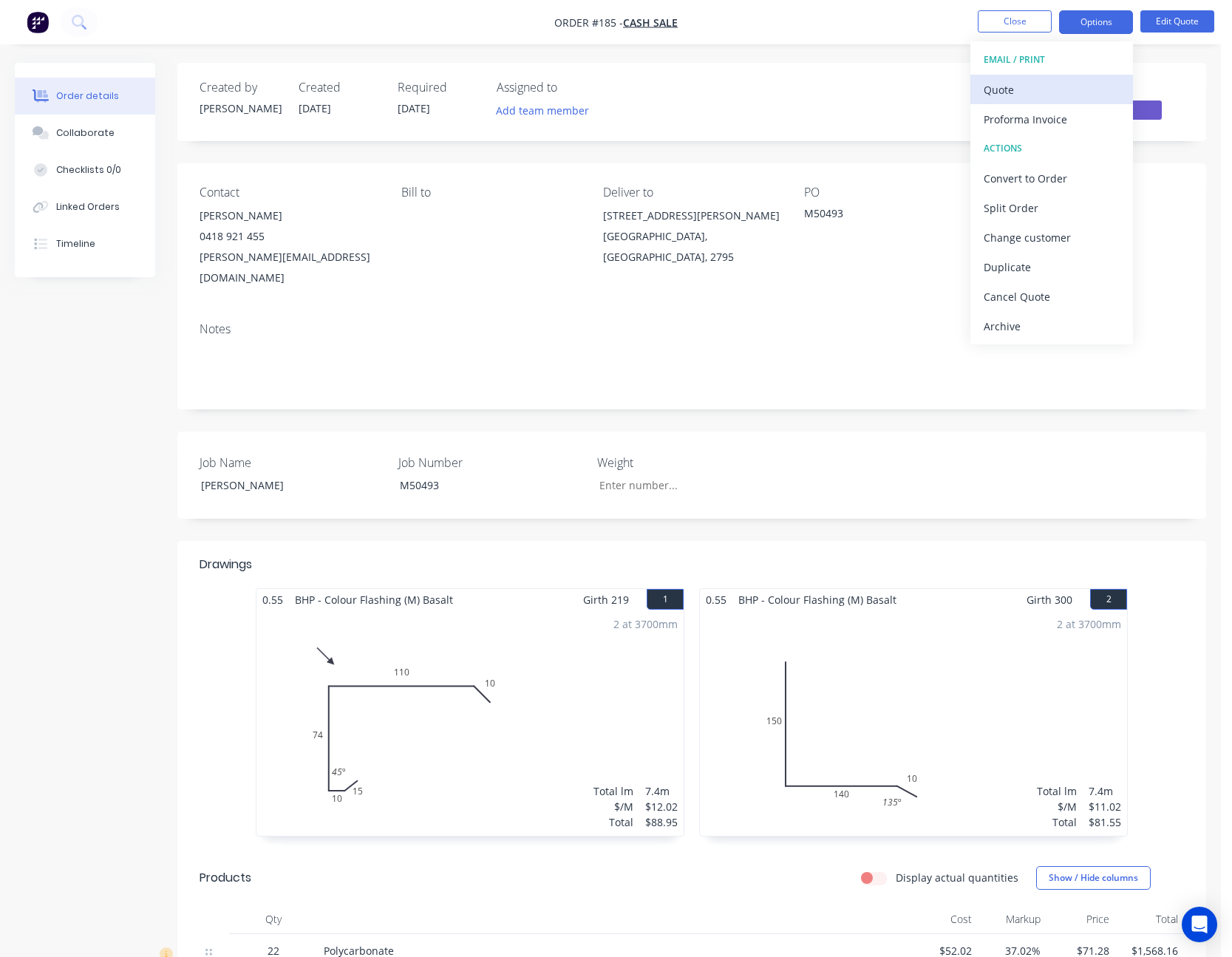
click at [1073, 92] on div "Quote" at bounding box center [1052, 89] width 136 height 21
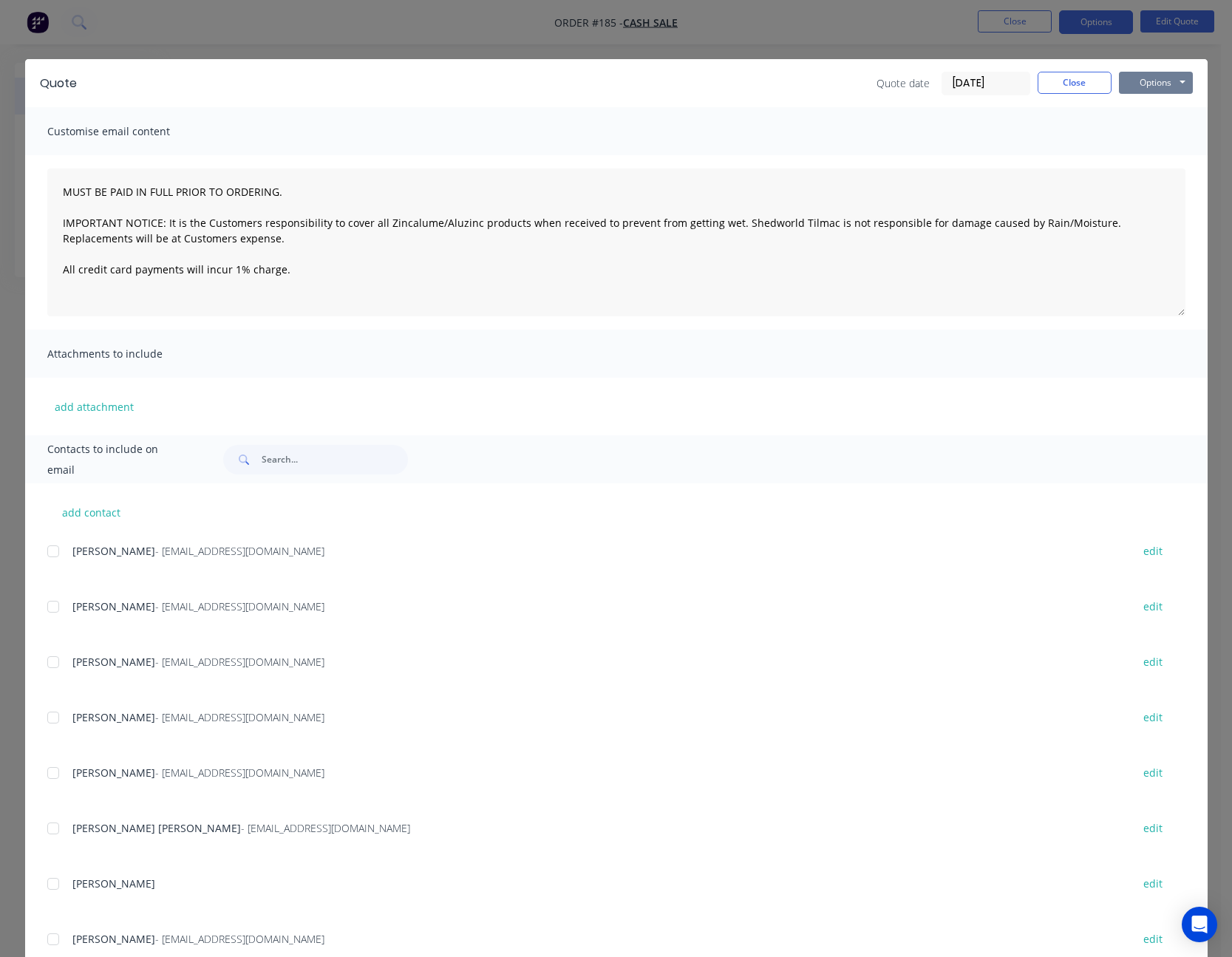
click at [1132, 80] on button "Options" at bounding box center [1155, 83] width 74 height 22
click at [1143, 124] on button "Print" at bounding box center [1166, 133] width 95 height 25
click at [1073, 83] on button "Close" at bounding box center [1074, 83] width 74 height 22
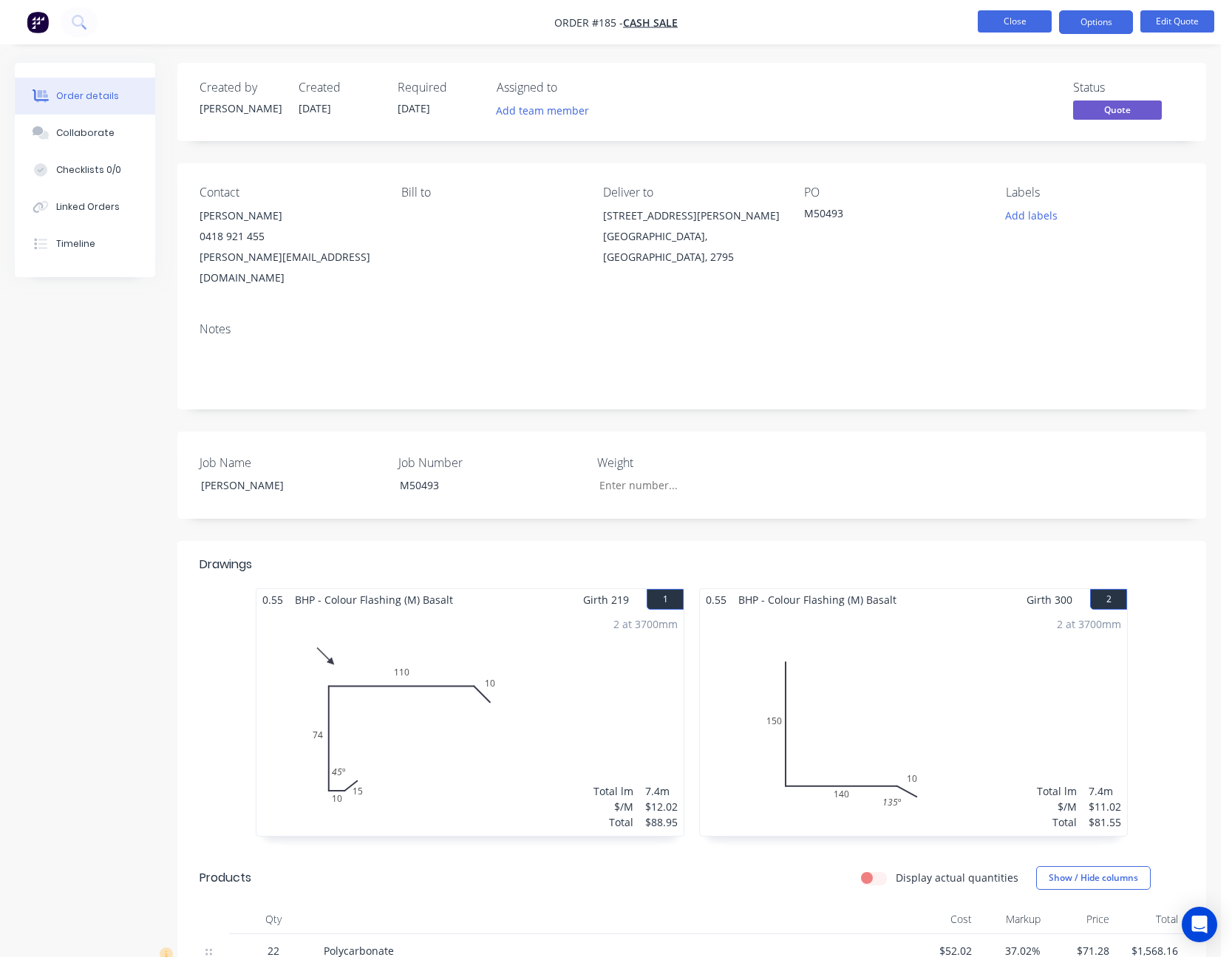
click at [1011, 28] on button "Close" at bounding box center [1015, 21] width 74 height 22
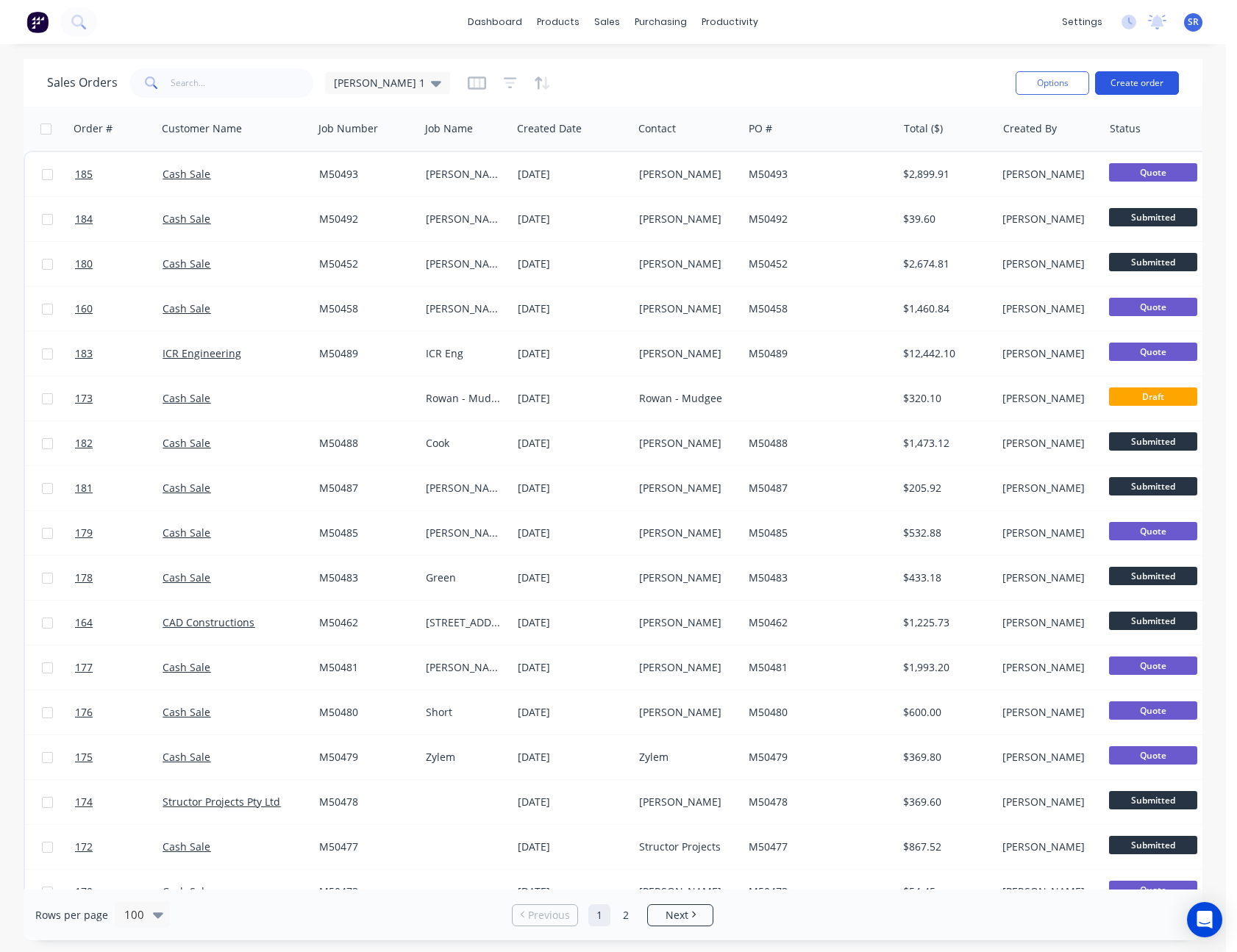
click at [1145, 86] on button "Create order" at bounding box center [1137, 83] width 84 height 24
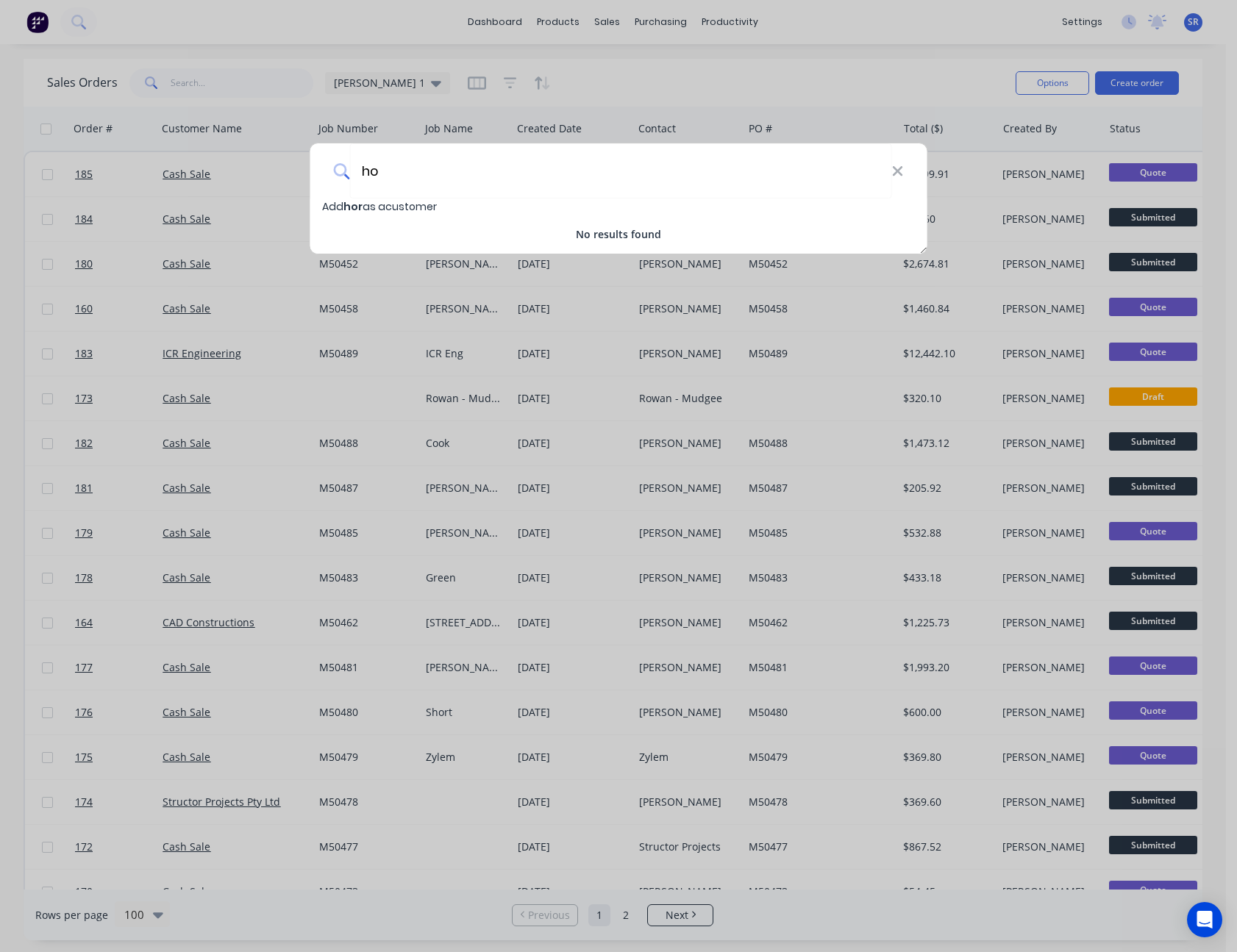
type input "h"
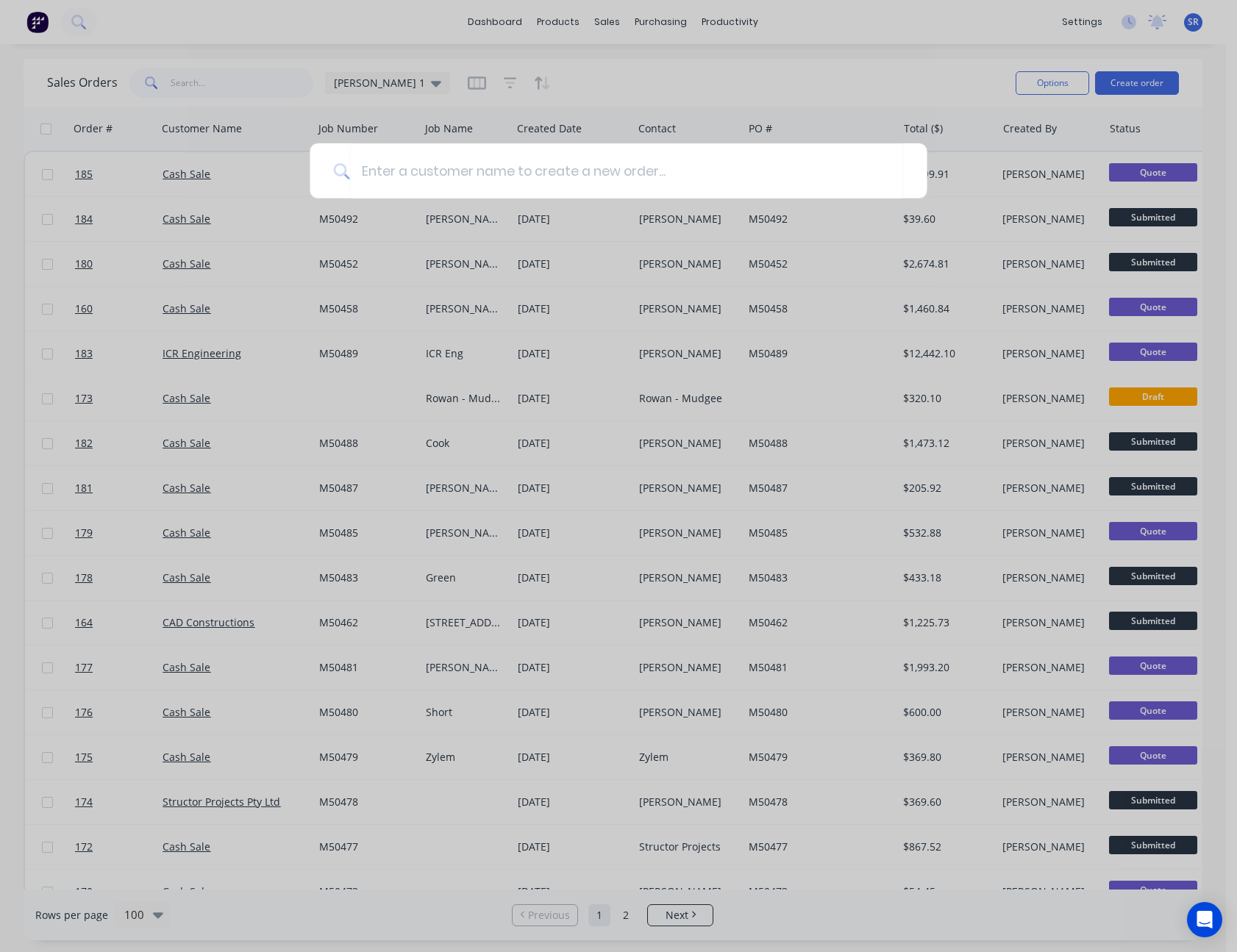
click at [961, 69] on div at bounding box center [618, 476] width 1237 height 952
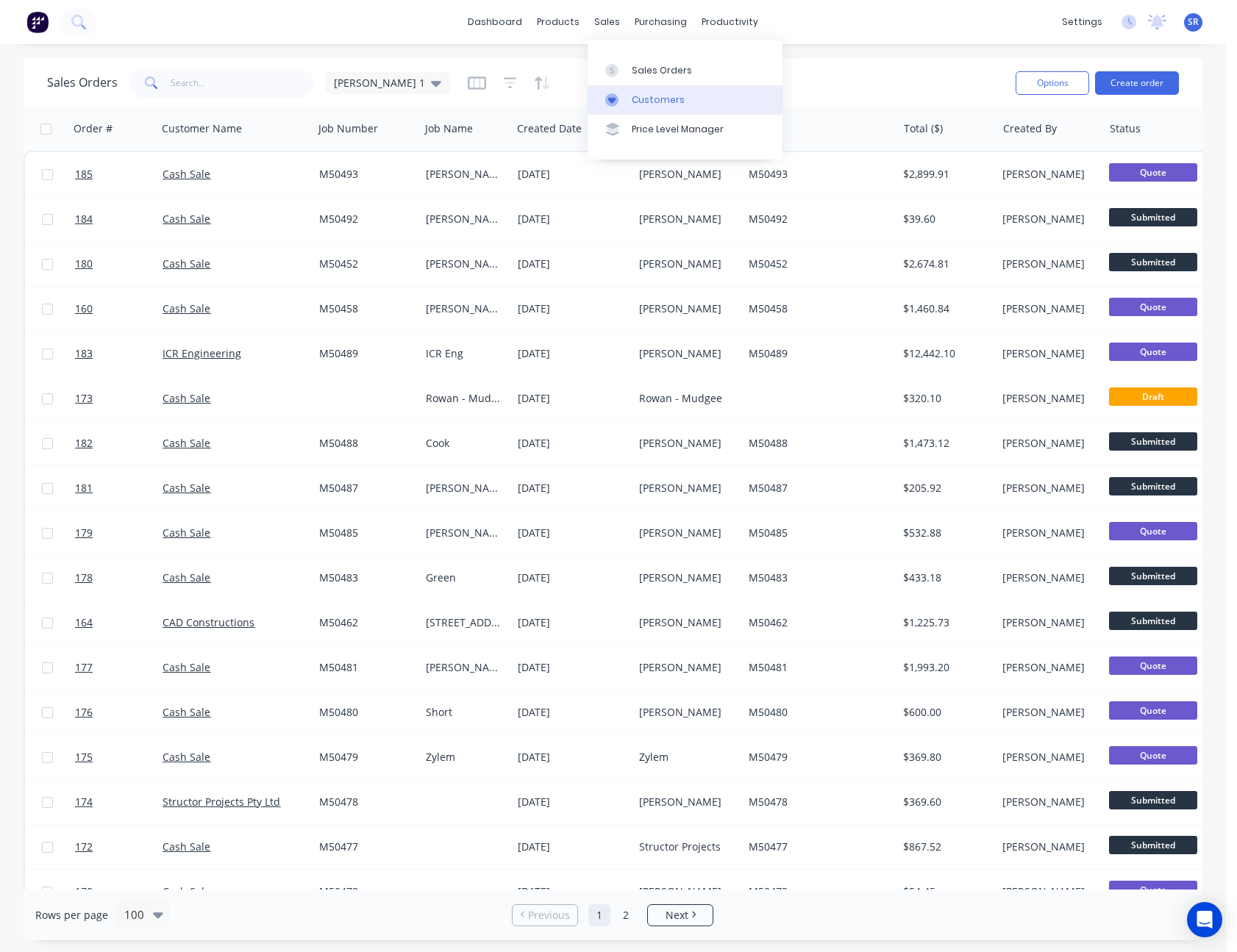
click at [642, 98] on div "Customers" at bounding box center [658, 100] width 53 height 14
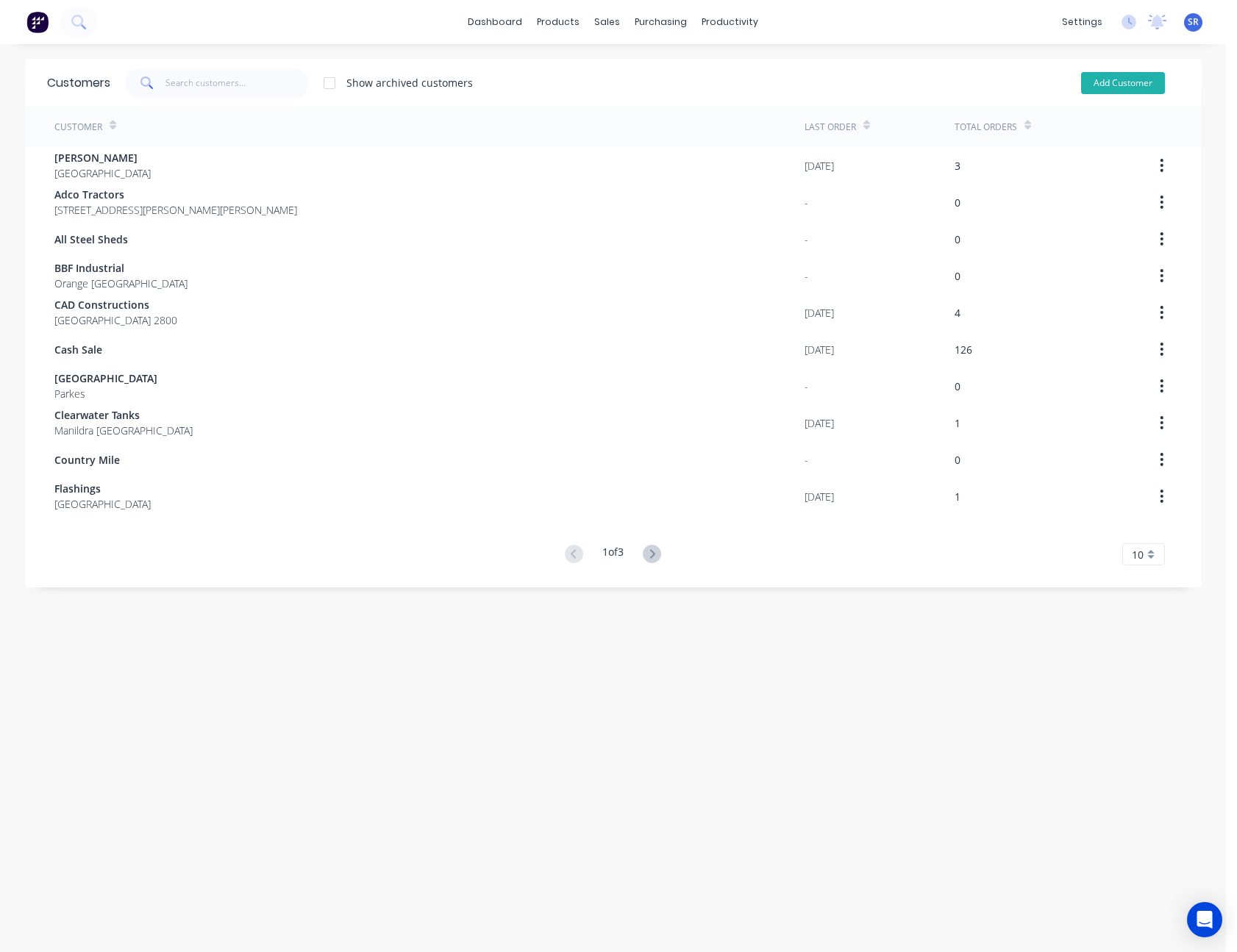
click at [1124, 85] on button "Add Customer" at bounding box center [1123, 83] width 84 height 22
select select "AU"
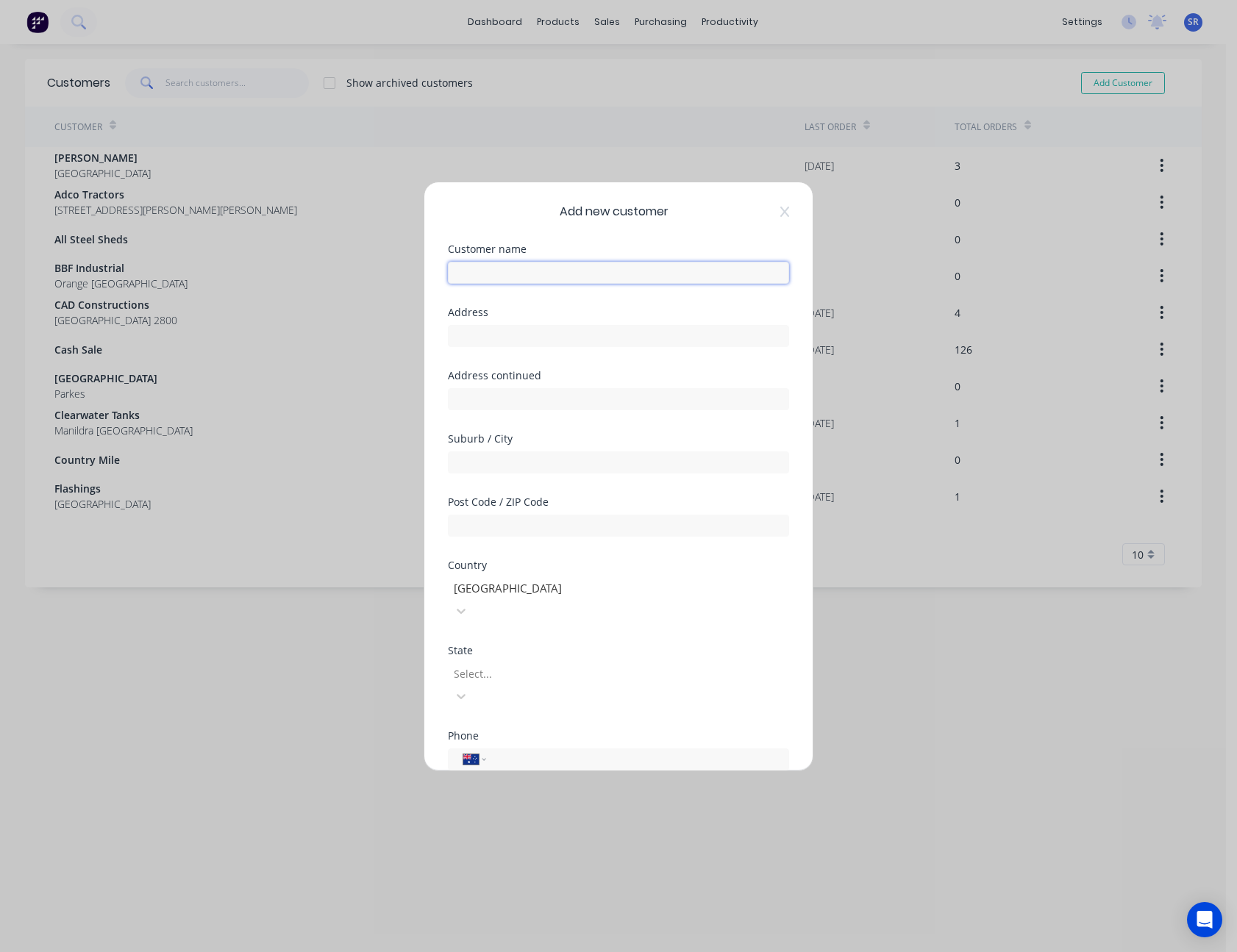
click at [546, 271] on input "text" at bounding box center [618, 273] width 341 height 22
type input "Horts Enterprises Pty Ltd"
click at [461, 340] on input "text" at bounding box center [618, 336] width 341 height 22
click at [581, 336] on input "258 Clergate" at bounding box center [618, 336] width 341 height 22
type input "[STREET_ADDRESS]"
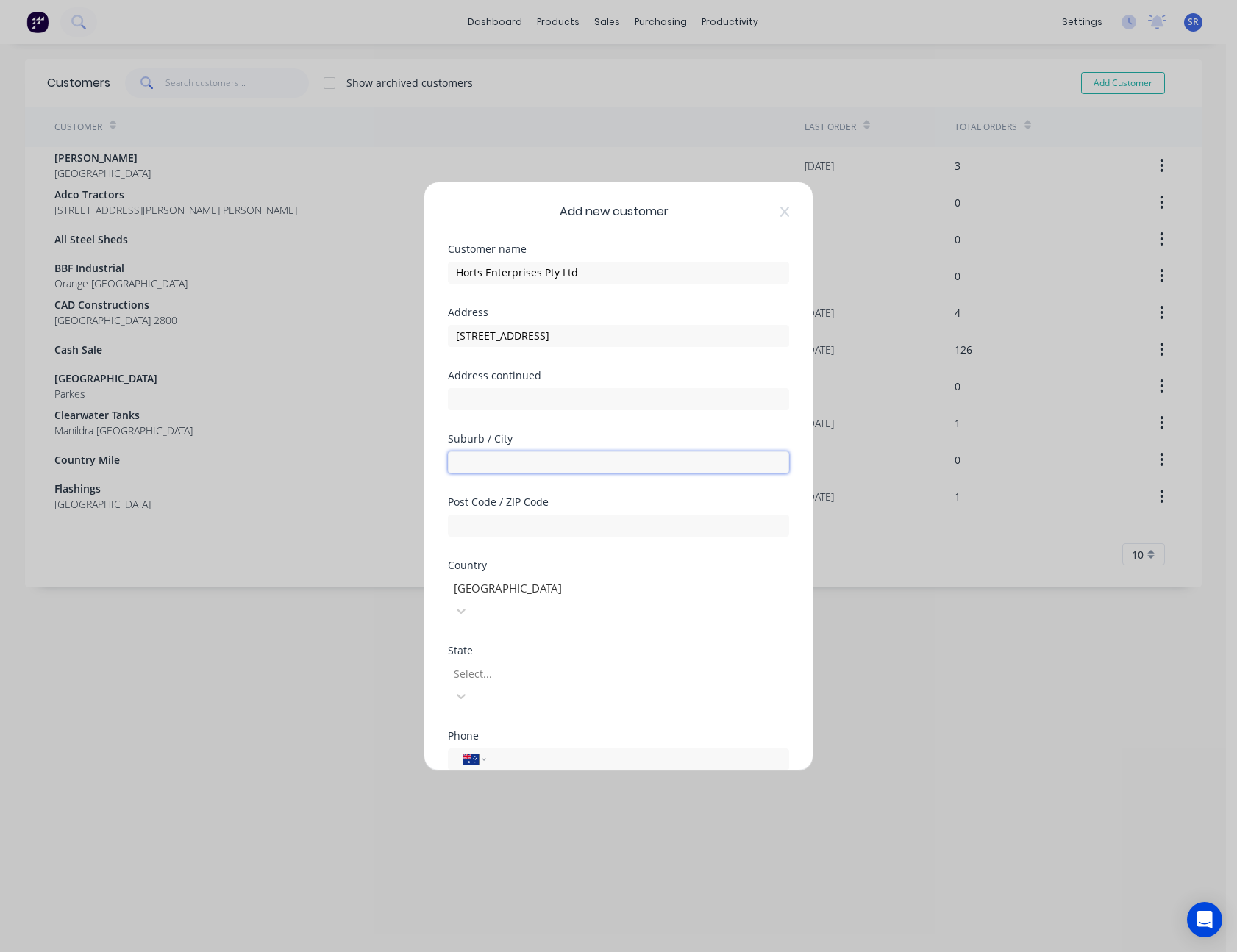
click at [541, 465] on input "text" at bounding box center [618, 462] width 341 height 22
type input "Orange"
click at [520, 526] on input "text" at bounding box center [618, 526] width 341 height 22
type input "2800"
type input "63624444"
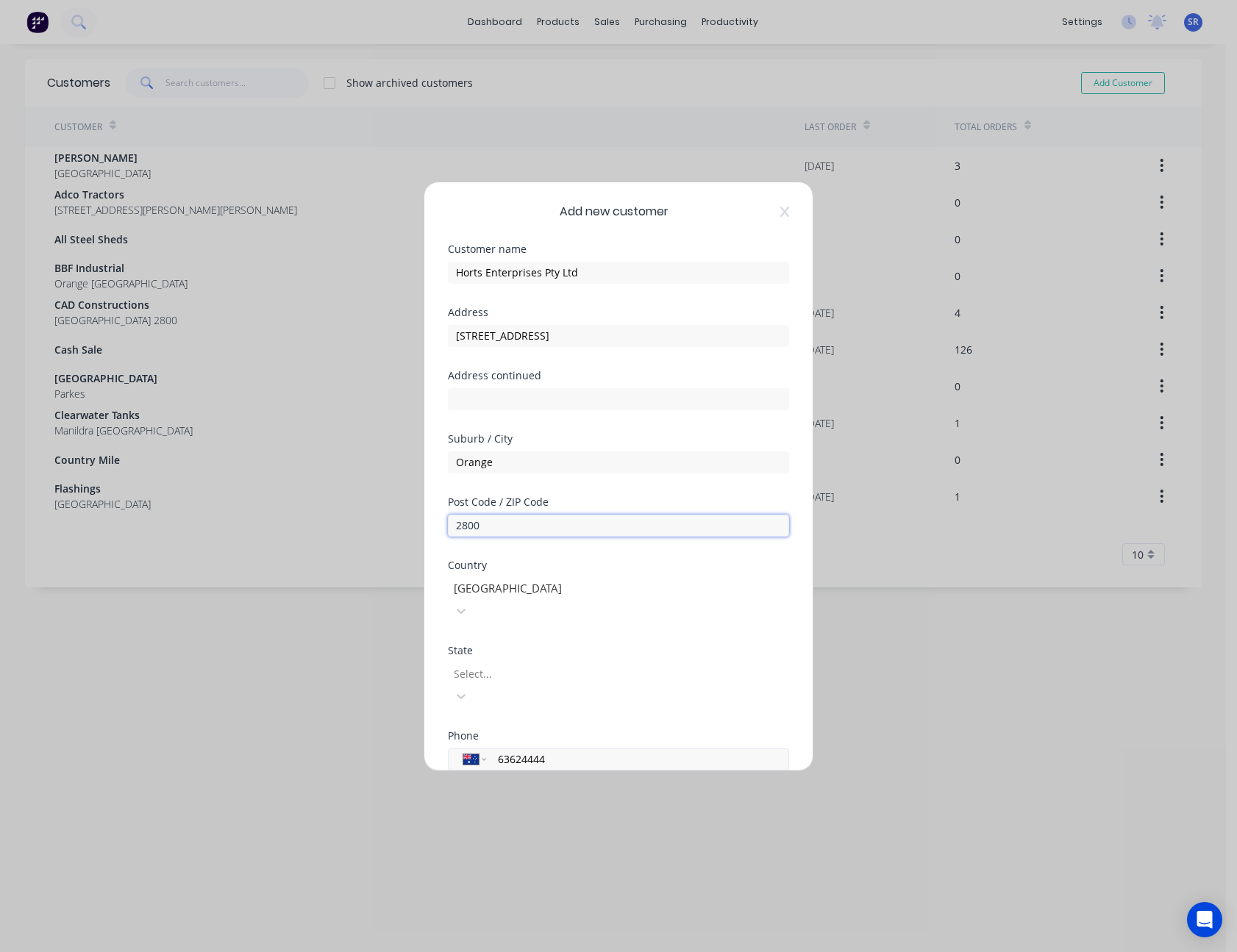
type input "2800"
click at [556, 750] on input "63624444" at bounding box center [635, 759] width 277 height 17
type input "6"
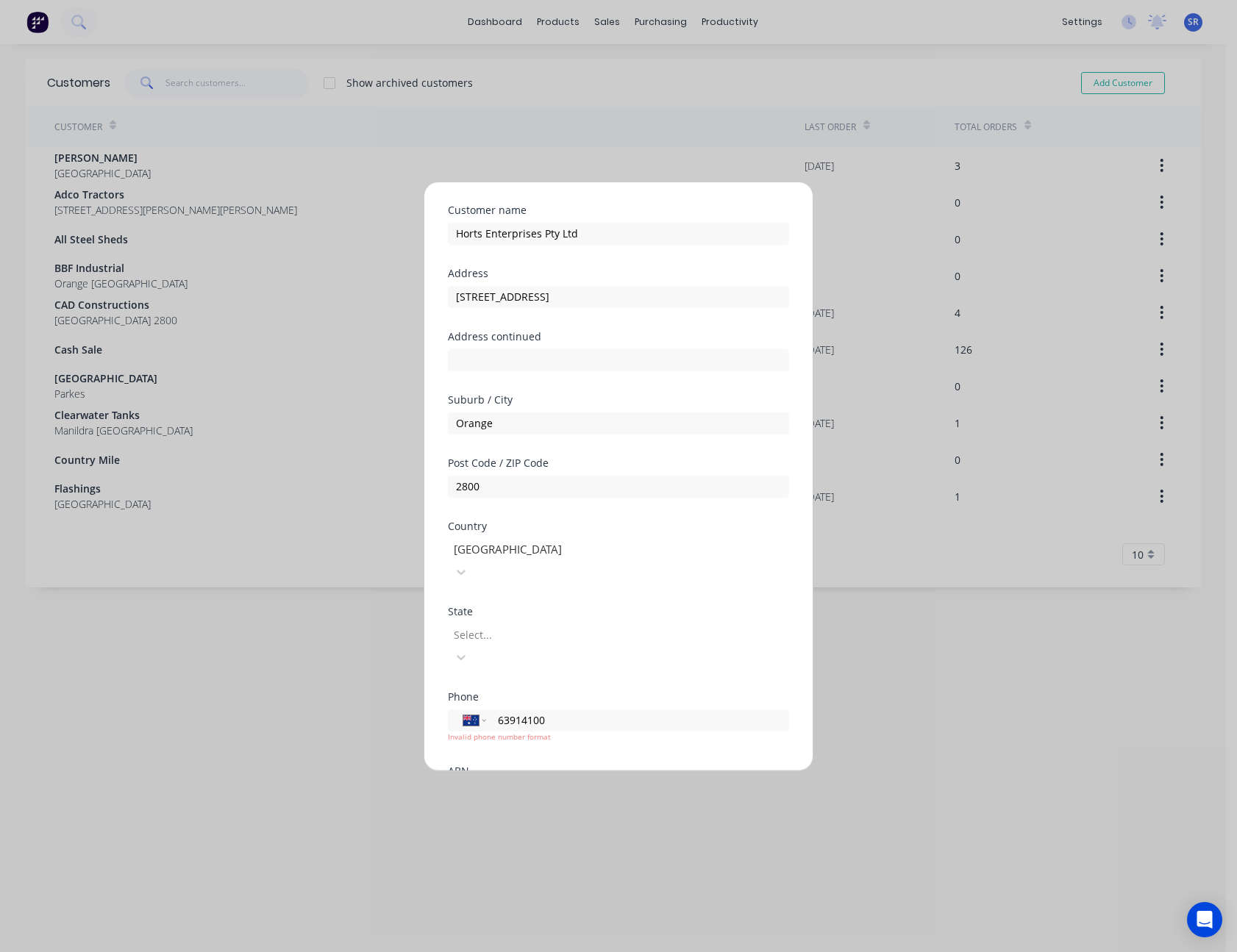
scroll to position [74, 0]
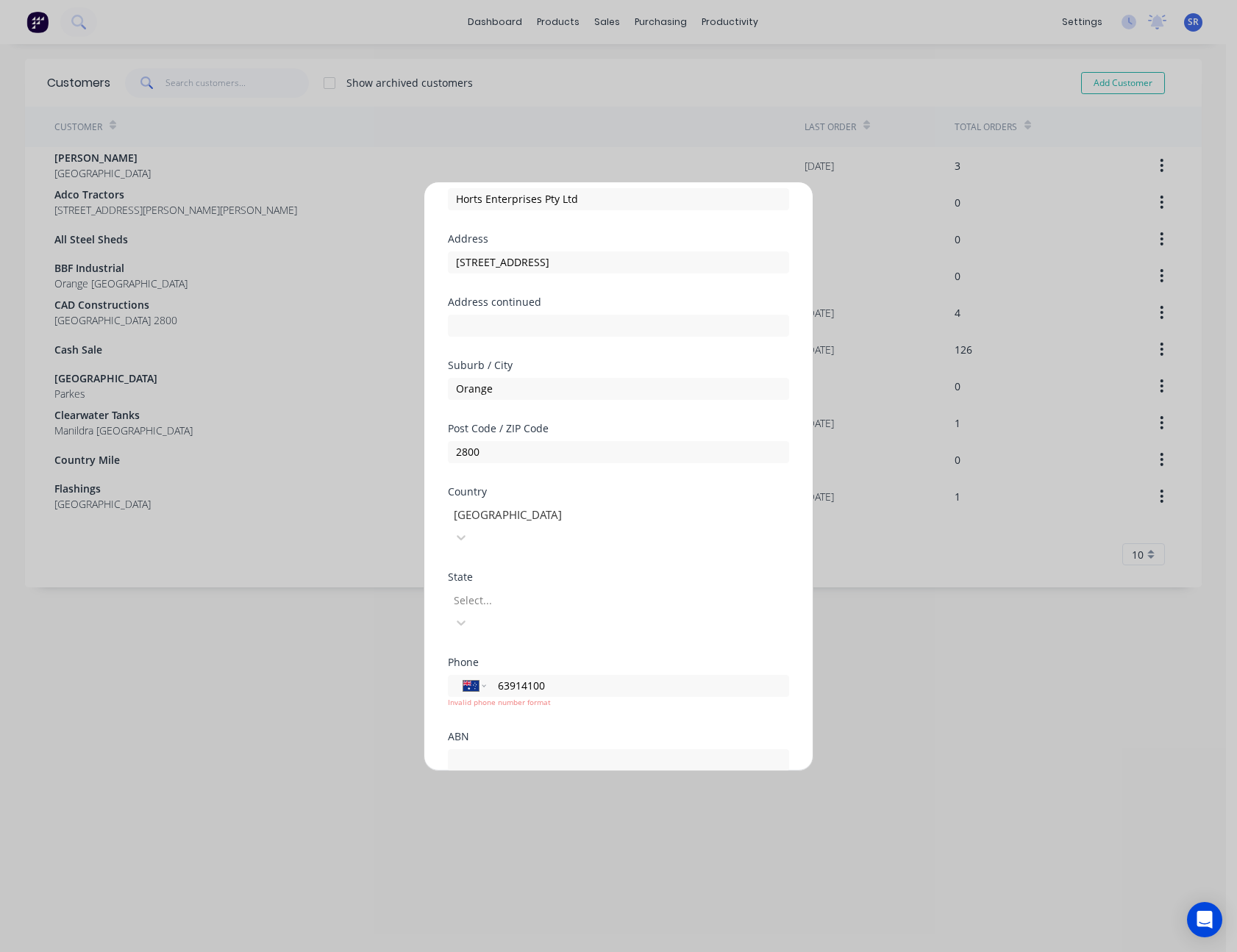
click at [554, 767] on form "Customer name Horts Enterprises Pty Ltd Address [STREET_ADDRESS] Address contin…" at bounding box center [618, 506] width 341 height 672
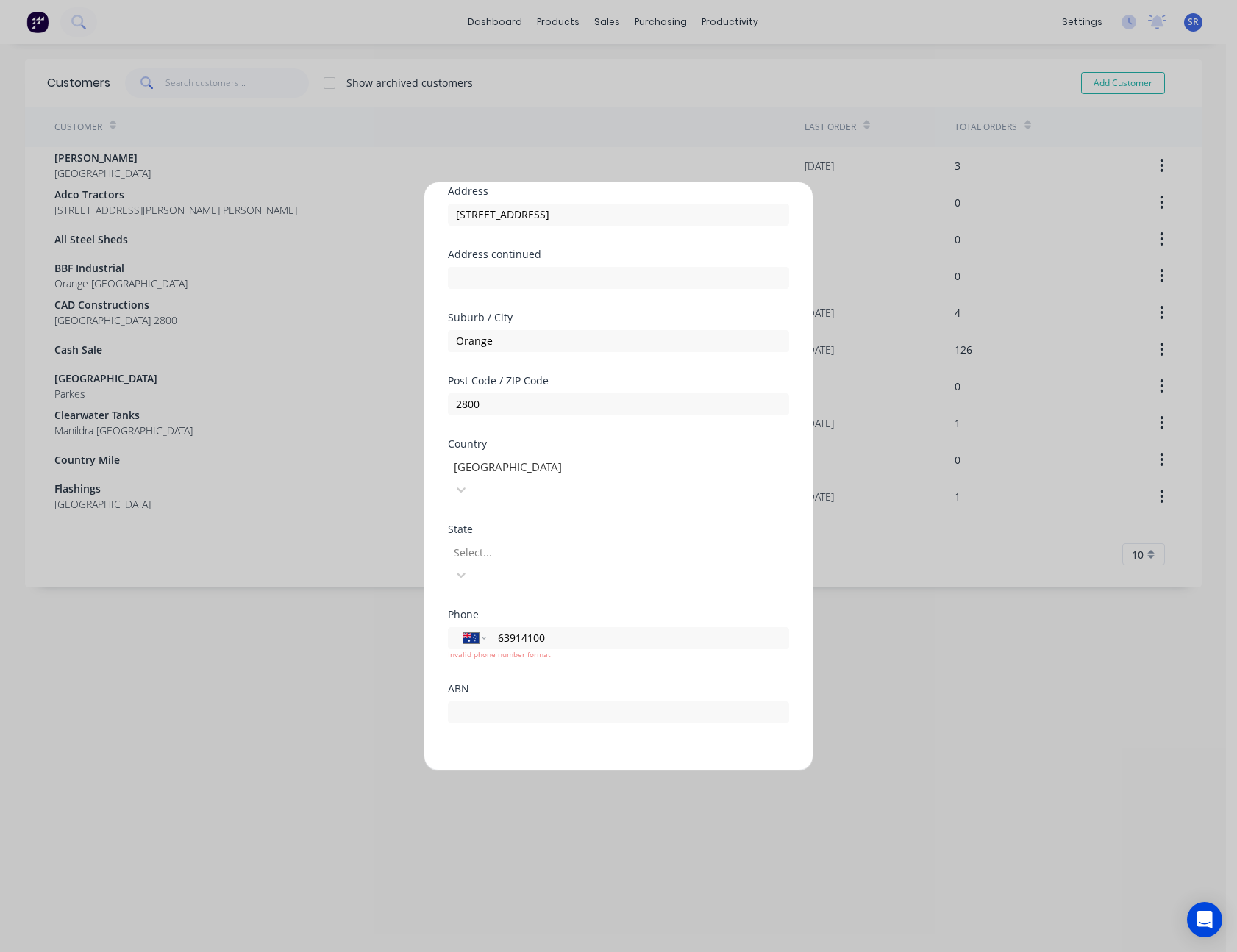
click at [566, 771] on button "Save" at bounding box center [573, 783] width 81 height 24
click at [498, 629] on input "63914100" at bounding box center [635, 638] width 277 height 17
type input "[PHONE_NUMBER]"
click at [577, 771] on button "Save" at bounding box center [573, 783] width 81 height 24
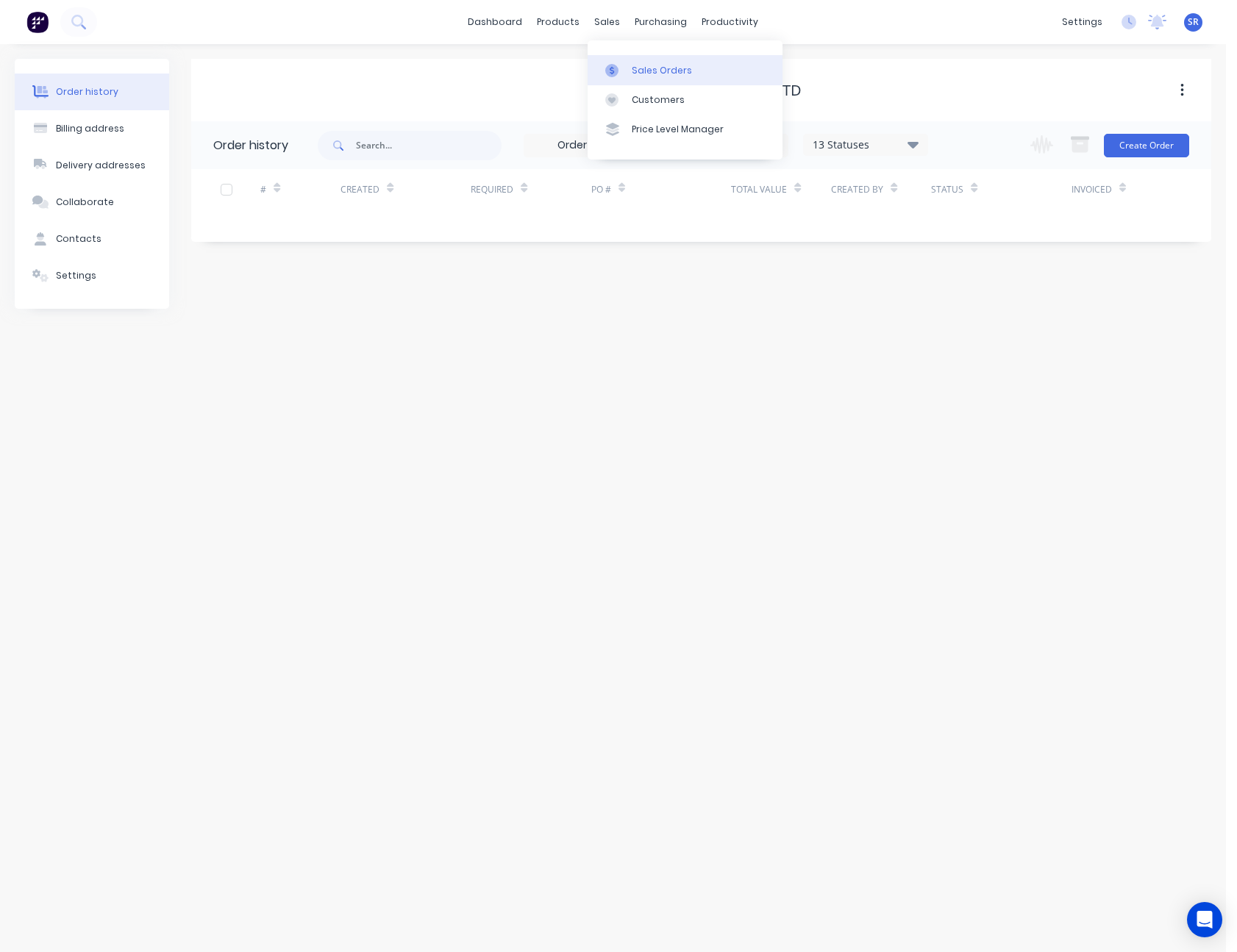
click at [640, 66] on div "Sales Orders" at bounding box center [662, 71] width 60 height 14
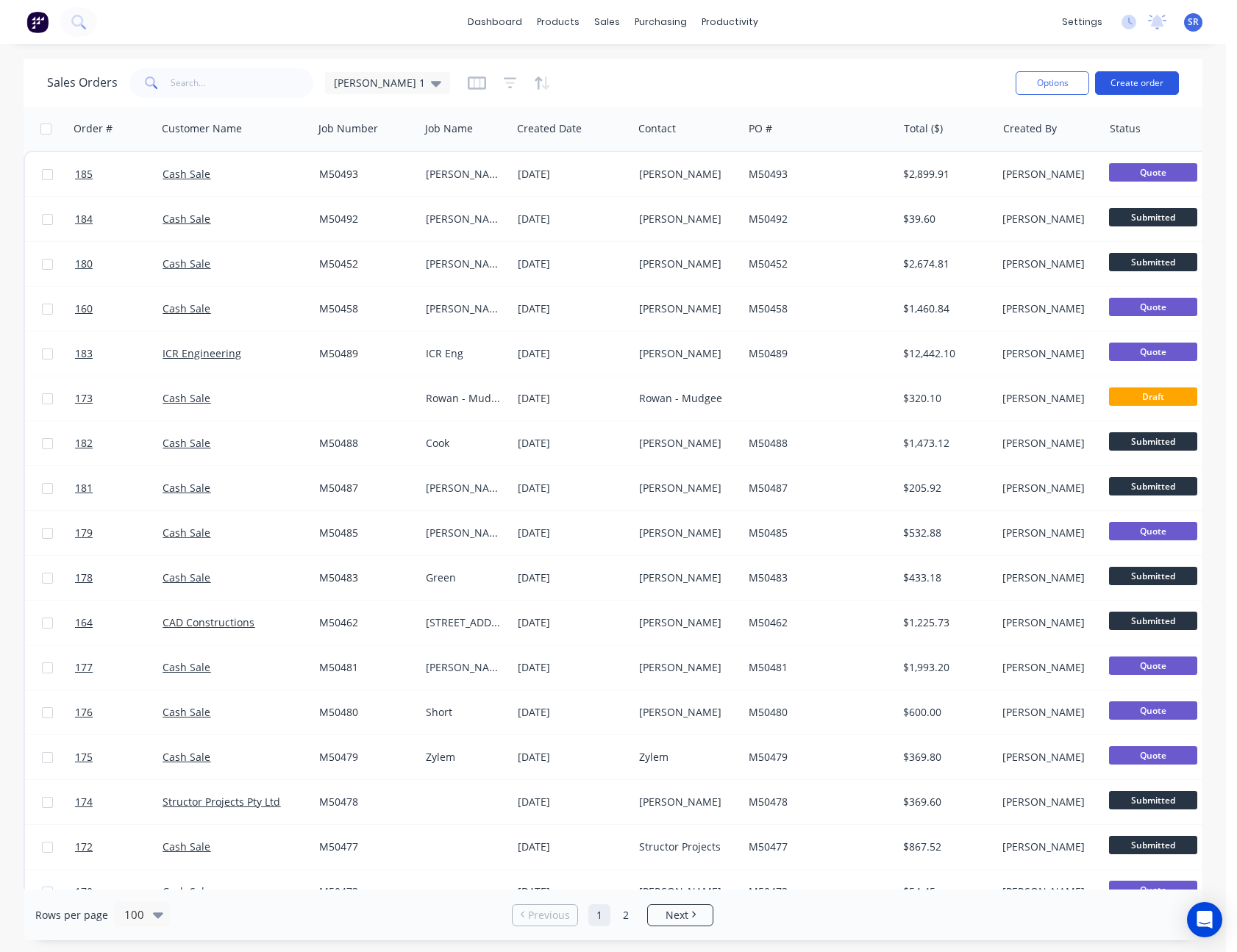
click at [1130, 77] on button "Create order" at bounding box center [1137, 83] width 84 height 24
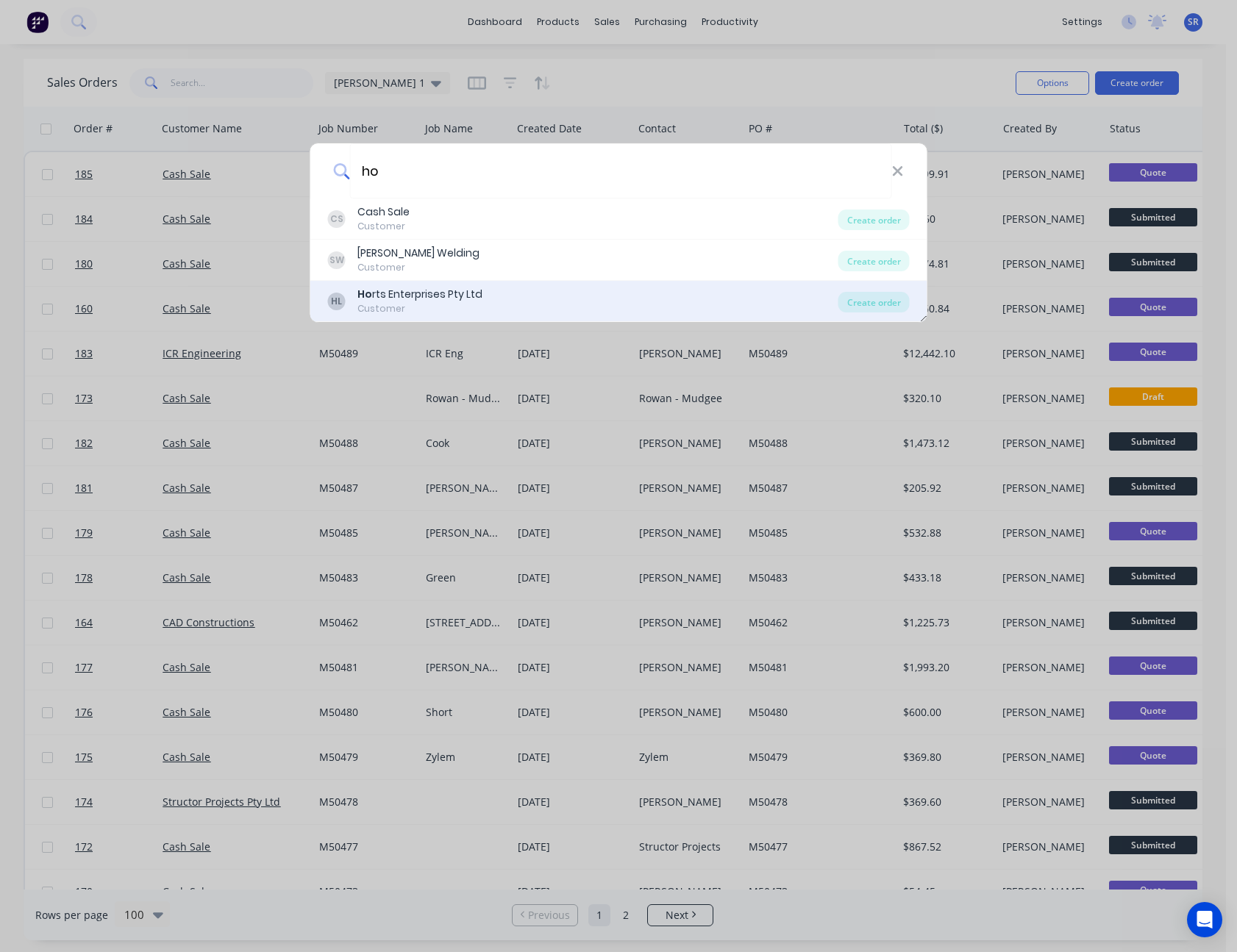
type input "ho"
click at [398, 293] on div "Ho rts Enterprises Pty Ltd" at bounding box center [420, 295] width 125 height 15
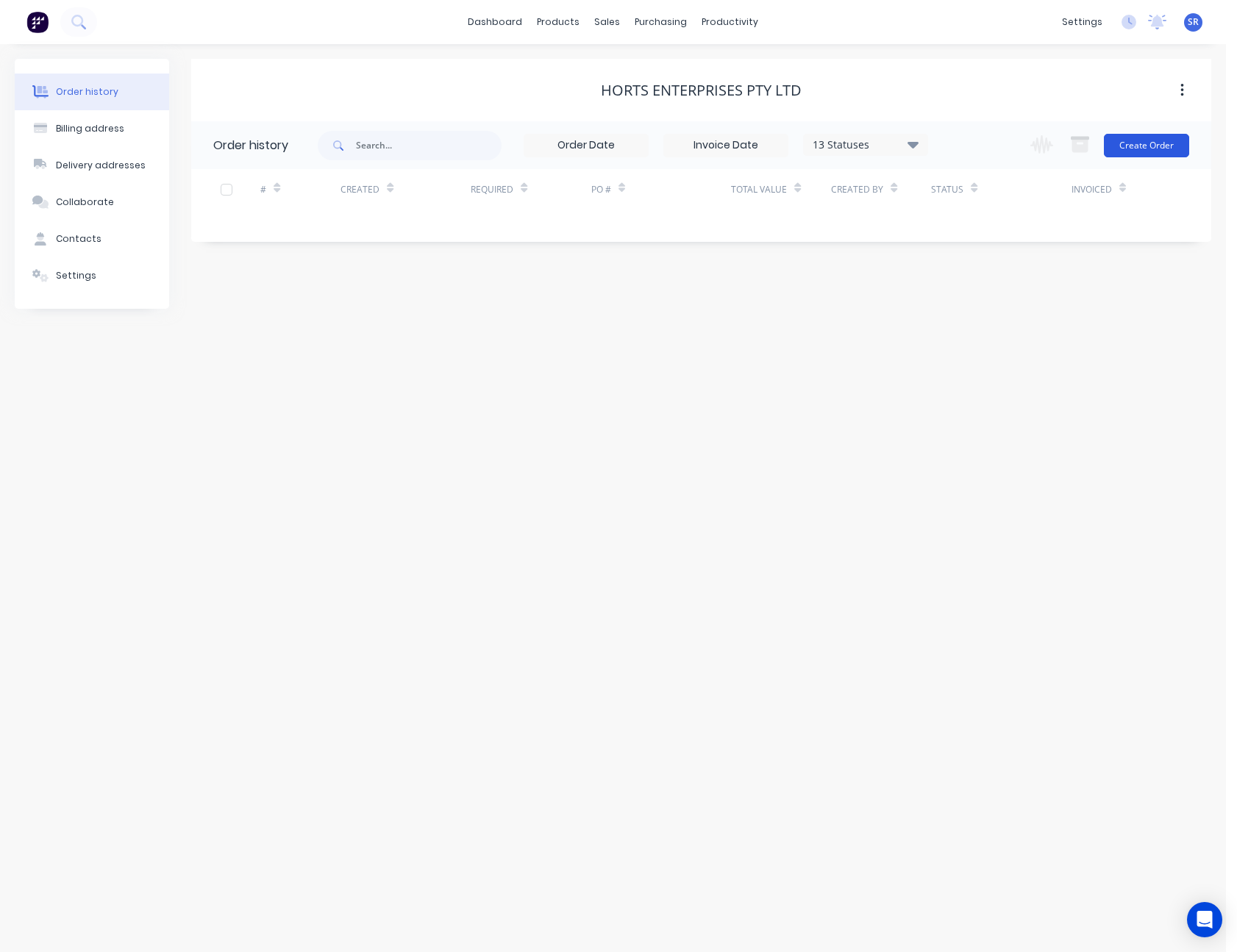
click at [1160, 142] on button "Create Order" at bounding box center [1146, 146] width 86 height 24
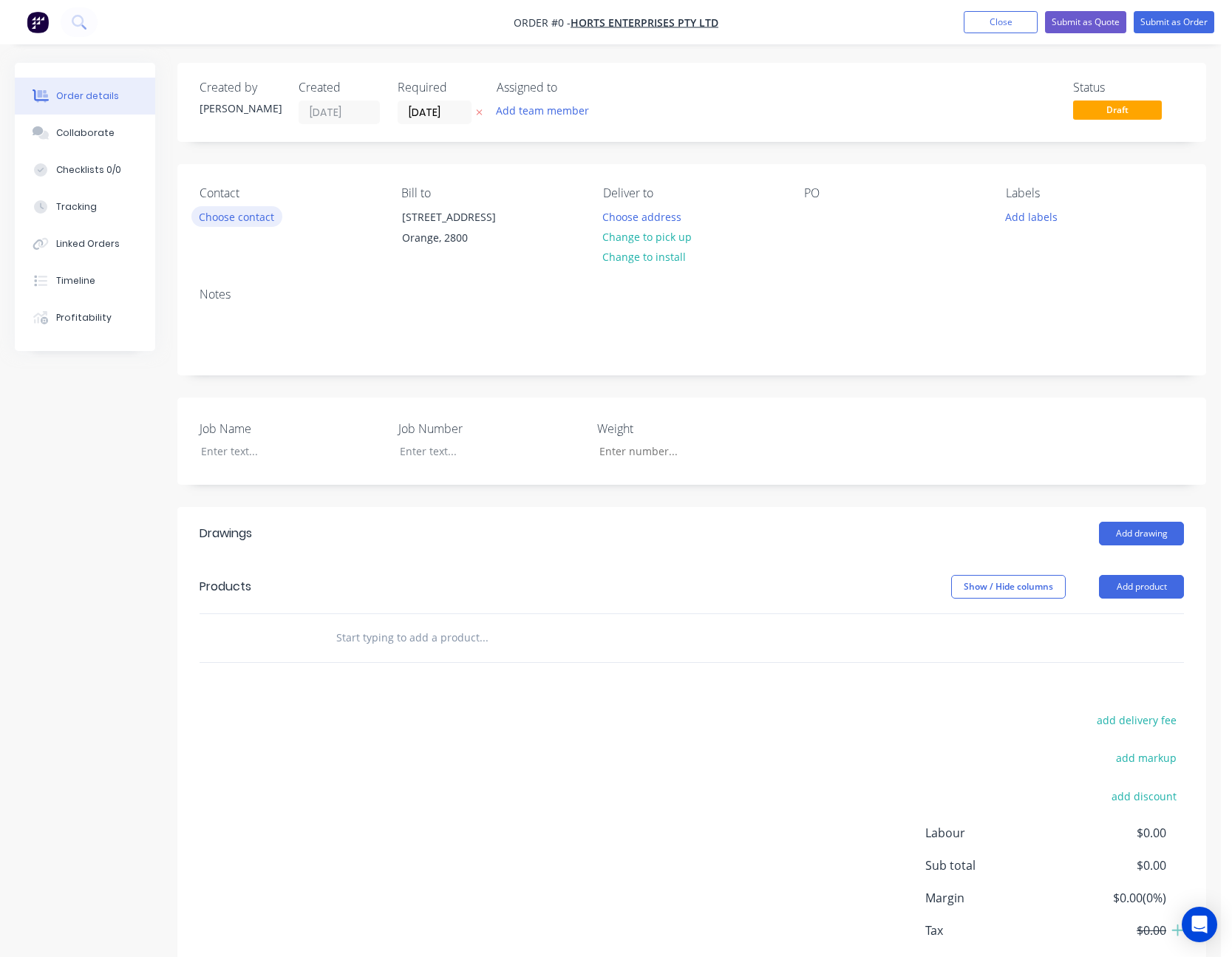
click at [220, 215] on button "Choose contact" at bounding box center [237, 215] width 91 height 20
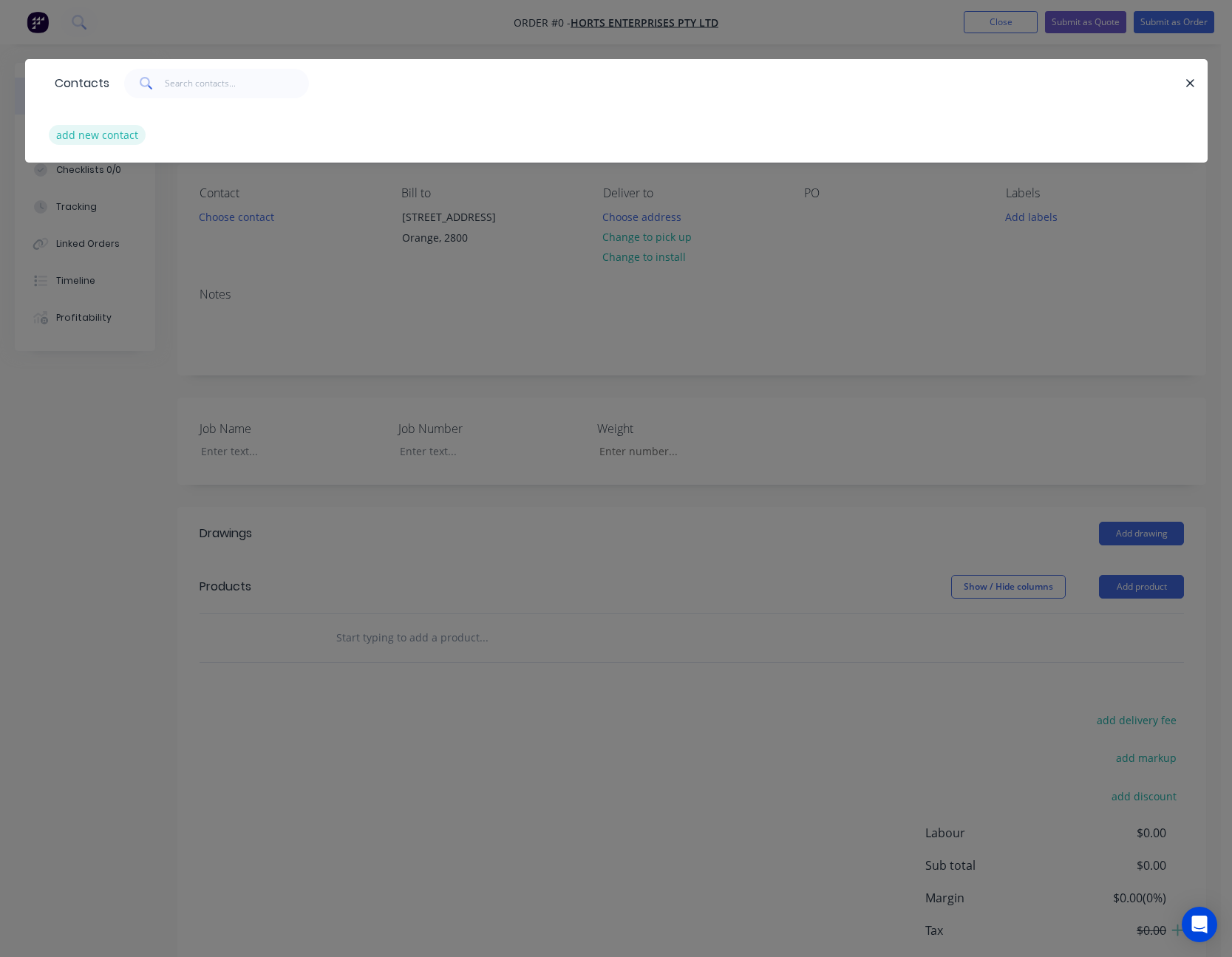
click at [106, 139] on button "add new contact" at bounding box center [97, 135] width 98 height 20
select select "AU"
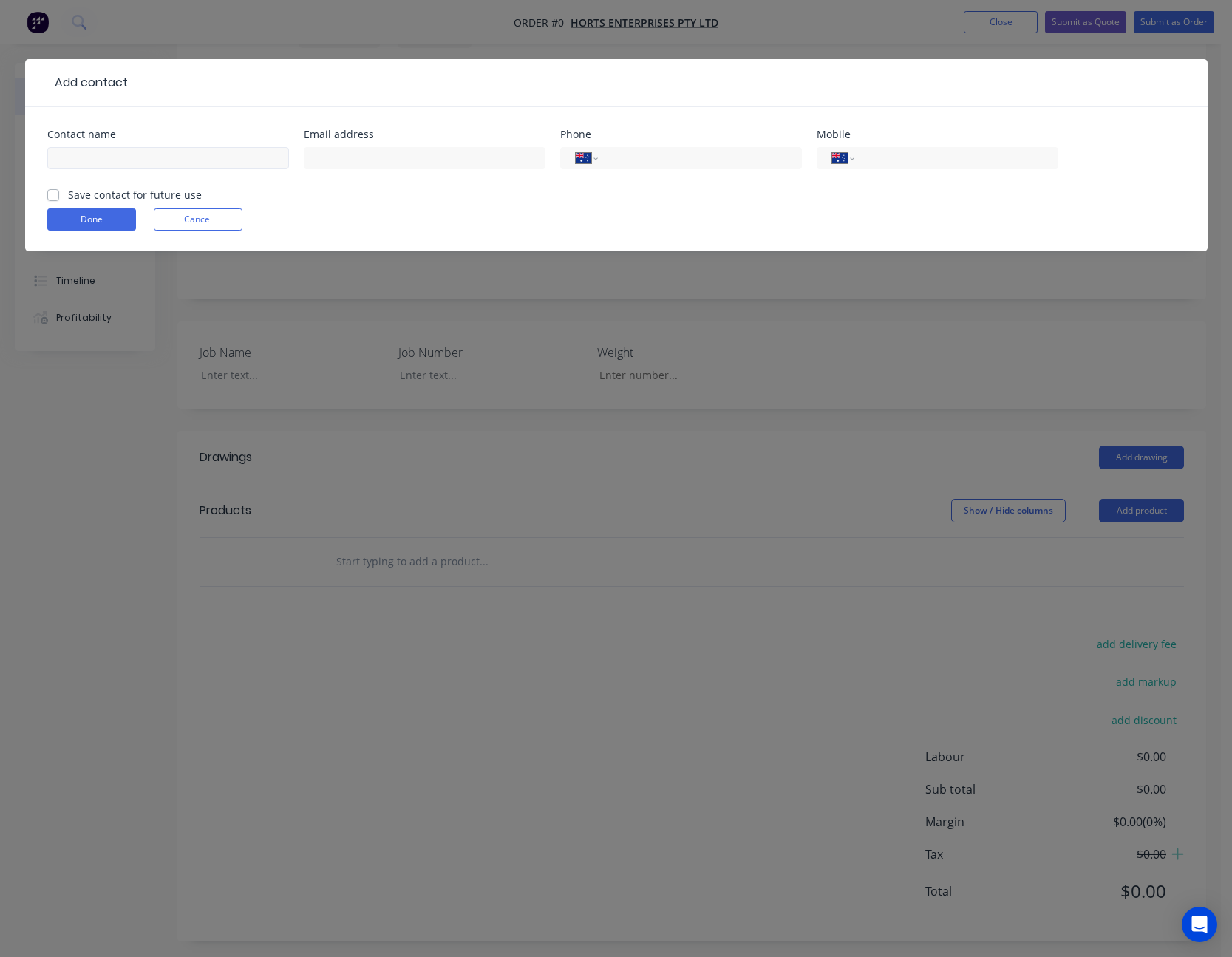
scroll to position [83, 0]
click at [106, 157] on input "text" at bounding box center [169, 158] width 242 height 22
type input "[PERSON_NAME]"
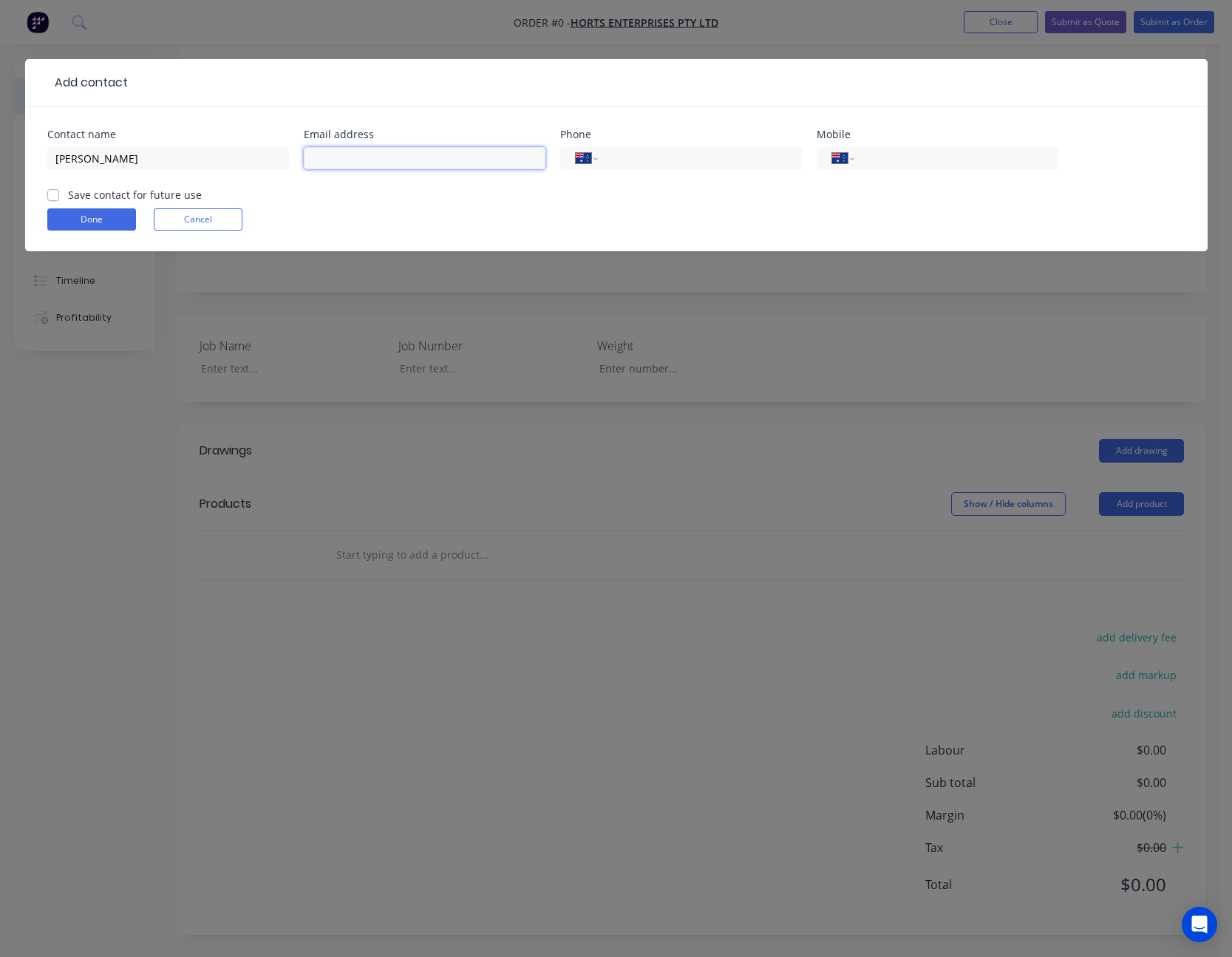
click at [351, 165] on input "text" at bounding box center [425, 158] width 242 height 22
type input "[PERSON_NAME][EMAIL_ADDRESS][PERSON_NAME][DOMAIN_NAME]"
type input "63914100"
type input "0429 893 086"
click at [68, 197] on label "Save contact for future use" at bounding box center [135, 195] width 134 height 15
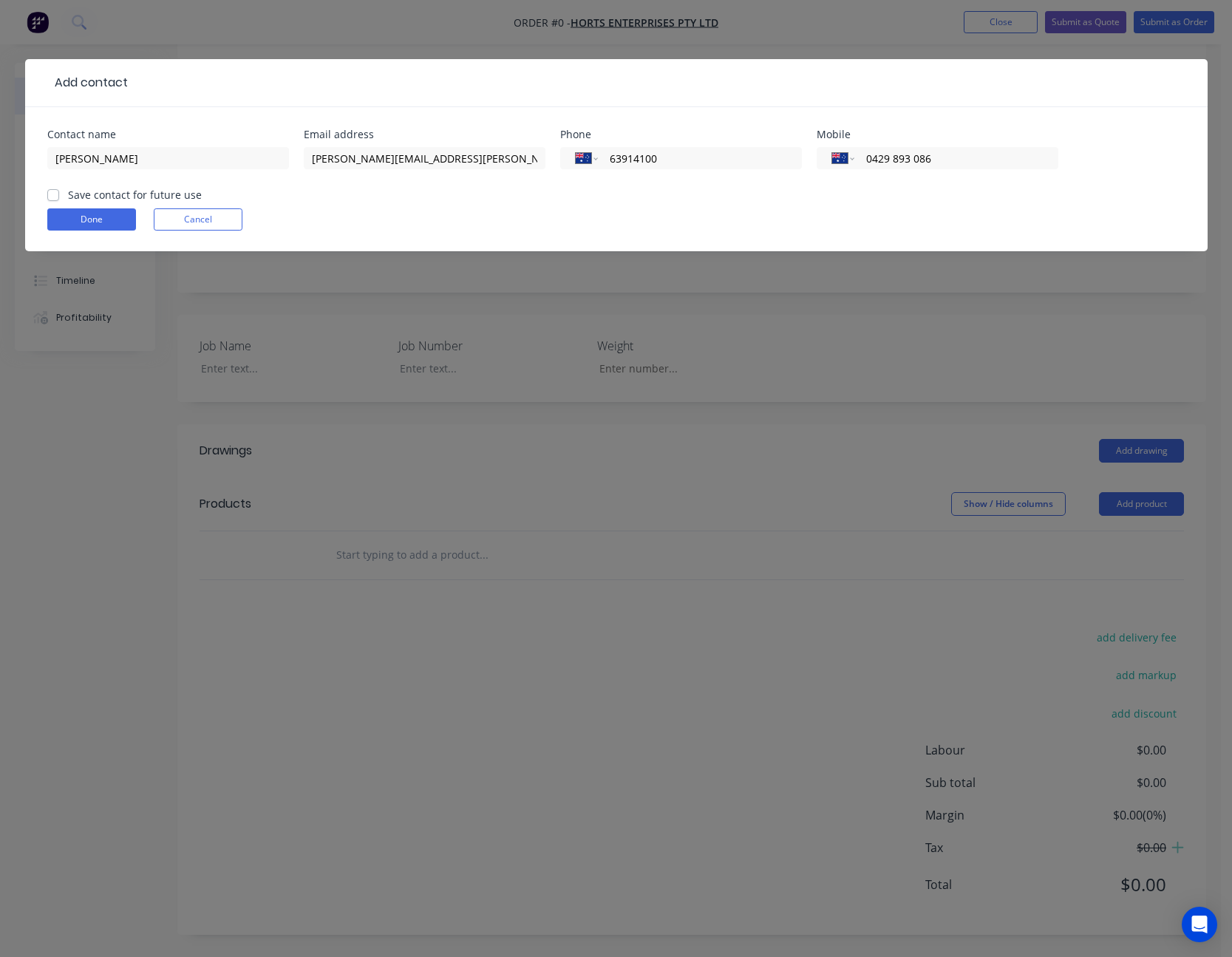
click at [54, 197] on input "Save contact for future use" at bounding box center [54, 194] width 12 height 14
checkbox input "true"
click at [82, 221] on button "Done" at bounding box center [92, 220] width 89 height 22
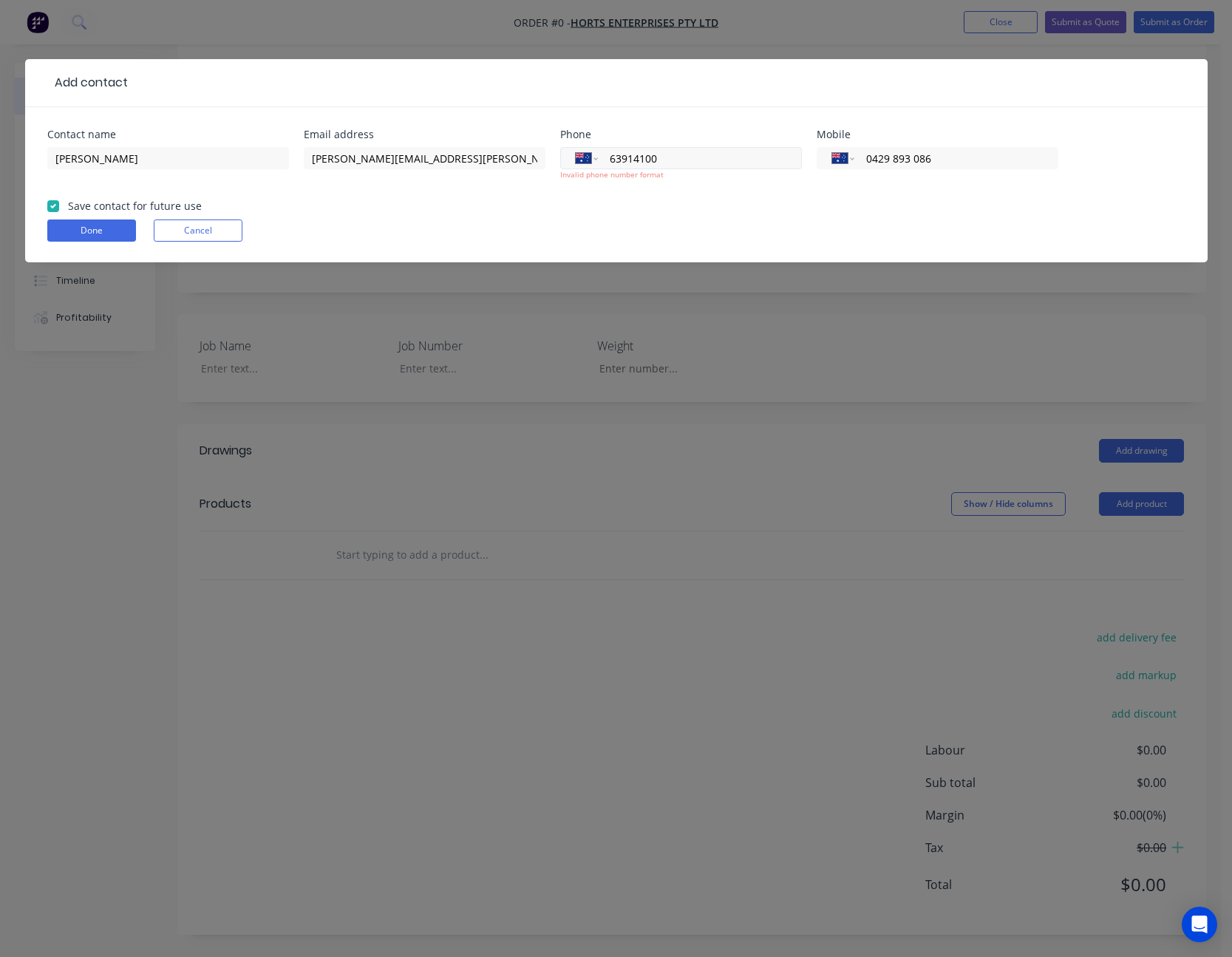
click at [610, 160] on input "63914100" at bounding box center [697, 158] width 177 height 17
type input "[PHONE_NUMBER]"
click at [115, 223] on button "Done" at bounding box center [92, 231] width 89 height 22
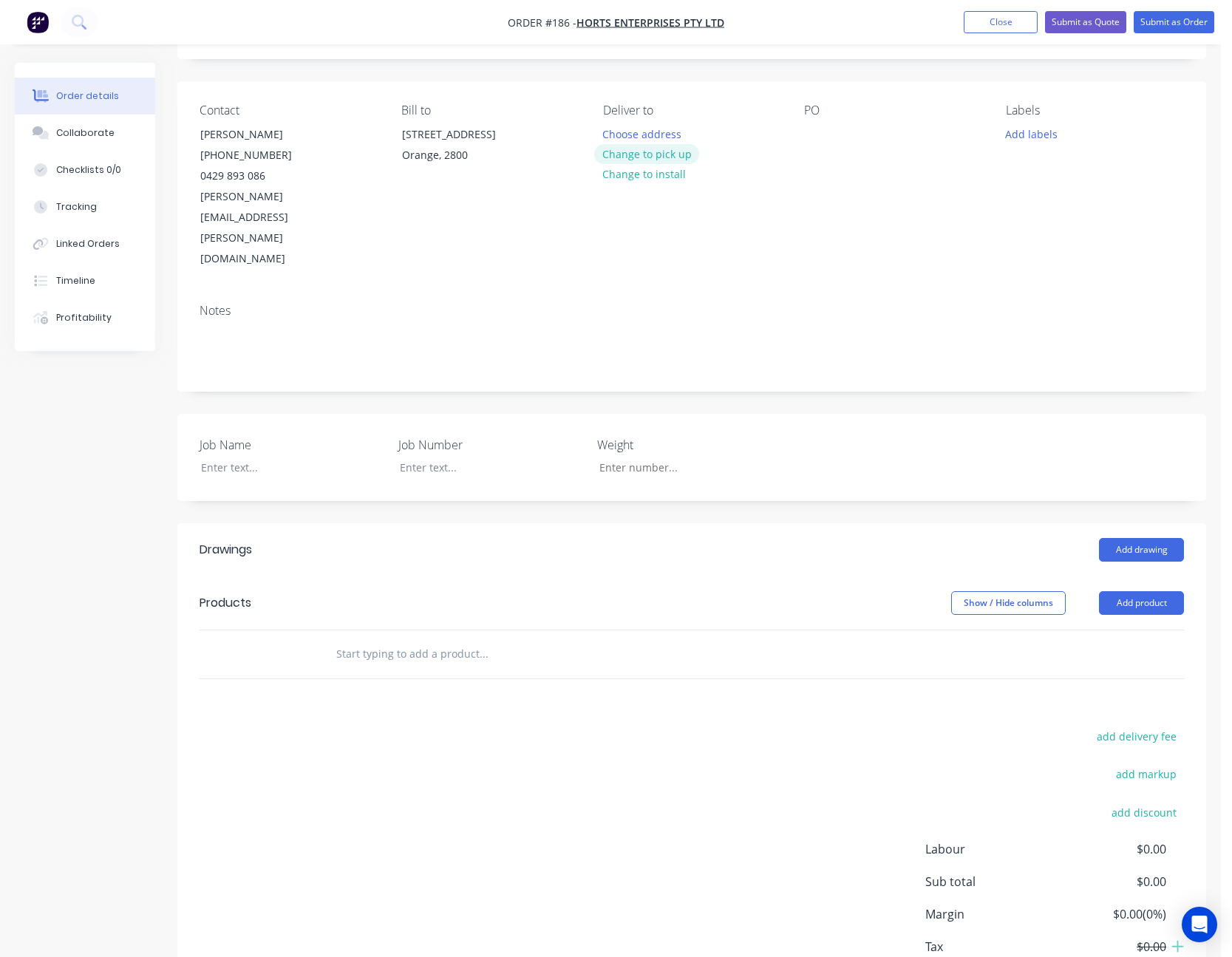
click at [671, 149] on button "Change to pick up" at bounding box center [646, 153] width 105 height 20
click at [817, 142] on div at bounding box center [817, 134] width 24 height 21
click at [242, 457] on div at bounding box center [281, 467] width 185 height 21
click at [961, 326] on div "Notes" at bounding box center [691, 341] width 1029 height 99
click at [1159, 592] on button "Add product" at bounding box center [1142, 604] width 85 height 24
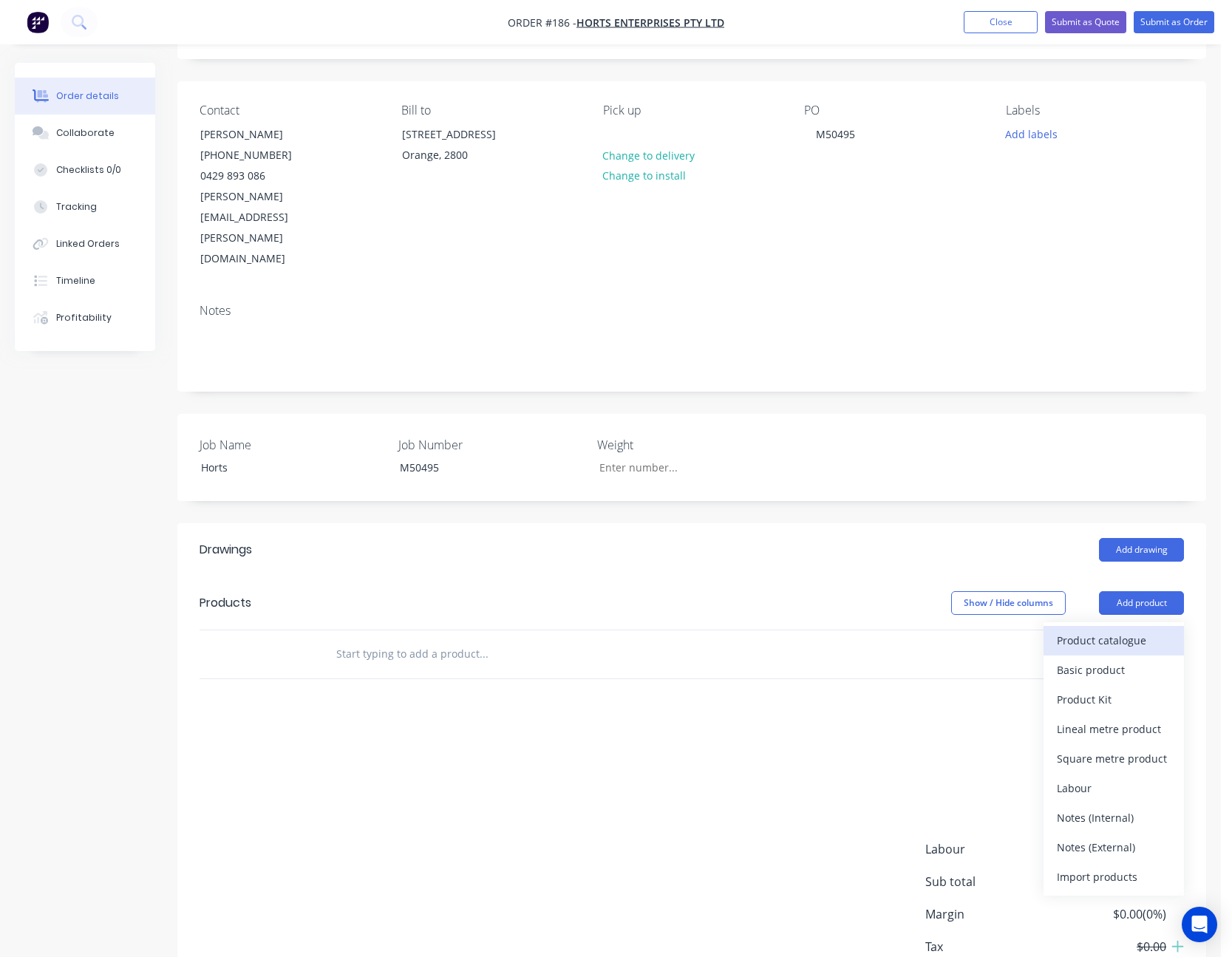
click at [1114, 630] on div "Product catalogue" at bounding box center [1115, 640] width 114 height 21
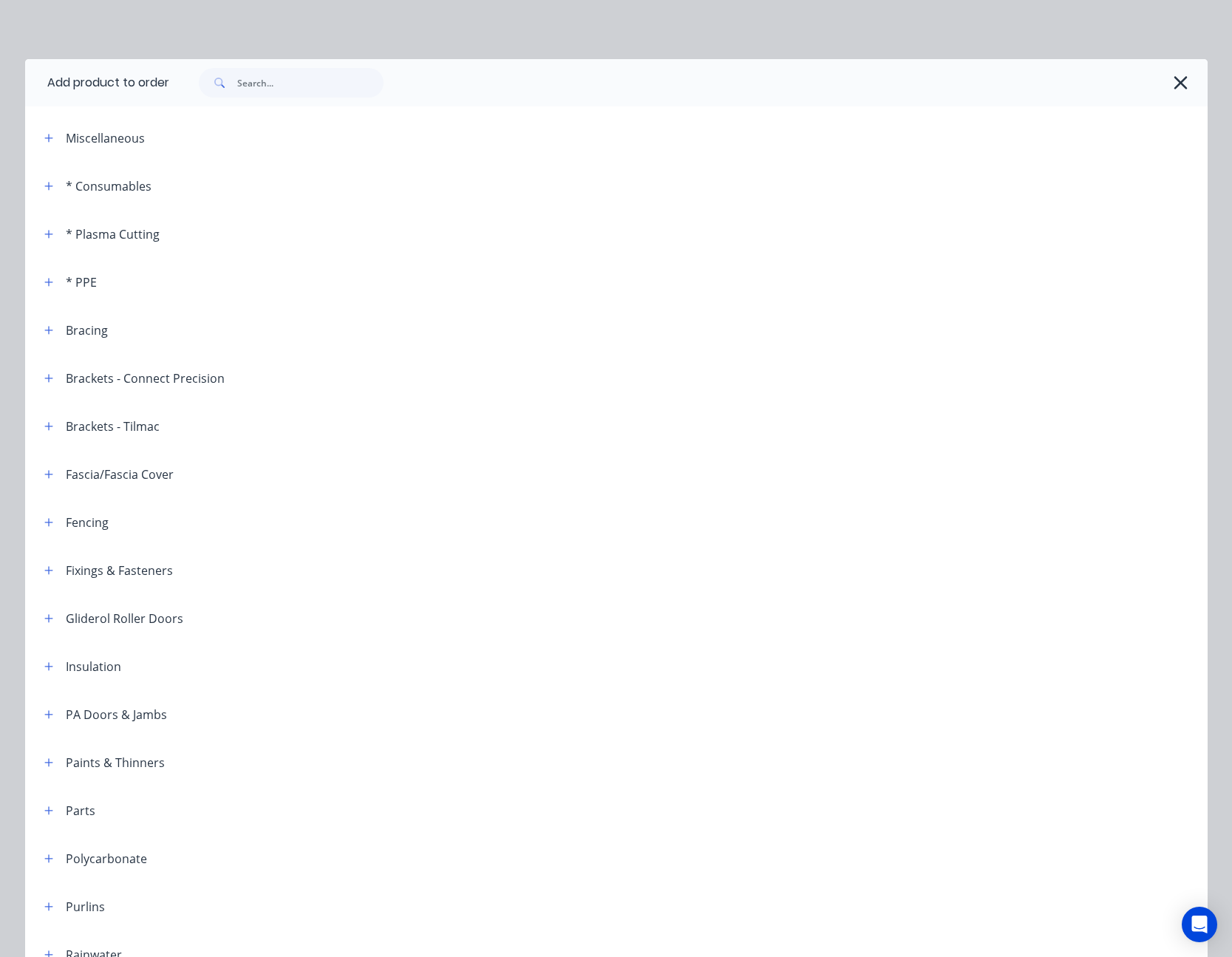
scroll to position [295, 0]
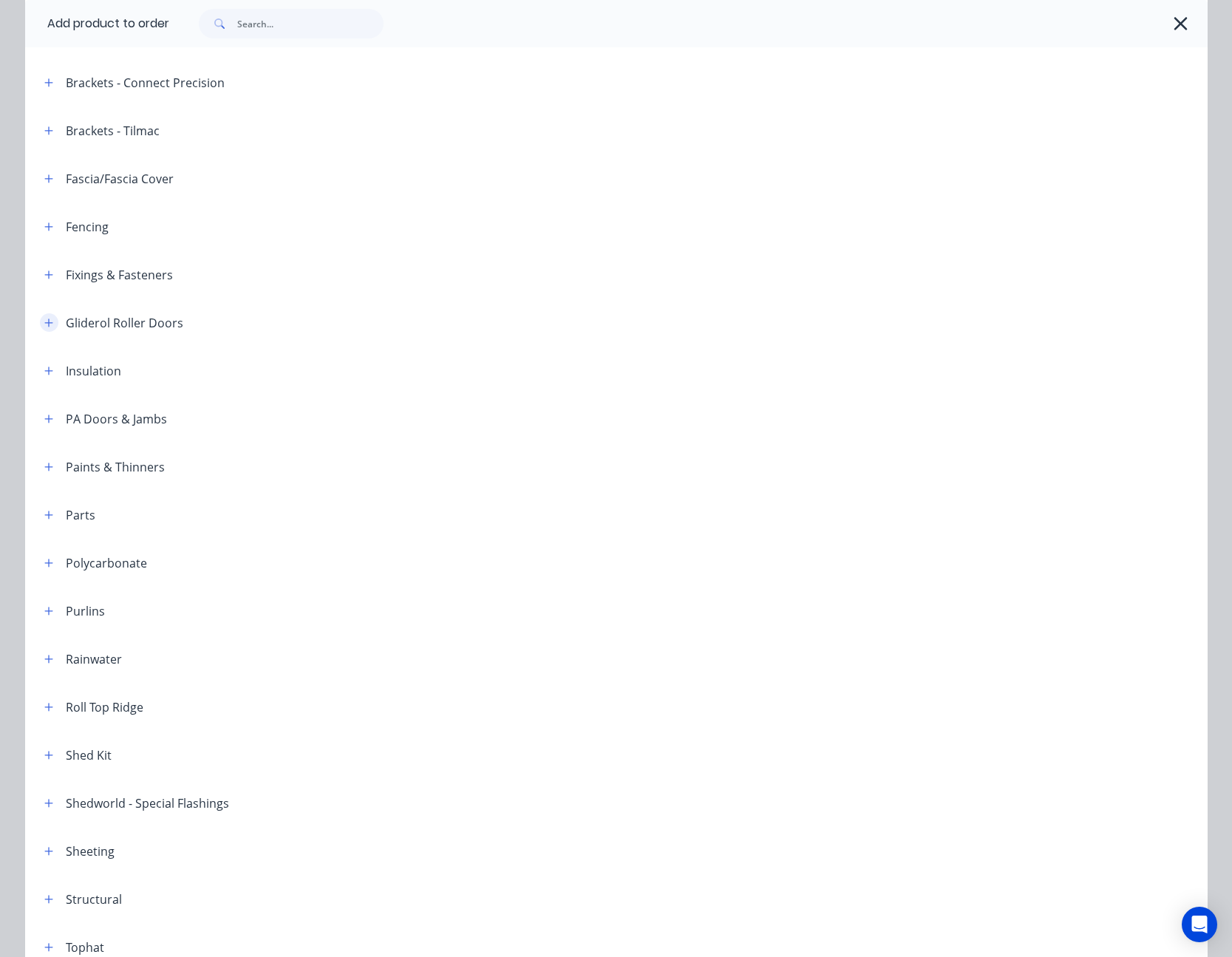
click at [46, 326] on icon "button" at bounding box center [49, 323] width 9 height 10
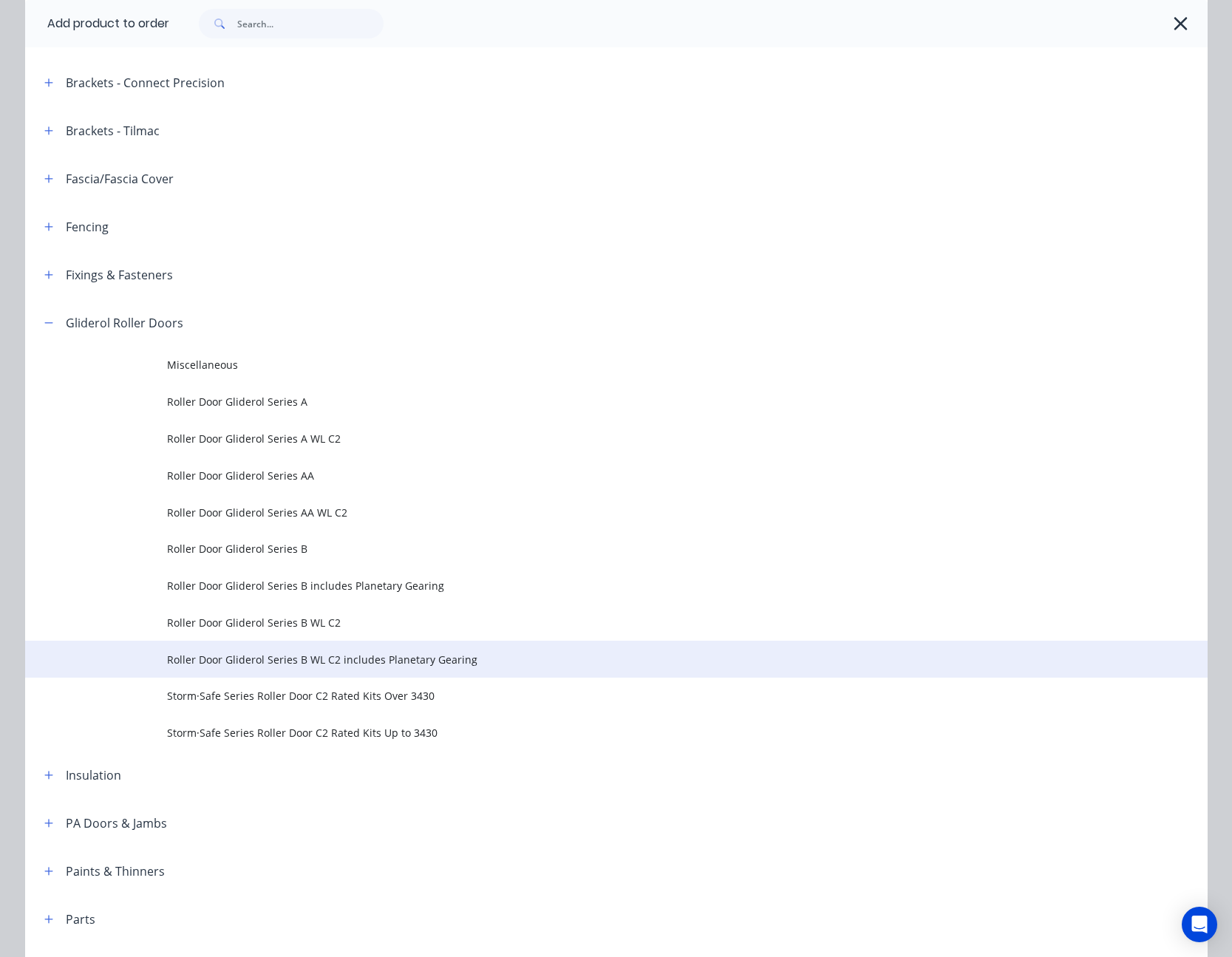
click at [331, 655] on span "Roller Door Gliderol Series B WL C2 includes Planetary Gearing" at bounding box center [583, 660] width 833 height 15
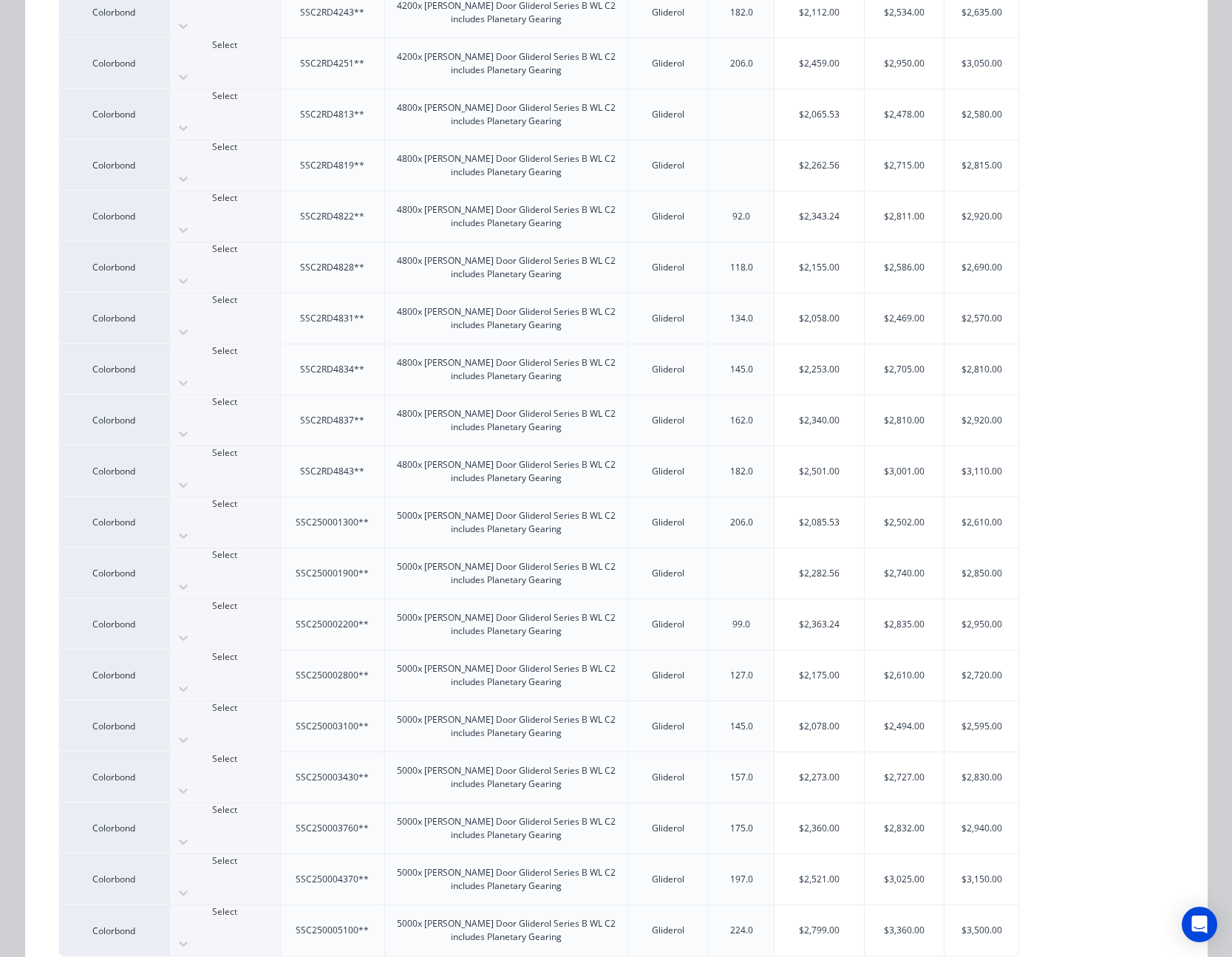
scroll to position [2058, 0]
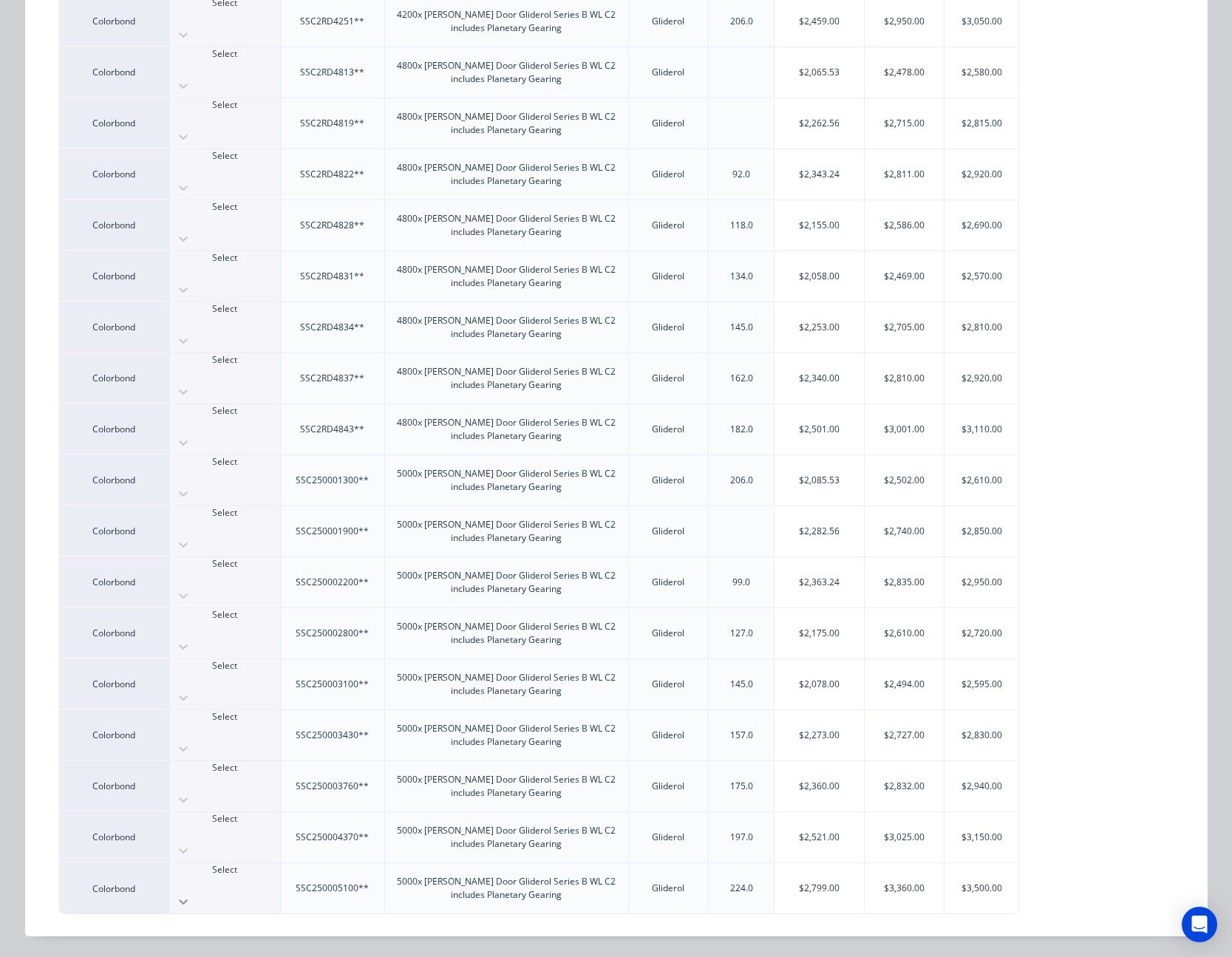
click at [191, 895] on icon at bounding box center [183, 902] width 14 height 14
click at [804, 875] on div "$2,799.00" at bounding box center [819, 888] width 89 height 50
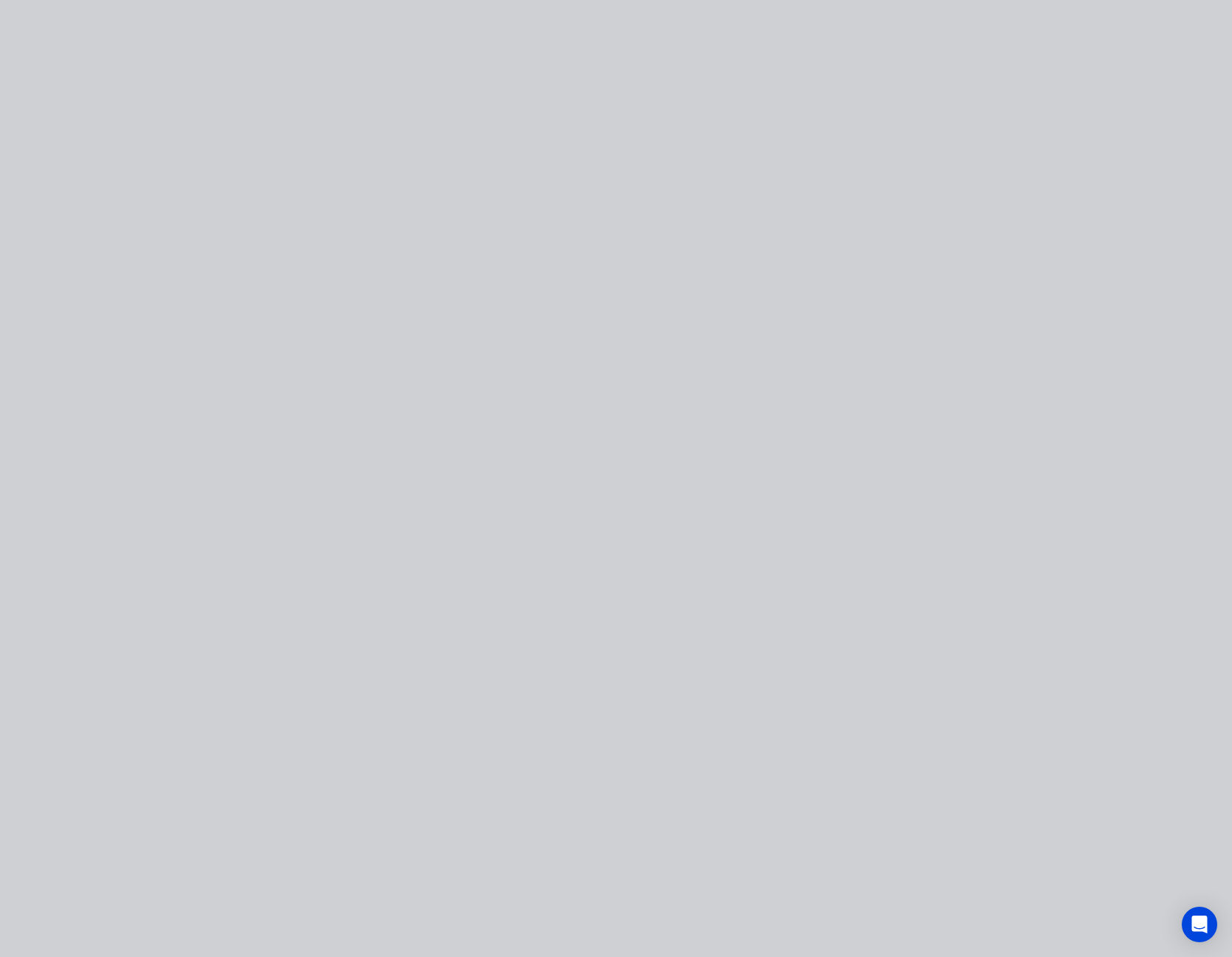
scroll to position [0, 0]
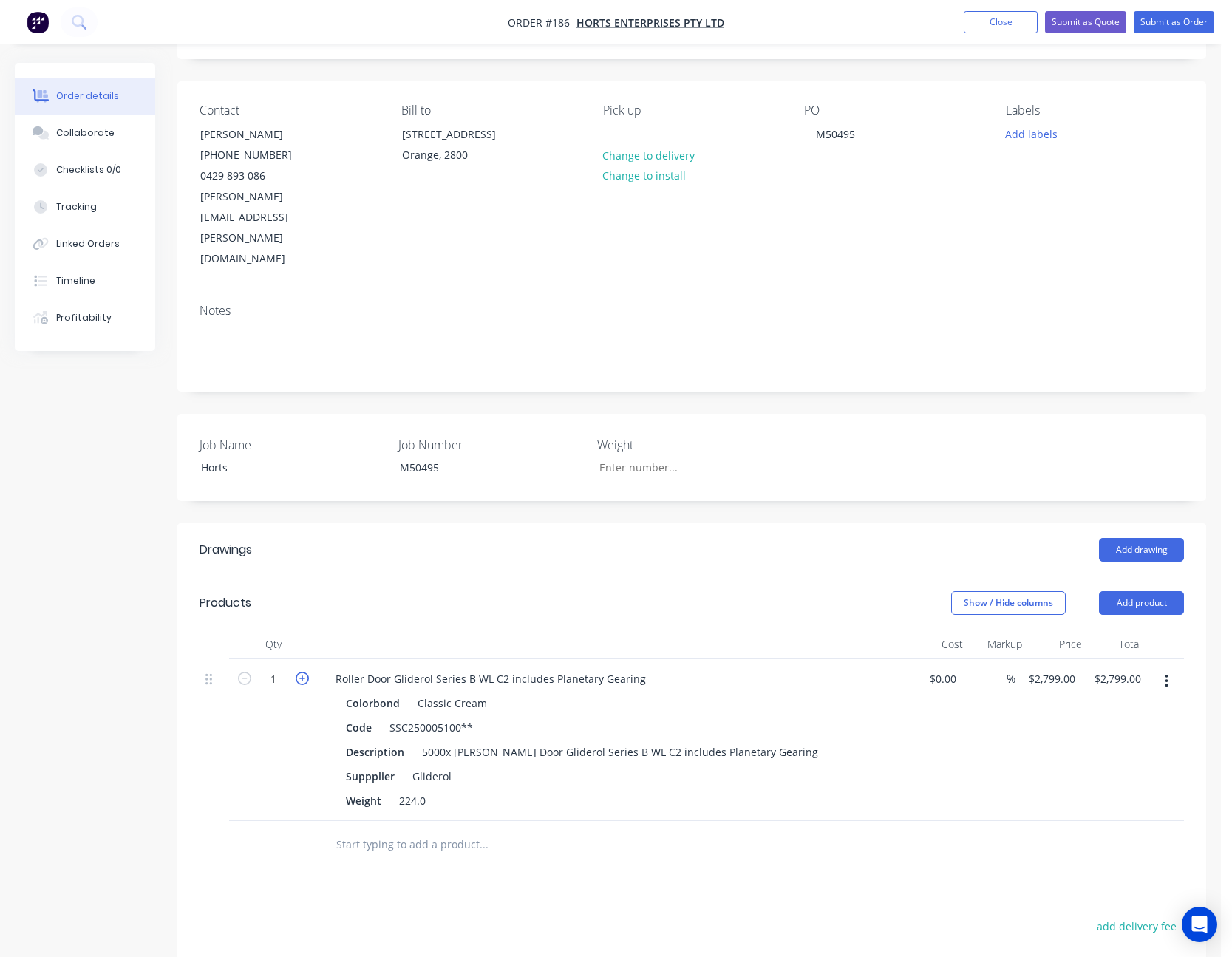
click at [304, 672] on icon "button" at bounding box center [302, 679] width 14 height 14
type input "2"
type input "$5,598.00"
click at [304, 672] on icon "button" at bounding box center [302, 679] width 14 height 14
type input "3"
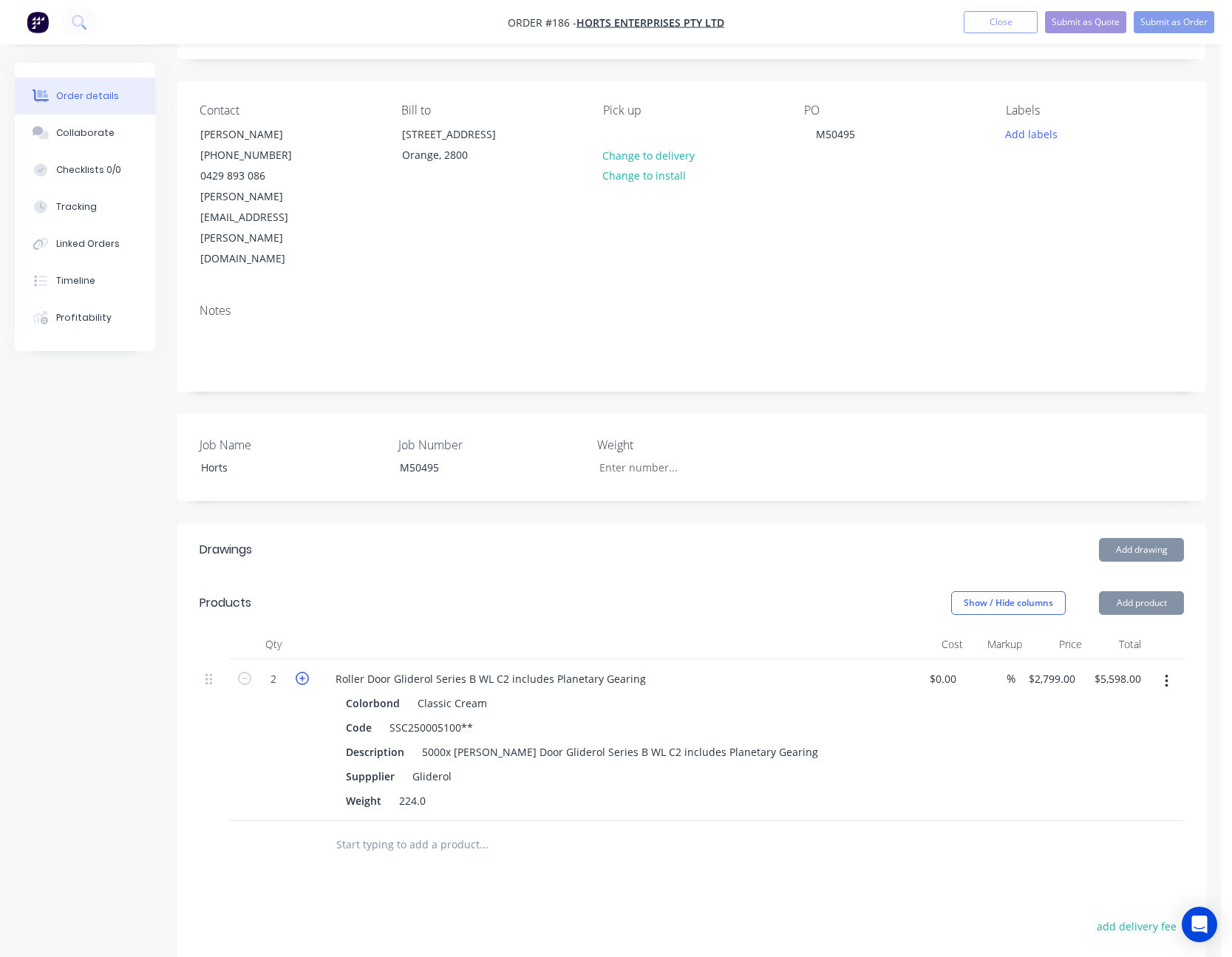
type input "$8,397.00"
click at [304, 672] on icon "button" at bounding box center [302, 679] width 14 height 14
type input "4"
type input "$11,196.00"
click at [1042, 668] on div "2799 2799" at bounding box center [1057, 679] width 37 height 21
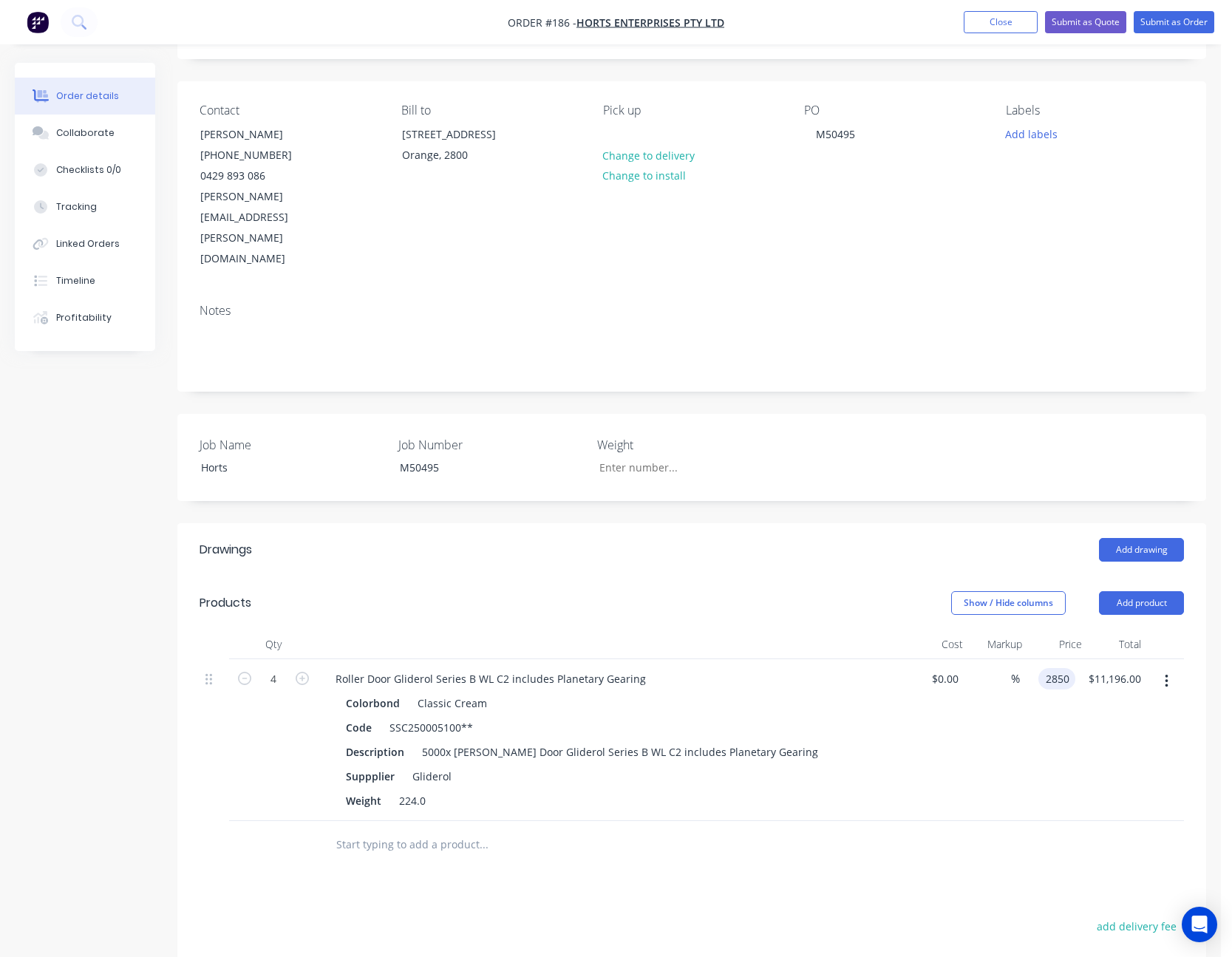
type input "$2,850.00"
type input "$11,400.00"
click at [1010, 822] on div at bounding box center [691, 845] width 984 height 48
click at [1147, 592] on button "Add product" at bounding box center [1142, 604] width 85 height 24
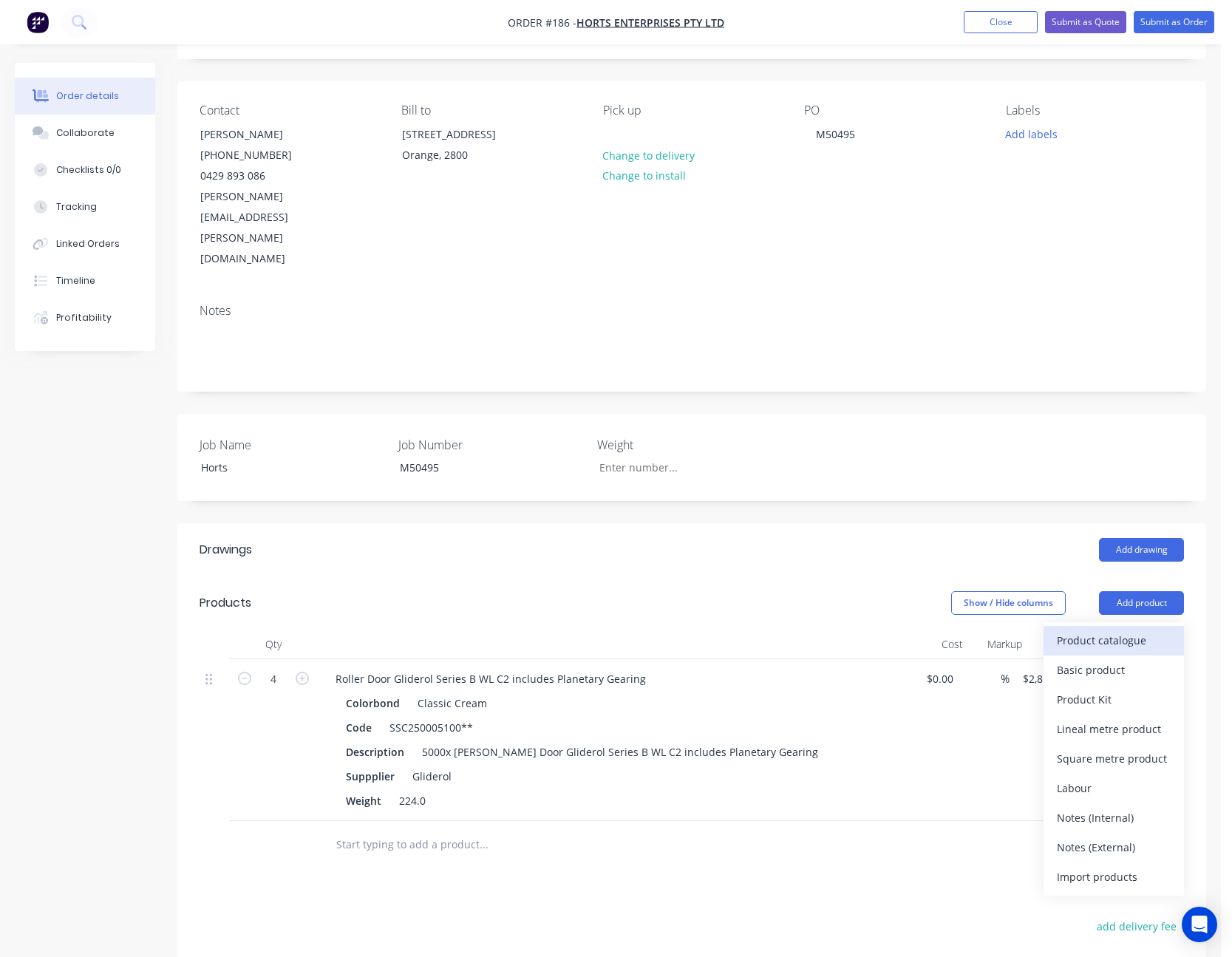
click at [1119, 630] on div "Product catalogue" at bounding box center [1115, 640] width 114 height 21
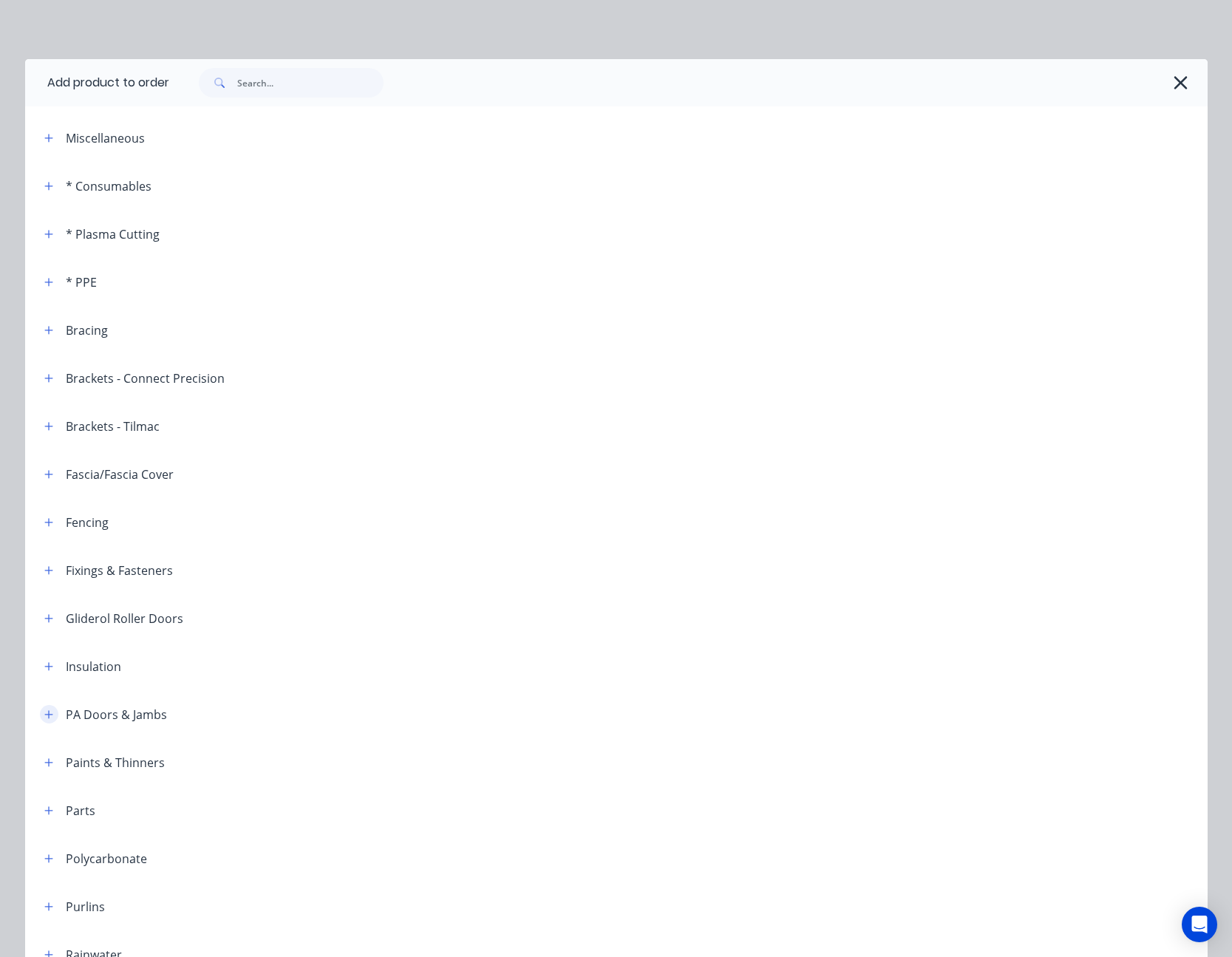
click at [40, 713] on button "button" at bounding box center [49, 714] width 19 height 19
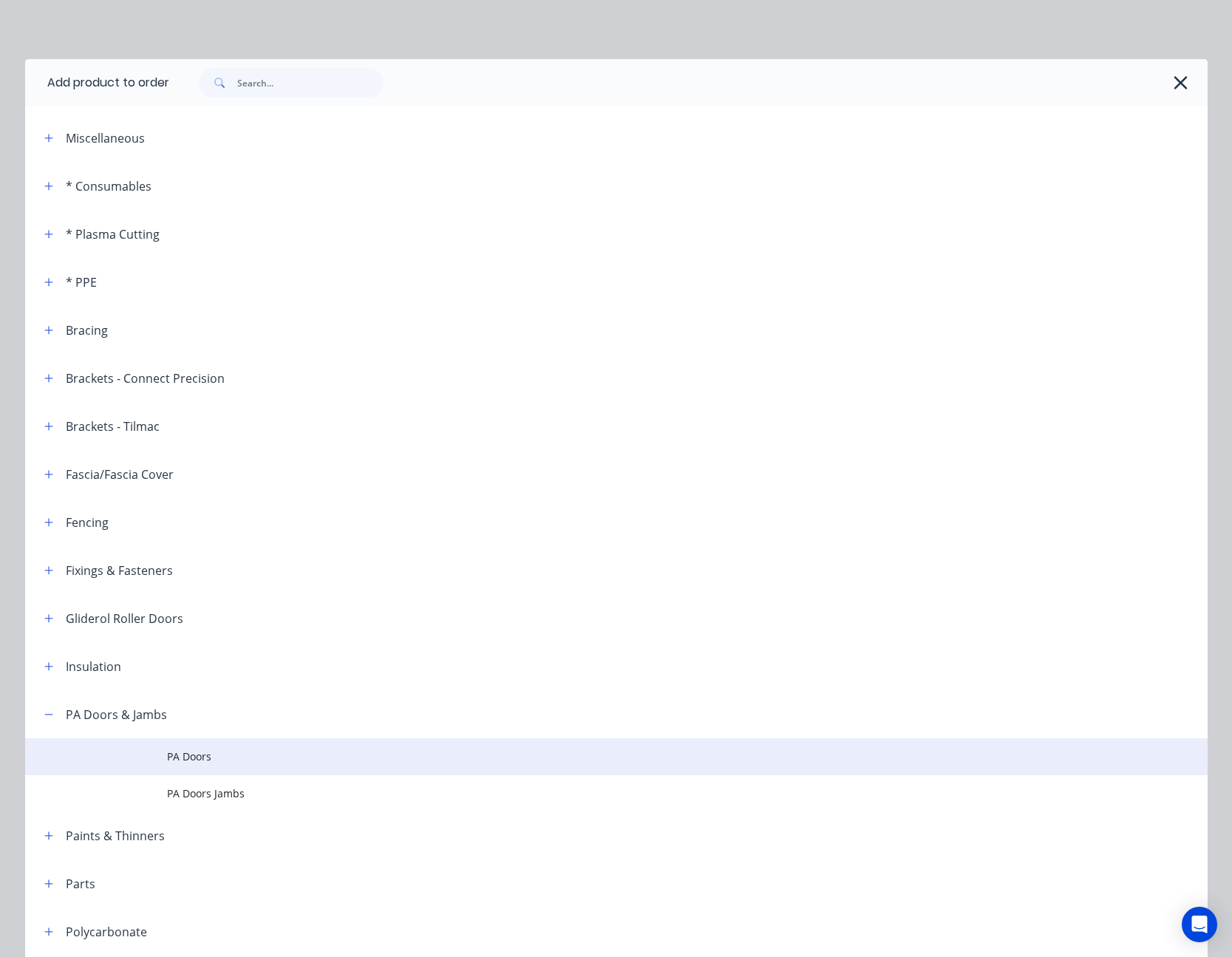
click at [192, 762] on span "PA Doors" at bounding box center [583, 757] width 833 height 15
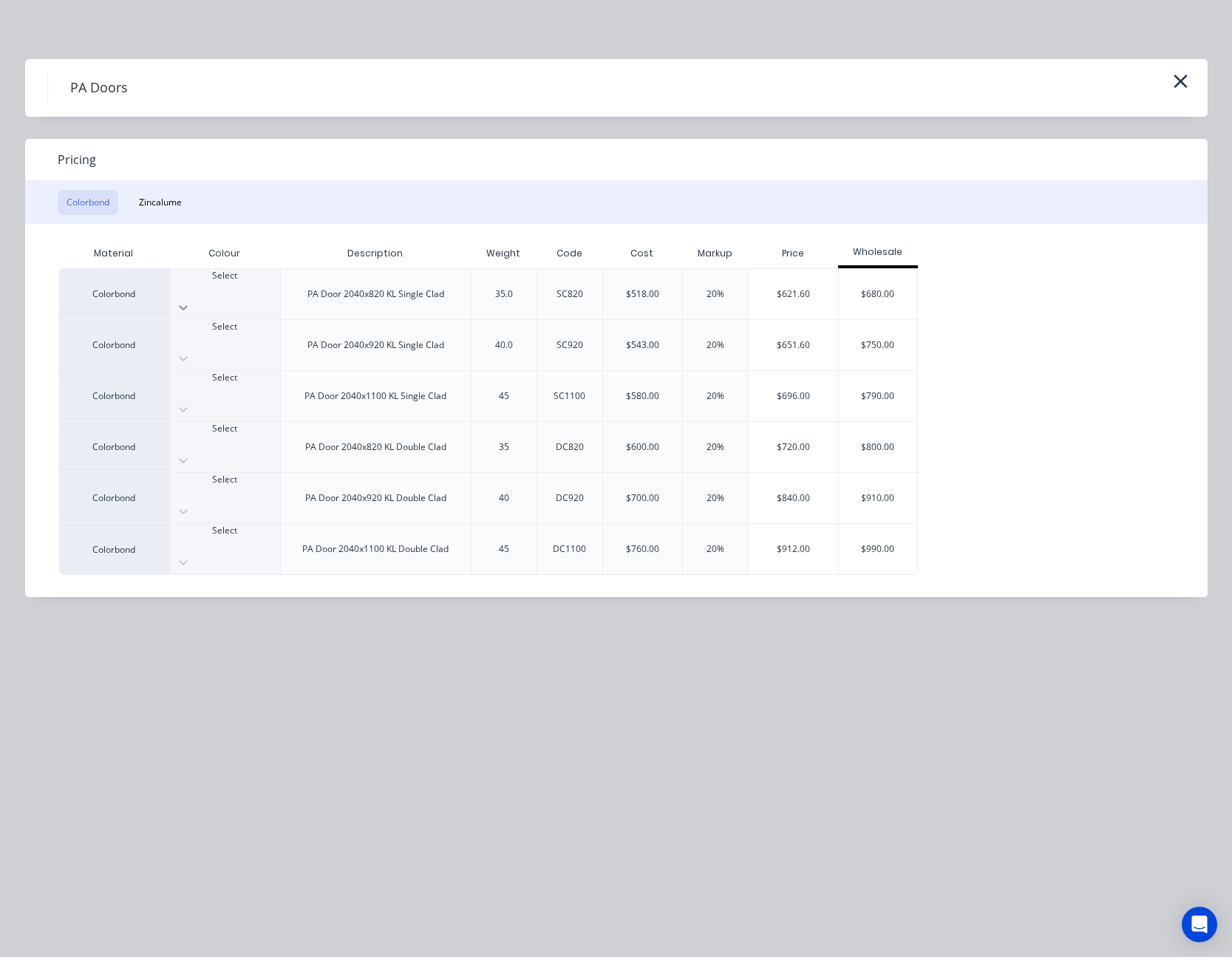
click at [191, 300] on icon at bounding box center [183, 307] width 14 height 14
click at [807, 286] on div "$621.60" at bounding box center [794, 294] width 89 height 50
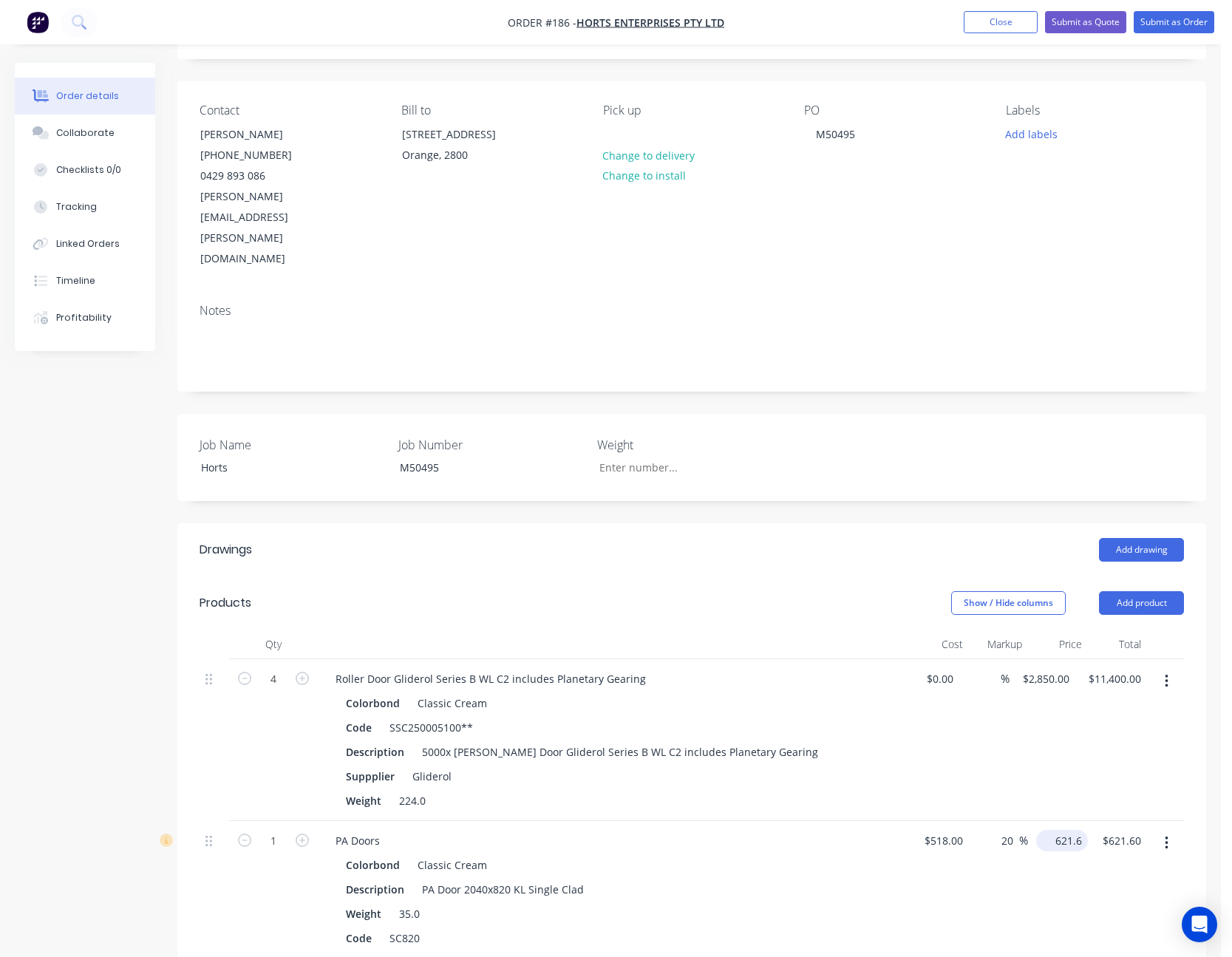
click at [1067, 830] on input "621.6" at bounding box center [1065, 840] width 46 height 21
type input "675"
type input "30.31"
type input "$675.00"
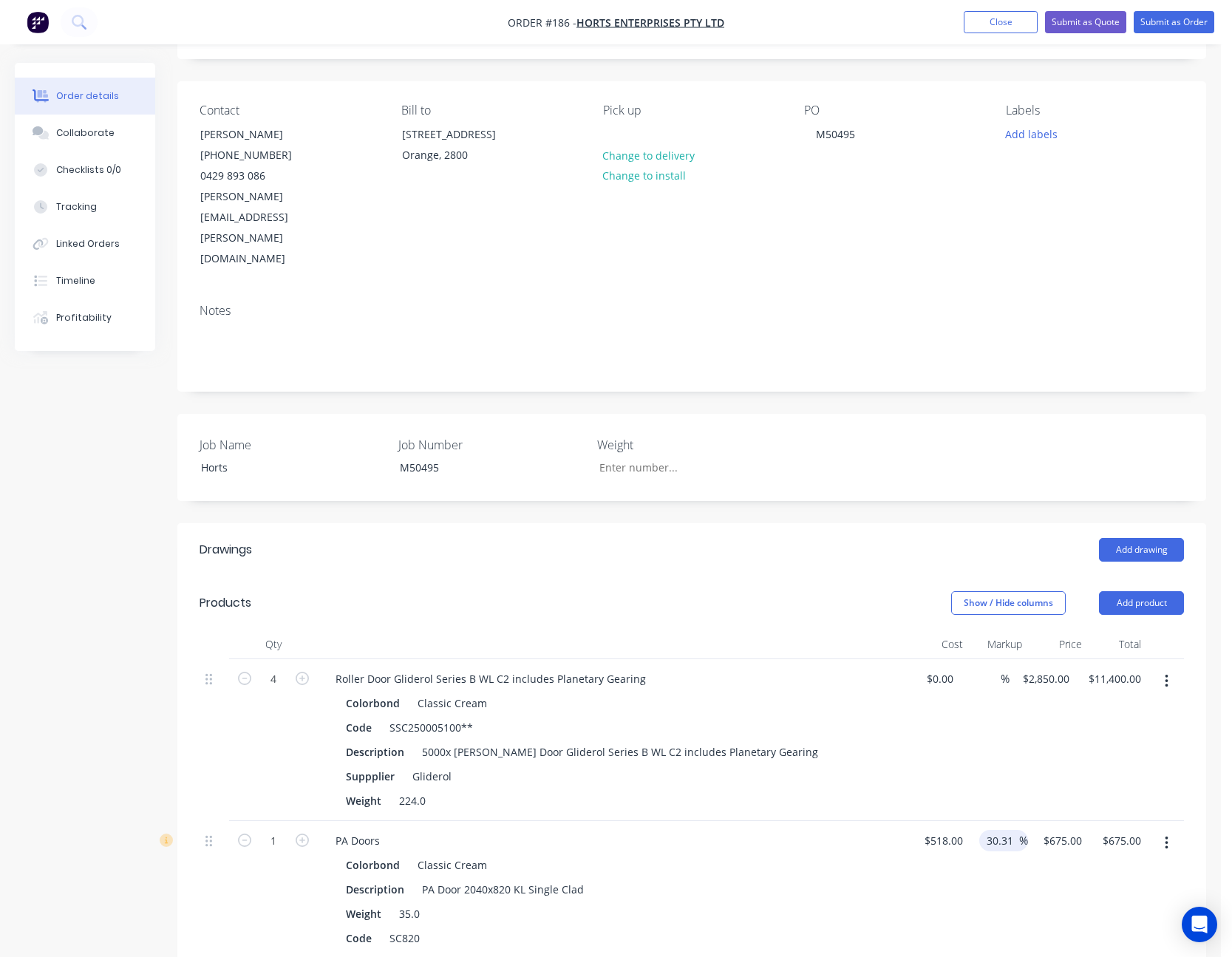
click at [1012, 830] on input "30.31" at bounding box center [1002, 840] width 34 height 21
type input "30"
type input "673.4"
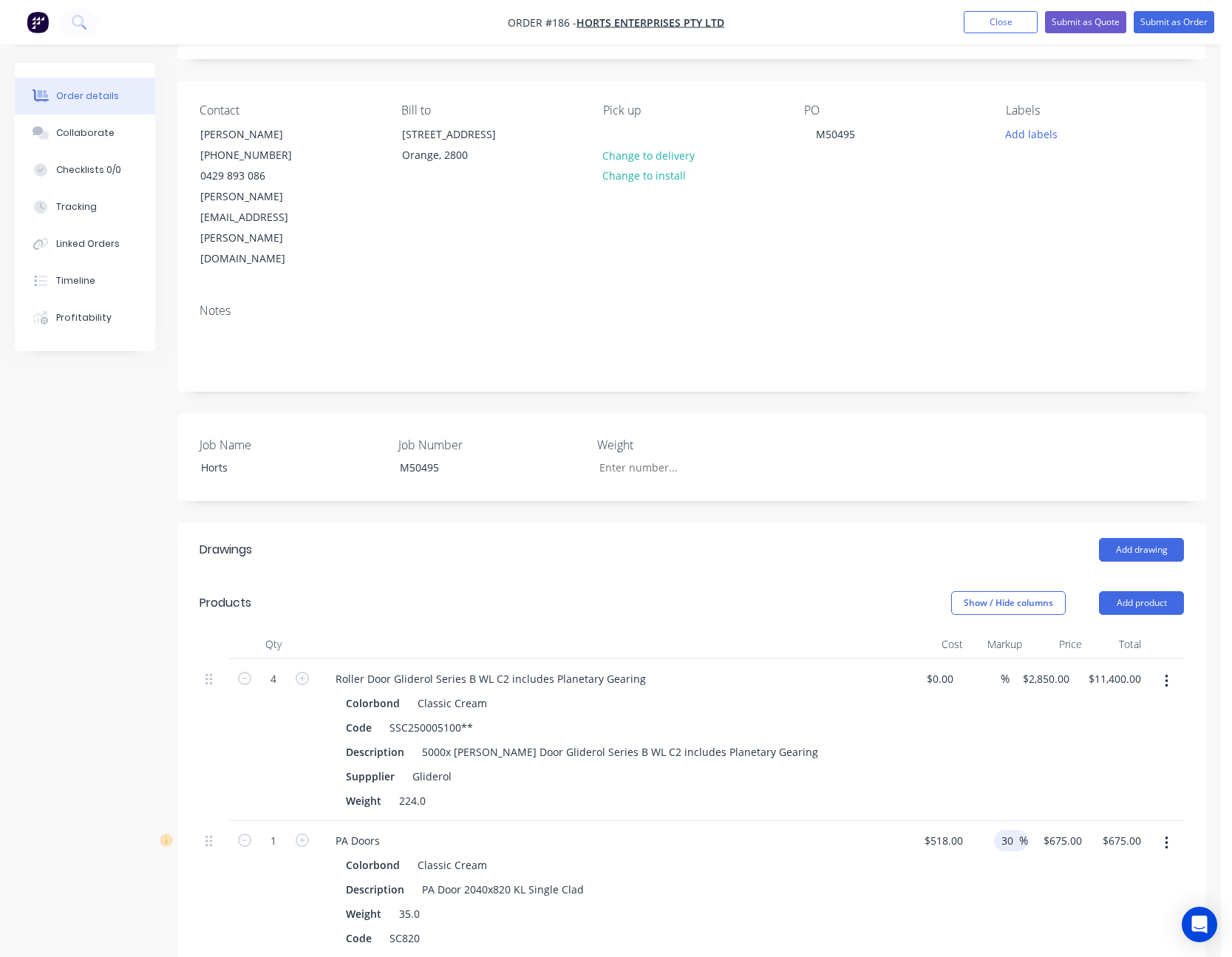
type input "$673.40"
click at [1057, 854] on div "$673.40 $673.40" at bounding box center [1058, 890] width 60 height 137
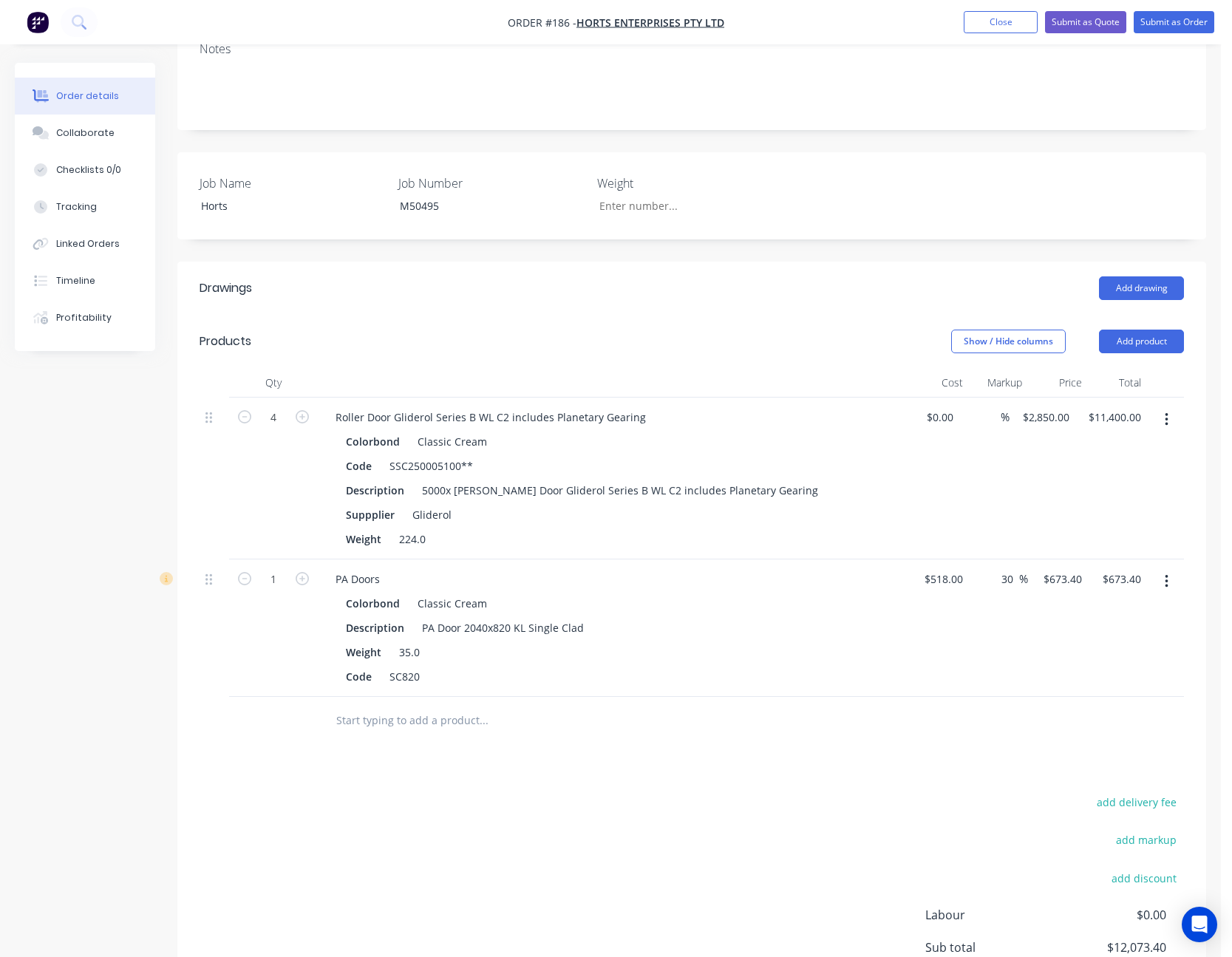
scroll to position [447, 0]
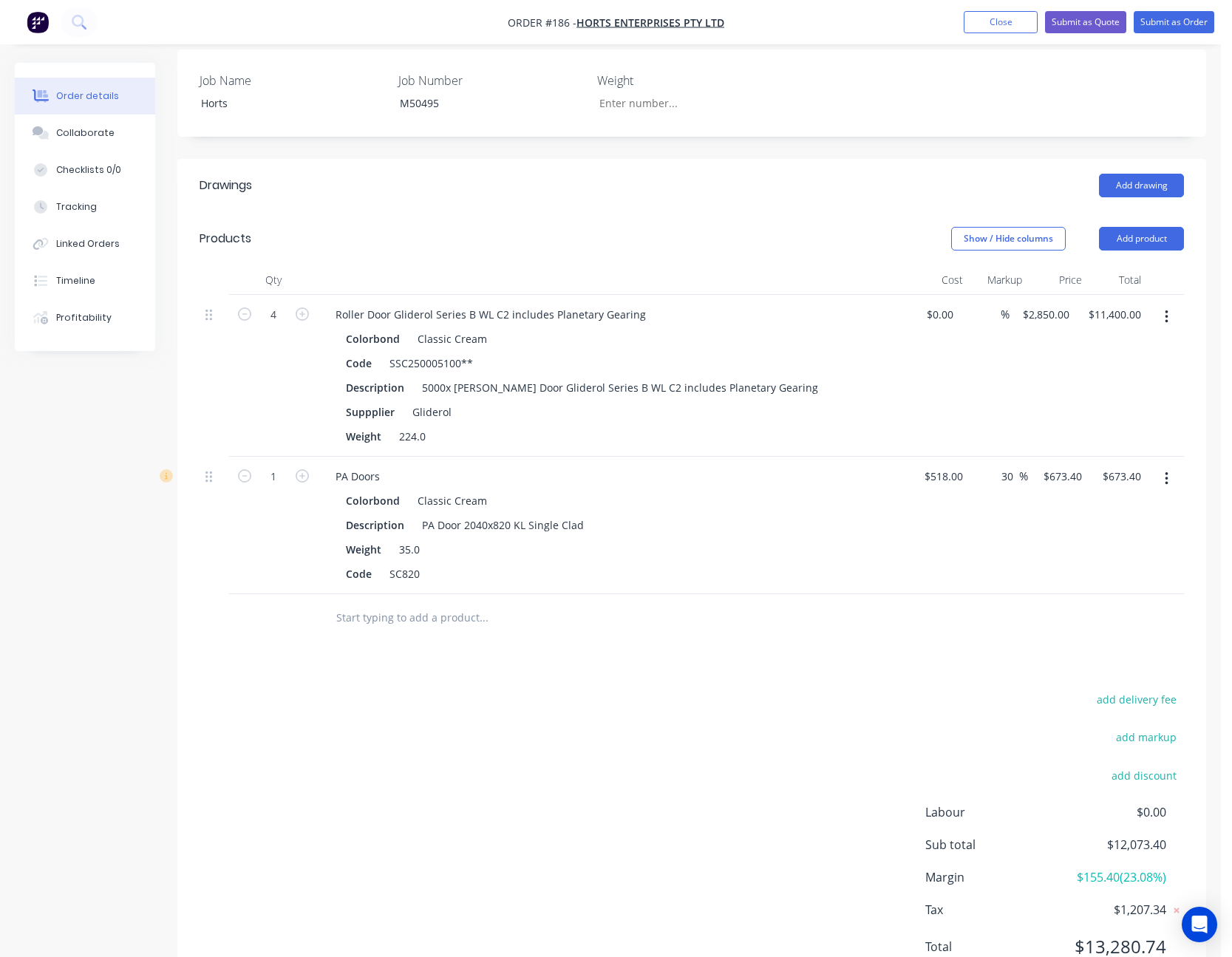
click at [411, 603] on input "text" at bounding box center [483, 617] width 295 height 30
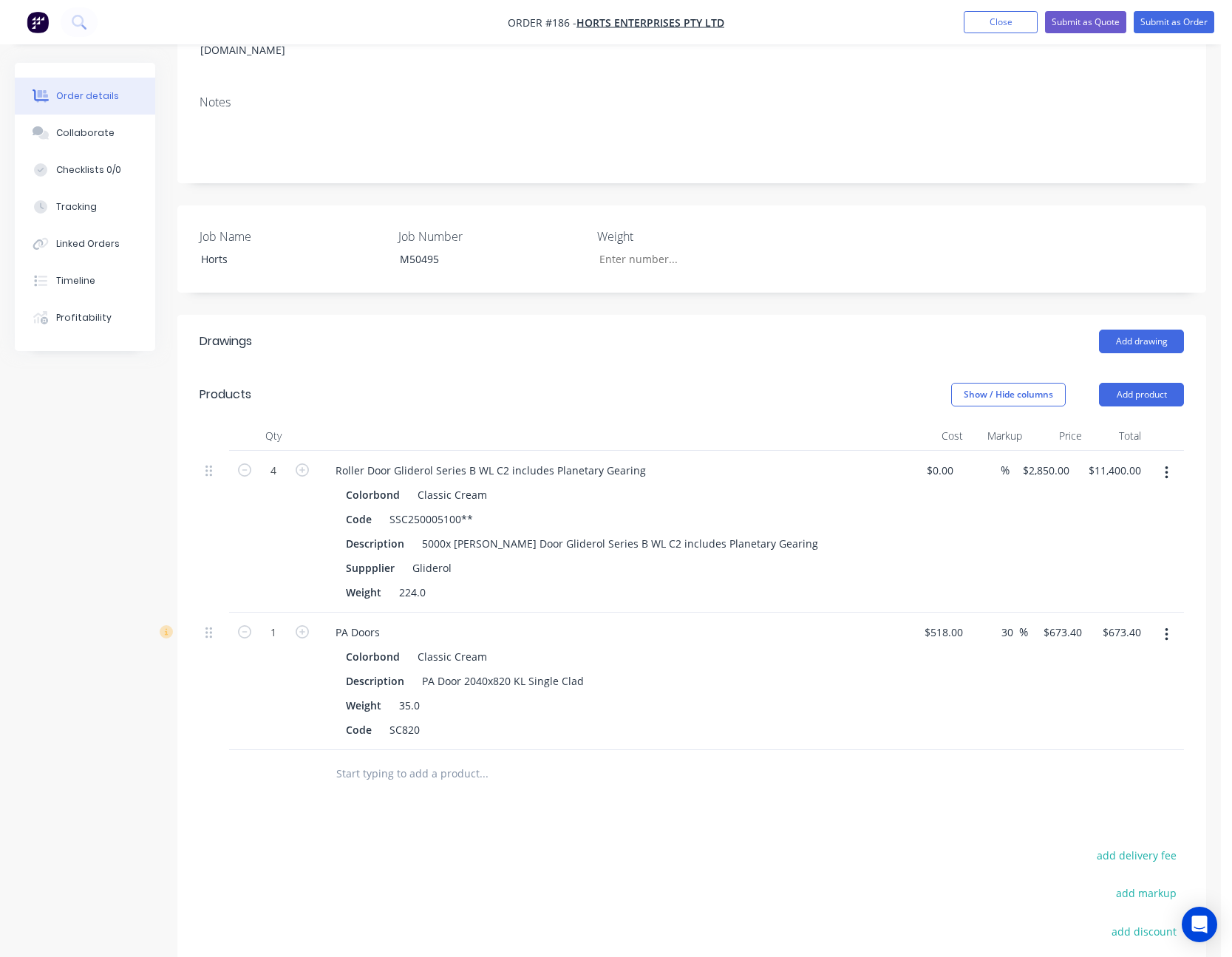
scroll to position [77, 0]
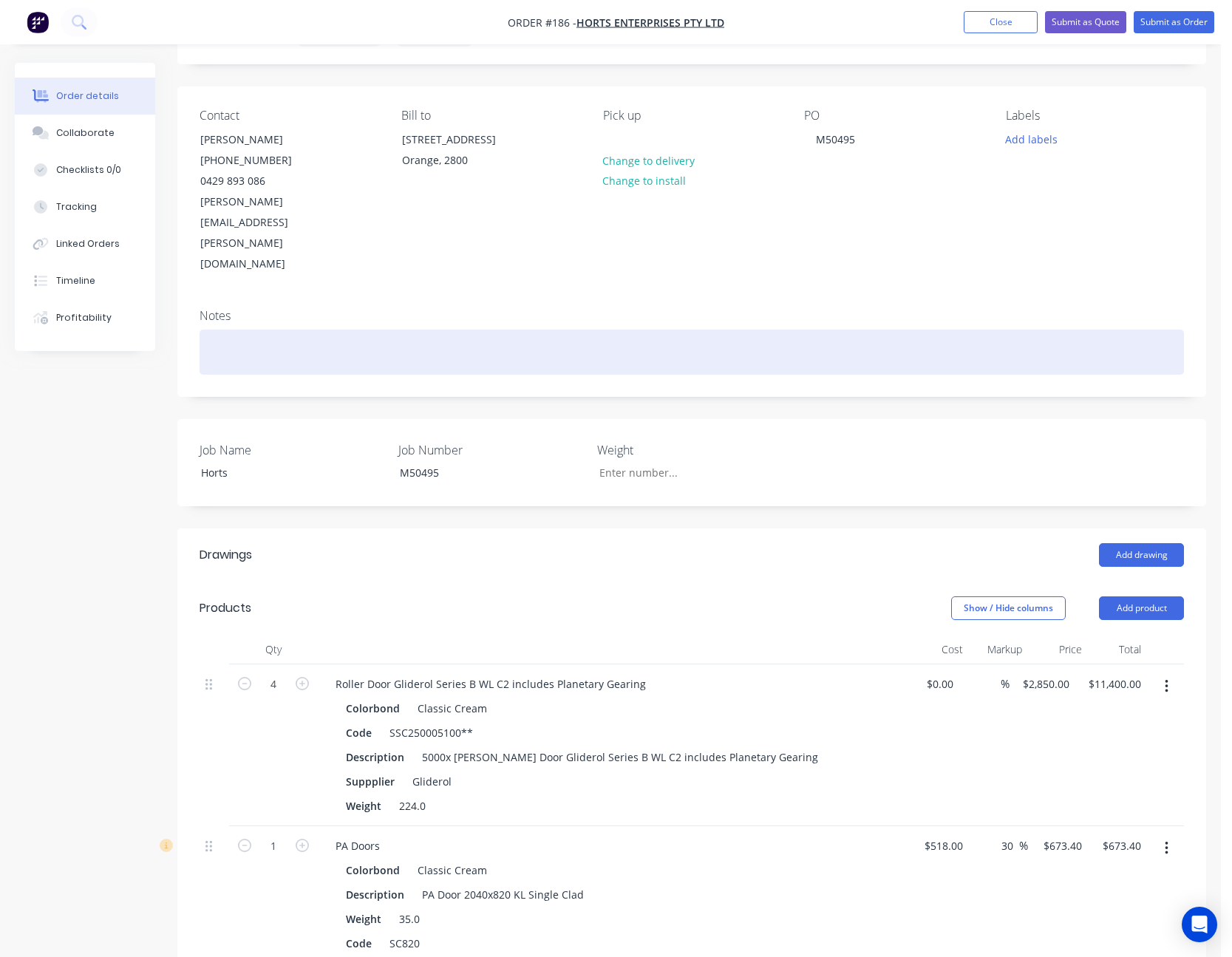
click at [292, 330] on div at bounding box center [691, 352] width 984 height 45
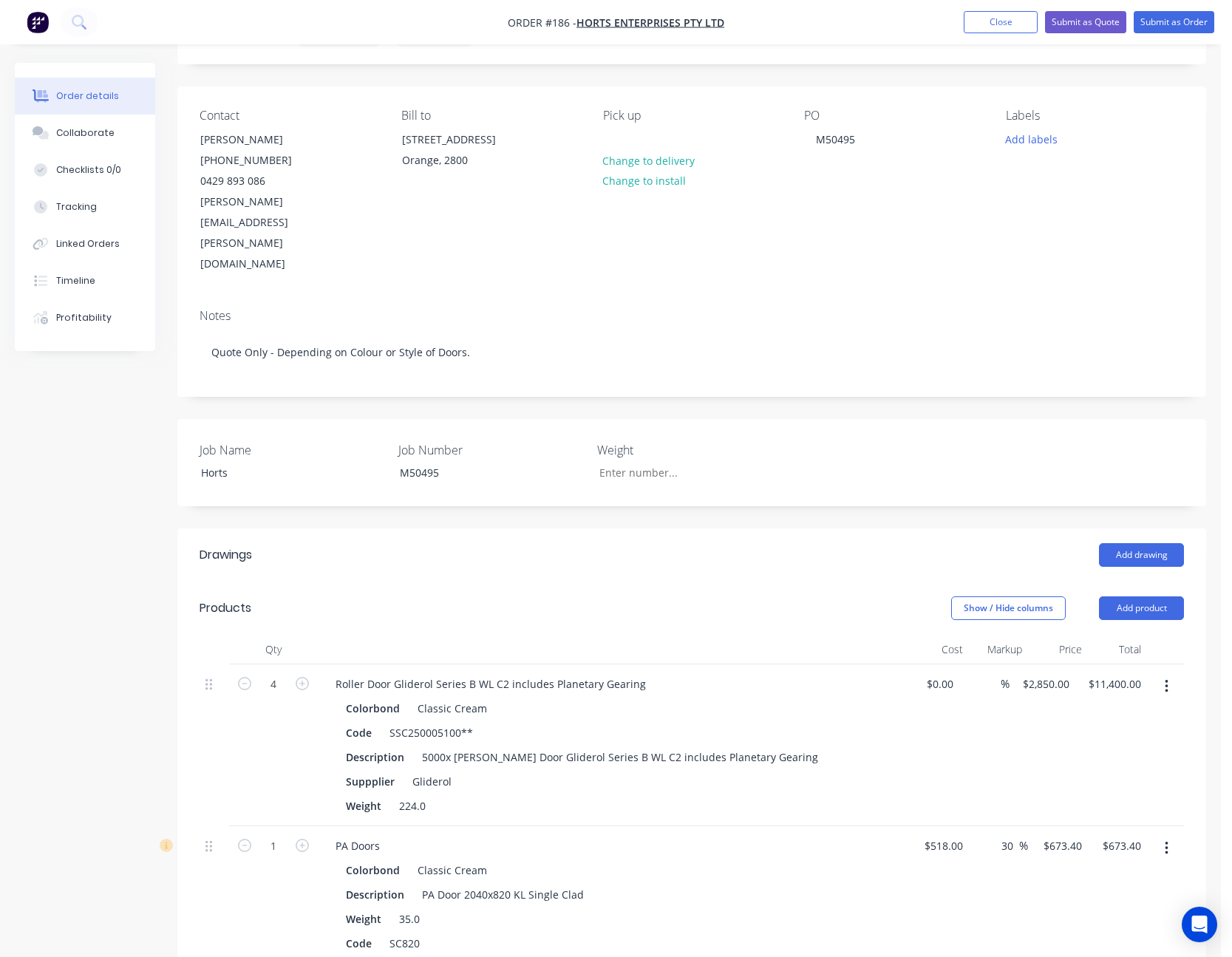
click at [725, 226] on div "Contact [PERSON_NAME] [PHONE_NUMBER] [PERSON_NAME][EMAIL_ADDRESS][PERSON_NAME][…" at bounding box center [691, 192] width 1029 height 210
click at [301, 839] on icon "button" at bounding box center [302, 845] width 14 height 14
type input "2"
type input "$1,346.80"
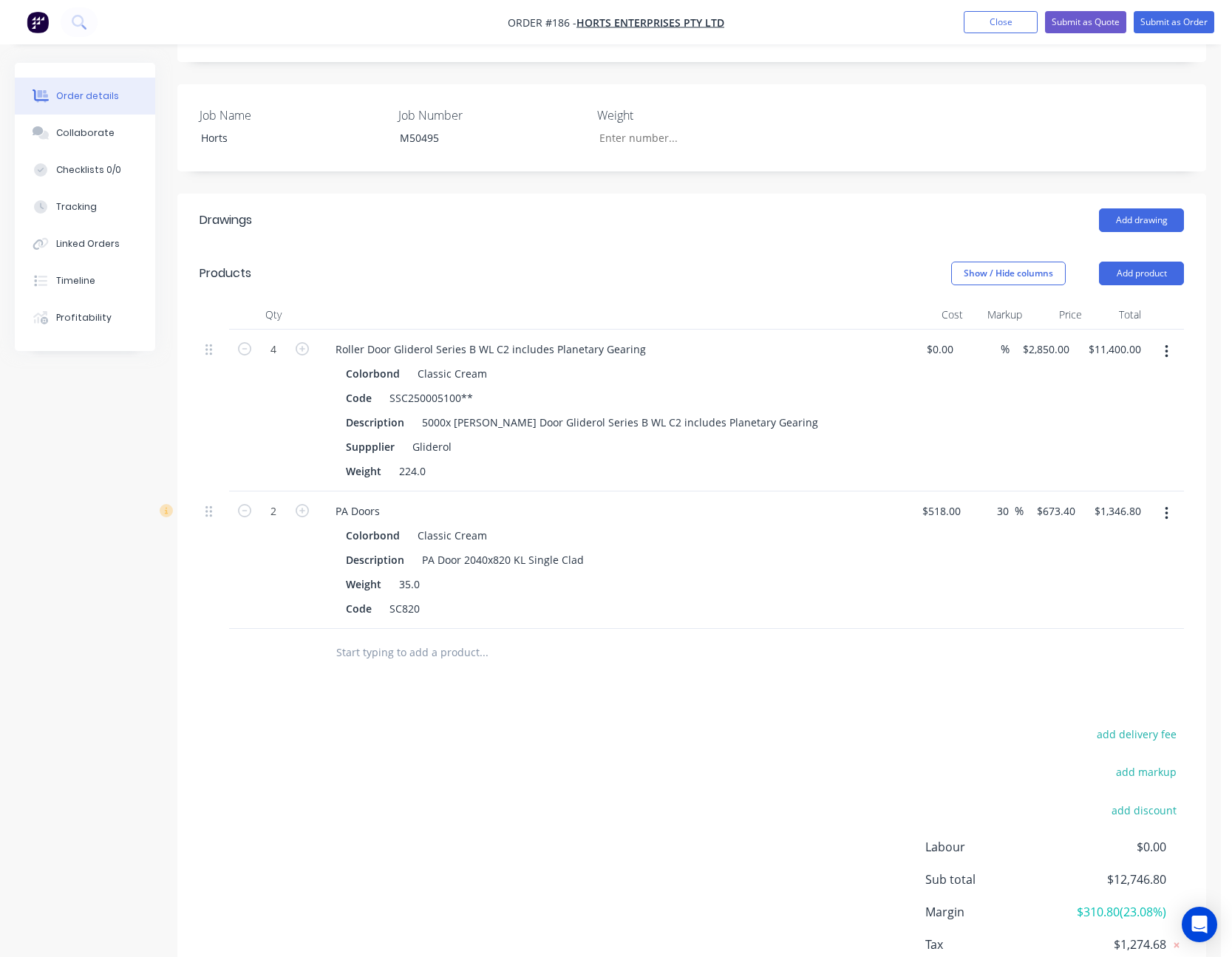
scroll to position [447, 0]
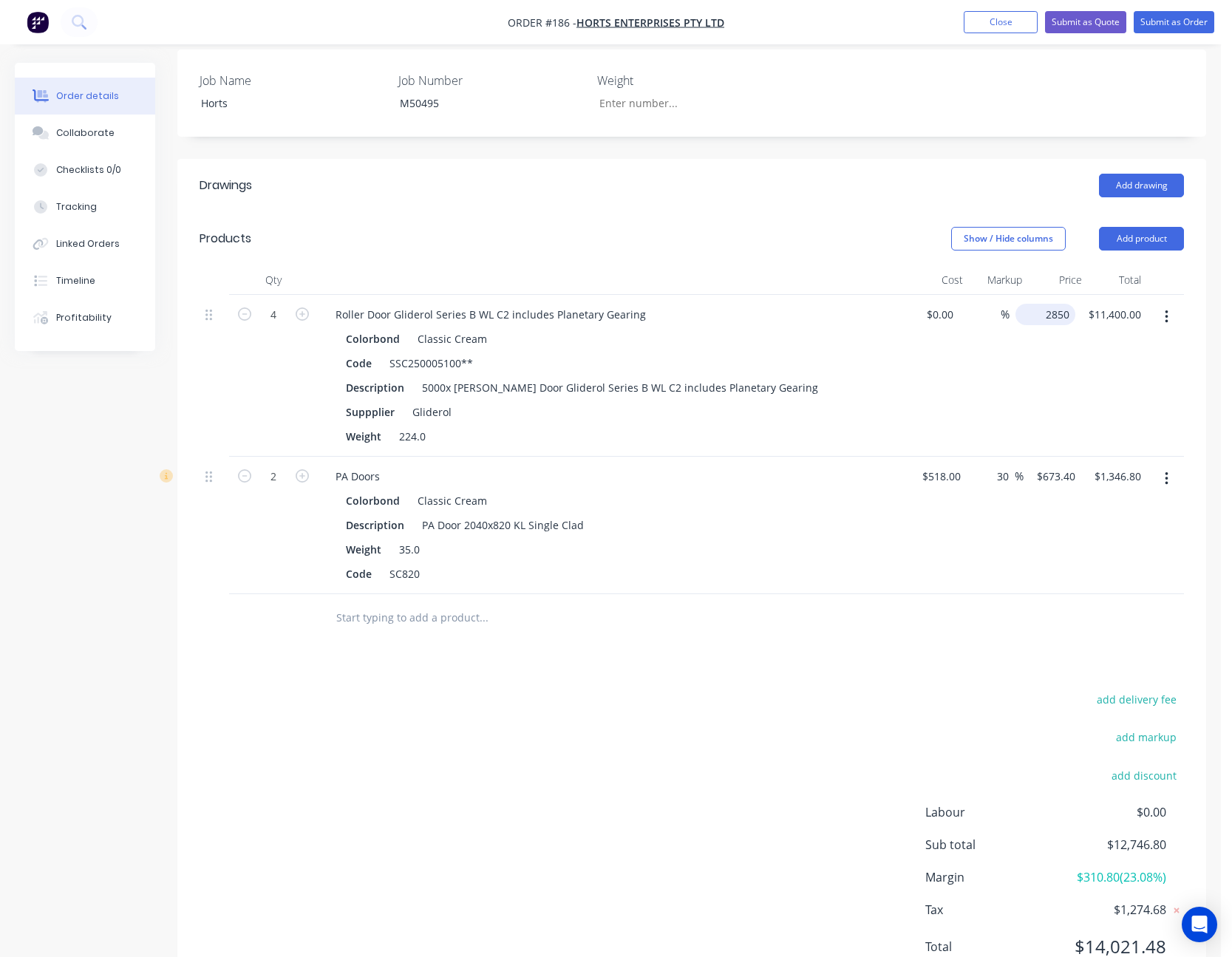
click at [1044, 304] on div "2850 $2,850.00" at bounding box center [1046, 314] width 60 height 21
type input "$3,050.00"
type input "$12,200.00"
click at [1114, 358] on div "$12,200.00 12200.00" at bounding box center [1115, 375] width 64 height 162
click at [1085, 9] on nav "Order #186 - Horts Enterprises Pty Ltd Add product Close Submit as Quote Submit…" at bounding box center [616, 22] width 1232 height 44
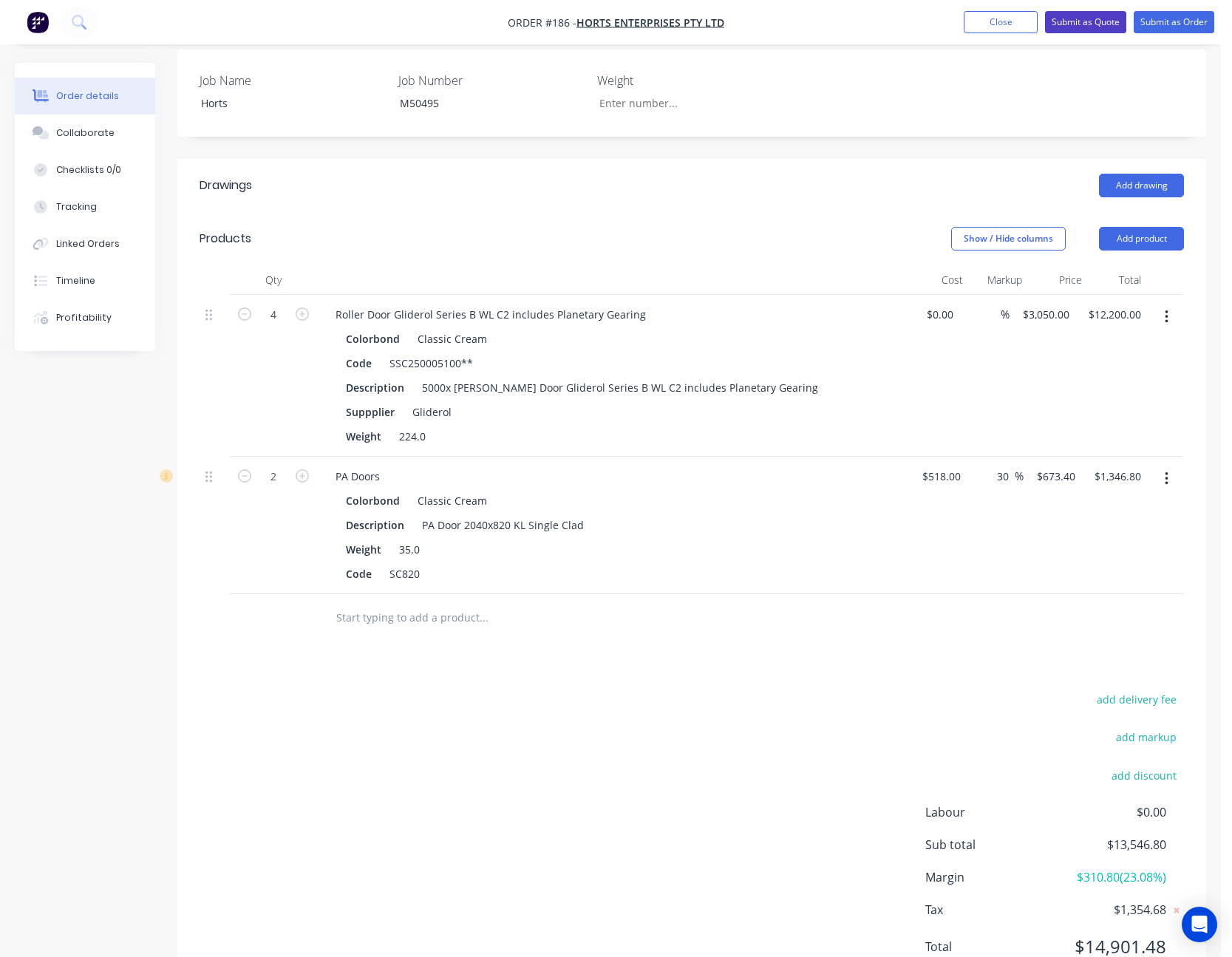
click at [1085, 17] on button "Submit as Quote" at bounding box center [1086, 22] width 82 height 22
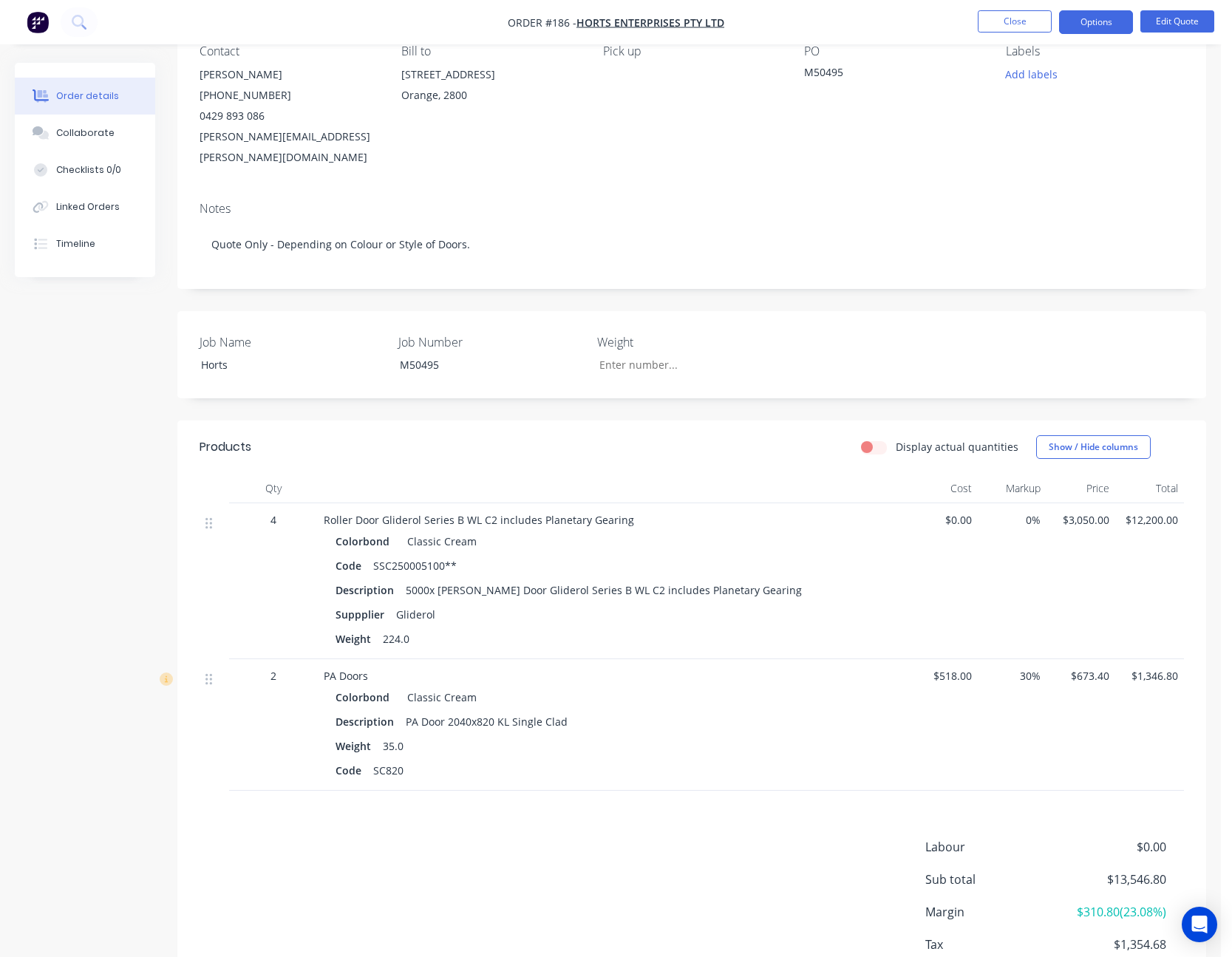
scroll to position [148, 0]
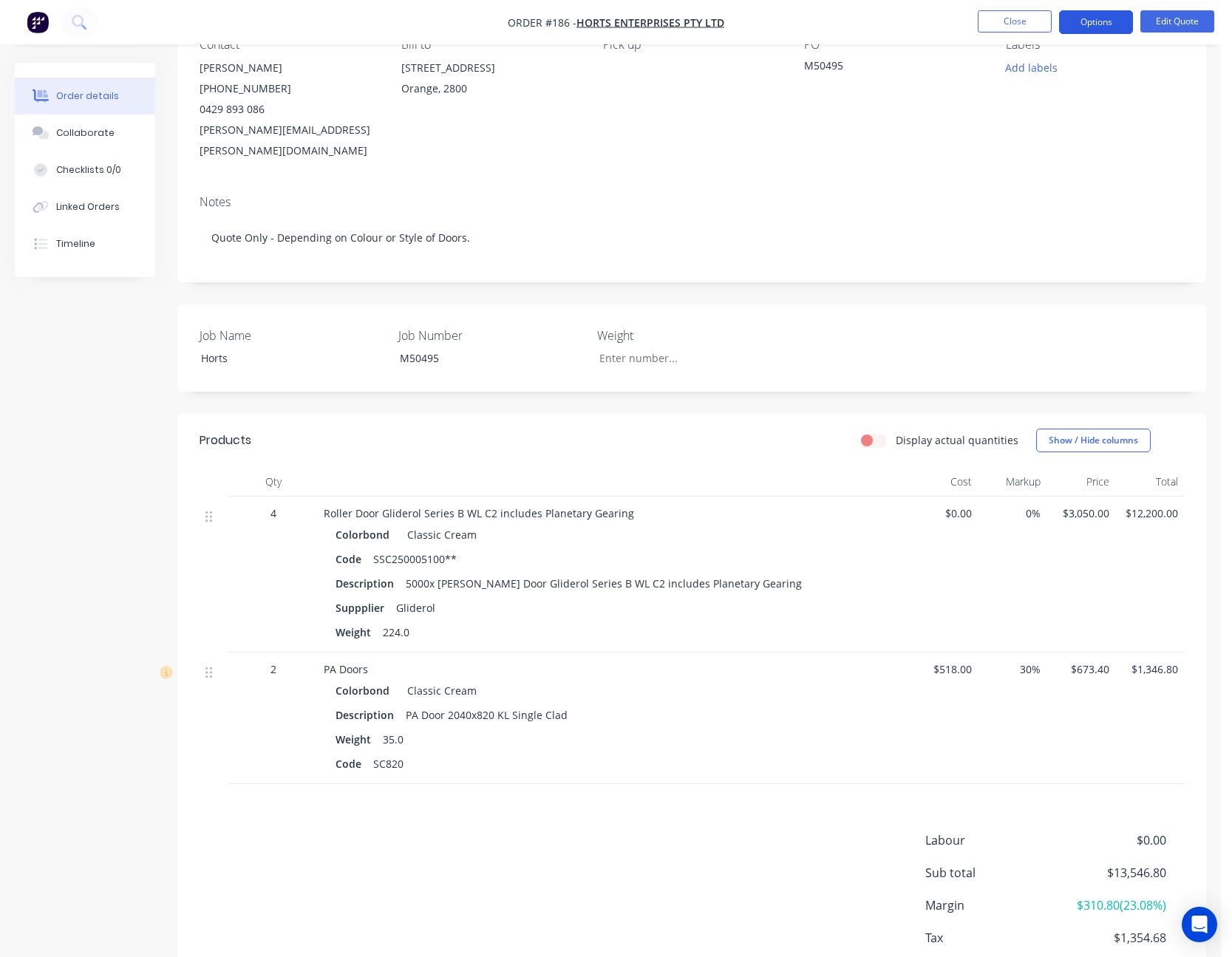
click at [1110, 17] on button "Options" at bounding box center [1096, 22] width 74 height 24
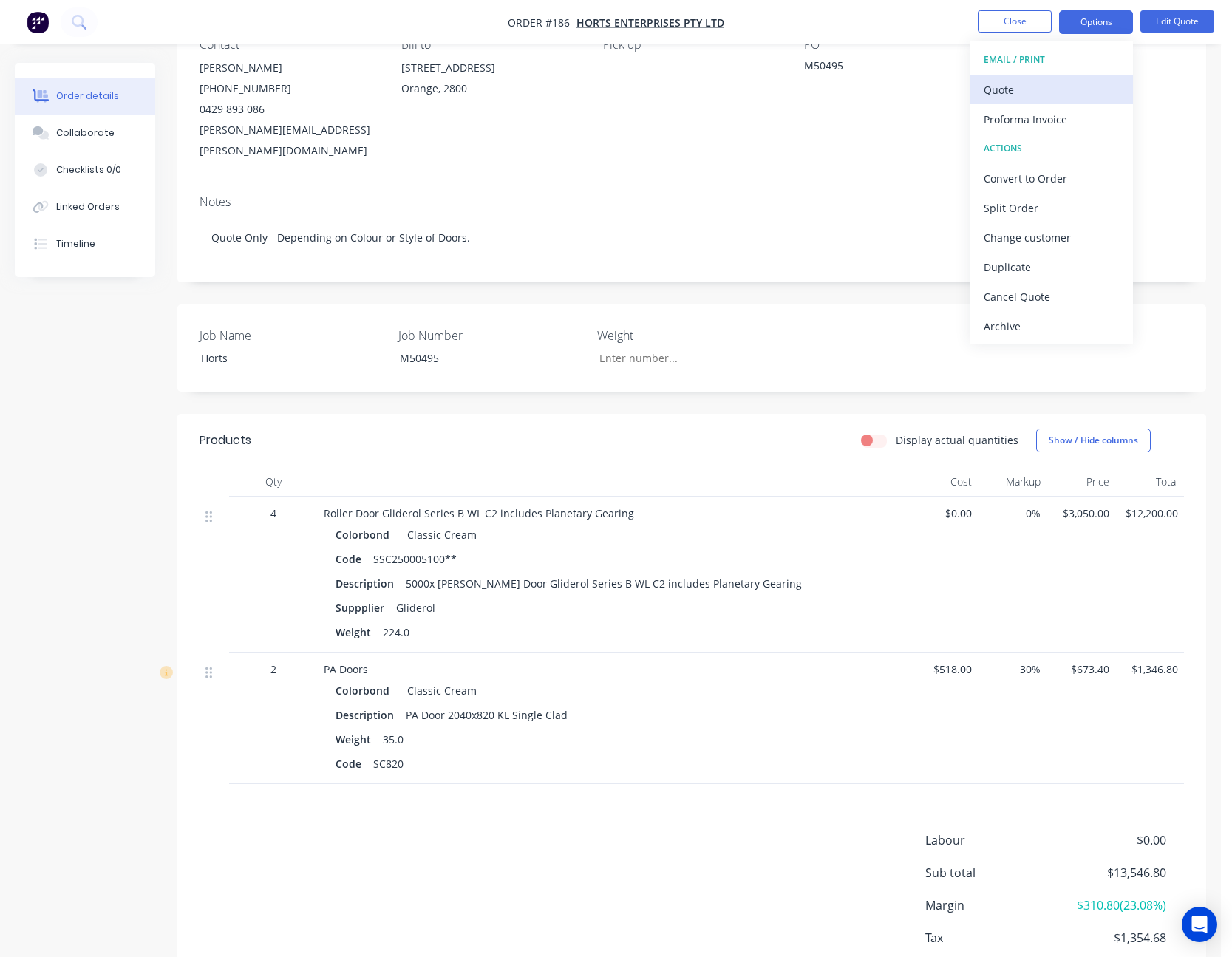
click at [1057, 79] on div "Quote" at bounding box center [1052, 89] width 136 height 21
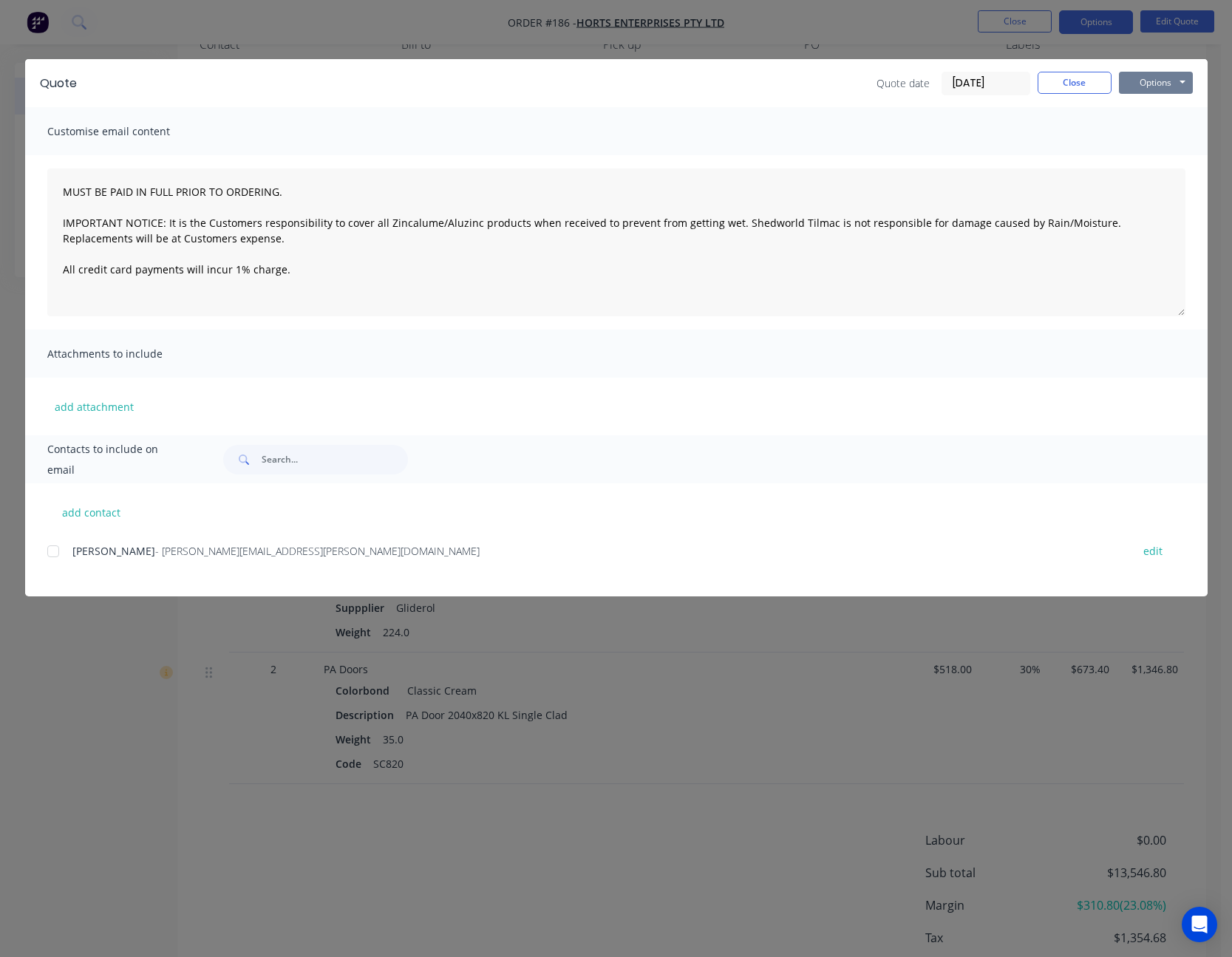
click at [1136, 80] on button "Options" at bounding box center [1155, 83] width 74 height 22
click at [1150, 122] on button "Print" at bounding box center [1166, 133] width 95 height 25
click at [1064, 87] on button "Close" at bounding box center [1074, 83] width 74 height 22
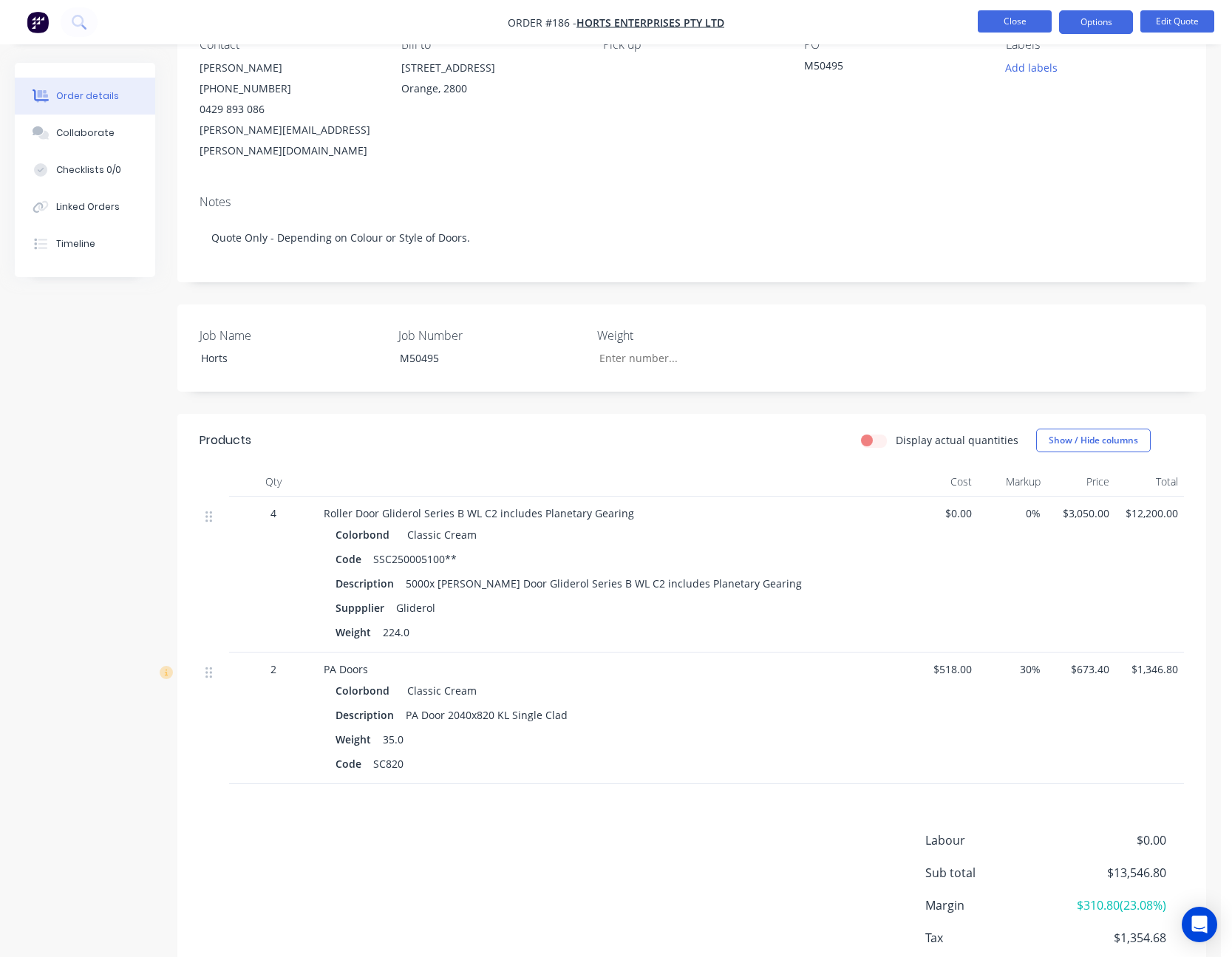
click at [1033, 20] on button "Close" at bounding box center [1015, 21] width 74 height 22
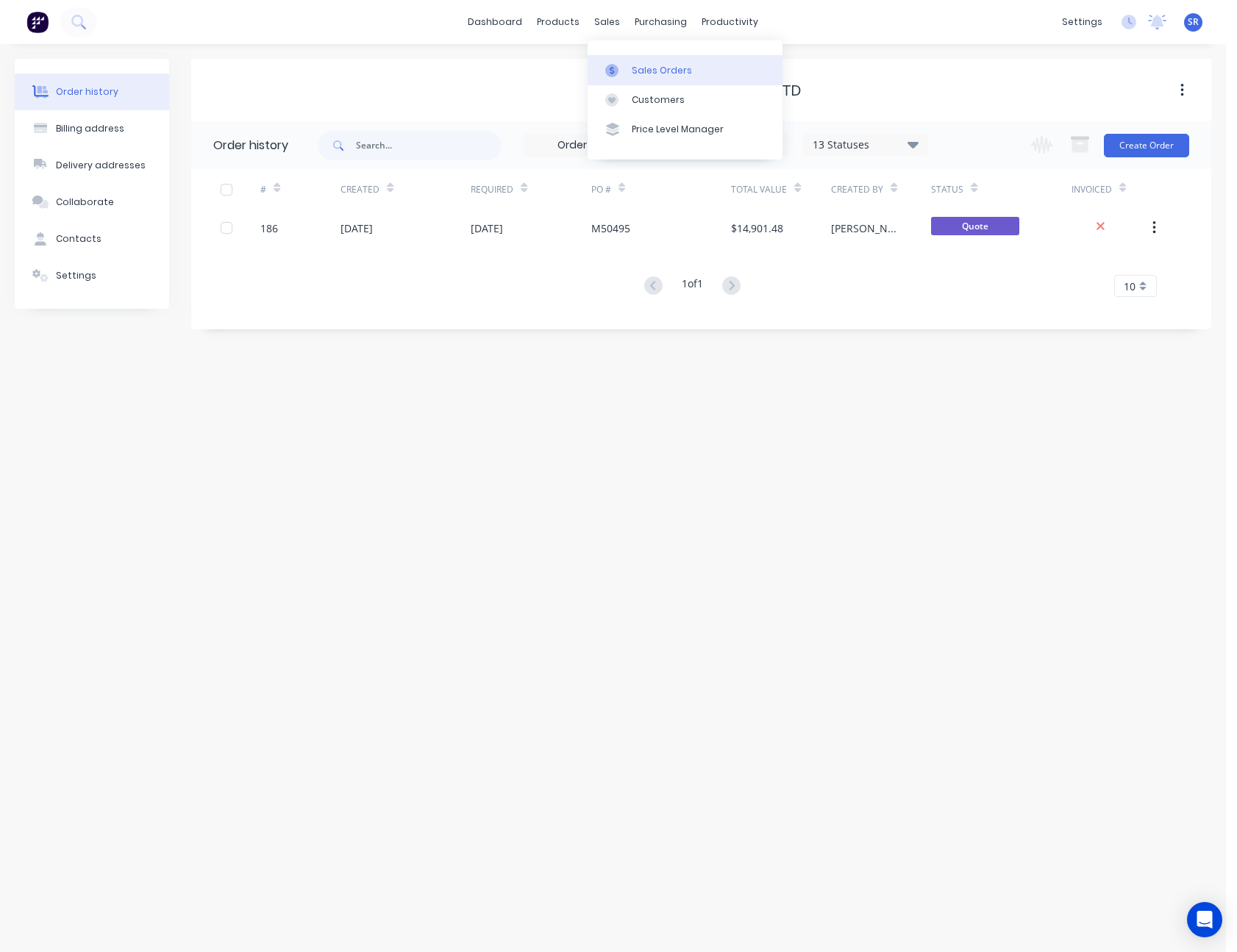
click at [630, 66] on link "Sales Orders" at bounding box center [685, 69] width 195 height 30
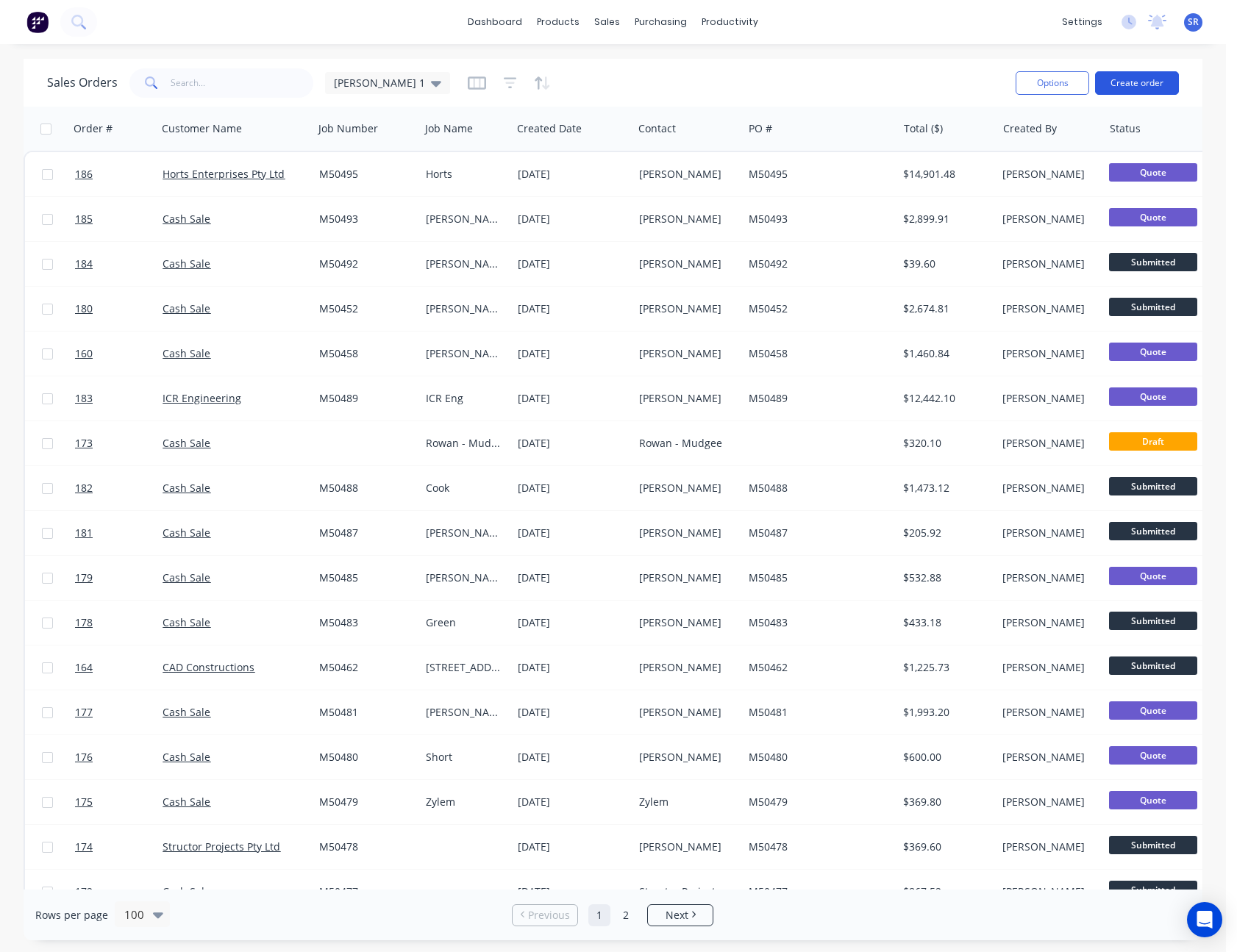
click at [1157, 83] on button "Create order" at bounding box center [1137, 83] width 84 height 24
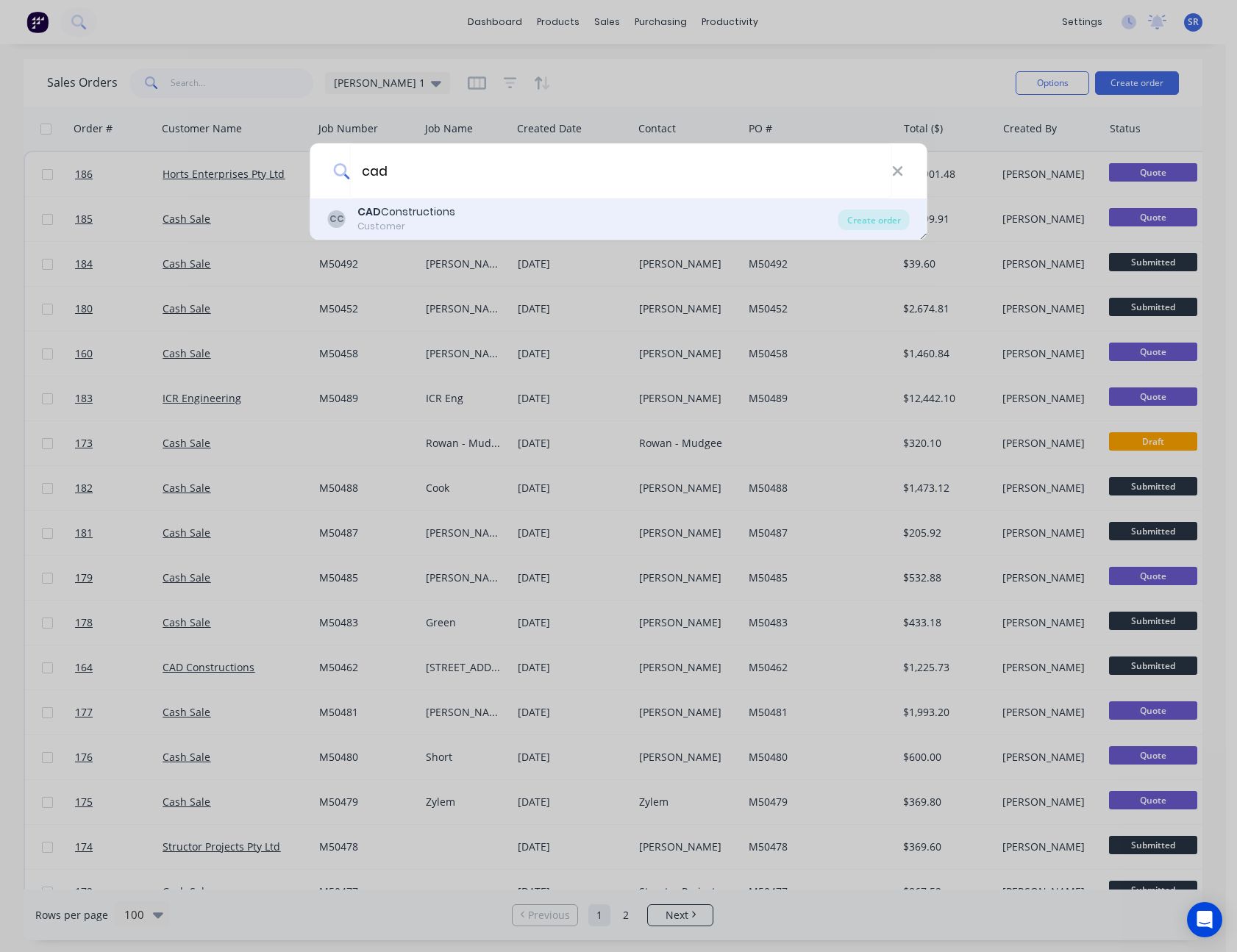
type input "cad"
click at [413, 212] on div "CAD Constructions" at bounding box center [406, 212] width 97 height 15
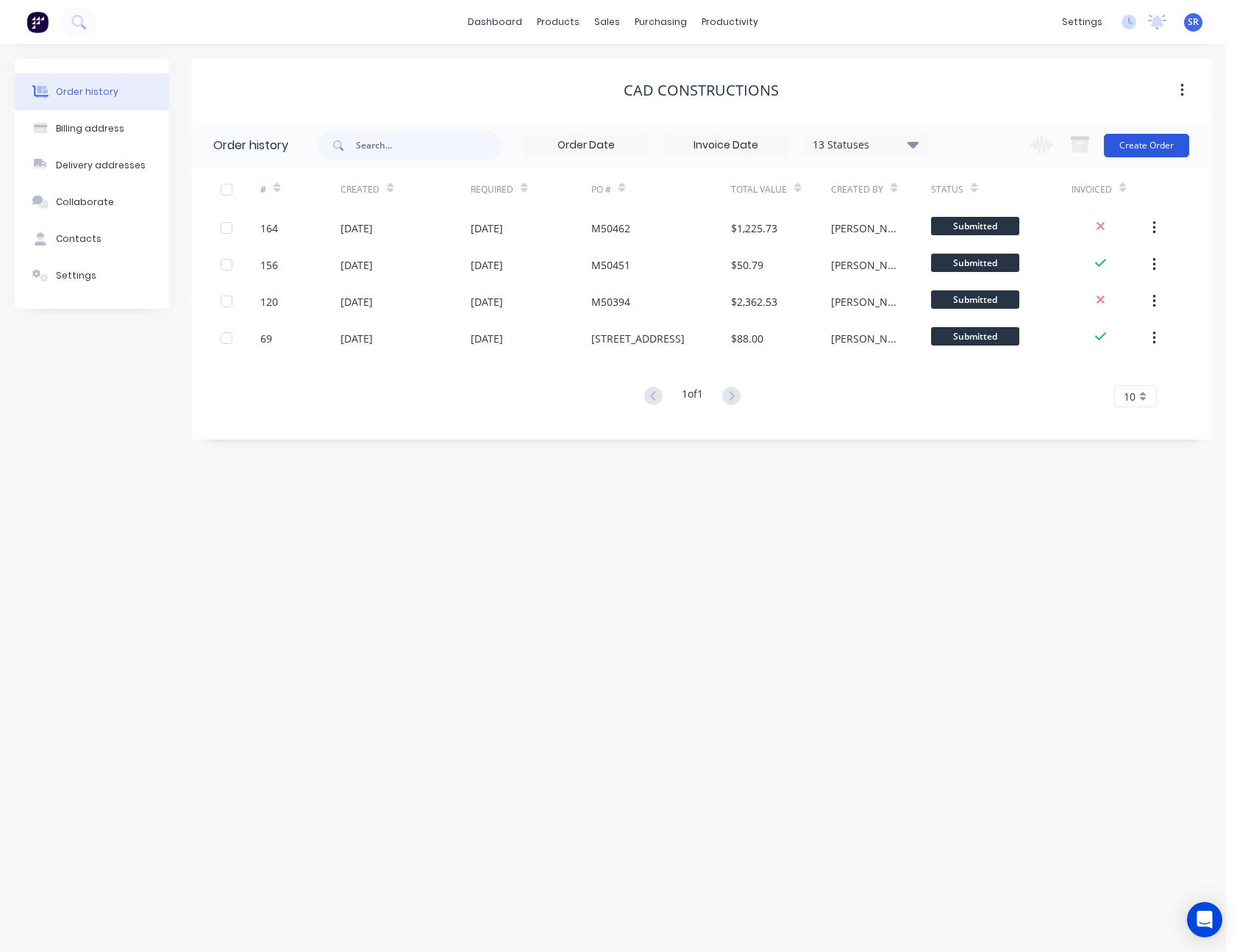
click at [1158, 142] on button "Create Order" at bounding box center [1146, 146] width 86 height 24
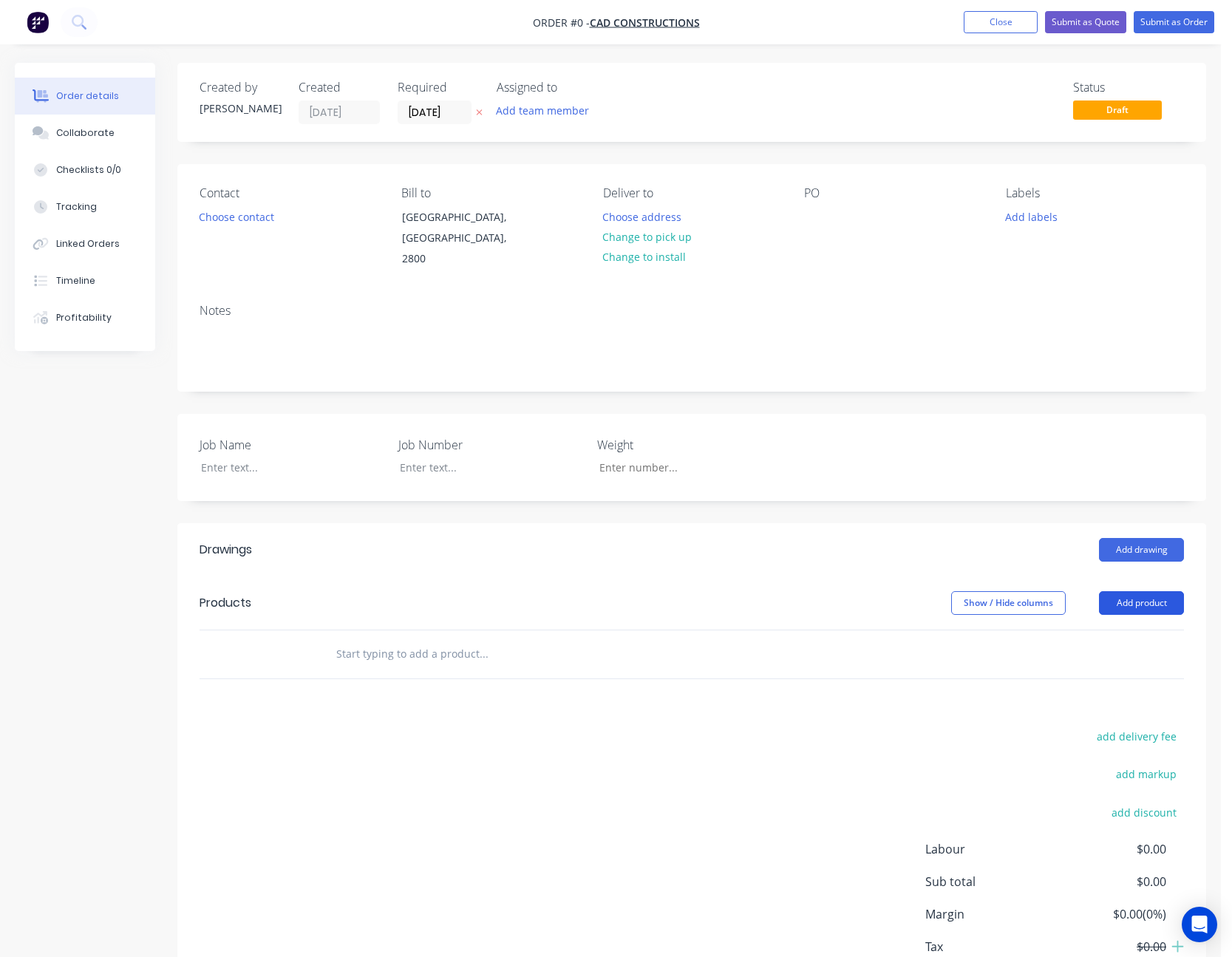
click at [1126, 593] on button "Add product" at bounding box center [1142, 604] width 85 height 24
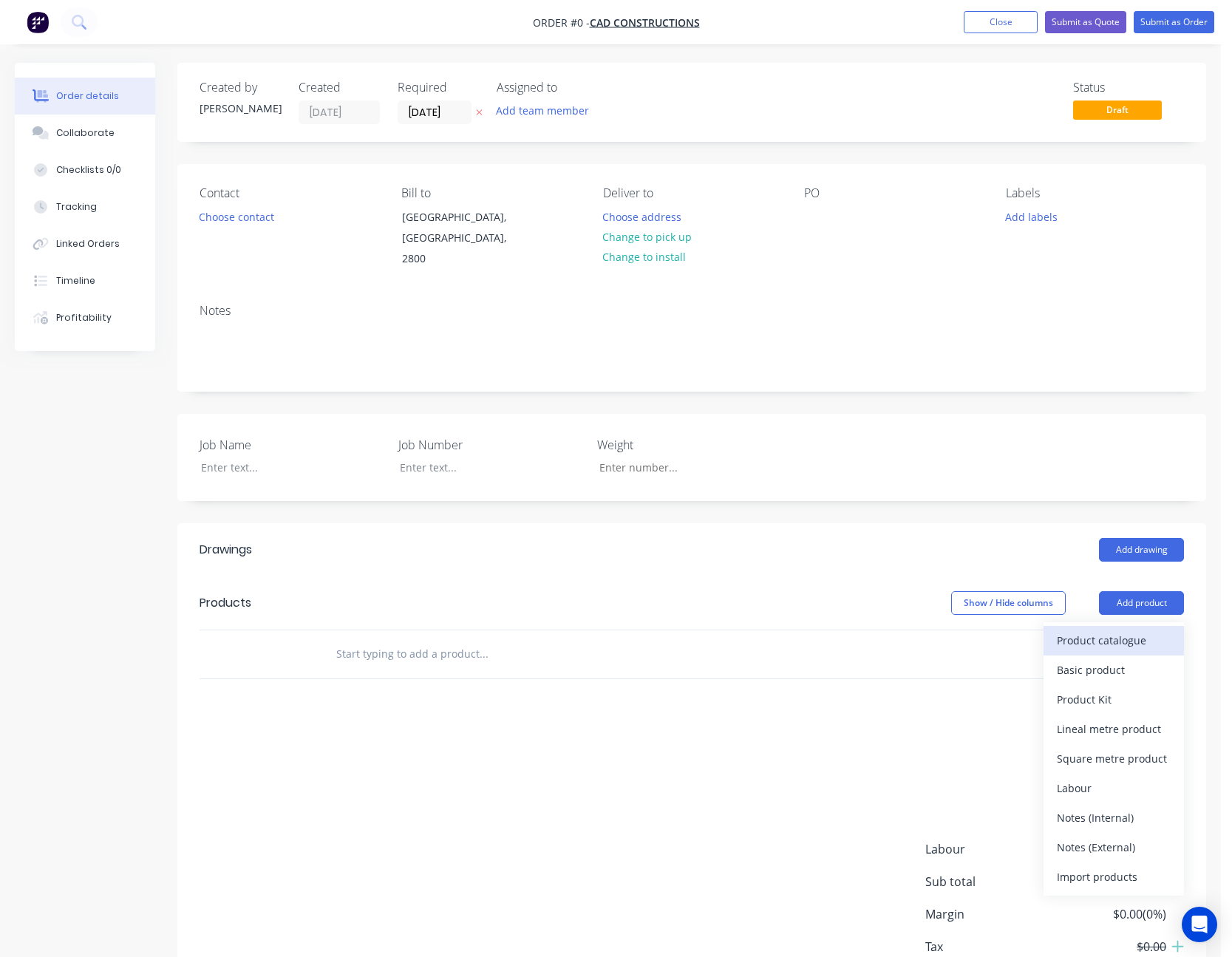
click at [1121, 630] on div "Product catalogue" at bounding box center [1115, 640] width 114 height 21
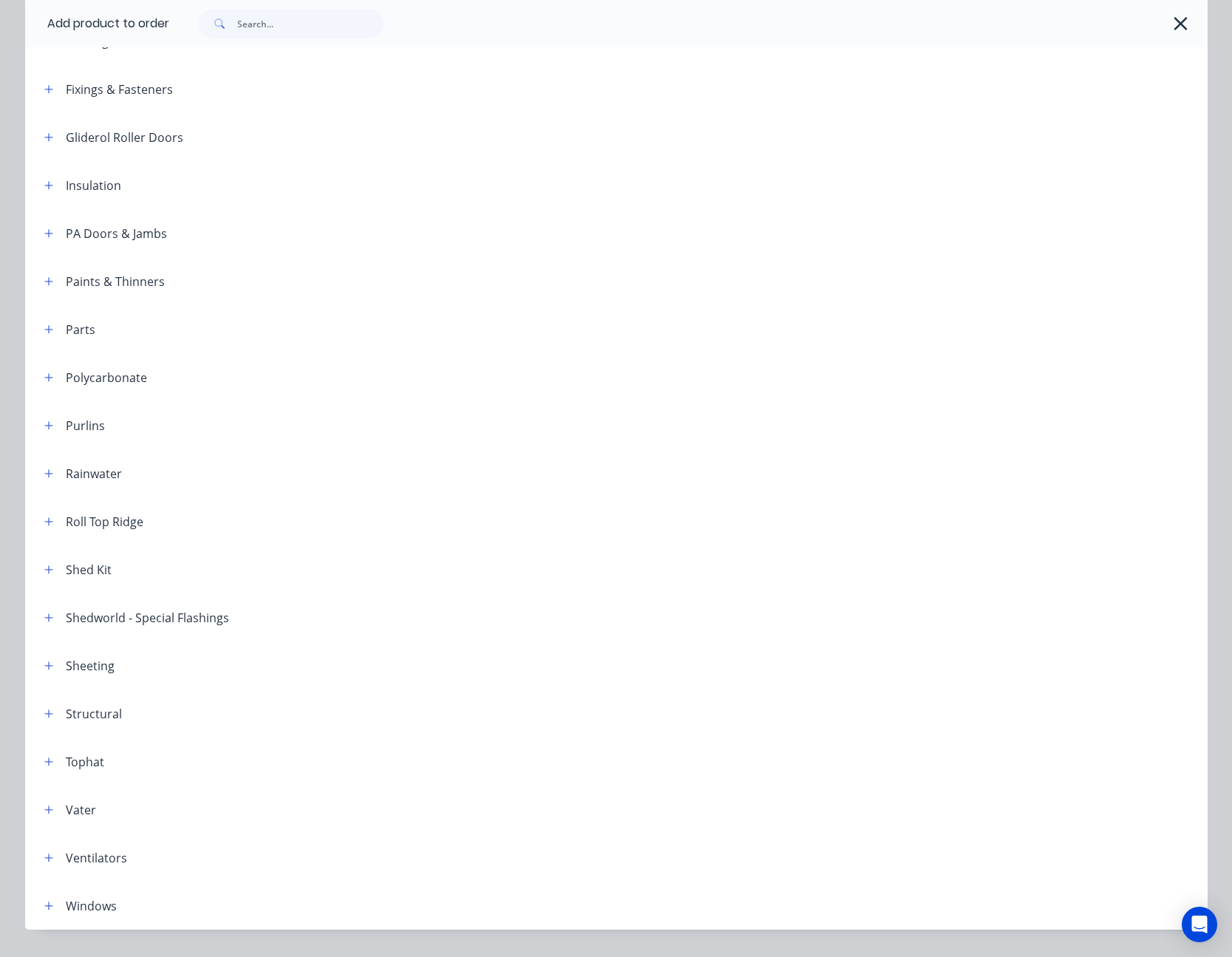
scroll to position [519, 0]
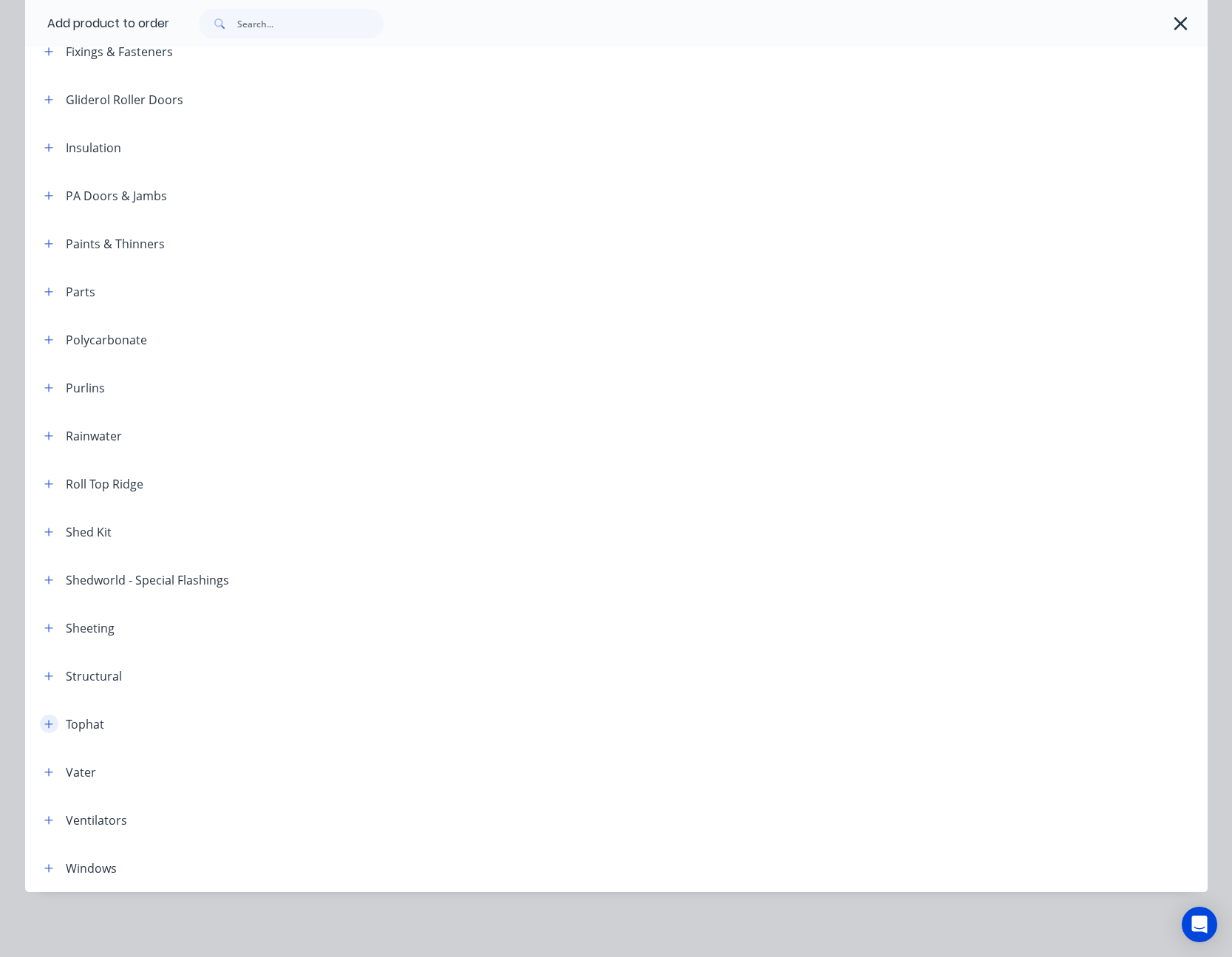
click at [44, 725] on icon "button" at bounding box center [49, 725] width 9 height 9
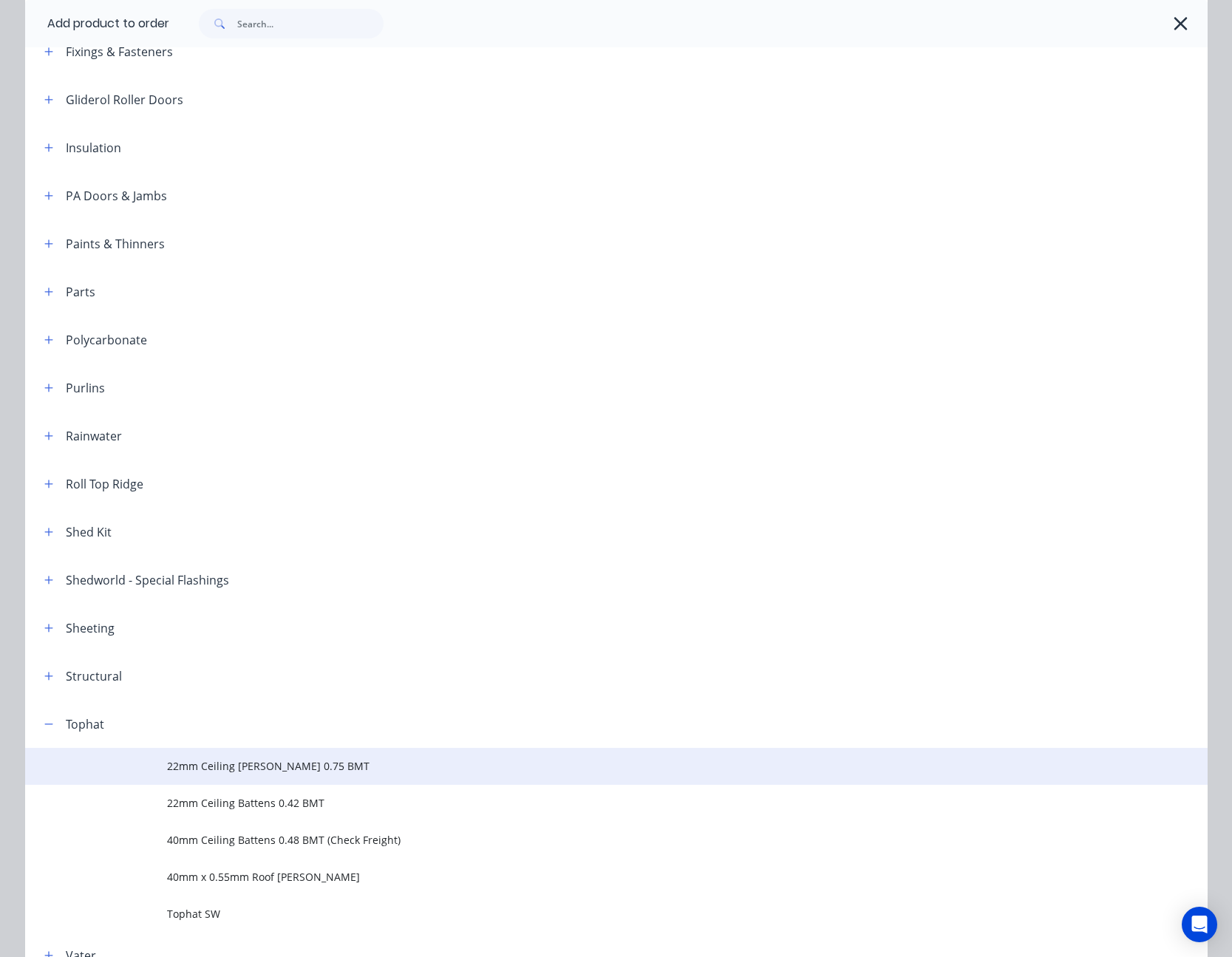
click at [232, 760] on span "22mm Ceiling [PERSON_NAME] 0.75 BMT" at bounding box center [583, 766] width 833 height 15
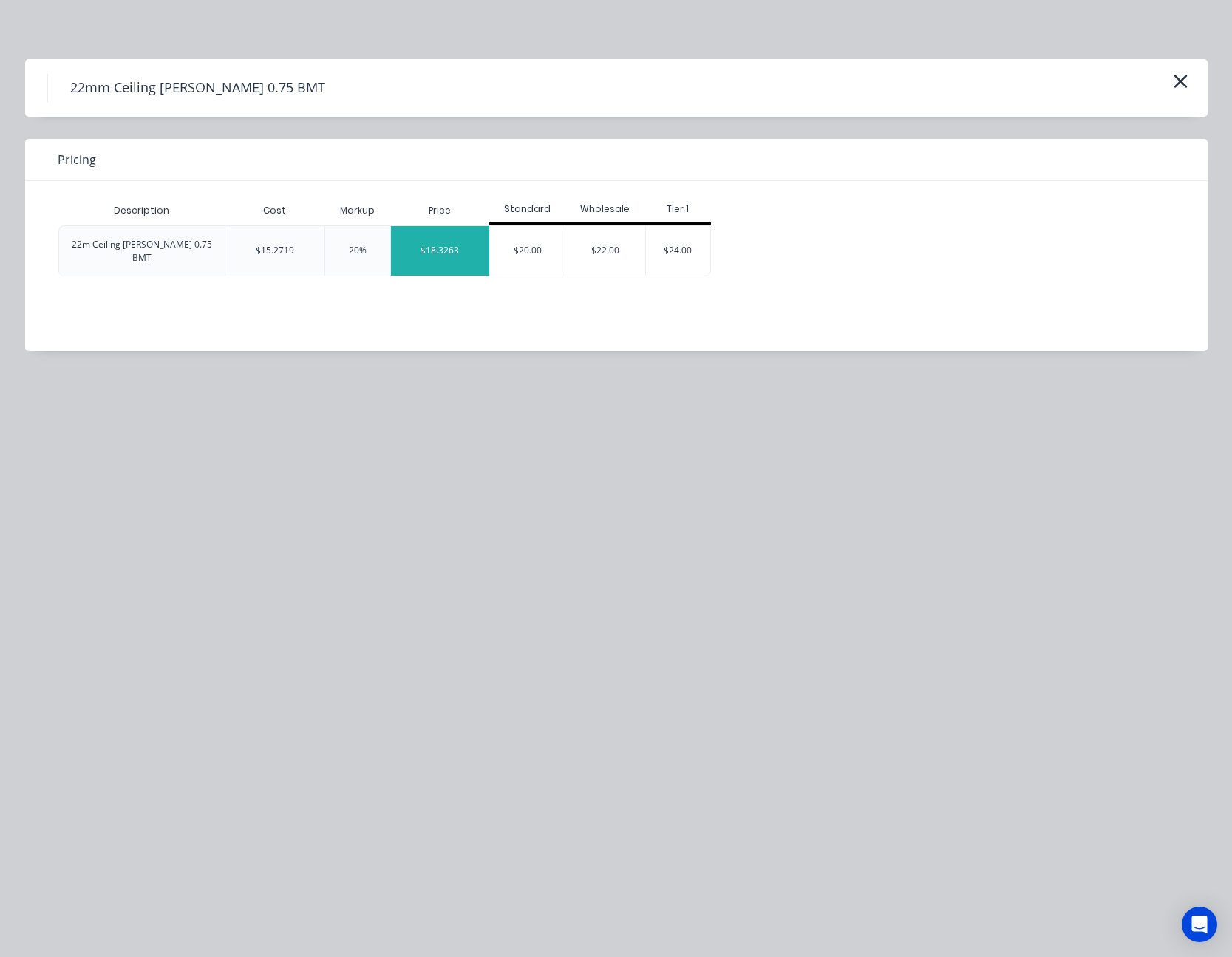
click at [458, 249] on div "$18.3263" at bounding box center [440, 251] width 99 height 49
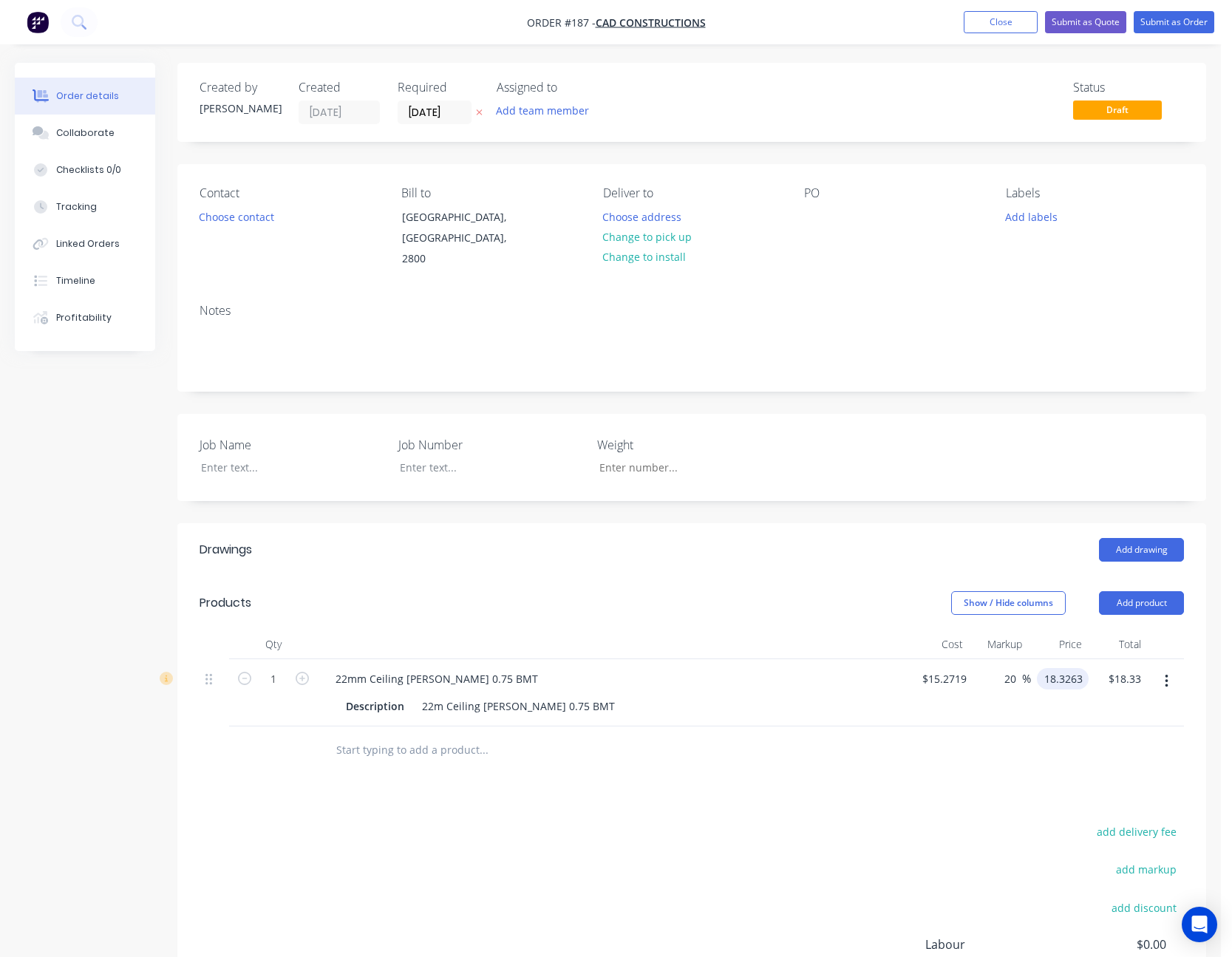
click at [1066, 668] on input "18.3263" at bounding box center [1066, 679] width 46 height 21
type input "18.50"
type input "21.14"
type input "$18.50"
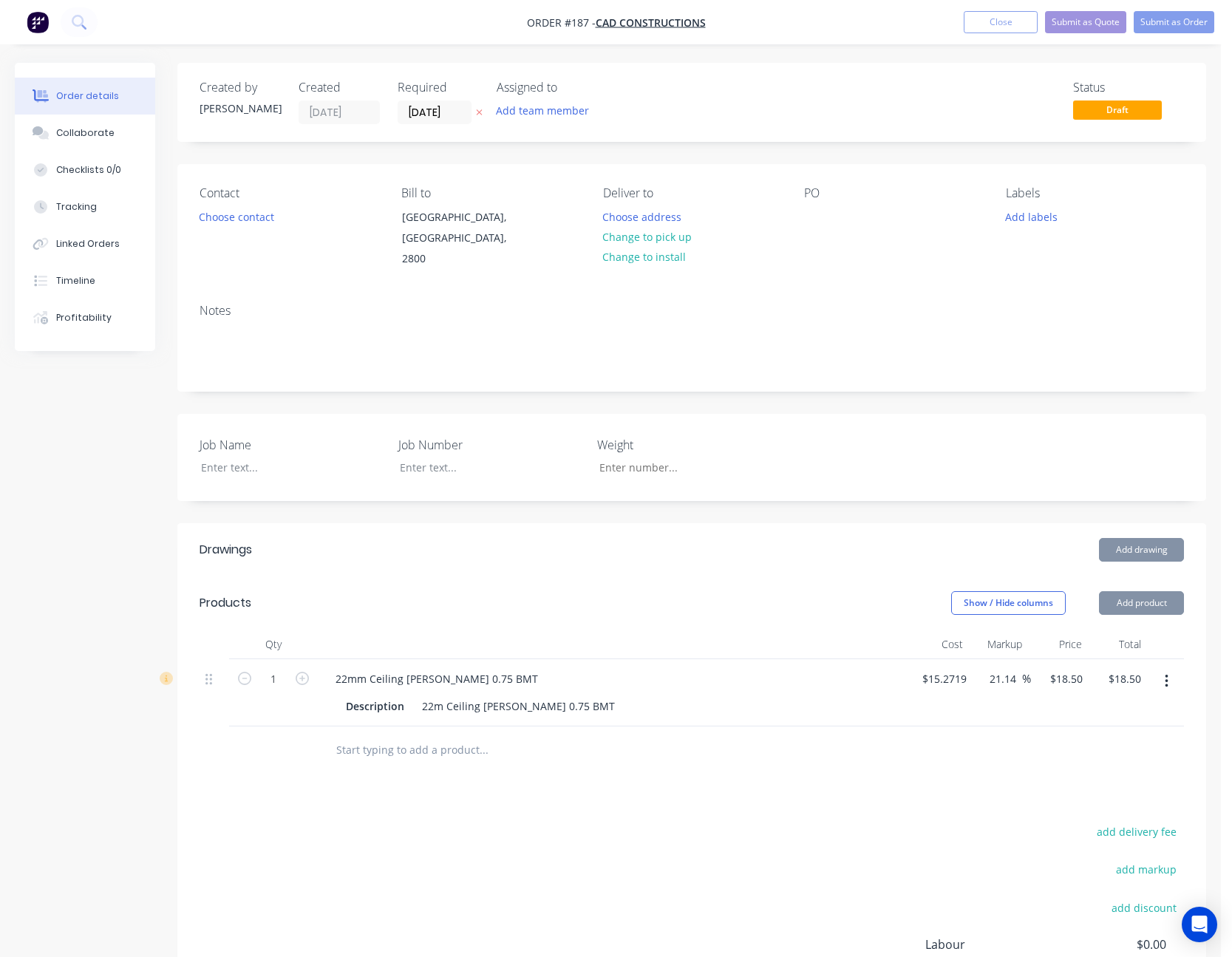
click at [891, 799] on div "Drawings Add drawing Products Show / Hide columns Add product Qty Cost Markup P…" at bounding box center [691, 827] width 1029 height 606
click at [1013, 20] on button "Close" at bounding box center [1000, 22] width 74 height 22
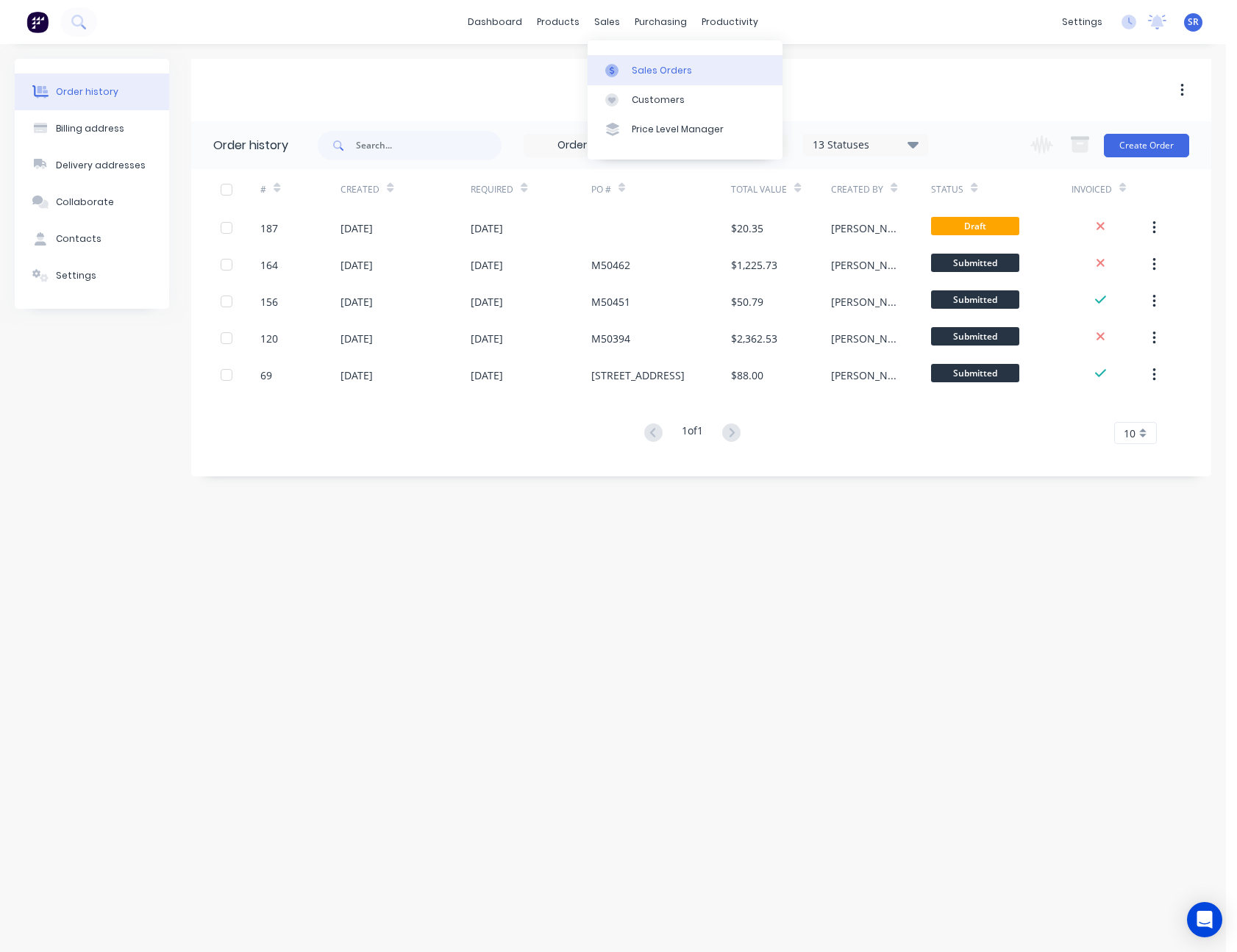
click at [637, 73] on div "Sales Orders" at bounding box center [662, 71] width 60 height 14
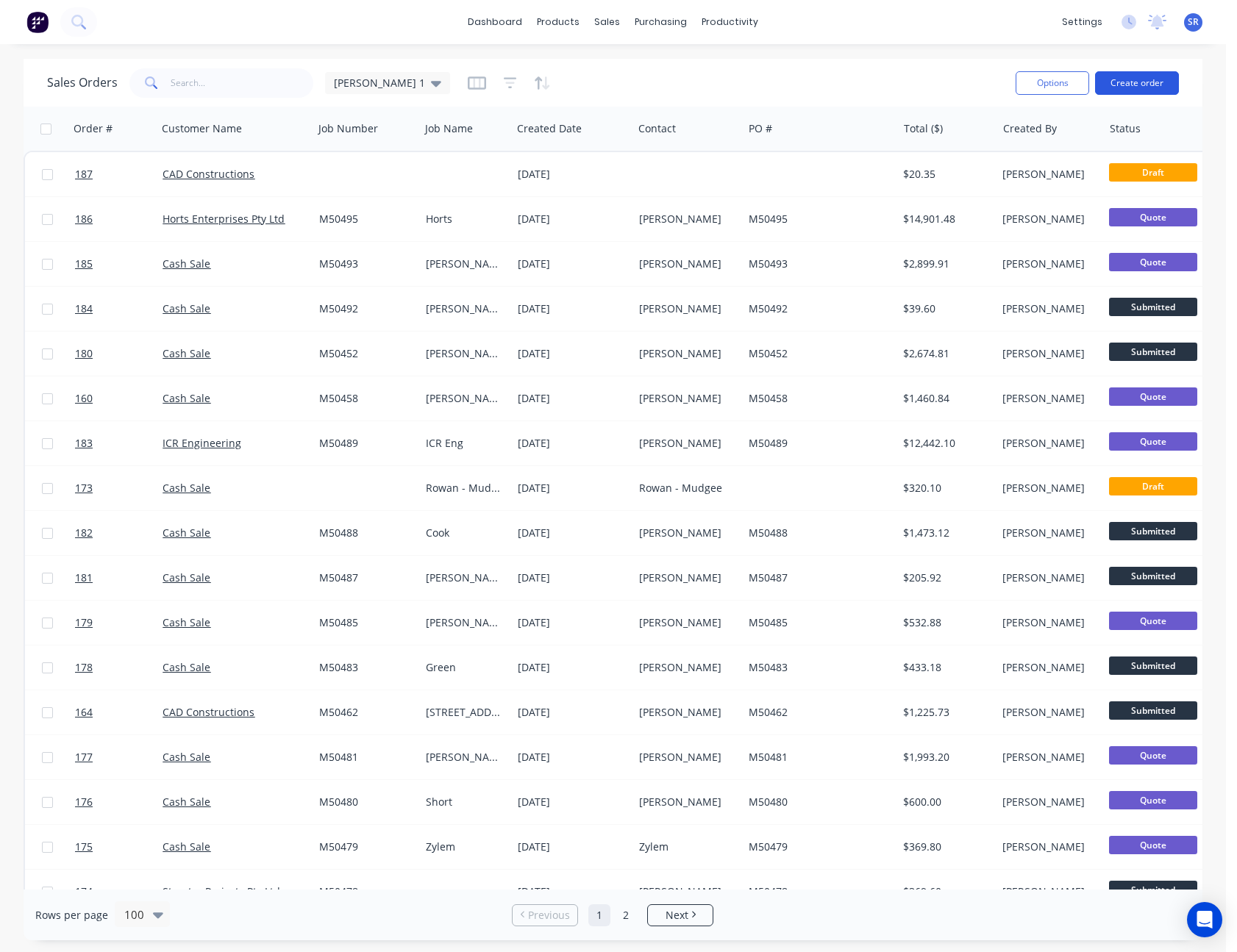
click at [1141, 80] on button "Create order" at bounding box center [1137, 83] width 84 height 24
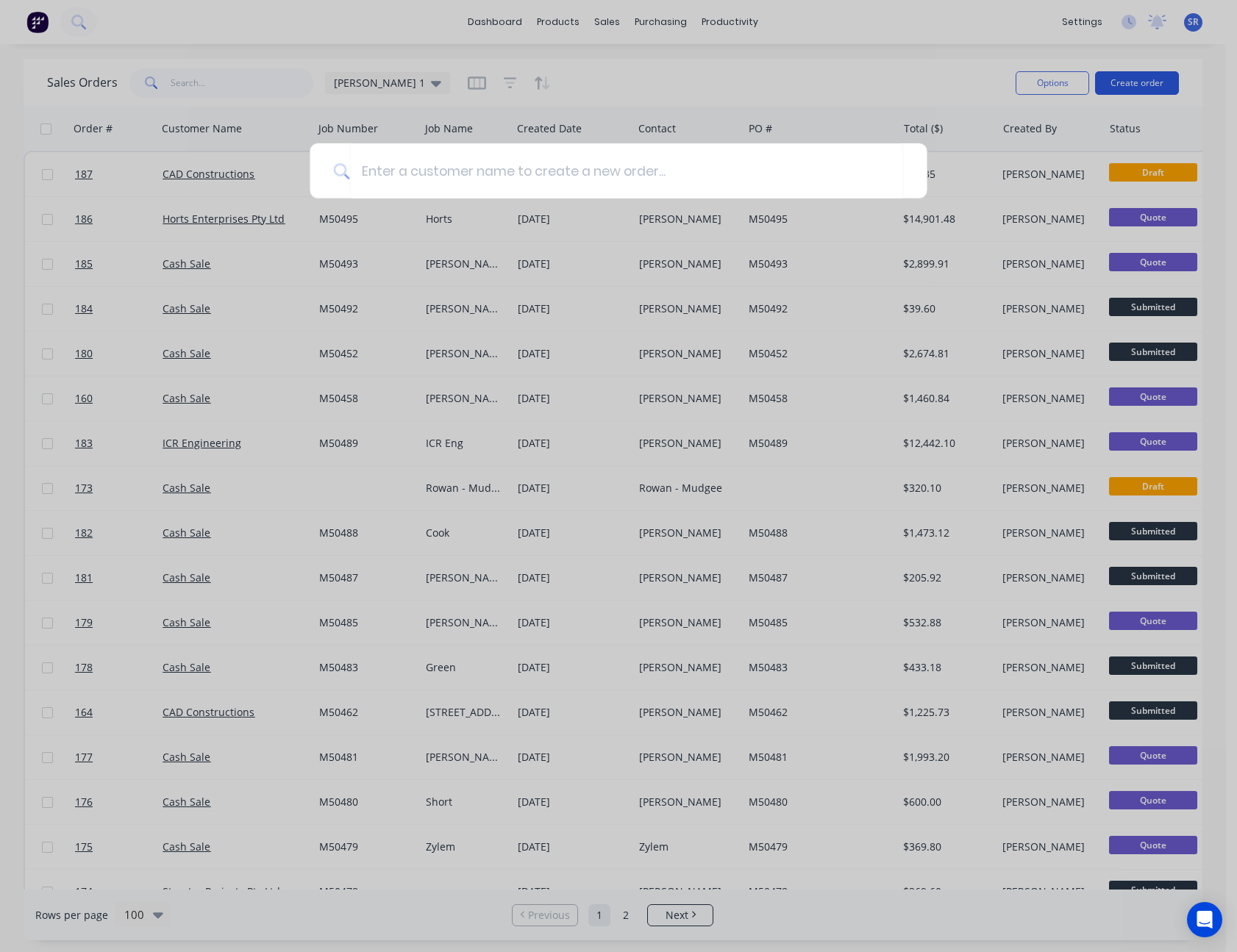
click at [1141, 80] on div at bounding box center [618, 476] width 1237 height 952
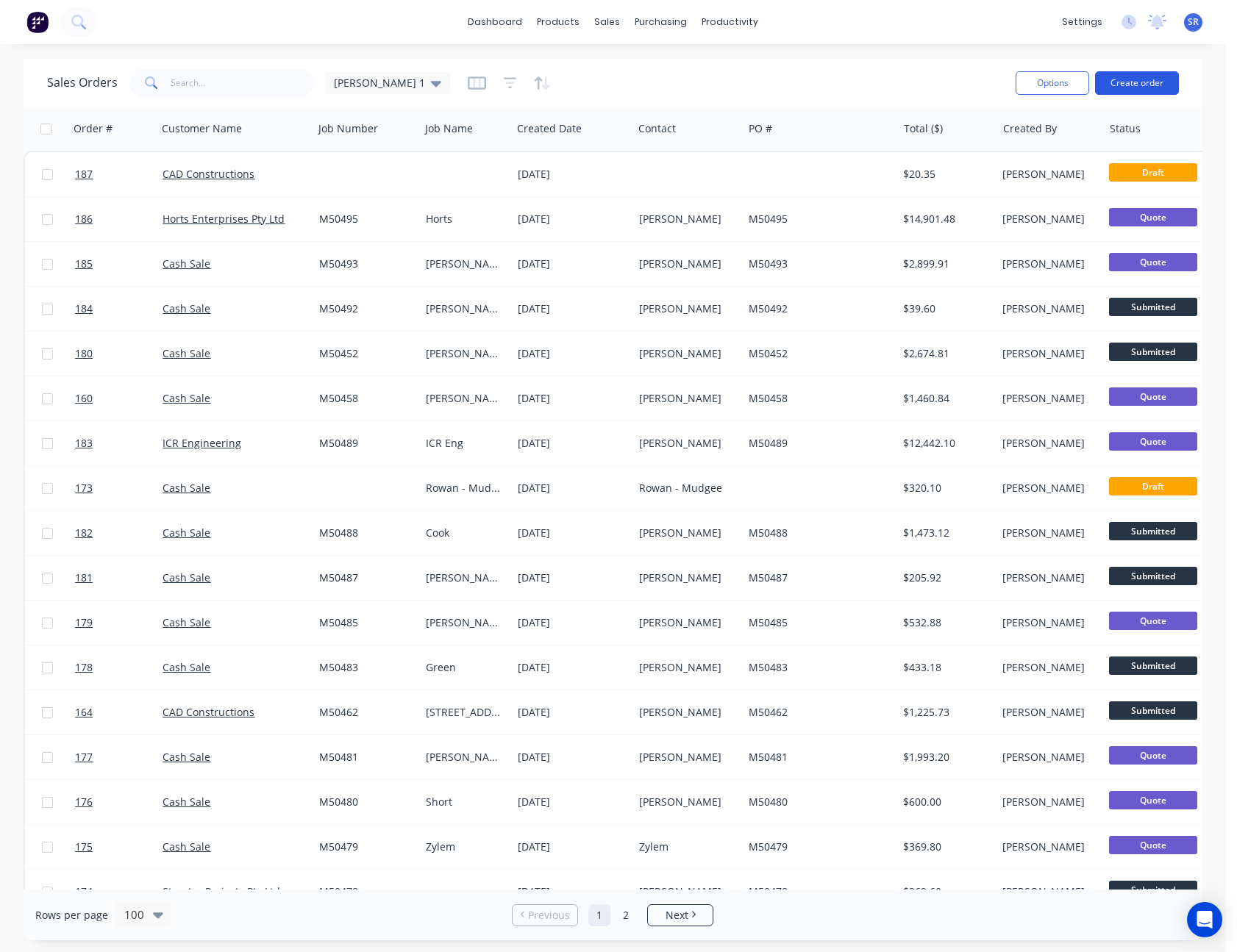
click at [1141, 80] on button "Create order" at bounding box center [1137, 83] width 84 height 24
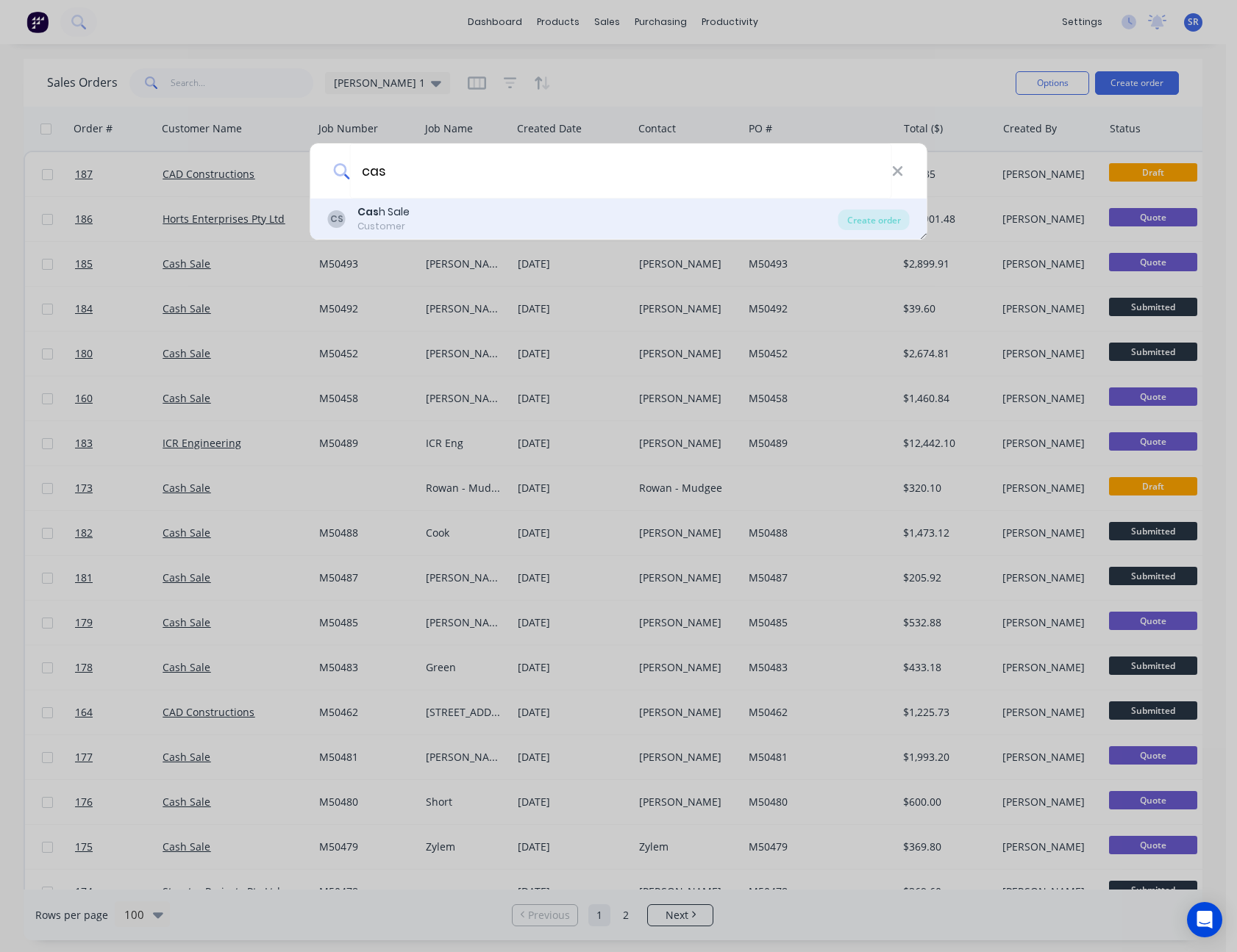
type input "cas"
click at [404, 209] on div "Cas h Sale" at bounding box center [384, 212] width 53 height 15
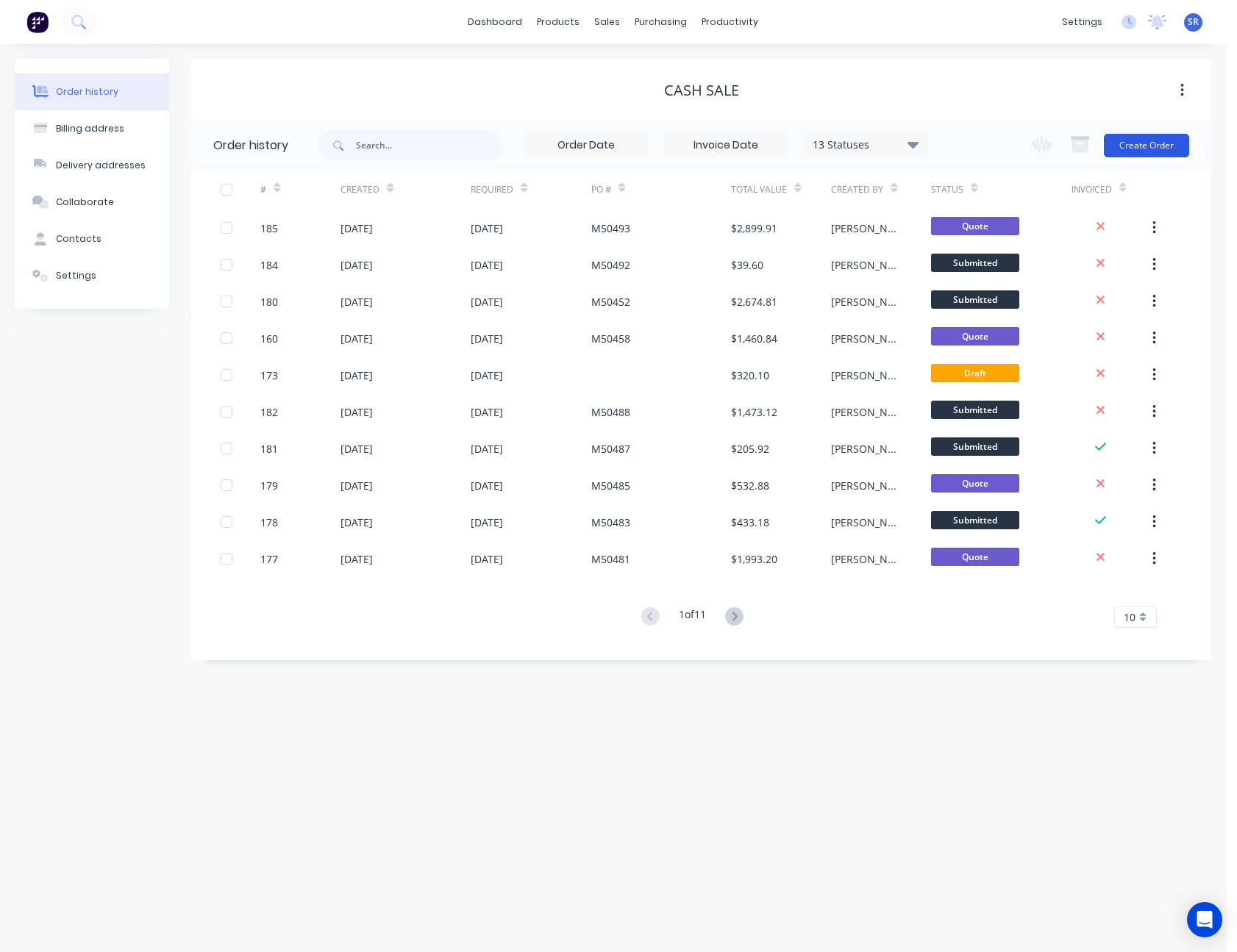
click at [1149, 153] on button "Create Order" at bounding box center [1146, 146] width 86 height 24
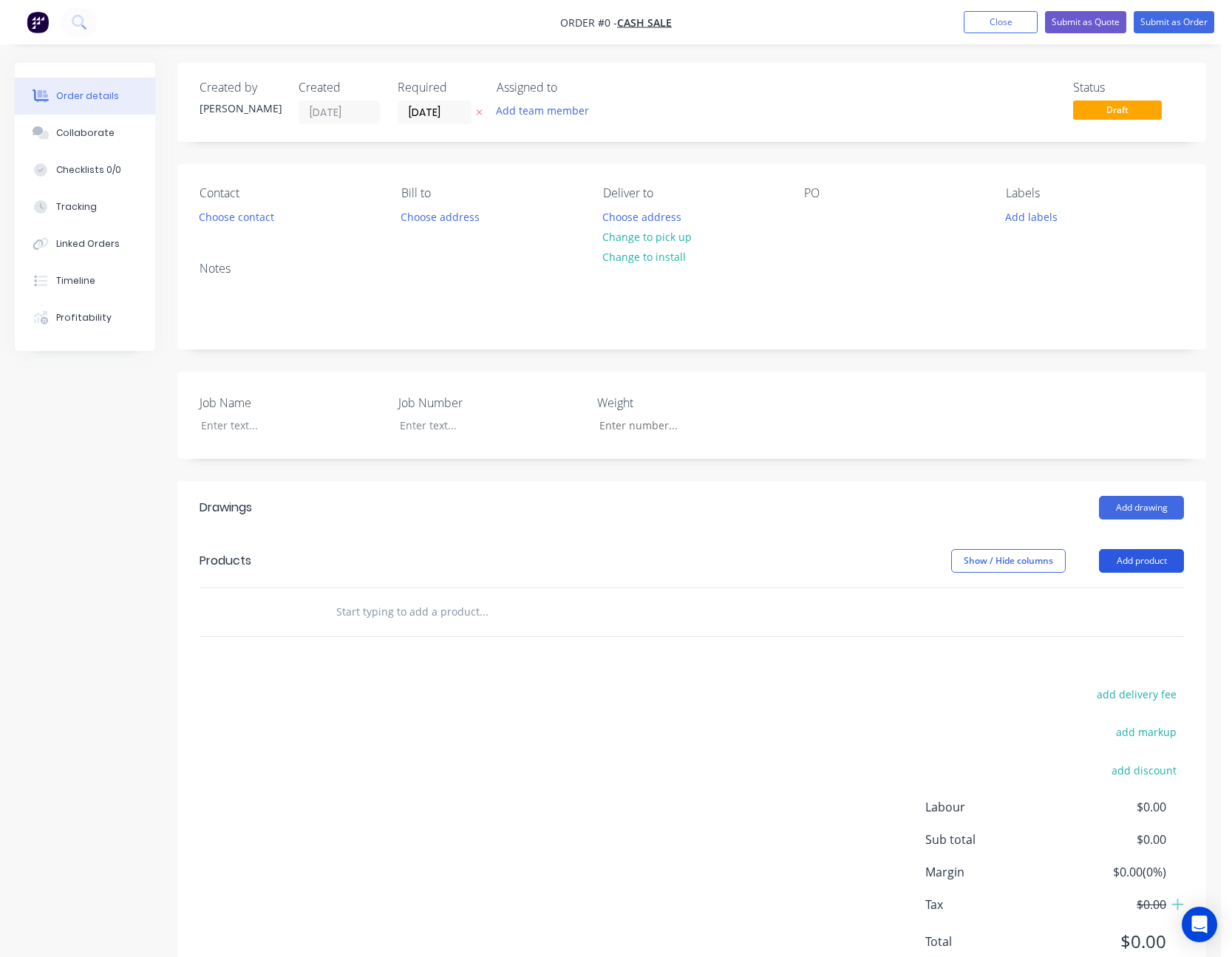
click at [1142, 560] on button "Add product" at bounding box center [1142, 561] width 85 height 24
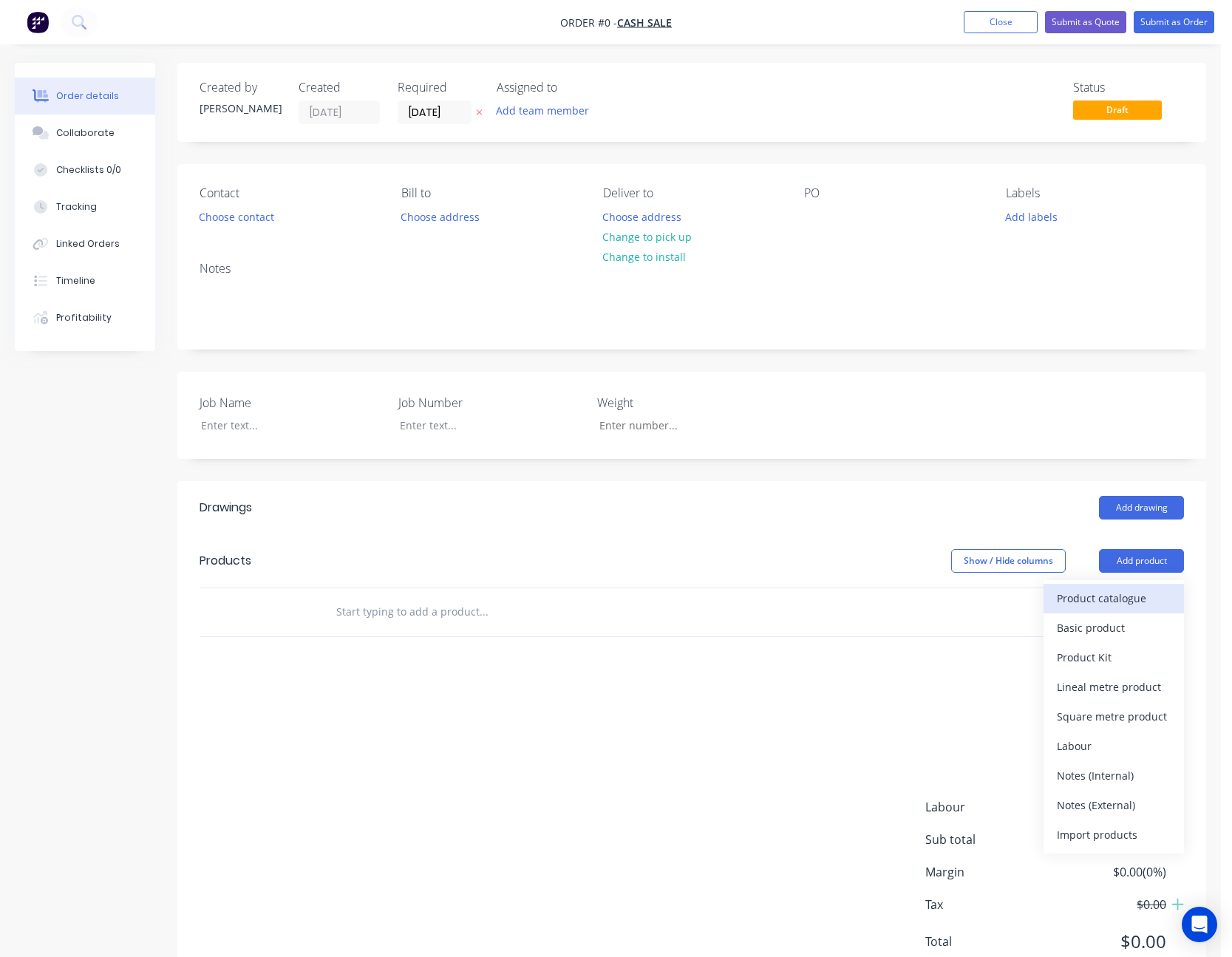
click at [1121, 593] on div "Product catalogue" at bounding box center [1115, 598] width 114 height 21
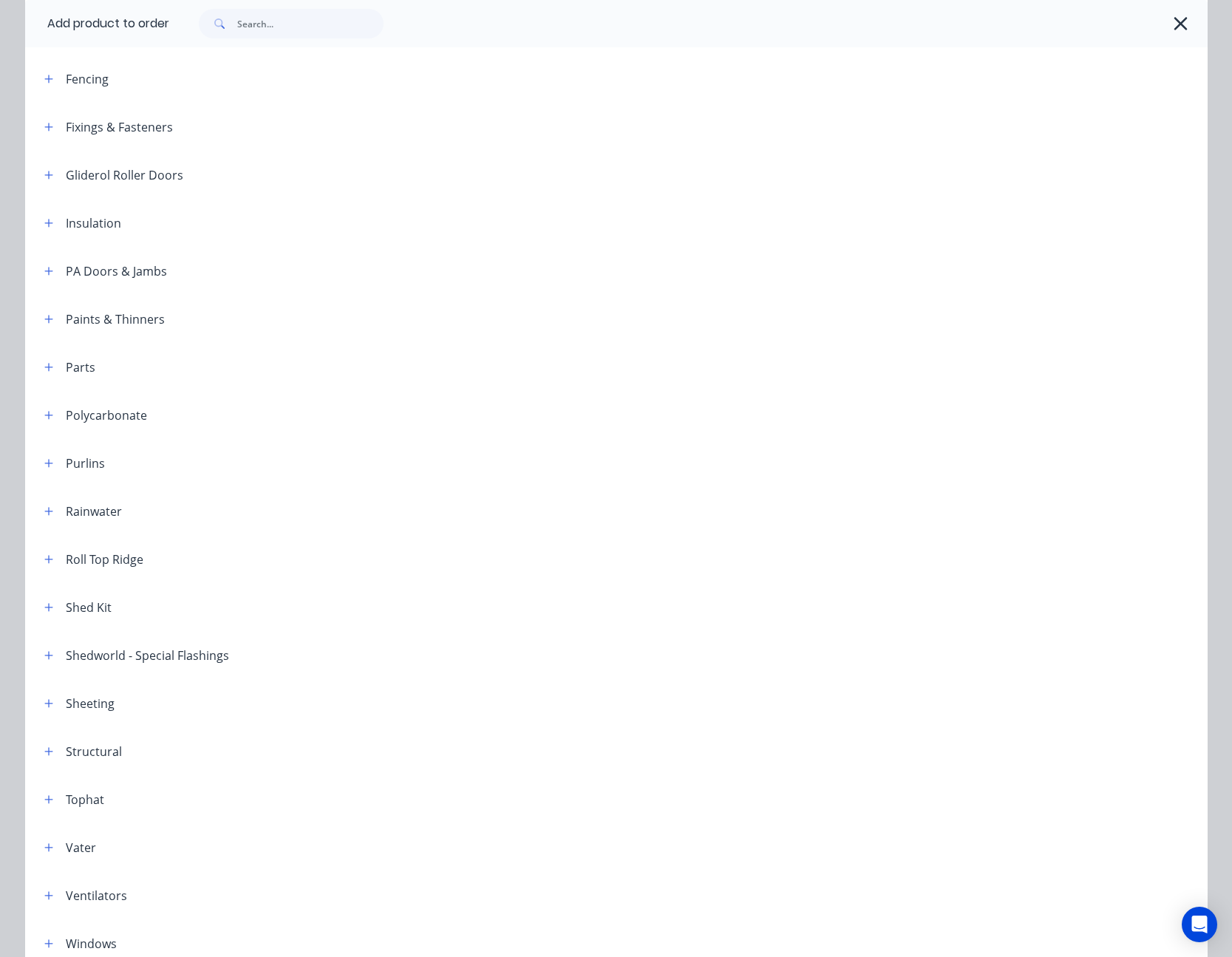
scroll to position [519, 0]
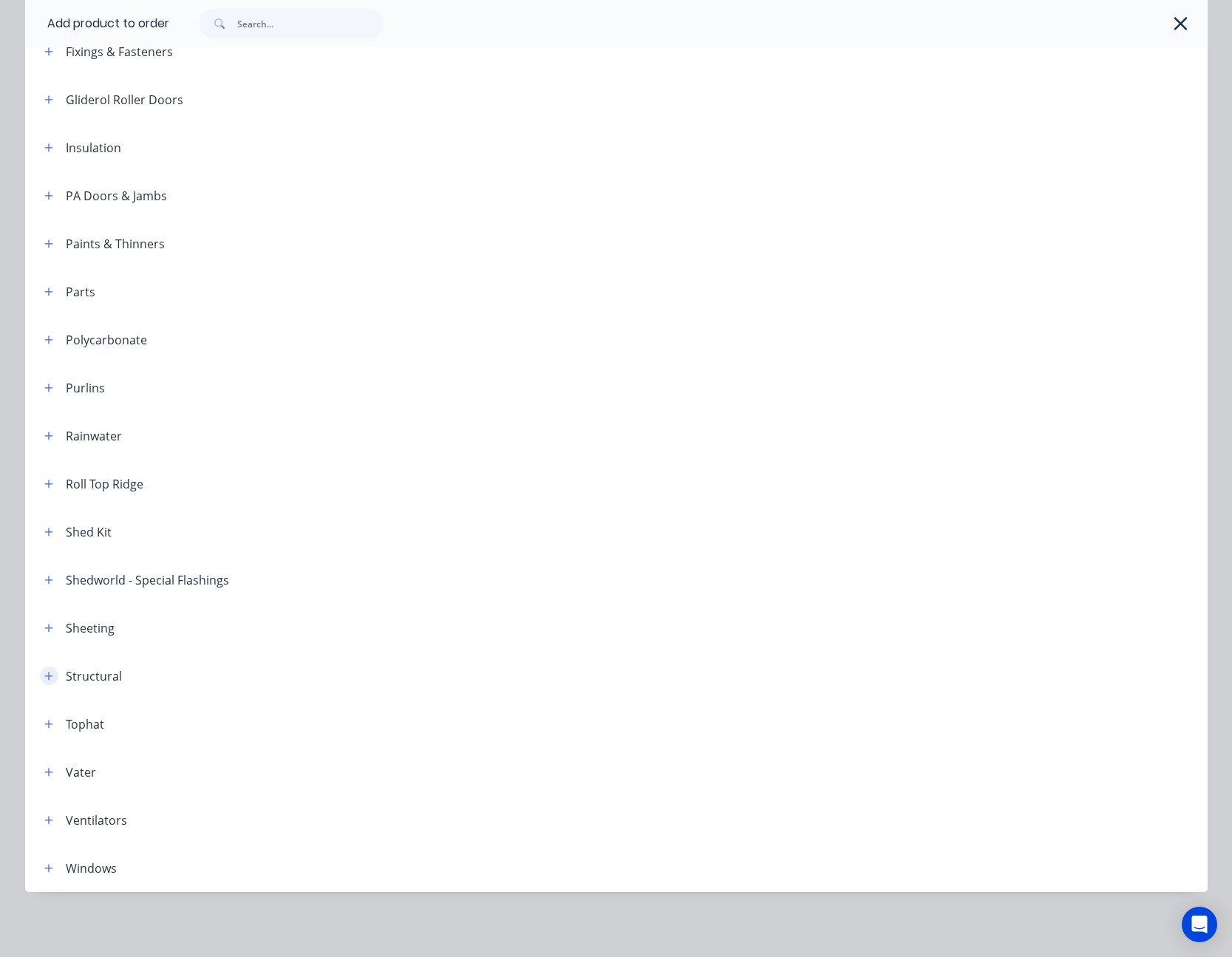
click at [44, 681] on icon "button" at bounding box center [49, 676] width 9 height 10
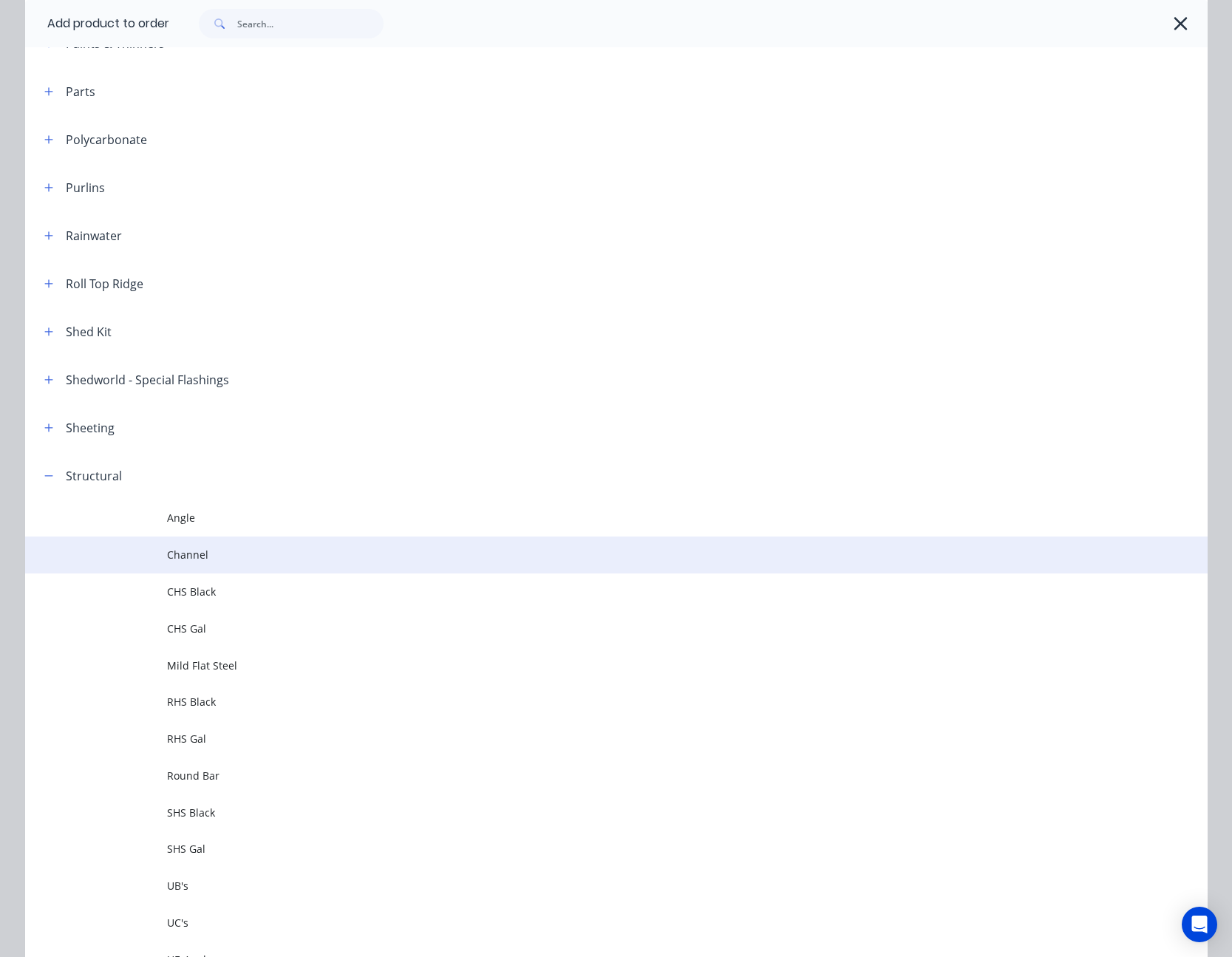
scroll to position [815, 0]
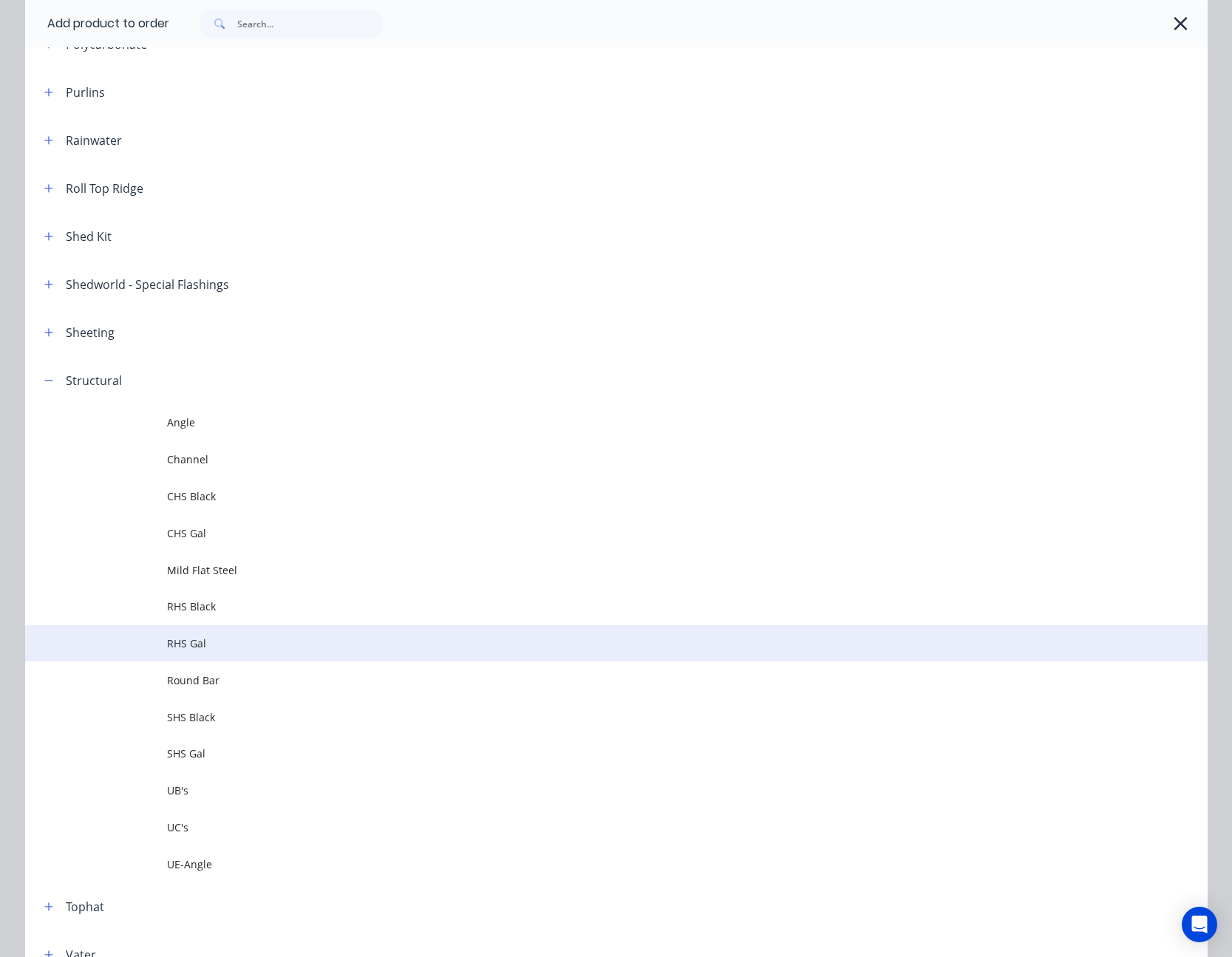
click at [202, 639] on span "RHS Gal" at bounding box center [583, 644] width 833 height 15
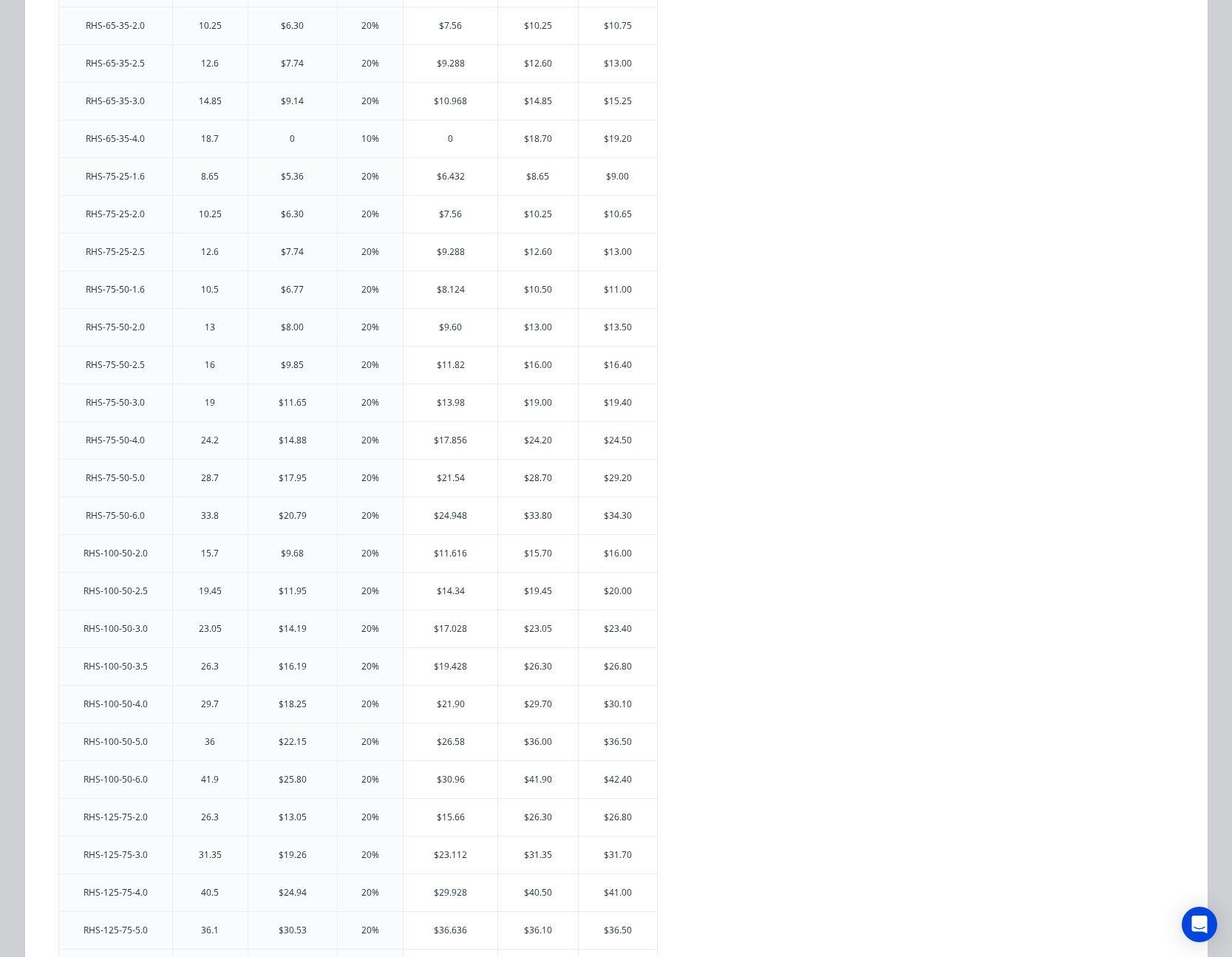
scroll to position [0, 0]
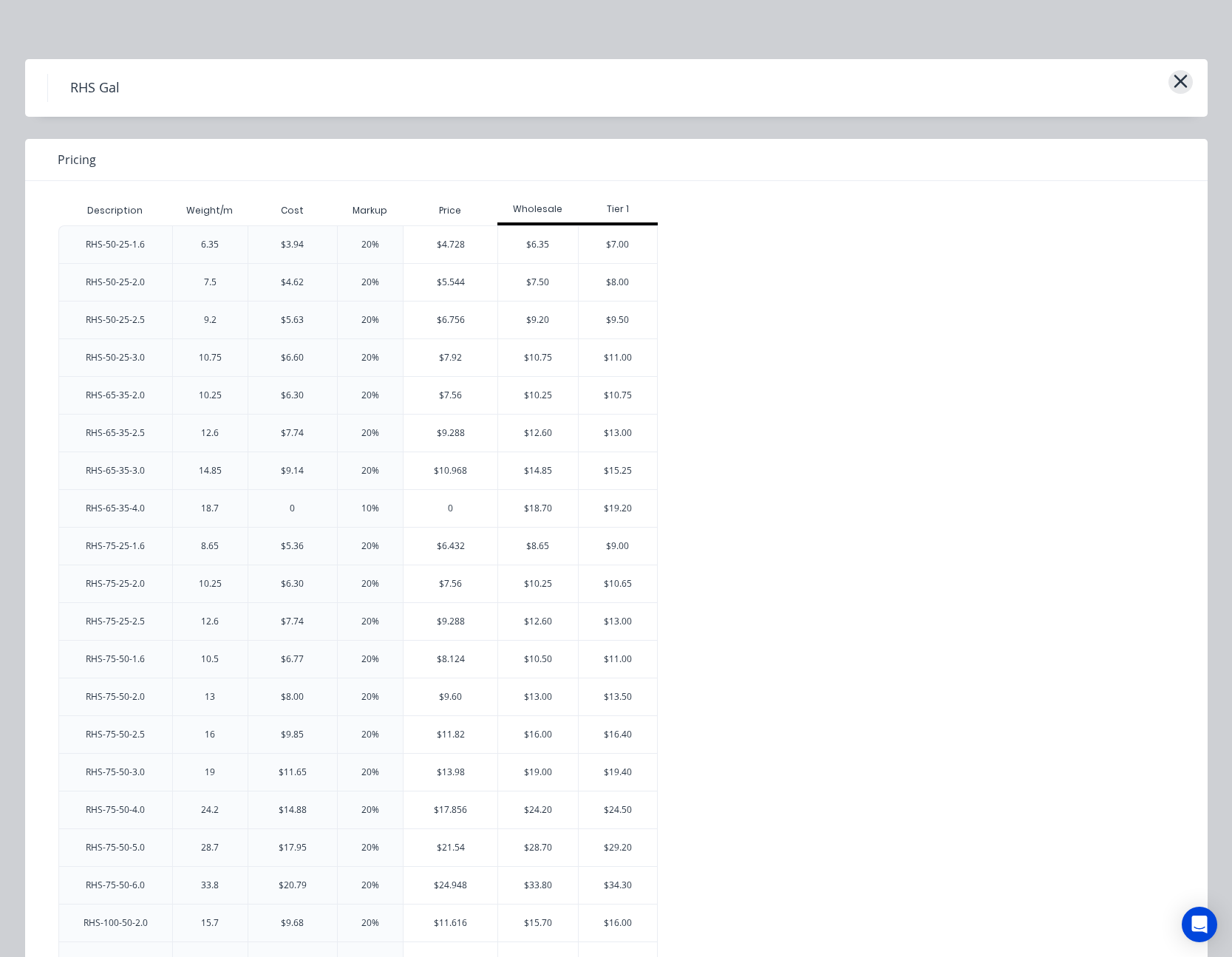
click at [1169, 80] on button "button" at bounding box center [1181, 82] width 25 height 24
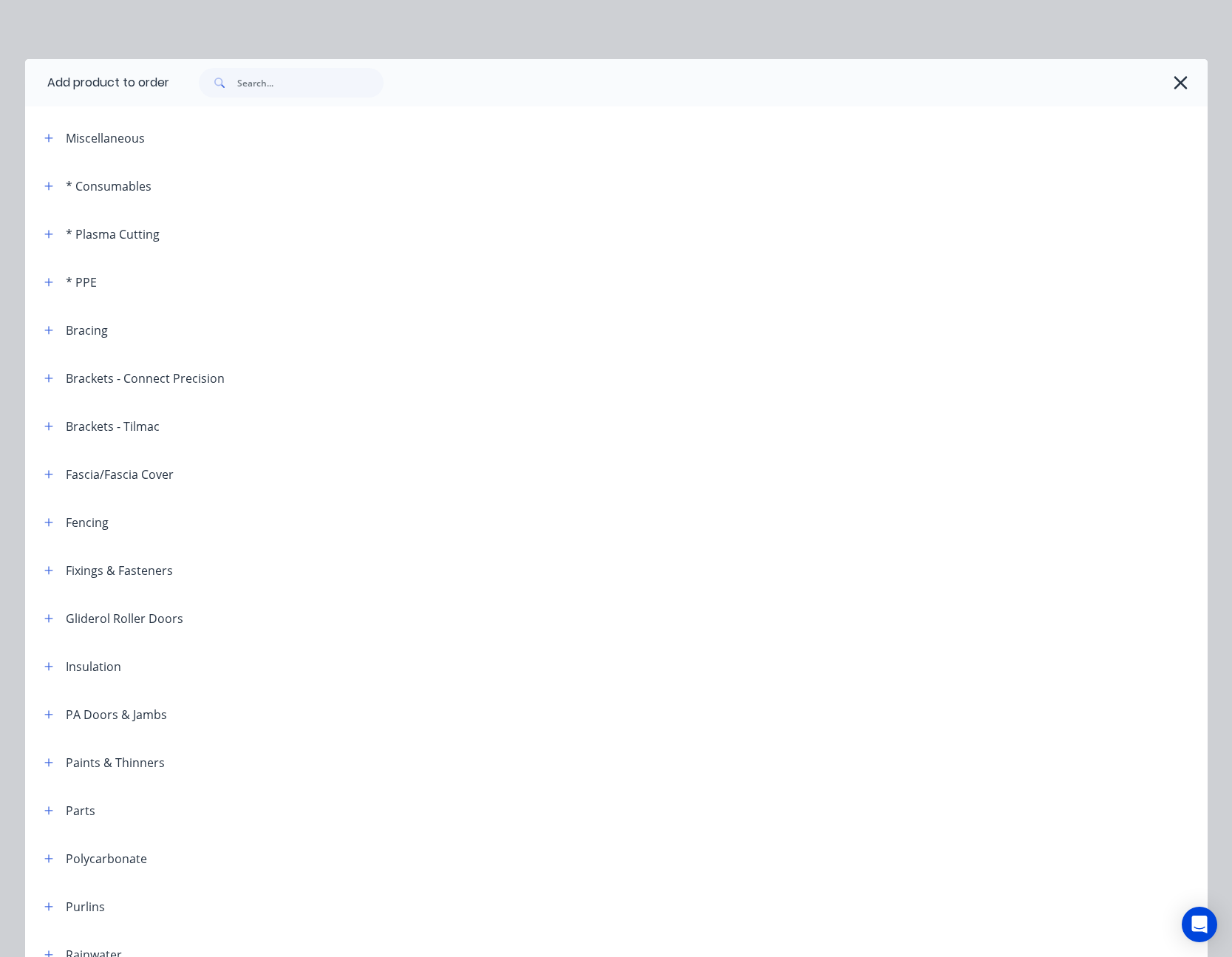
scroll to position [997, 0]
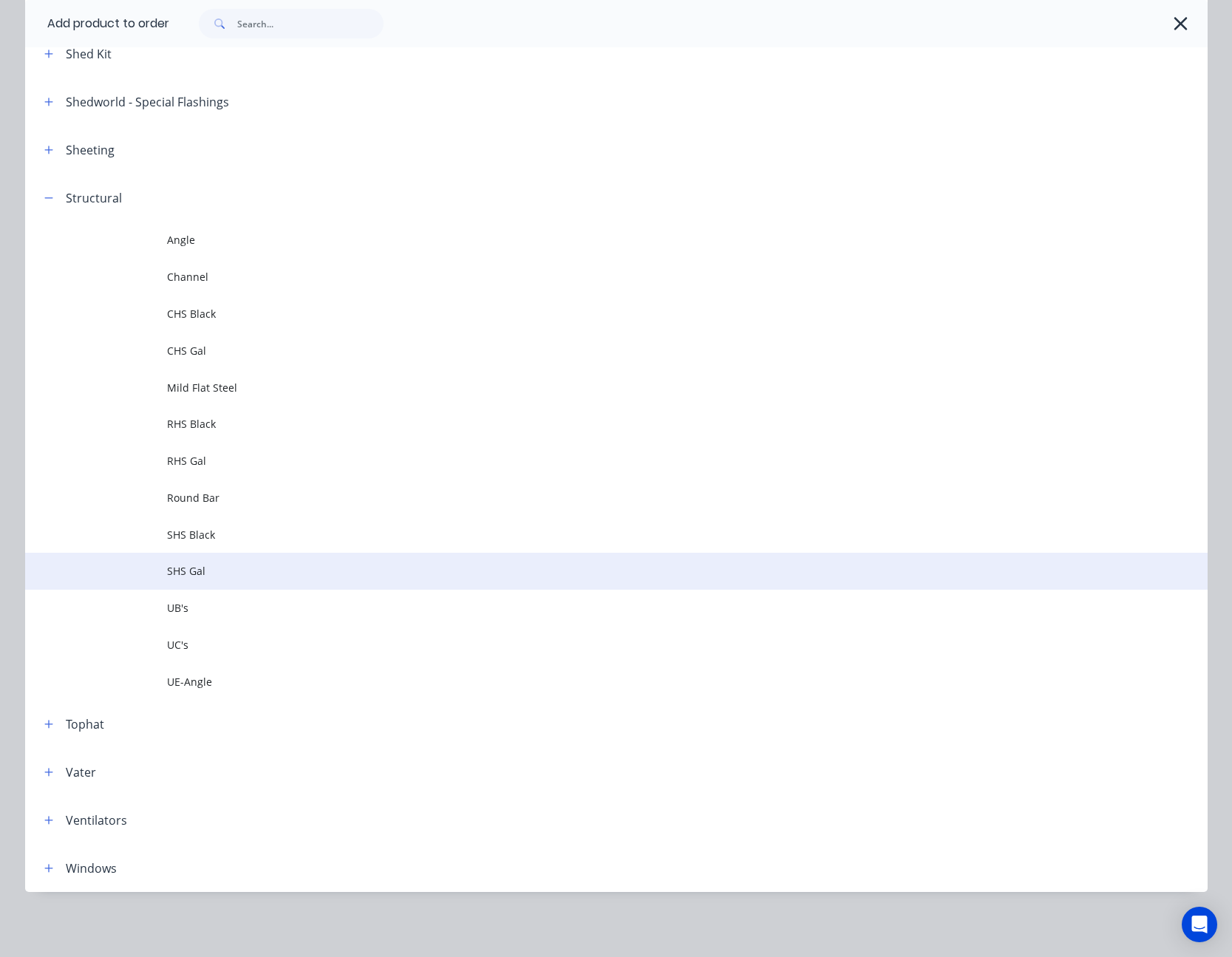
click at [190, 567] on span "SHS Gal" at bounding box center [583, 571] width 833 height 15
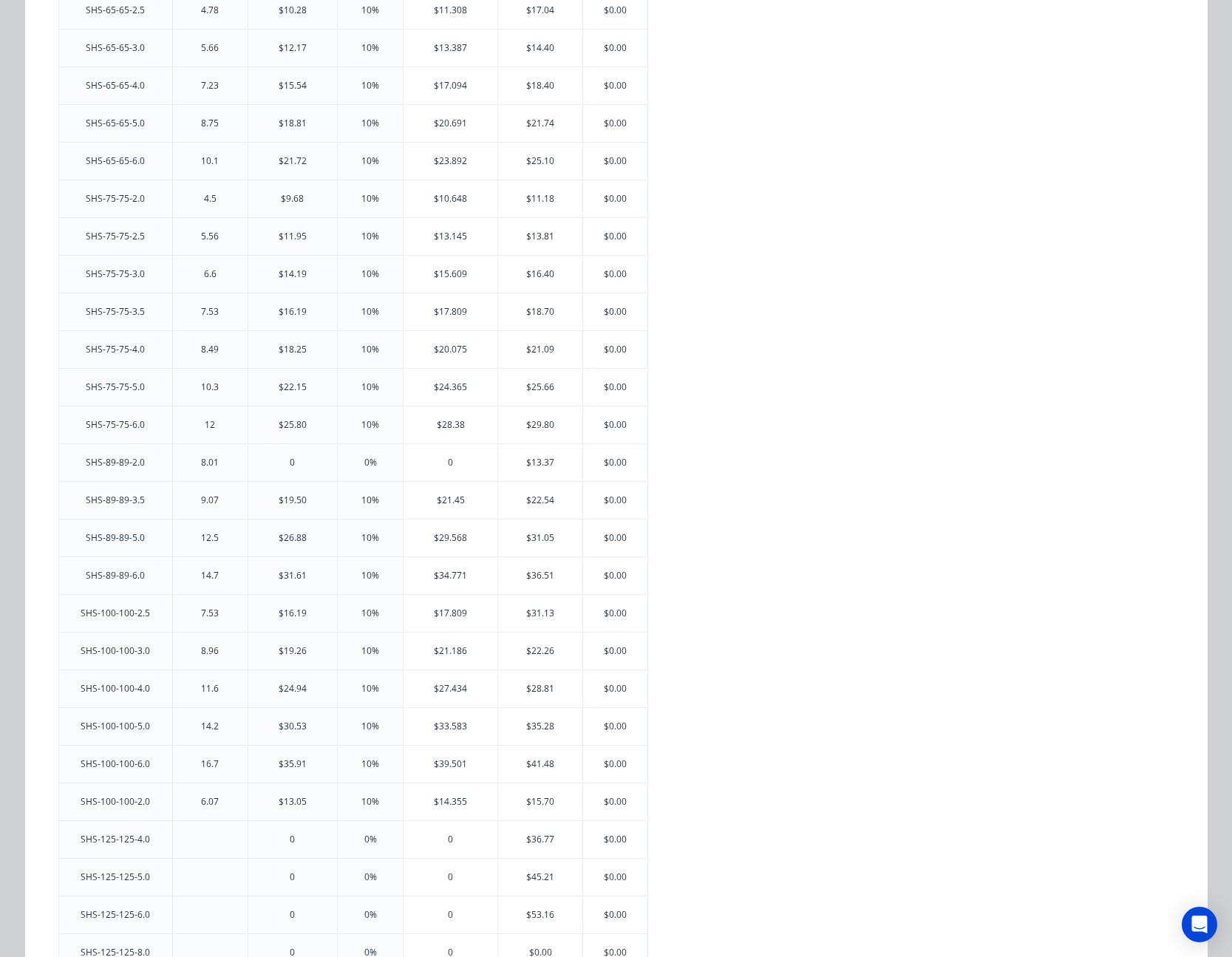
scroll to position [1405, 0]
click at [448, 609] on div "$21.186" at bounding box center [450, 611] width 94 height 37
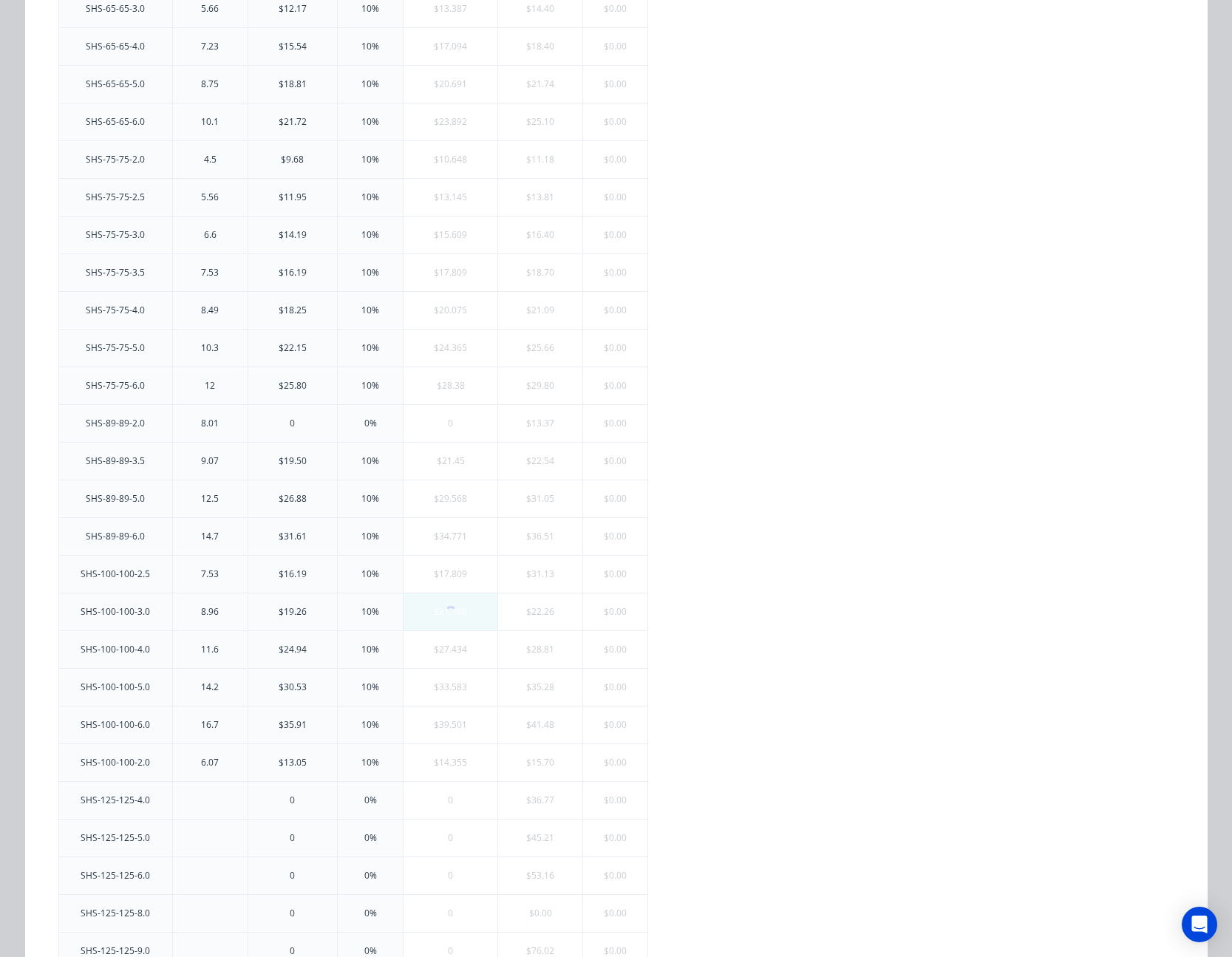
scroll to position [0, 0]
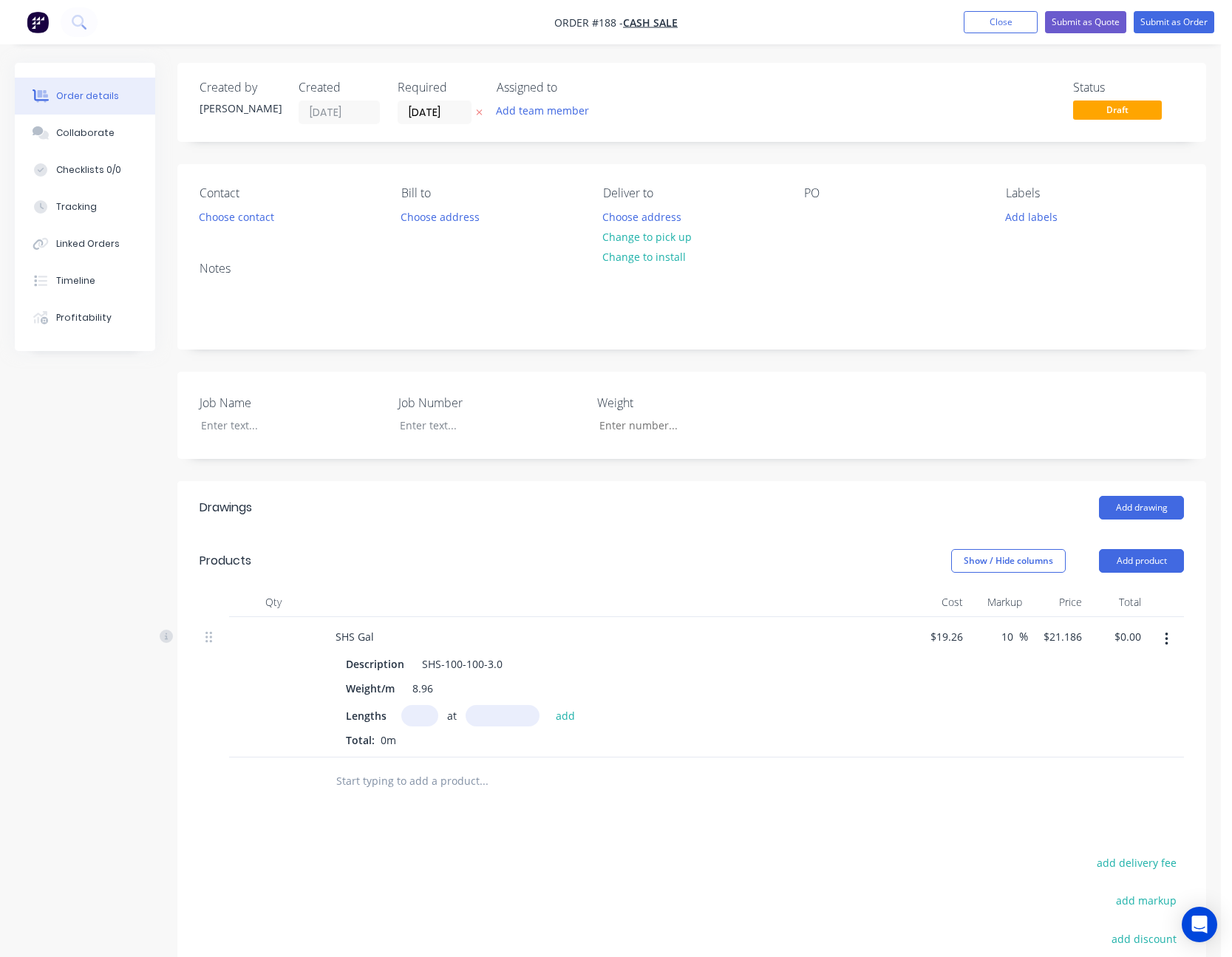
click at [426, 723] on input "text" at bounding box center [419, 715] width 37 height 21
type input "28"
type input "3"
type input "2350"
click at [548, 705] on button "add" at bounding box center [565, 714] width 35 height 20
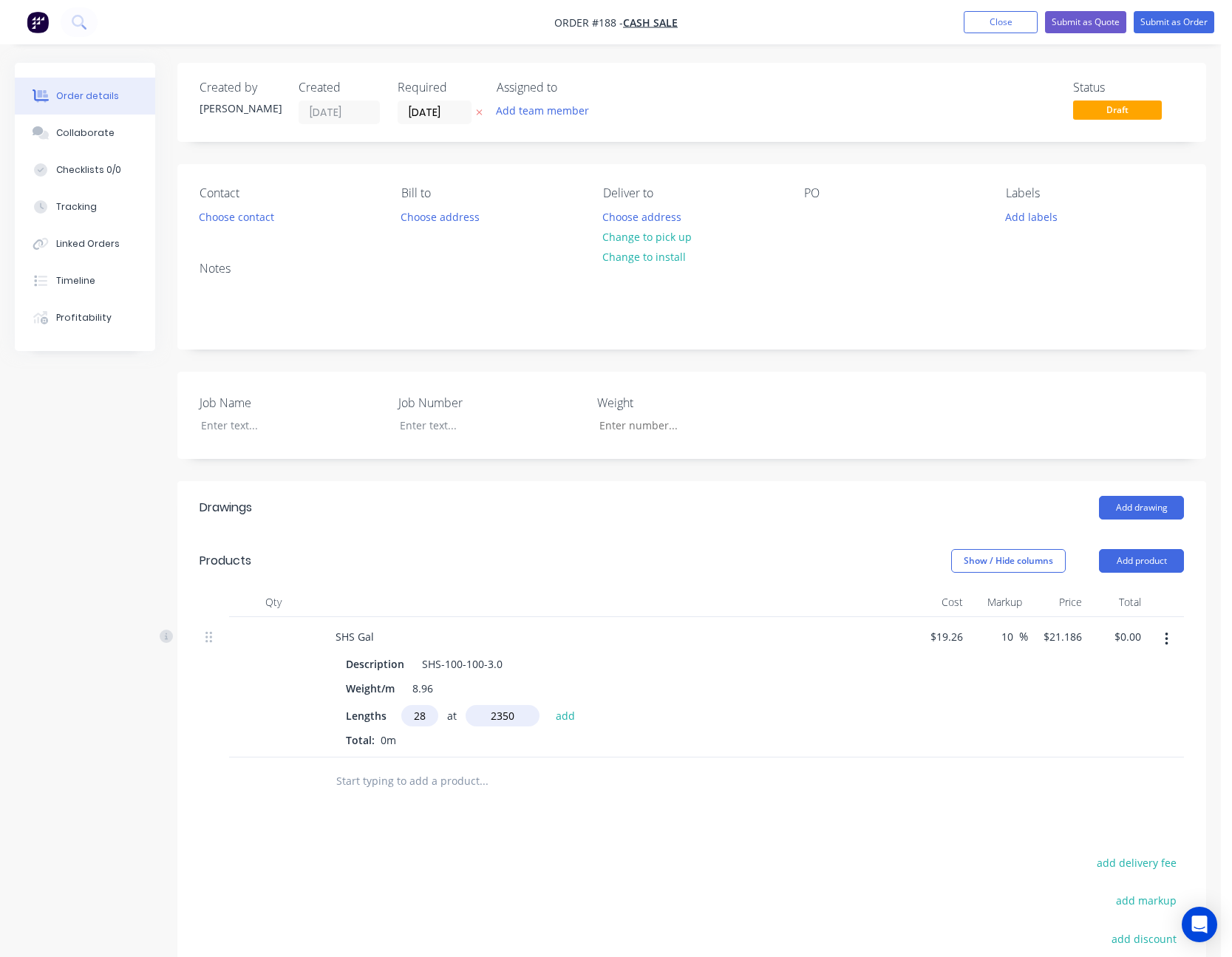
type input "$1,394.04"
click at [1049, 639] on input "21.186" at bounding box center [1061, 636] width 40 height 21
type input "20"
type input "3.84"
type input "$20.00"
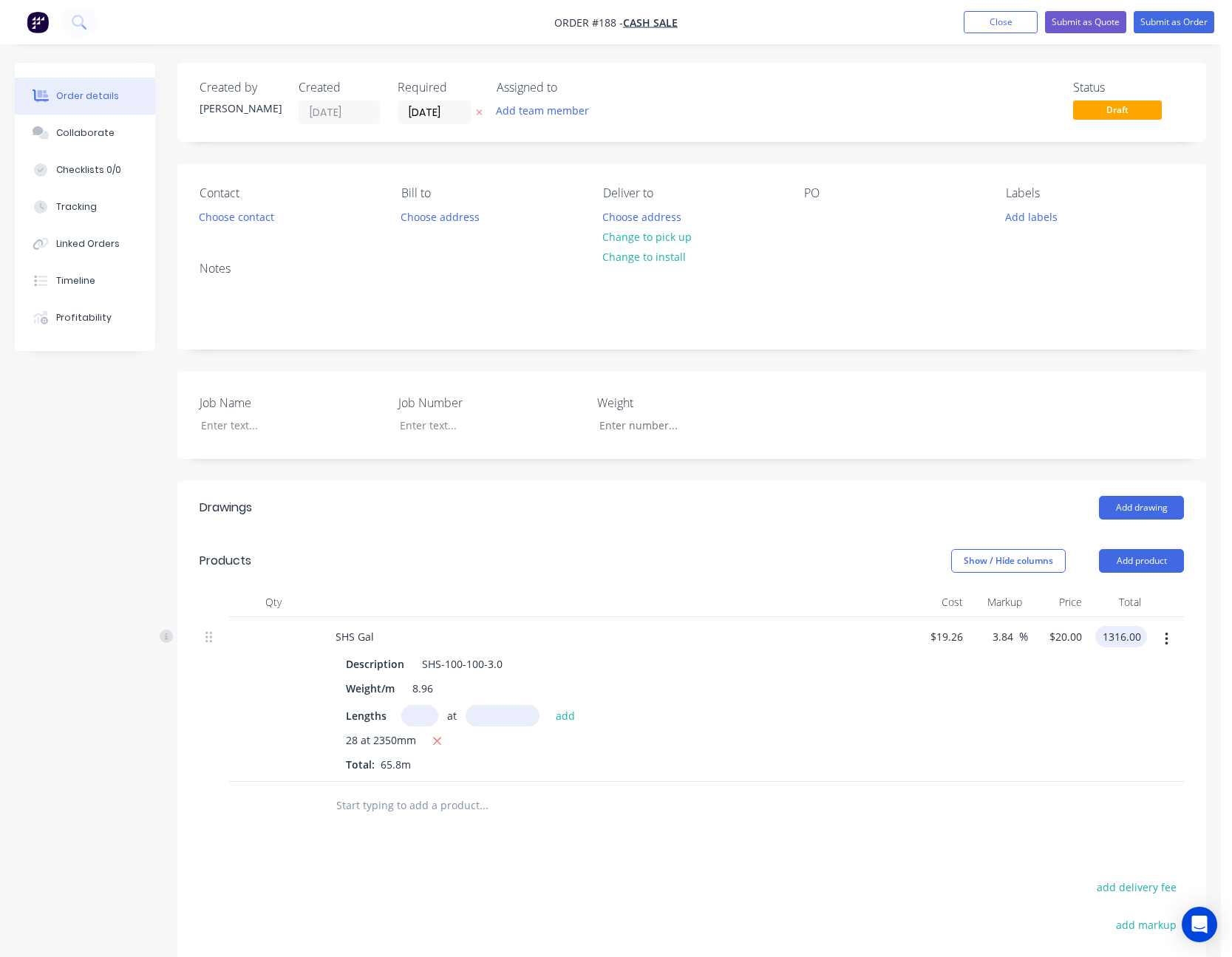
type input "$1,316.00"
click at [1006, 759] on div "3.84 3.84 %" at bounding box center [999, 700] width 60 height 165
click at [261, 216] on button "Choose contact" at bounding box center [237, 215] width 91 height 20
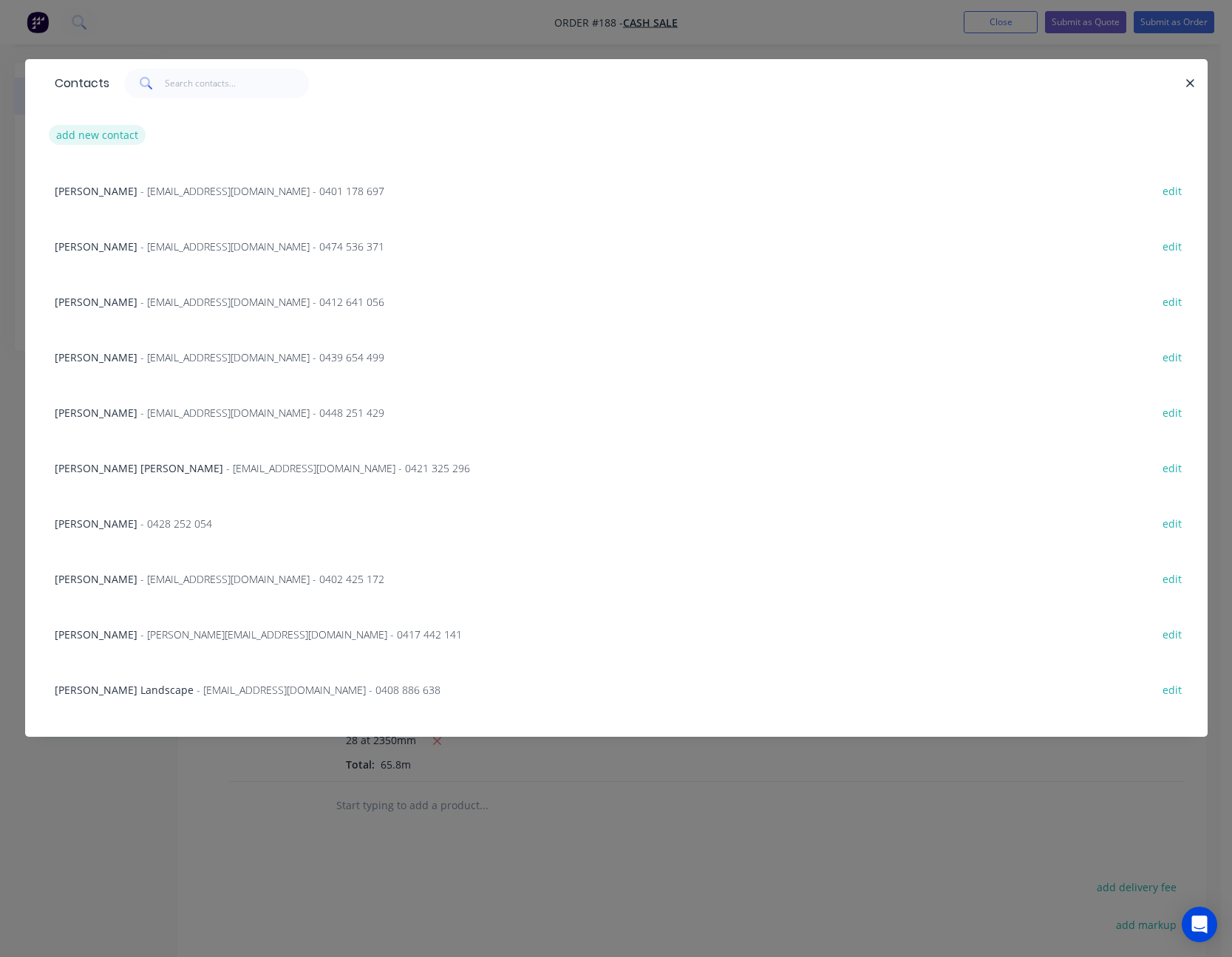
click at [96, 135] on button "add new contact" at bounding box center [97, 135] width 98 height 20
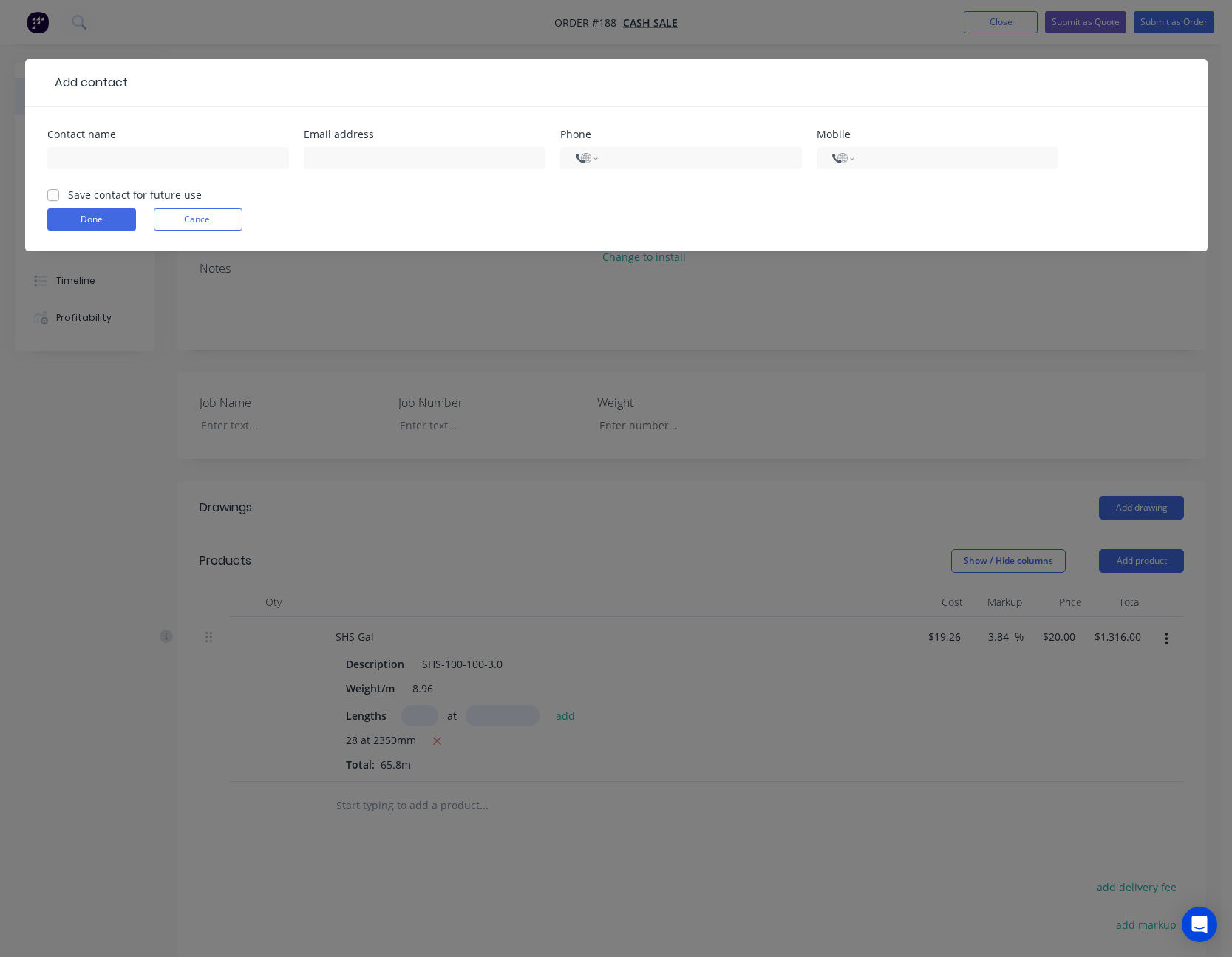
select select "AU"
click at [82, 165] on input "text" at bounding box center [169, 158] width 242 height 22
type input "[PERSON_NAME]"
click at [891, 158] on input "tel" at bounding box center [954, 158] width 177 height 17
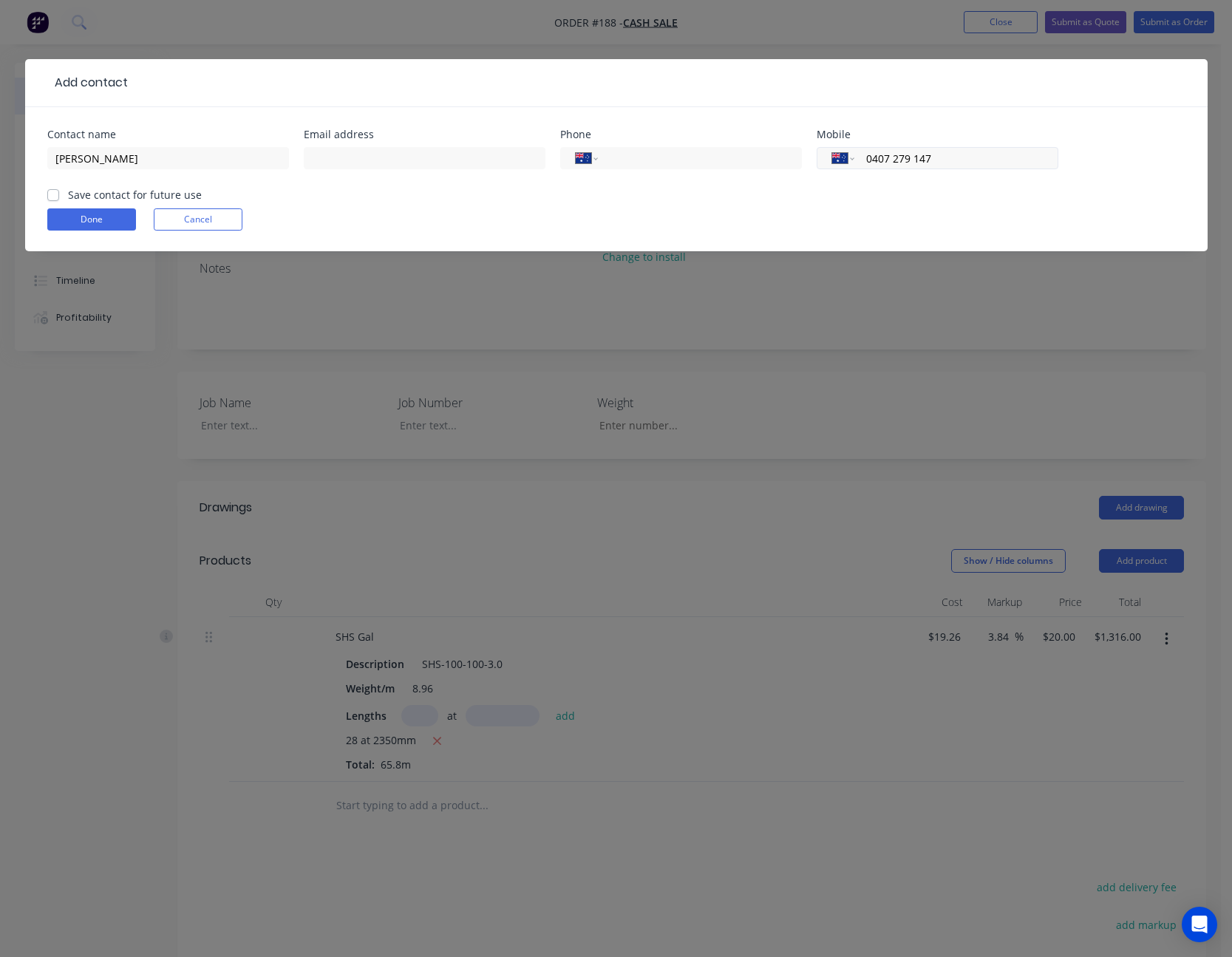
click at [950, 152] on input "0407 279 147" at bounding box center [954, 158] width 177 height 17
click at [941, 156] on input "0407" at bounding box center [954, 158] width 177 height 17
type input "0"
click at [907, 160] on input "tel" at bounding box center [954, 158] width 177 height 17
click at [662, 162] on input "tel" at bounding box center [697, 158] width 177 height 17
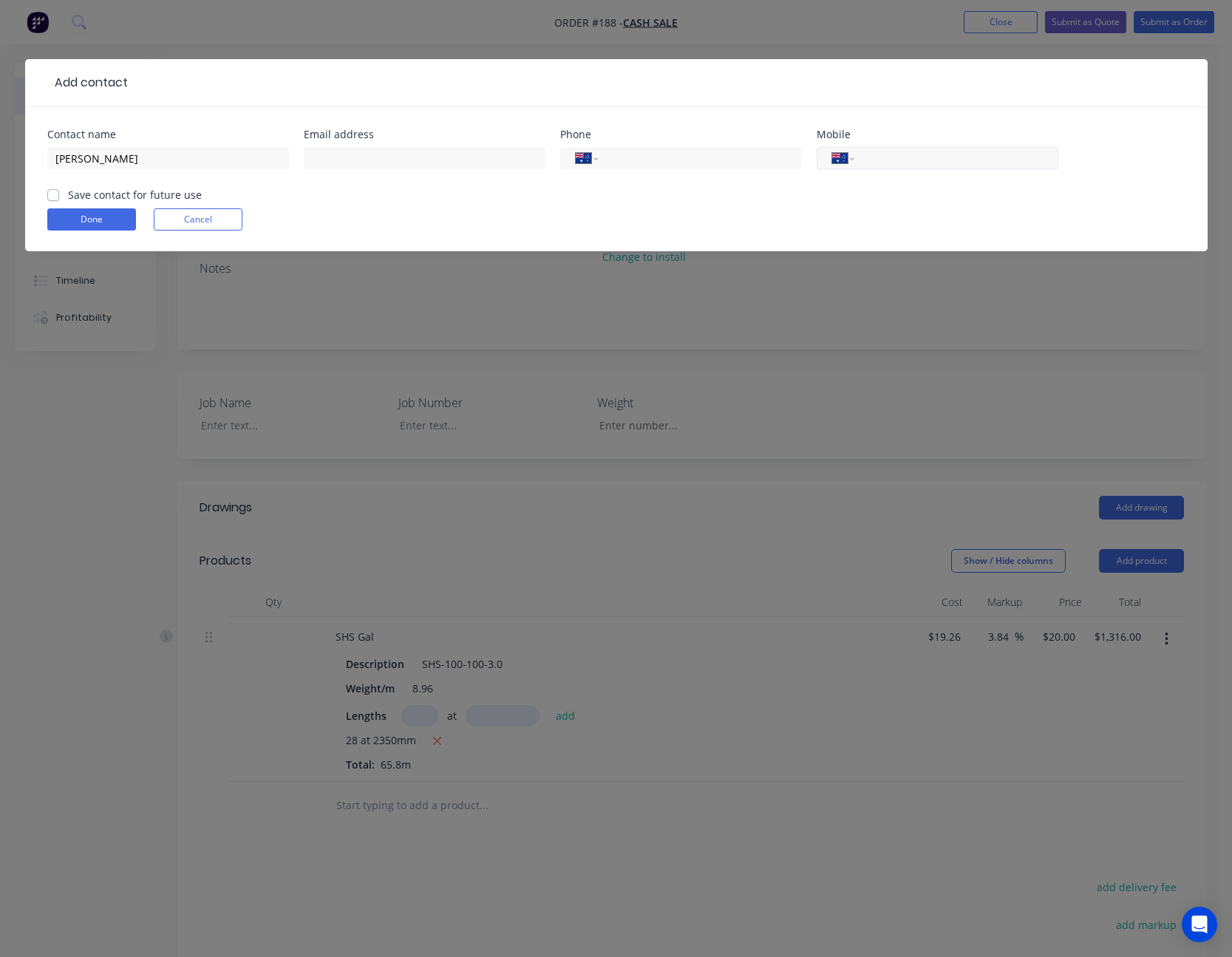
click at [882, 163] on input "tel" at bounding box center [954, 158] width 177 height 17
click at [913, 160] on input "tel" at bounding box center [954, 158] width 177 height 17
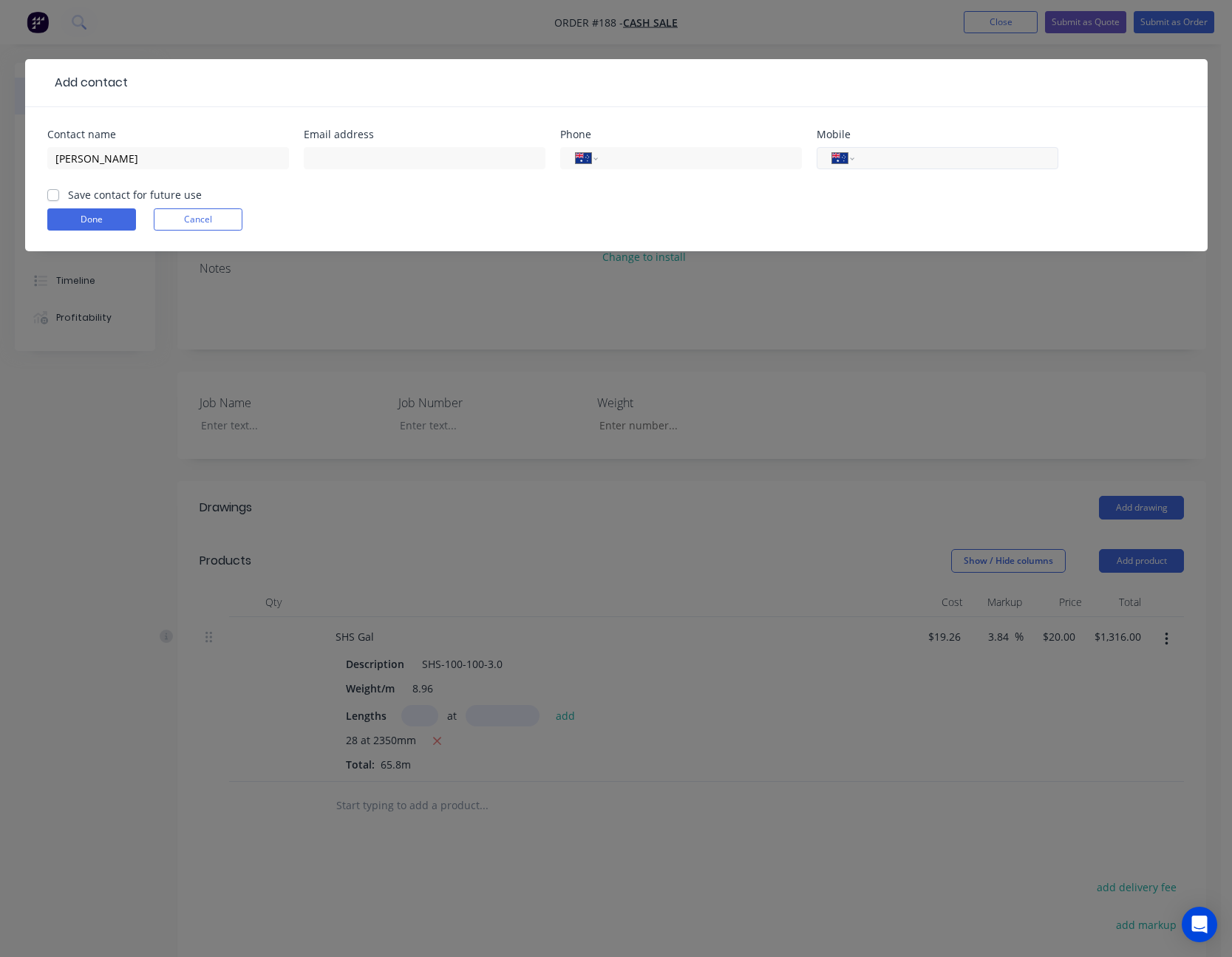
click at [913, 160] on input "tel" at bounding box center [954, 158] width 177 height 17
click at [117, 221] on button "Done" at bounding box center [92, 220] width 89 height 22
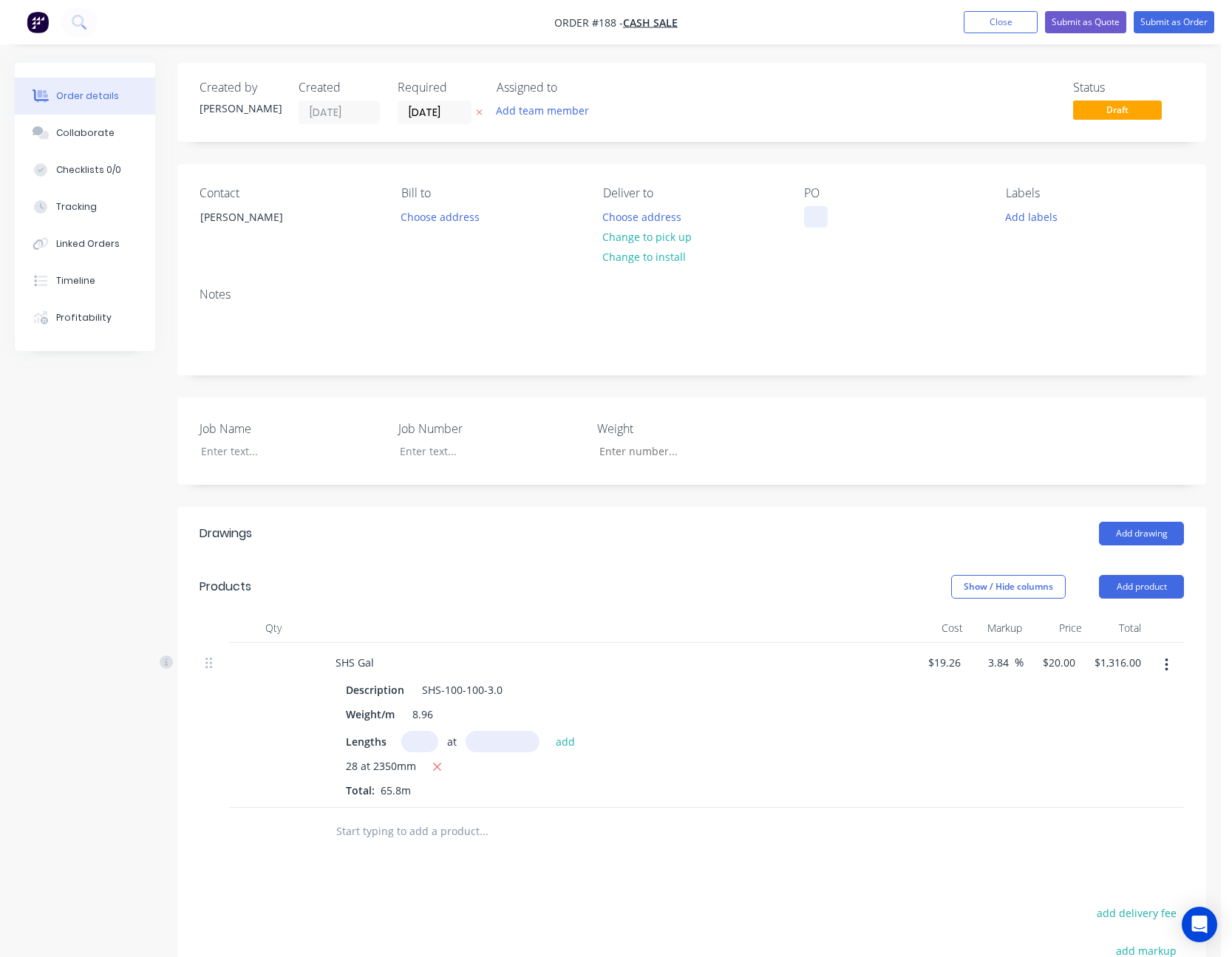
click at [822, 213] on div at bounding box center [817, 216] width 24 height 21
click at [249, 238] on div "[PERSON_NAME]" at bounding box center [262, 230] width 148 height 48
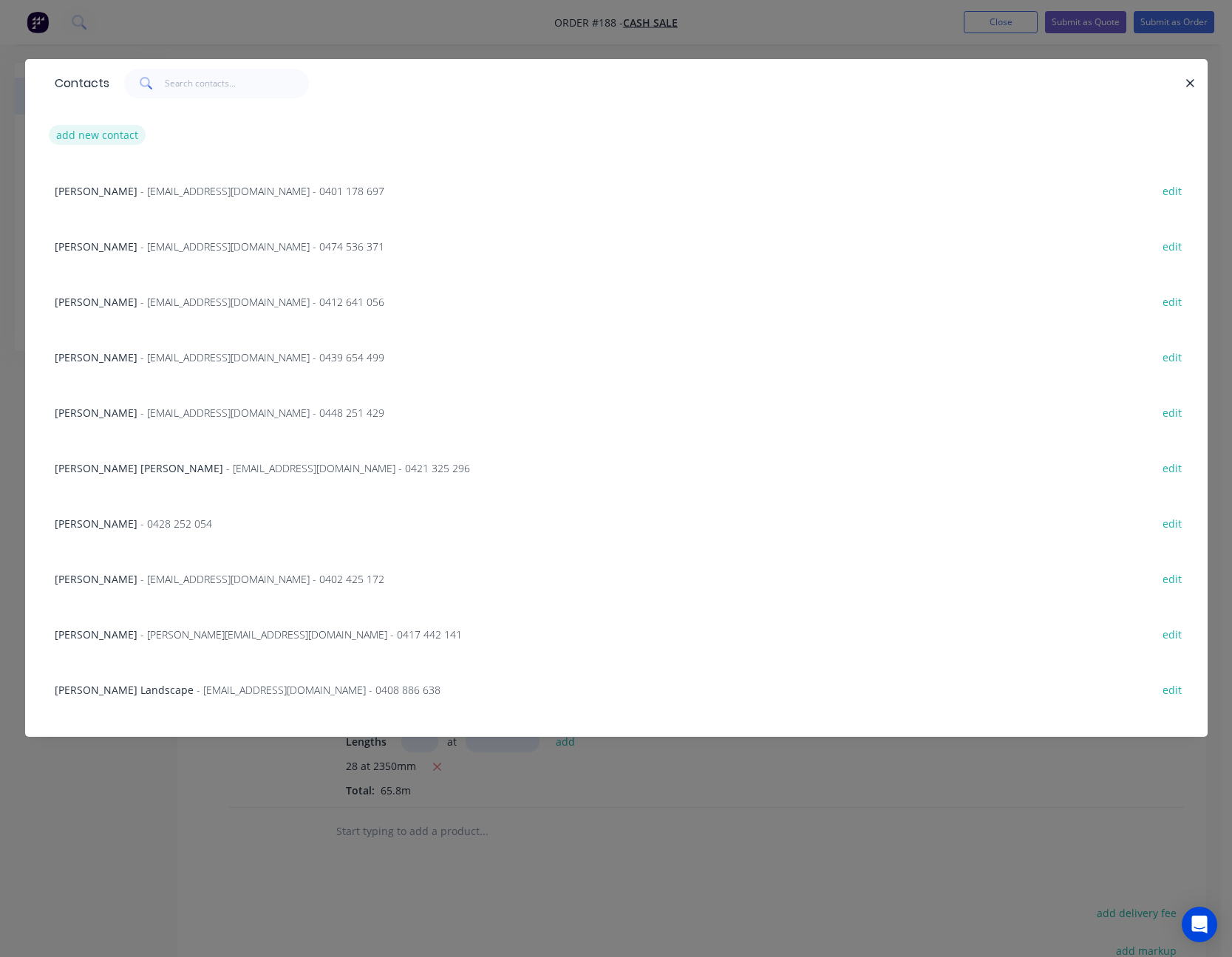
click at [106, 137] on button "add new contact" at bounding box center [97, 135] width 98 height 20
select select "AU"
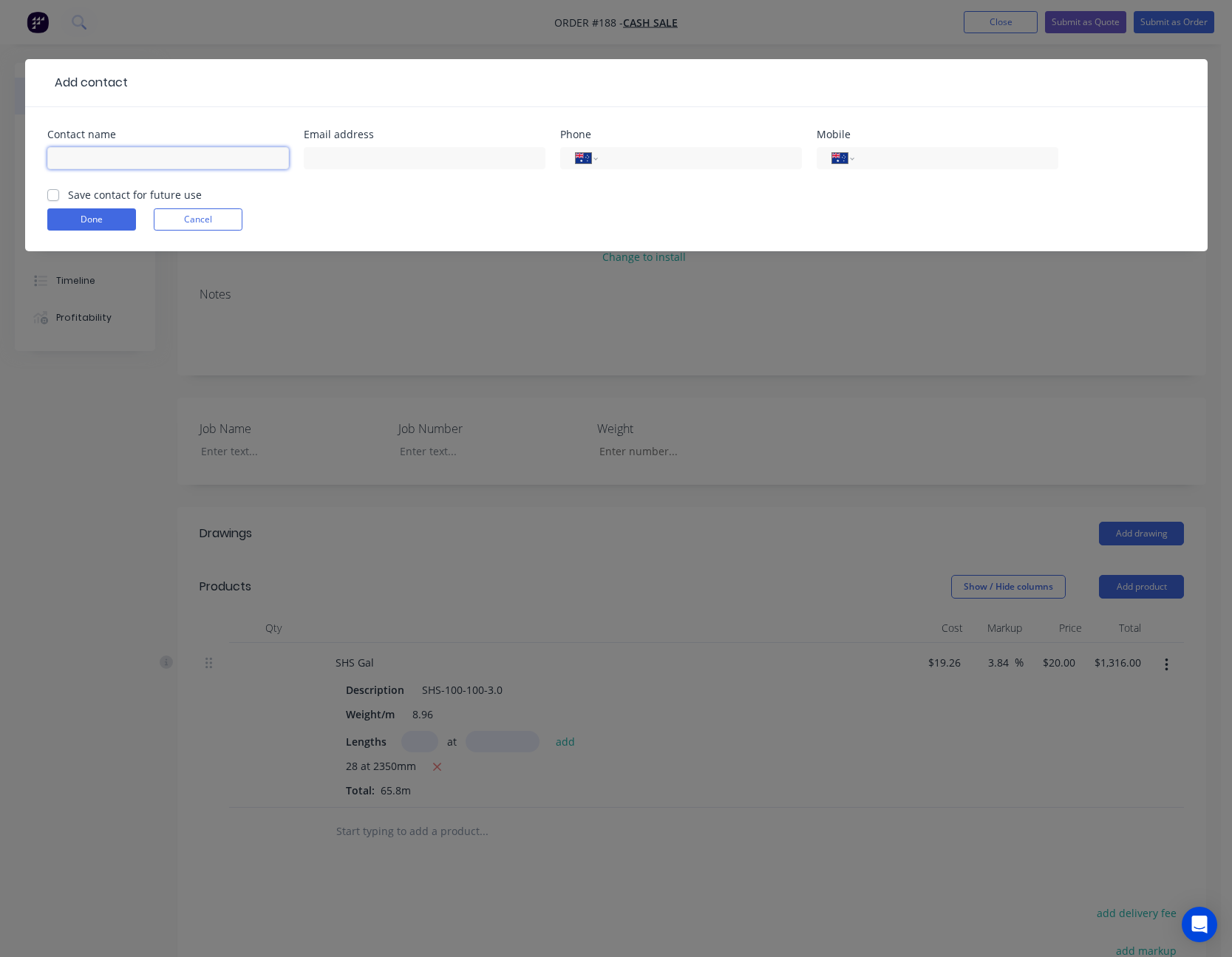
click at [127, 160] on input "text" at bounding box center [169, 158] width 242 height 22
type input "[PERSON_NAME]"
click at [906, 165] on input "tel" at bounding box center [954, 158] width 177 height 17
type input "0407 977 707"
click at [100, 219] on button "Done" at bounding box center [92, 220] width 89 height 22
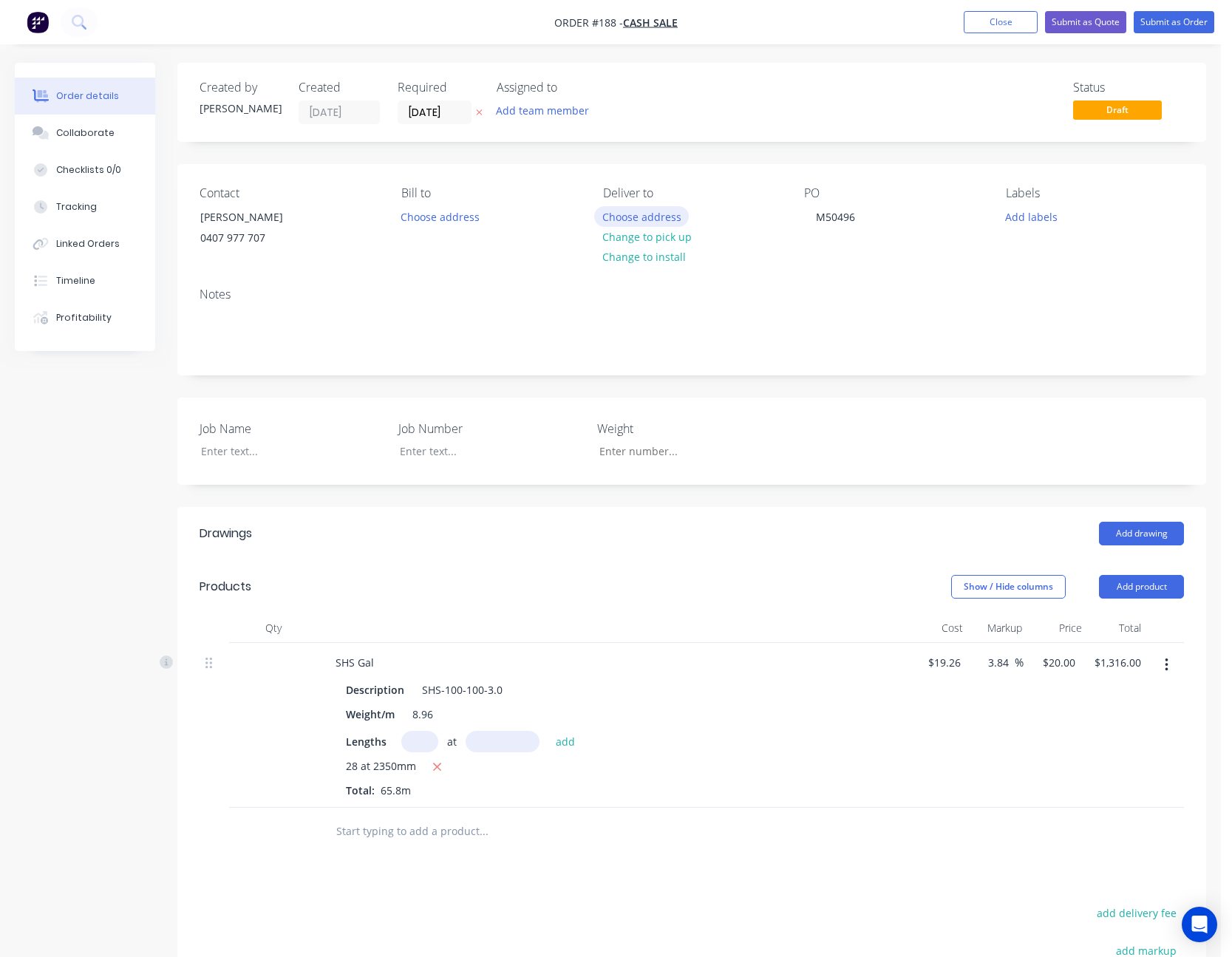
click at [642, 216] on button "Choose address" at bounding box center [641, 215] width 95 height 20
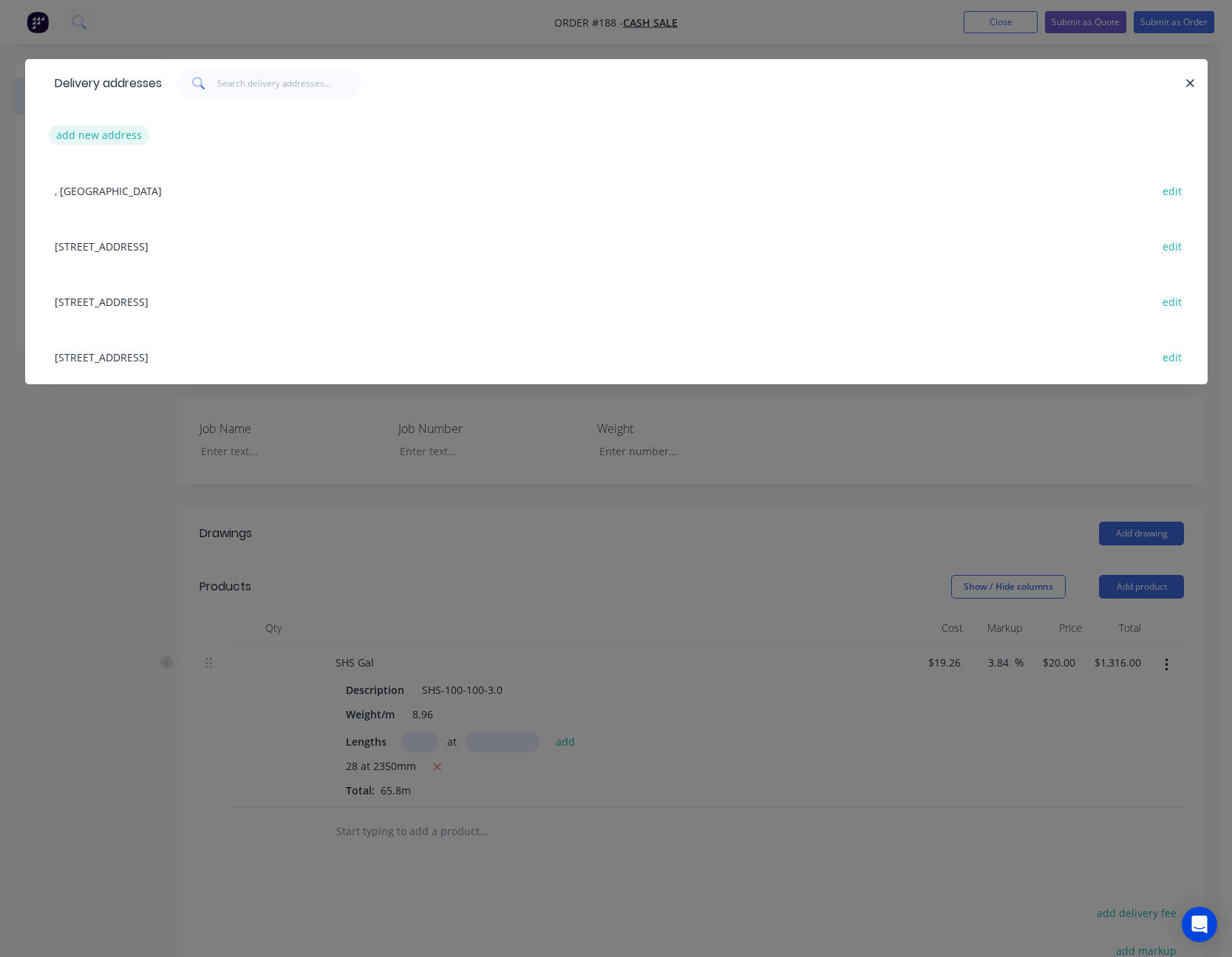
click at [89, 129] on button "add new address" at bounding box center [99, 135] width 101 height 20
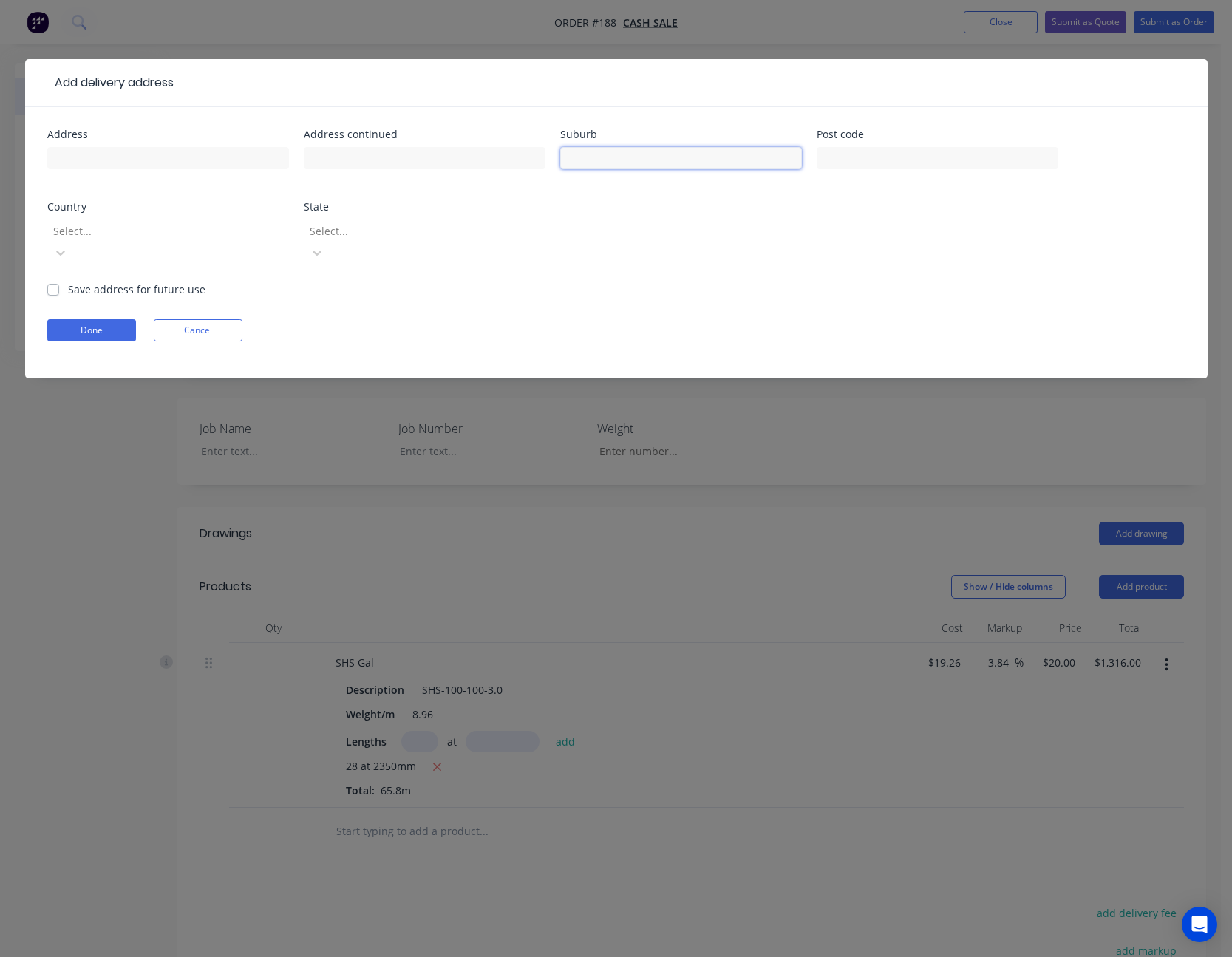
click at [712, 155] on input "text" at bounding box center [681, 158] width 242 height 22
type input "Rylestone"
click at [244, 232] on div at bounding box center [158, 231] width 213 height 19
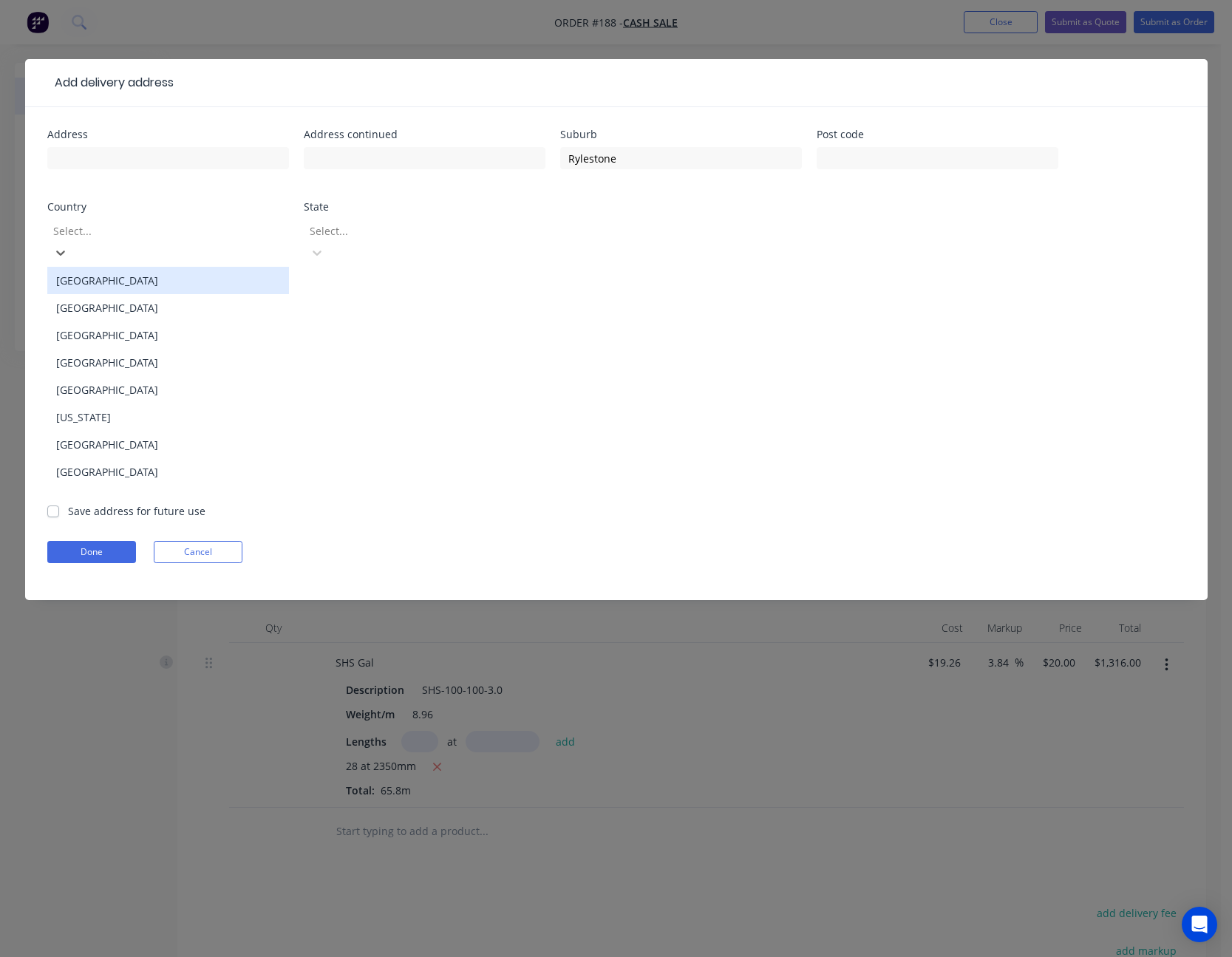
click at [214, 268] on div "[GEOGRAPHIC_DATA]" at bounding box center [169, 280] width 242 height 27
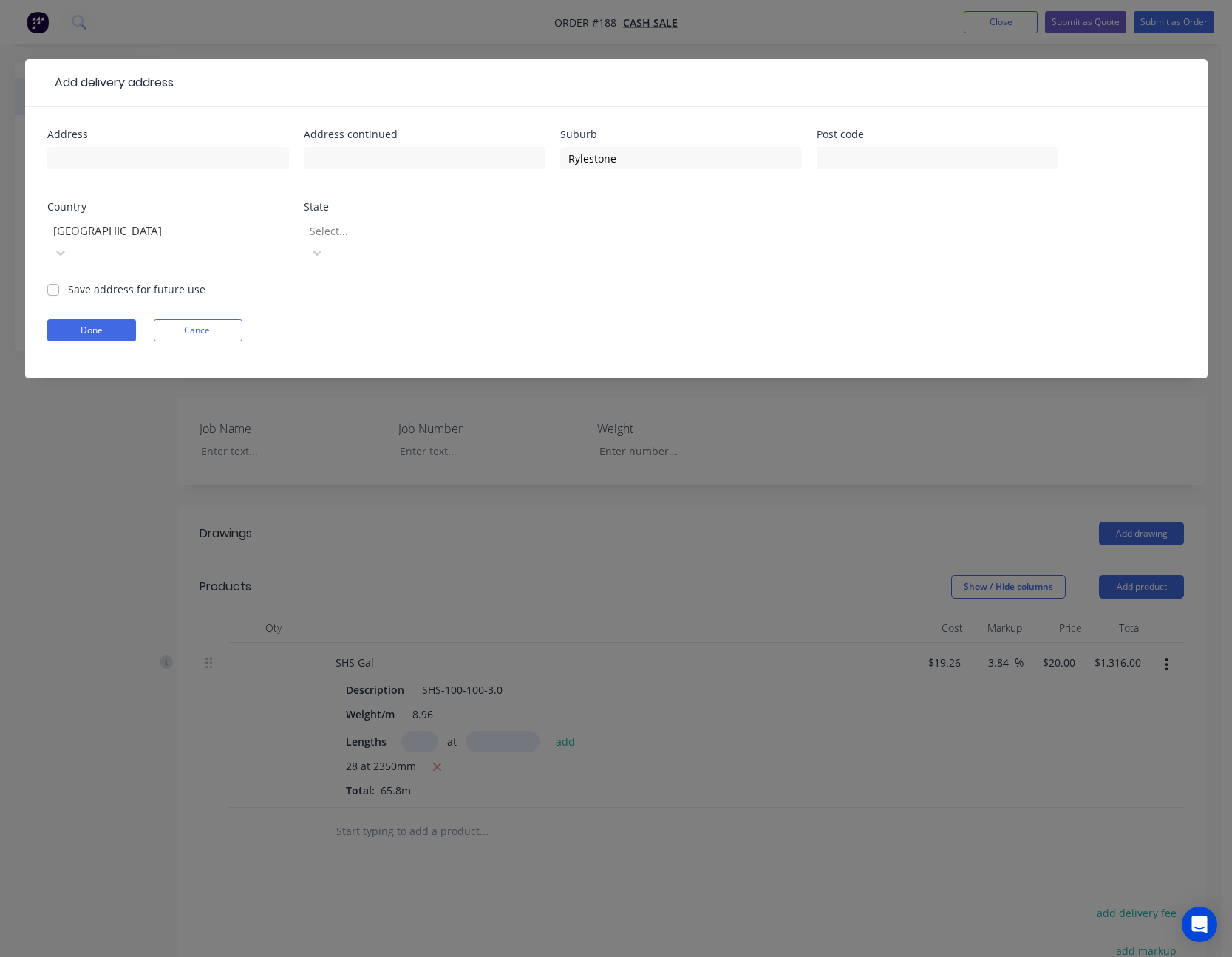
click at [358, 229] on div at bounding box center [415, 231] width 213 height 19
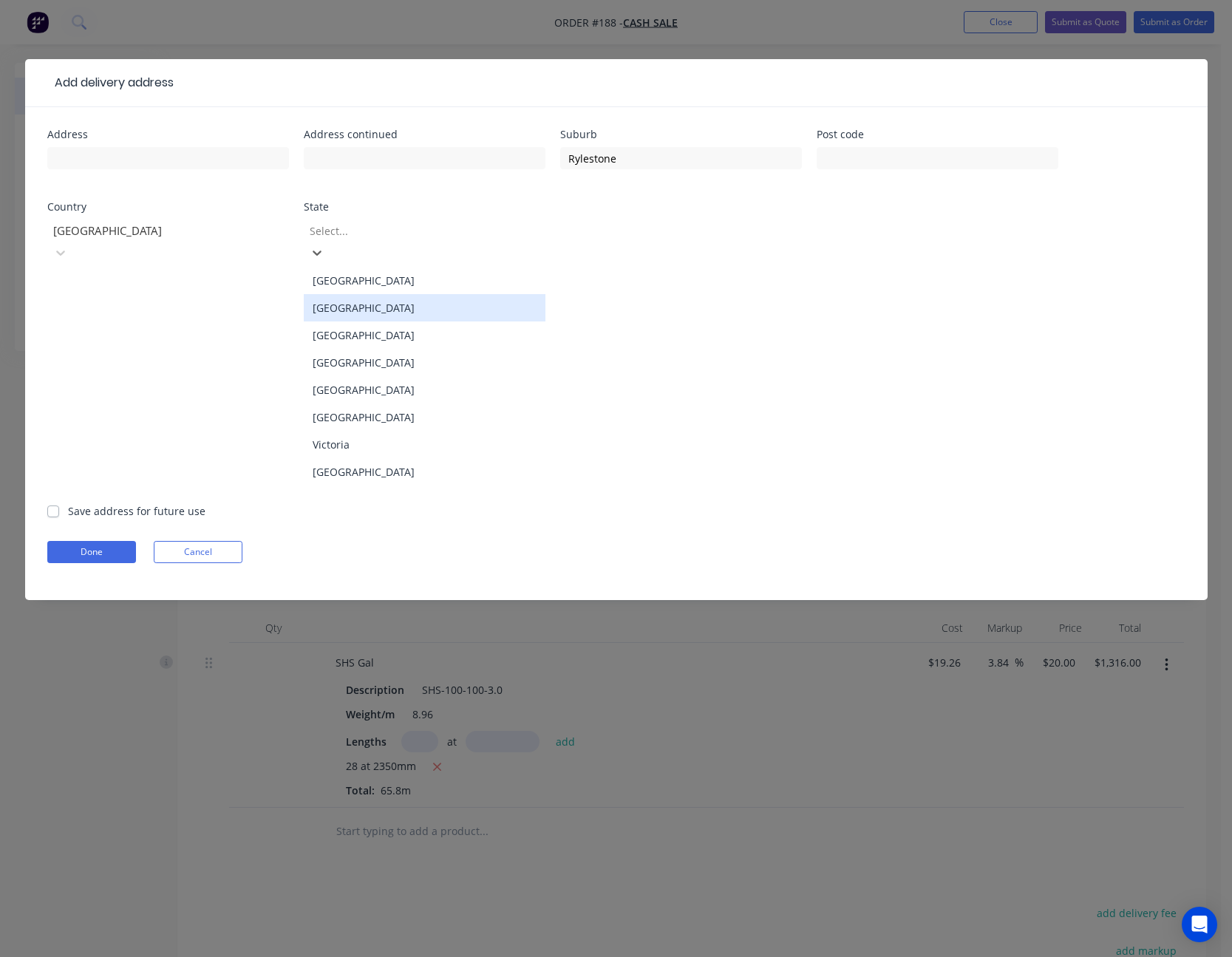
click at [356, 295] on div "[GEOGRAPHIC_DATA]" at bounding box center [425, 308] width 242 height 27
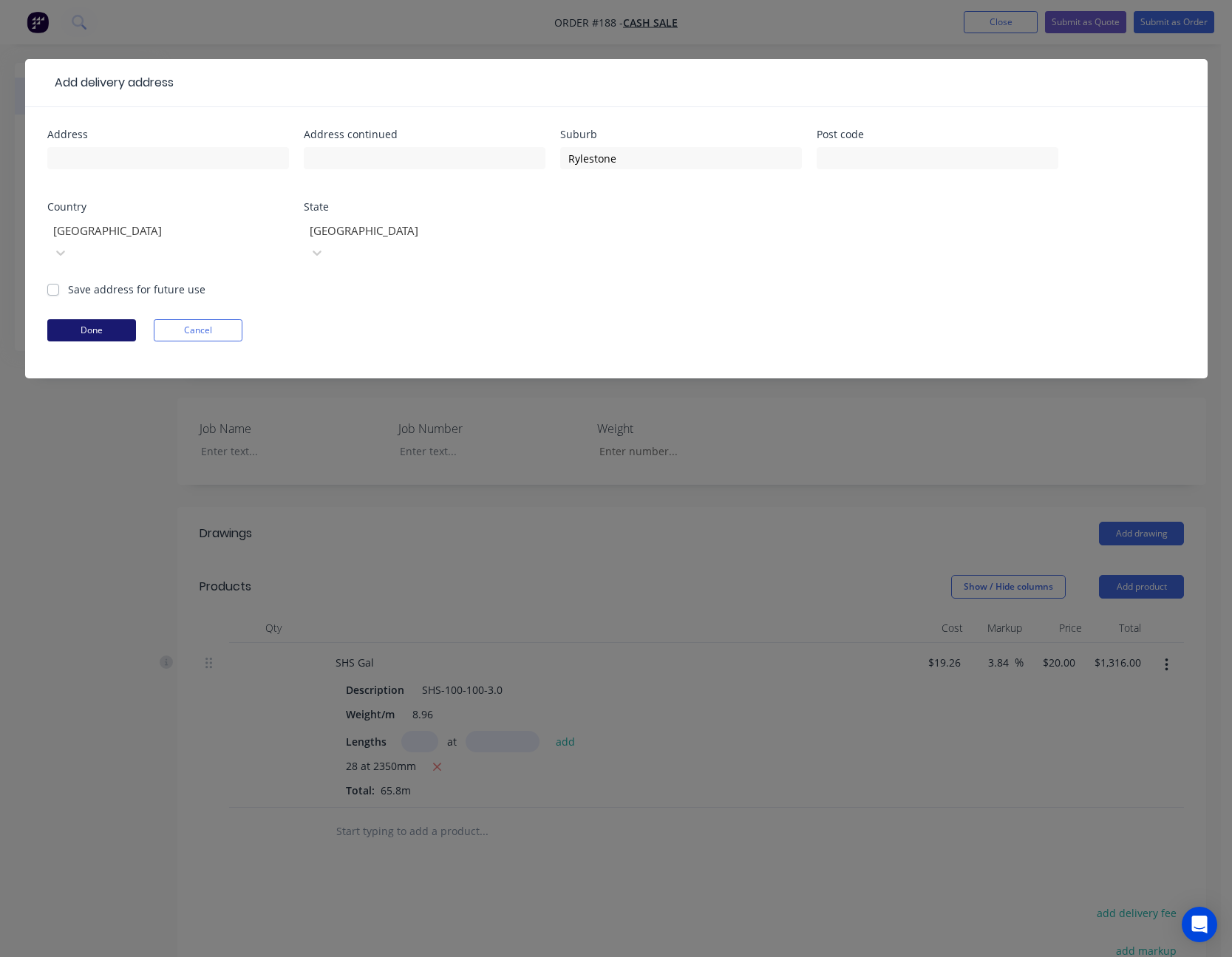
click at [80, 319] on button "Done" at bounding box center [92, 330] width 89 height 22
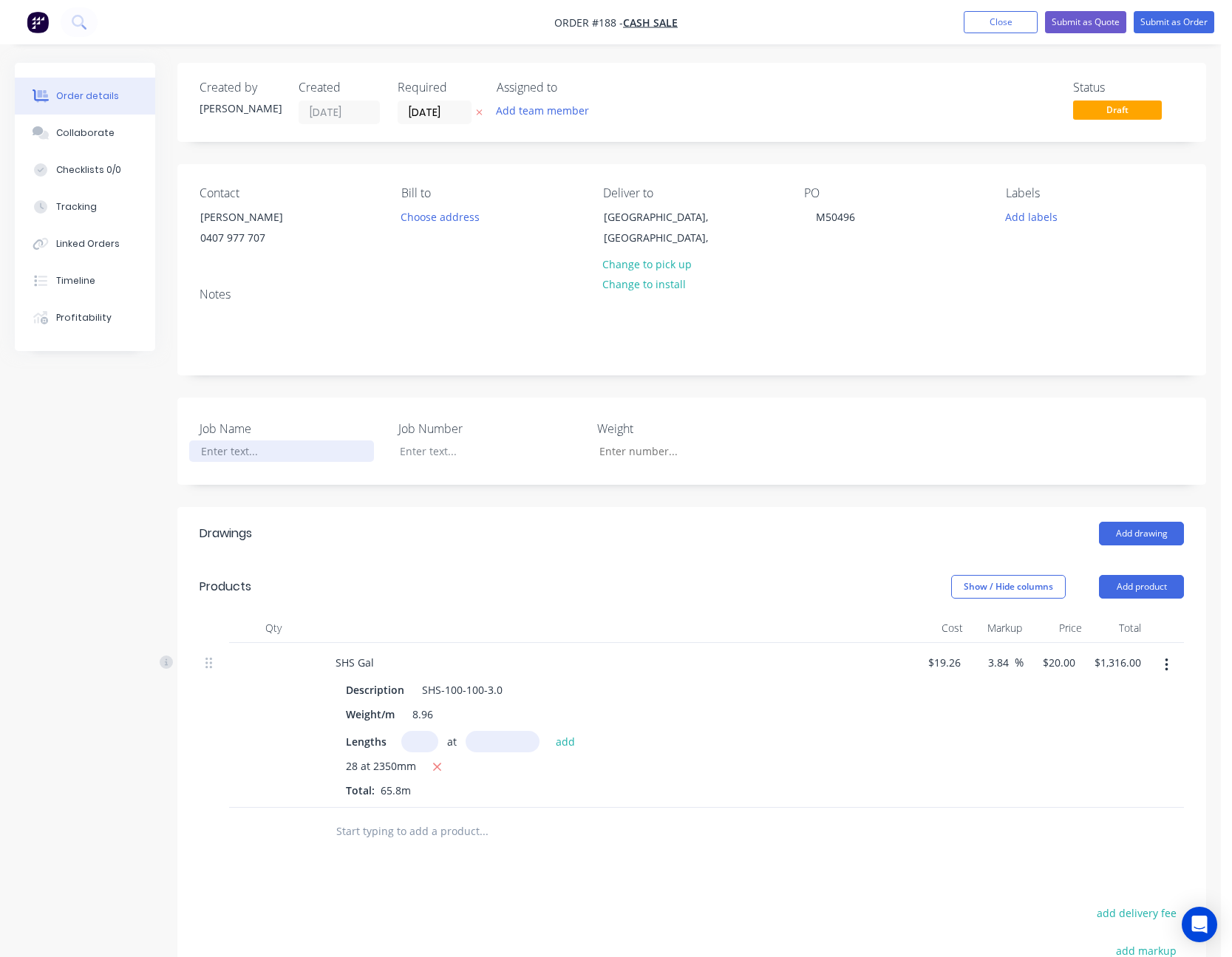
click at [249, 457] on div at bounding box center [281, 450] width 185 height 21
click at [997, 485] on div "Created by [PERSON_NAME] Created [DATE] Required [DATE] Assigned to Add team me…" at bounding box center [691, 637] width 1029 height 1148
click at [1100, 20] on button "Submit as Quote" at bounding box center [1086, 22] width 82 height 22
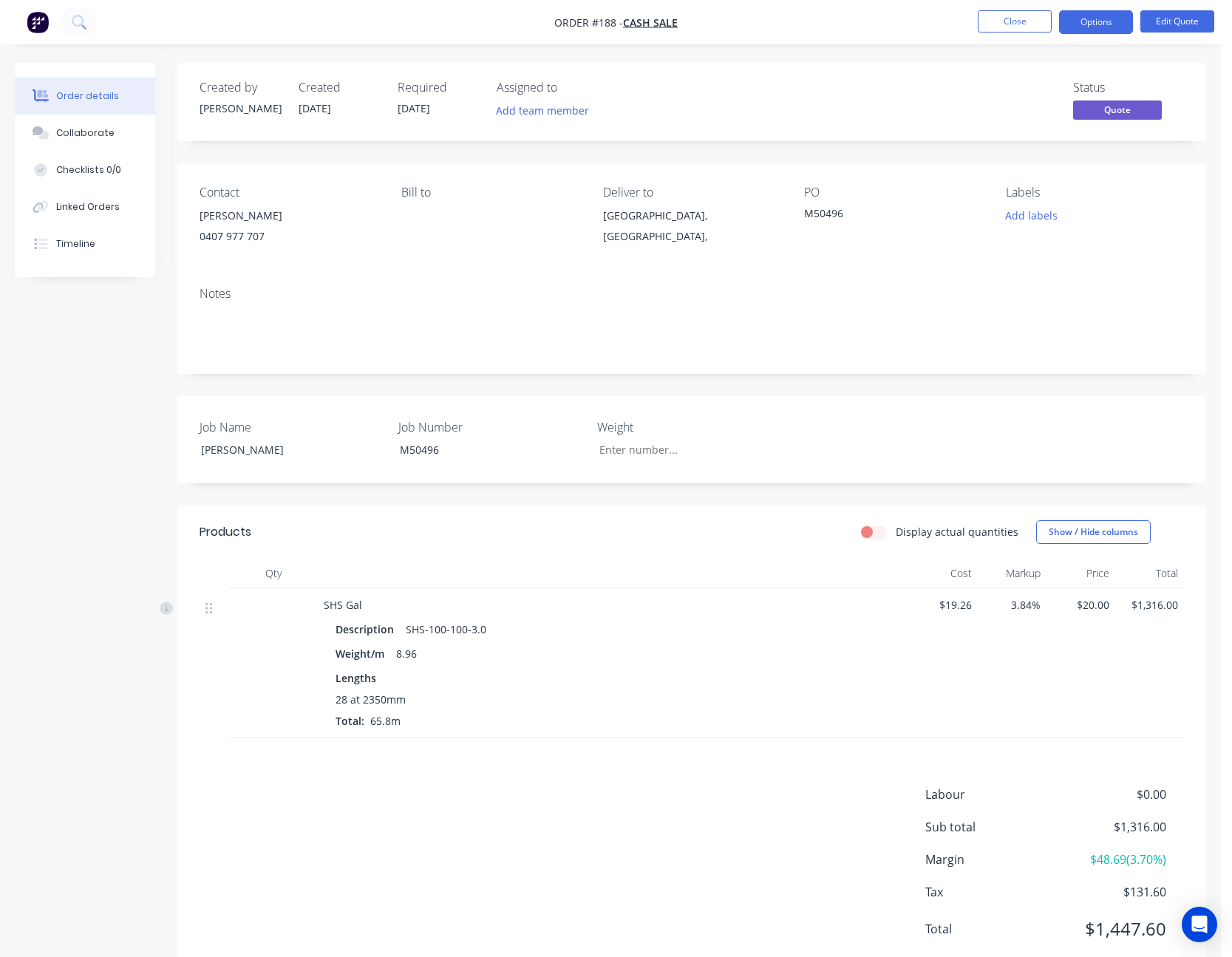
click at [1100, 20] on button "Options" at bounding box center [1096, 22] width 74 height 24
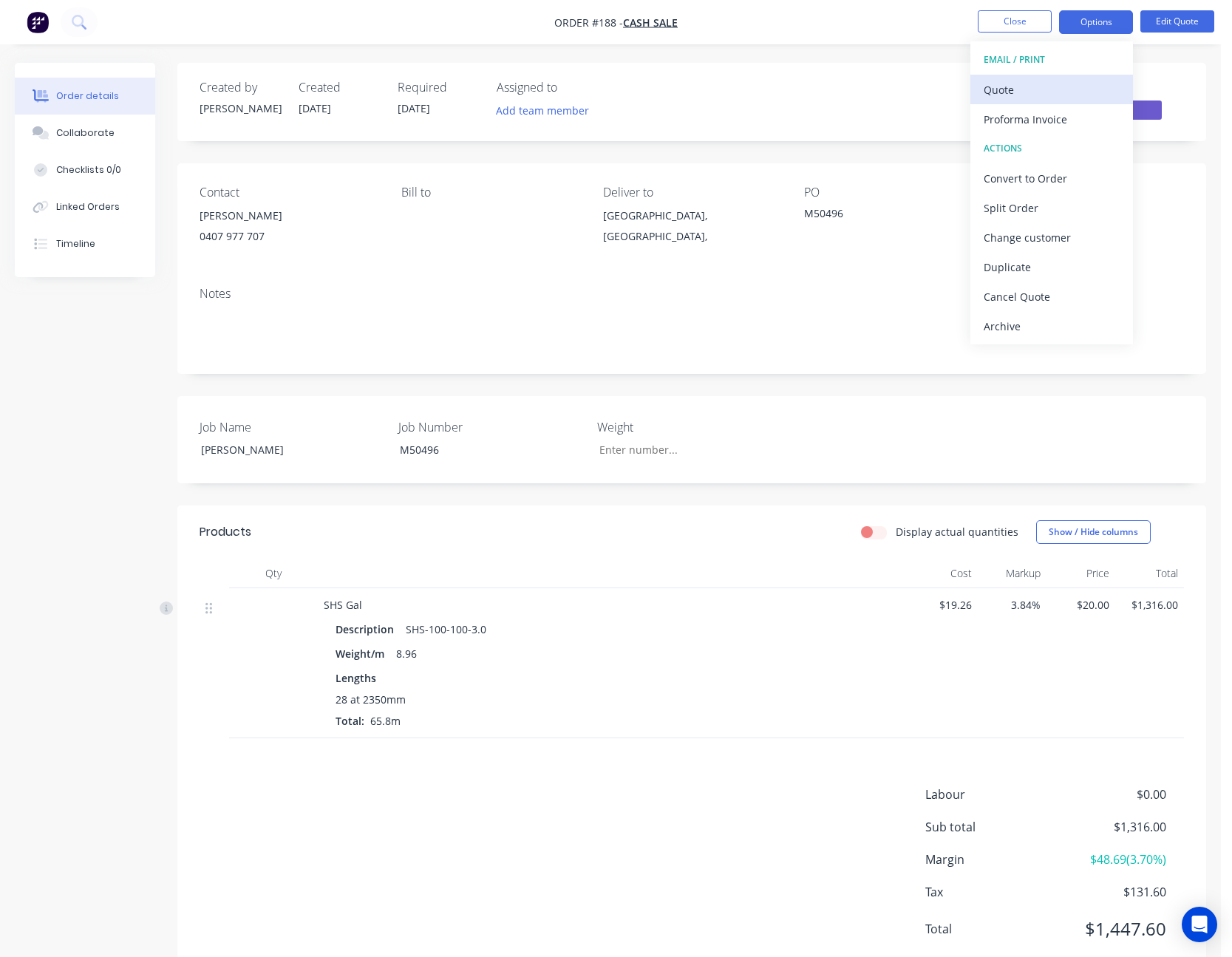
click at [1067, 89] on div "Quote" at bounding box center [1052, 89] width 136 height 21
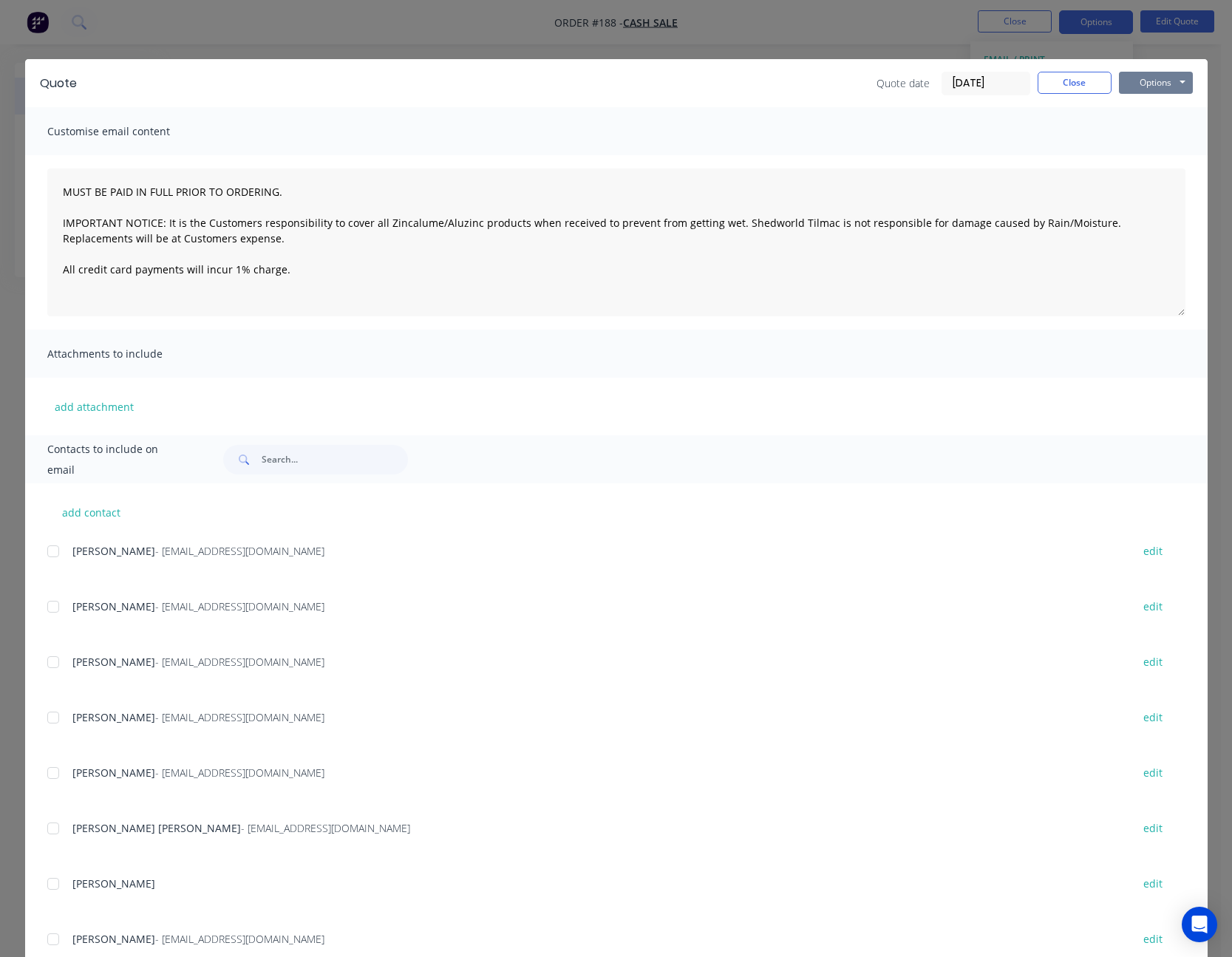
click at [1123, 79] on button "Options" at bounding box center [1155, 83] width 74 height 22
click at [1153, 128] on button "Print" at bounding box center [1166, 133] width 95 height 25
click at [1068, 80] on button "Close" at bounding box center [1074, 83] width 74 height 22
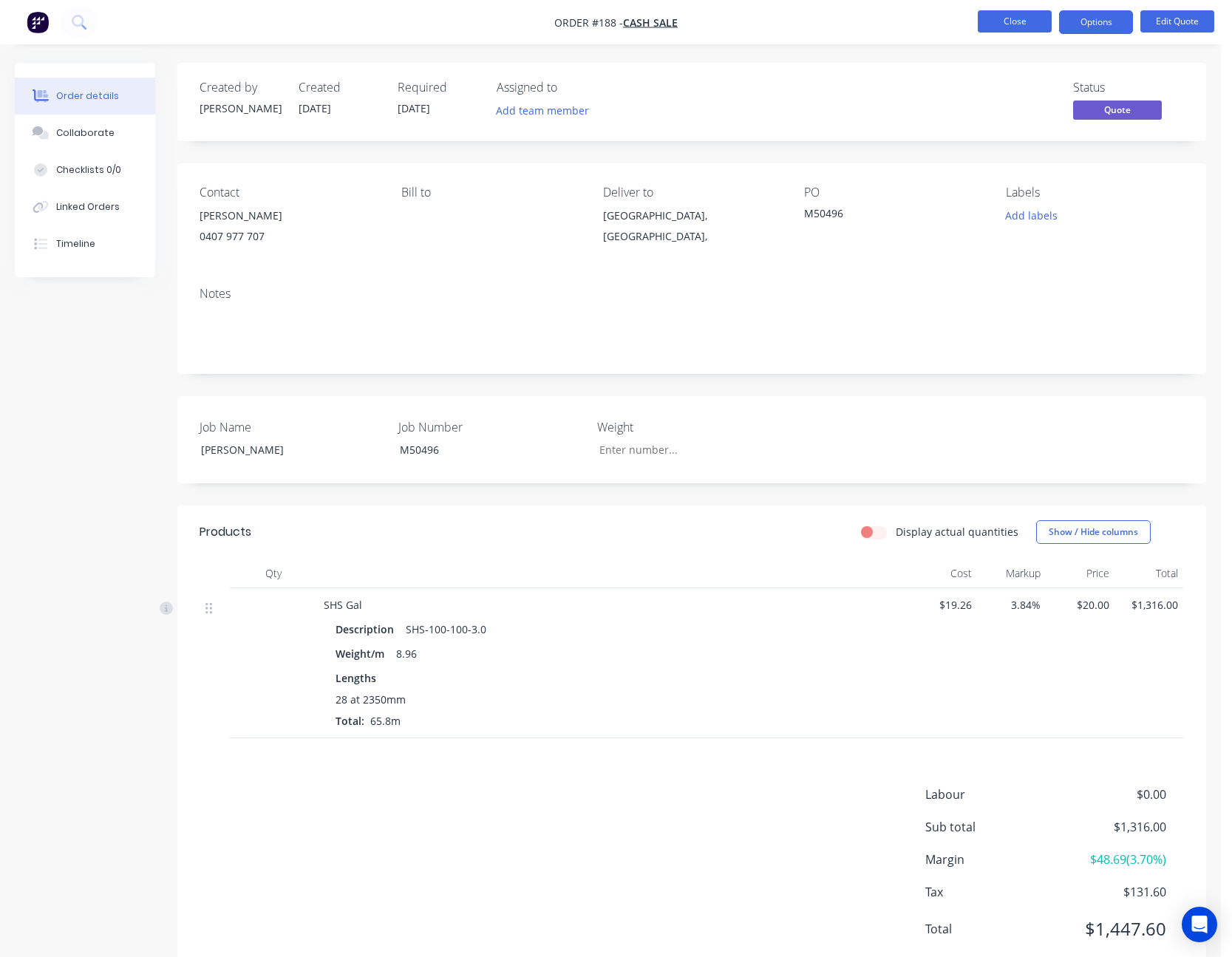
click at [1010, 16] on button "Close" at bounding box center [1015, 21] width 74 height 22
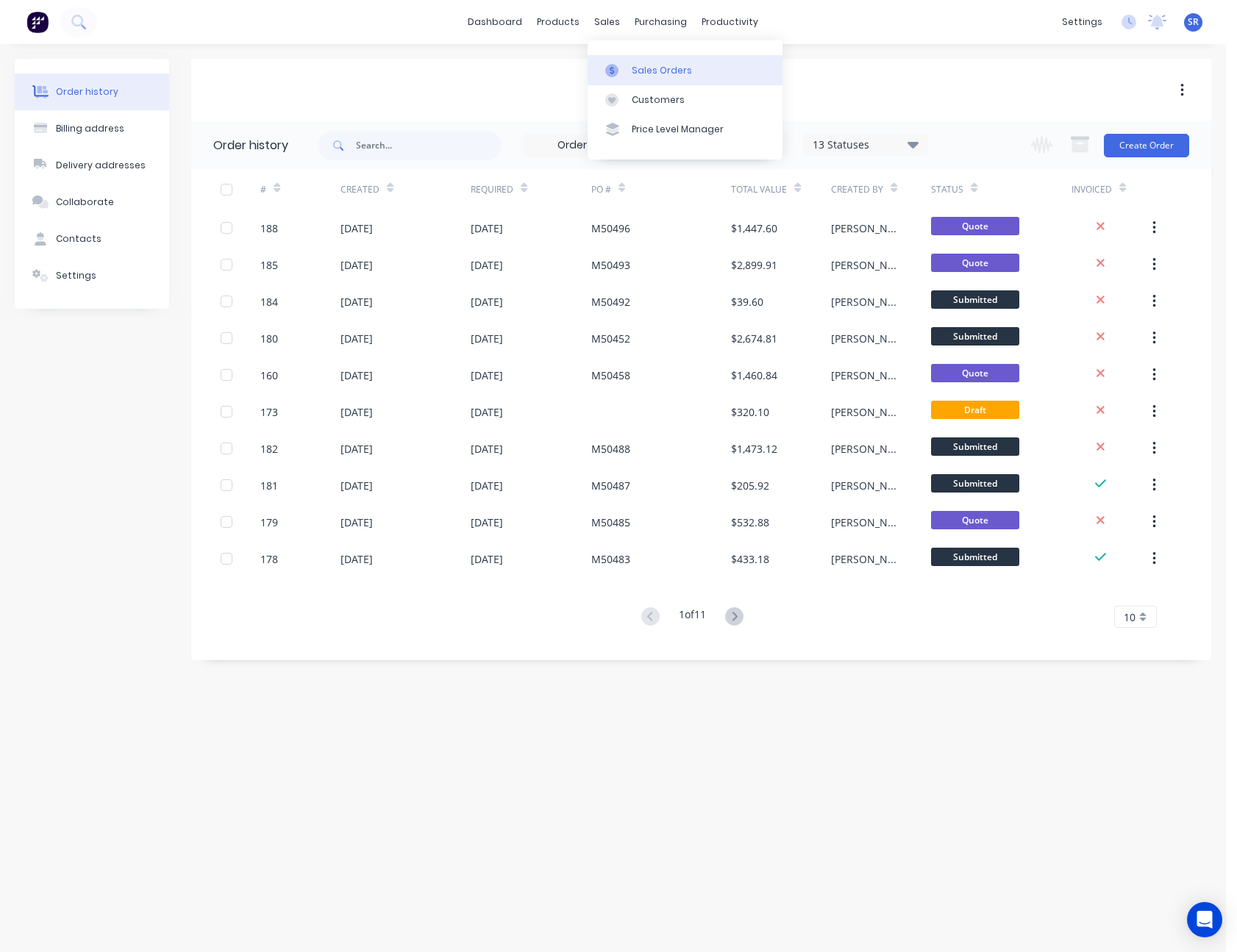
click at [645, 75] on div "Sales Orders" at bounding box center [662, 71] width 60 height 14
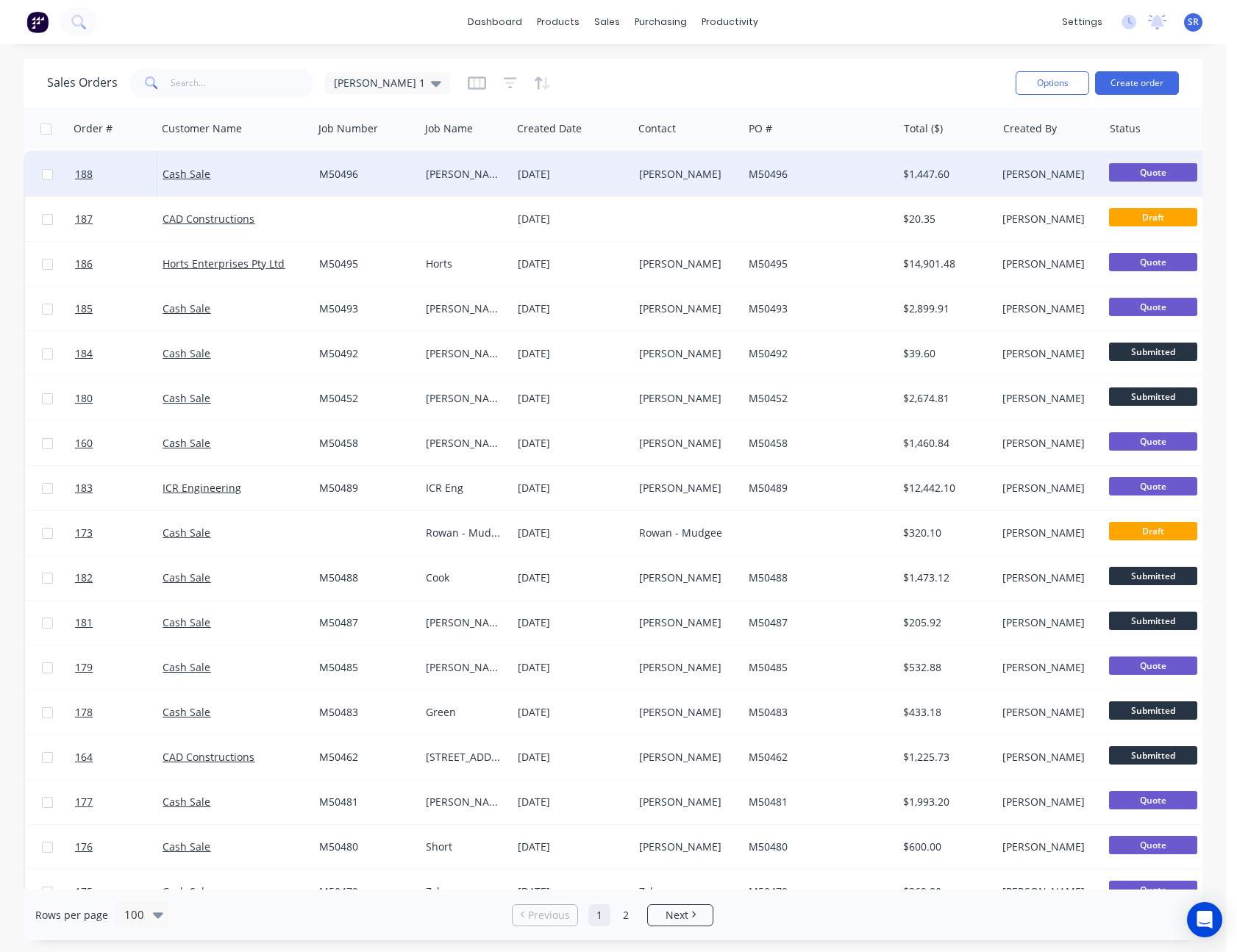
click at [678, 187] on div "[PERSON_NAME]" at bounding box center [688, 174] width 109 height 44
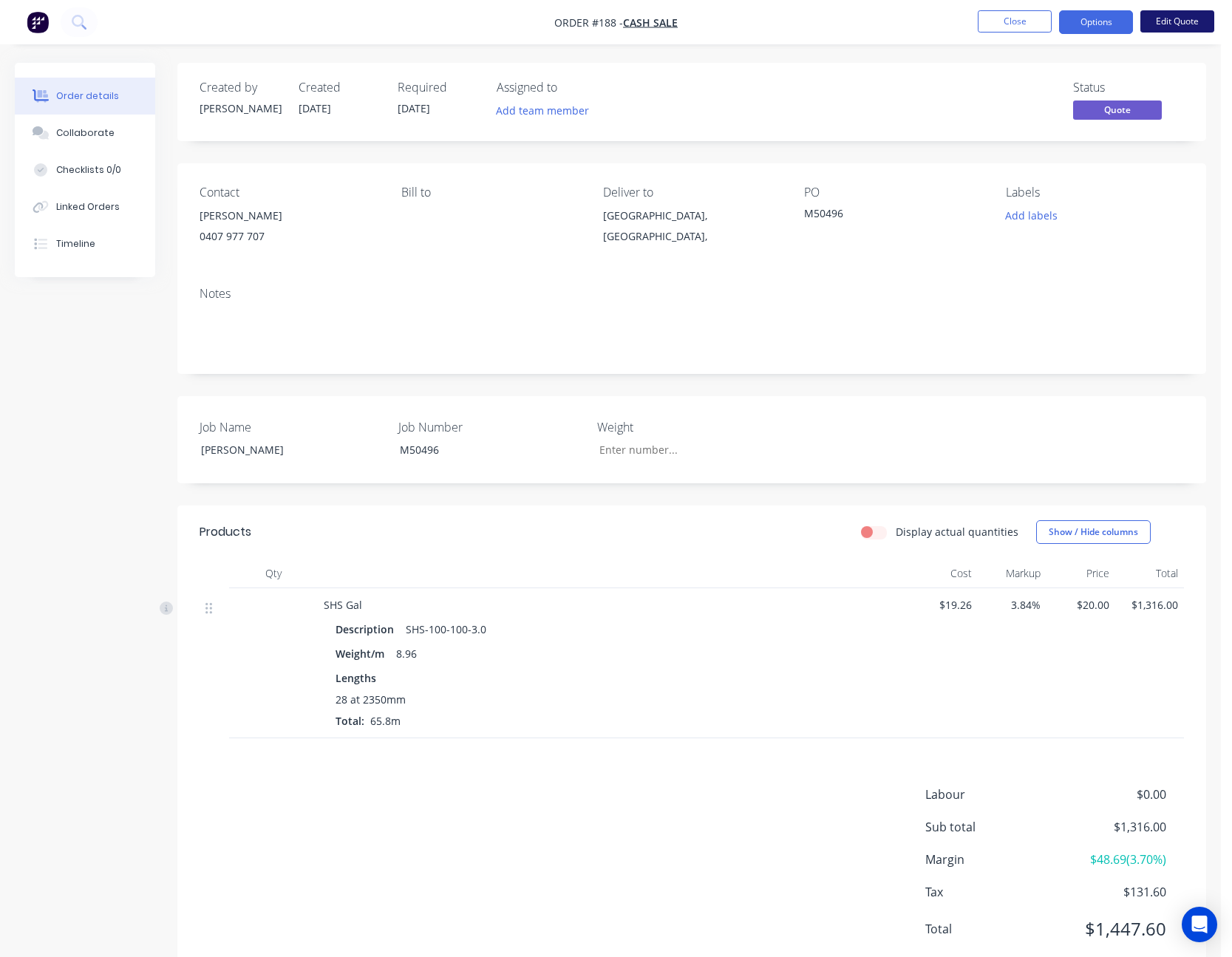
click at [1158, 19] on button "Edit Quote" at bounding box center [1178, 21] width 74 height 22
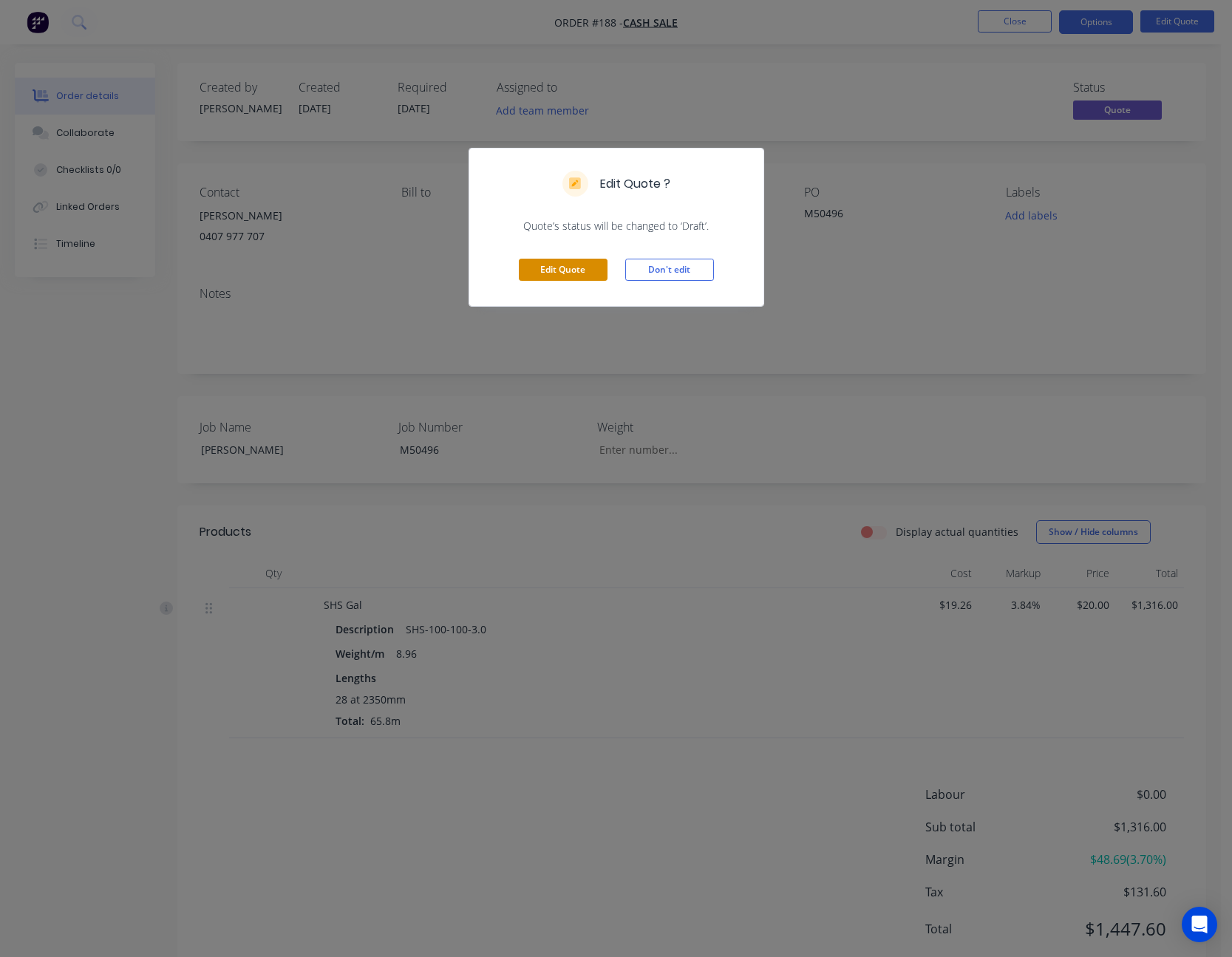
click at [571, 272] on button "Edit Quote" at bounding box center [563, 270] width 89 height 22
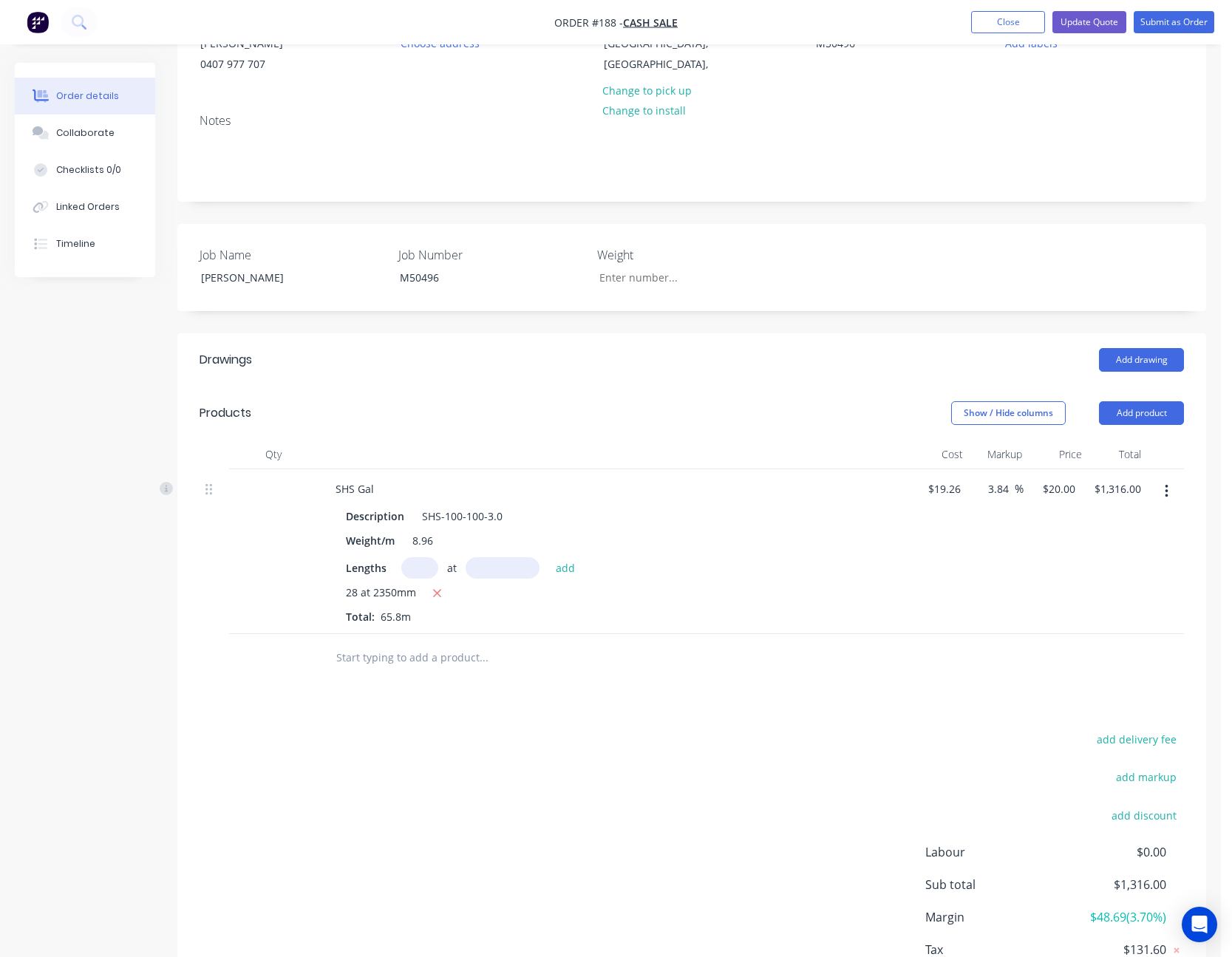
scroll to position [276, 0]
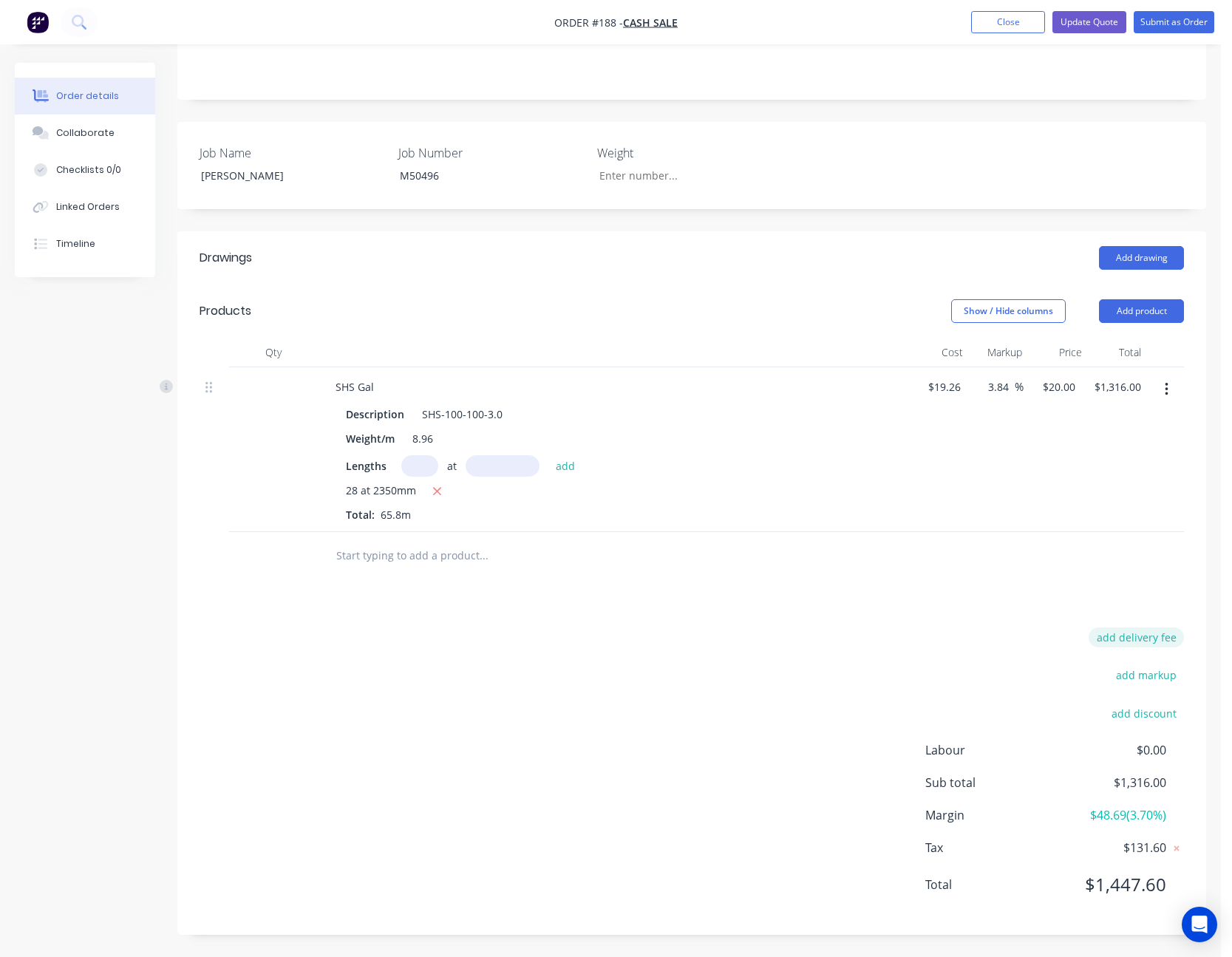
click at [1160, 632] on button "add delivery fee" at bounding box center [1137, 637] width 95 height 20
type input "300"
click input "submit" at bounding box center [0, 0] width 0 height 0
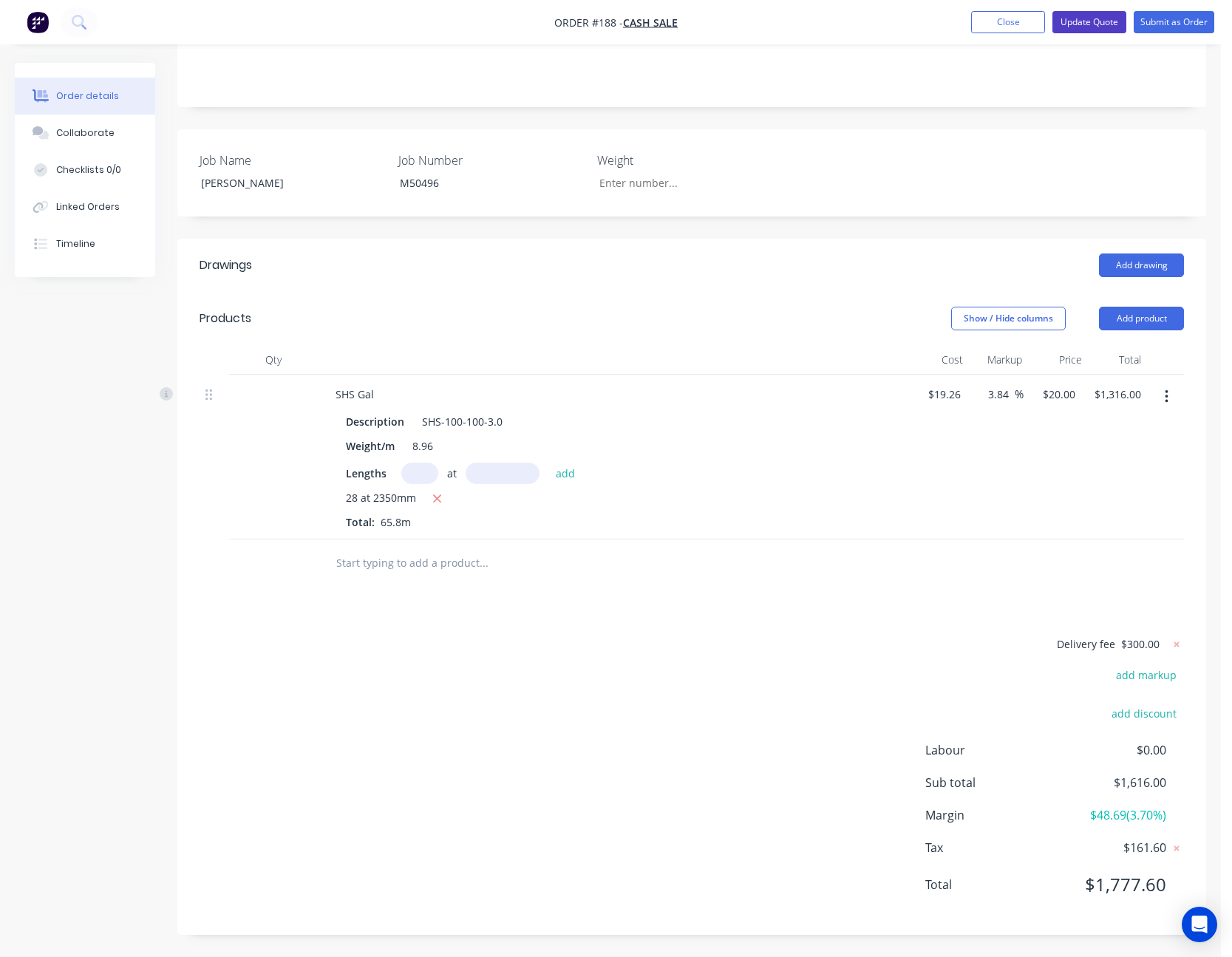
click at [1101, 28] on button "Update Quote" at bounding box center [1089, 22] width 74 height 22
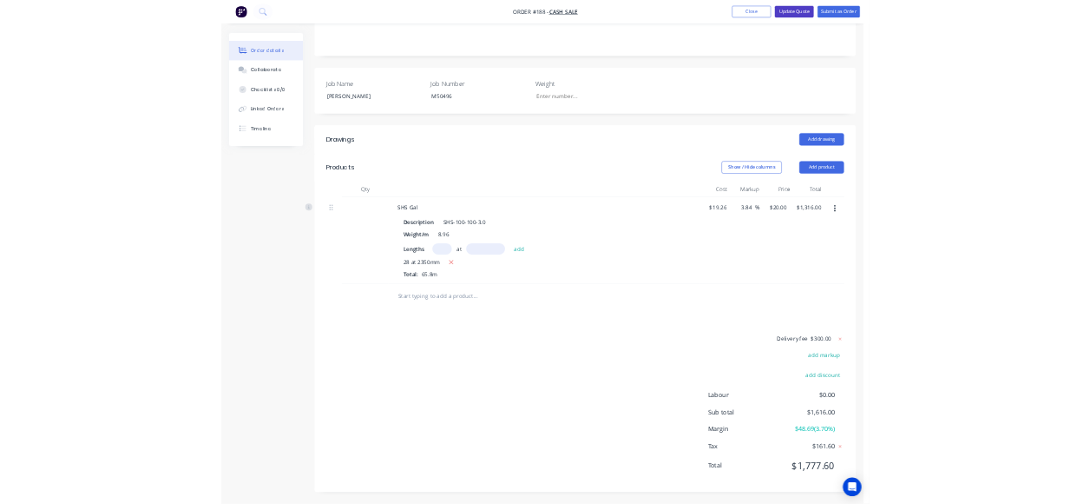
scroll to position [0, 0]
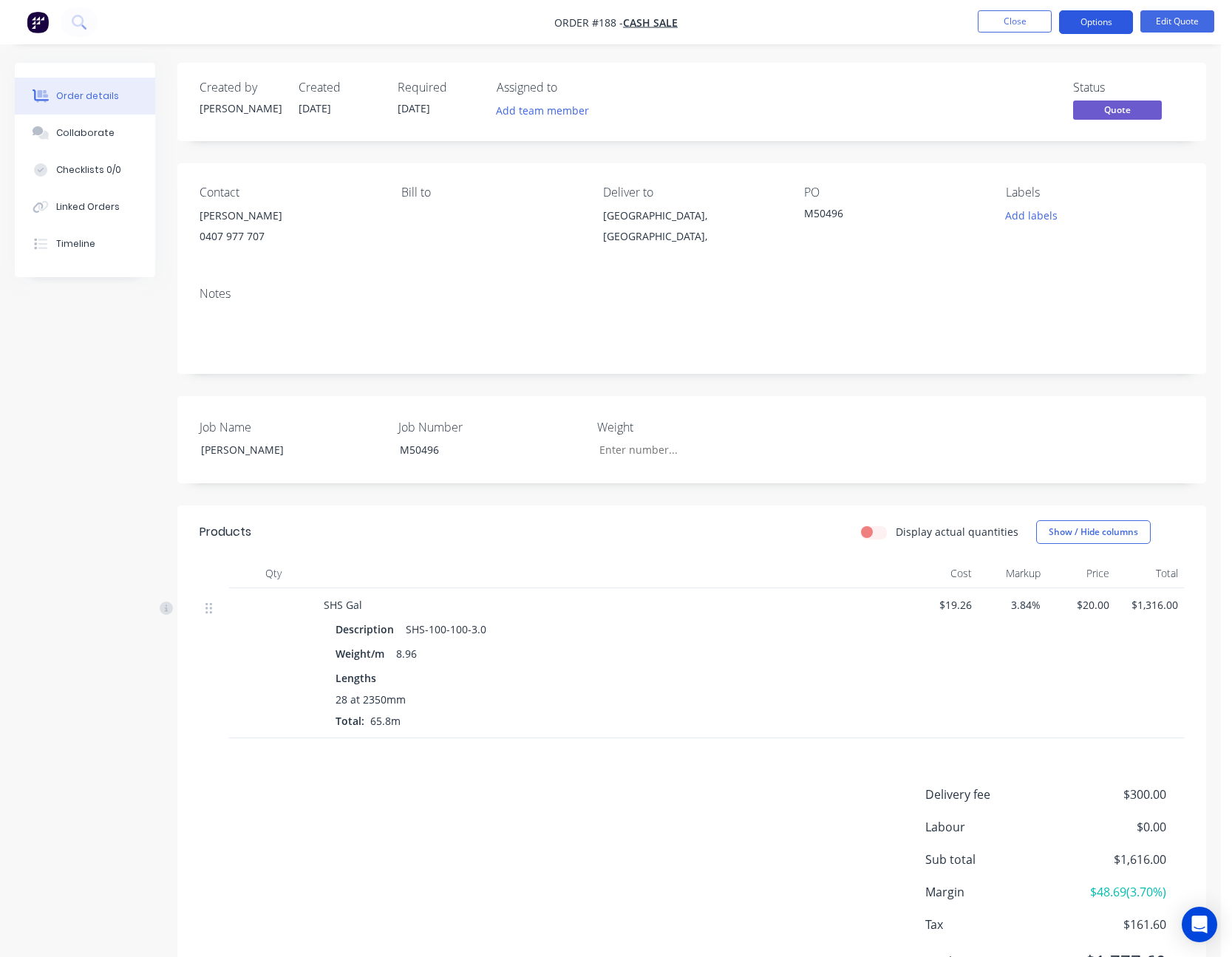
click at [1123, 27] on button "Options" at bounding box center [1096, 22] width 74 height 24
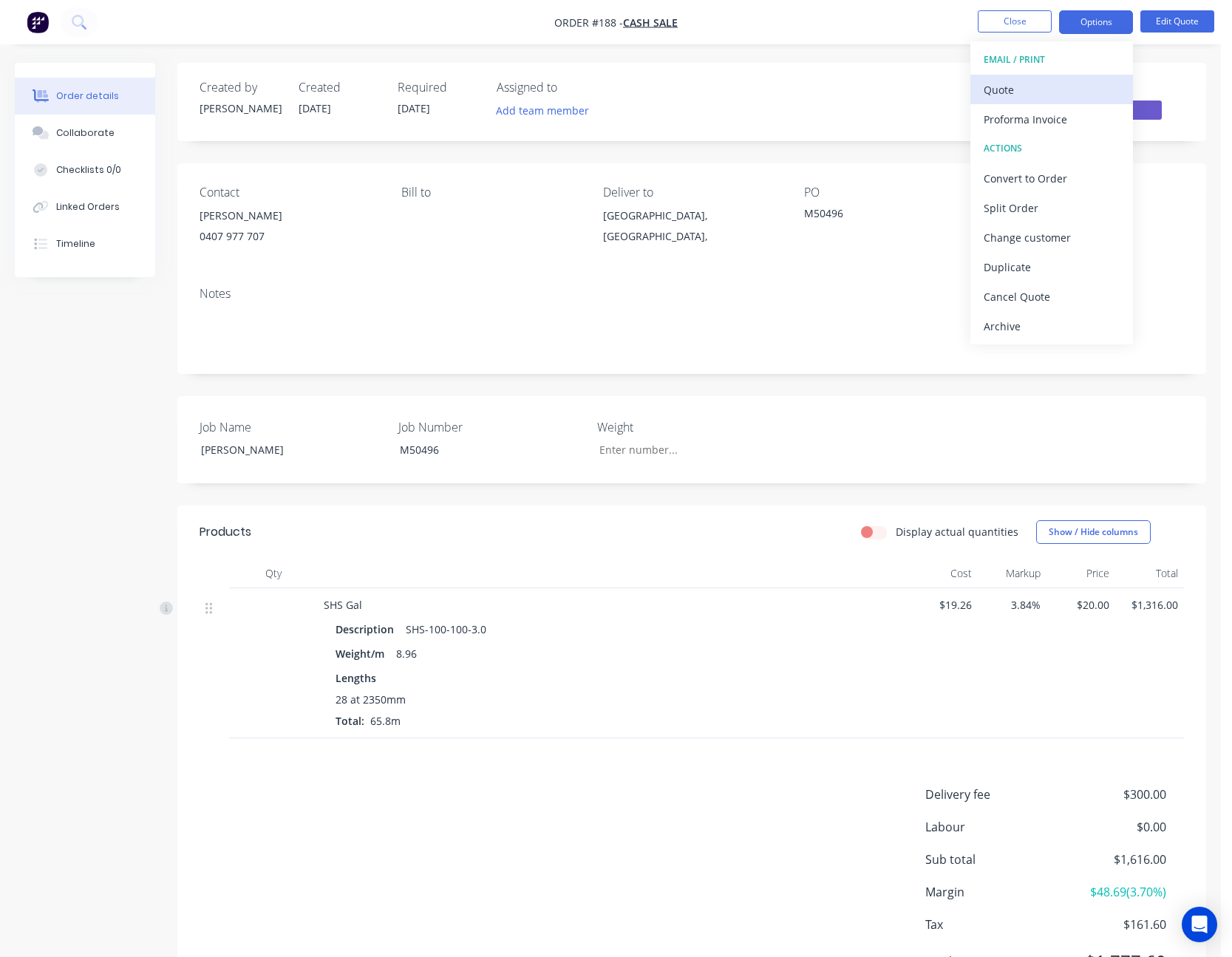
click at [1070, 90] on div "Quote" at bounding box center [1052, 89] width 136 height 21
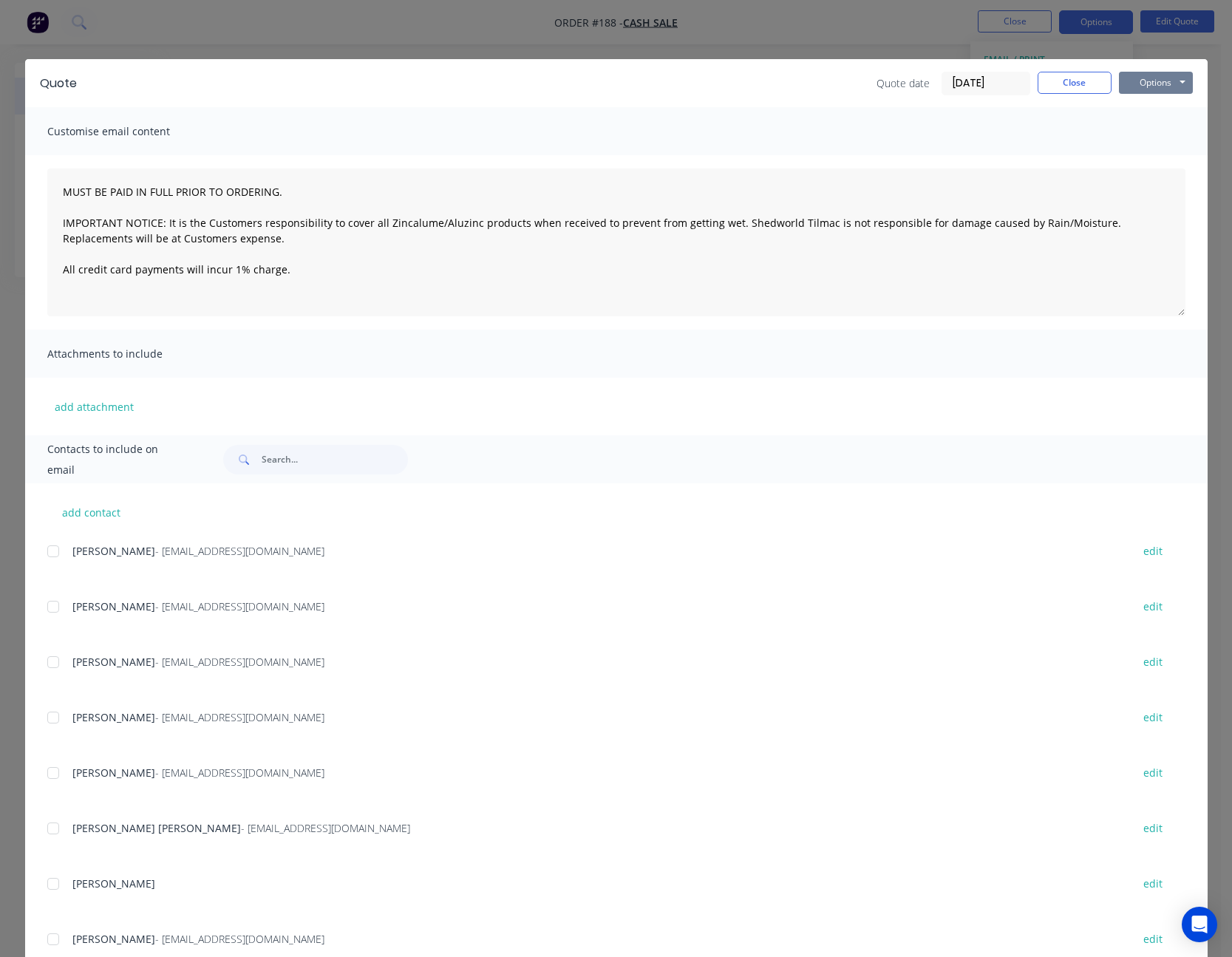
click at [1153, 79] on button "Options" at bounding box center [1155, 83] width 74 height 22
click at [1144, 131] on button "Print" at bounding box center [1166, 133] width 95 height 25
click at [1058, 82] on button "Close" at bounding box center [1074, 83] width 74 height 22
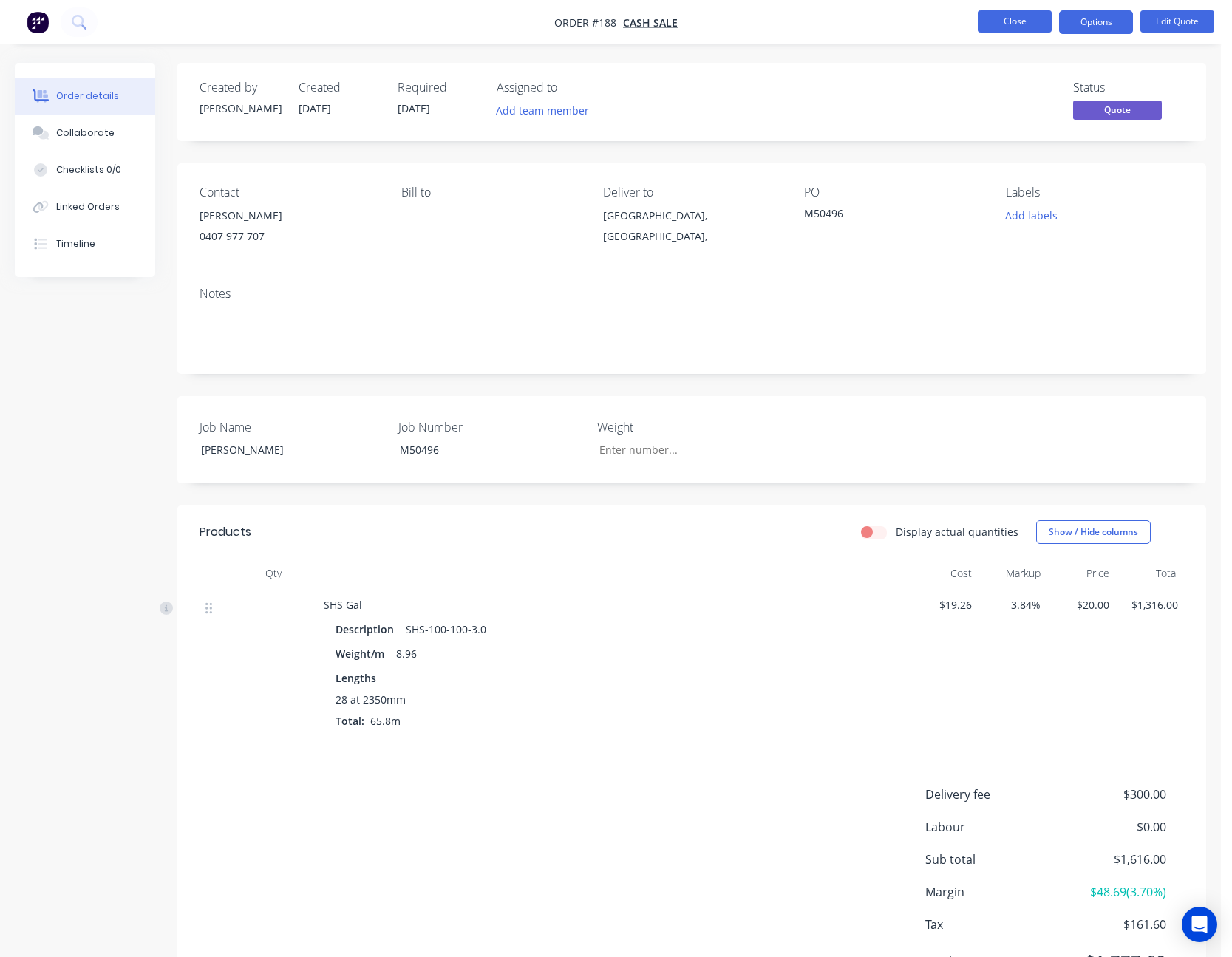
click at [1021, 21] on button "Close" at bounding box center [1015, 21] width 74 height 22
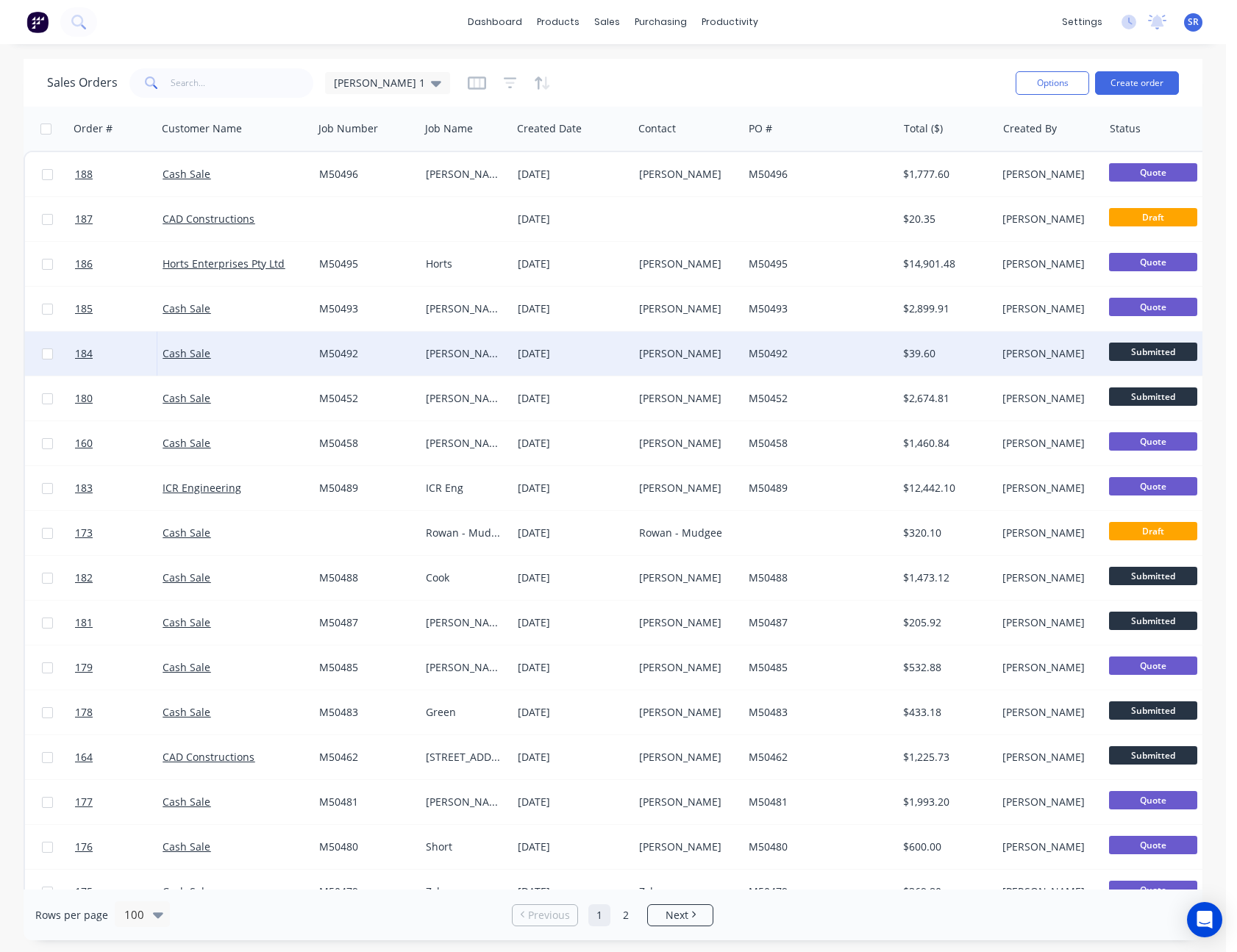
click at [668, 355] on div "[PERSON_NAME]" at bounding box center [685, 353] width 93 height 14
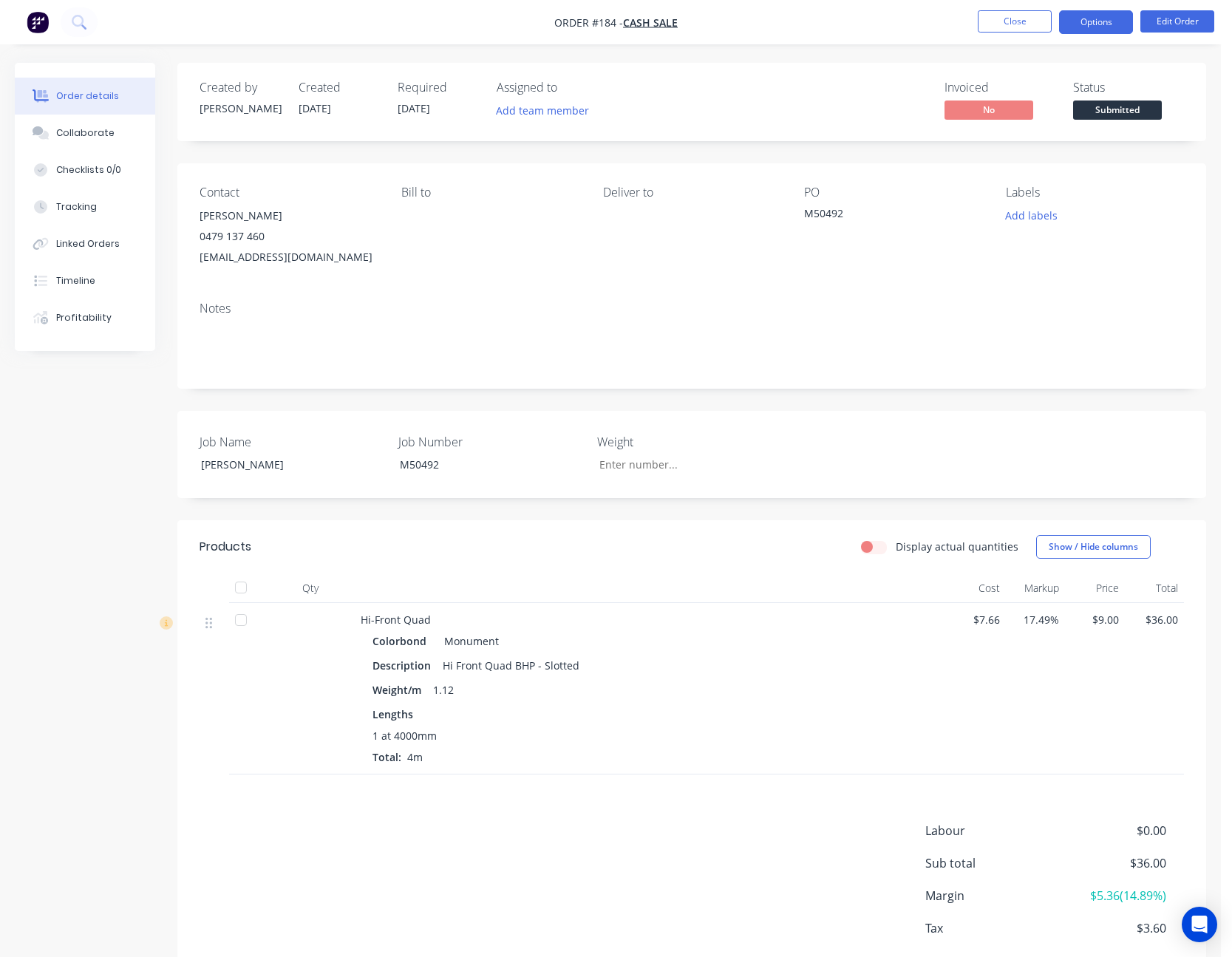
click at [1100, 17] on button "Options" at bounding box center [1096, 22] width 74 height 24
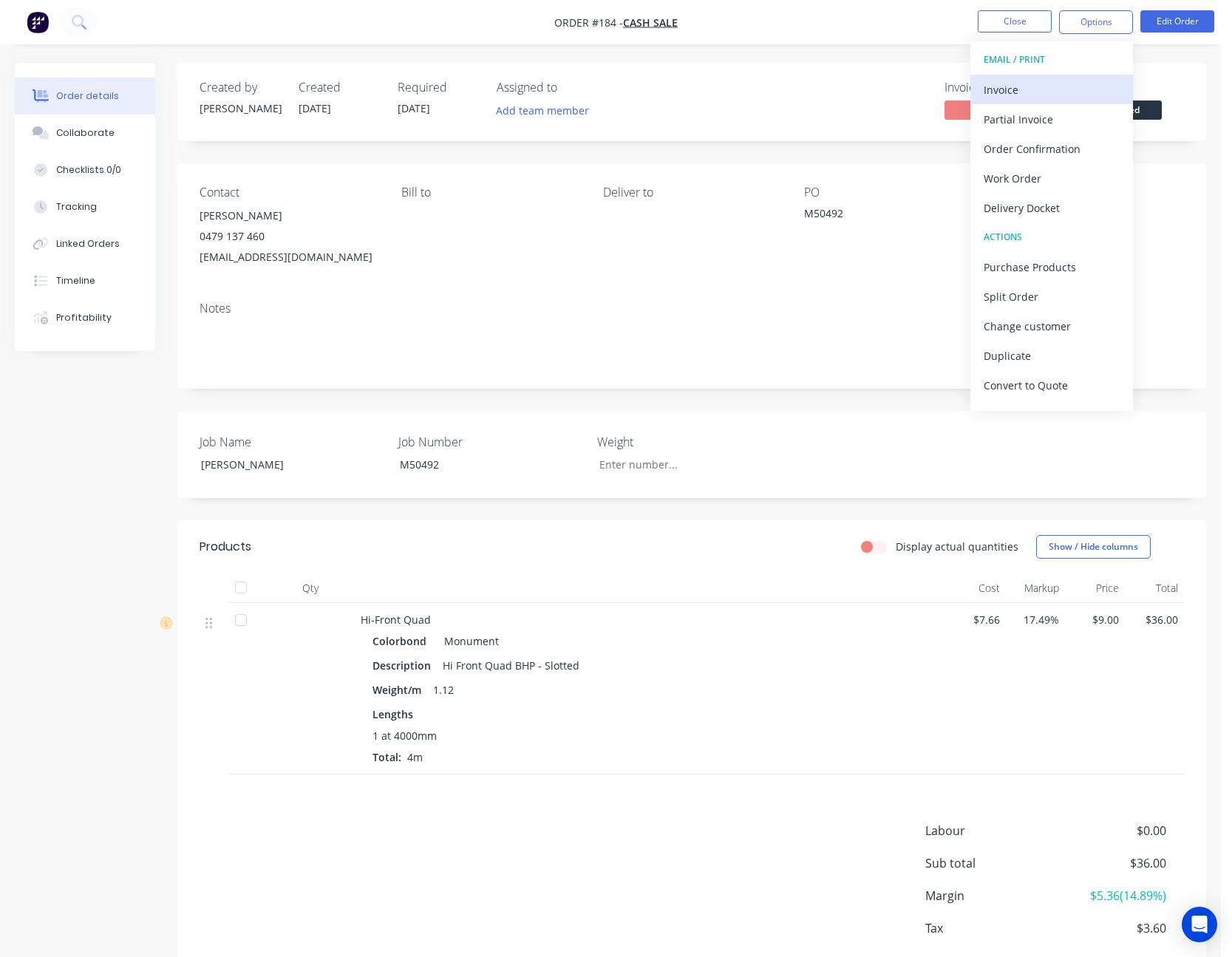
click at [1063, 94] on div "Invoice" at bounding box center [1052, 89] width 136 height 21
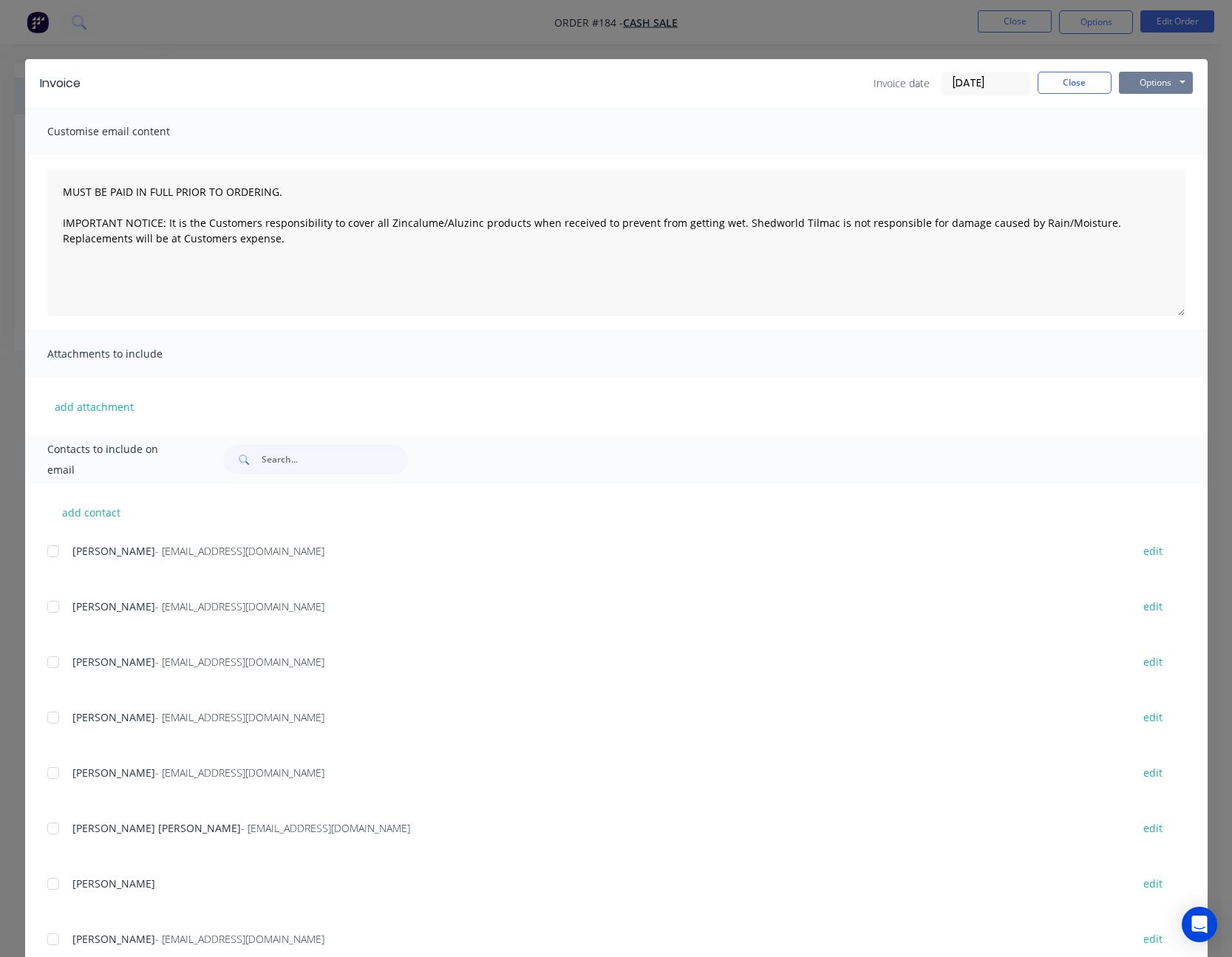
click at [1124, 82] on button "Options" at bounding box center [1155, 83] width 74 height 22
click at [1170, 129] on button "Print" at bounding box center [1166, 133] width 95 height 25
click at [1063, 76] on button "Close" at bounding box center [1074, 83] width 74 height 22
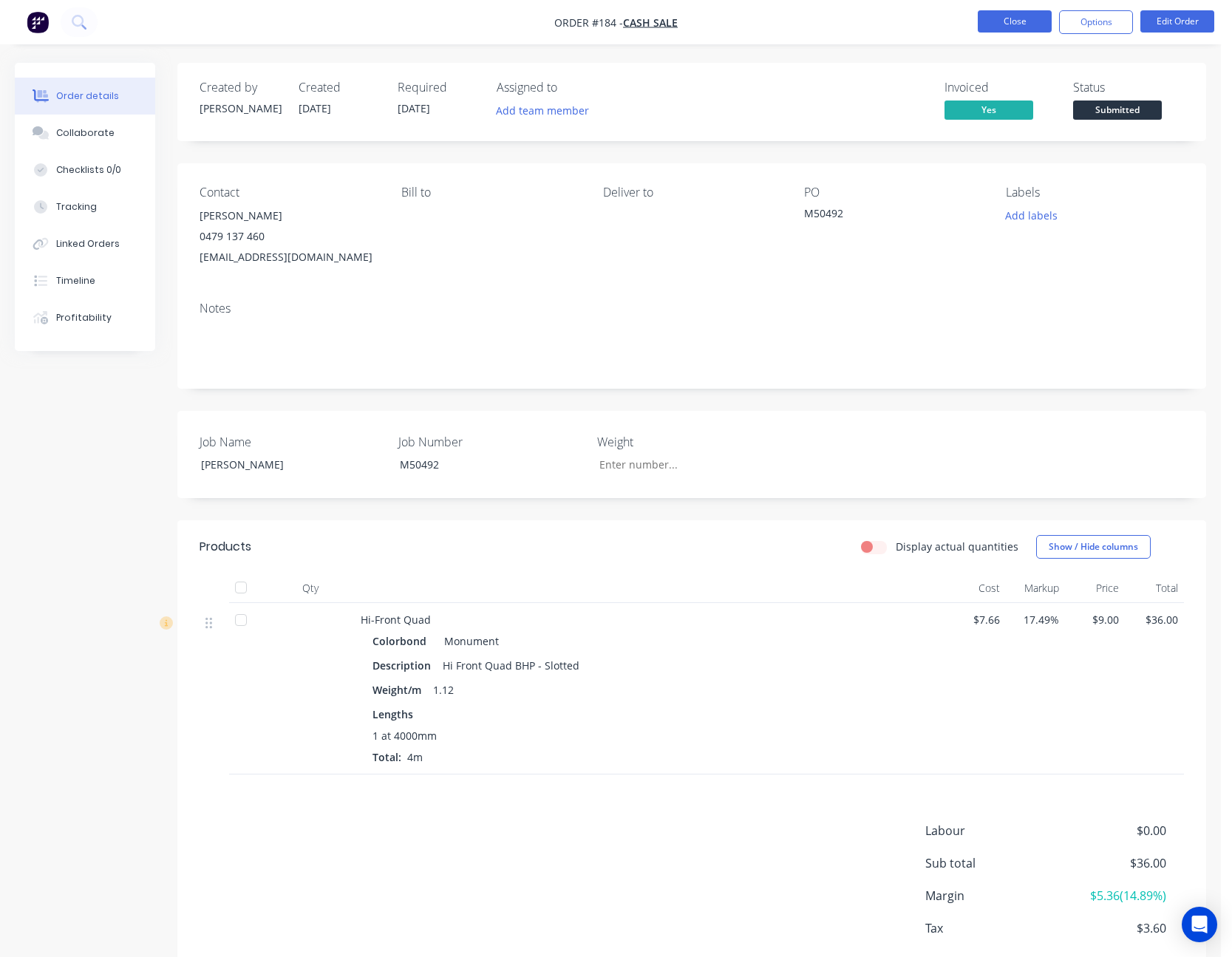
click at [1029, 20] on button "Close" at bounding box center [1015, 21] width 74 height 22
